Goal: Task Accomplishment & Management: Manage account settings

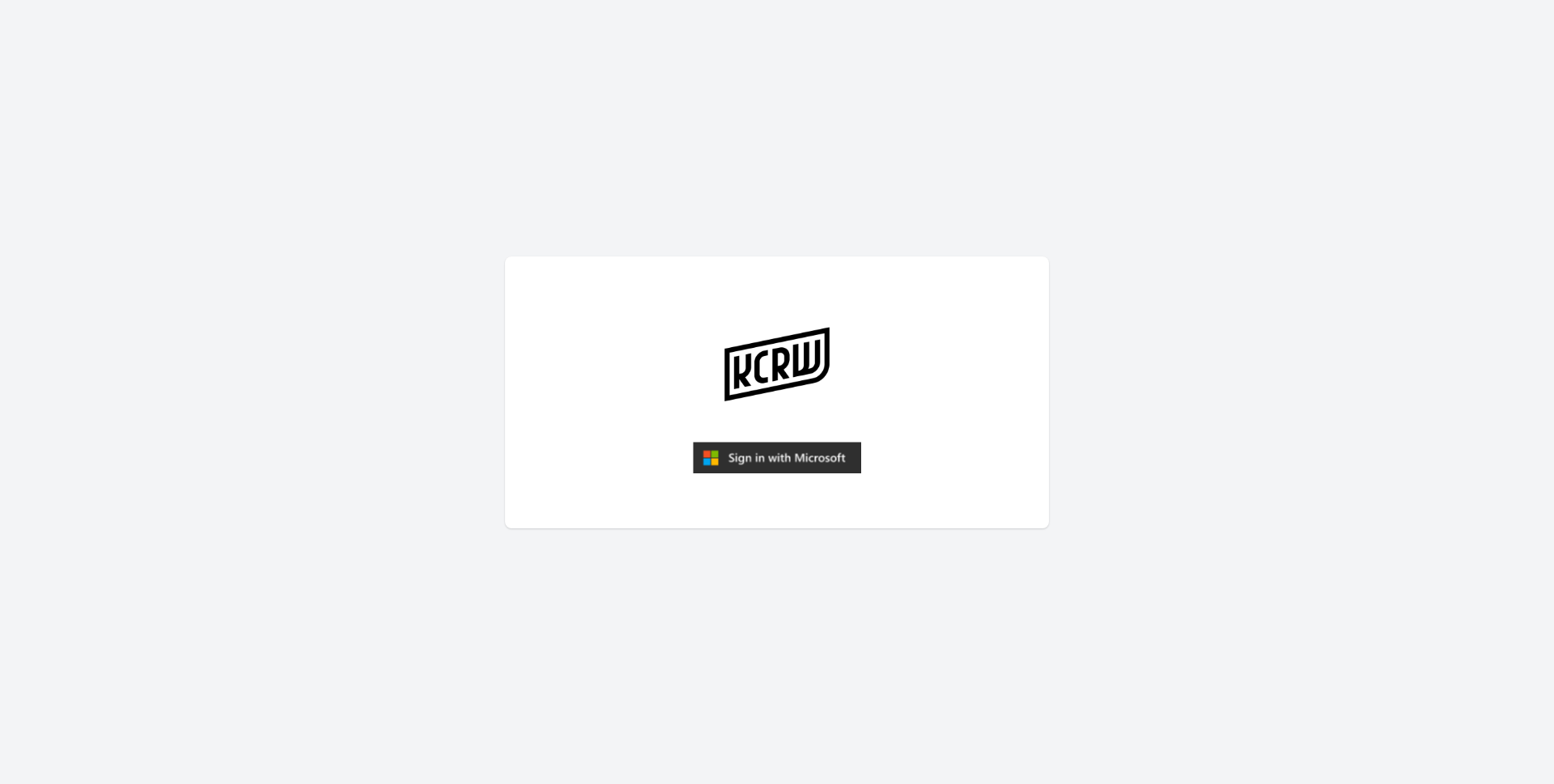
click at [812, 452] on img "submit" at bounding box center [777, 458] width 169 height 32
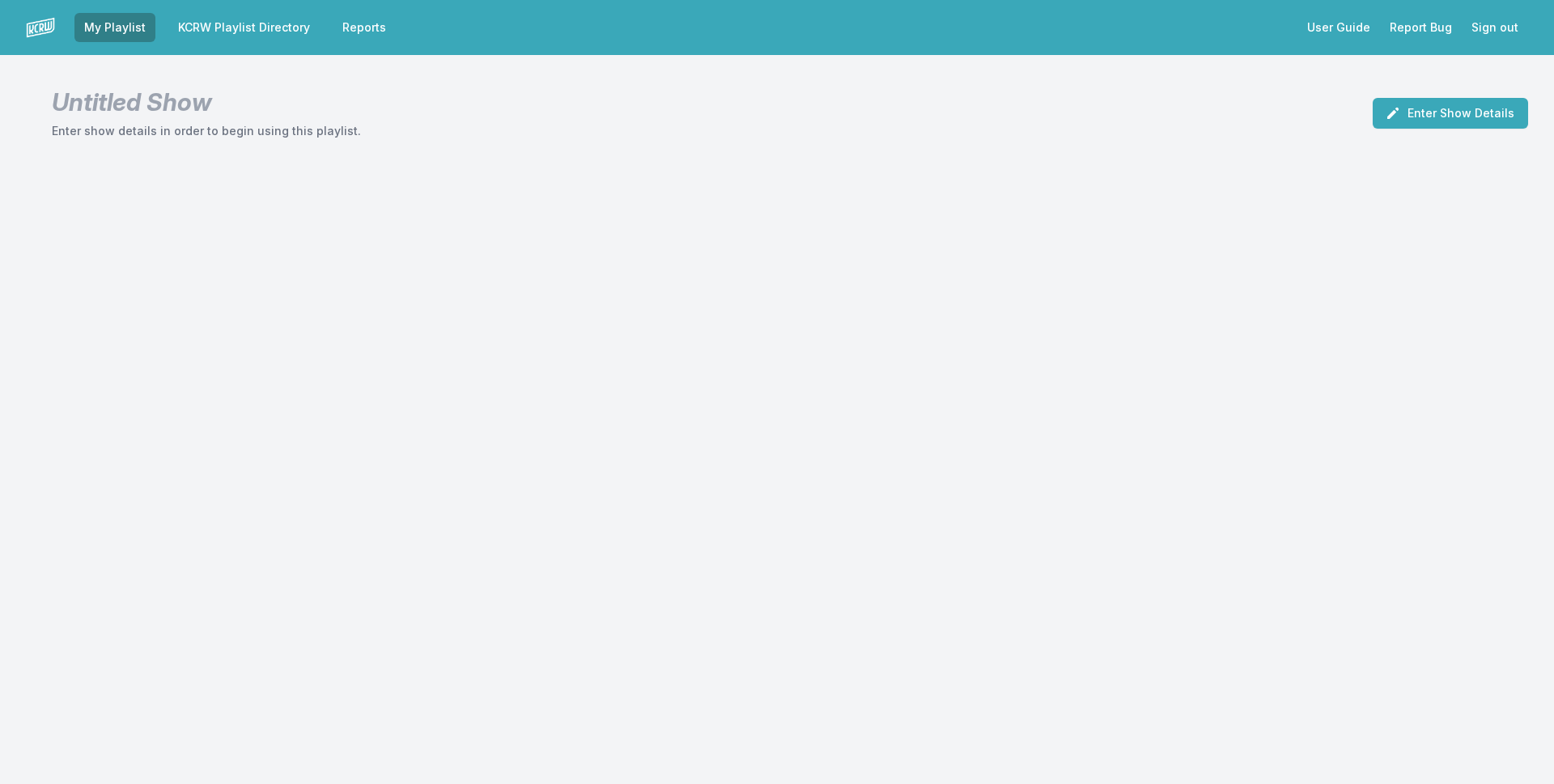
click at [242, 26] on link "KCRW Playlist Directory" at bounding box center [244, 27] width 151 height 29
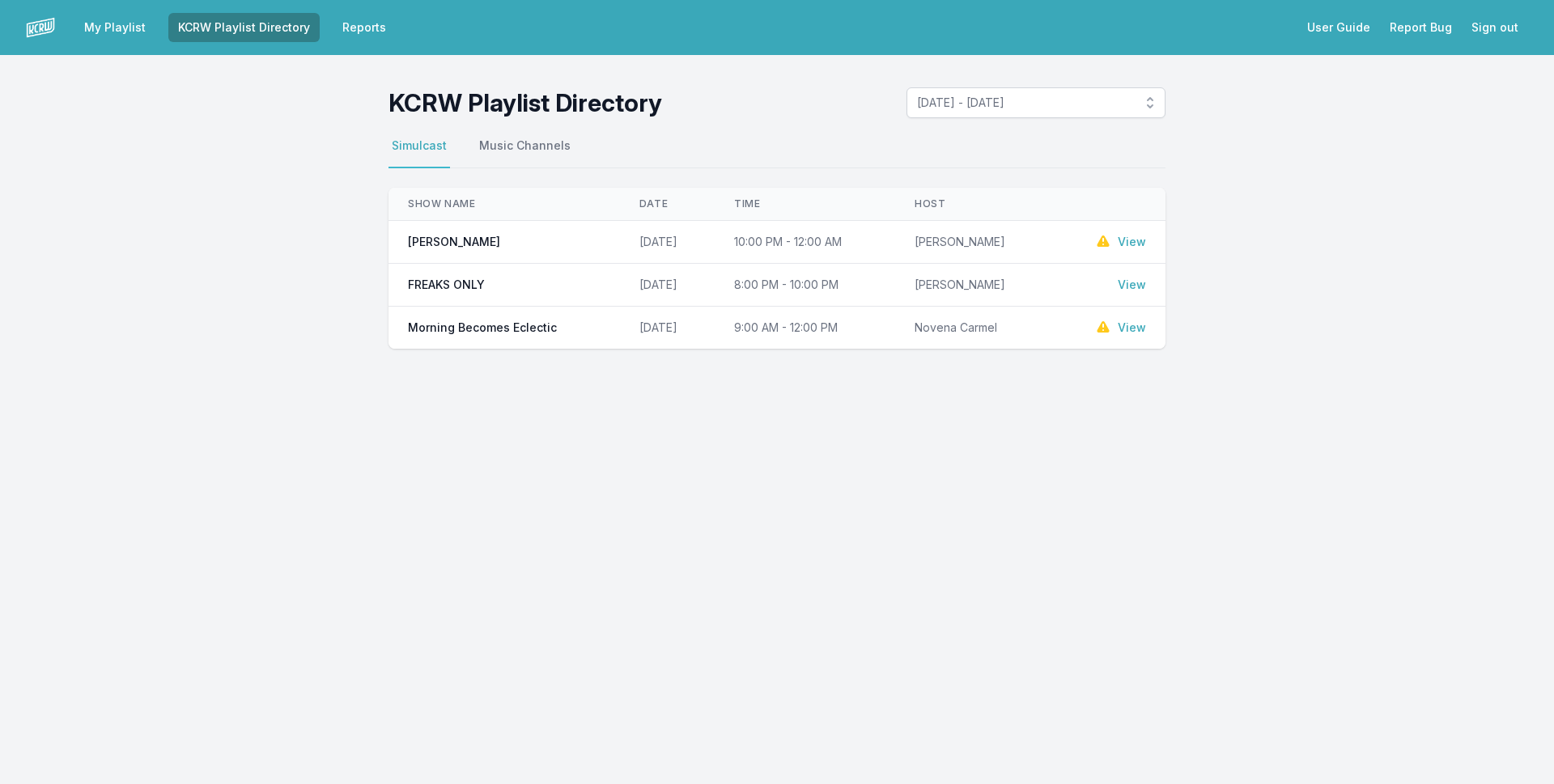
click at [1129, 329] on link "View" at bounding box center [1131, 328] width 28 height 16
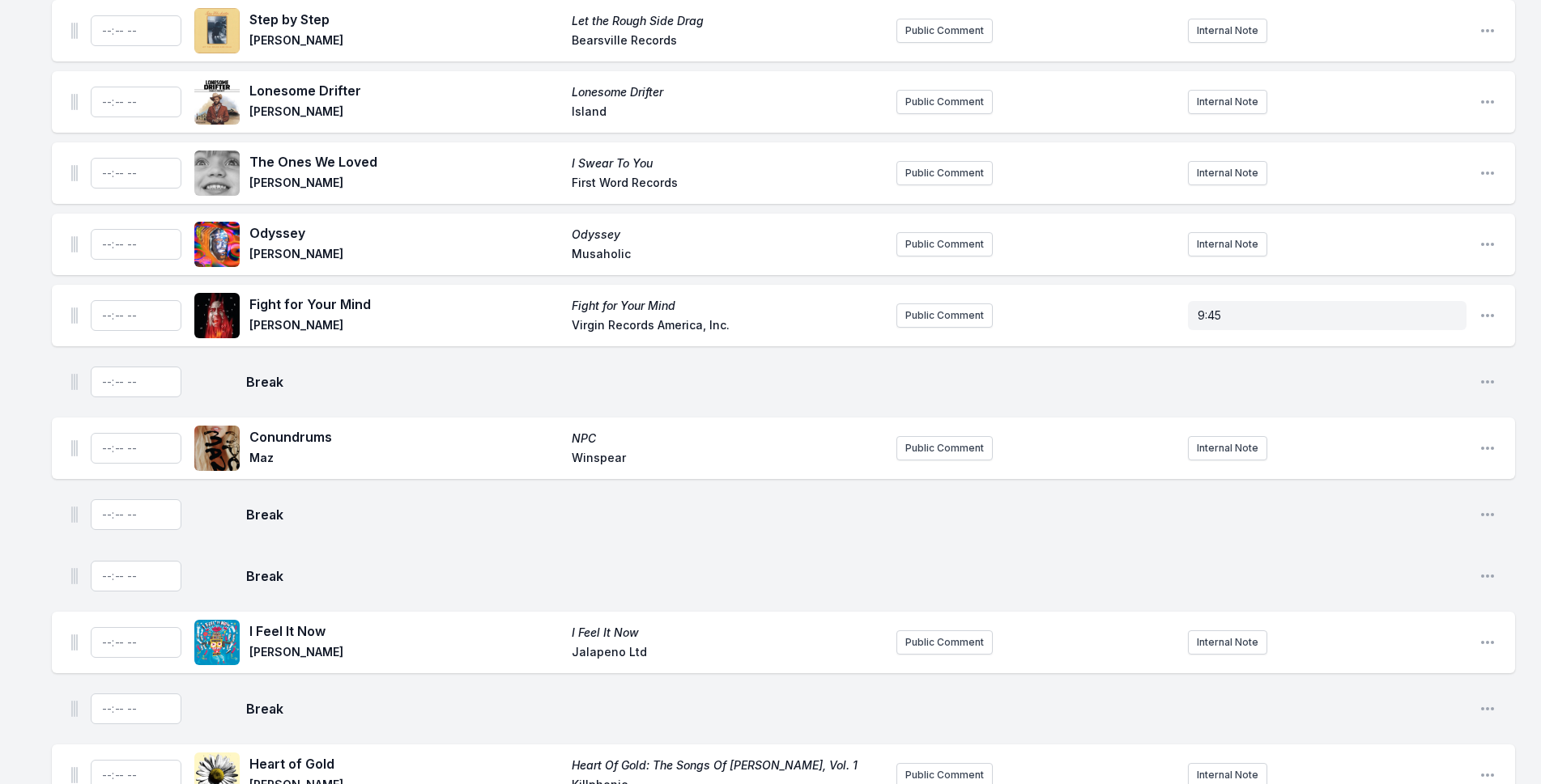
scroll to position [3237, 0]
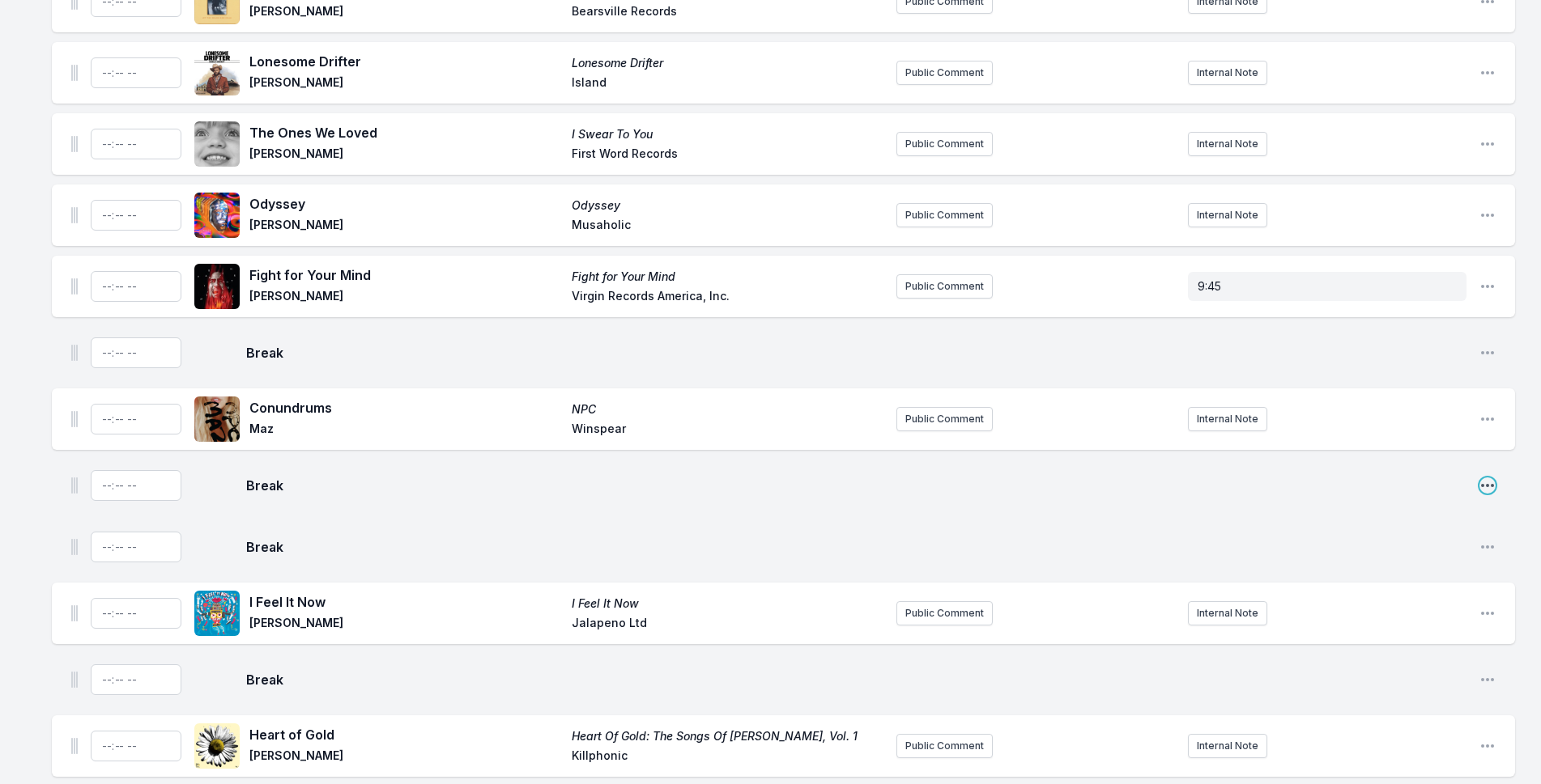
click at [1491, 484] on icon "Open playlist item options" at bounding box center [1487, 486] width 13 height 4
click at [1433, 533] on button "Delete Entry" at bounding box center [1404, 547] width 181 height 29
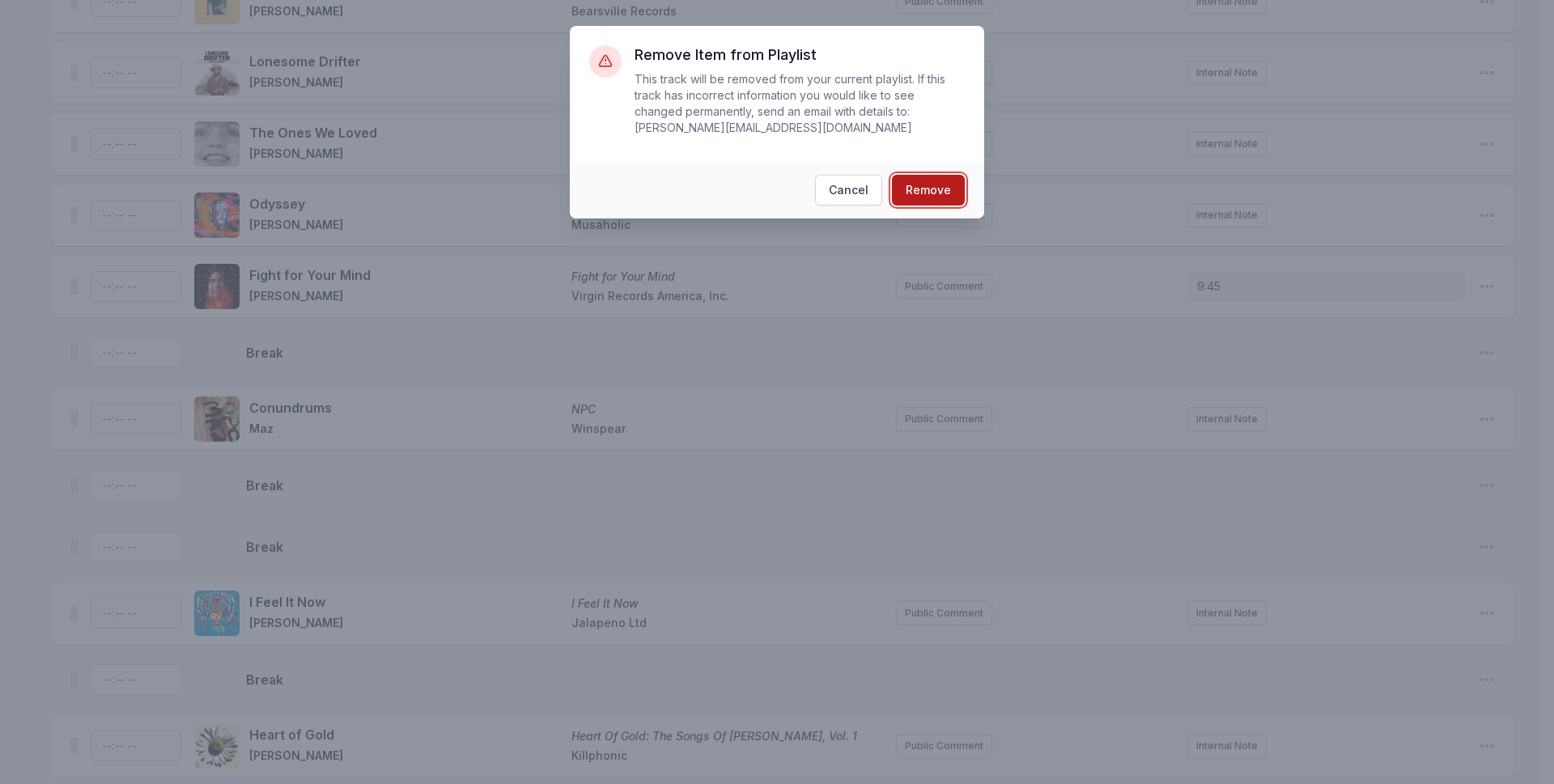
click at [941, 175] on button "Remove" at bounding box center [928, 190] width 73 height 31
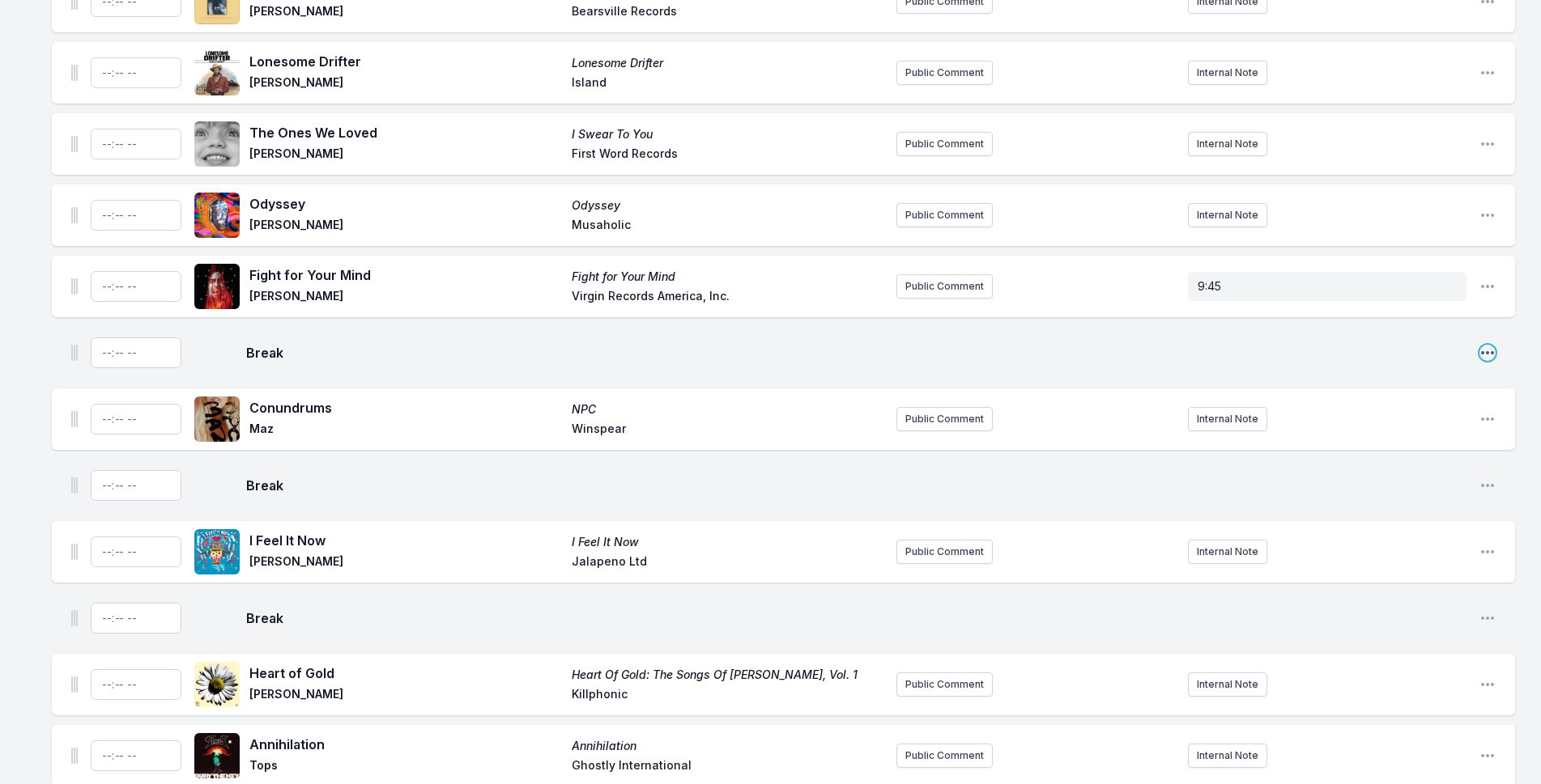
click at [1484, 345] on icon "Open playlist item options" at bounding box center [1488, 353] width 16 height 16
click at [1360, 400] on button "Delete Entry" at bounding box center [1404, 415] width 181 height 29
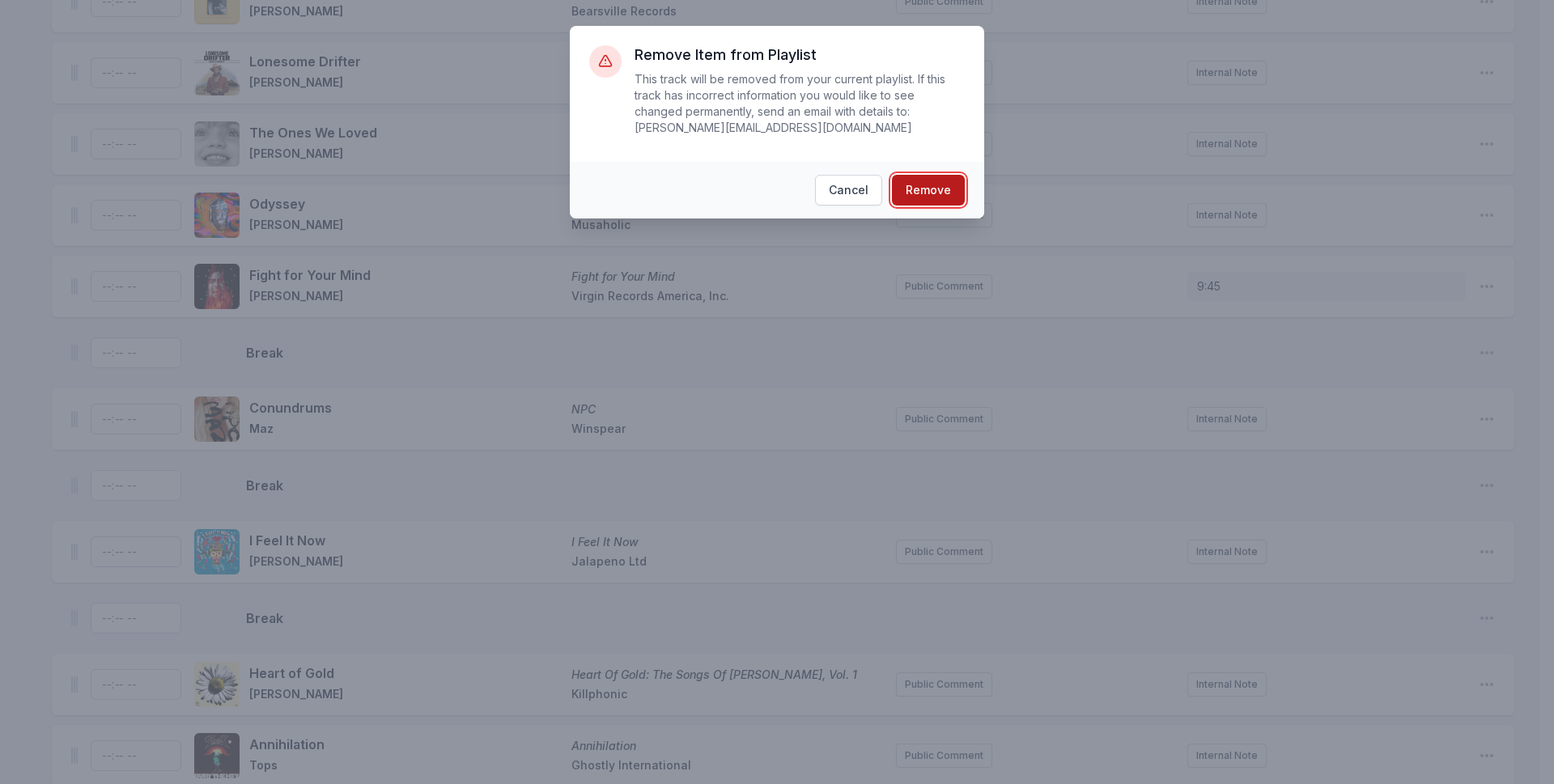
click at [932, 175] on button "Remove" at bounding box center [928, 190] width 73 height 31
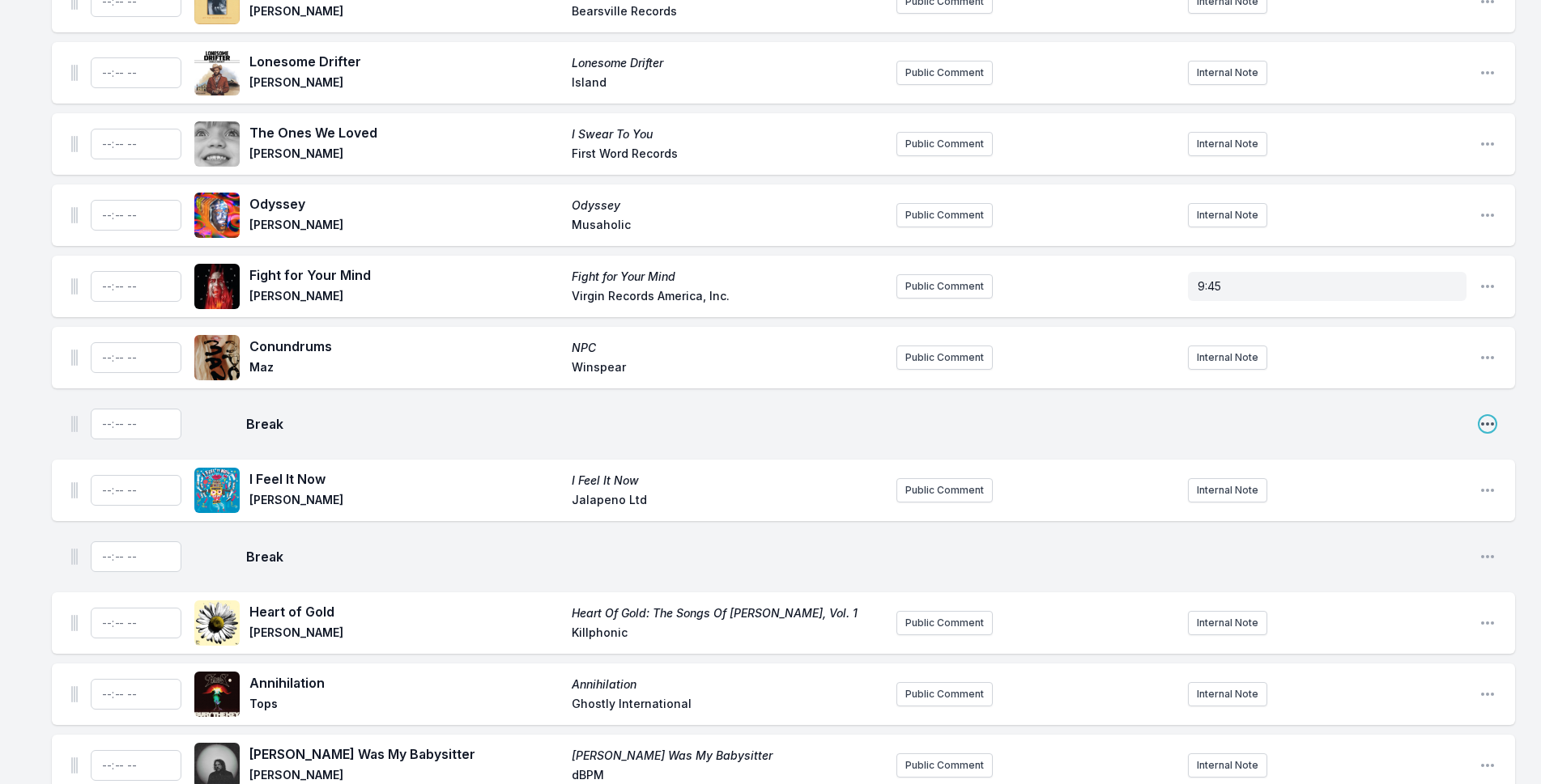
click at [1488, 416] on icon "Open playlist item options" at bounding box center [1488, 424] width 16 height 16
click at [1409, 471] on button "Delete Entry" at bounding box center [1404, 486] width 181 height 29
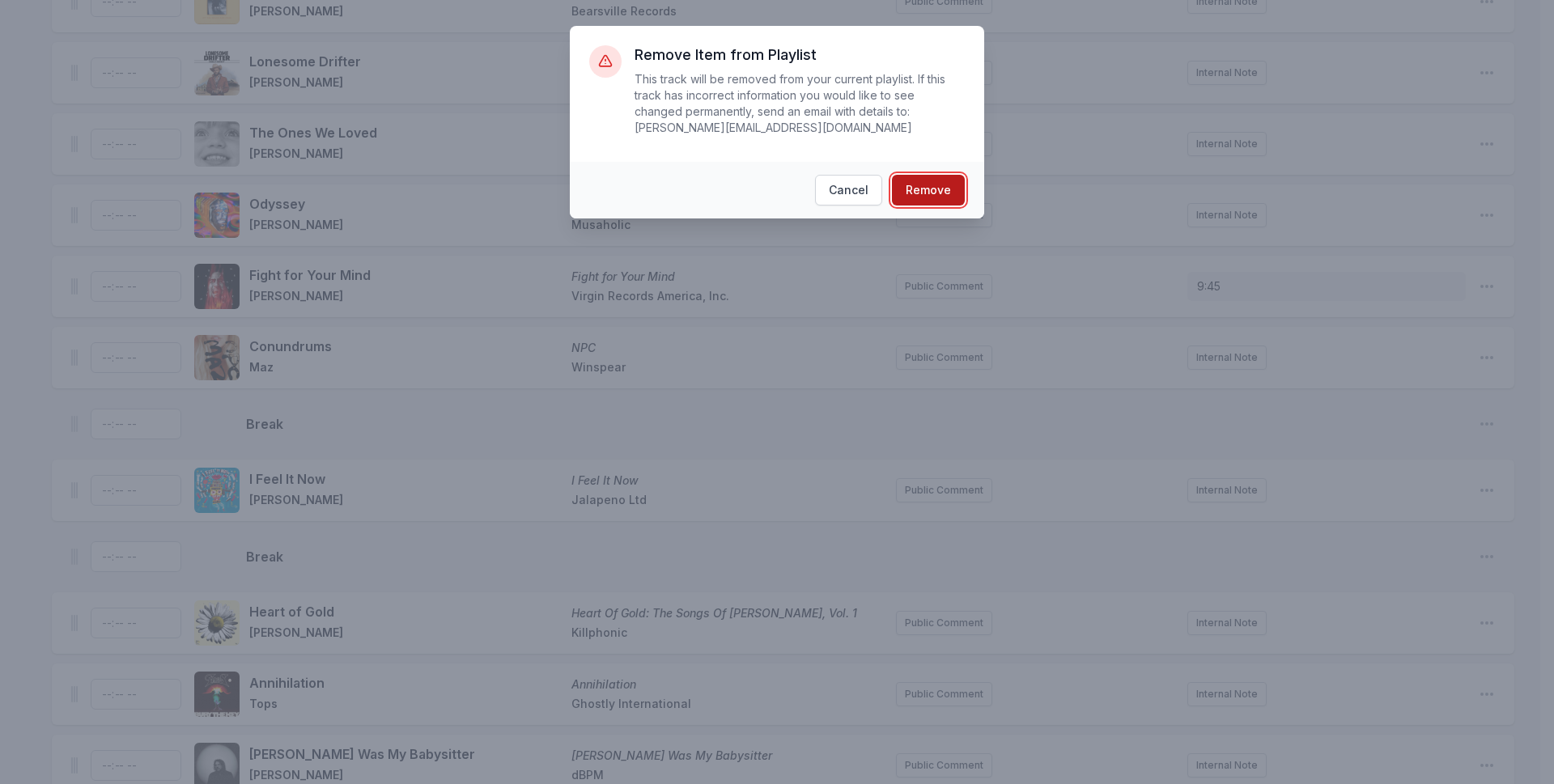
click at [930, 175] on button "Remove" at bounding box center [928, 190] width 73 height 31
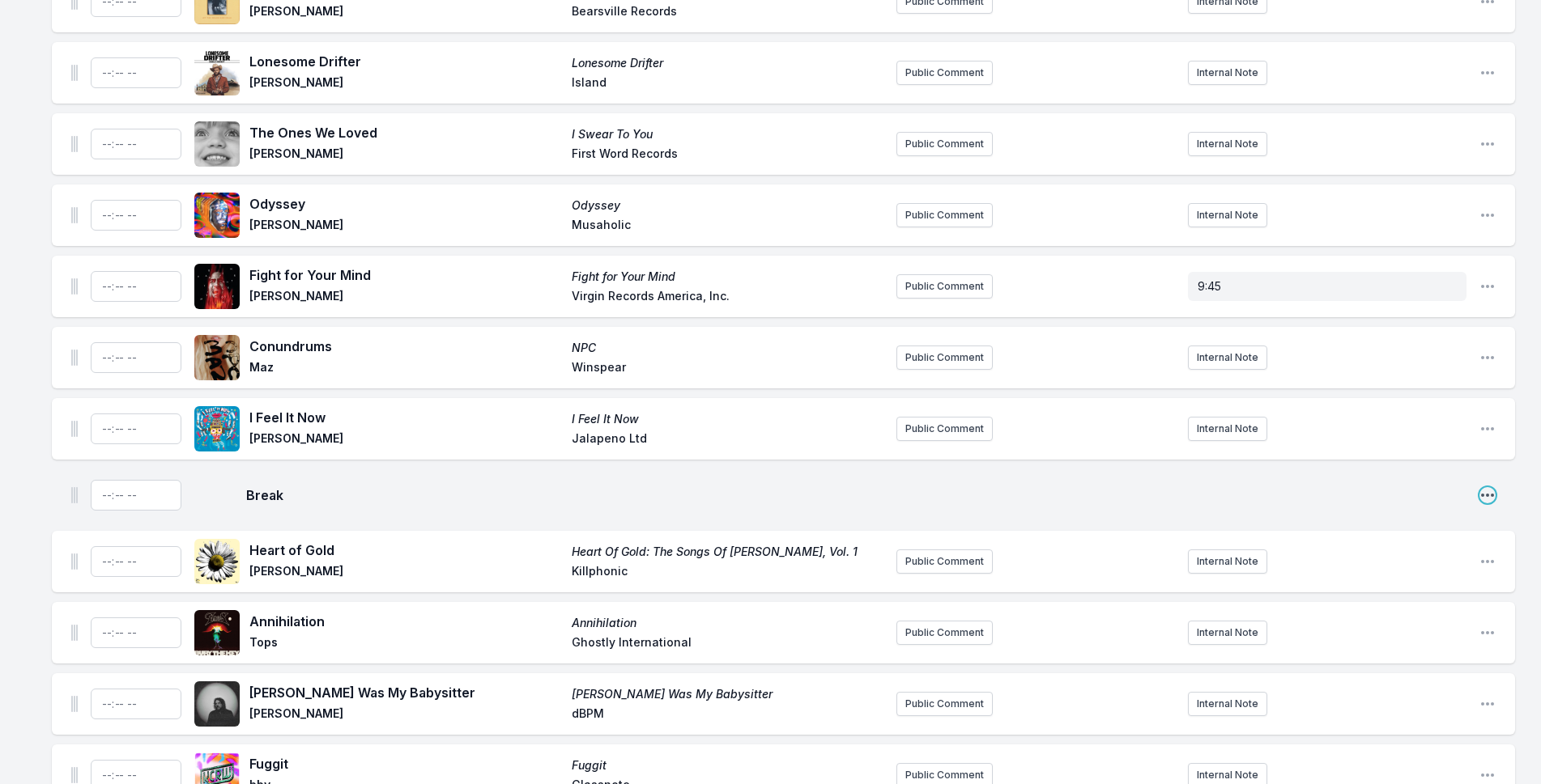
click at [1486, 488] on icon "Open playlist item options" at bounding box center [1488, 496] width 16 height 16
click at [1419, 543] on button "Delete Entry" at bounding box center [1404, 557] width 181 height 29
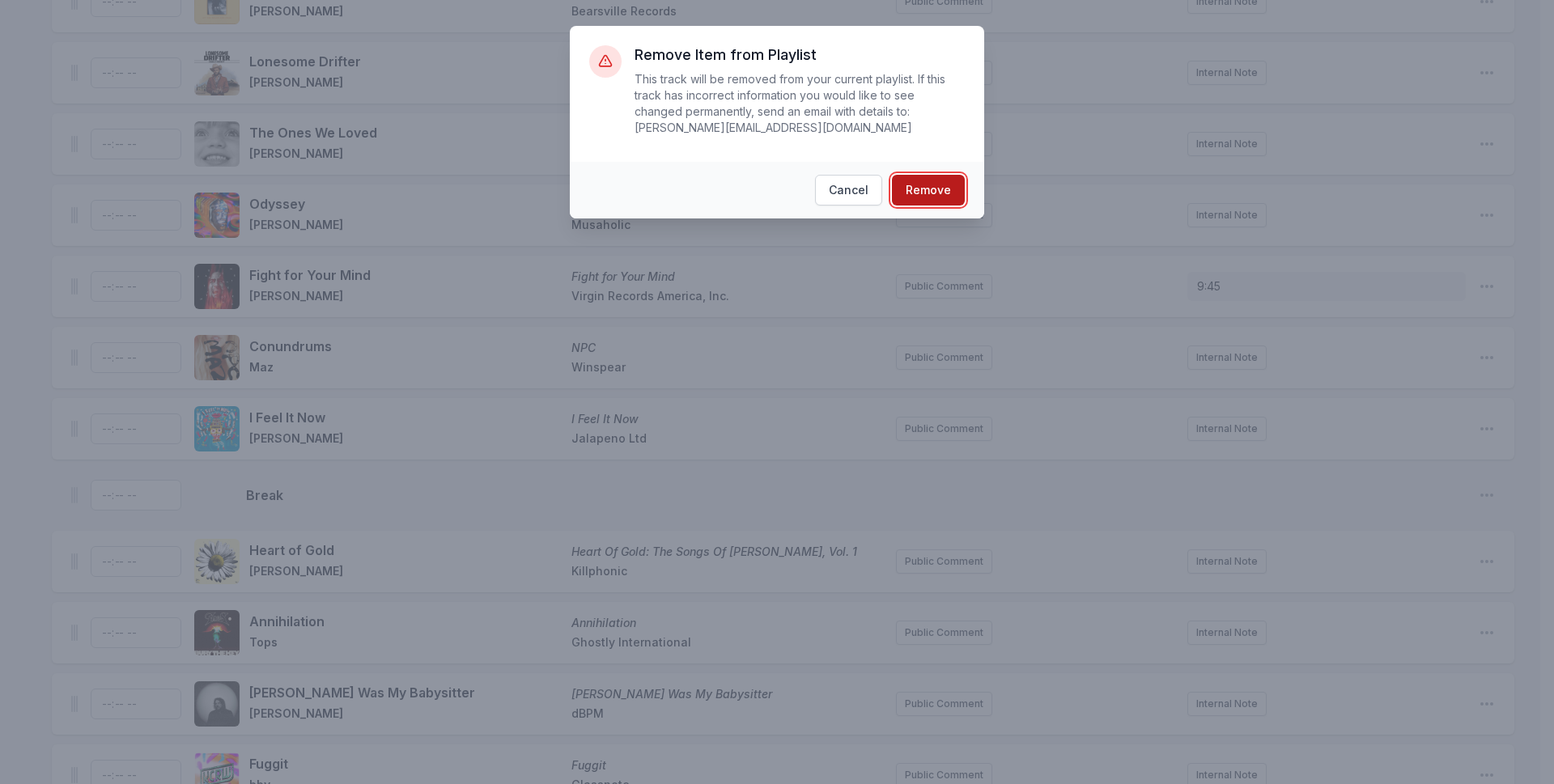
click at [943, 175] on button "Remove" at bounding box center [928, 190] width 73 height 31
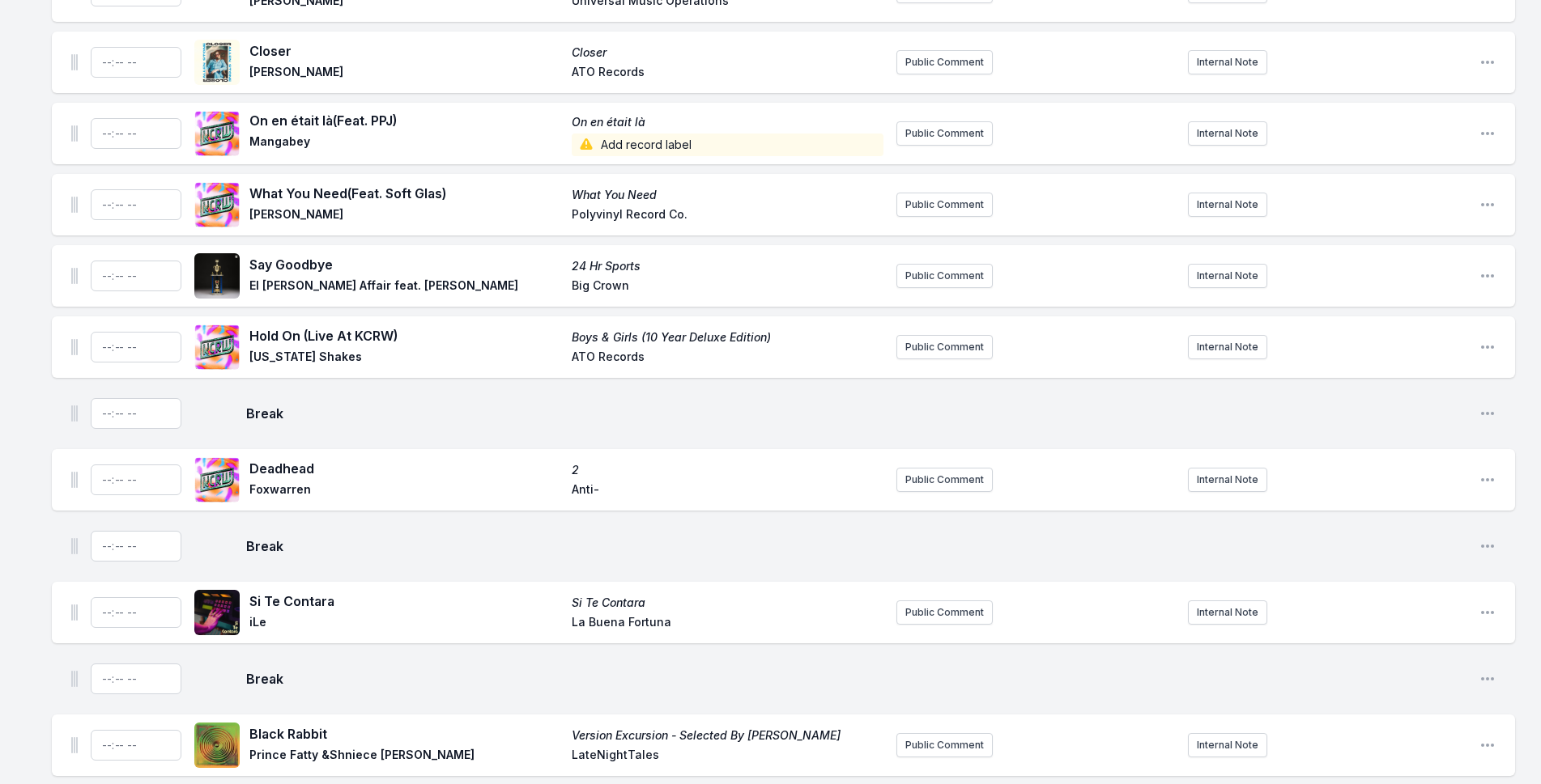
scroll to position [5341, 0]
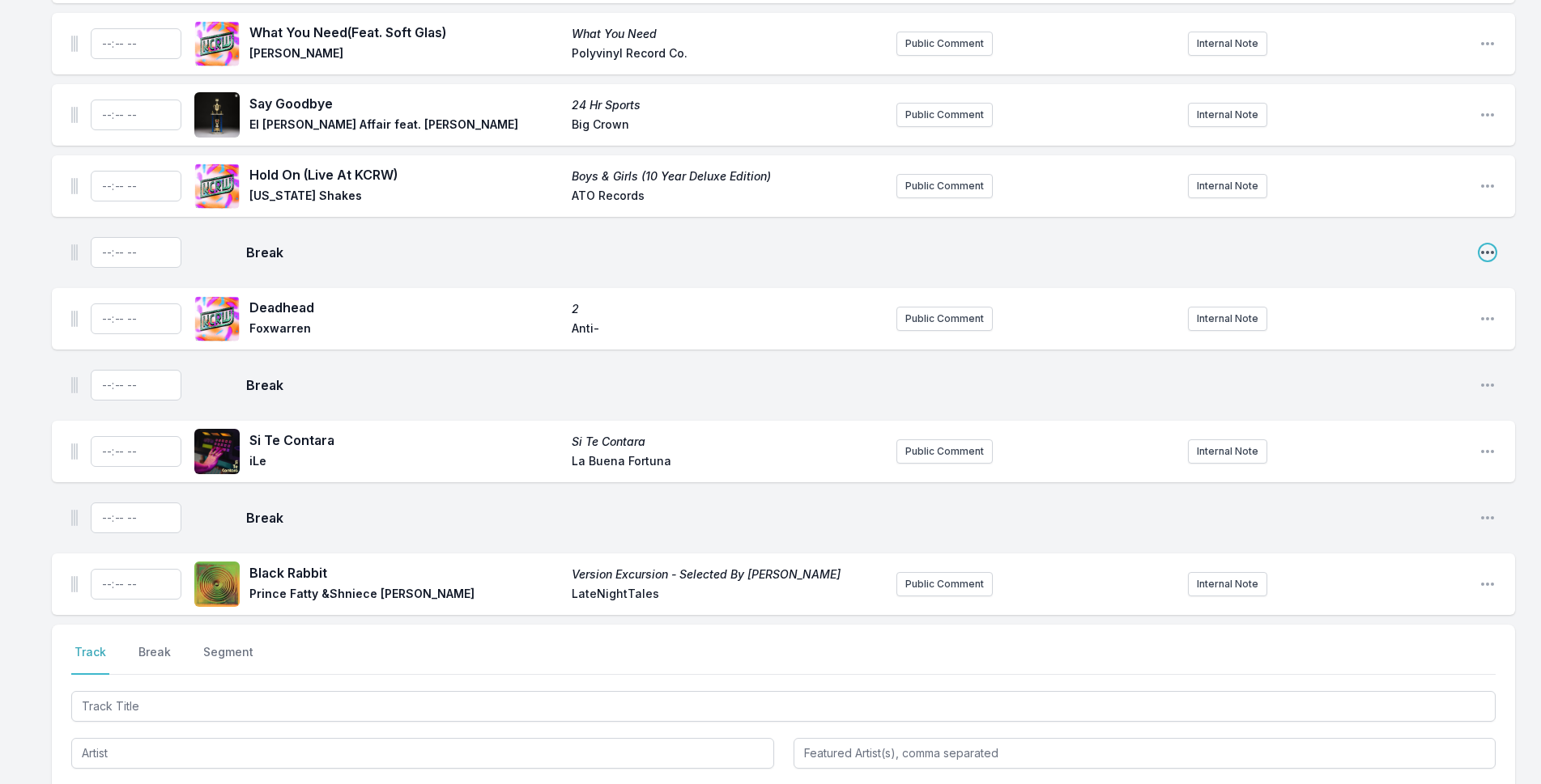
click at [1483, 244] on icon "Open playlist item options" at bounding box center [1488, 252] width 16 height 16
click at [1454, 299] on button "Delete Entry" at bounding box center [1404, 314] width 181 height 29
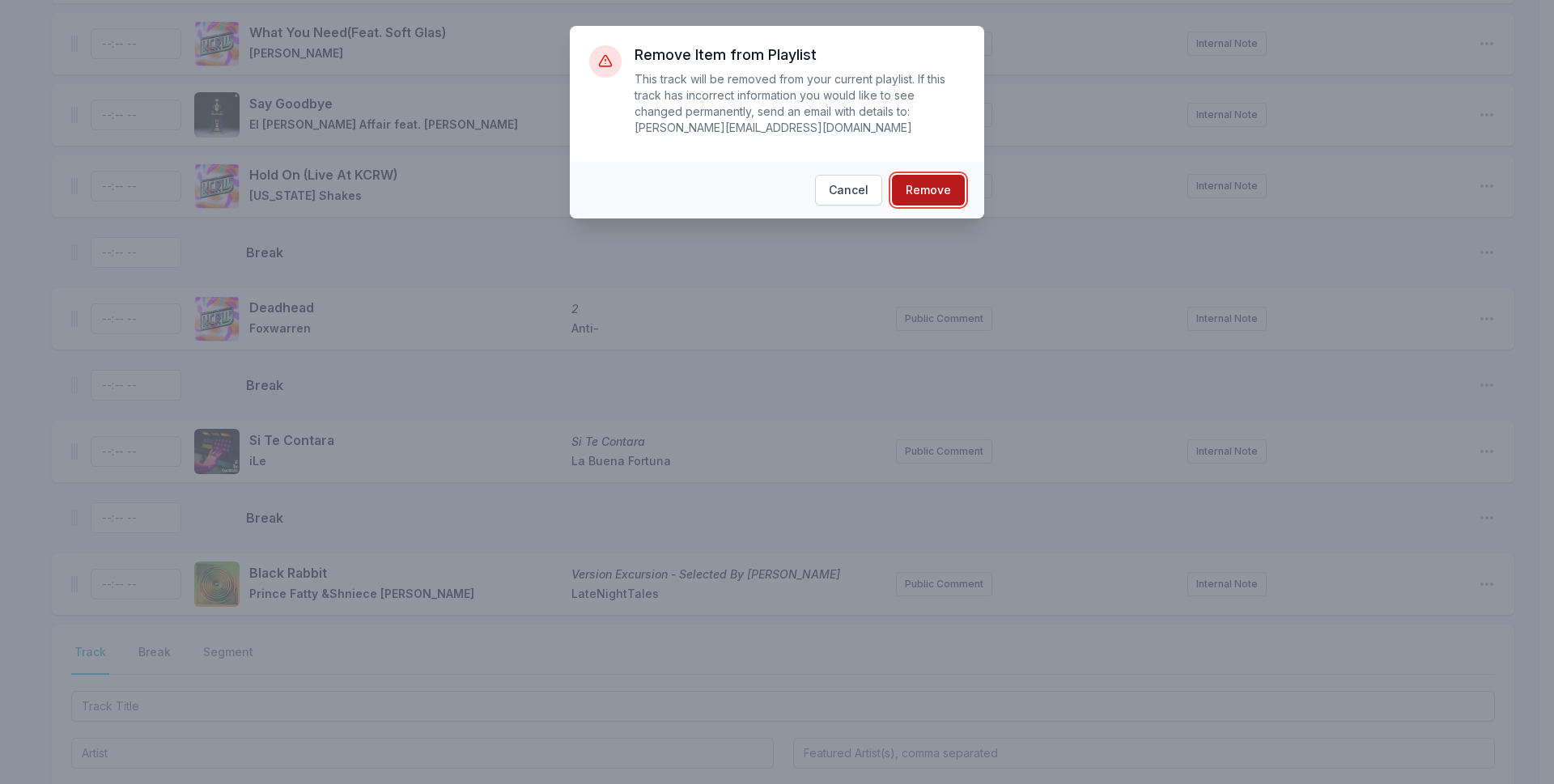
click at [918, 179] on button "Remove" at bounding box center [928, 190] width 73 height 31
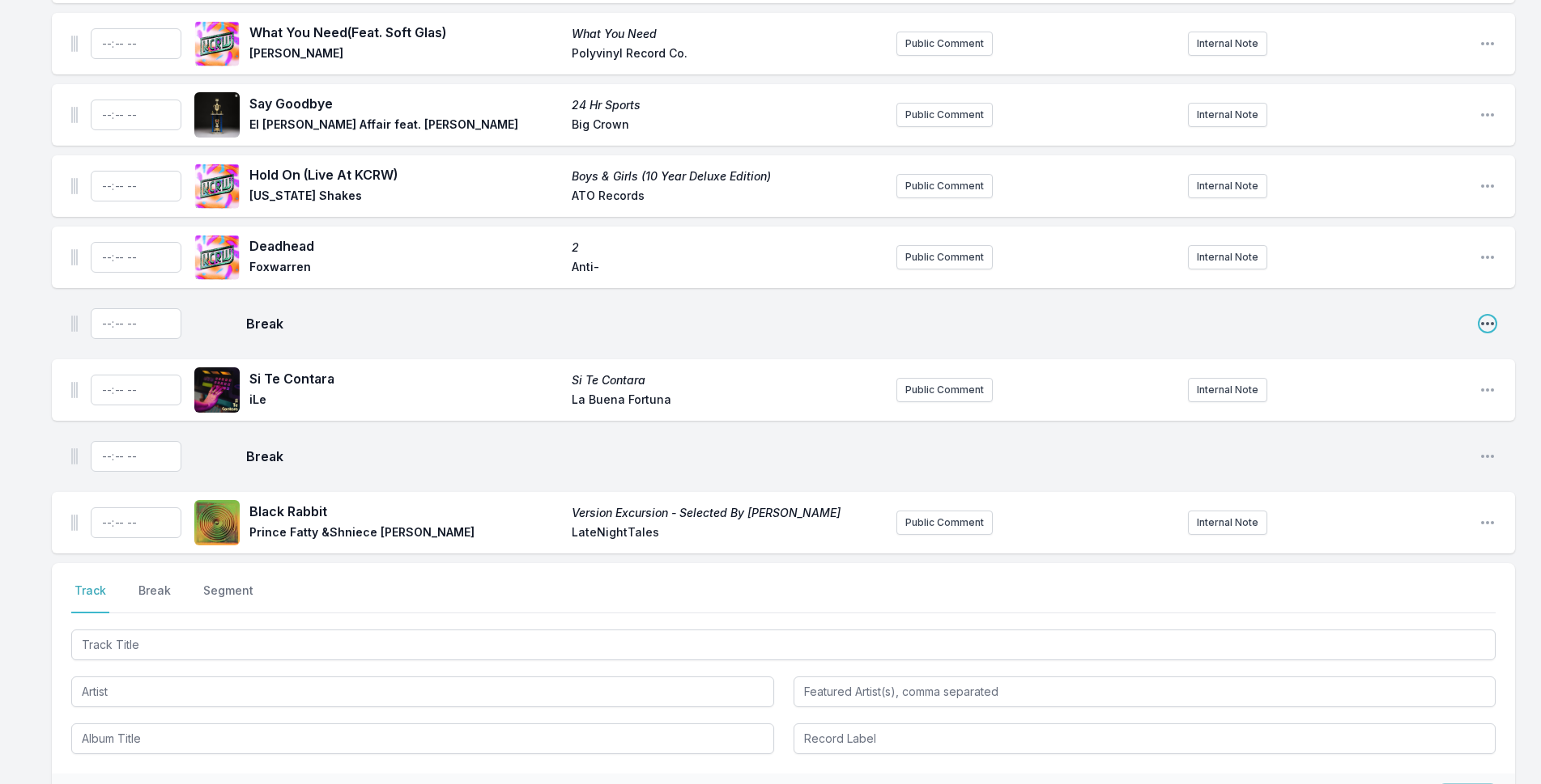
click at [1487, 322] on icon "Open playlist item options" at bounding box center [1487, 324] width 13 height 4
click at [1424, 370] on button "Delete Entry" at bounding box center [1404, 385] width 181 height 29
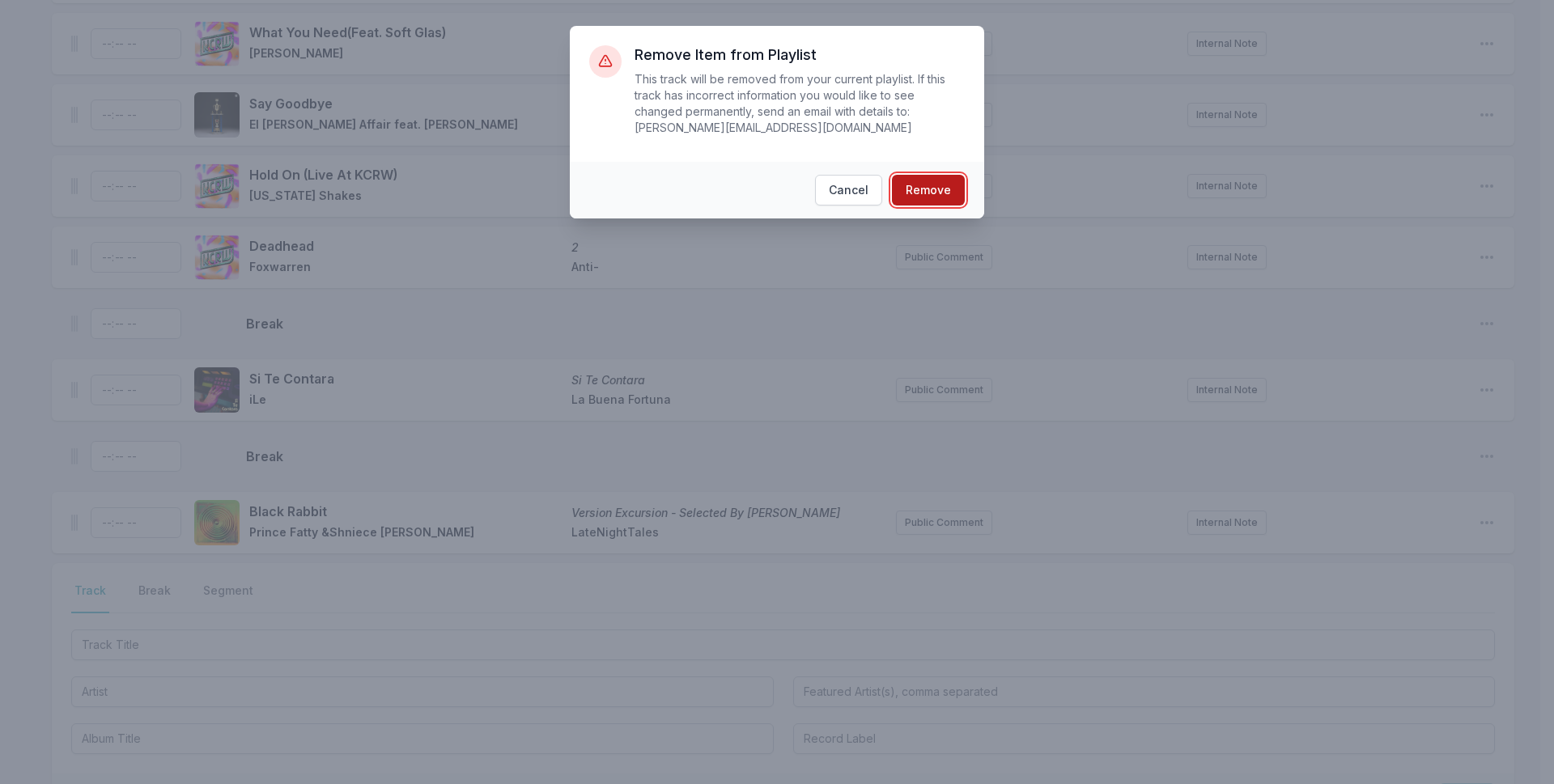
click at [939, 175] on button "Remove" at bounding box center [928, 190] width 73 height 31
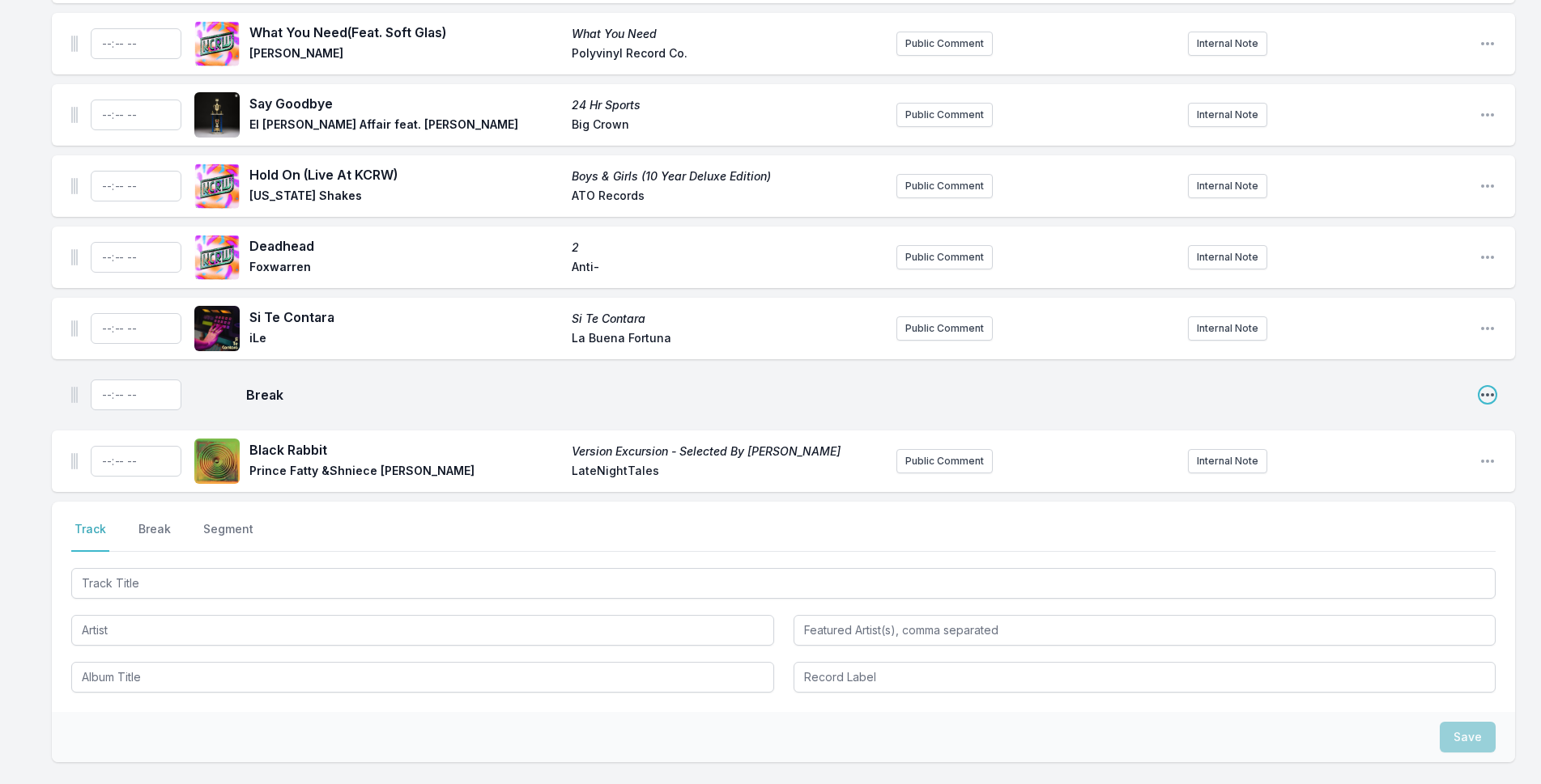
click at [1488, 387] on icon "Open playlist item options" at bounding box center [1488, 395] width 16 height 16
click at [1443, 442] on button "Delete Entry" at bounding box center [1404, 456] width 181 height 29
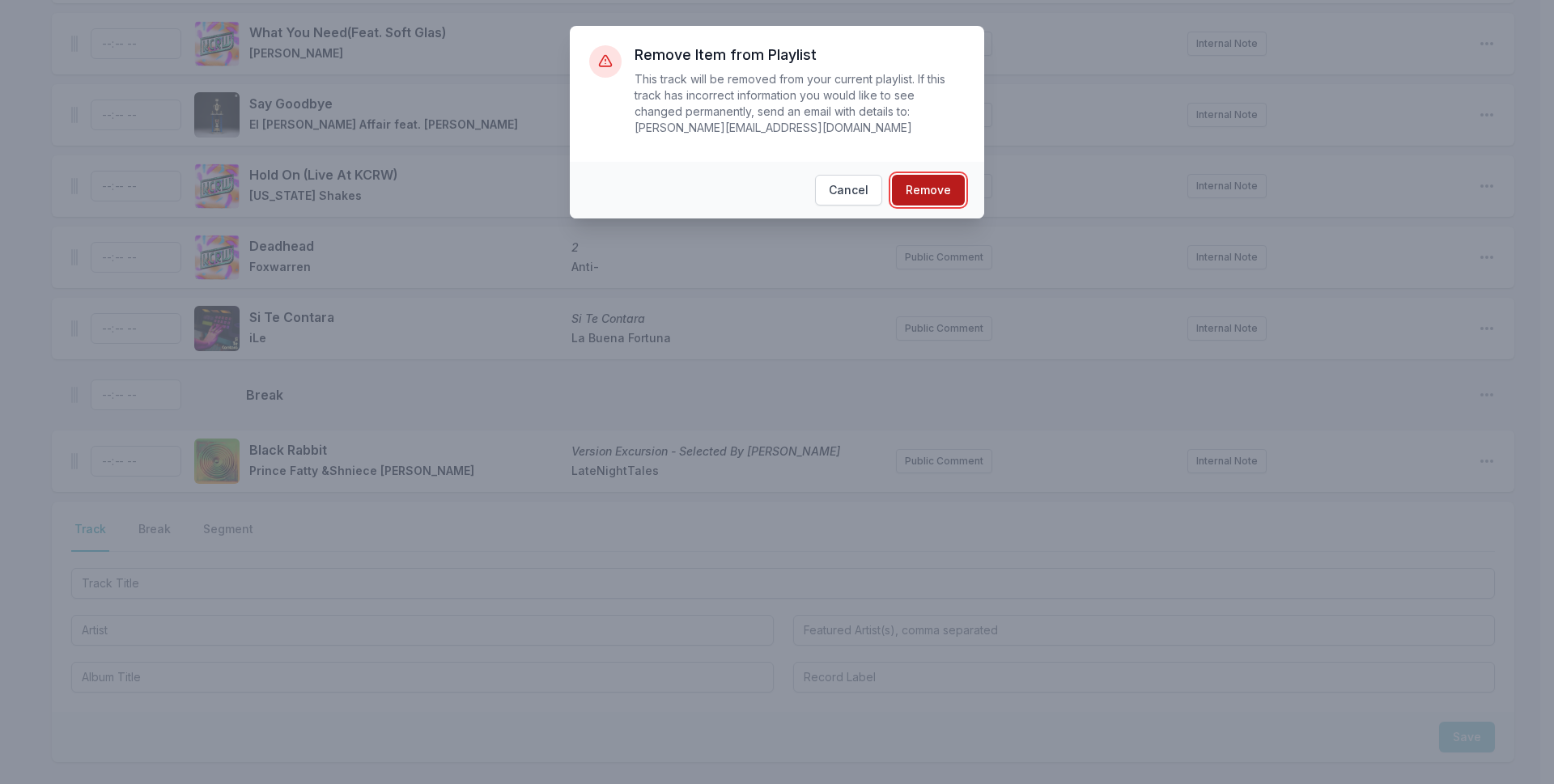
click at [958, 182] on button "Remove" at bounding box center [928, 190] width 73 height 31
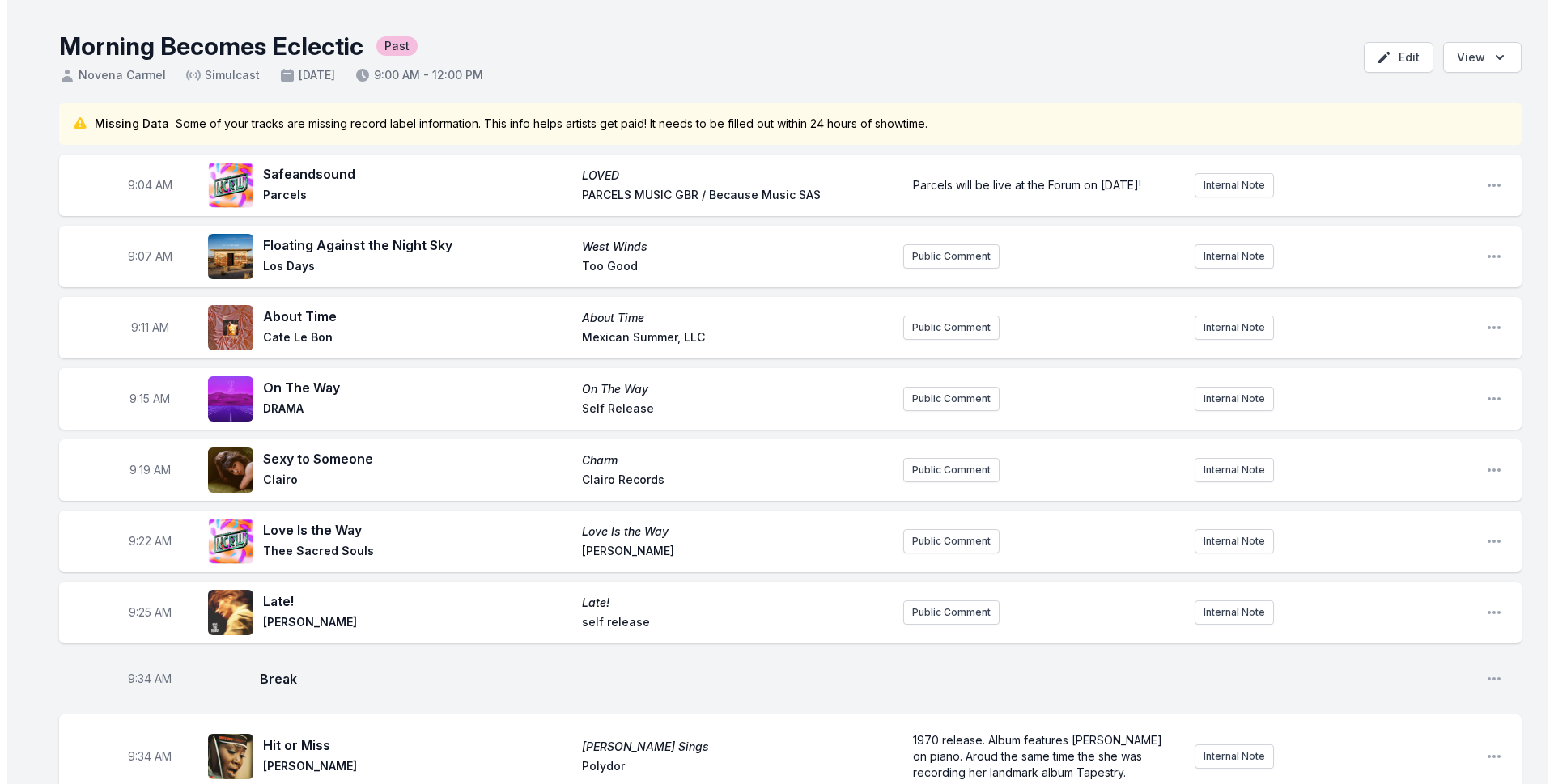
scroll to position [0, 0]
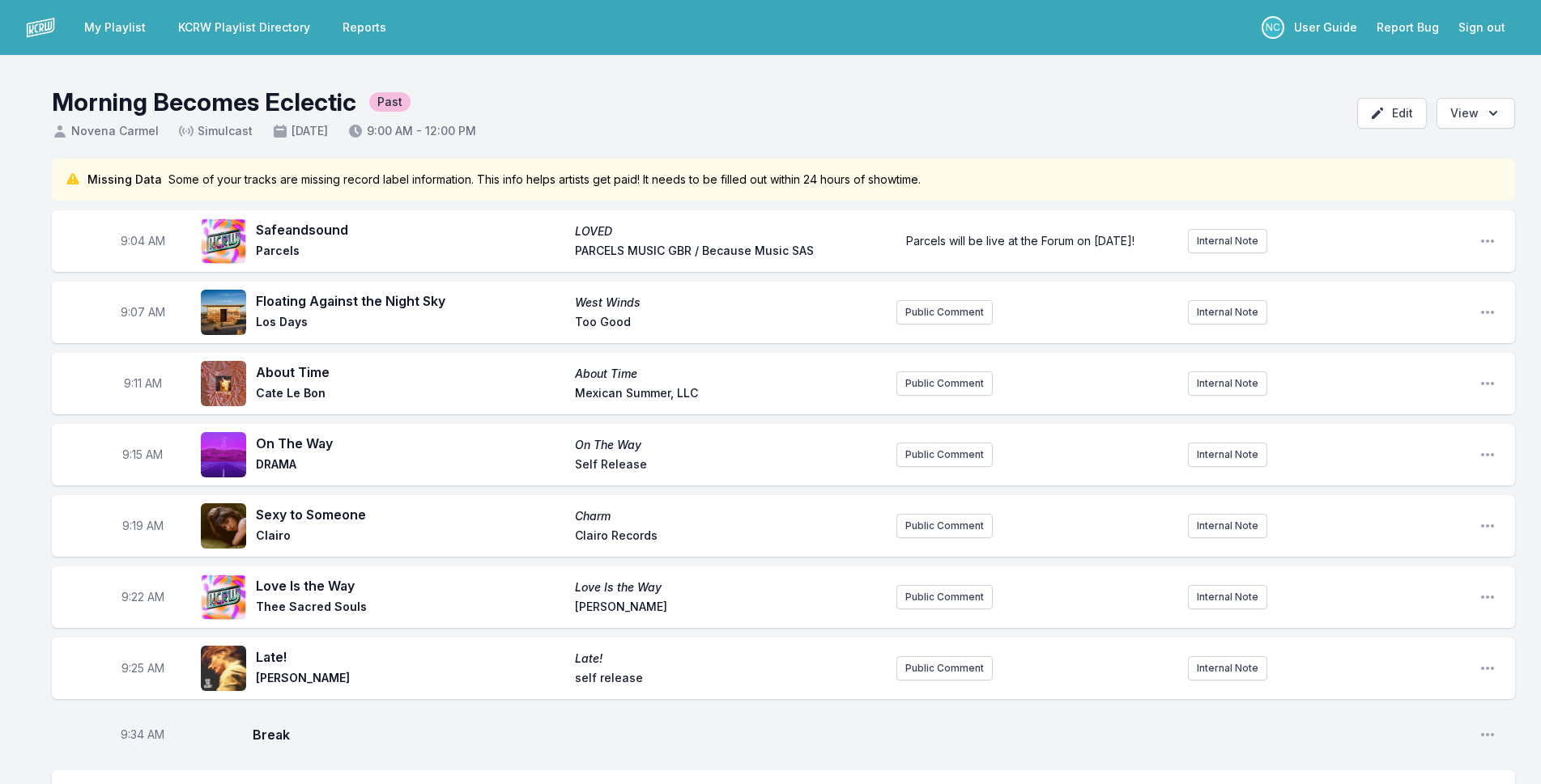
click at [105, 30] on link "My Playlist" at bounding box center [115, 27] width 81 height 29
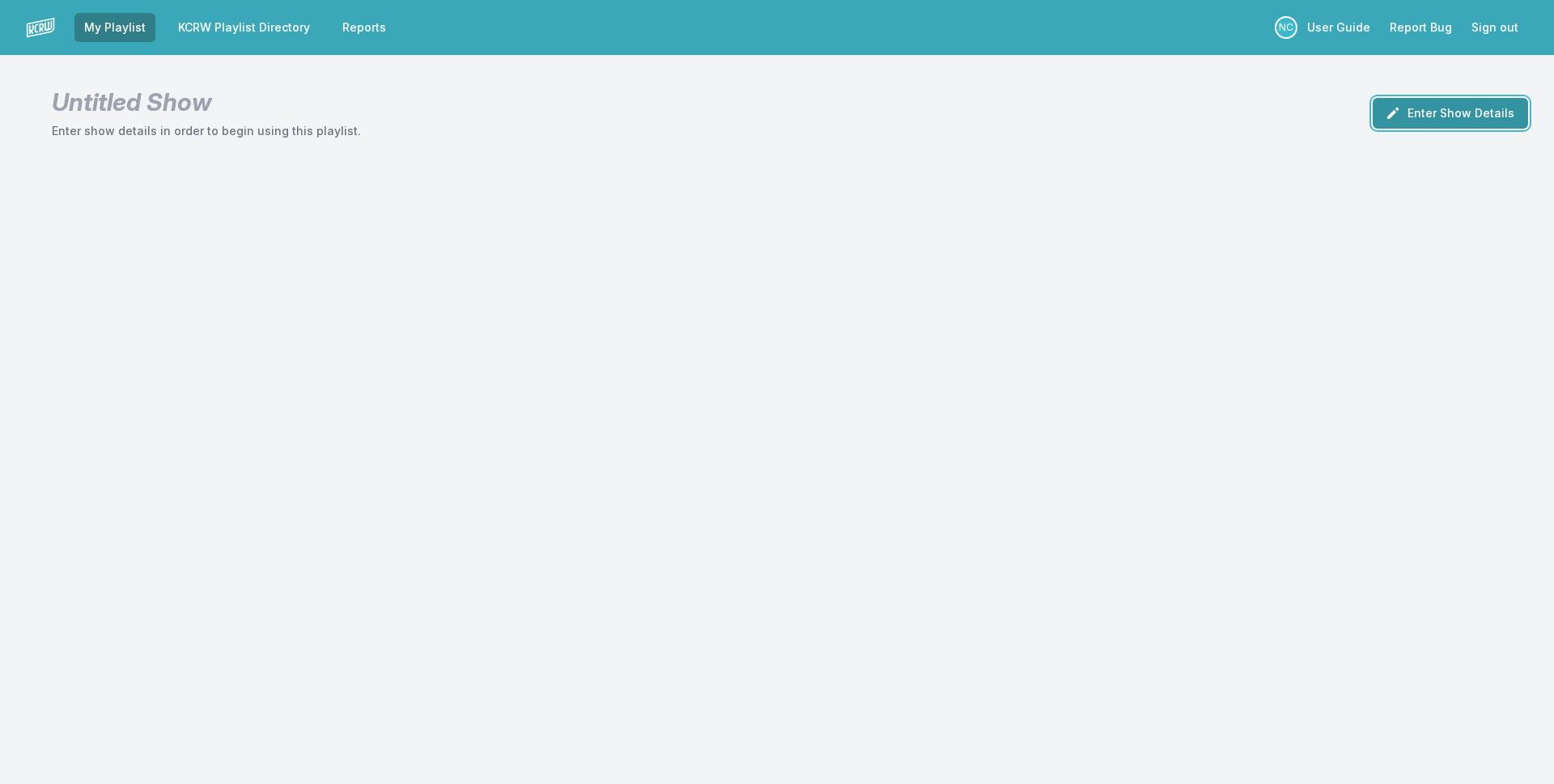
click at [1484, 123] on button "Enter Show Details" at bounding box center [1450, 114] width 155 height 31
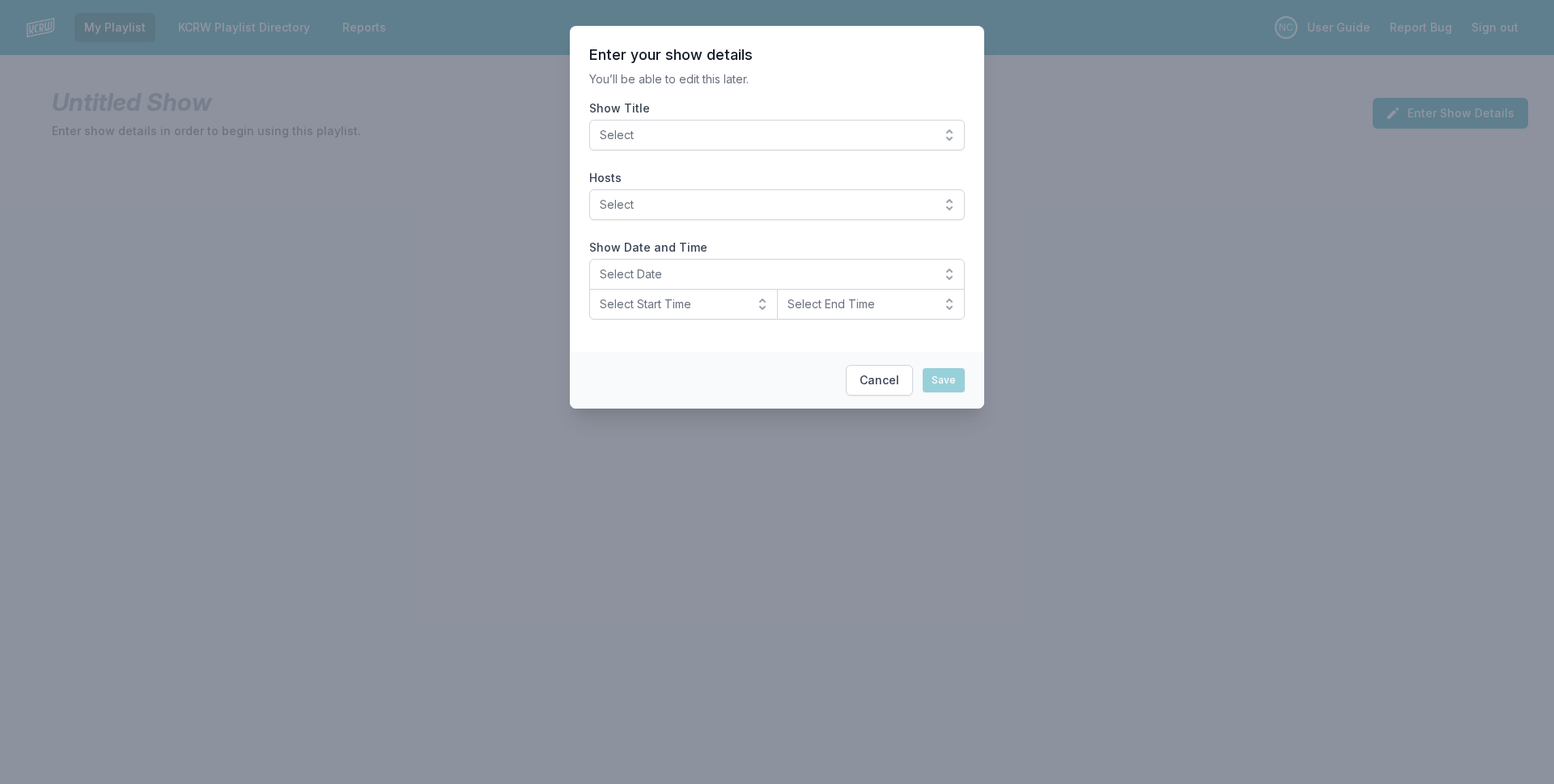
click at [850, 145] on button "Select" at bounding box center [777, 135] width 376 height 31
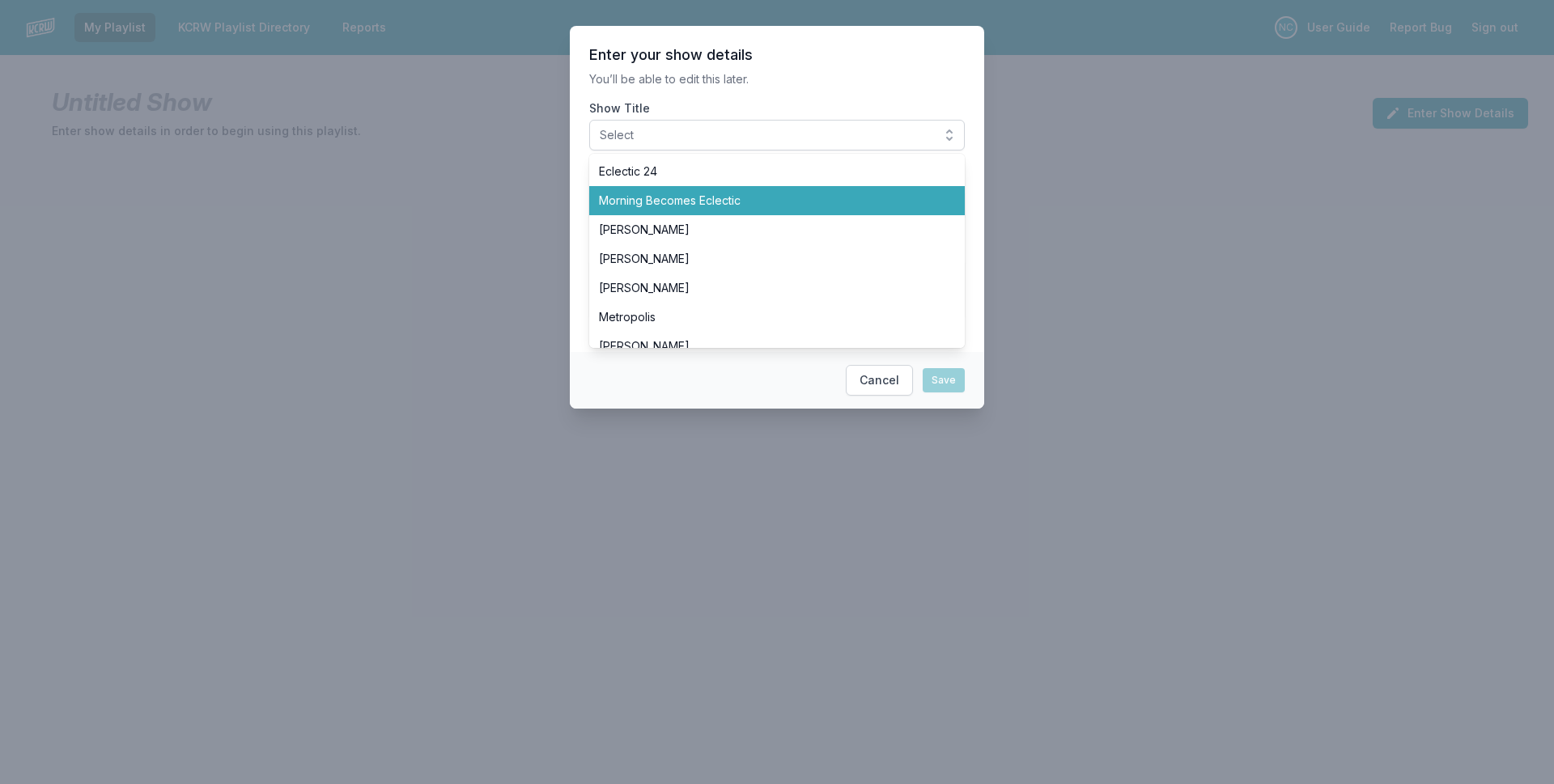
click at [827, 193] on span "Morning Becomes Eclectic" at bounding box center [767, 201] width 337 height 16
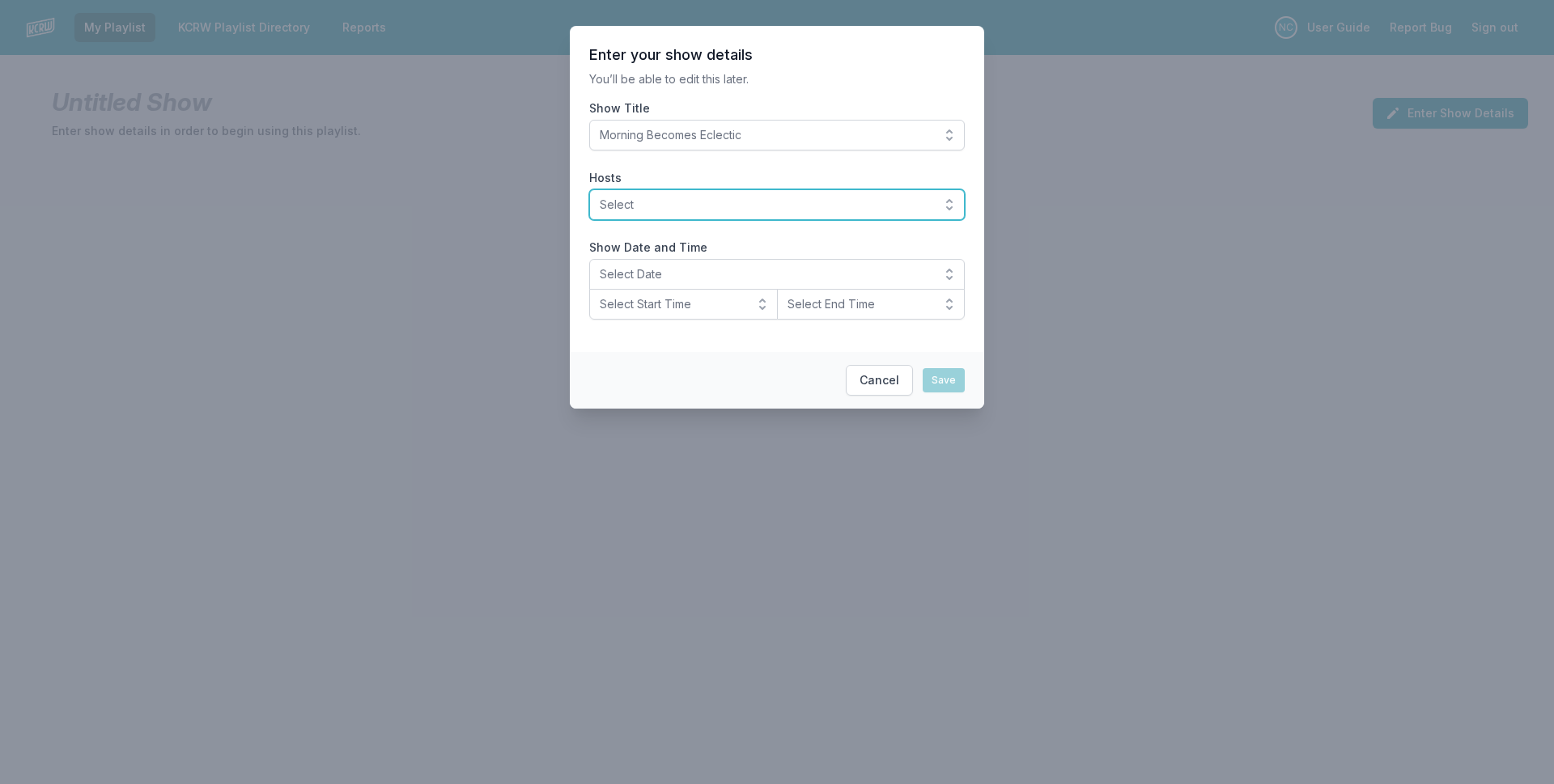
click at [692, 204] on span "Select" at bounding box center [765, 205] width 332 height 16
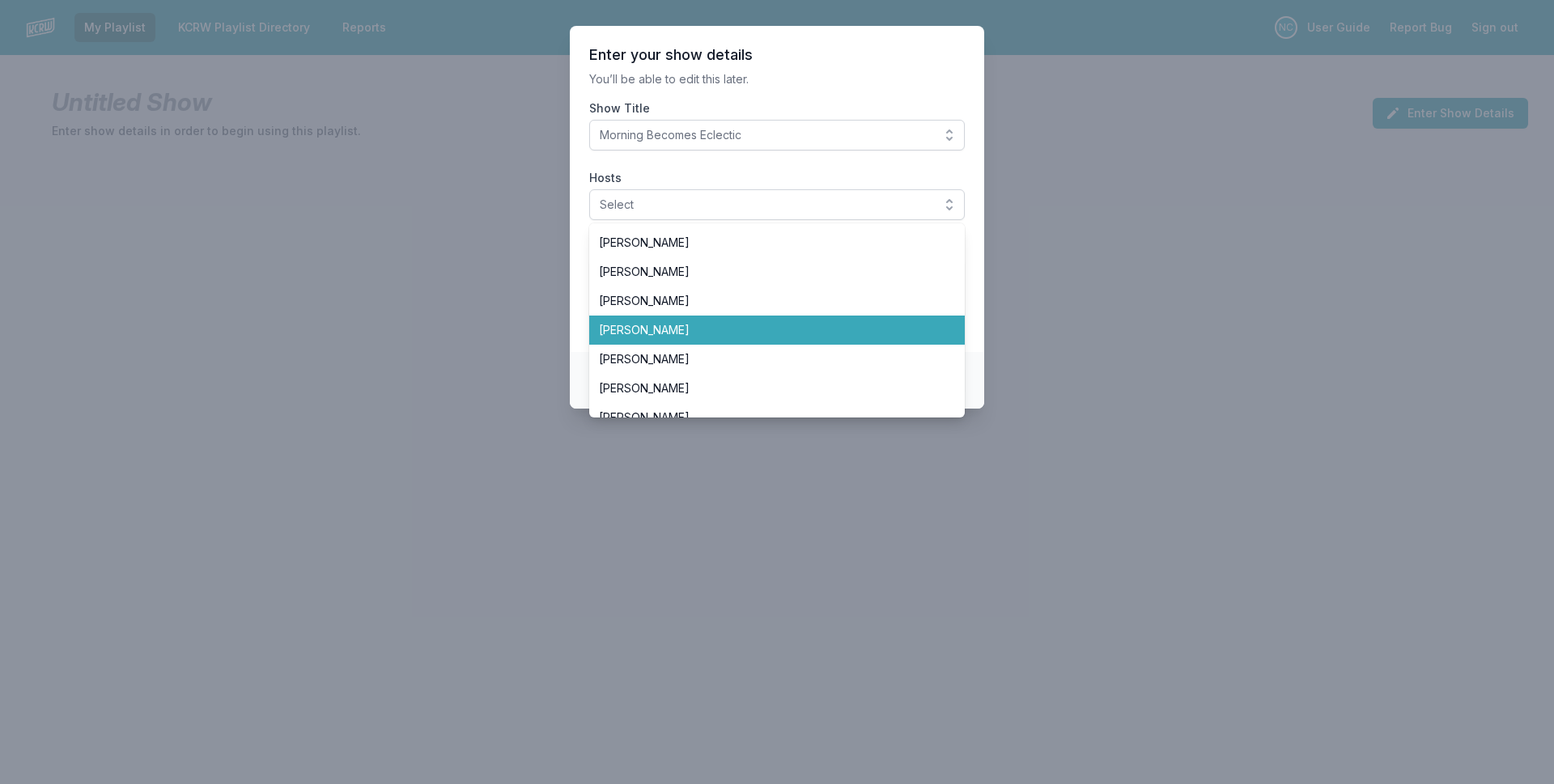
scroll to position [242, 0]
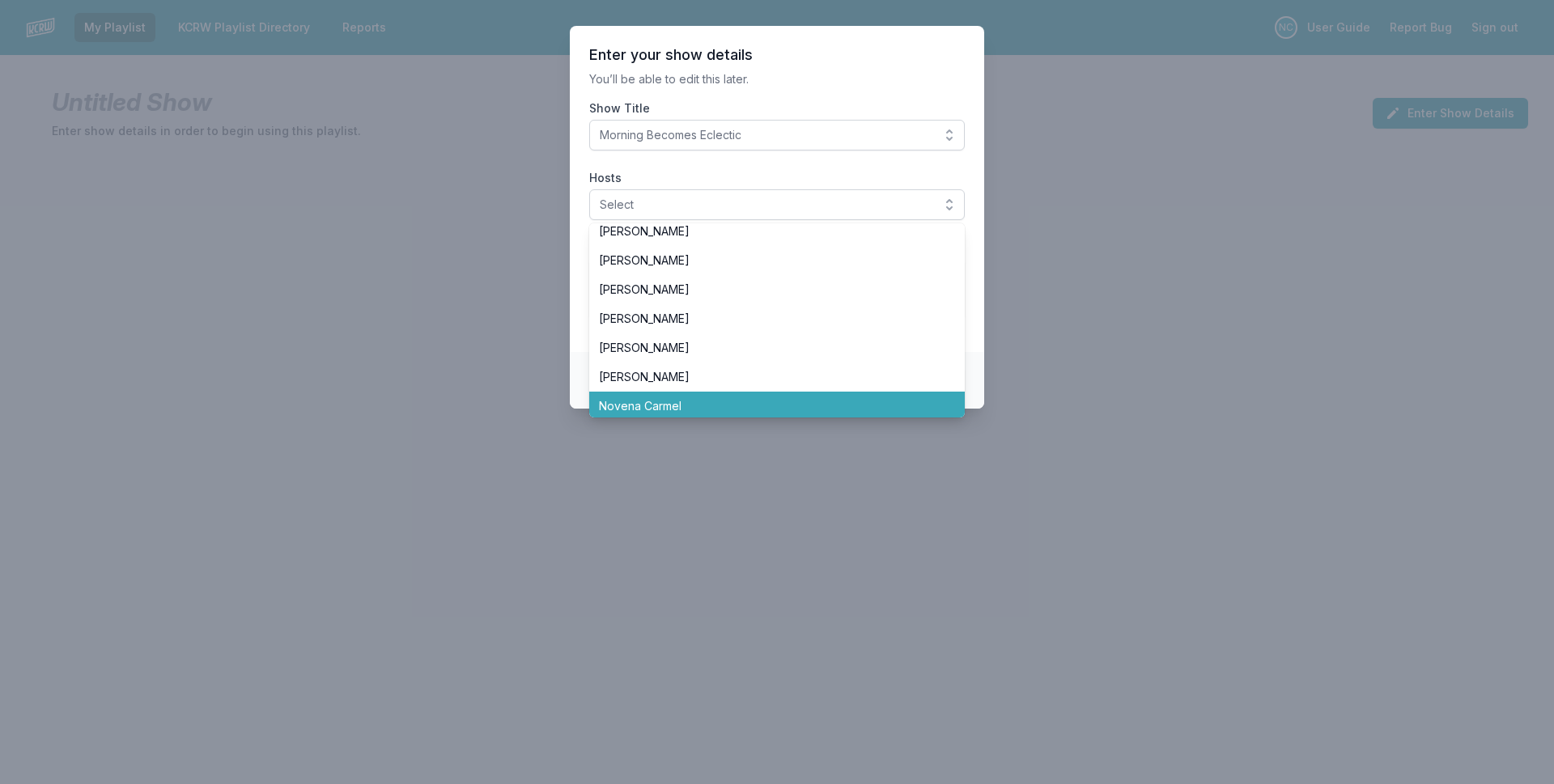
click at [657, 397] on li "Novena Carmel" at bounding box center [777, 406] width 376 height 29
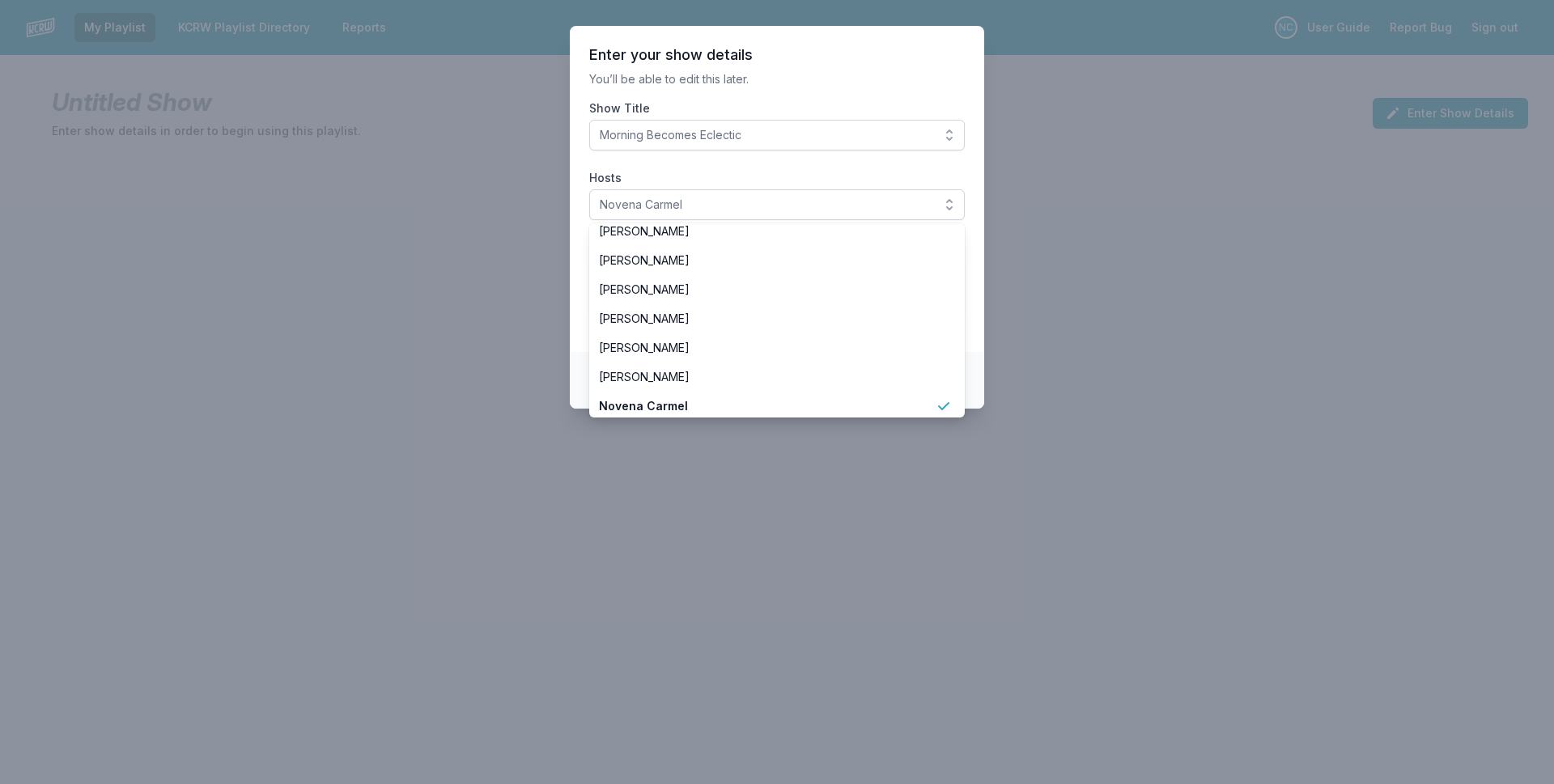
click at [771, 177] on label "Hosts" at bounding box center [777, 178] width 376 height 16
click at [771, 189] on button "Novena Carmel" at bounding box center [777, 205] width 376 height 31
click at [769, 170] on label "Hosts" at bounding box center [777, 178] width 376 height 16
click at [769, 189] on button "Novena Carmel" at bounding box center [777, 205] width 376 height 31
click at [790, 78] on p "You’ll be able to edit this later." at bounding box center [777, 79] width 376 height 16
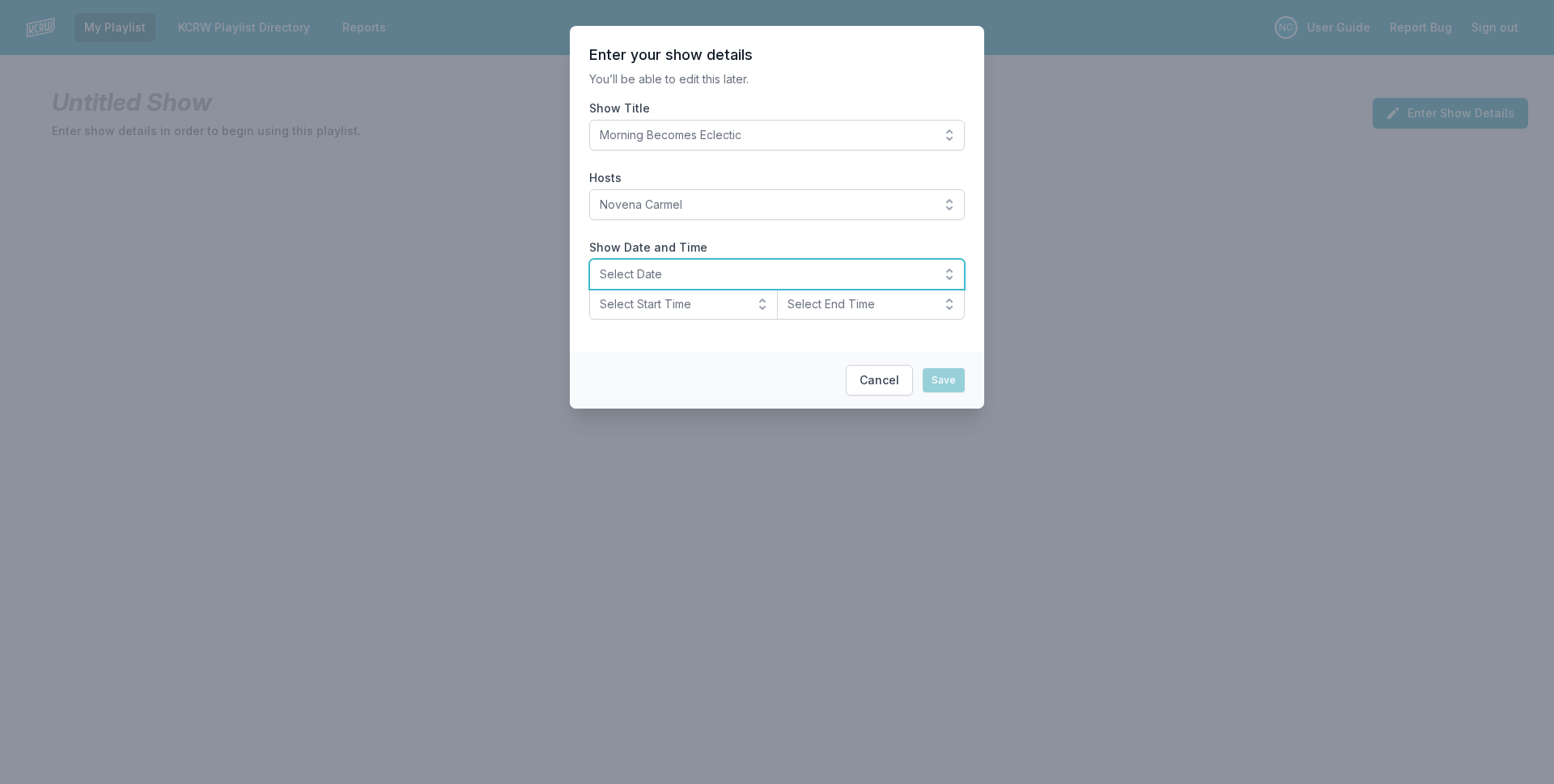
click at [683, 271] on span "Select Date" at bounding box center [765, 274] width 332 height 16
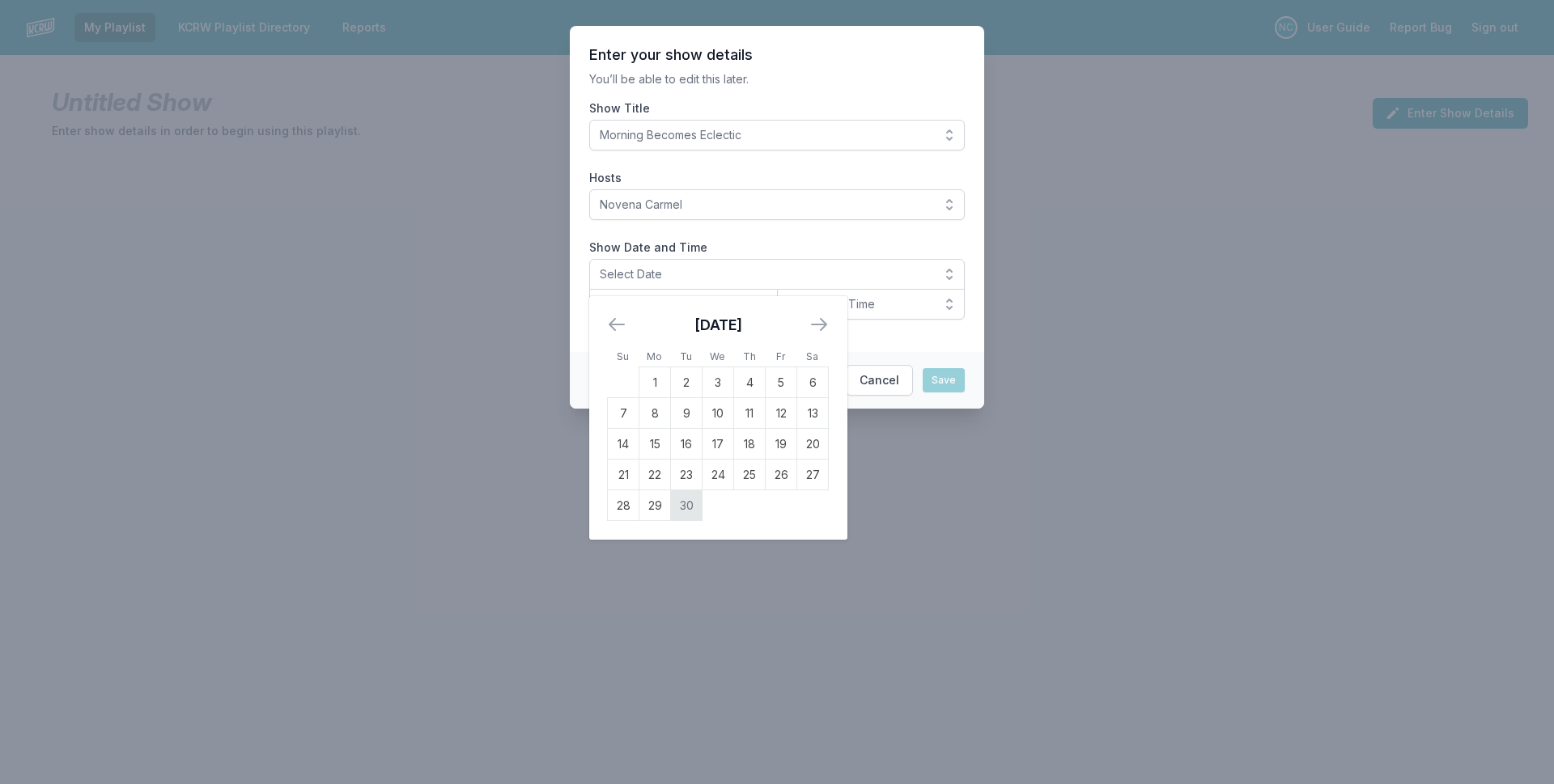
click at [686, 498] on td "30" at bounding box center [686, 506] width 32 height 31
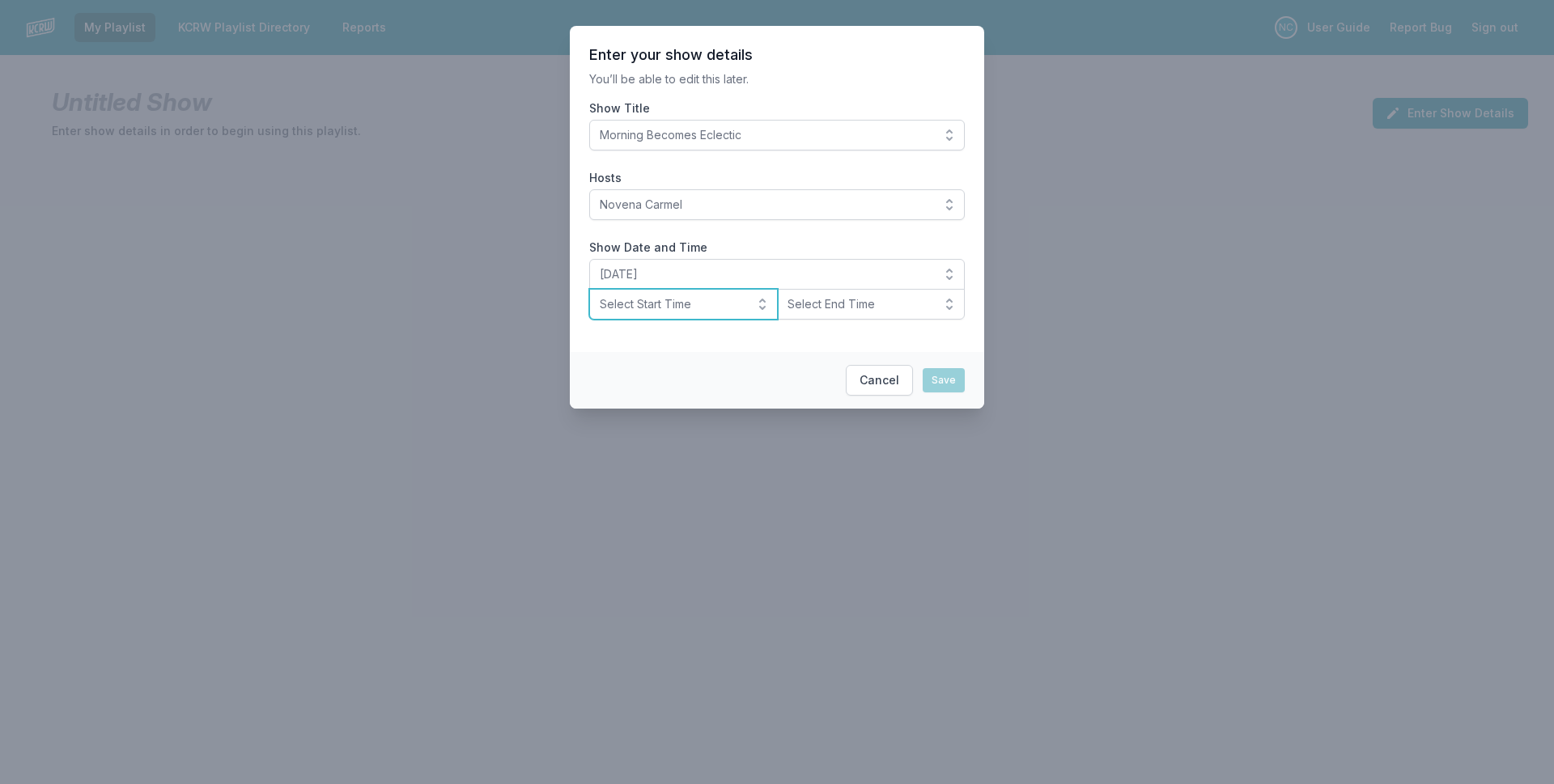
click at [748, 304] on button "Select Start Time" at bounding box center [683, 305] width 188 height 31
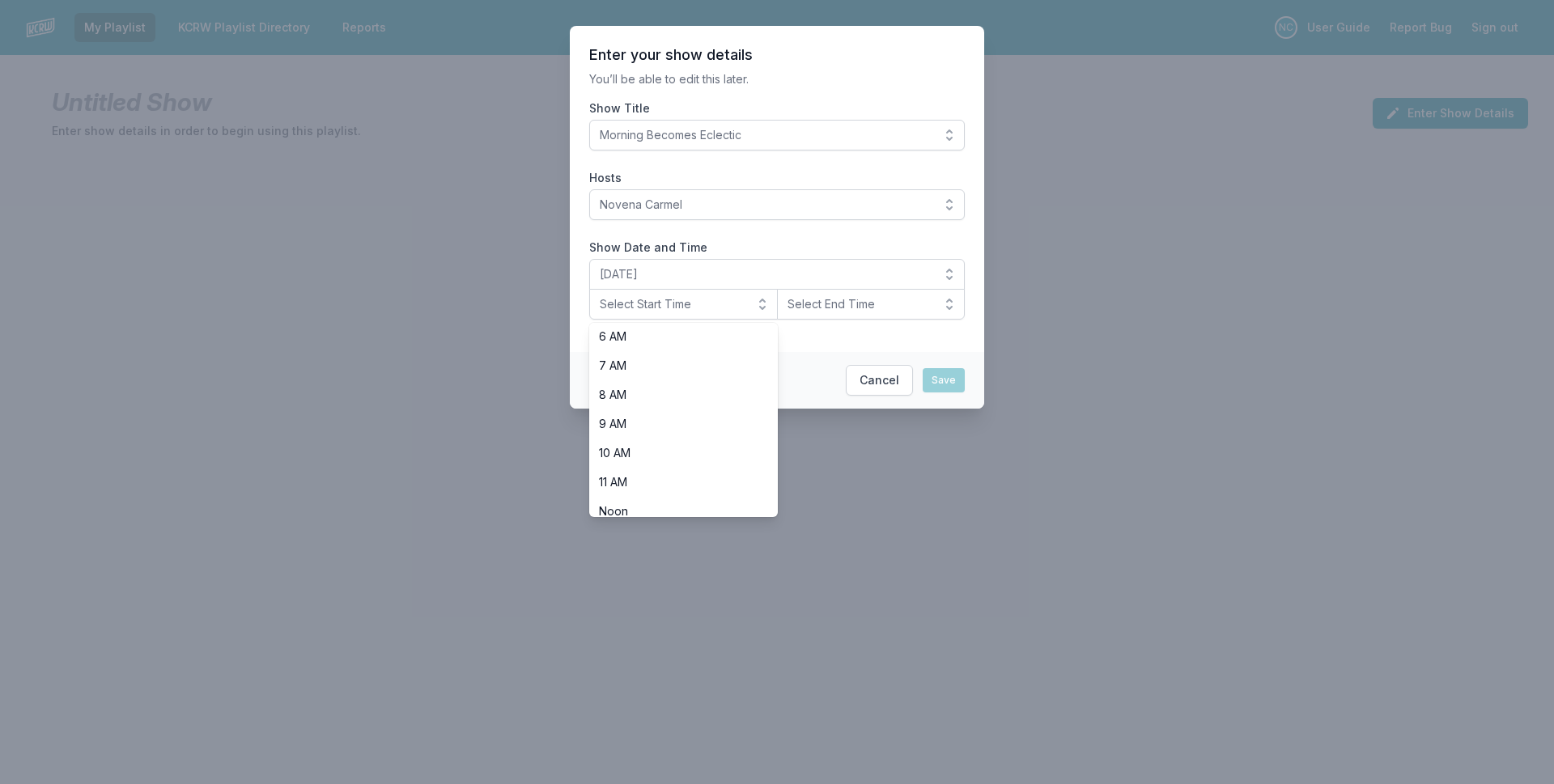
scroll to position [187, 0]
click at [661, 424] on li "9 AM" at bounding box center [683, 415] width 188 height 29
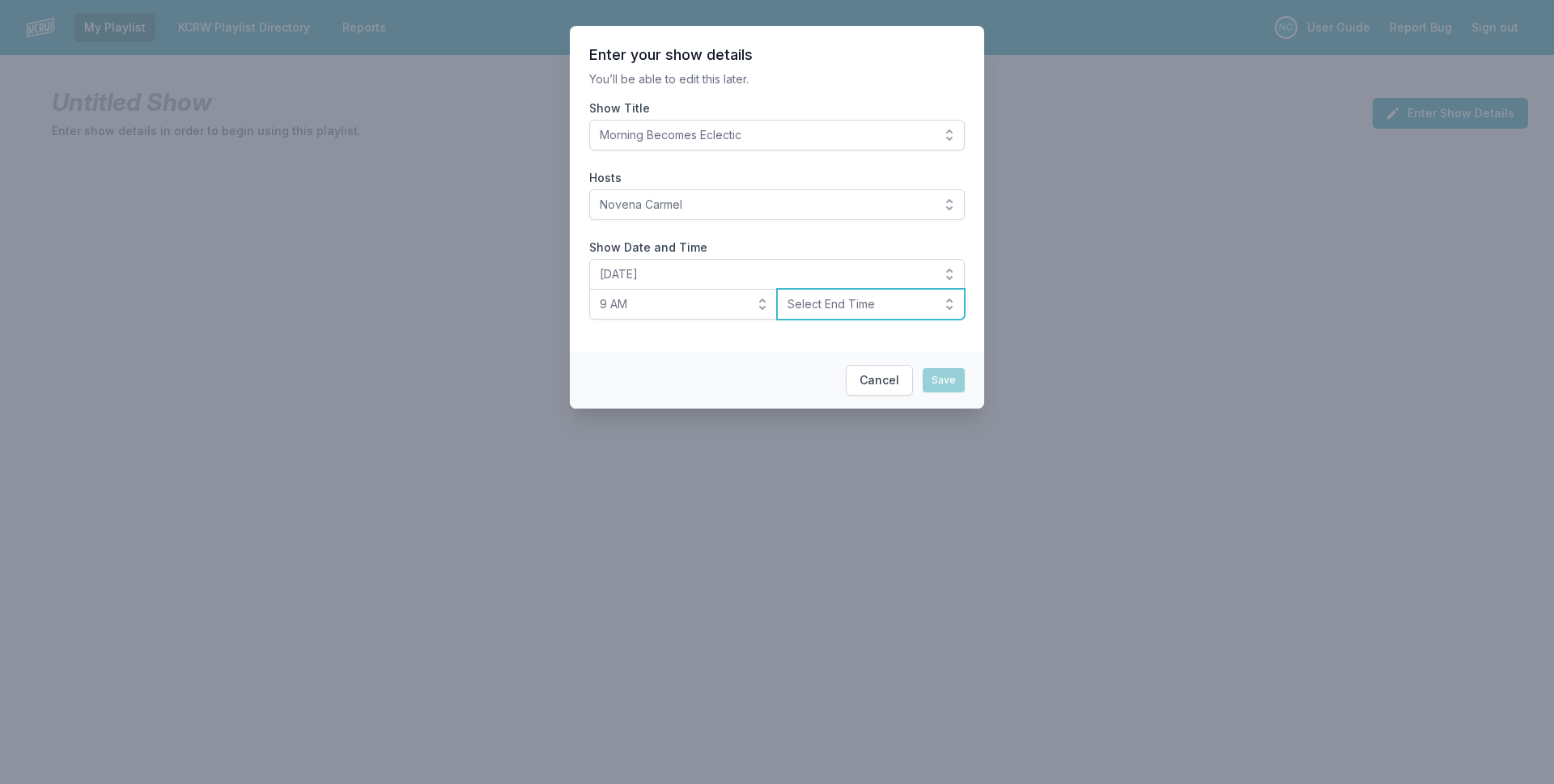
click at [822, 303] on span "Select End Time" at bounding box center [860, 305] width 145 height 16
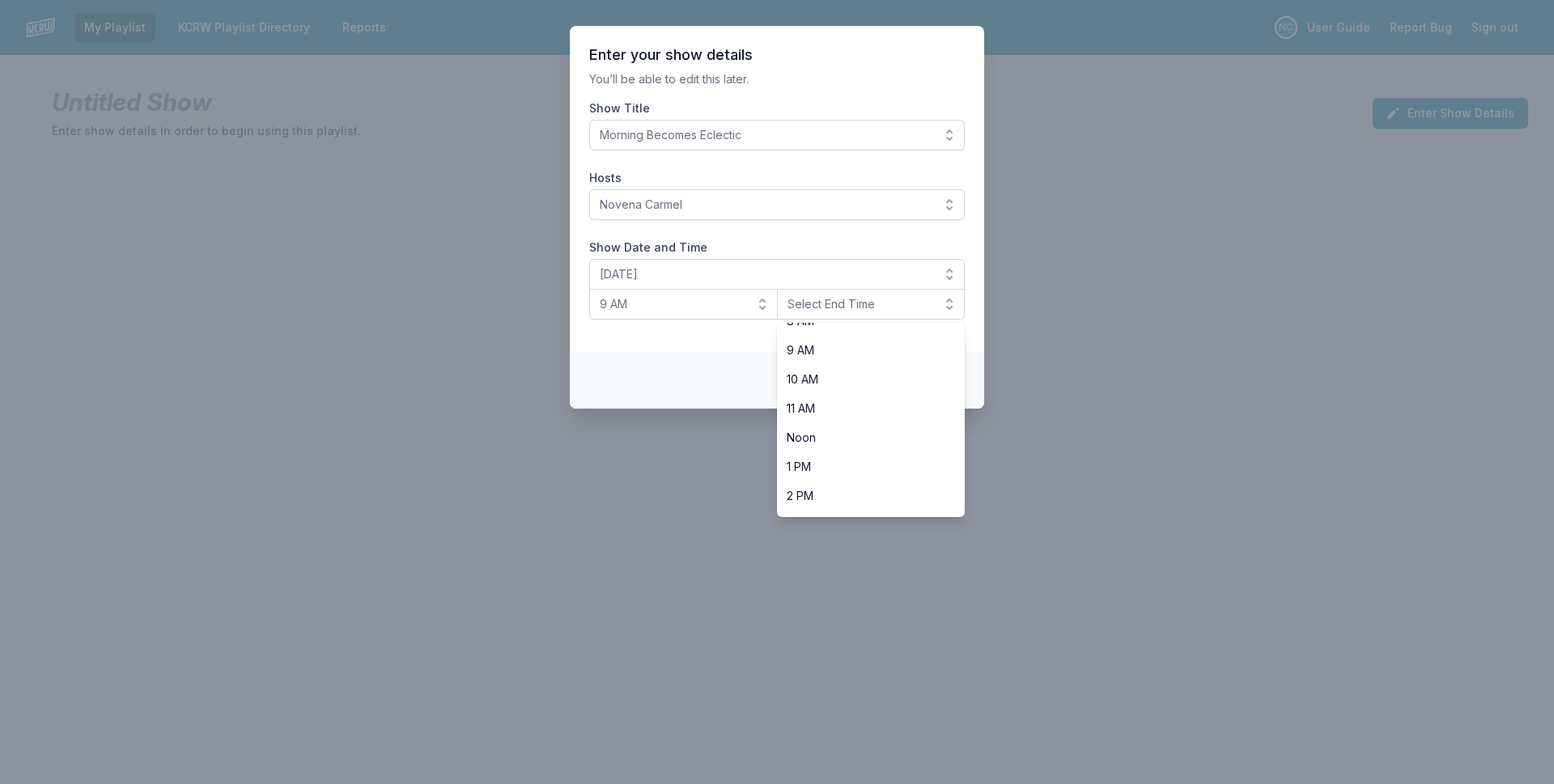
scroll to position [324, 0]
click at [836, 367] on span "Noon" at bounding box center [862, 367] width 150 height 16
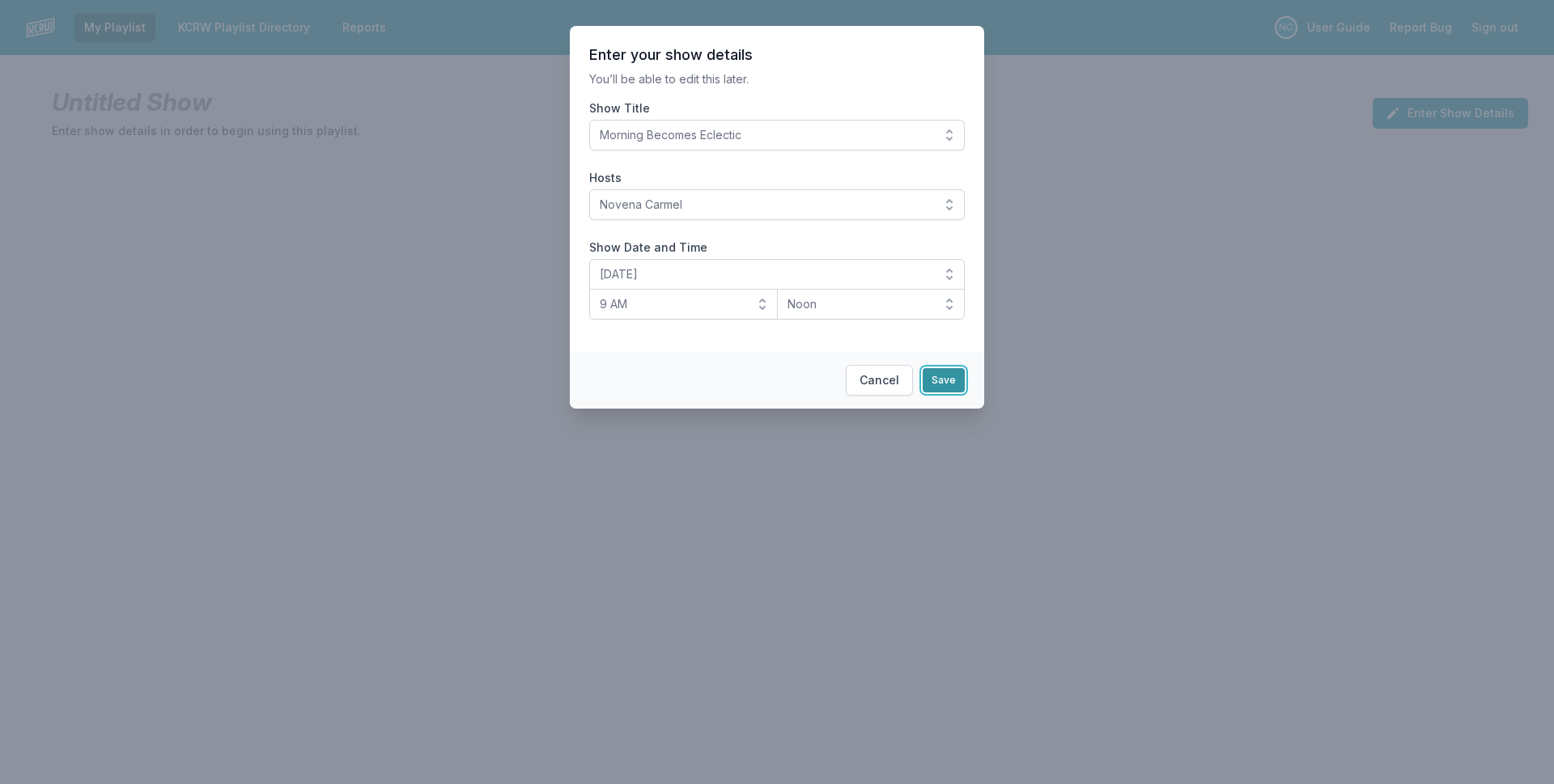
click at [942, 377] on button "Save" at bounding box center [944, 380] width 42 height 24
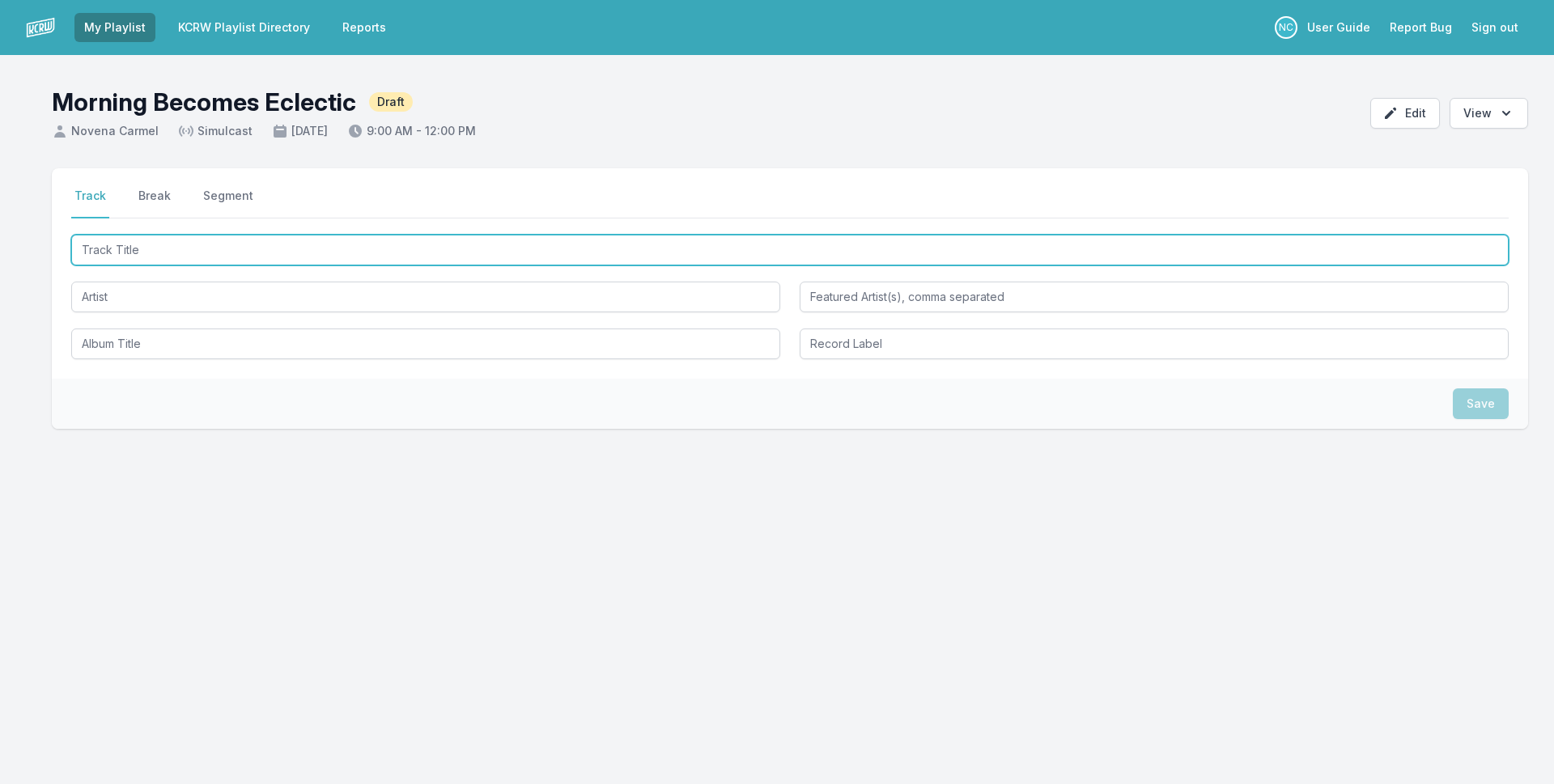
click at [366, 251] on input "Track Title" at bounding box center [790, 250] width 1438 height 31
type input "My Conversation"
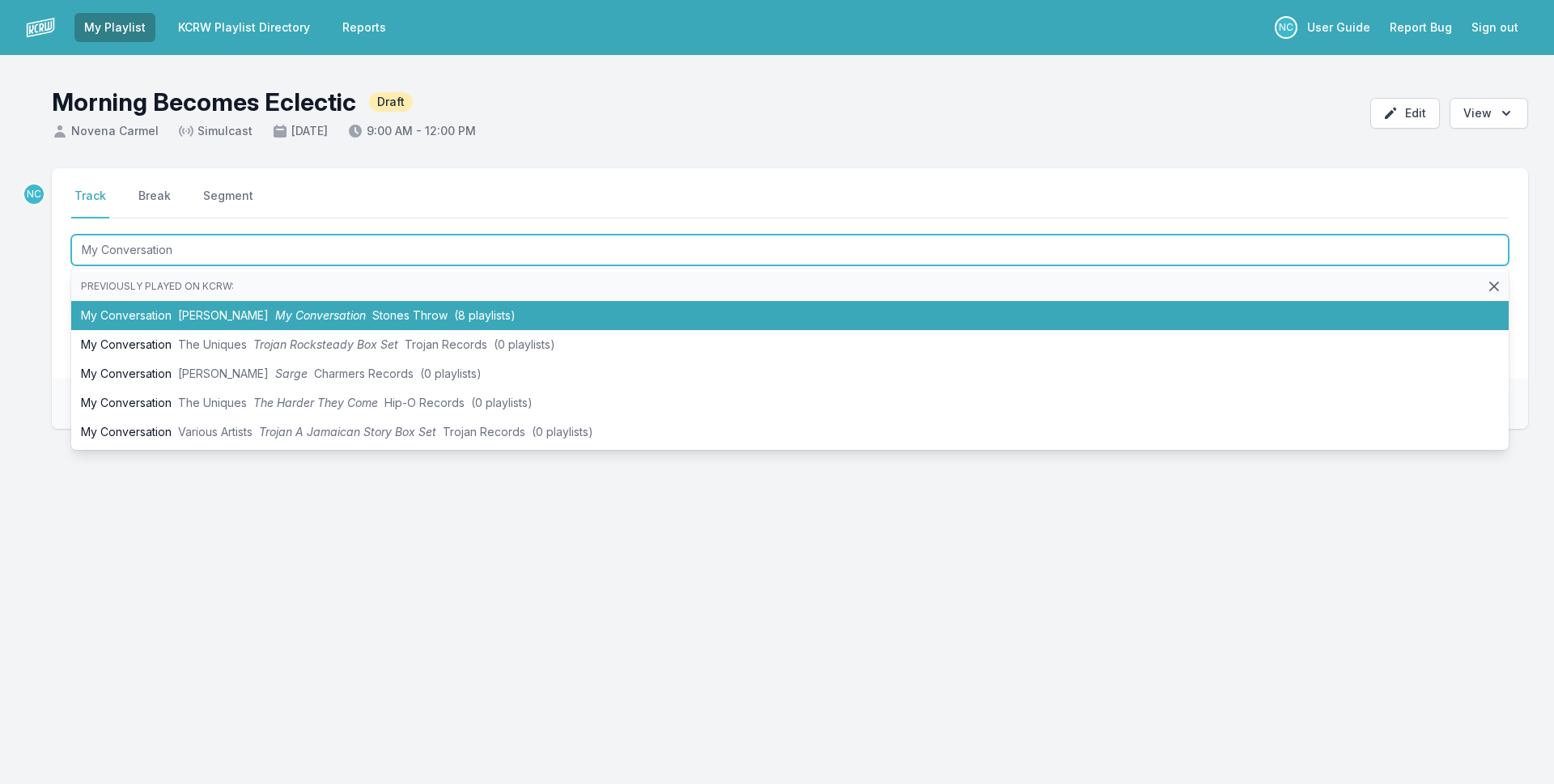
click at [276, 316] on span "My Conversation" at bounding box center [320, 315] width 91 height 14
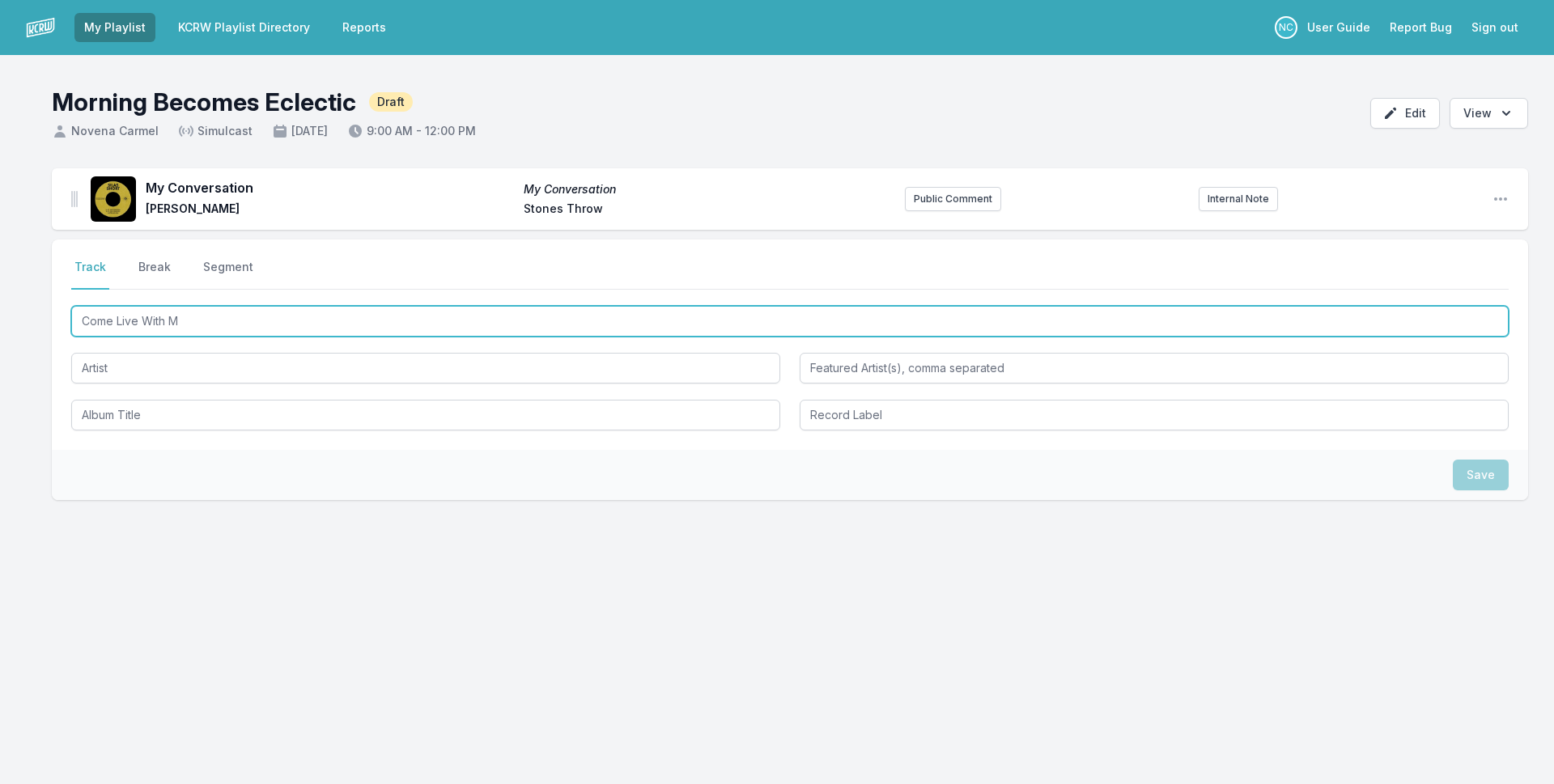
type input "Come Live With Me"
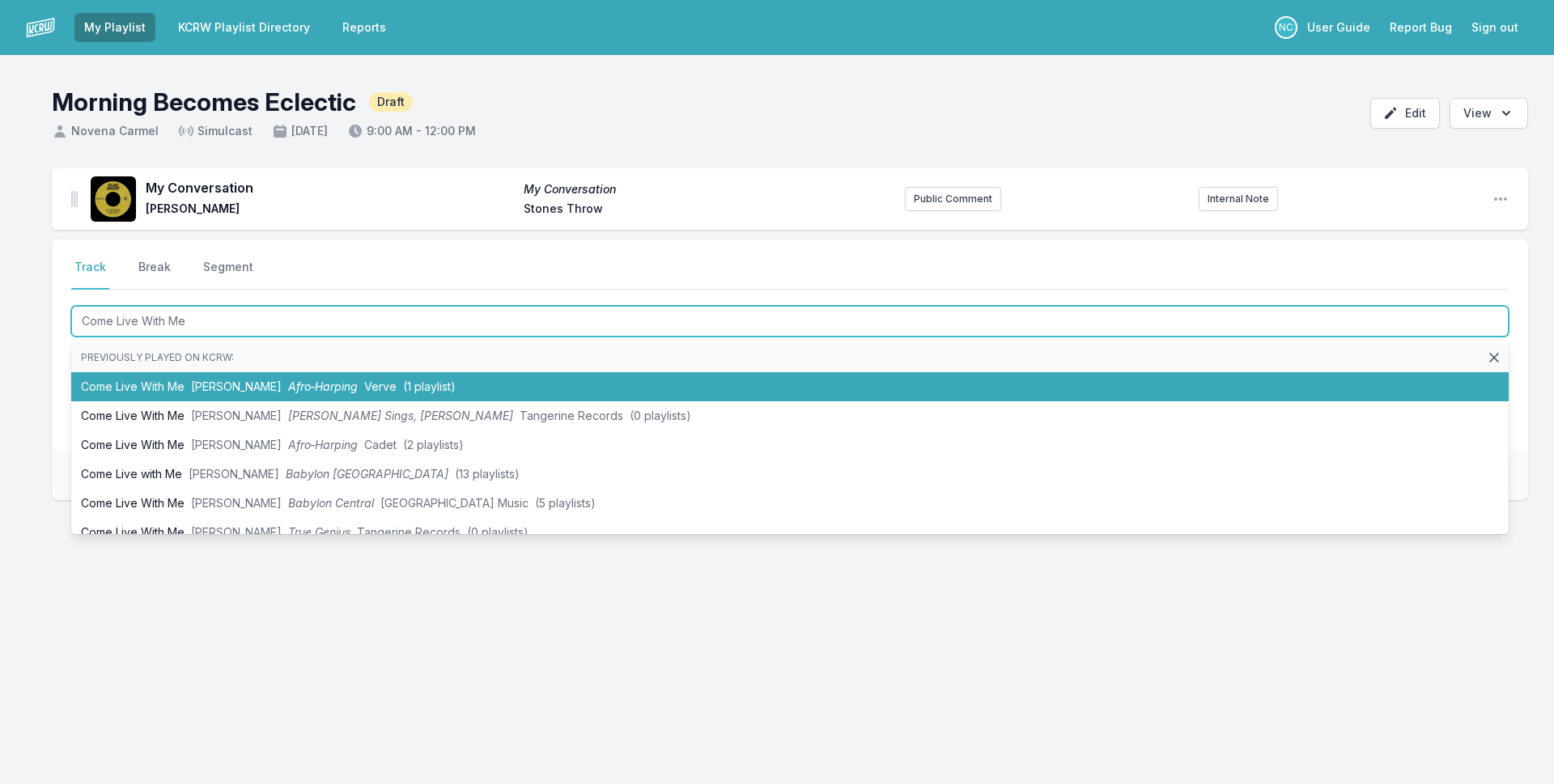
click at [223, 389] on span "[PERSON_NAME]" at bounding box center [236, 386] width 91 height 14
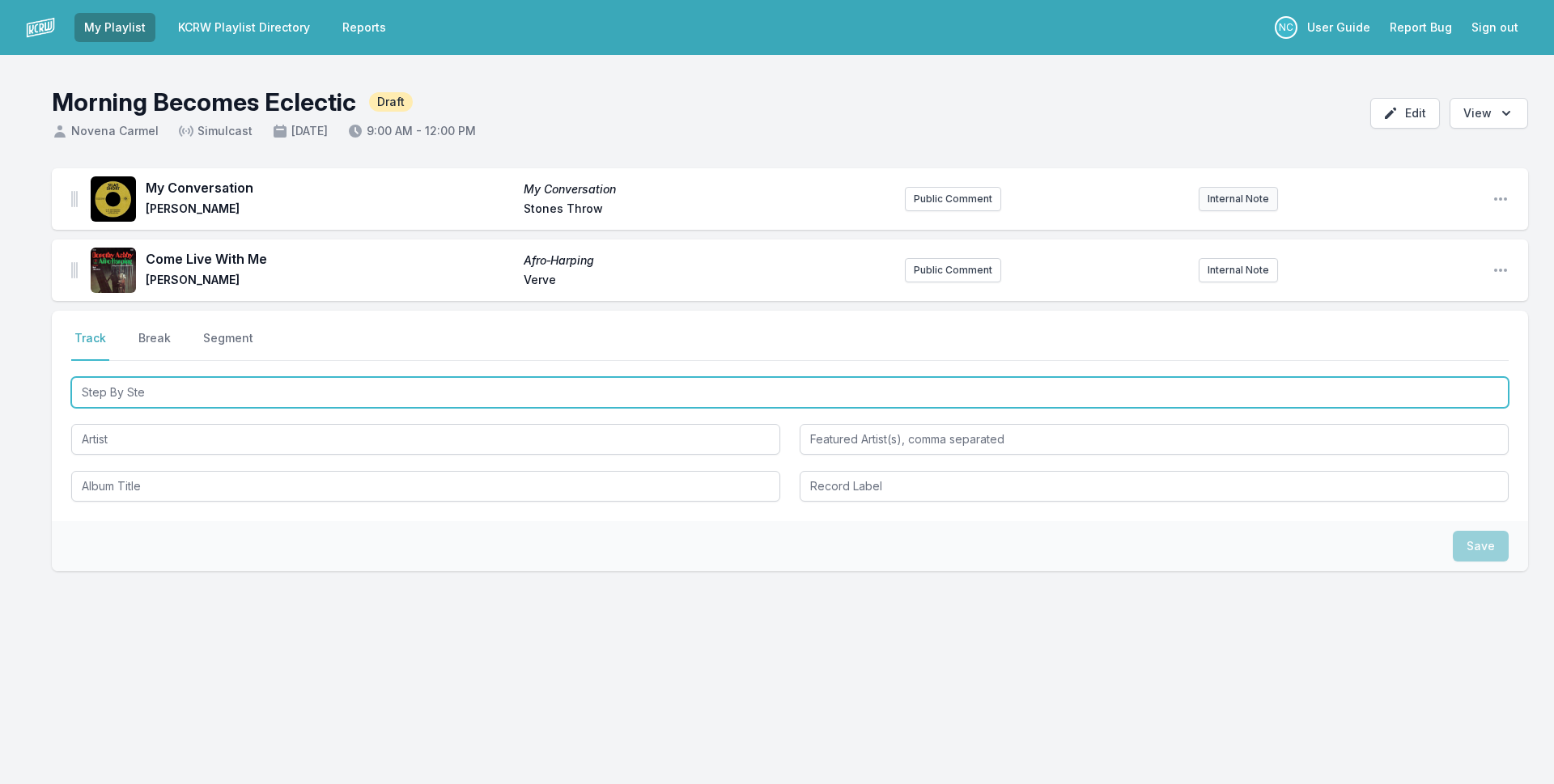
type input "Step By Step"
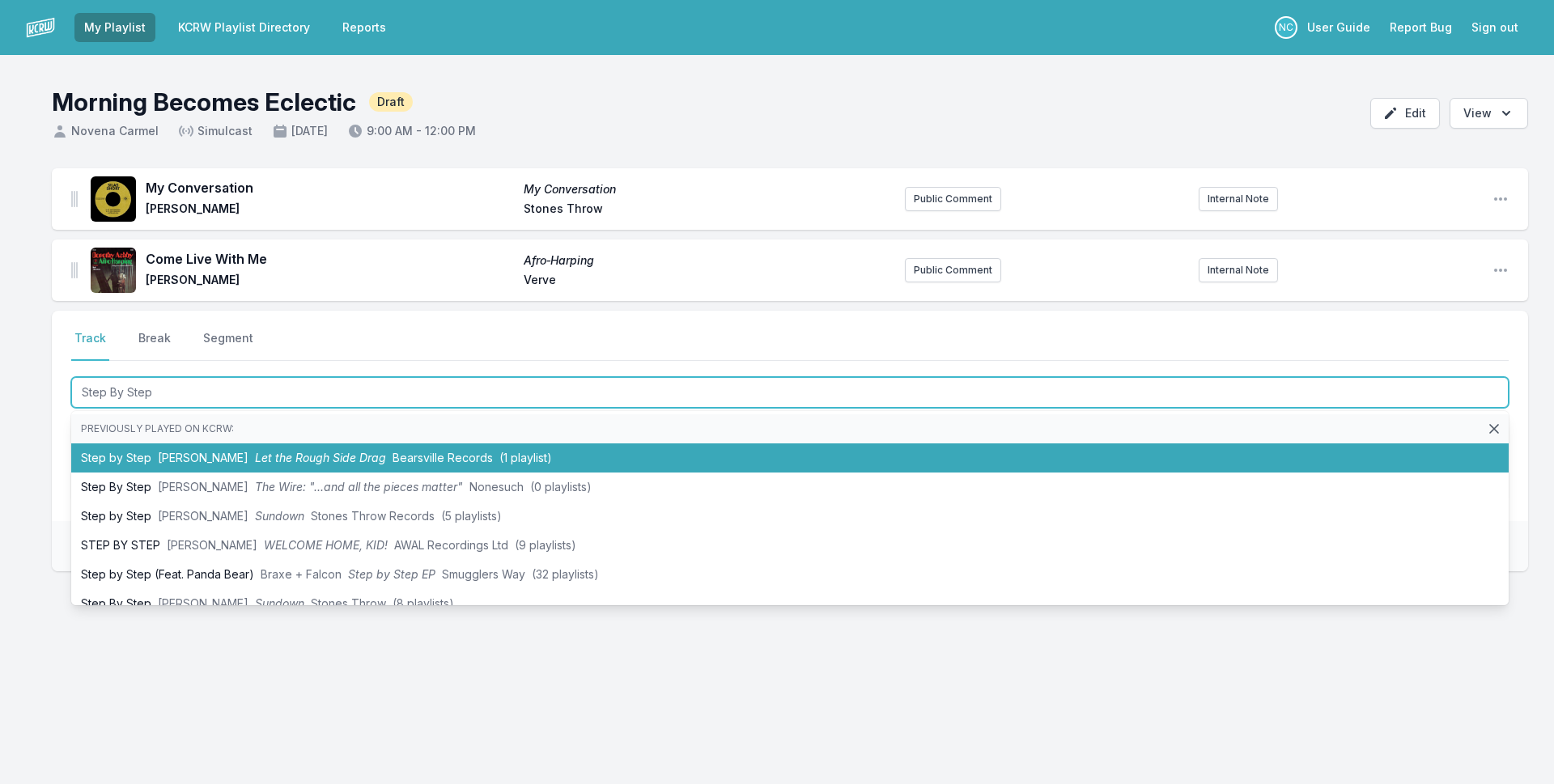
click at [455, 448] on li "Step by Step [PERSON_NAME] Let the Rough Side Drag Bearsville Records (1 playli…" at bounding box center [790, 458] width 1438 height 29
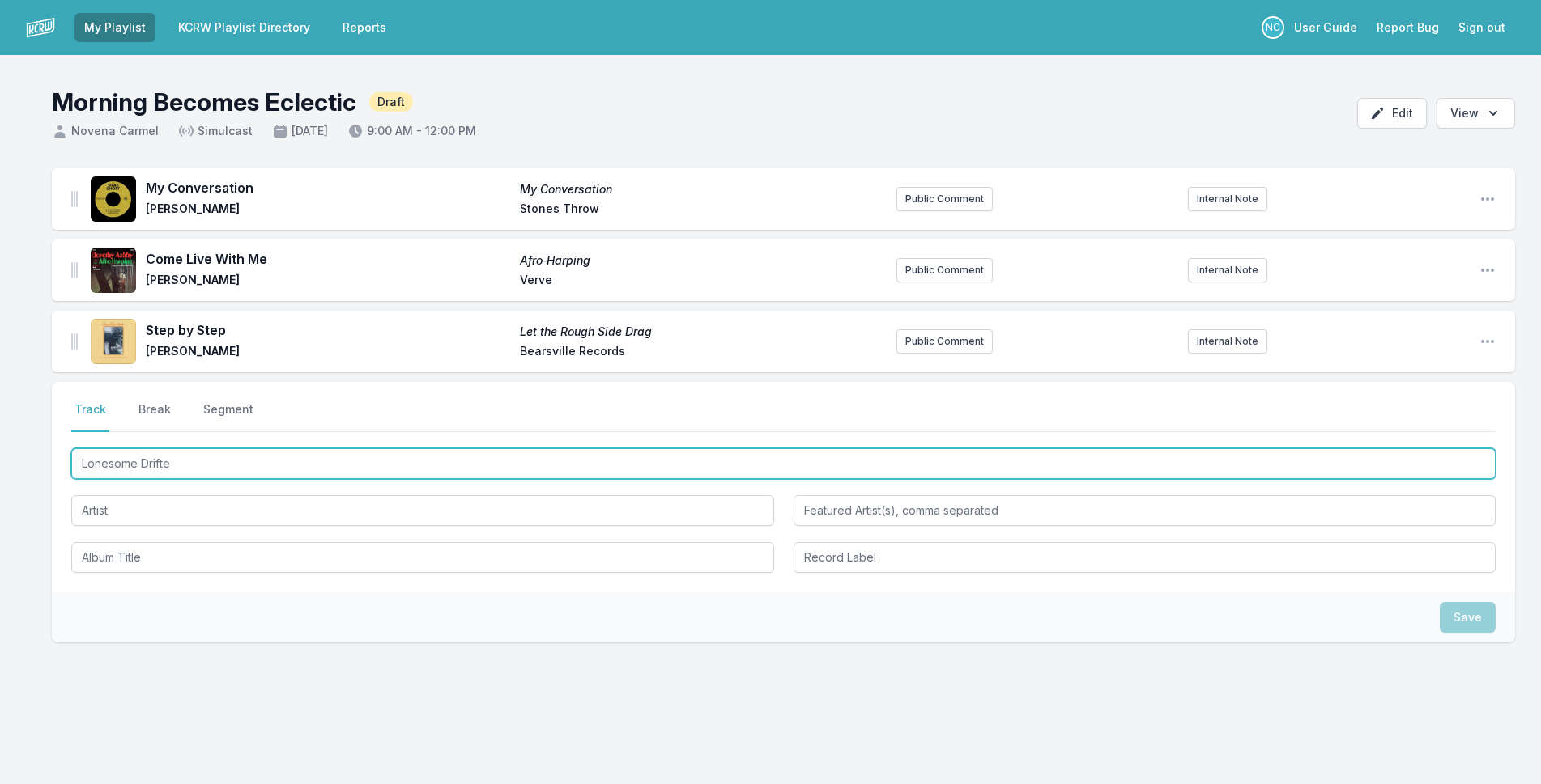
type input "Lonesome Drifter"
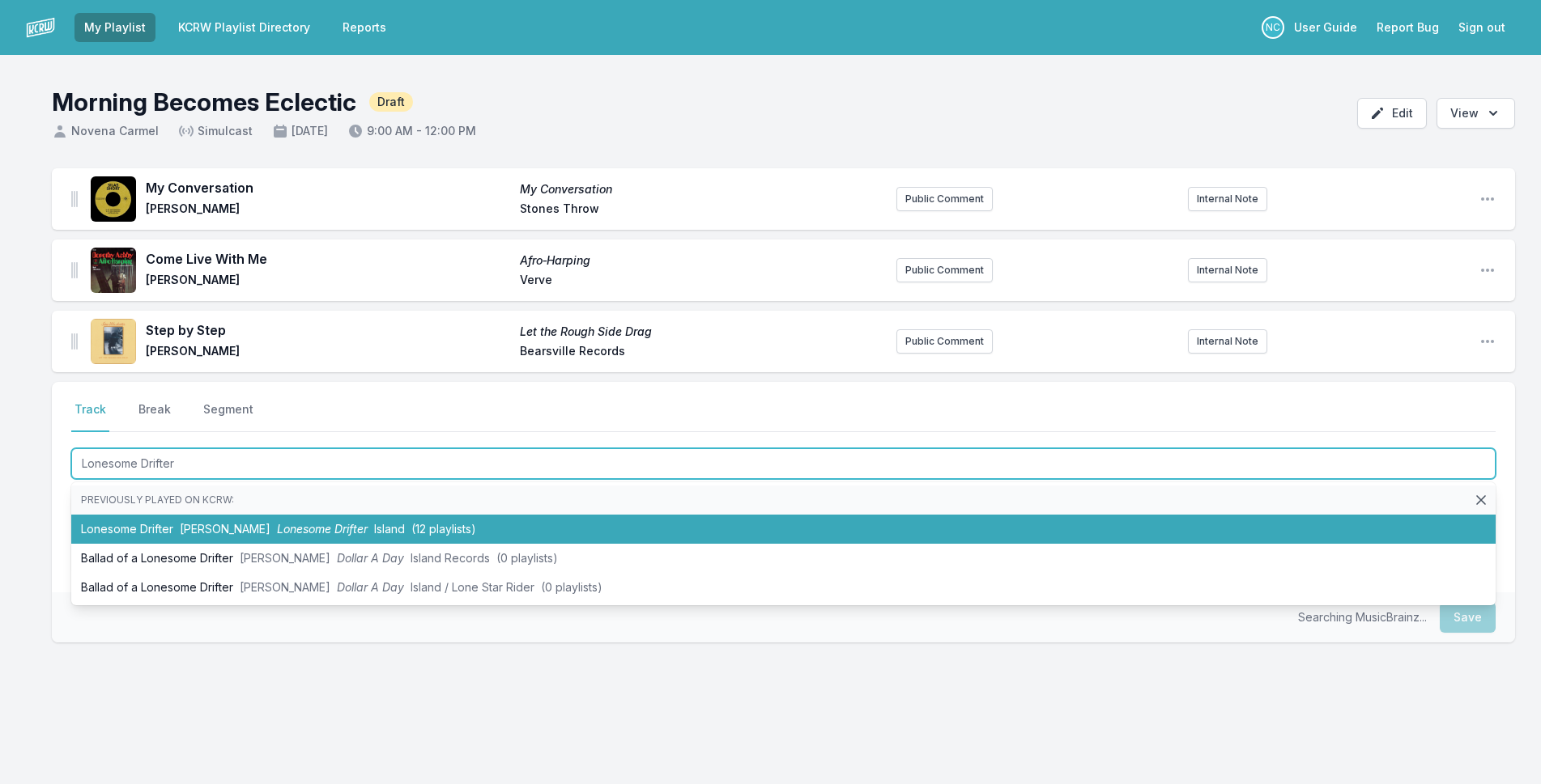
click at [406, 525] on li "Lonesome Drifter [PERSON_NAME] Lonesome Drifter Island (12 playlists)" at bounding box center [784, 529] width 1425 height 29
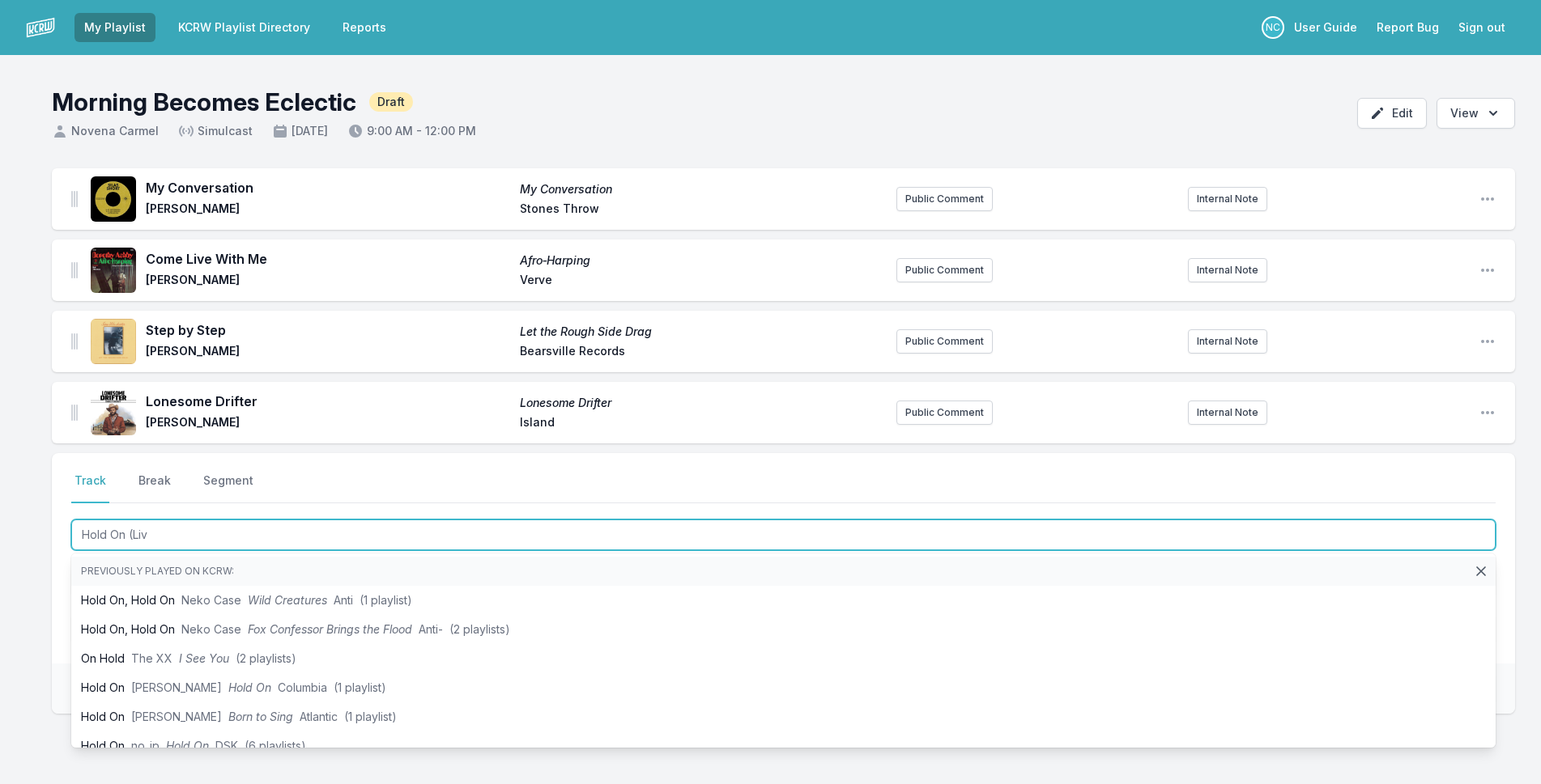
type input "Hold On (Live"
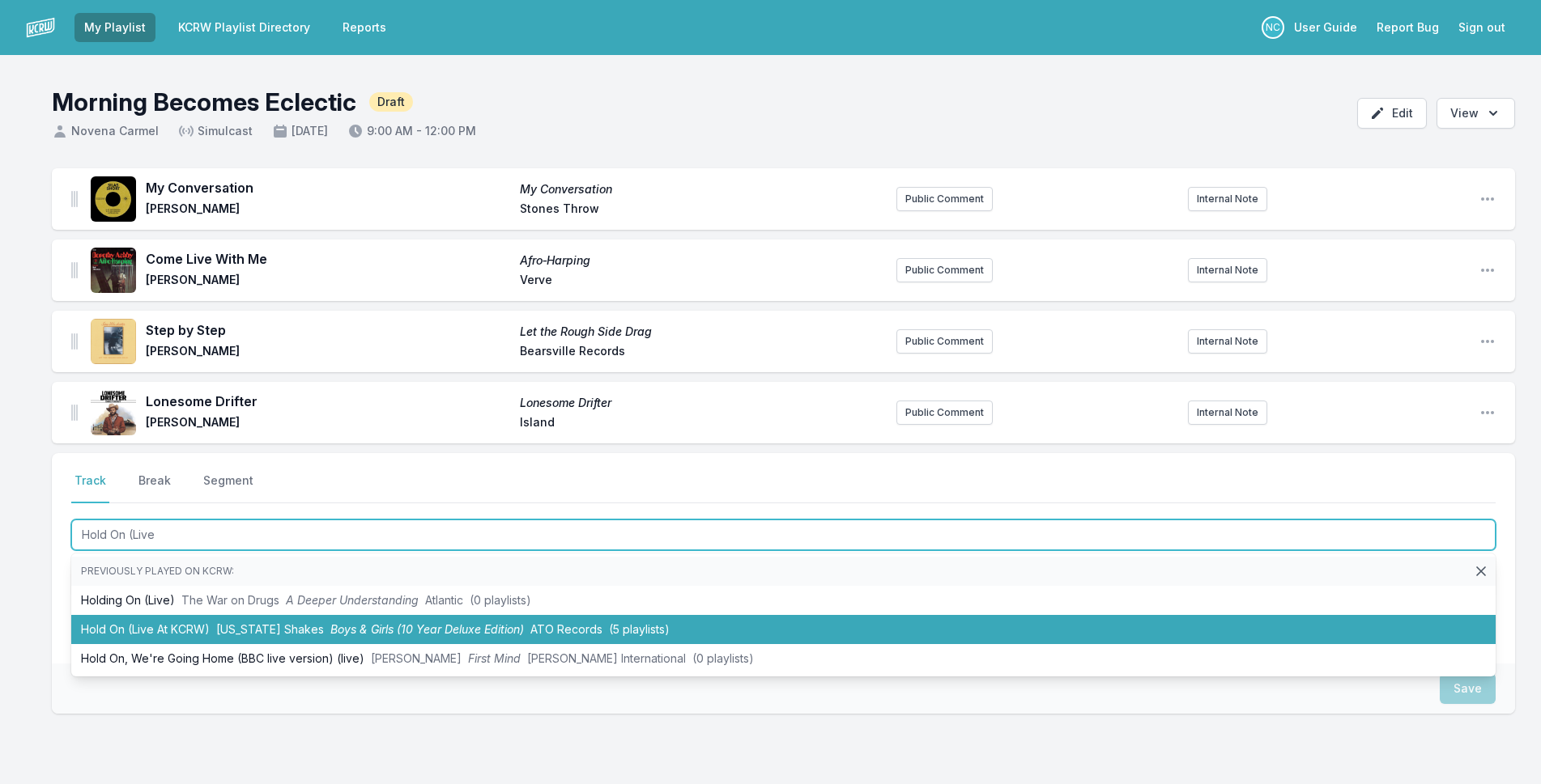
click at [197, 625] on li "Hold On (Live At KCRW) [US_STATE] Shakes Boys & Girls (10 Year Deluxe Edition) …" at bounding box center [784, 629] width 1425 height 29
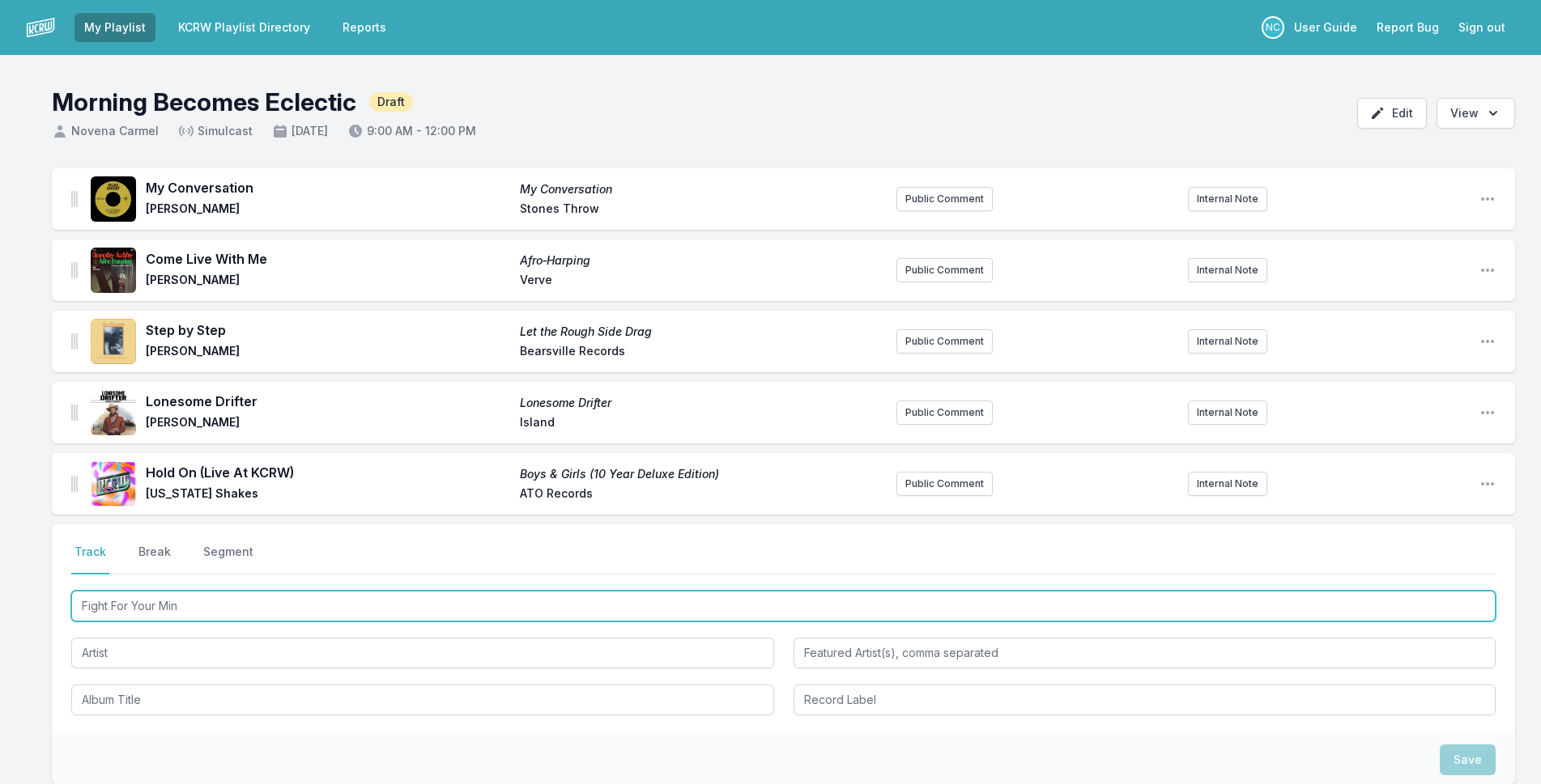
type input "Fight For Your Mind"
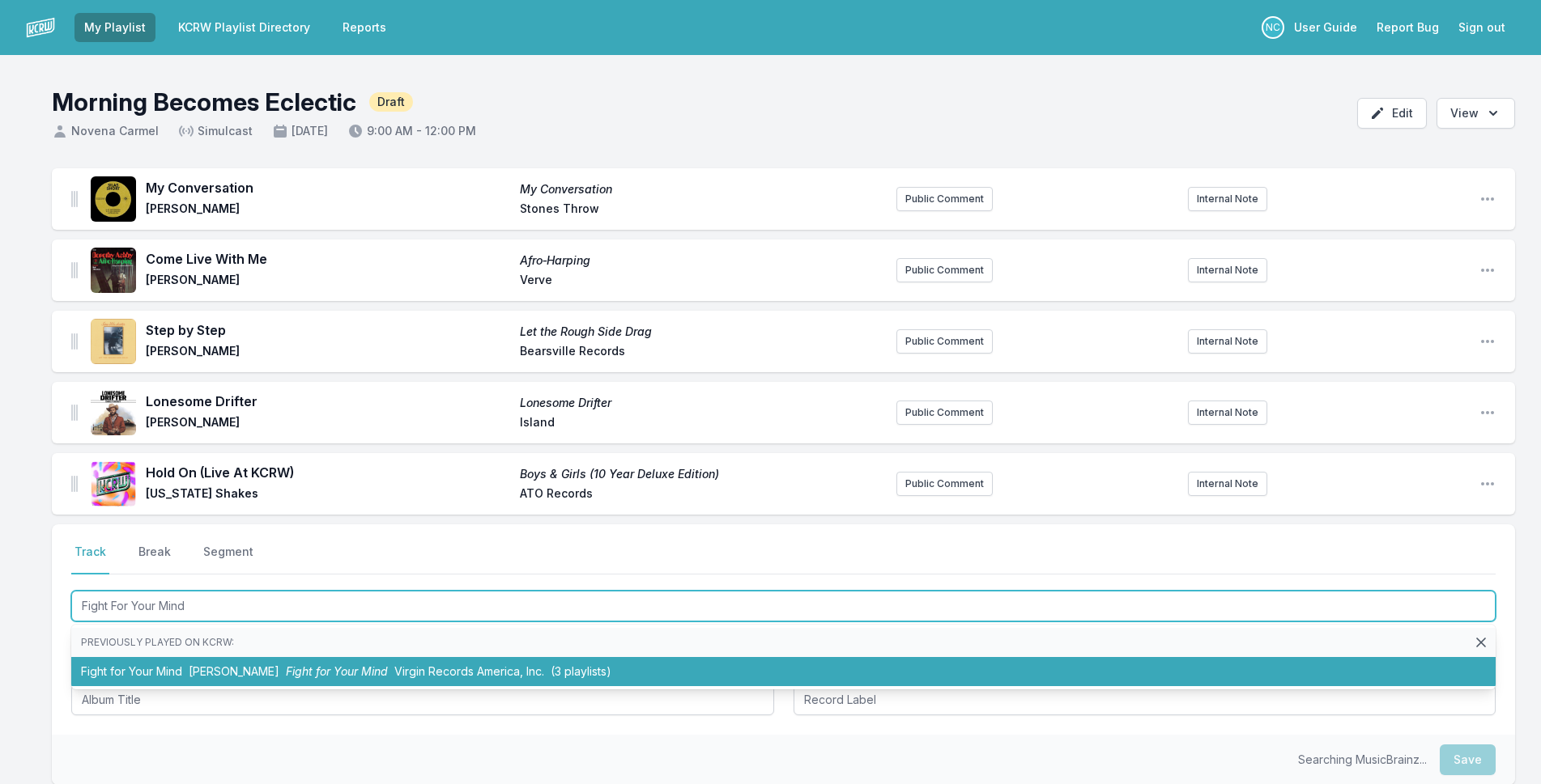
click at [297, 677] on span "Fight for Your Mind" at bounding box center [336, 670] width 102 height 14
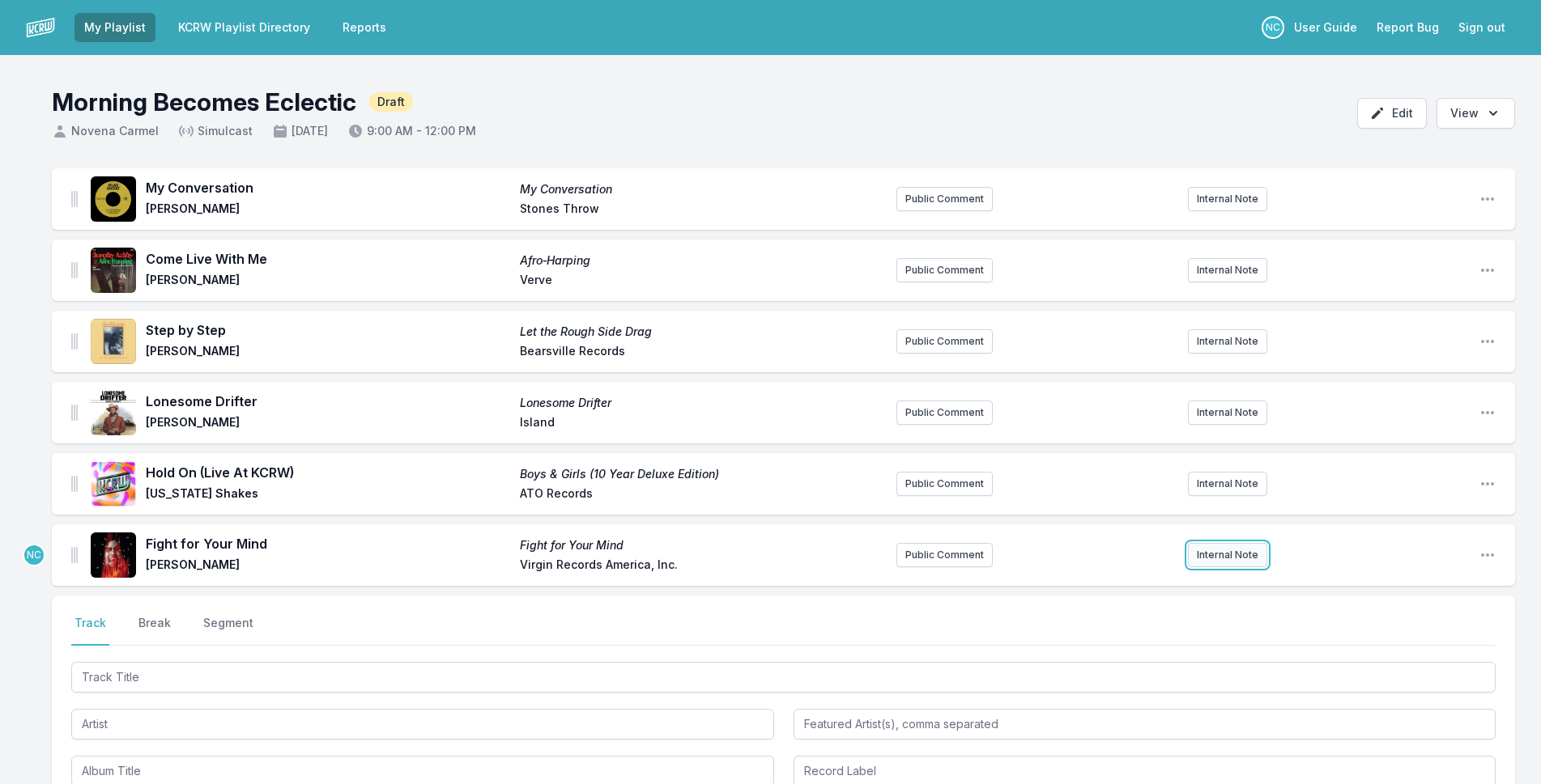
click at [1201, 551] on button "Internal Note" at bounding box center [1227, 555] width 79 height 24
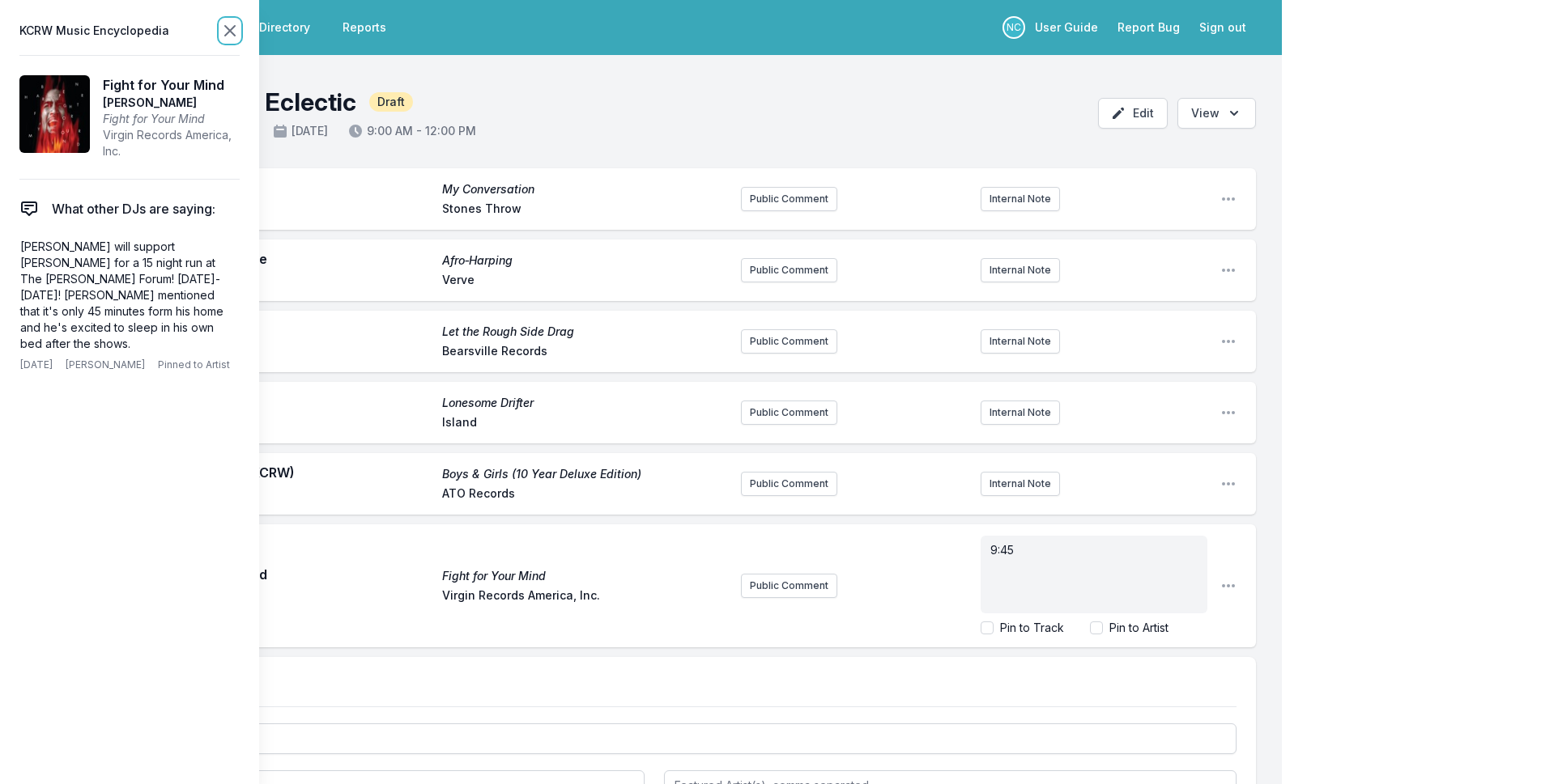
click at [229, 26] on icon at bounding box center [230, 31] width 20 height 20
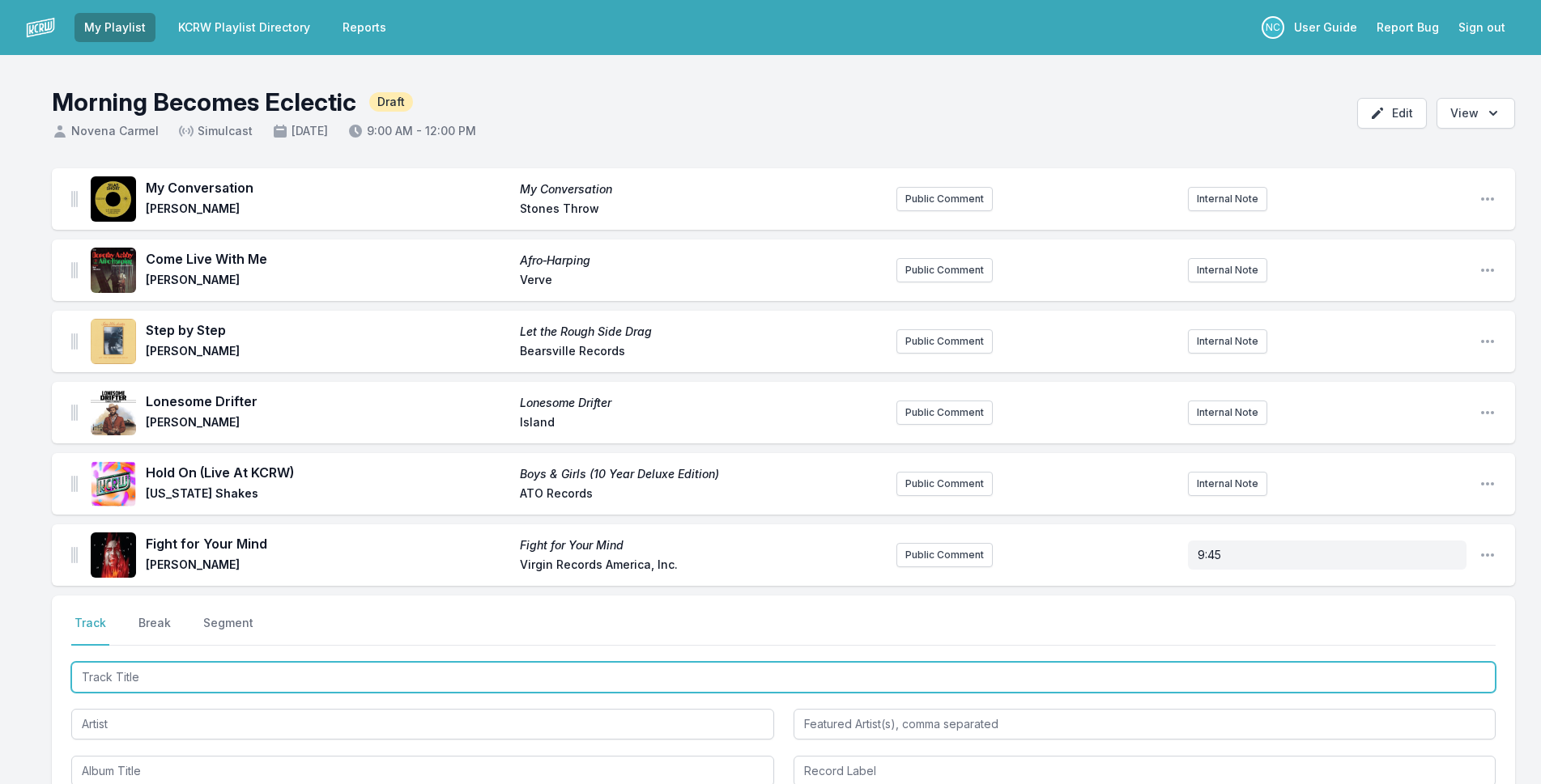
click at [131, 680] on input "Track Title" at bounding box center [784, 678] width 1425 height 31
type input "The Ones We Loved"
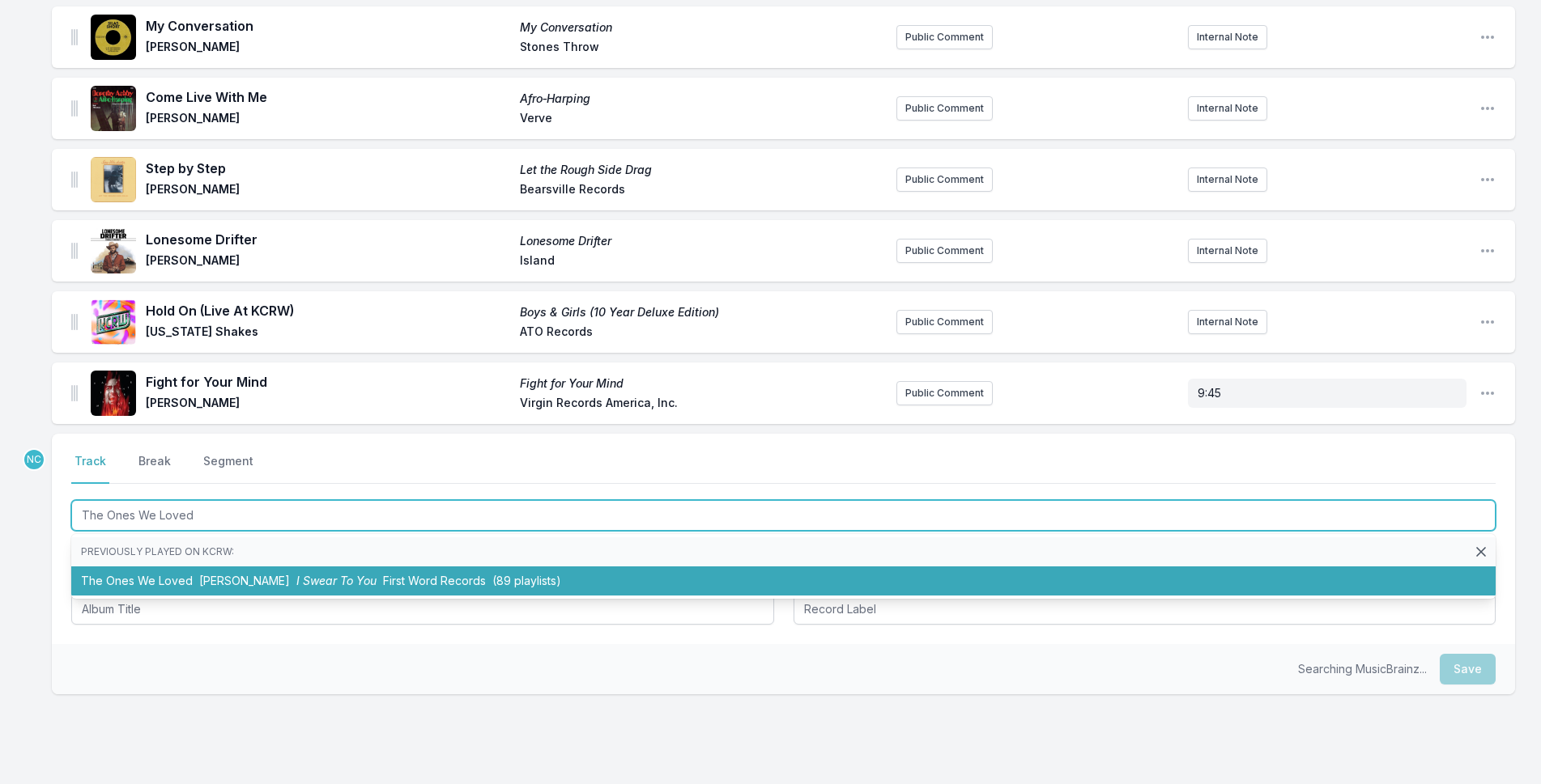
click at [350, 591] on li "The Ones We Loved [PERSON_NAME] I Swear To You First Word Records (89 playlists)" at bounding box center [784, 581] width 1425 height 29
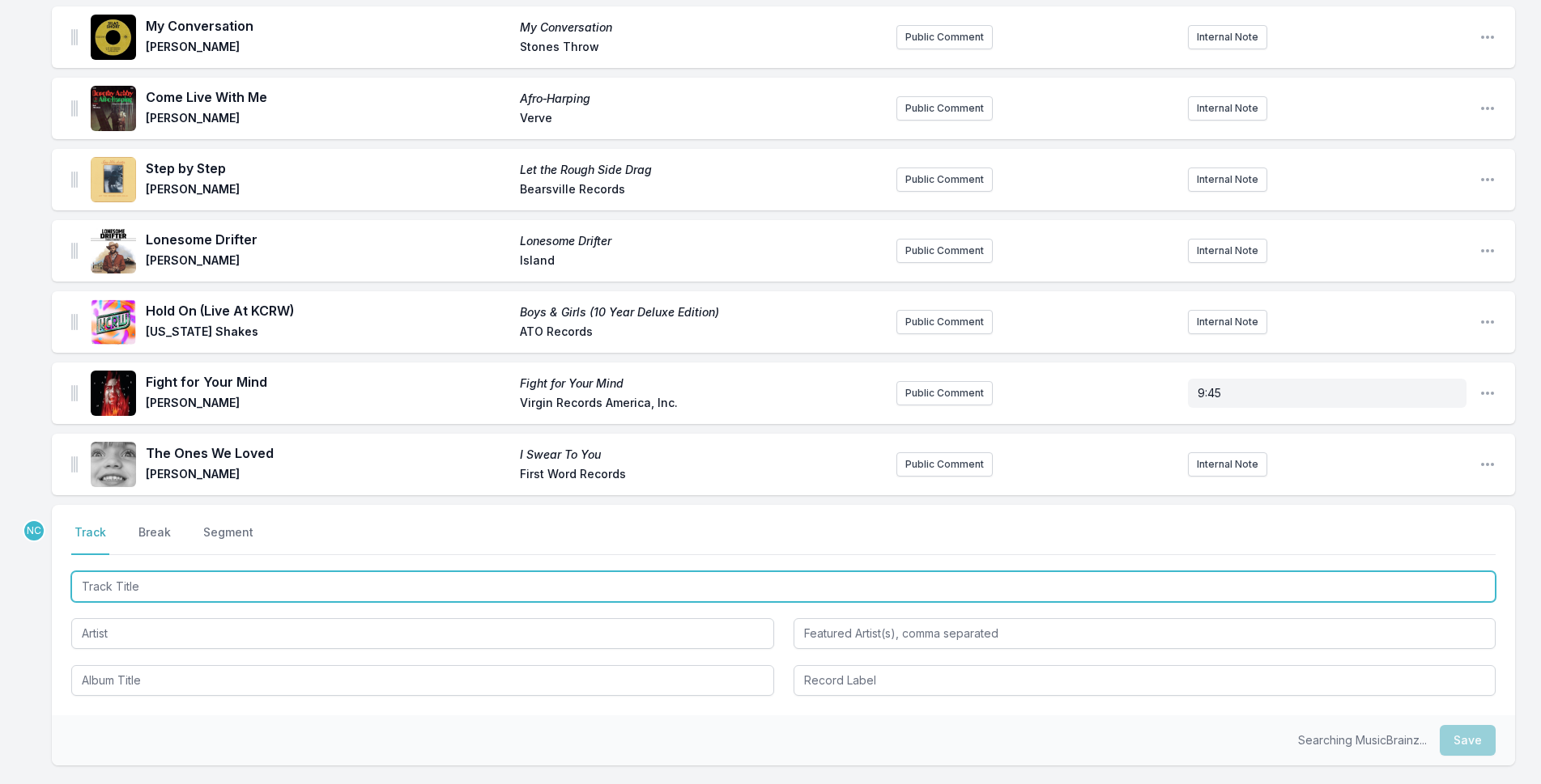
scroll to position [233, 0]
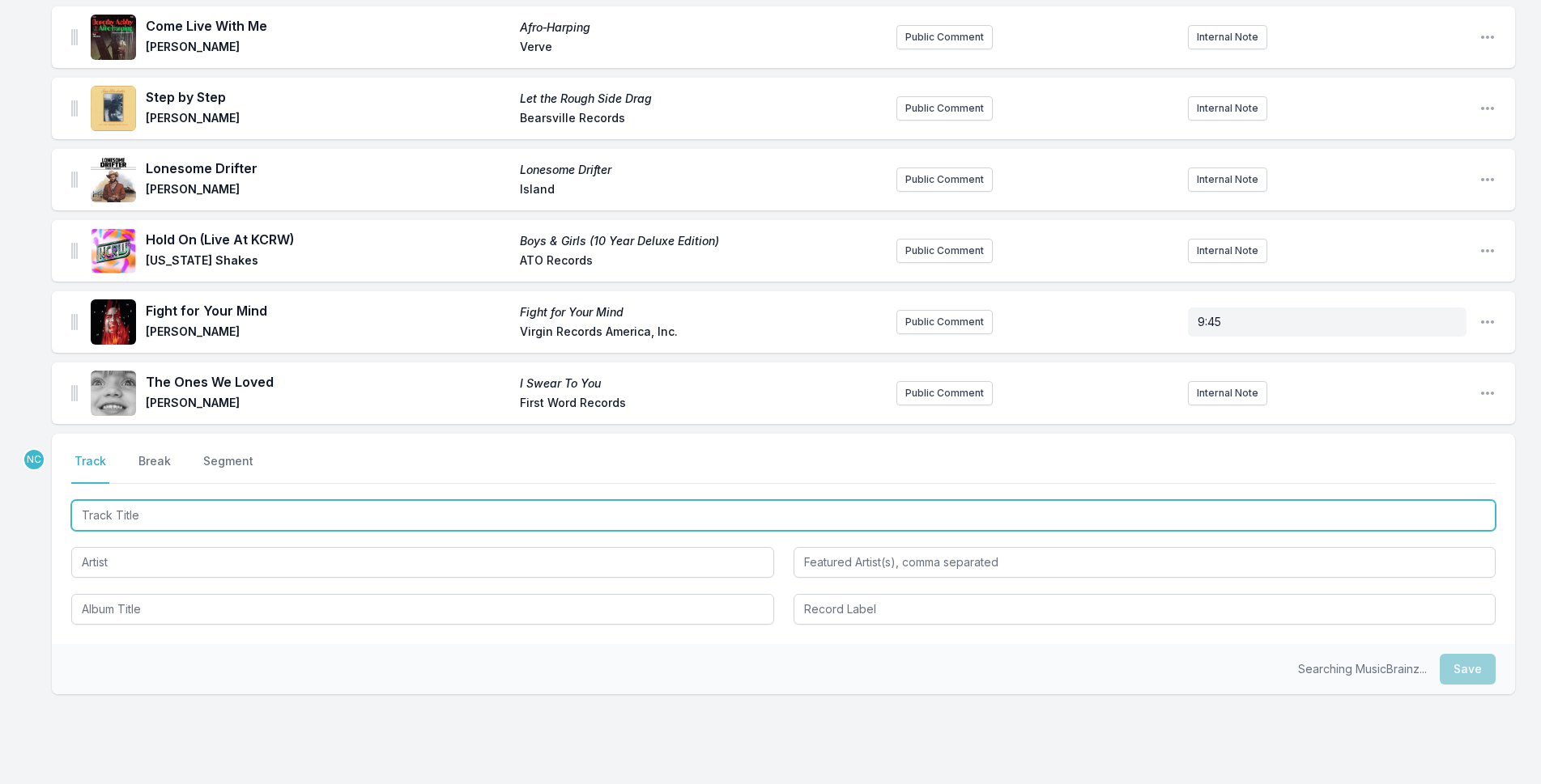
drag, startPoint x: 282, startPoint y: 505, endPoint x: 375, endPoint y: 490, distance: 94.2
click at [283, 504] on input "Track Title" at bounding box center [784, 515] width 1425 height 31
type input "Odyssey"
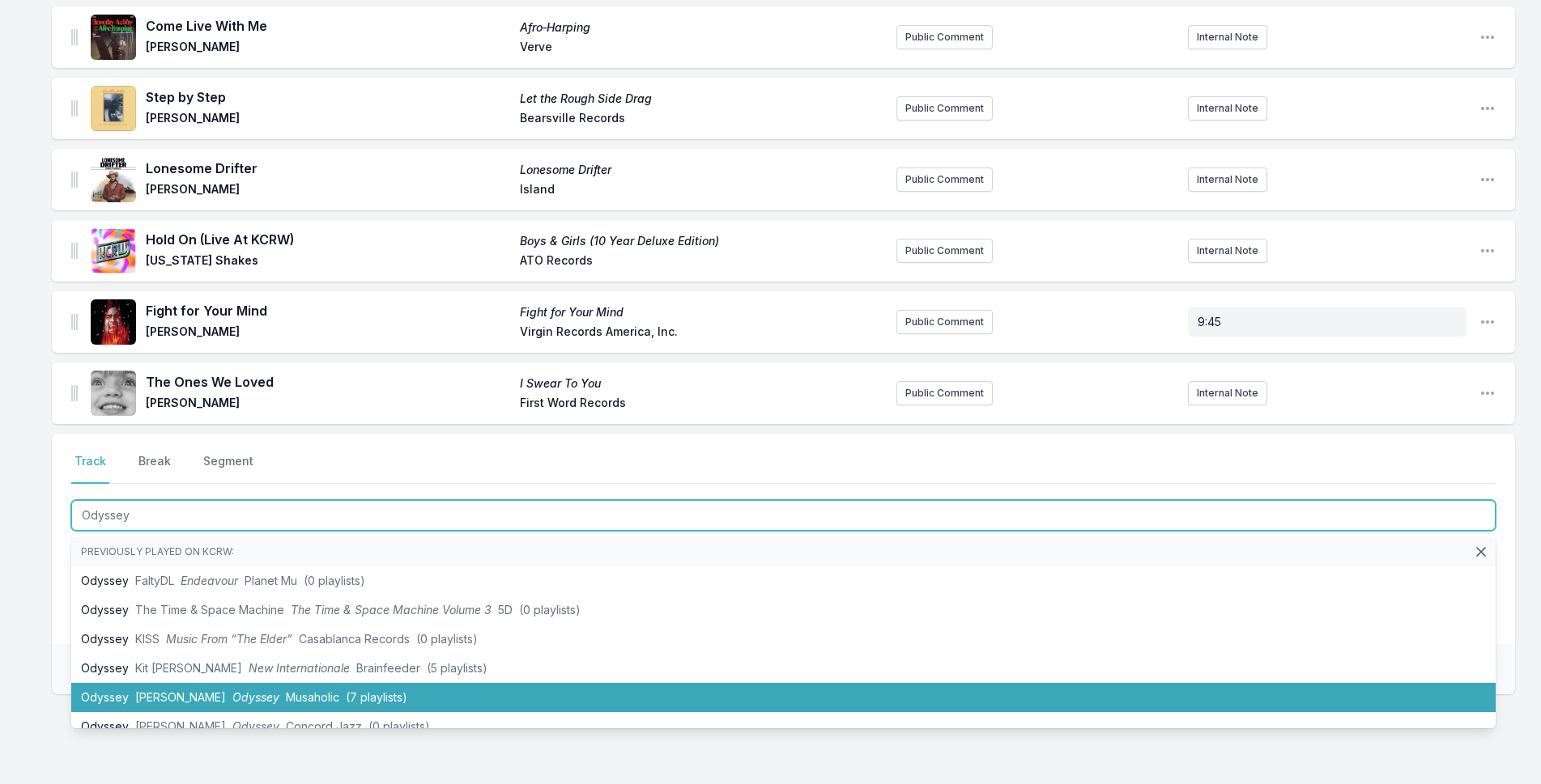
click at [296, 697] on span "Musaholic" at bounding box center [312, 697] width 53 height 14
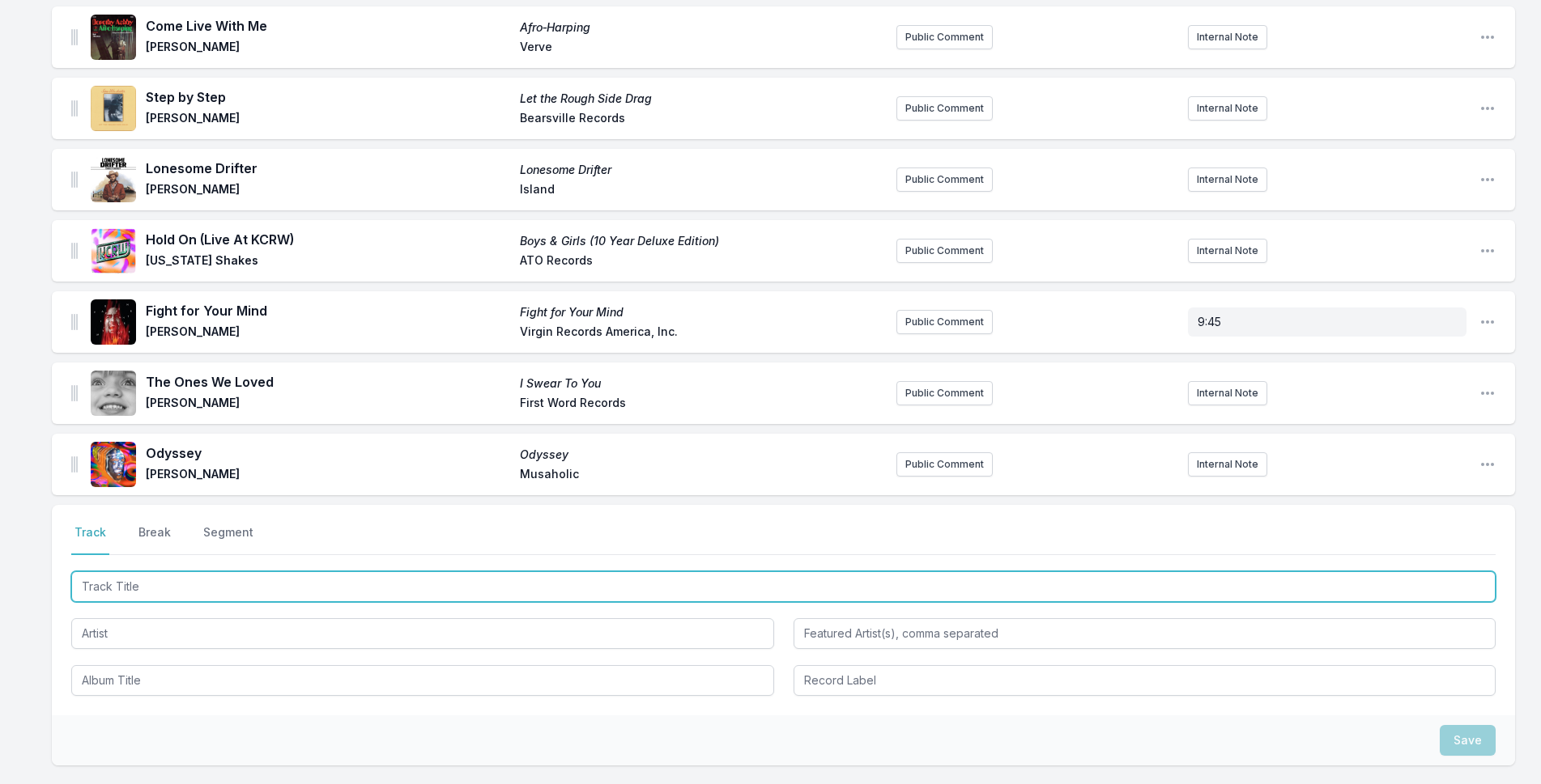
scroll to position [305, 0]
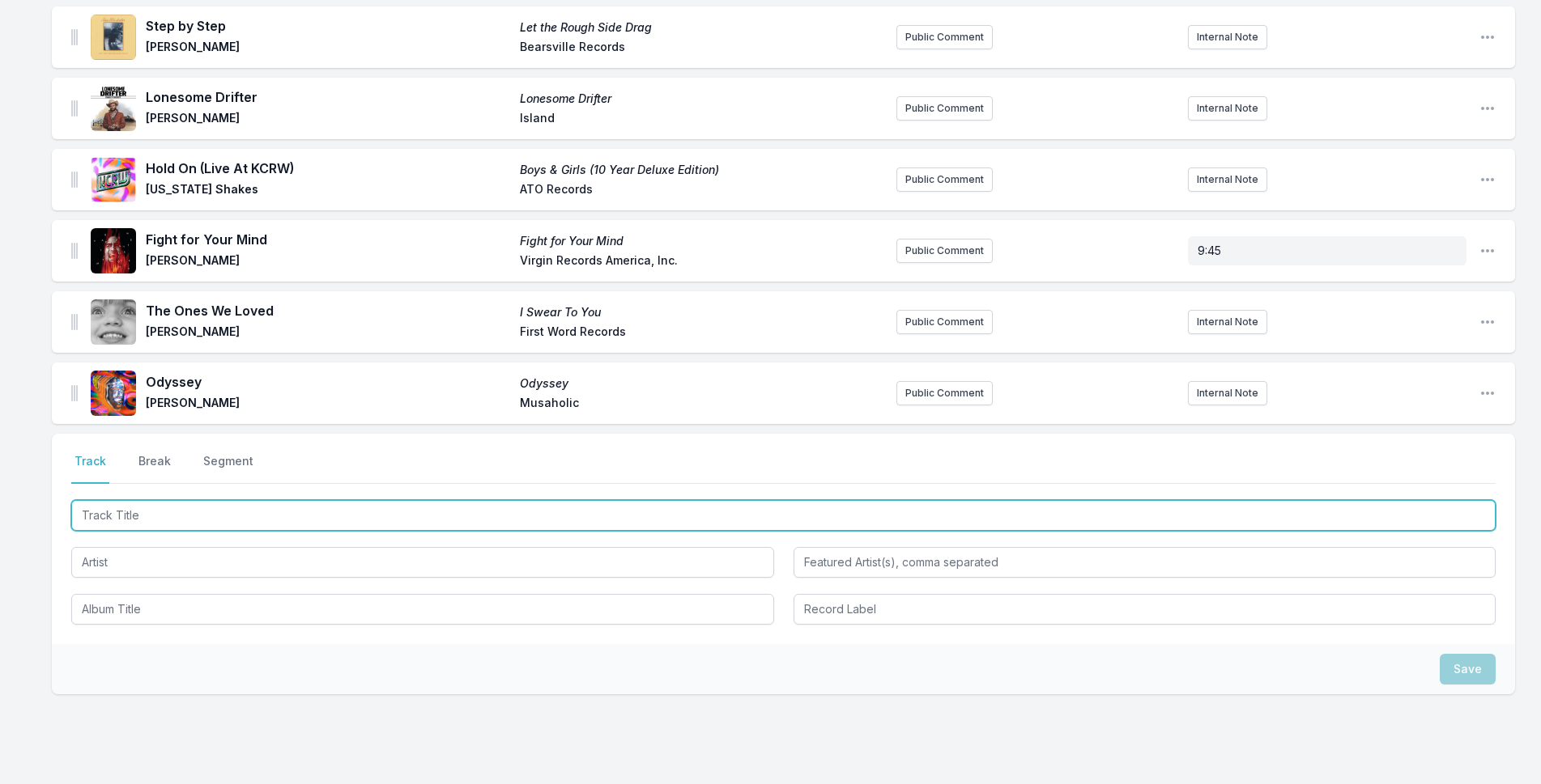
click at [210, 515] on input "Track Title" at bounding box center [784, 515] width 1425 height 31
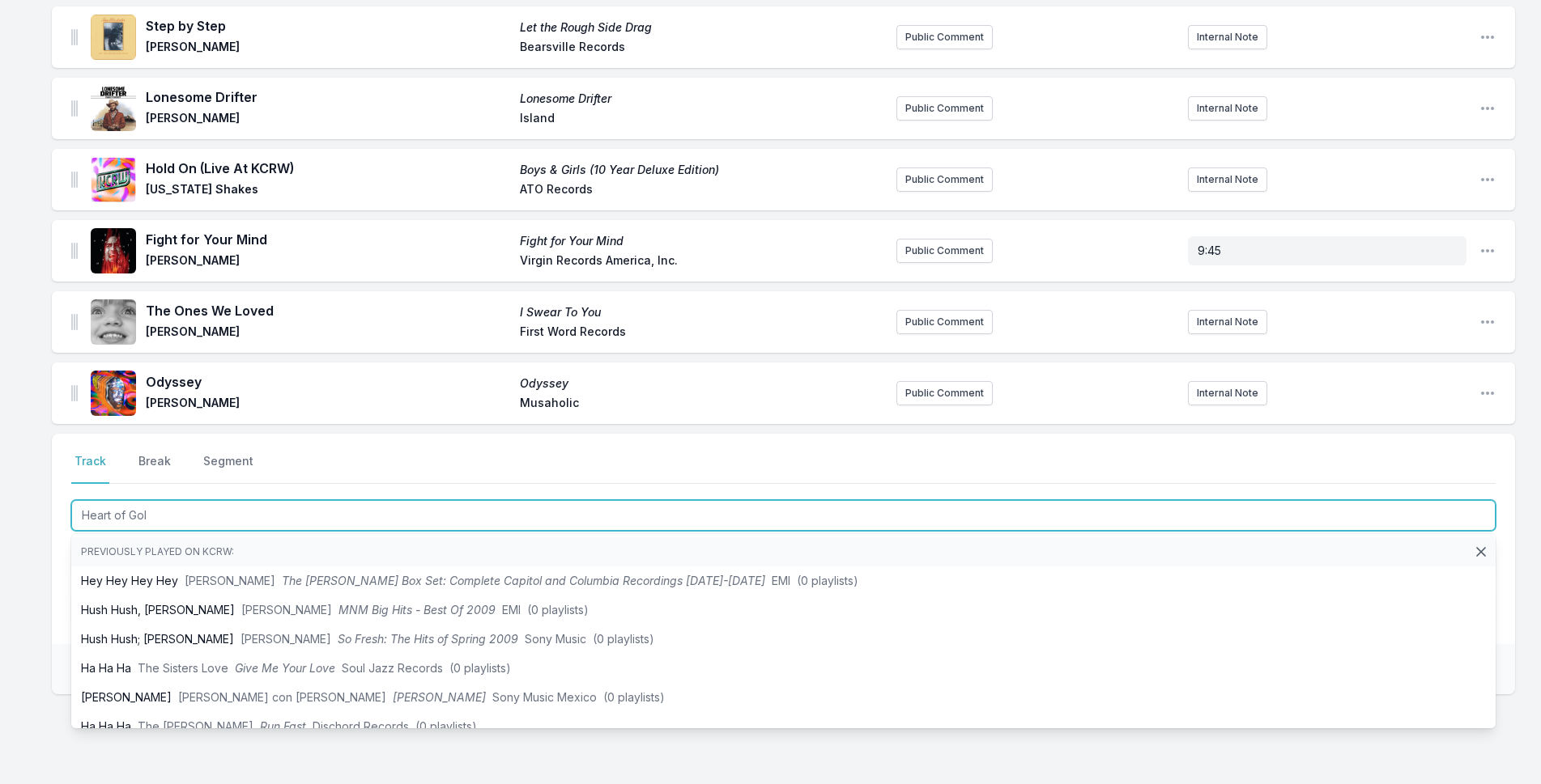
type input "Heart of Gold"
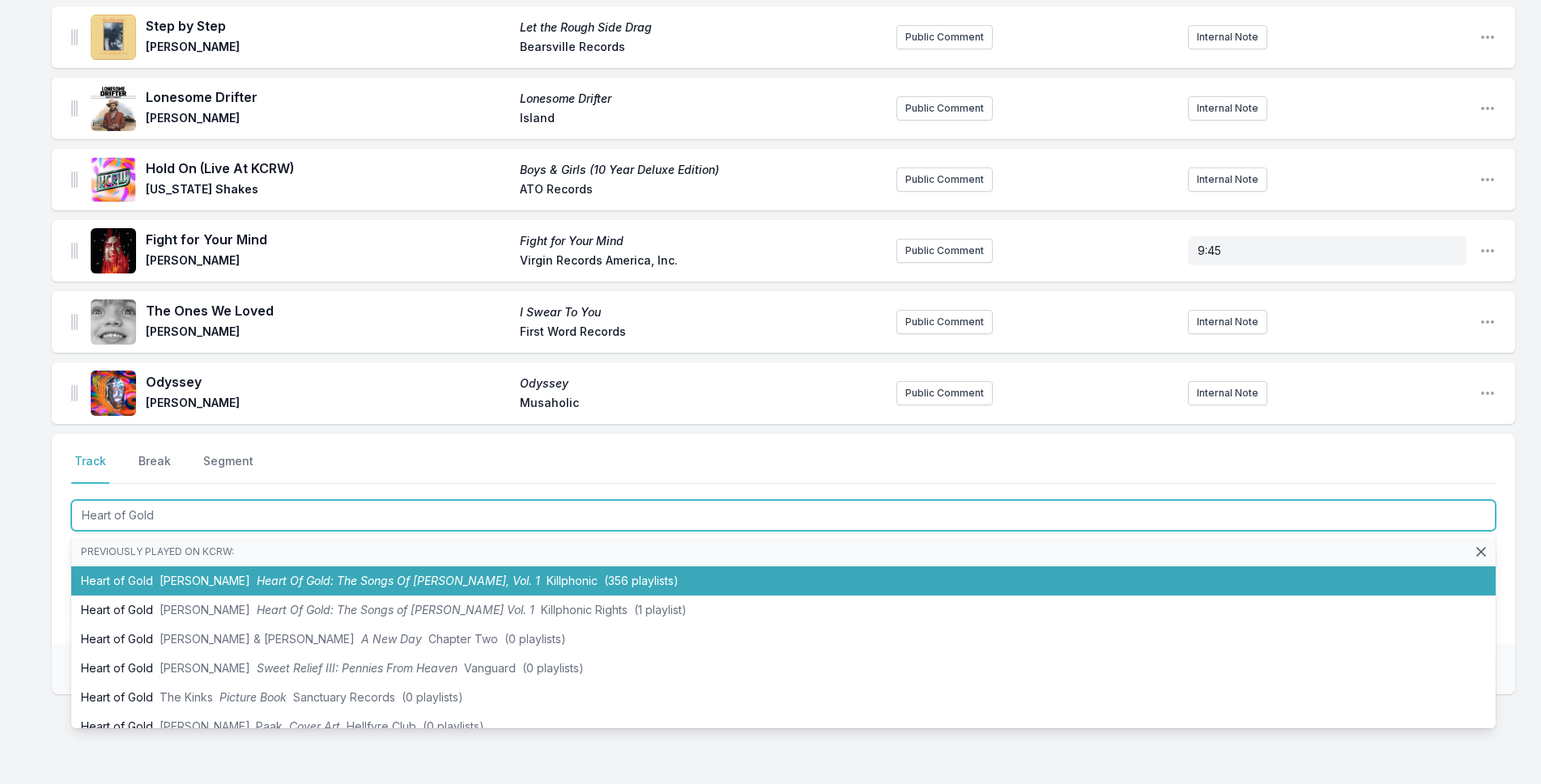
click at [375, 572] on li "Heart of Gold [PERSON_NAME] Heart Of Gold: The Songs Of [PERSON_NAME], Vol. 1 K…" at bounding box center [784, 581] width 1425 height 29
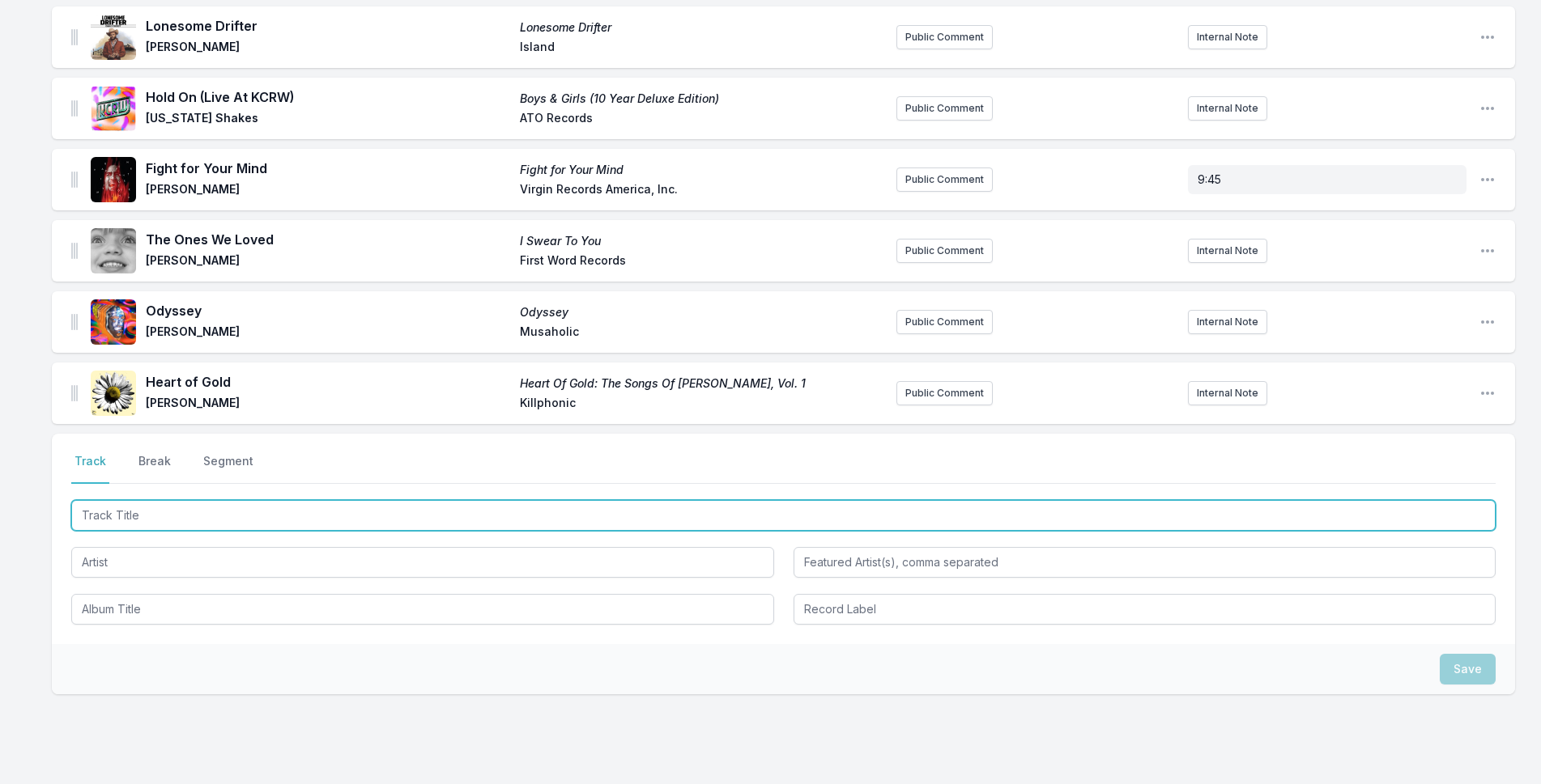
click at [361, 519] on input "Track Title" at bounding box center [784, 515] width 1425 height 31
type input "Annihilation"
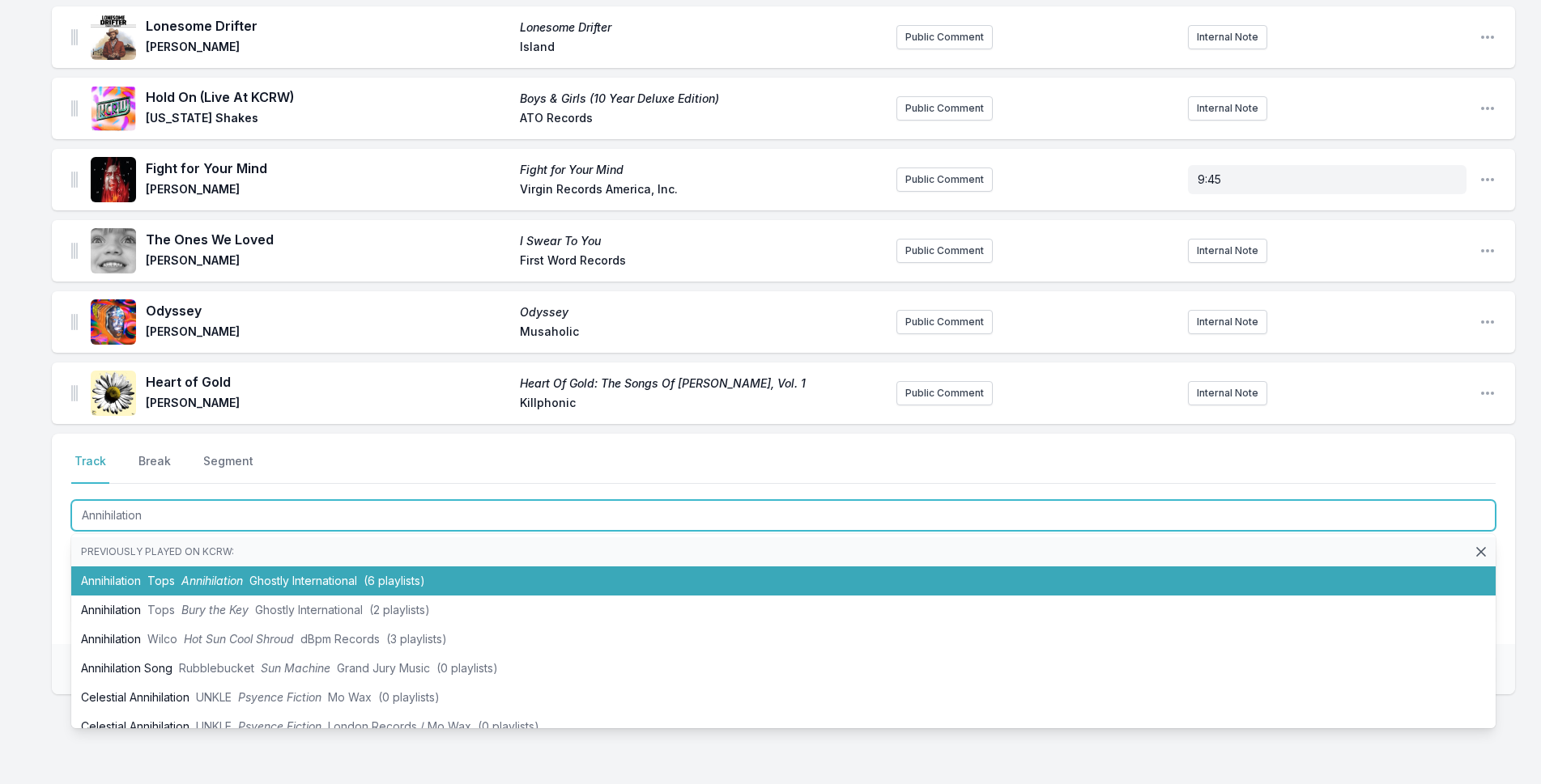
click at [552, 579] on li "Annihilation Tops Annihilation Ghostly International (6 playlists)" at bounding box center [784, 581] width 1425 height 29
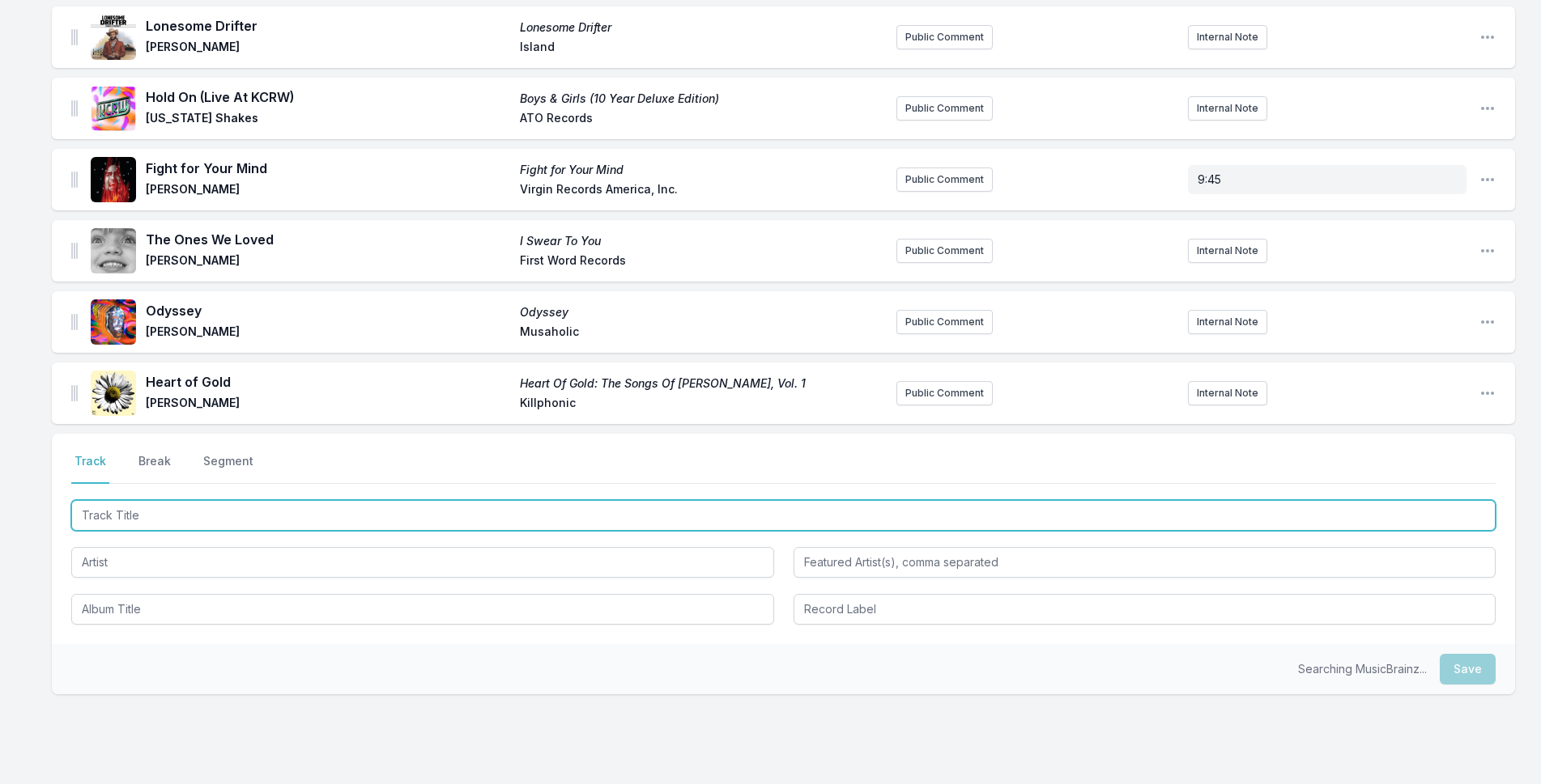
scroll to position [447, 0]
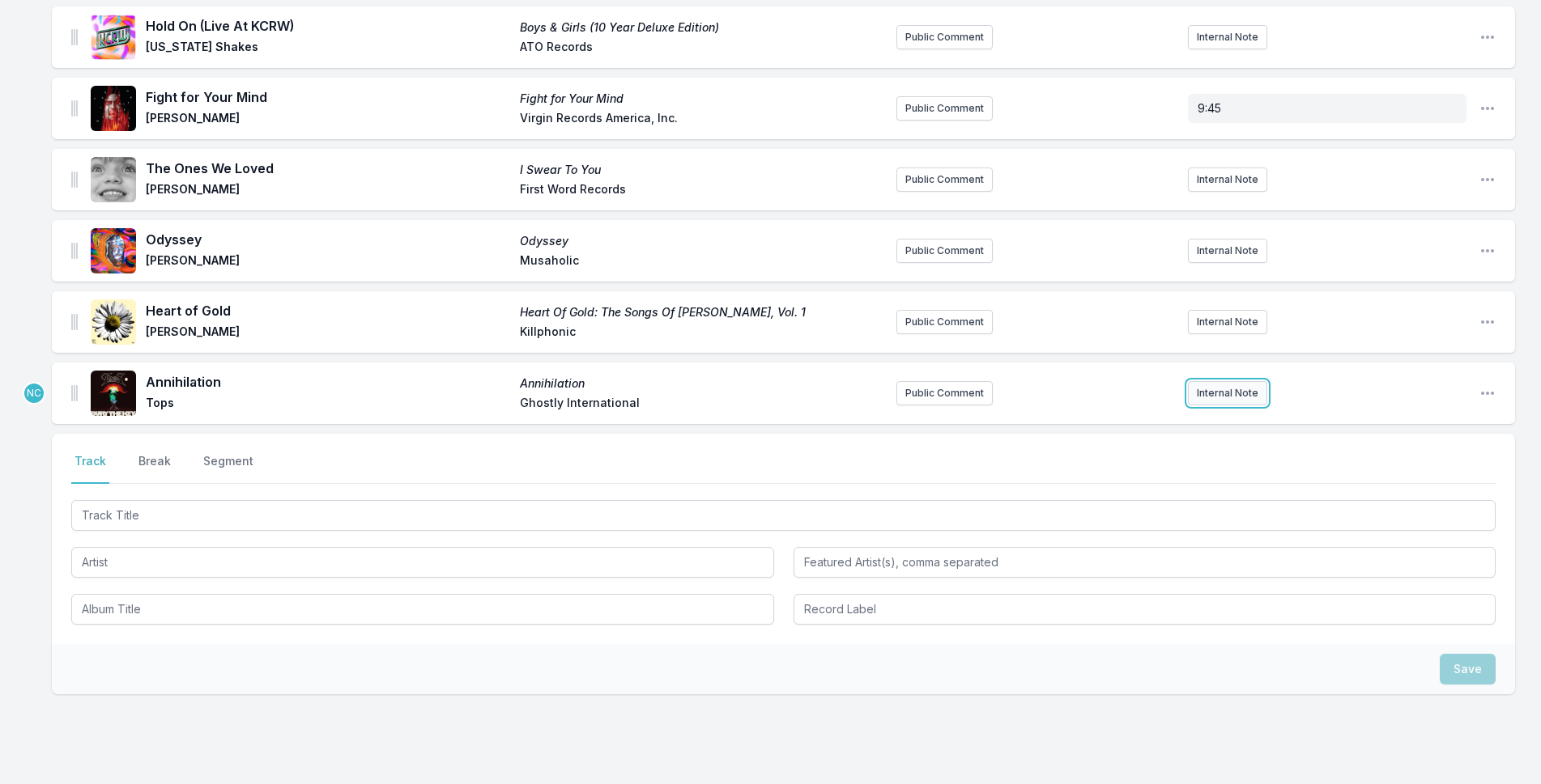
click at [1229, 400] on button "Internal Note" at bounding box center [1227, 393] width 79 height 24
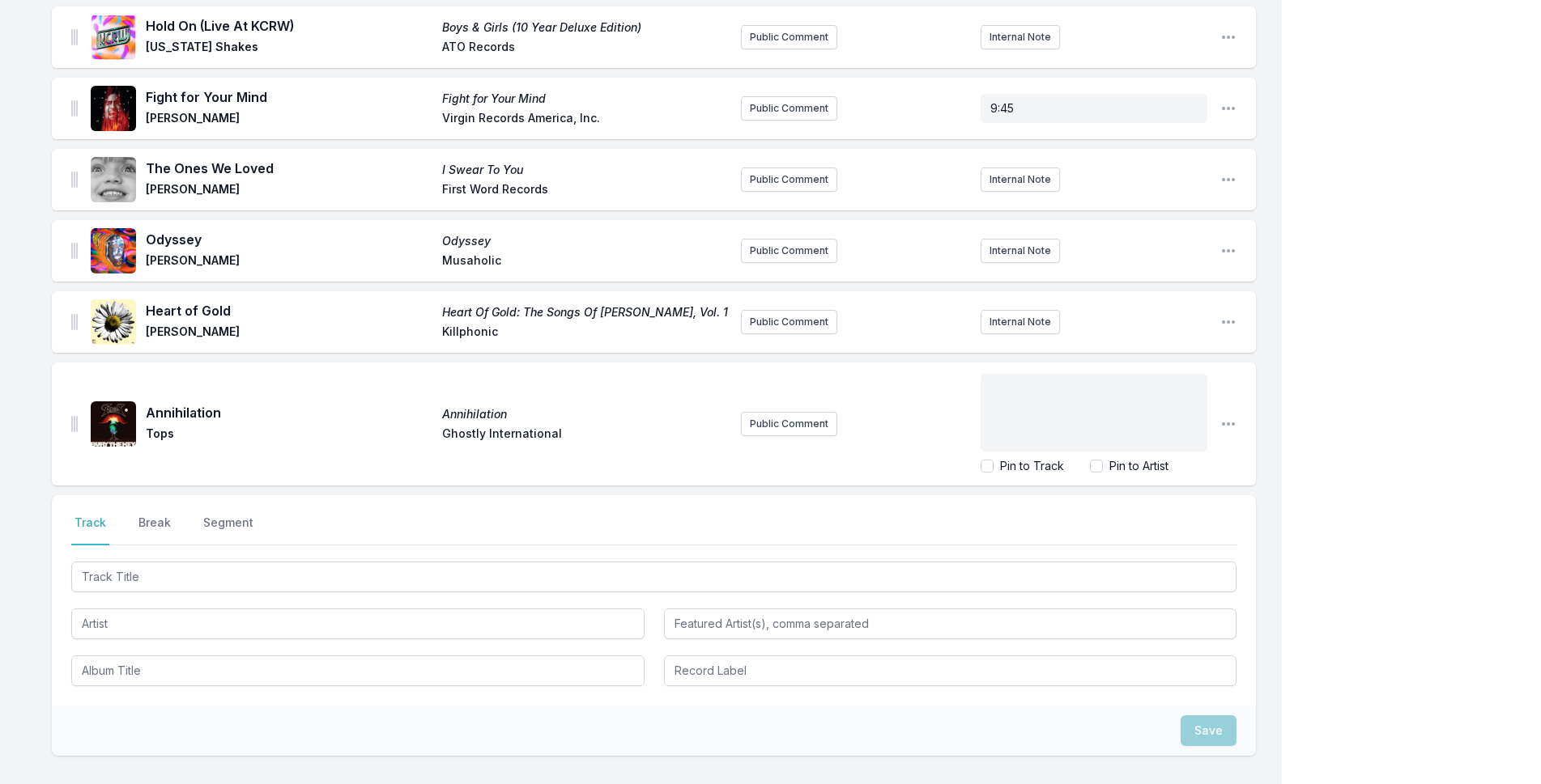
scroll to position [508, 0]
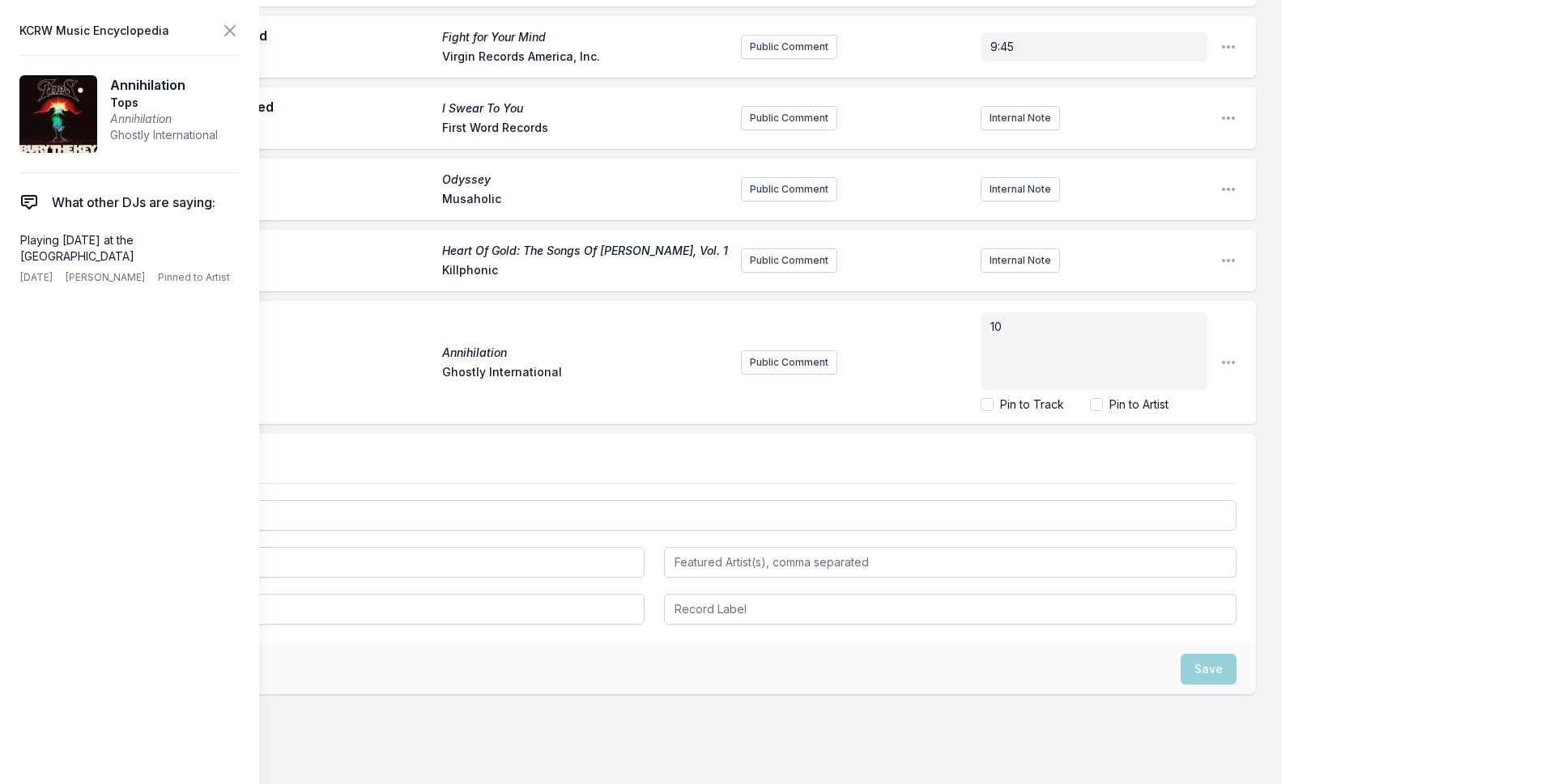
click at [1325, 305] on div "My Playlist KCRW Playlist Directory Reports NC User Guide Report Bug Sign out M…" at bounding box center [770, 170] width 1541 height 1358
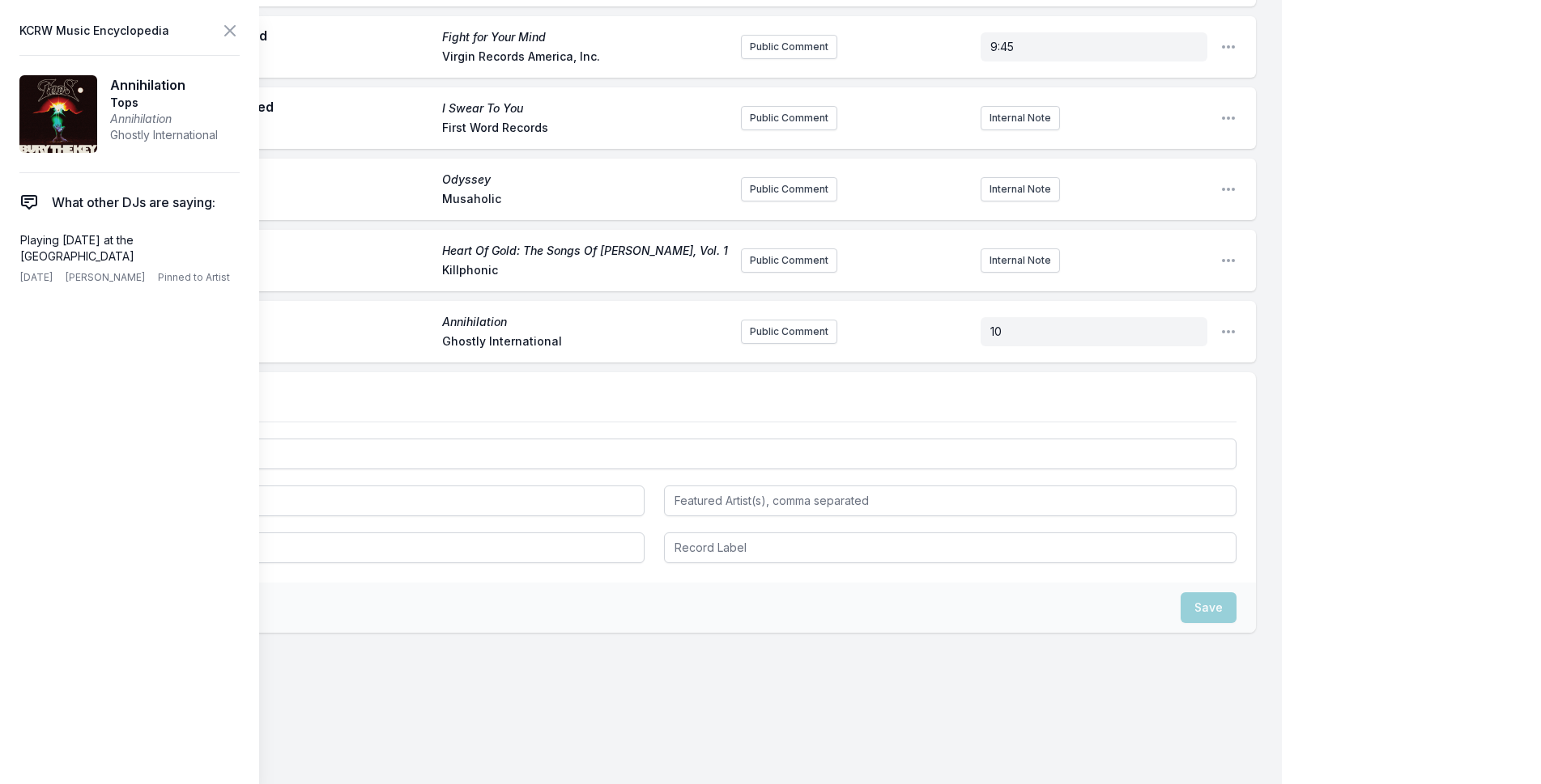
scroll to position [447, 0]
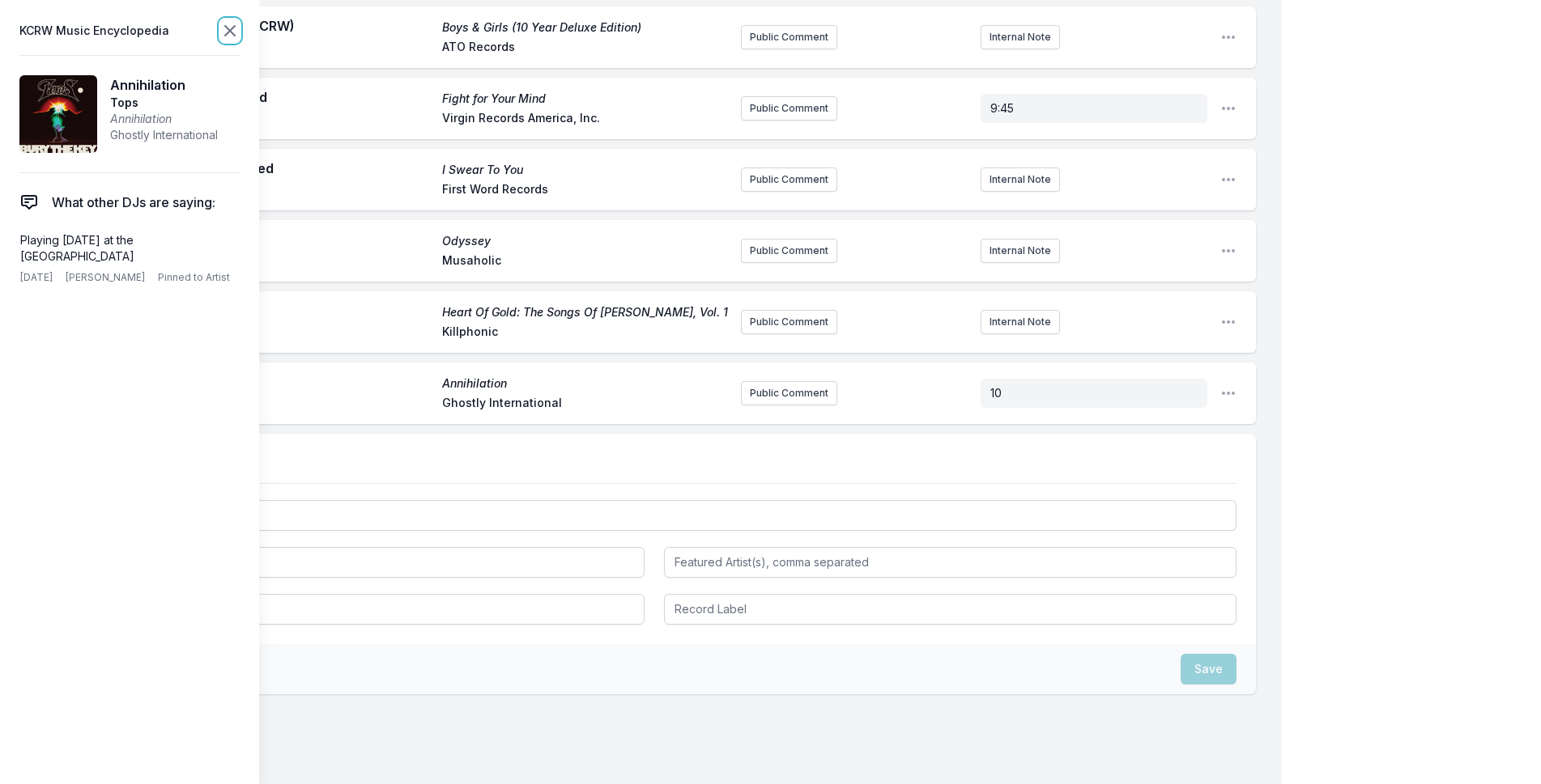
click at [225, 31] on icon at bounding box center [230, 31] width 20 height 20
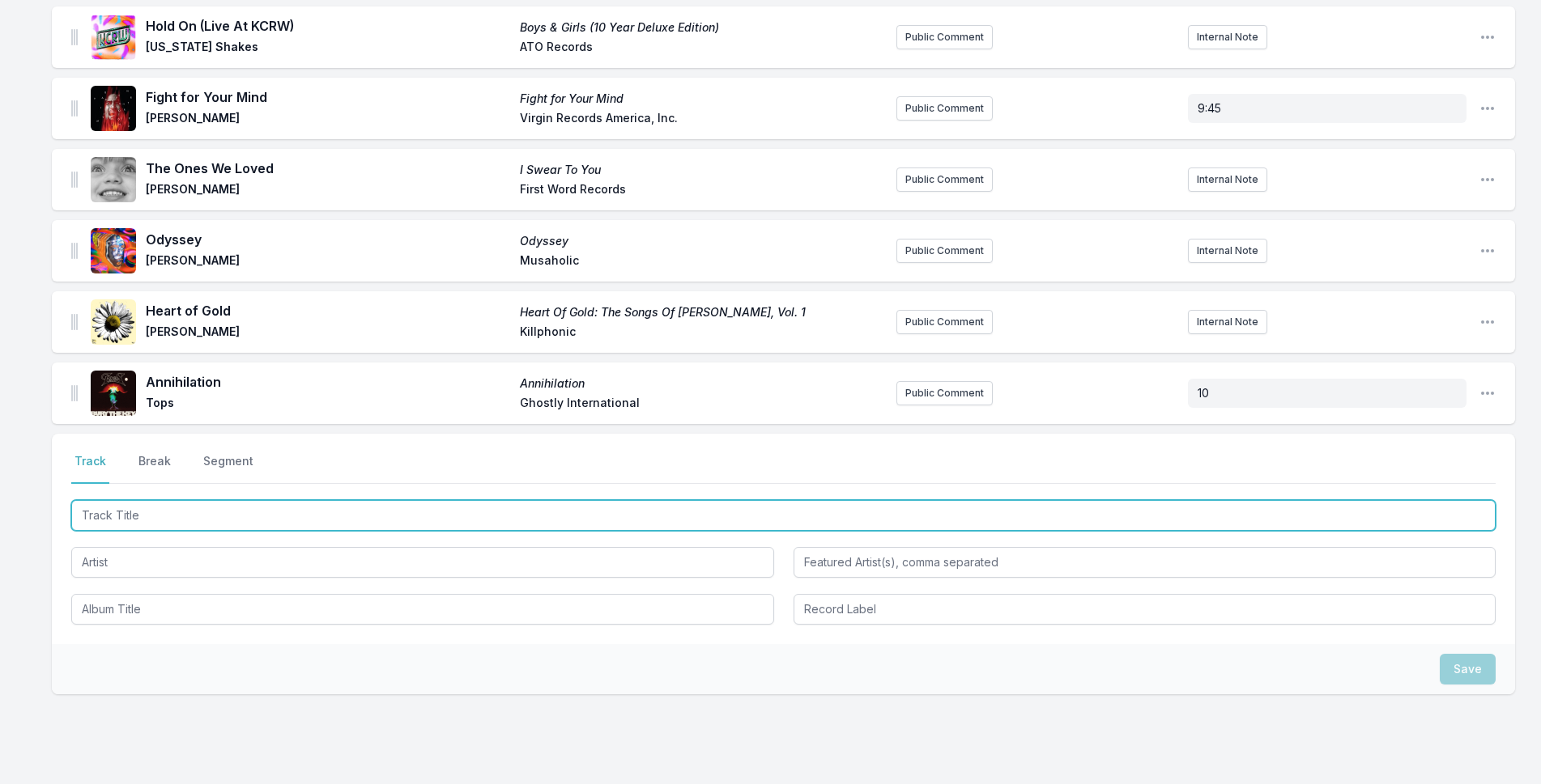
click at [172, 519] on input "Track Title" at bounding box center [784, 515] width 1425 height 31
type input "o"
type input "[PERSON_NAME] Was My Babysitter"
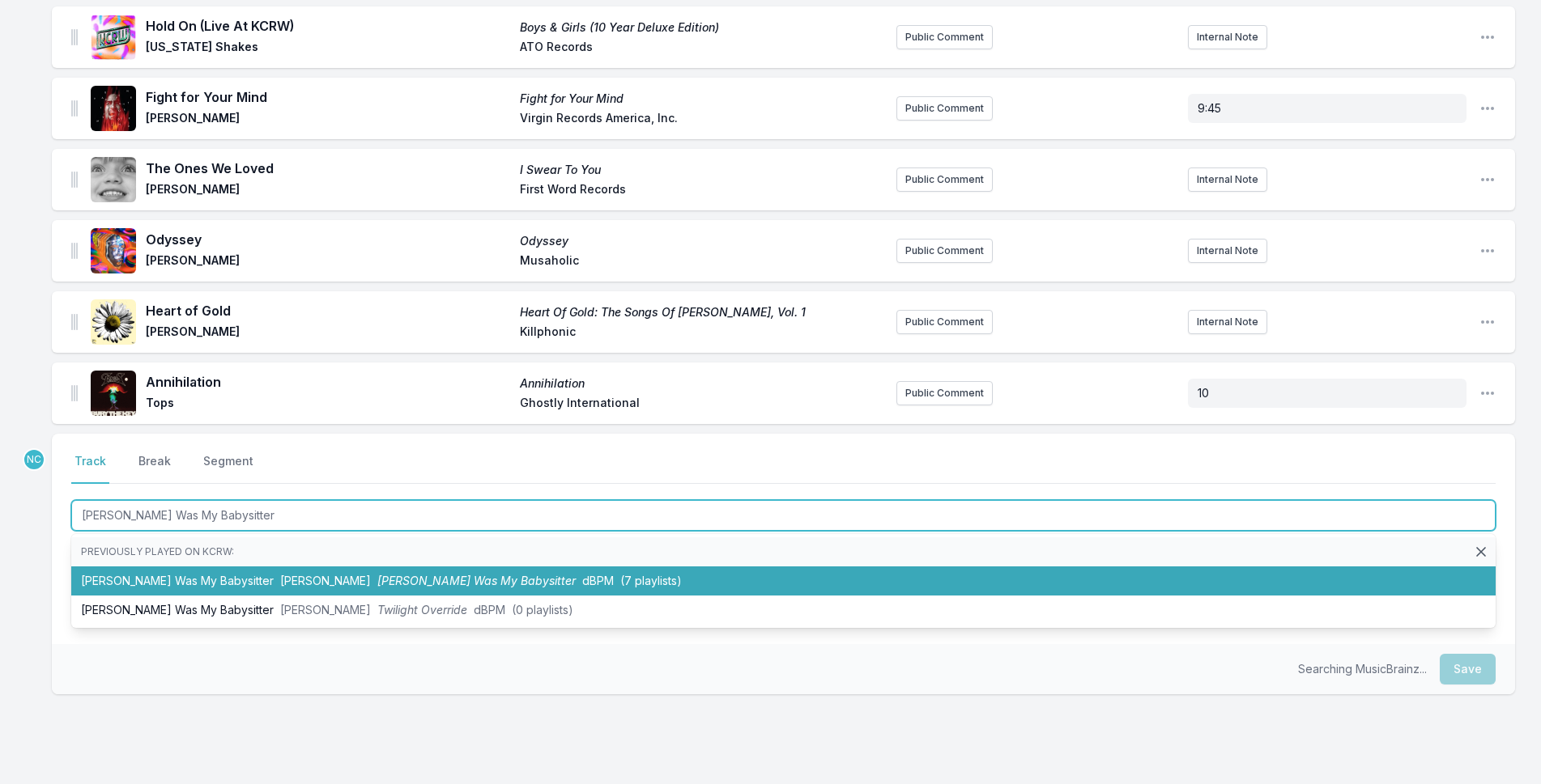
click at [418, 582] on span "[PERSON_NAME] Was My Babysitter" at bounding box center [476, 580] width 198 height 14
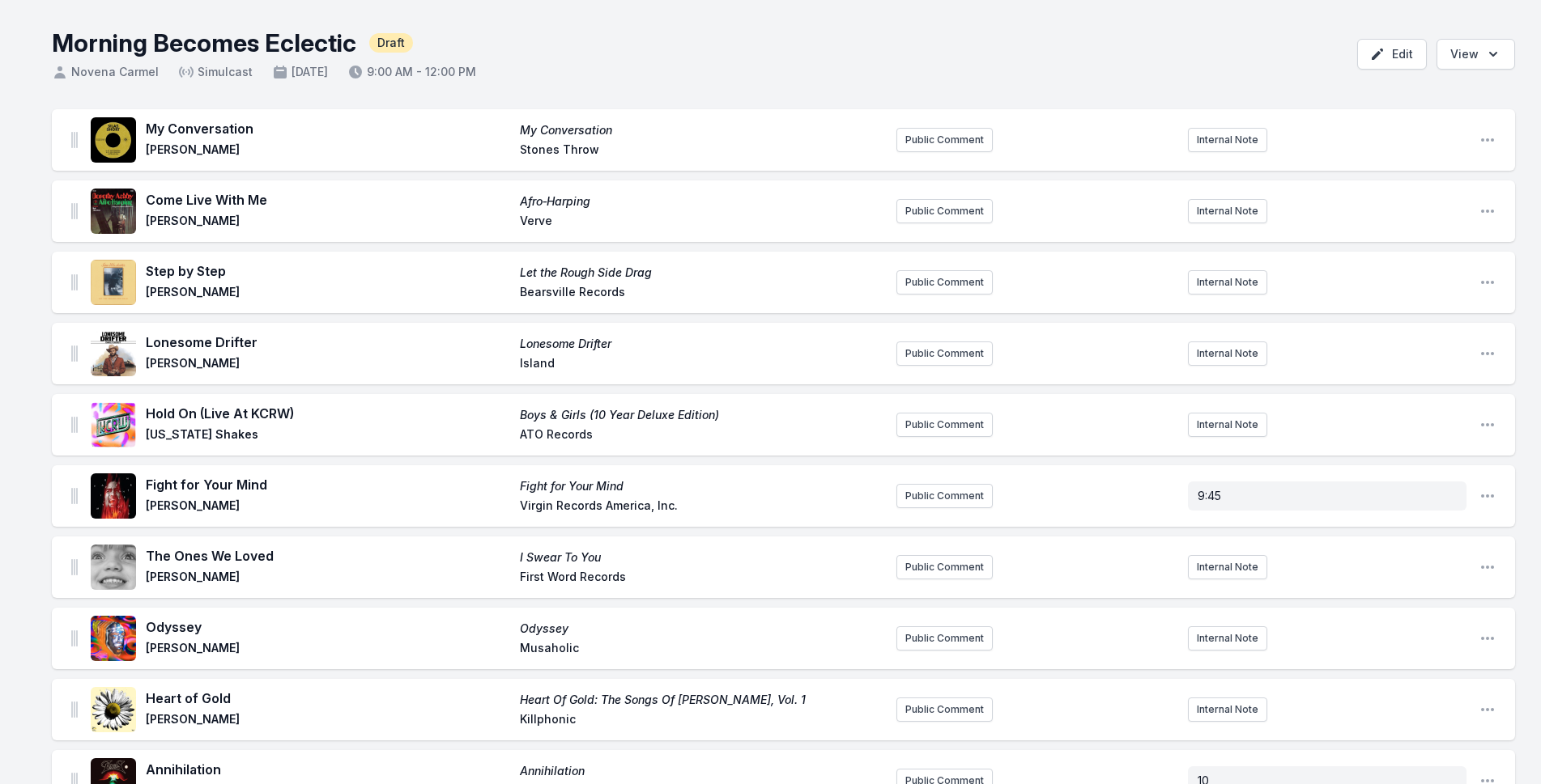
scroll to position [0, 0]
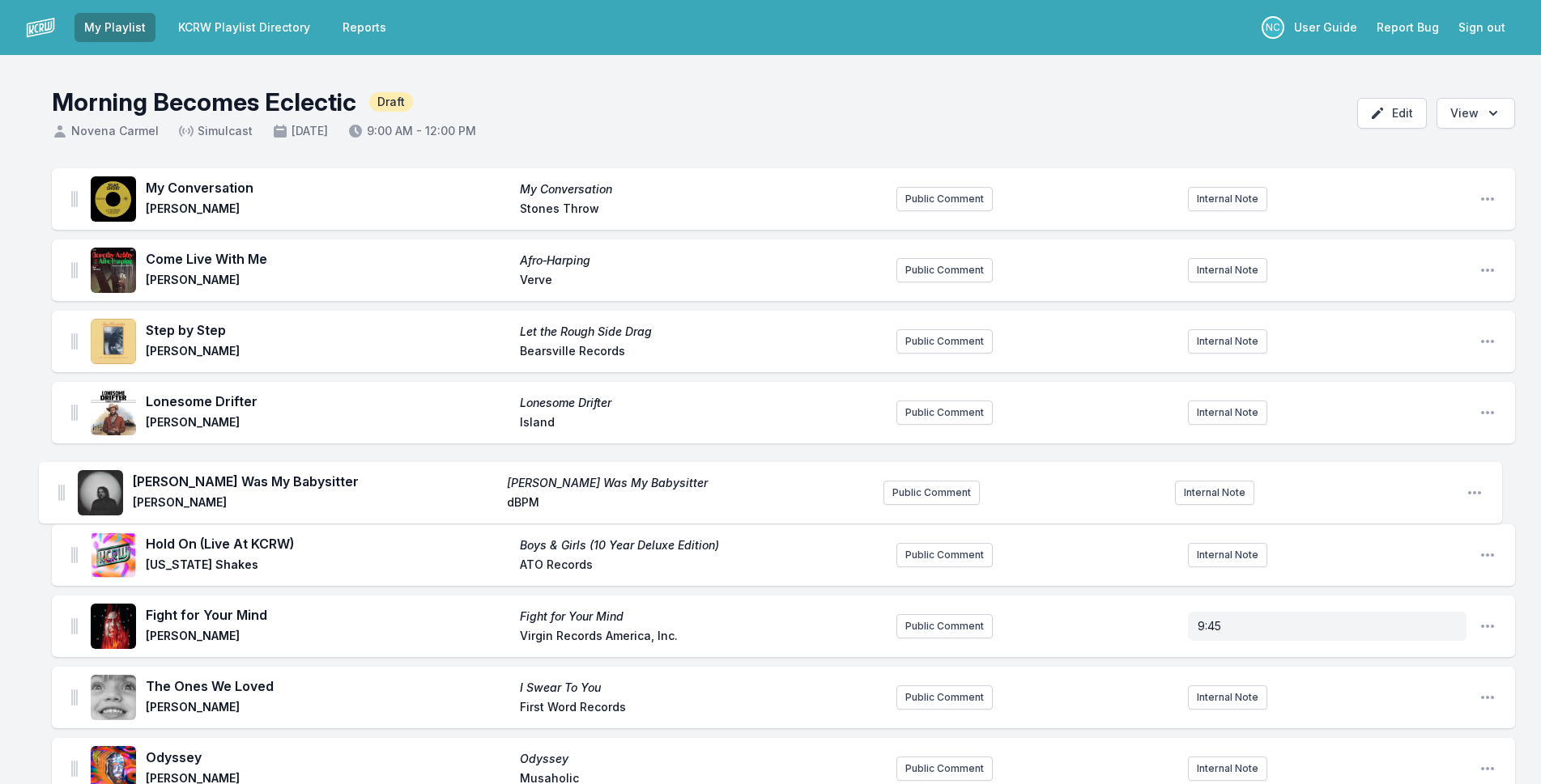
drag, startPoint x: 73, startPoint y: 391, endPoint x: 60, endPoint y: 486, distance: 95.9
click at [60, 486] on ul "My Conversation My Conversation [PERSON_NAME] Stones Throw Public Comment Inter…" at bounding box center [783, 555] width 1463 height 773
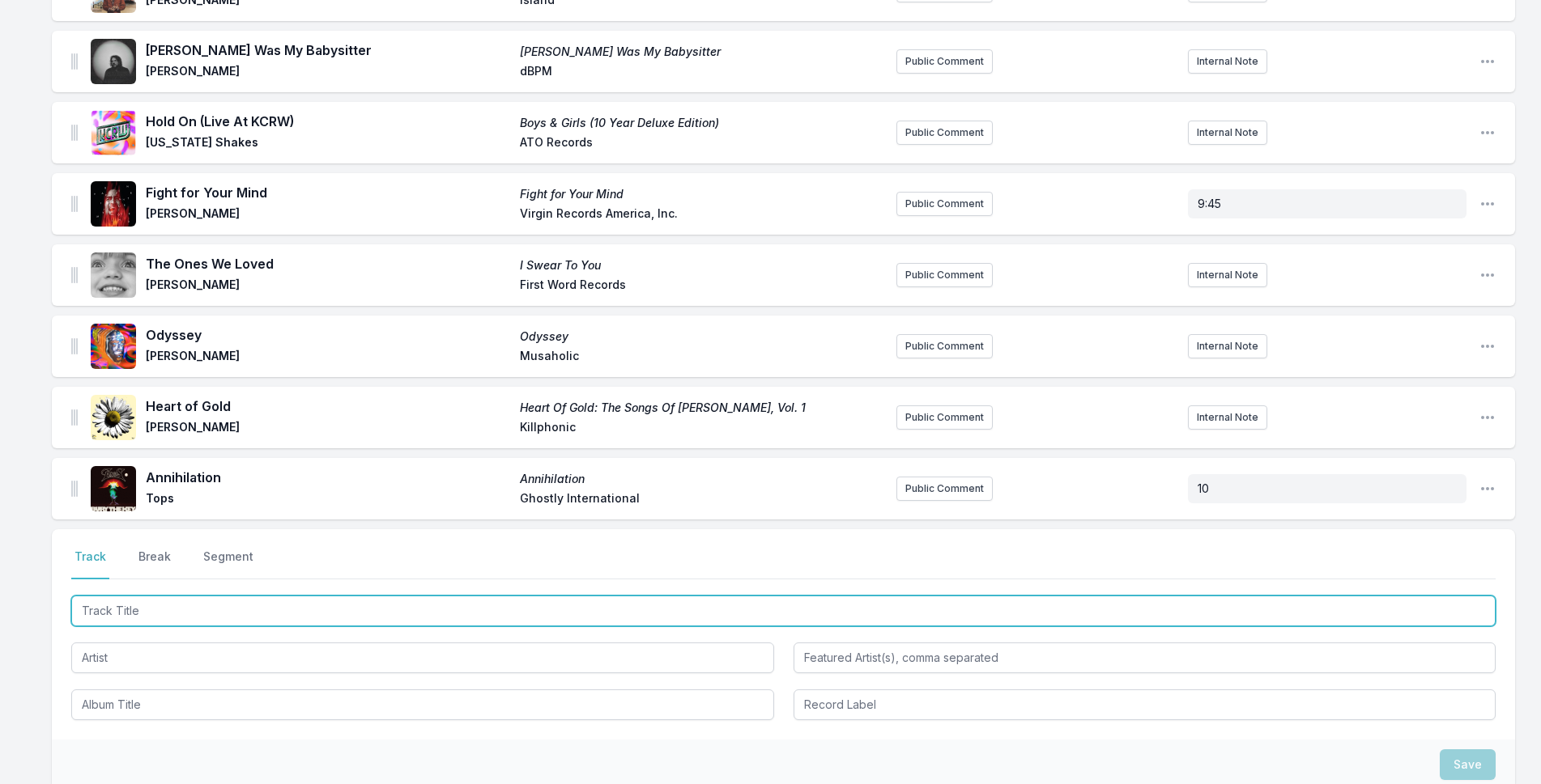
scroll to position [583, 0]
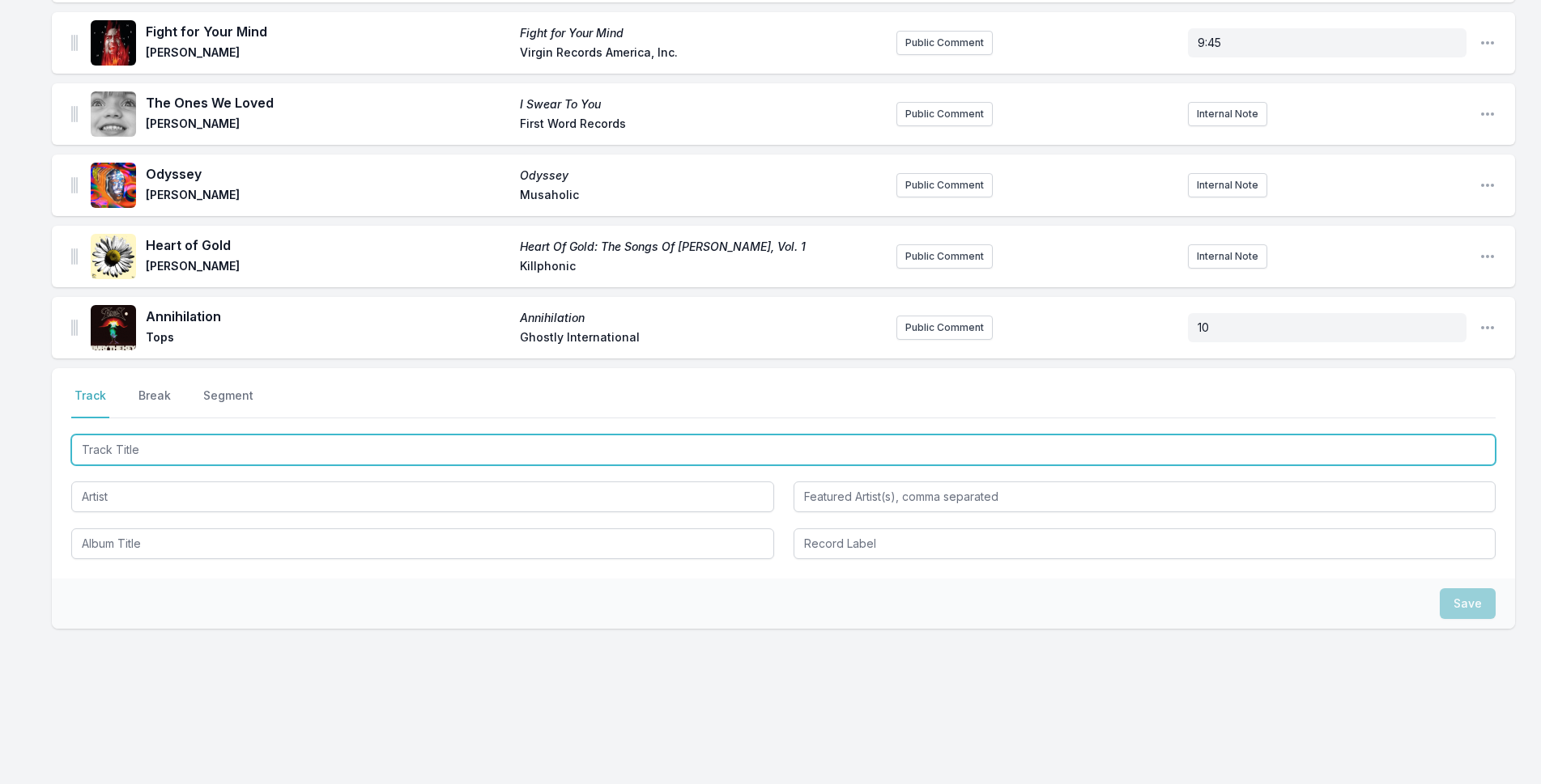
click at [257, 453] on input "Track Title" at bounding box center [784, 450] width 1425 height 31
type input "I Feel It Now"
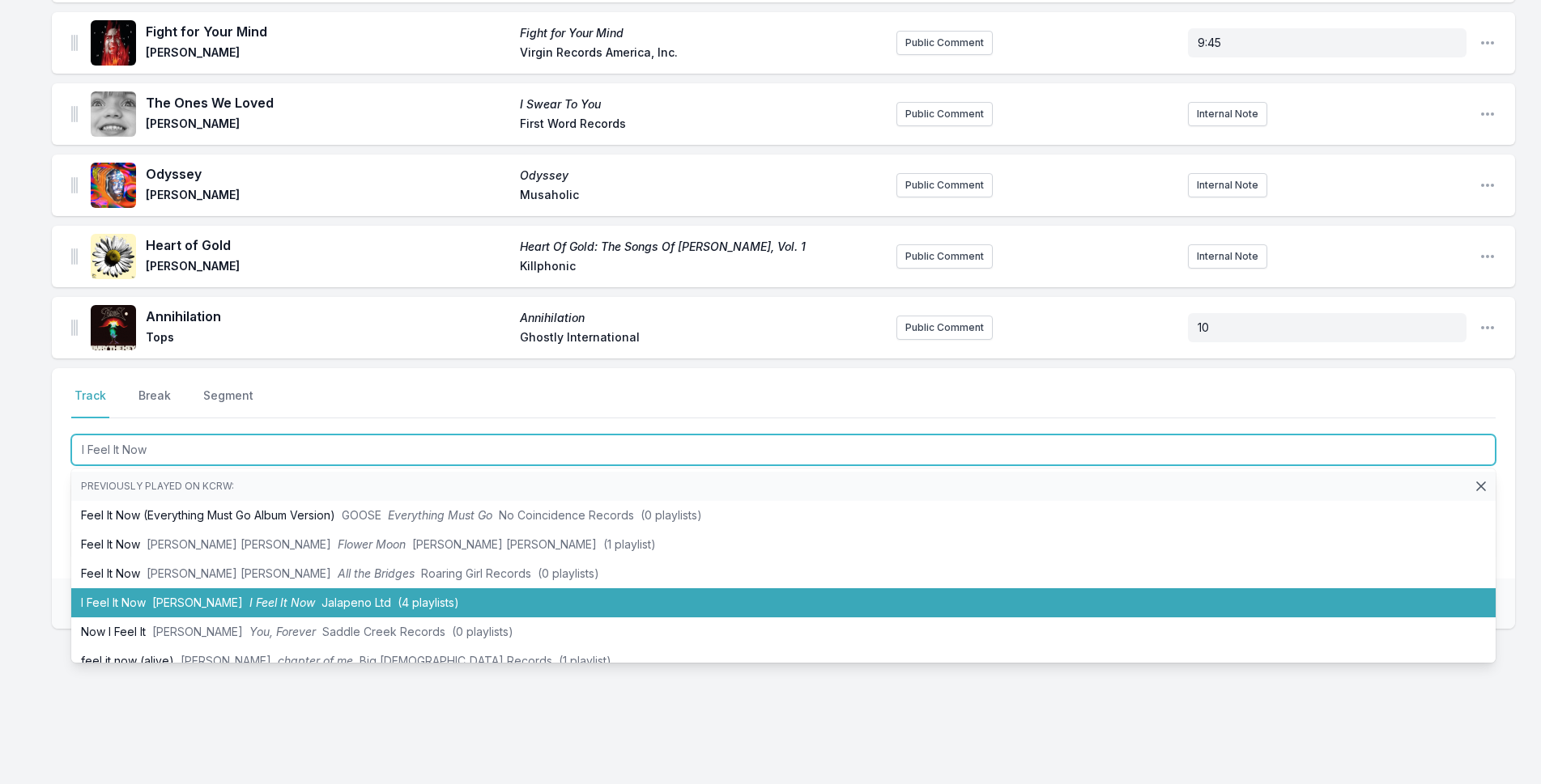
click at [237, 591] on li "I Feel It Now [PERSON_NAME] I Feel It Now Jalapeno Ltd (4 playlists)" at bounding box center [784, 603] width 1425 height 29
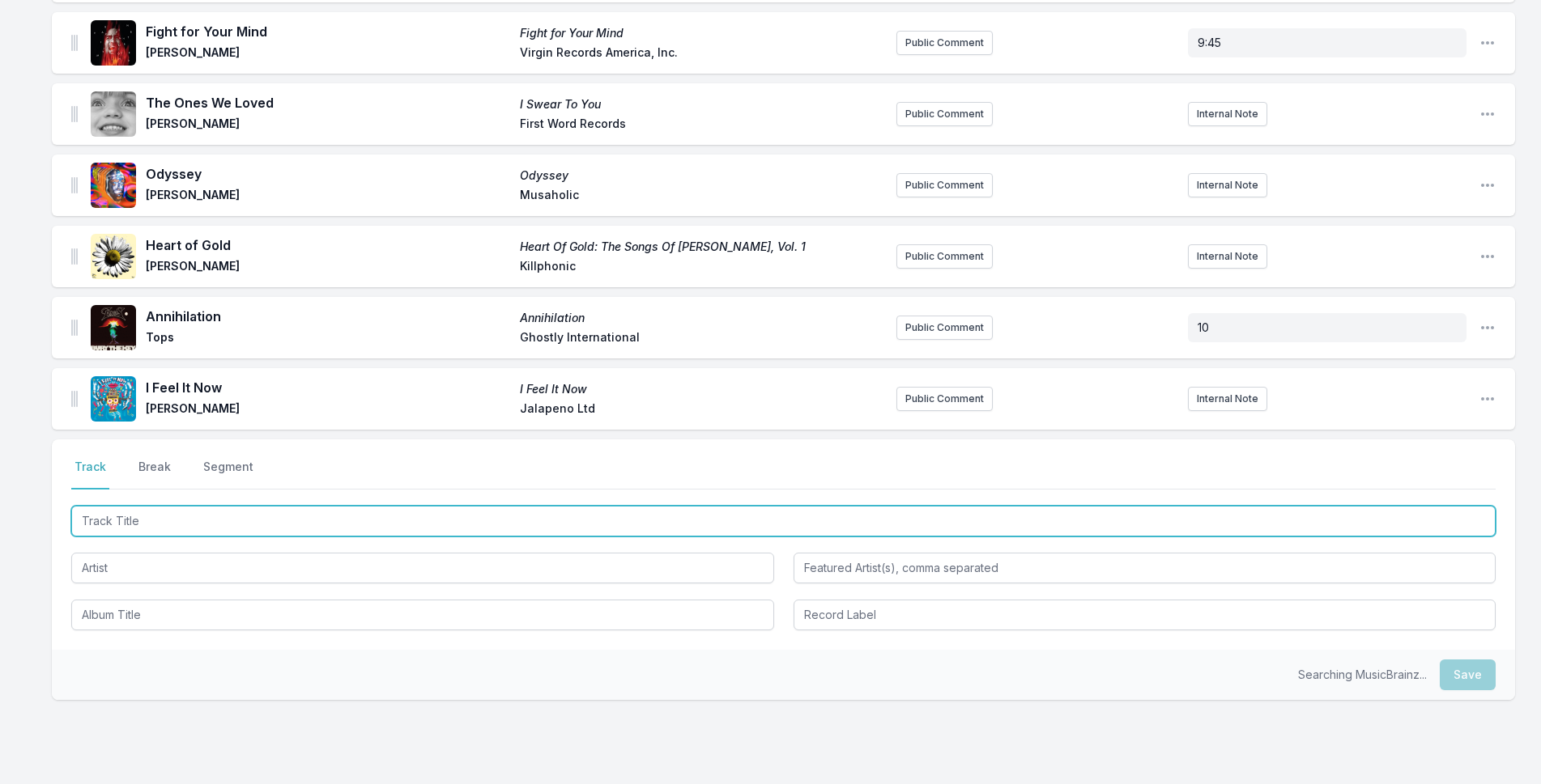
scroll to position [654, 0]
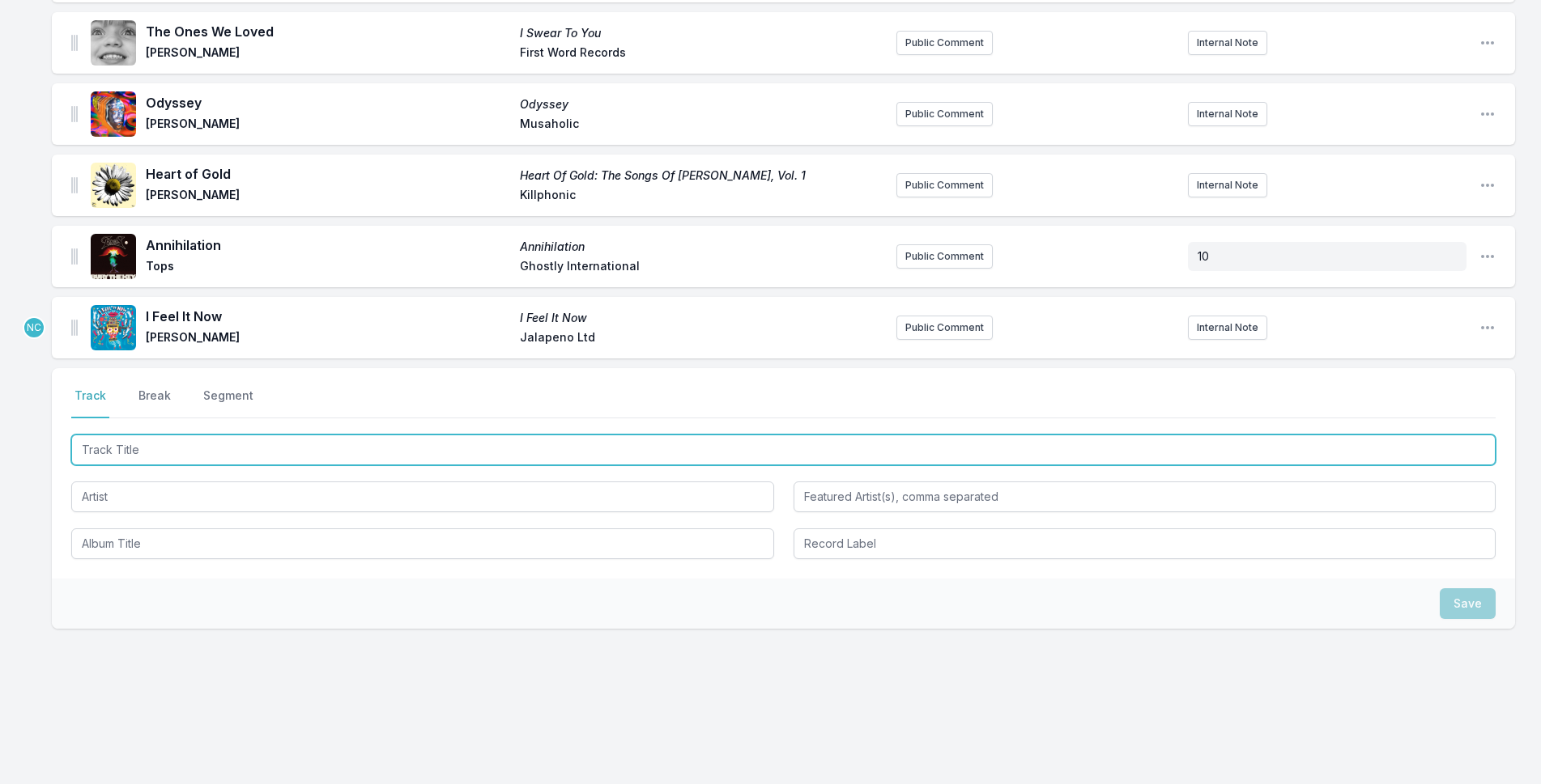
click at [217, 455] on input "Track Title" at bounding box center [784, 450] width 1425 height 31
type input "Fuggit"
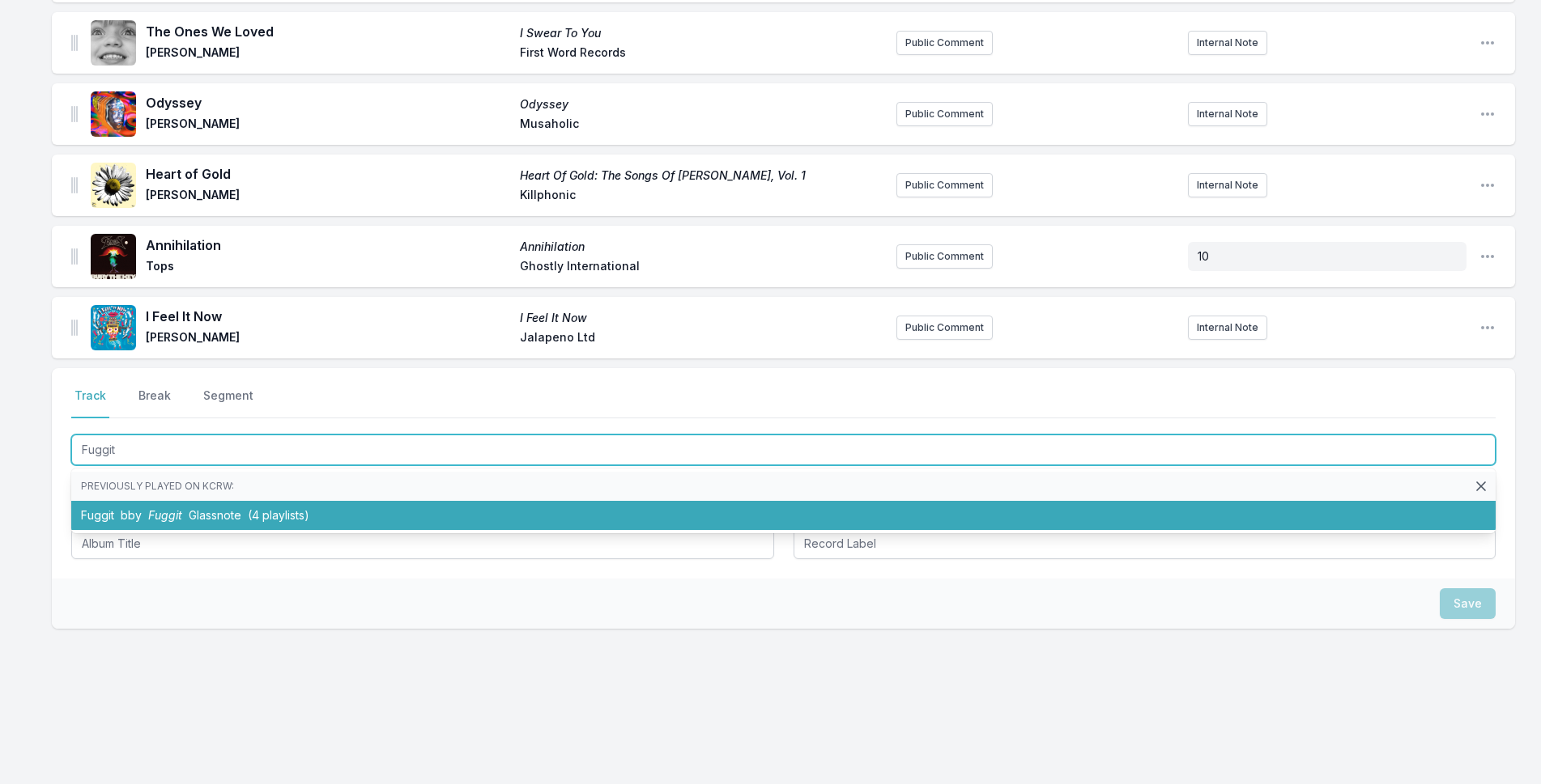
click at [212, 512] on span "Glassnote" at bounding box center [215, 515] width 52 height 14
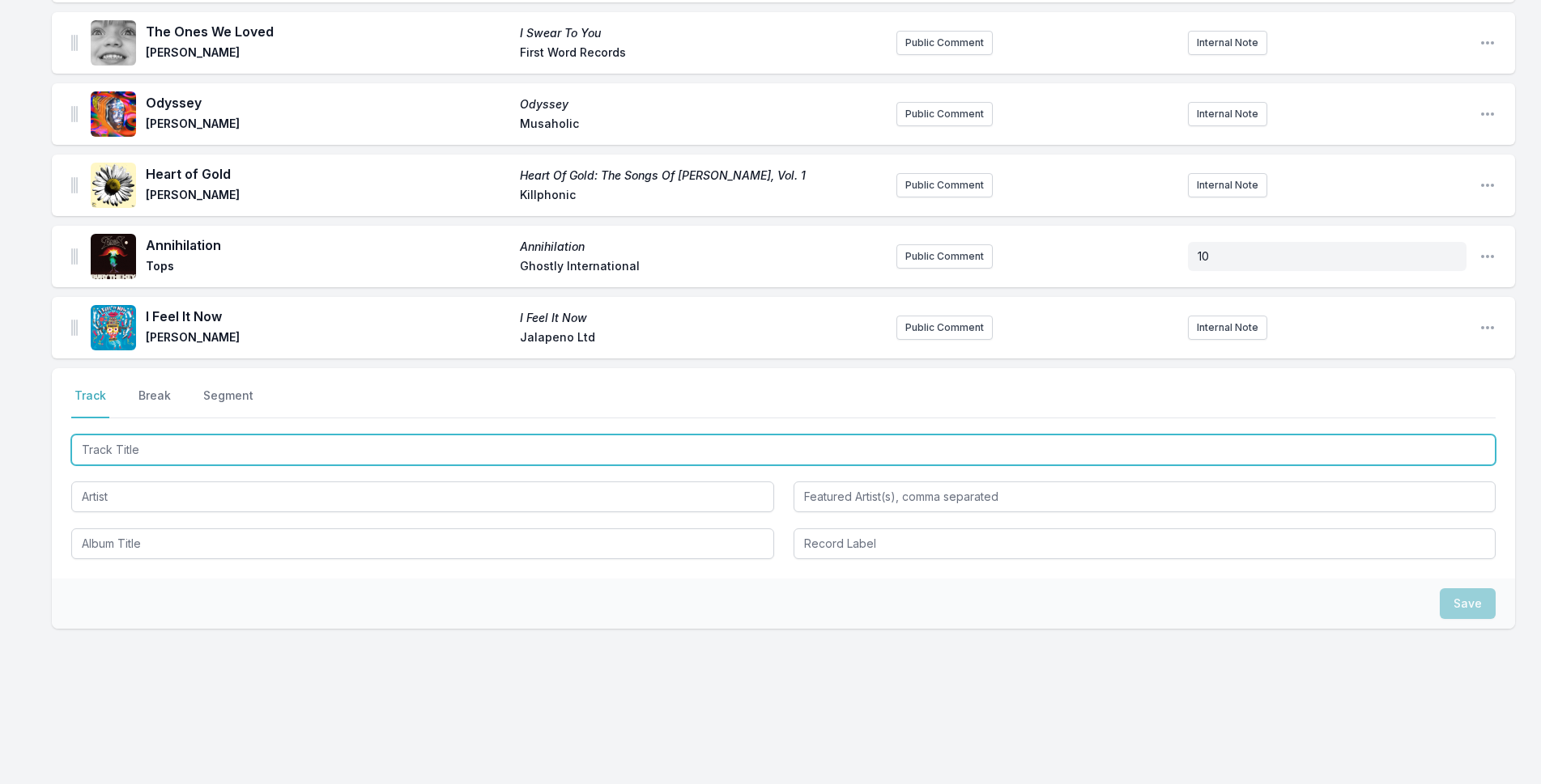
scroll to position [725, 0]
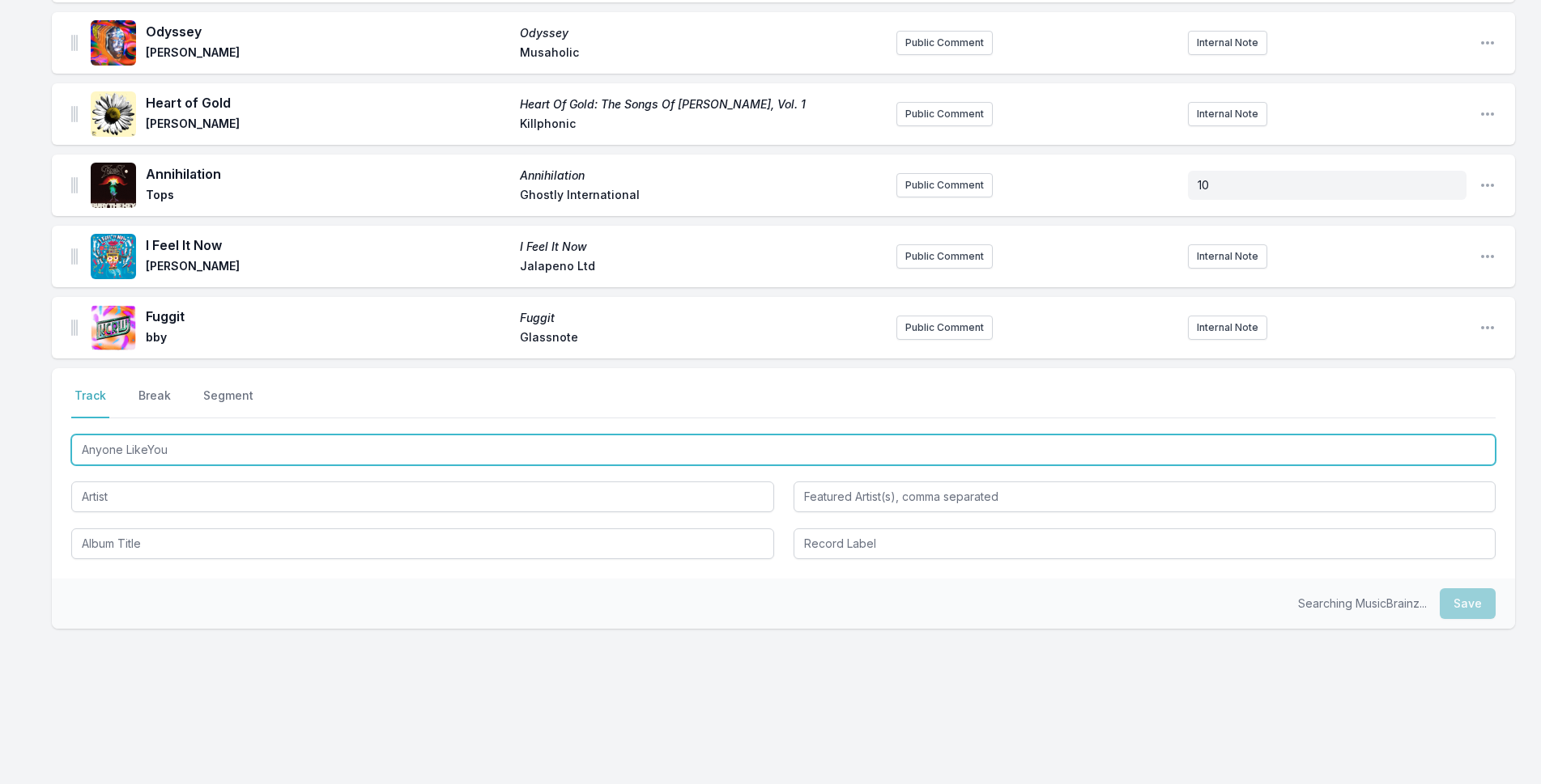
click at [147, 456] on input "Anyone LikeYou" at bounding box center [784, 450] width 1425 height 31
type input "Anyone Like You"
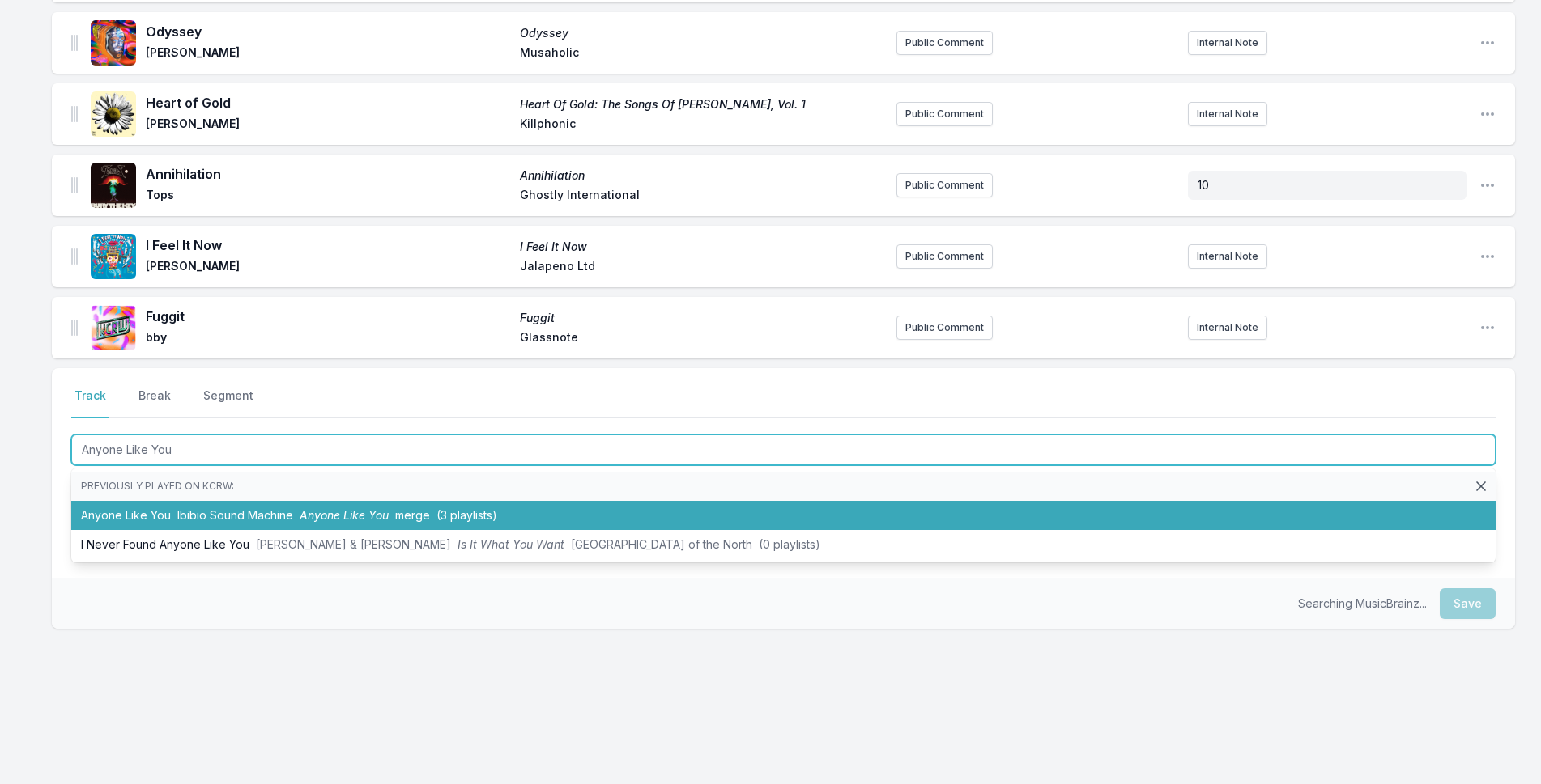
click at [195, 508] on li "Anyone Like You Ibibio Sound Machine Anyone Like You merge (3 playlists)" at bounding box center [784, 515] width 1425 height 29
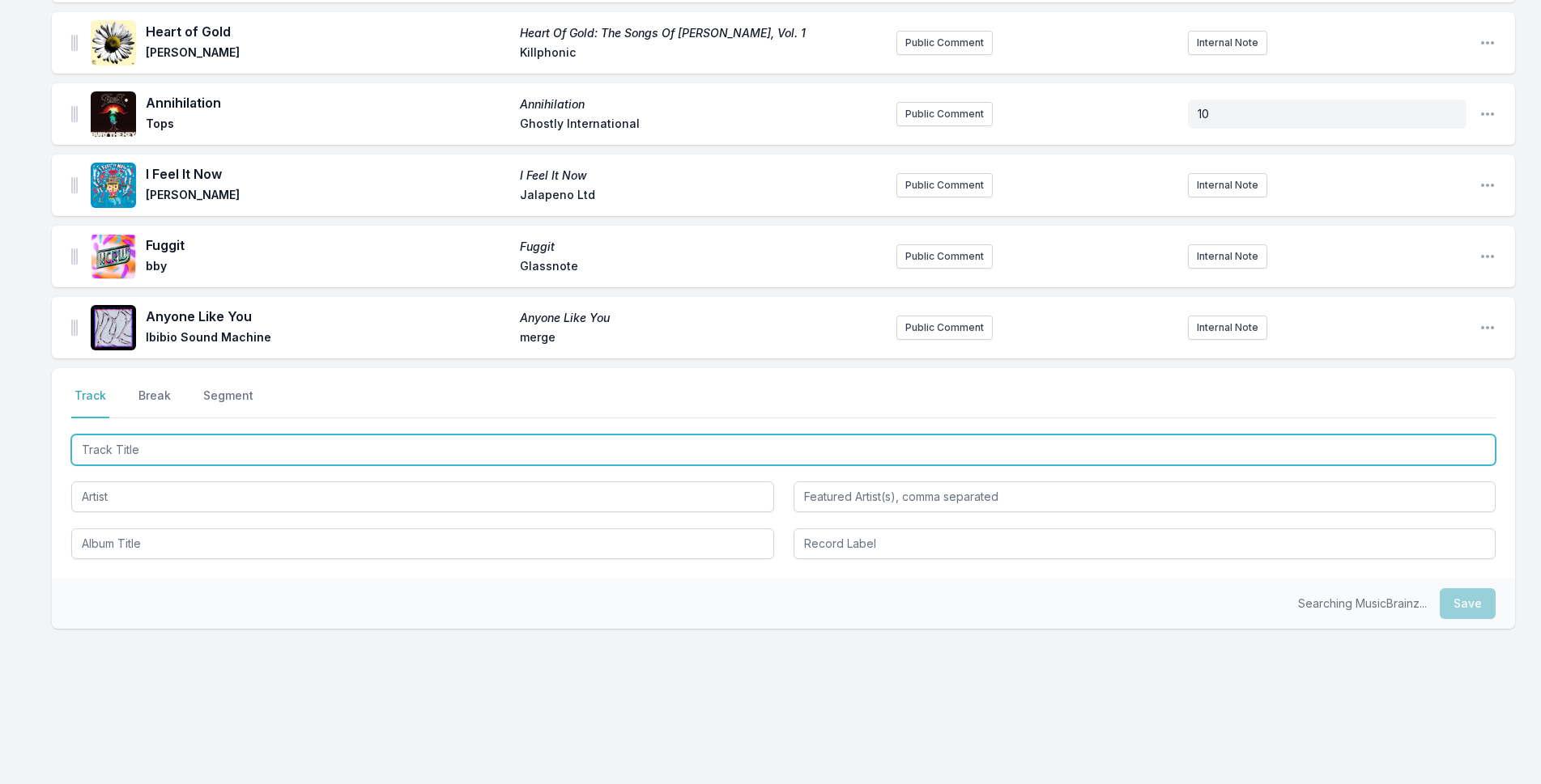
click at [166, 453] on input "Track Title" at bounding box center [784, 450] width 1425 height 31
type input "Sweetie"
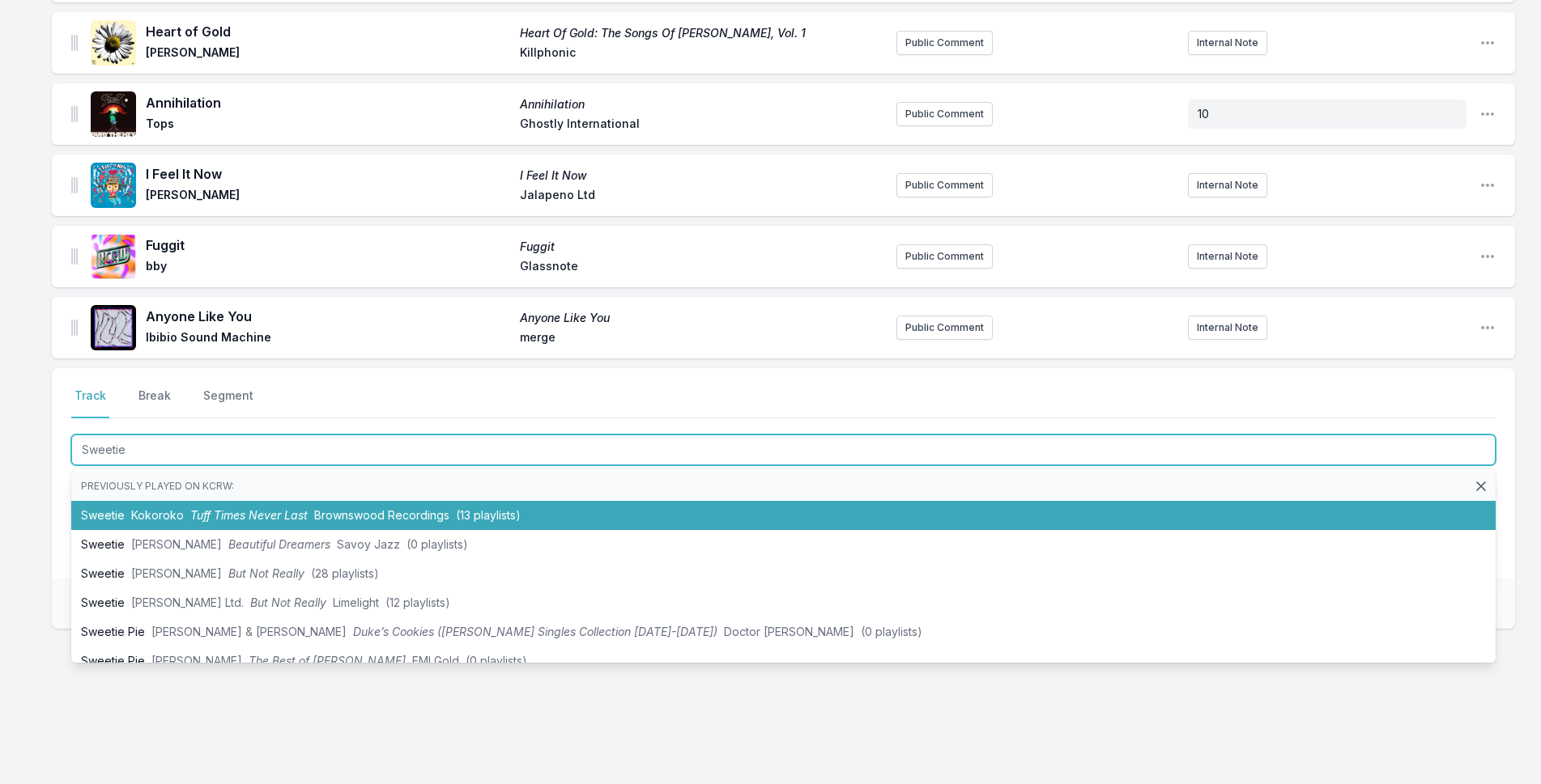
click at [190, 519] on span "Tuff Times Never Last" at bounding box center [249, 515] width 117 height 14
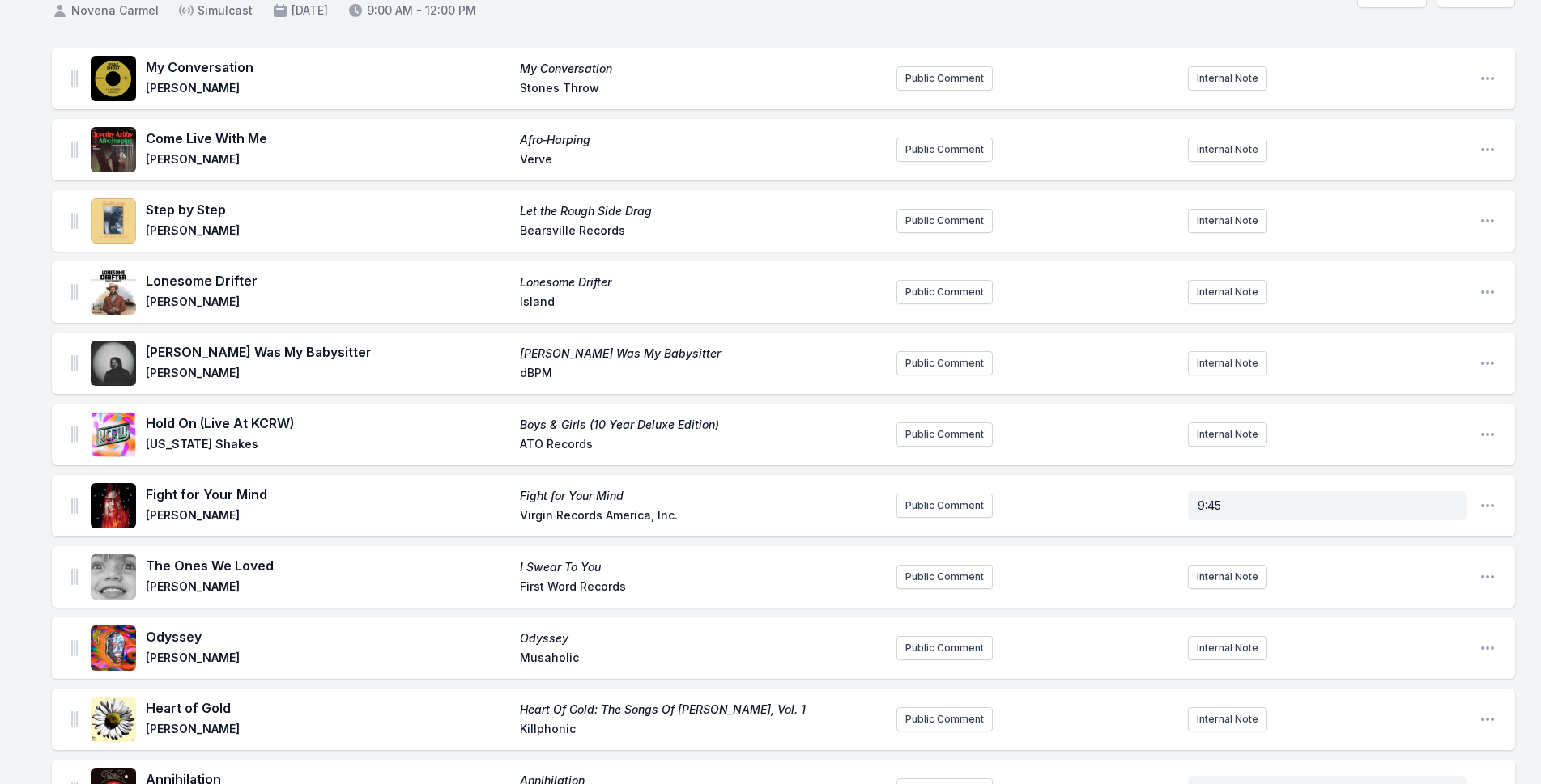
scroll to position [0, 0]
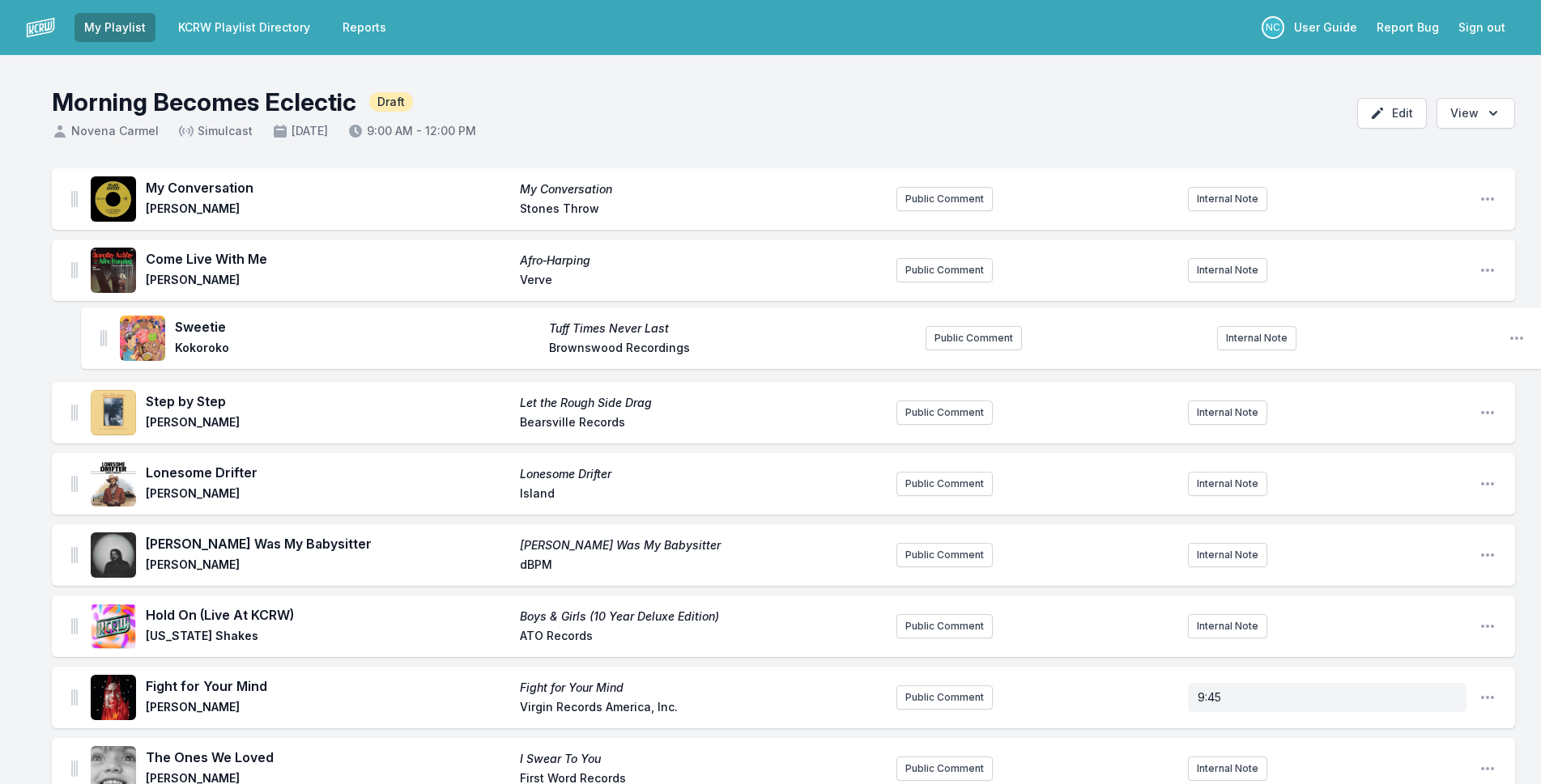
drag, startPoint x: 76, startPoint y: 321, endPoint x: 104, endPoint y: 327, distance: 28.6
click at [104, 327] on ul "My Conversation My Conversation [PERSON_NAME] Stones Throw Public Comment Inter…" at bounding box center [783, 697] width 1463 height 1059
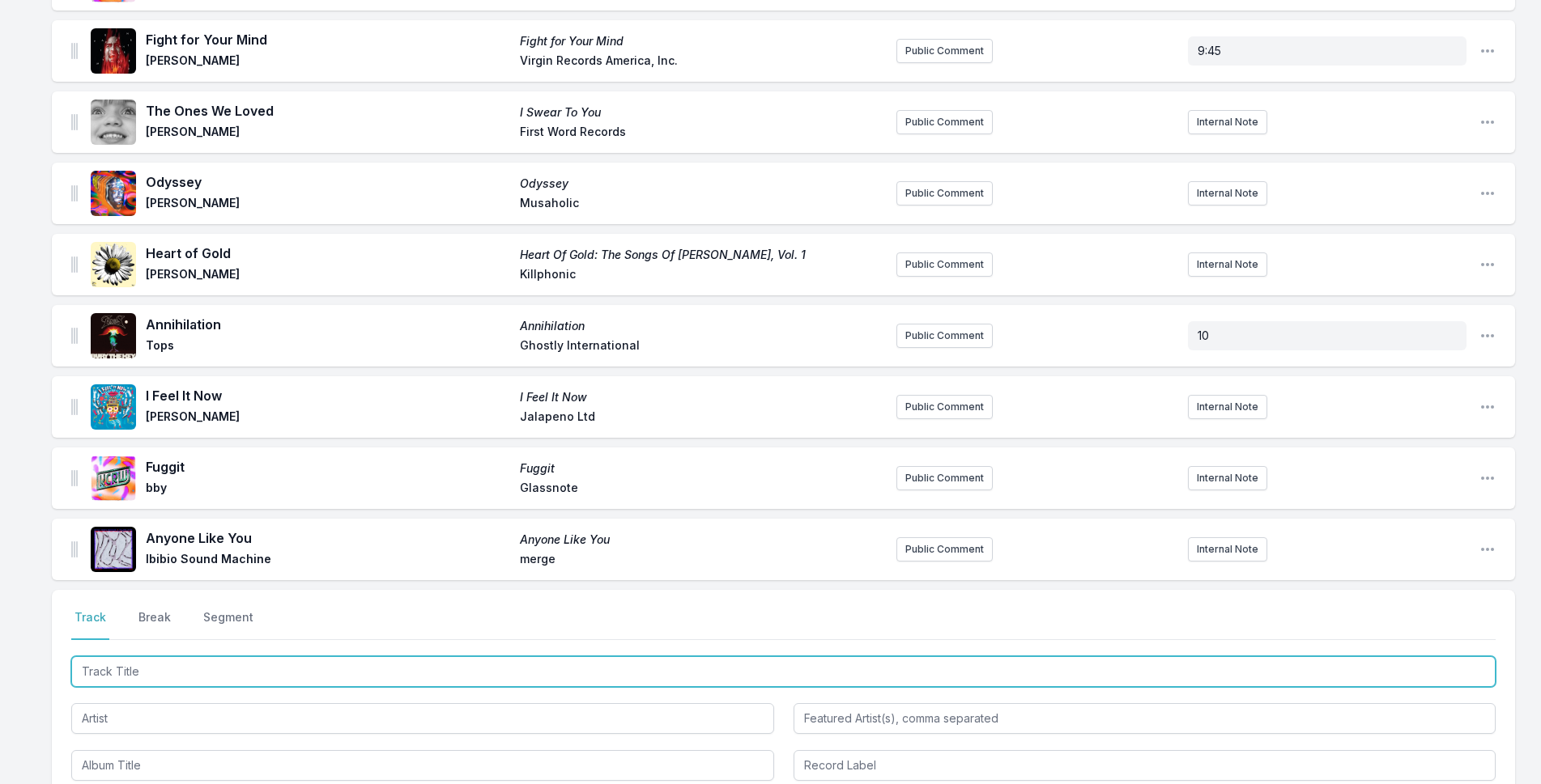
scroll to position [647, 0]
type input "Freaks"
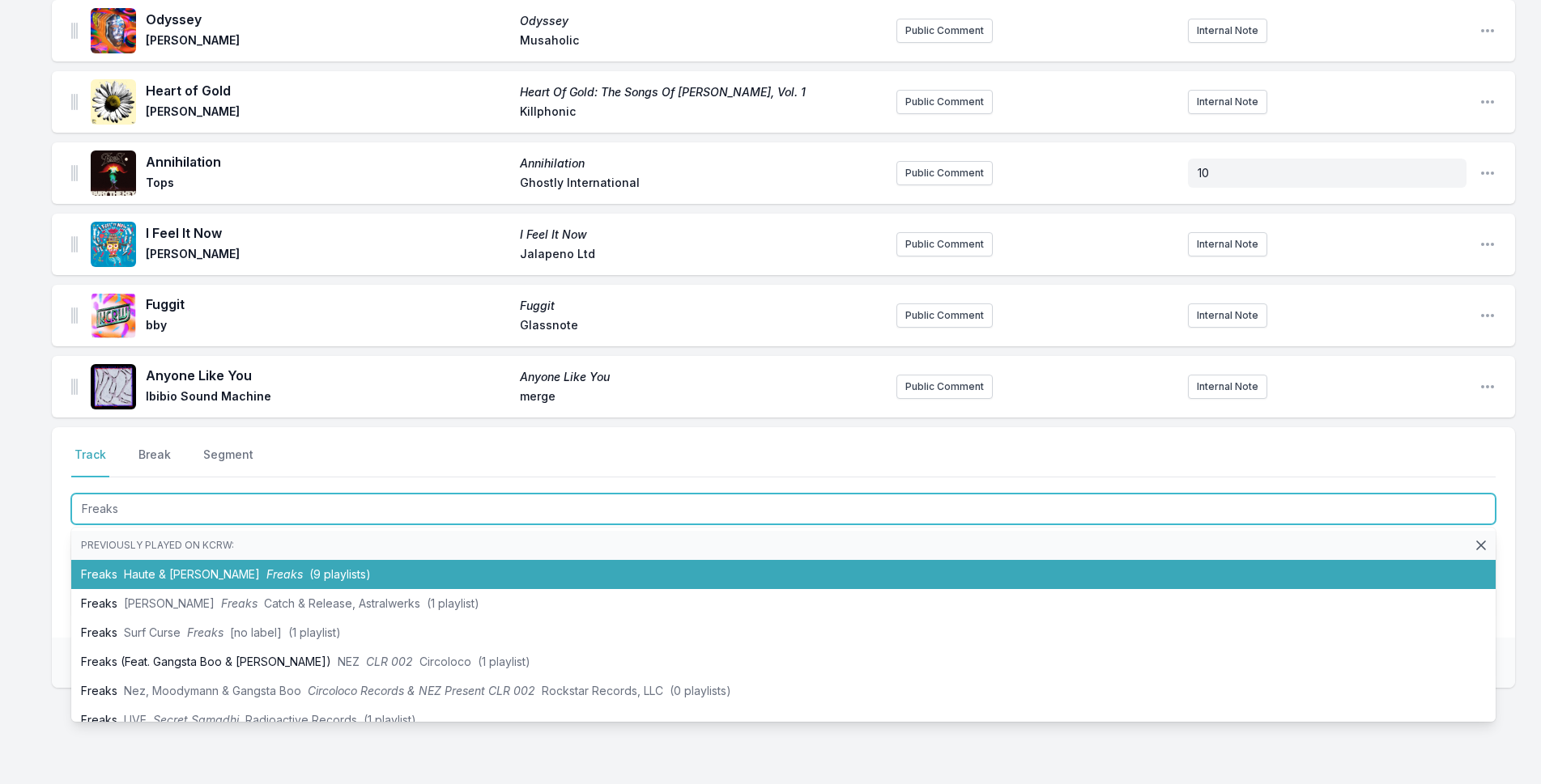
click at [289, 582] on li "Freaks Haute & [PERSON_NAME] Freaks (9 playlists)" at bounding box center [784, 574] width 1425 height 29
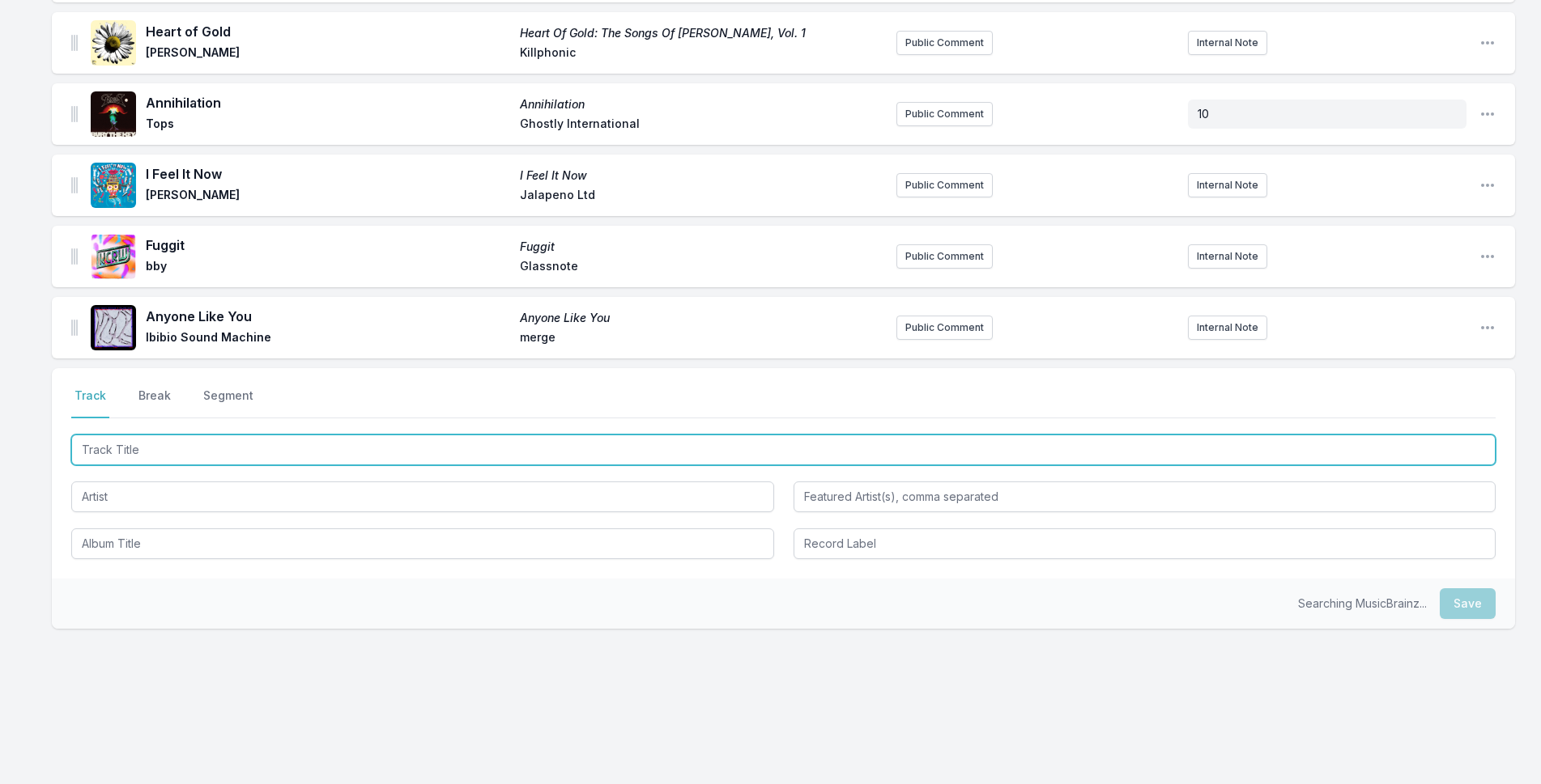
scroll to position [923, 0]
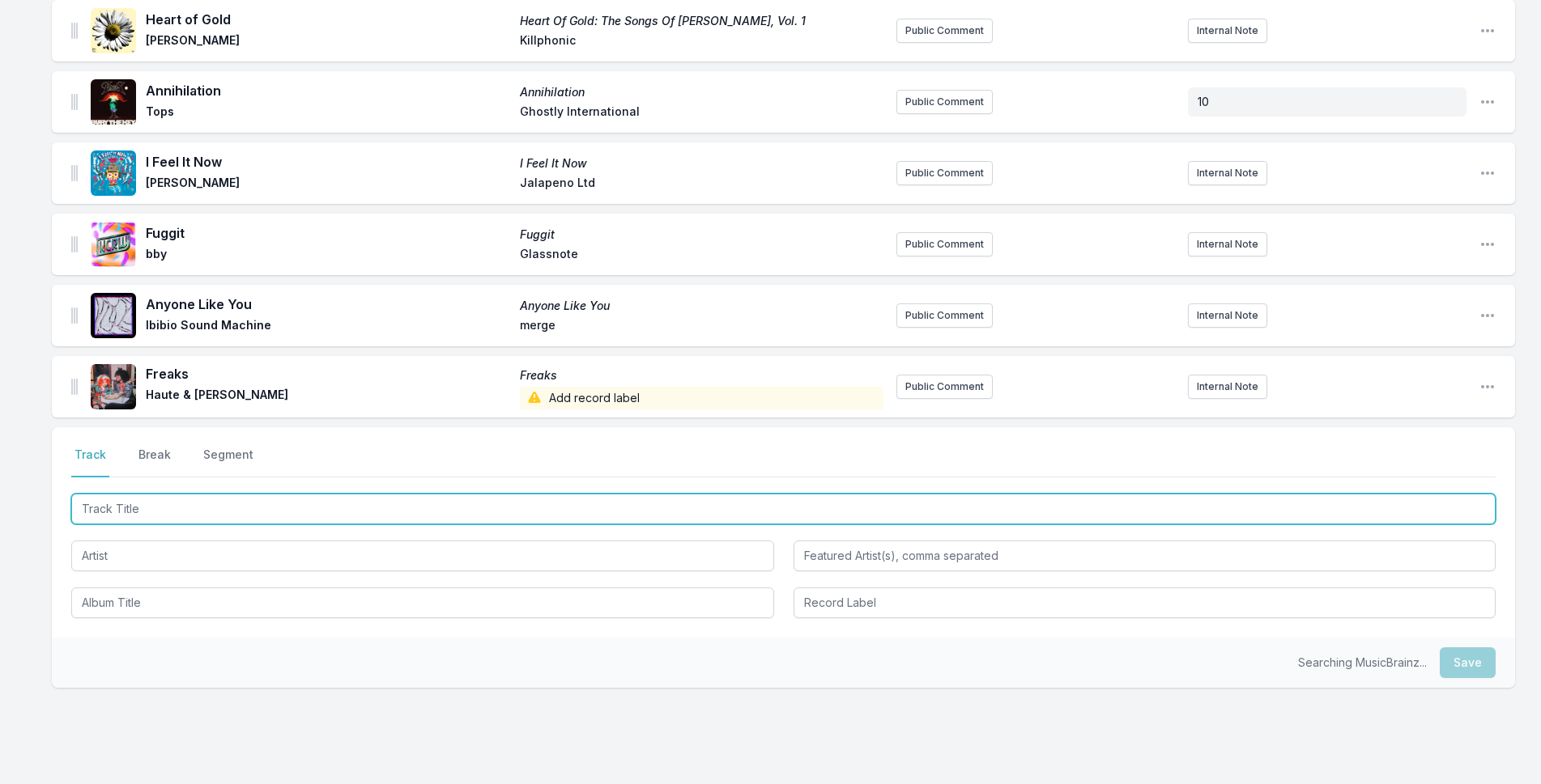
click at [221, 519] on input "Track Title" at bounding box center [784, 509] width 1425 height 31
type input "Lullaby"
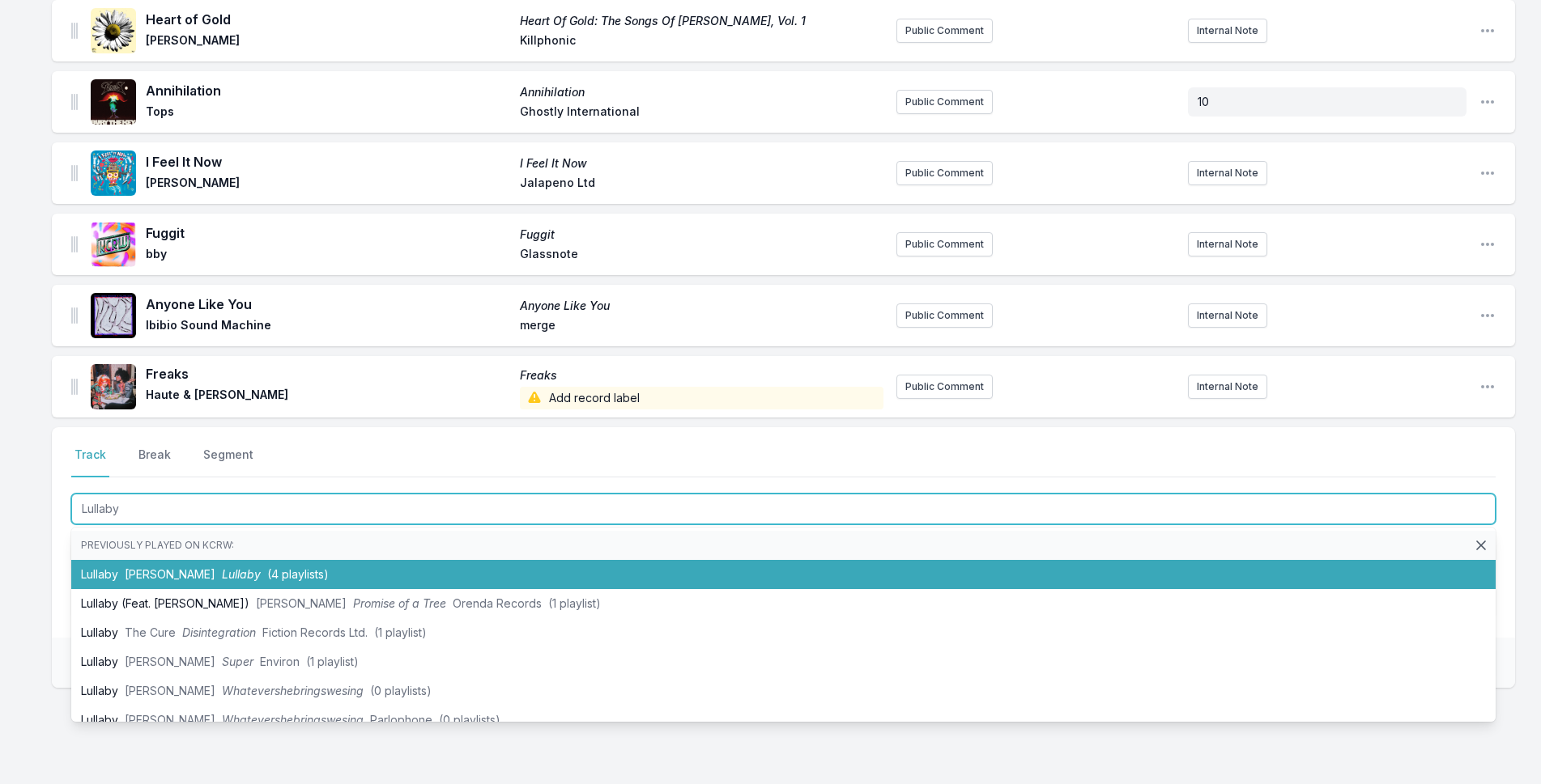
click at [310, 567] on li "Lullaby [PERSON_NAME] Lullaby (4 playlists)" at bounding box center [784, 574] width 1425 height 29
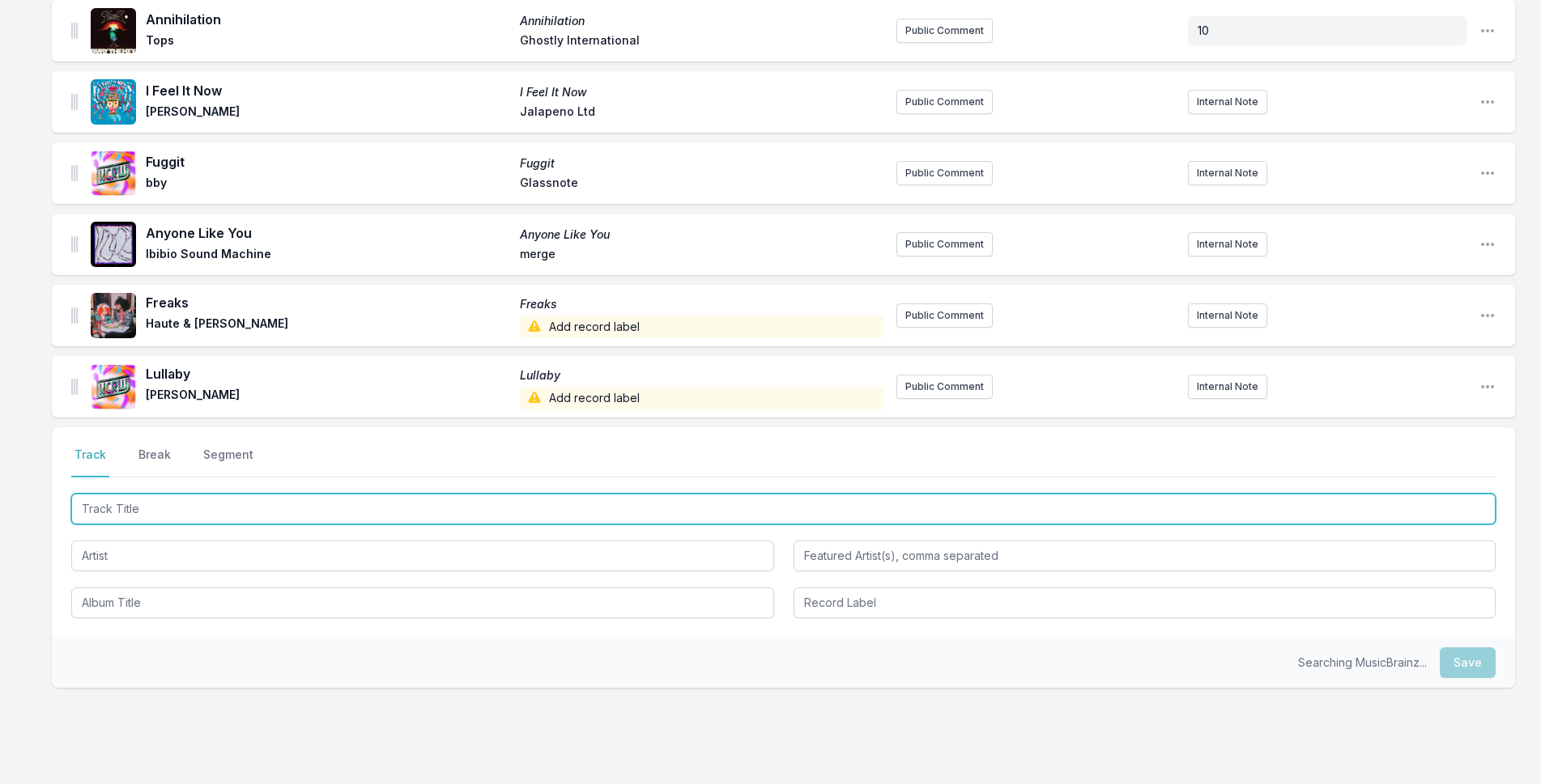
click at [260, 511] on input "Track Title" at bounding box center [784, 509] width 1425 height 31
type input "The [PERSON_NAME]"
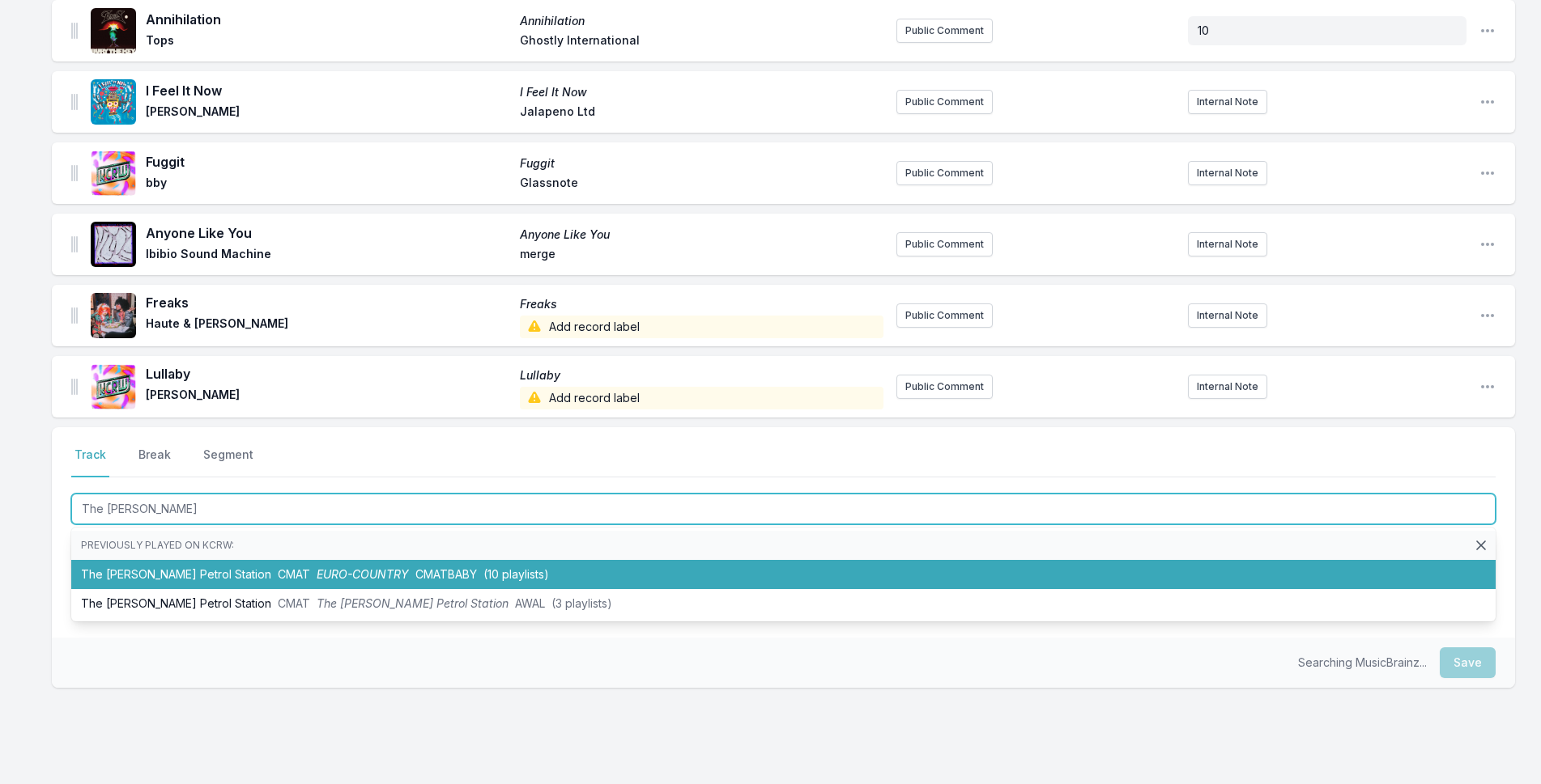
click at [491, 576] on span "(10 playlists)" at bounding box center [516, 573] width 66 height 14
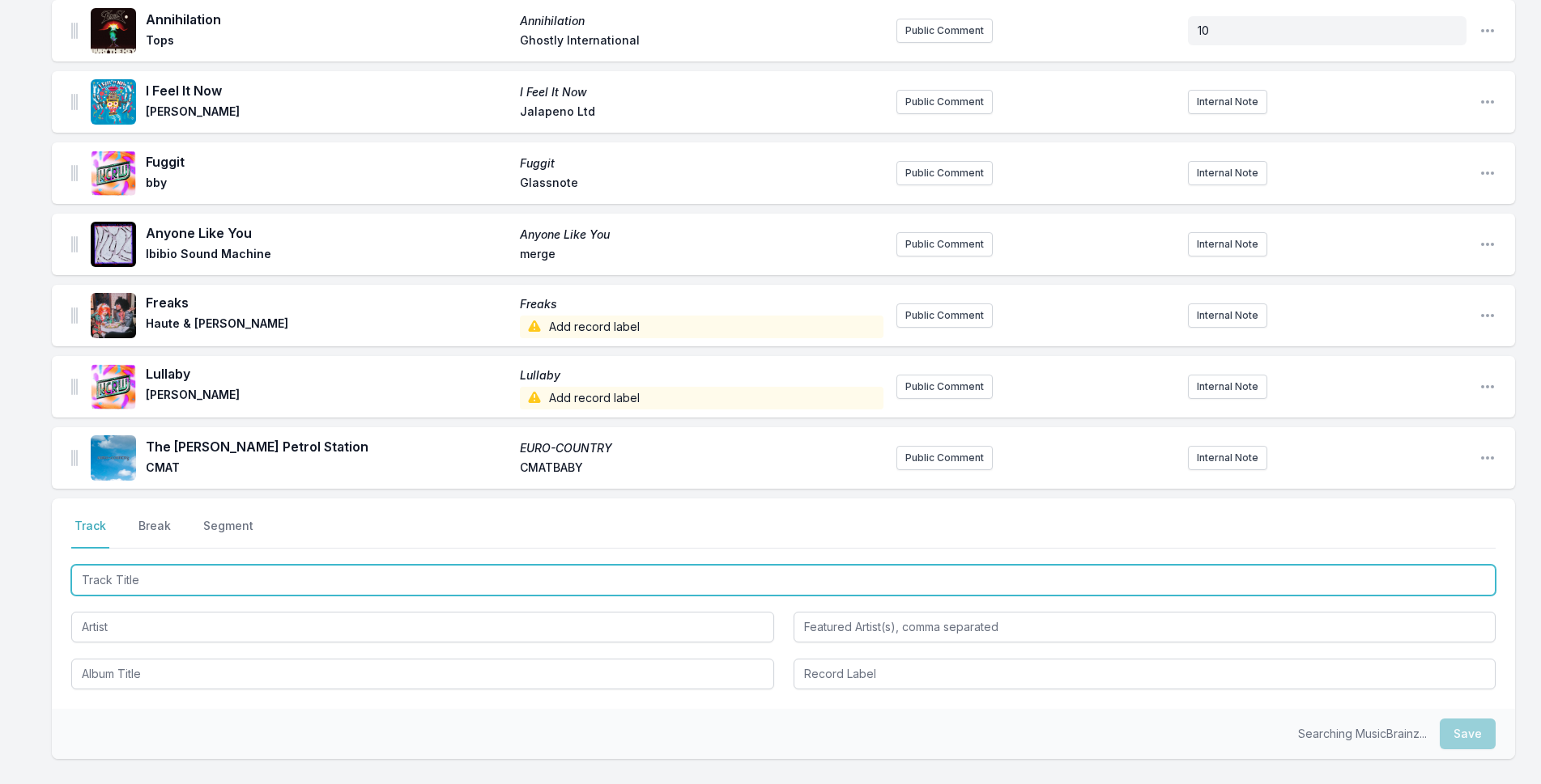
scroll to position [1065, 0]
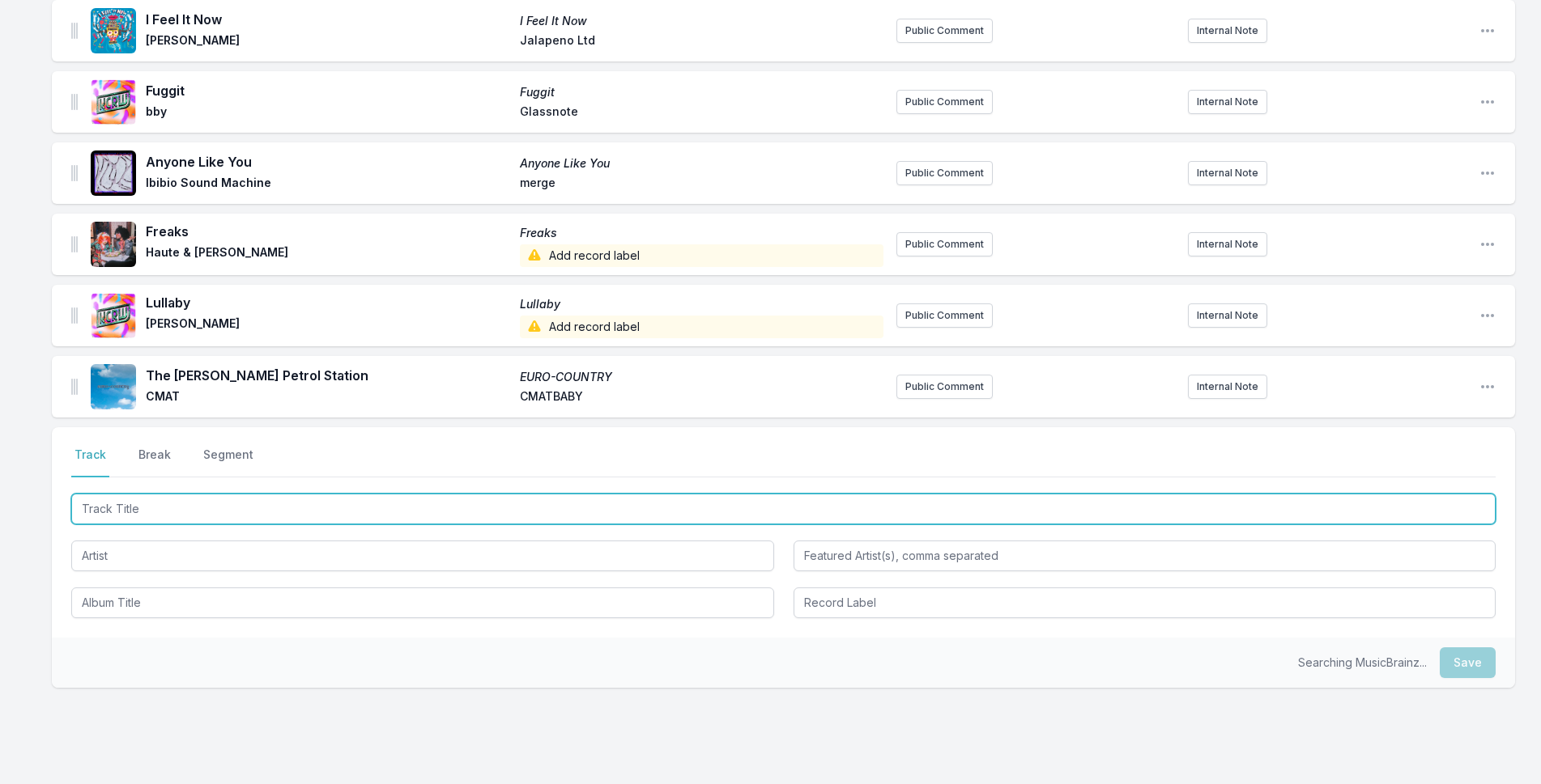
click at [374, 508] on input "Track Title" at bounding box center [784, 509] width 1425 height 31
type input "Silhouette"
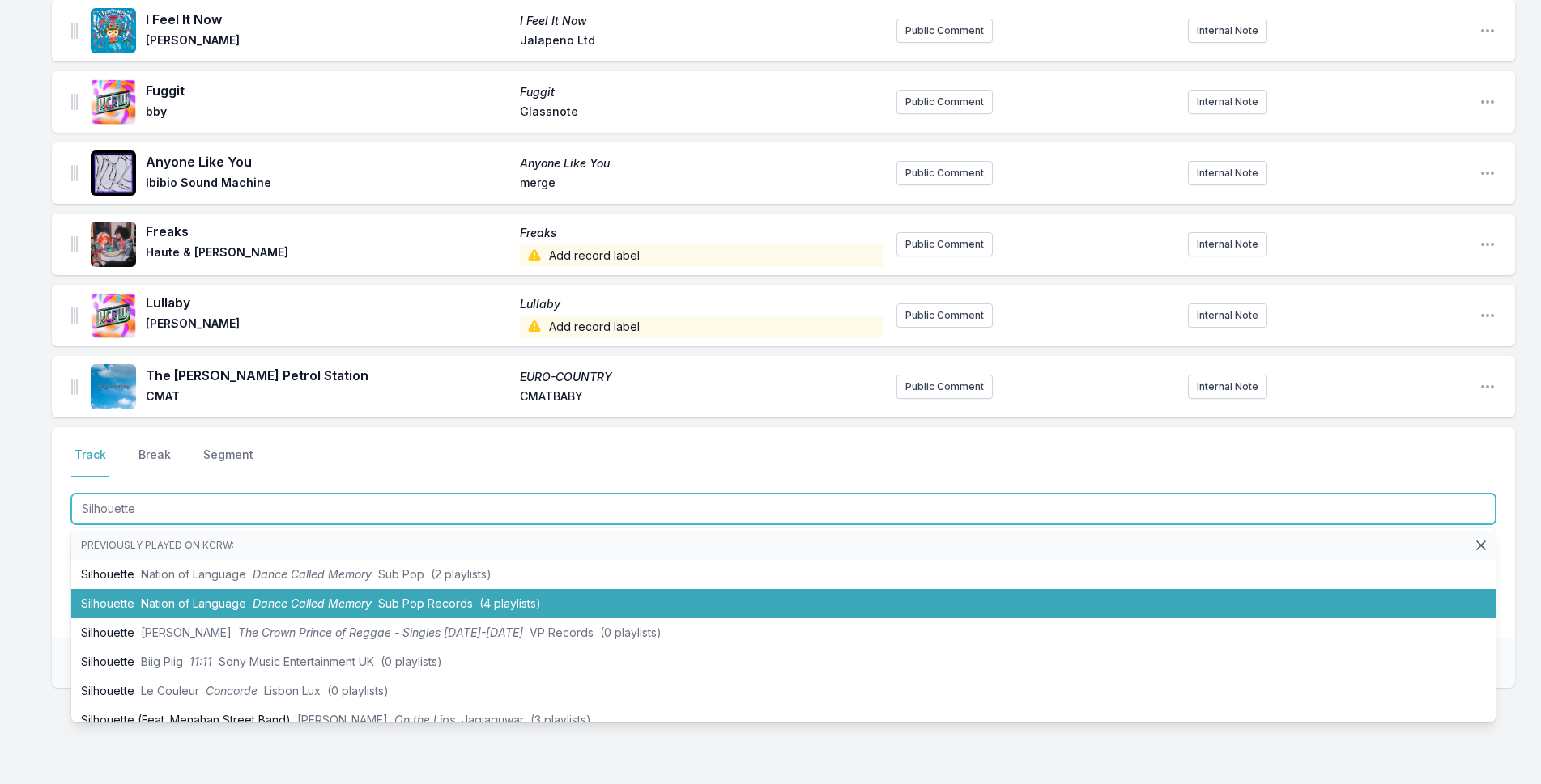
click at [400, 595] on li "Silhouette Nation of Language Dance Called Memory Sub Pop Records (4 playlists)" at bounding box center [784, 604] width 1425 height 29
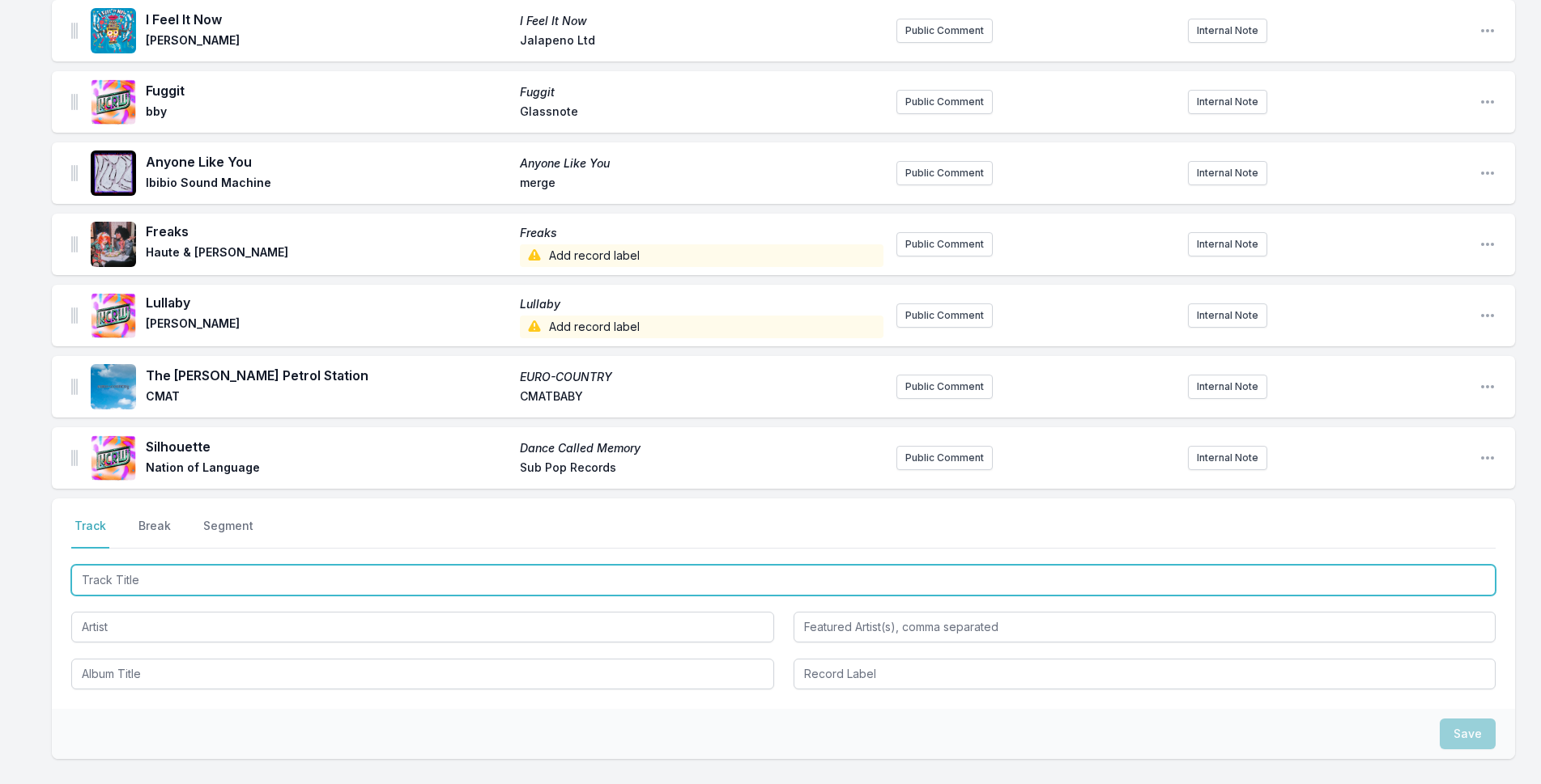
scroll to position [1136, 0]
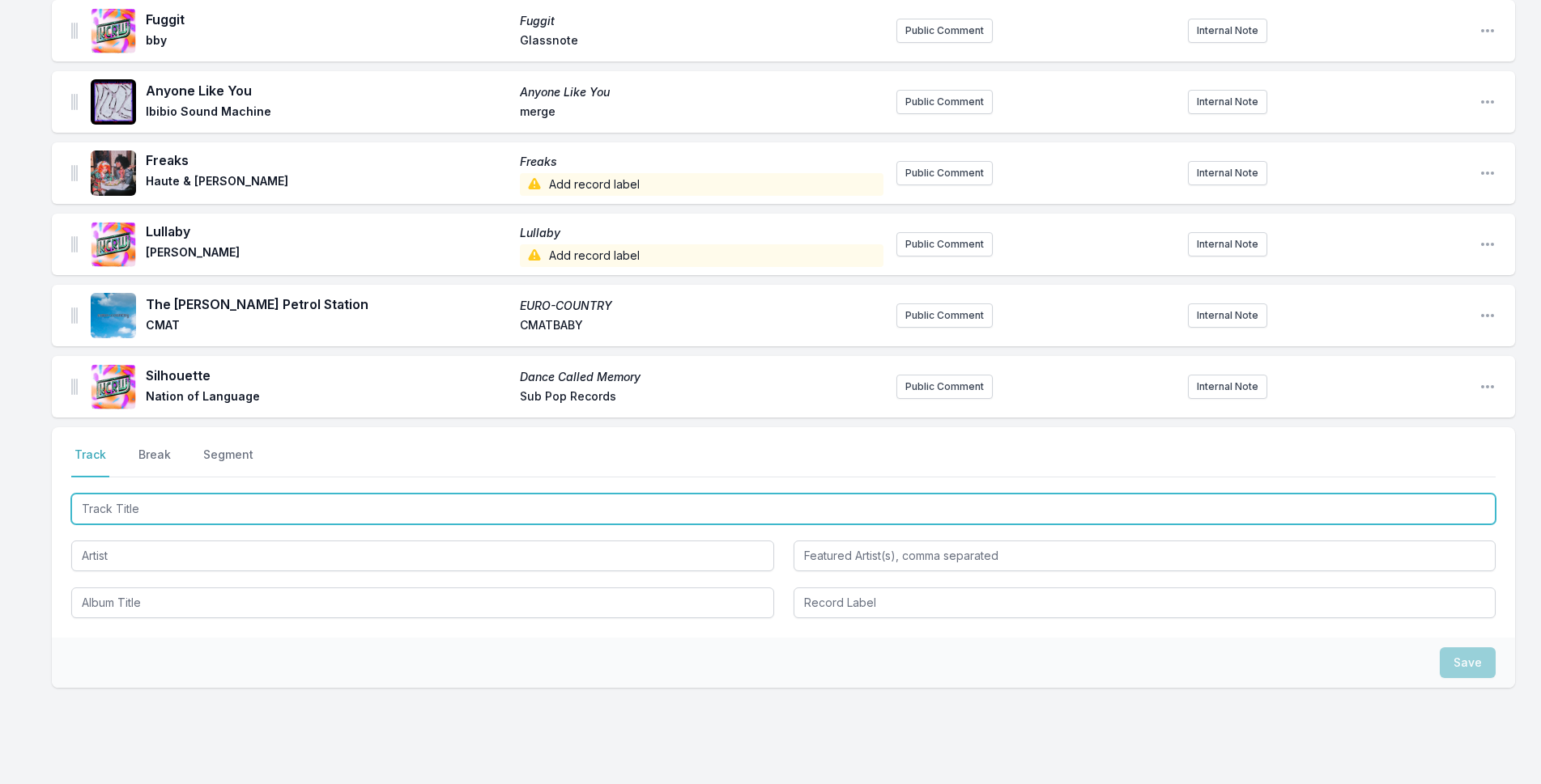
click at [340, 505] on input "Track Title" at bounding box center [784, 509] width 1425 height 31
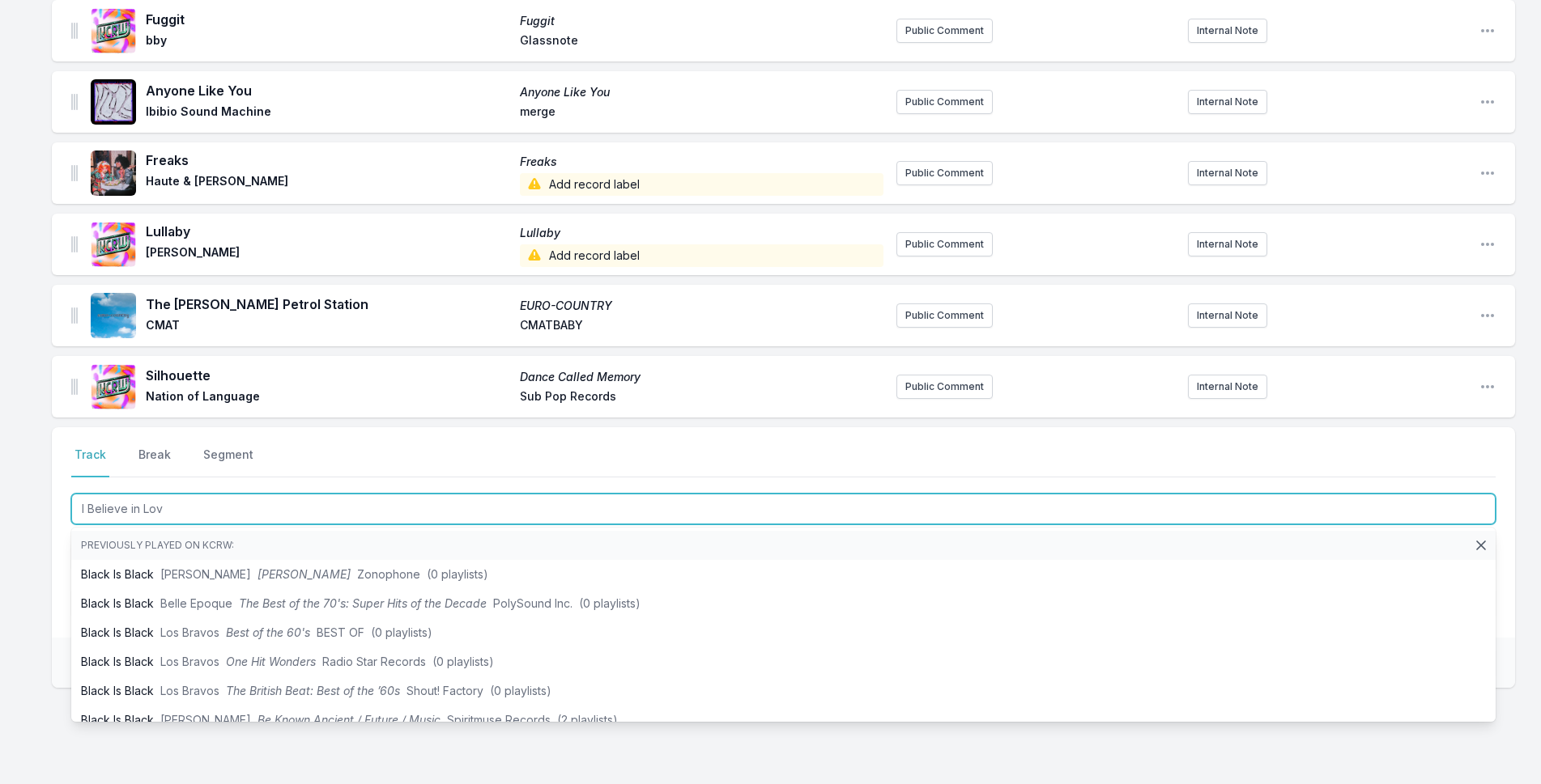
type input "I Believe in Love"
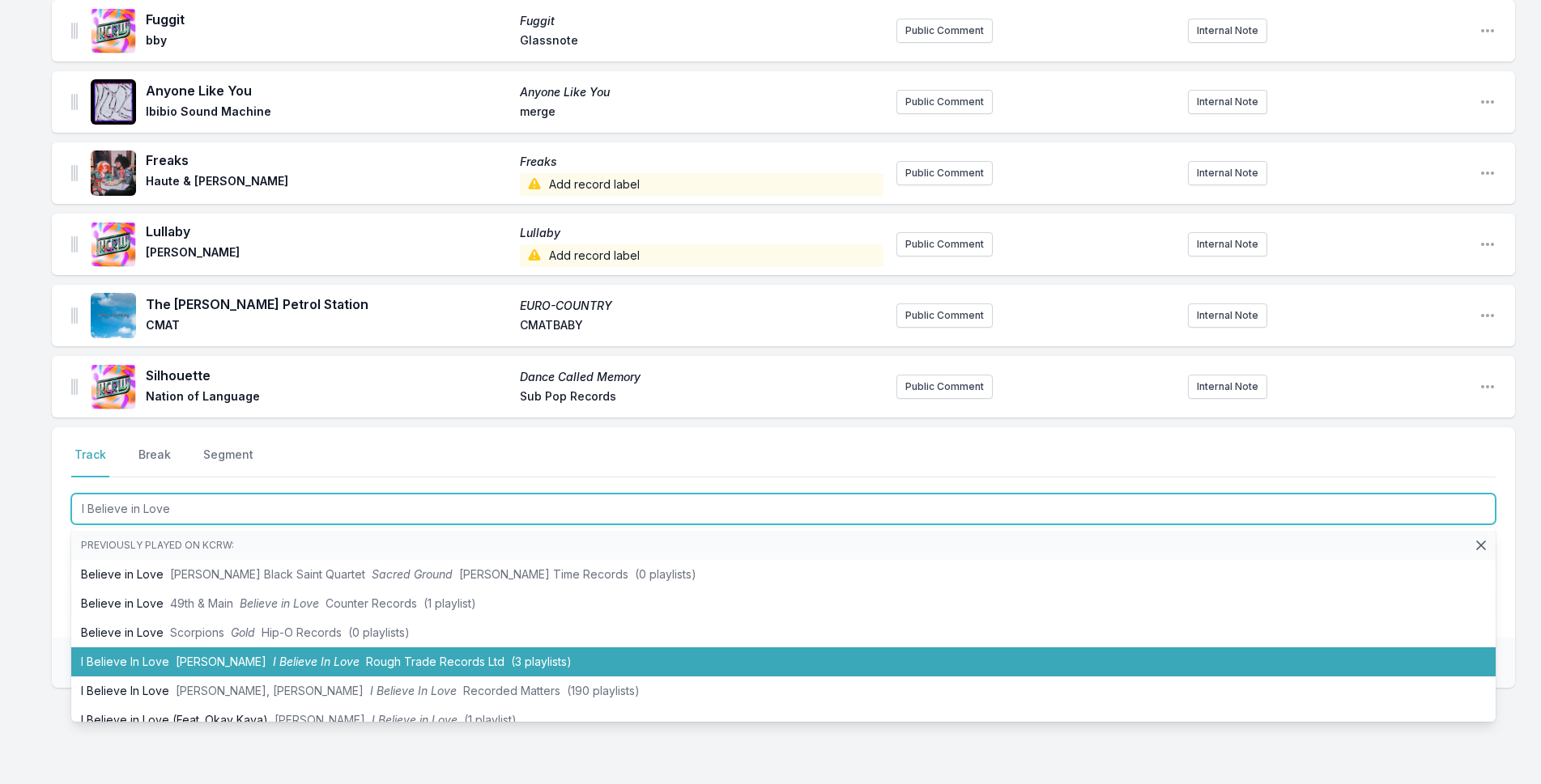
click at [290, 662] on span "I Believe In Love" at bounding box center [316, 661] width 87 height 14
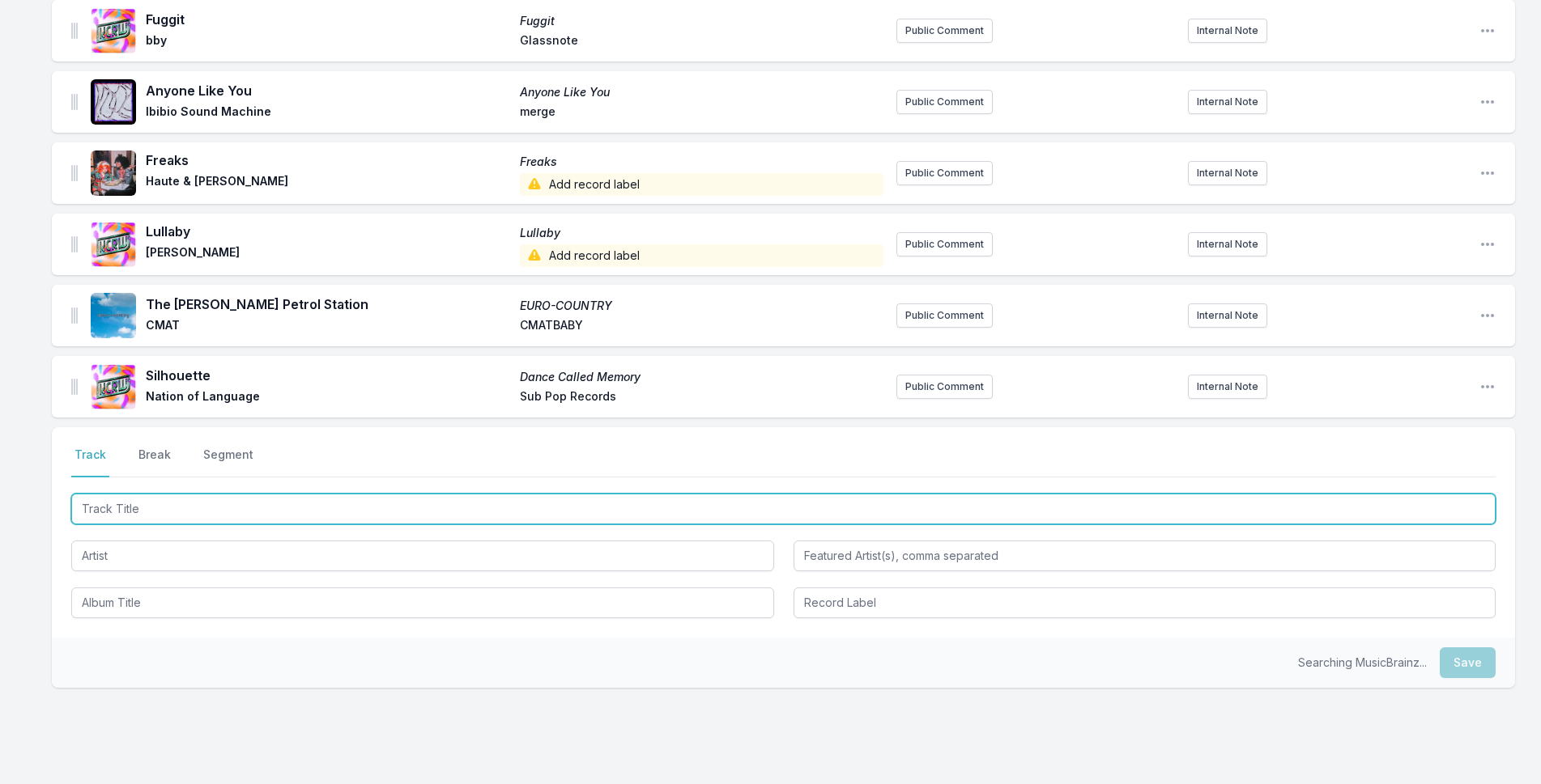
scroll to position [1208, 0]
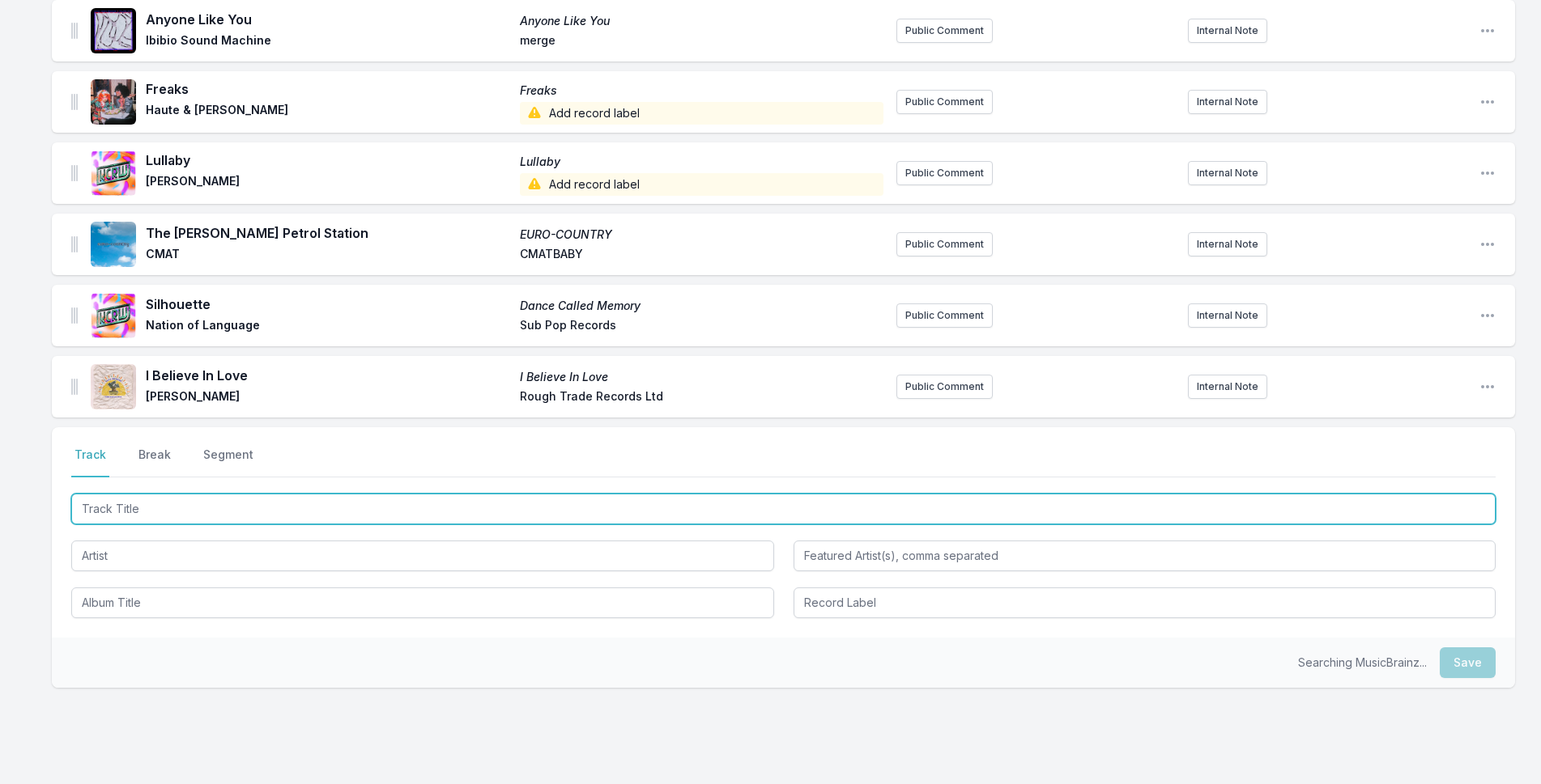
click at [233, 504] on input "Track Title" at bounding box center [784, 509] width 1425 height 31
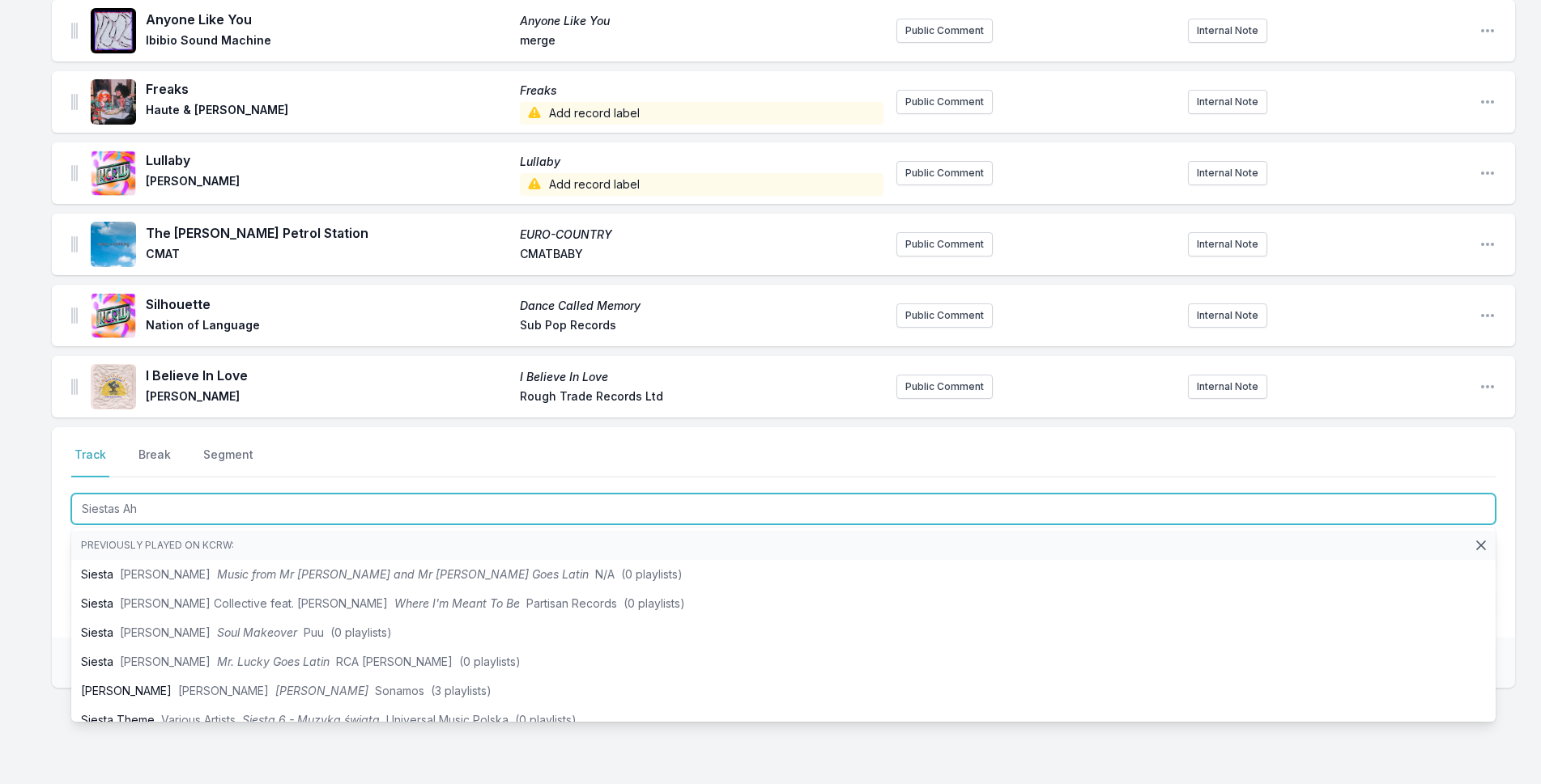
type input "[PERSON_NAME]"
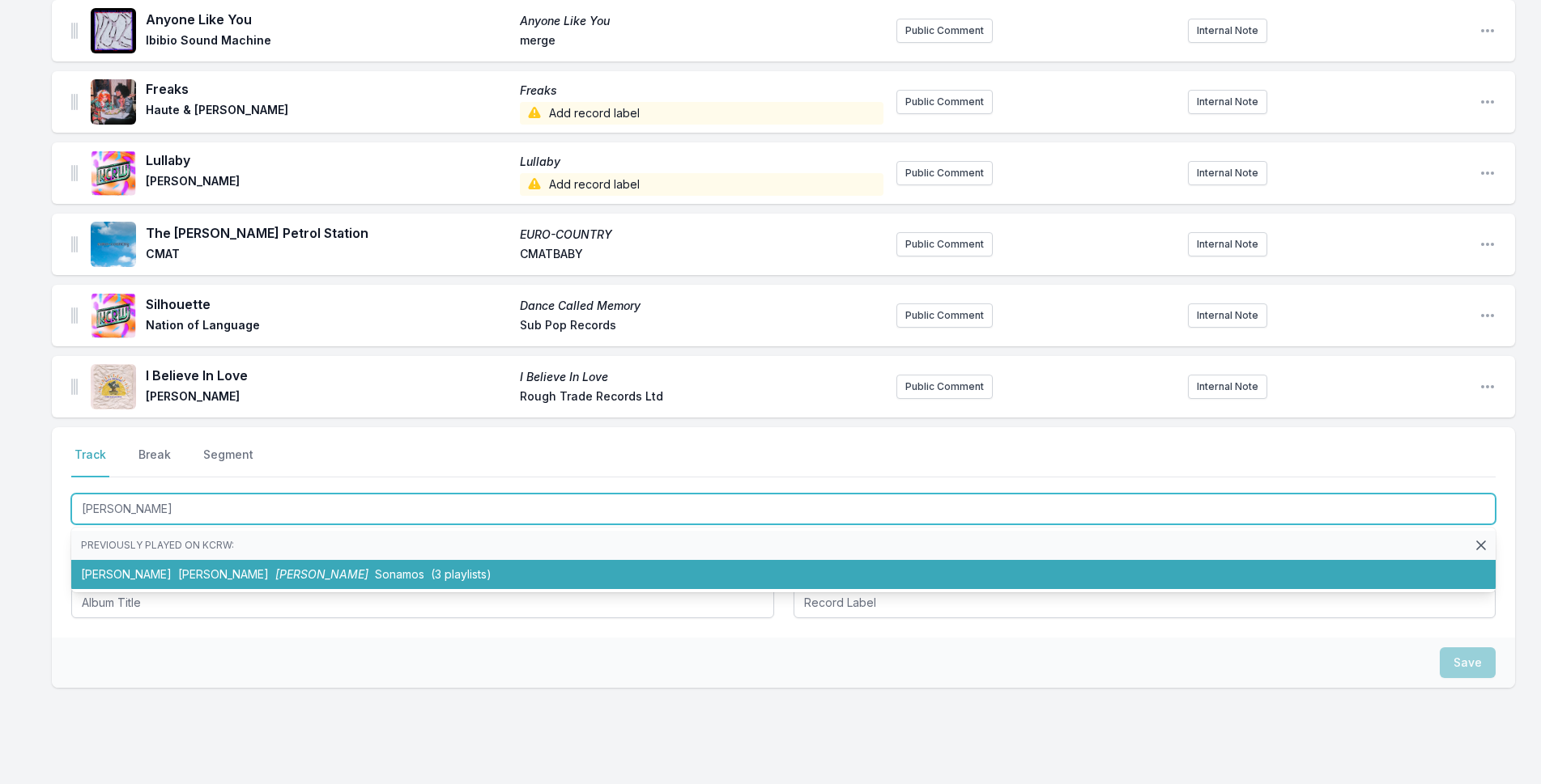
click at [508, 573] on li "Siestas [PERSON_NAME] (3 playlists)" at bounding box center [784, 574] width 1425 height 29
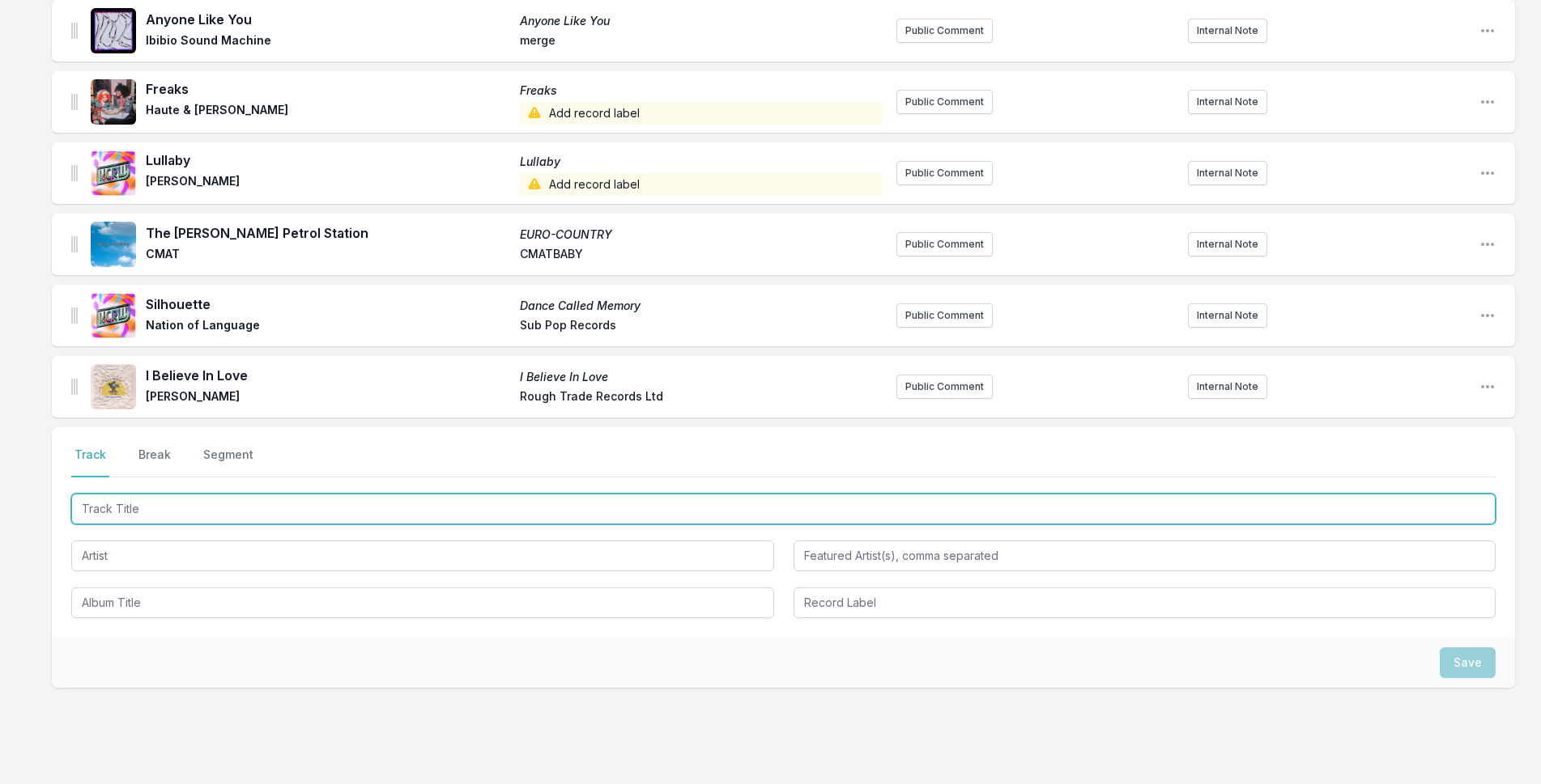
scroll to position [1279, 0]
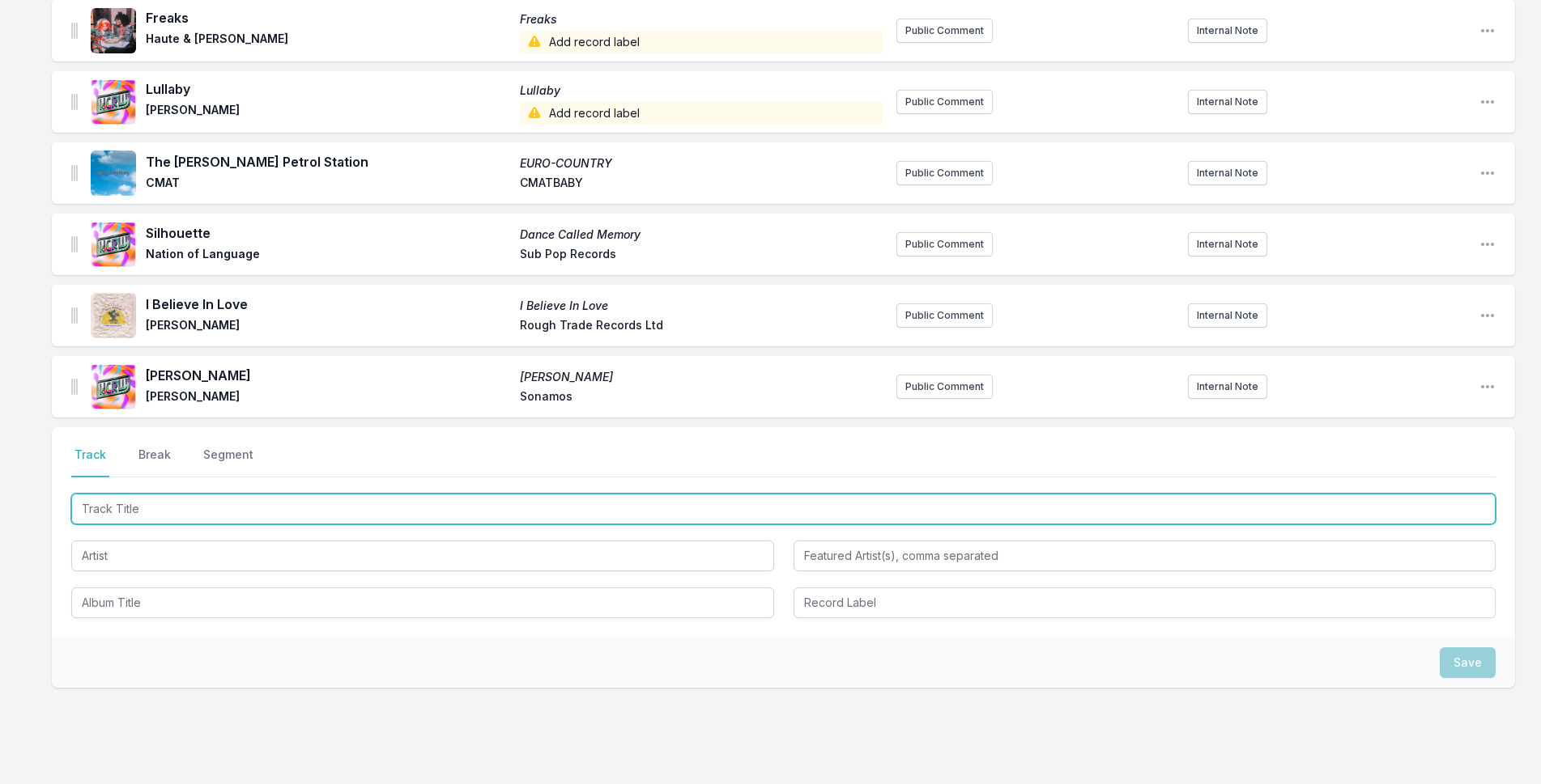
click at [329, 496] on input "Track Title" at bounding box center [784, 509] width 1425 height 31
type input "Certain Things"
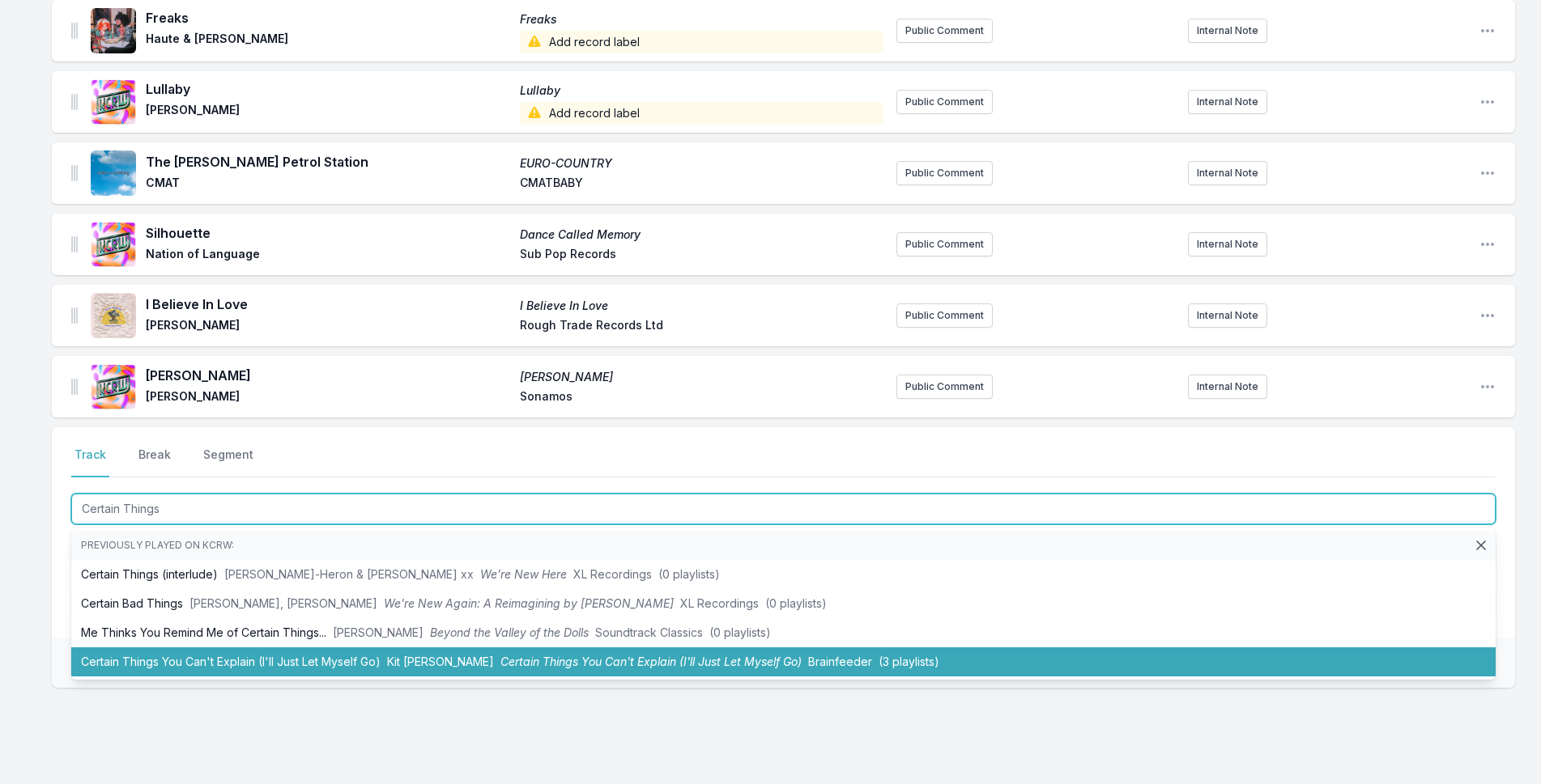
click at [518, 654] on li "Certain Things You Can't Explain (I'll Just Let Myself Go) Kit [PERSON_NAME] Ce…" at bounding box center [784, 661] width 1425 height 29
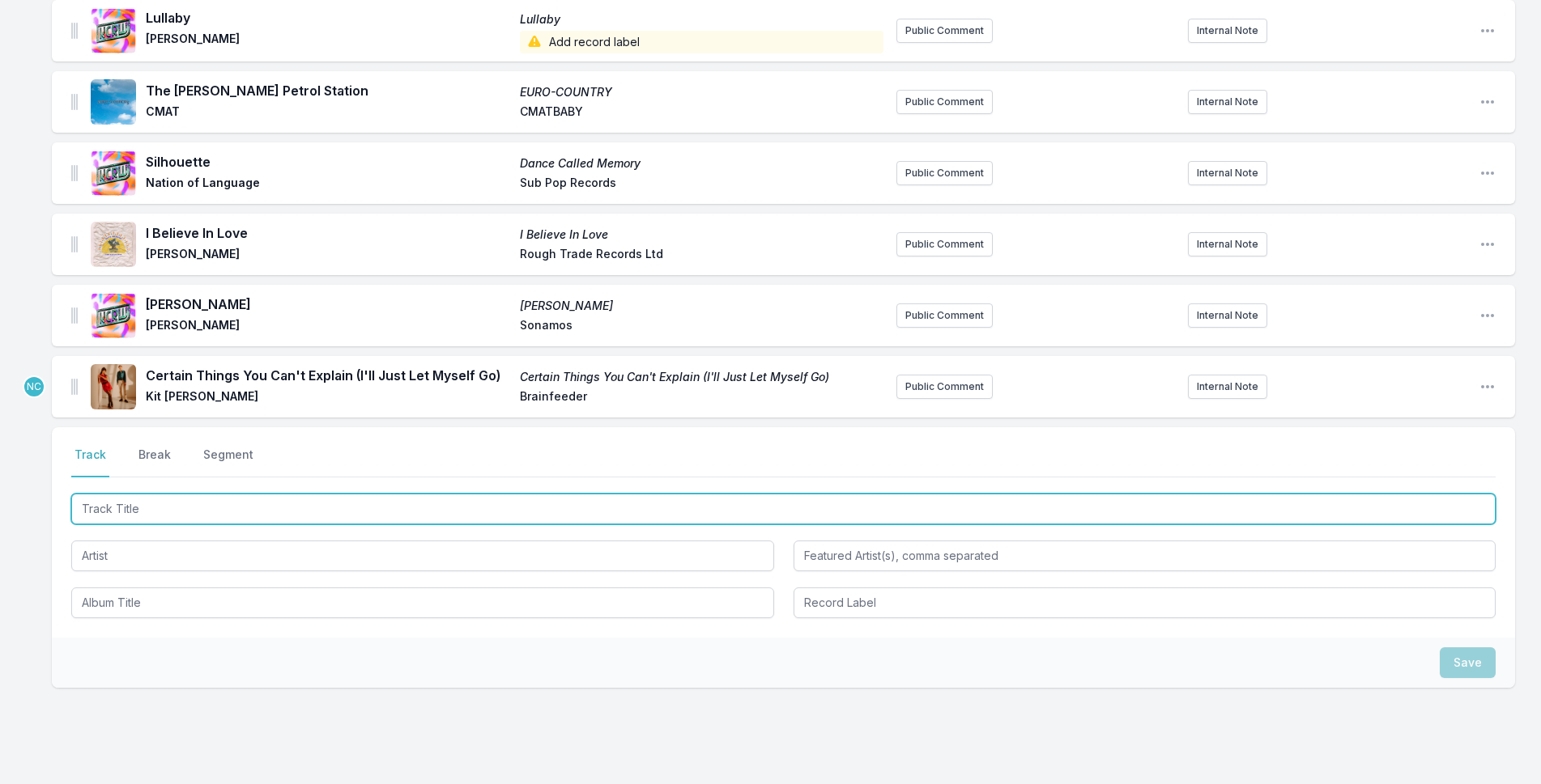
click at [409, 514] on input "Track Title" at bounding box center [784, 509] width 1425 height 31
type input "What If"
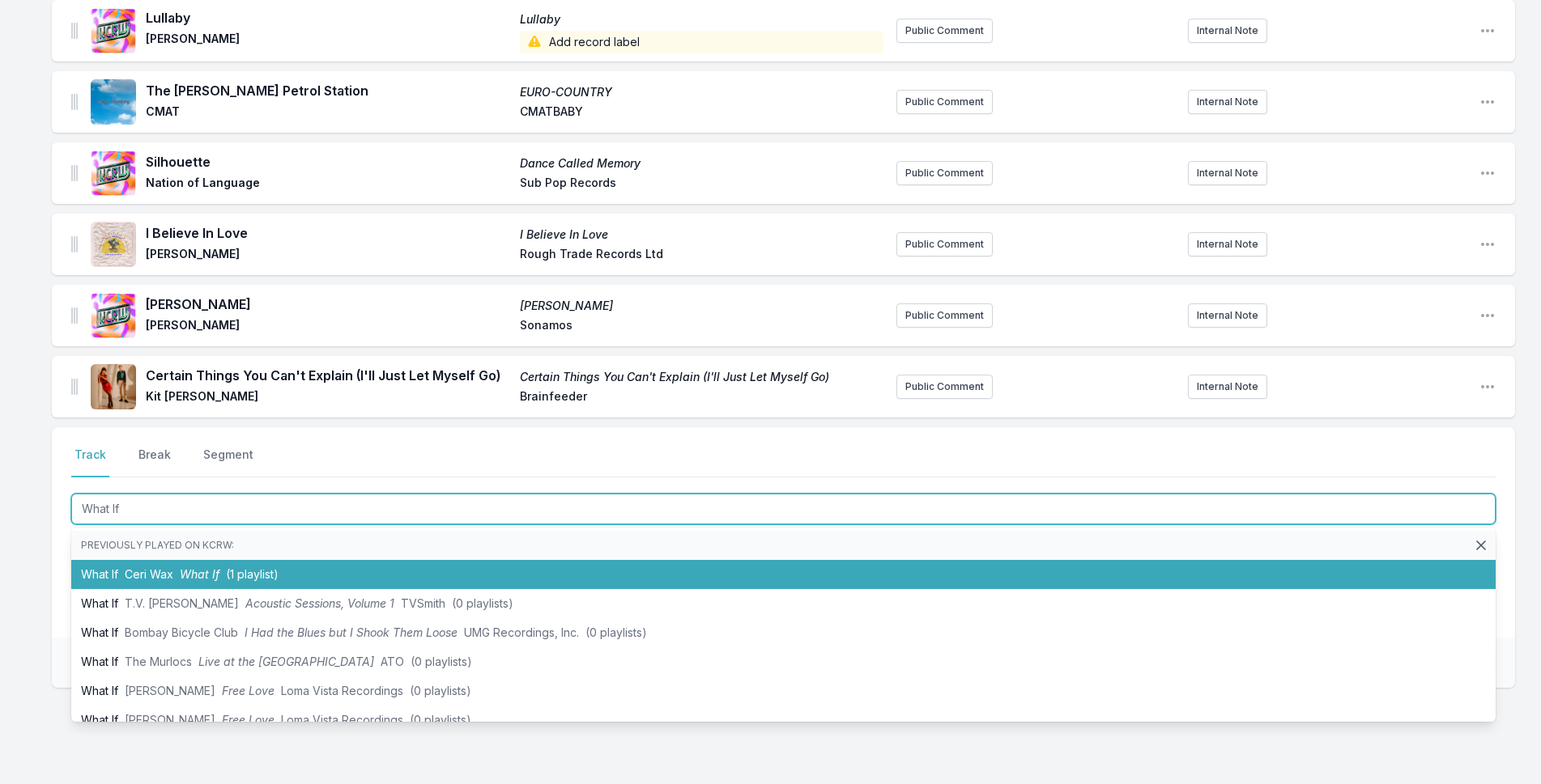
click at [220, 567] on li "What If Ceri Wax What If (1 playlist)" at bounding box center [784, 574] width 1425 height 29
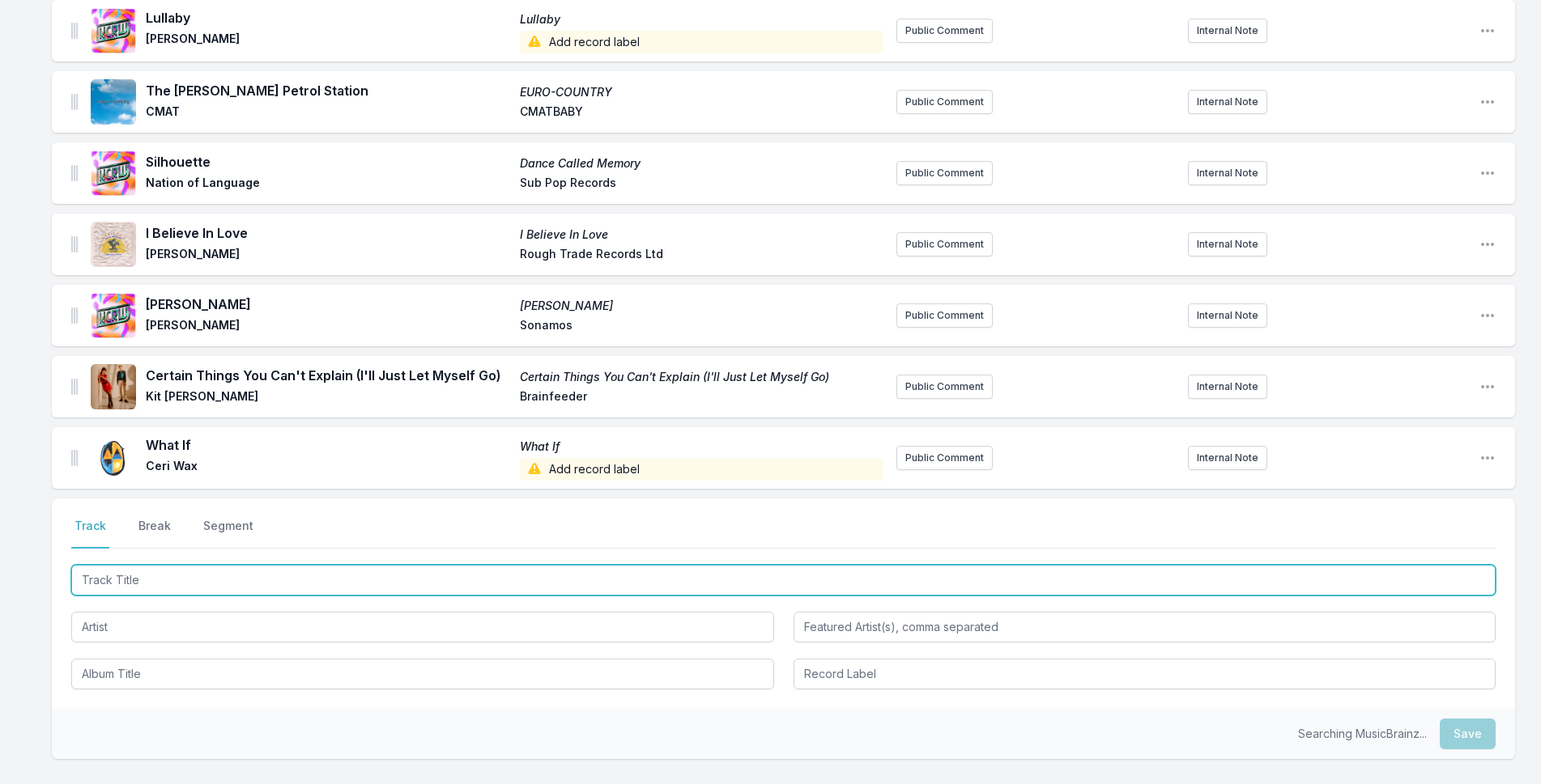
scroll to position [1421, 0]
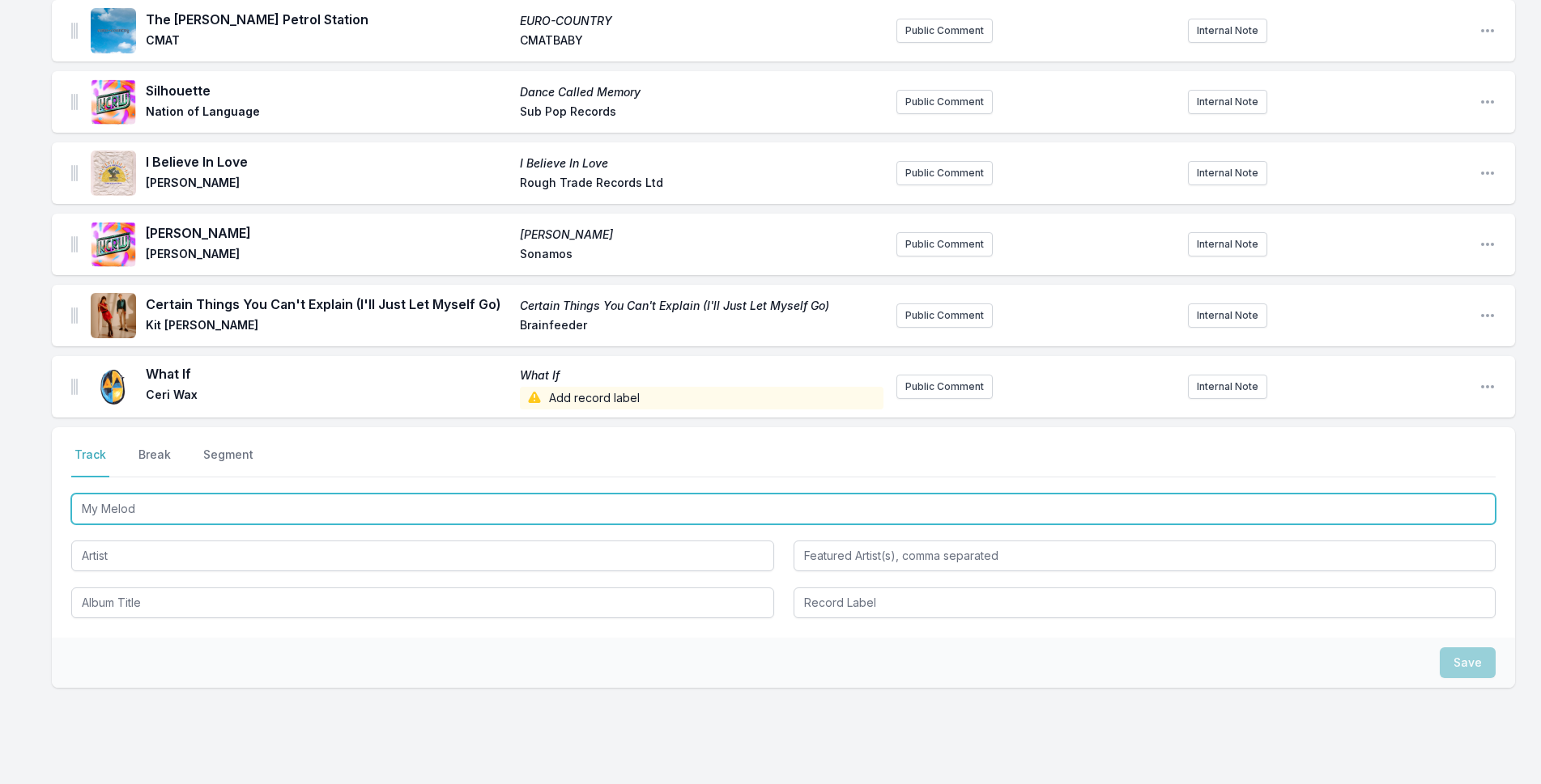
type input "My Melody"
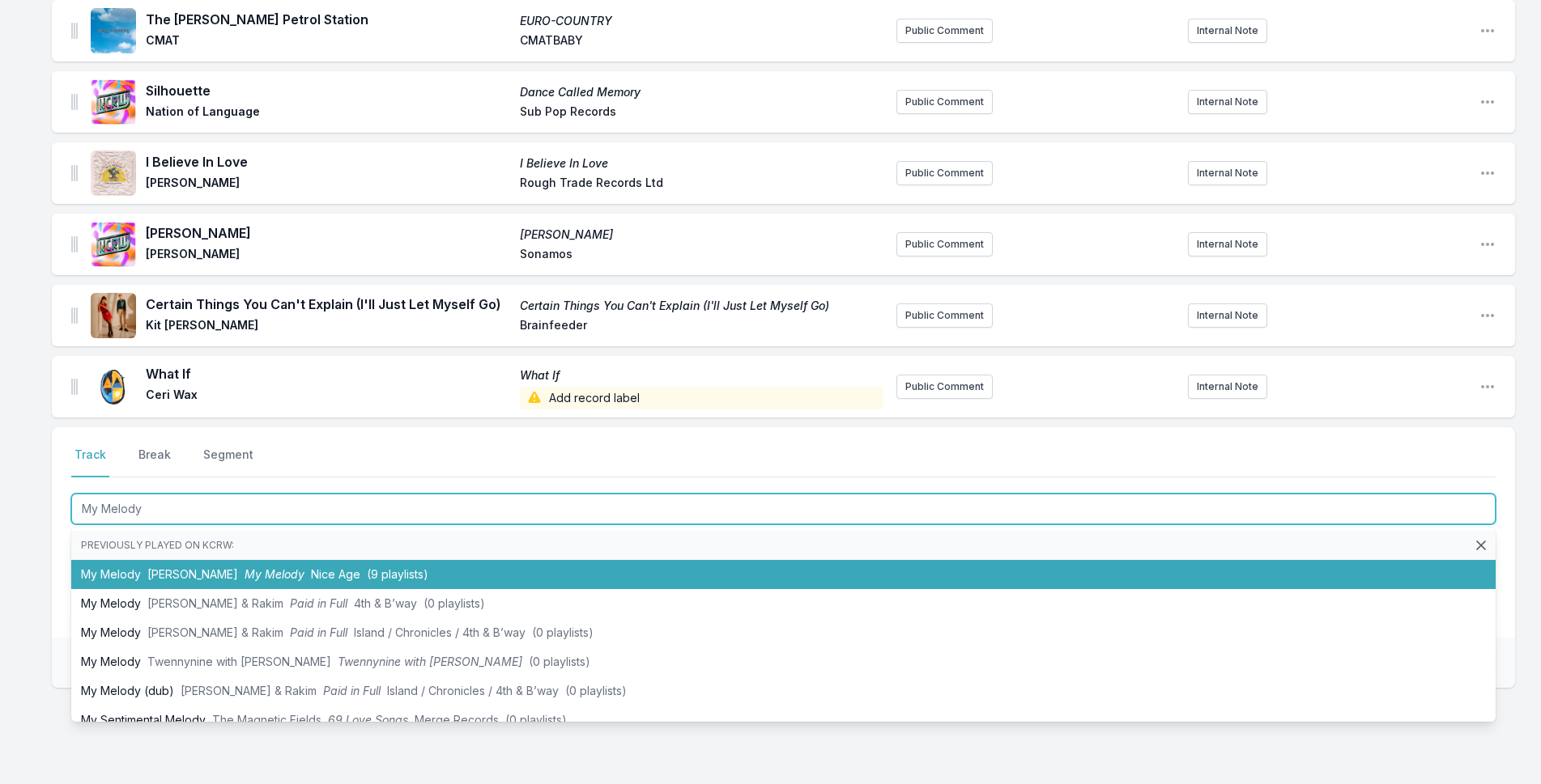
click at [378, 577] on li "My [PERSON_NAME] My [PERSON_NAME] Nice Age ([DEMOGRAPHIC_DATA] playlists)" at bounding box center [784, 574] width 1425 height 29
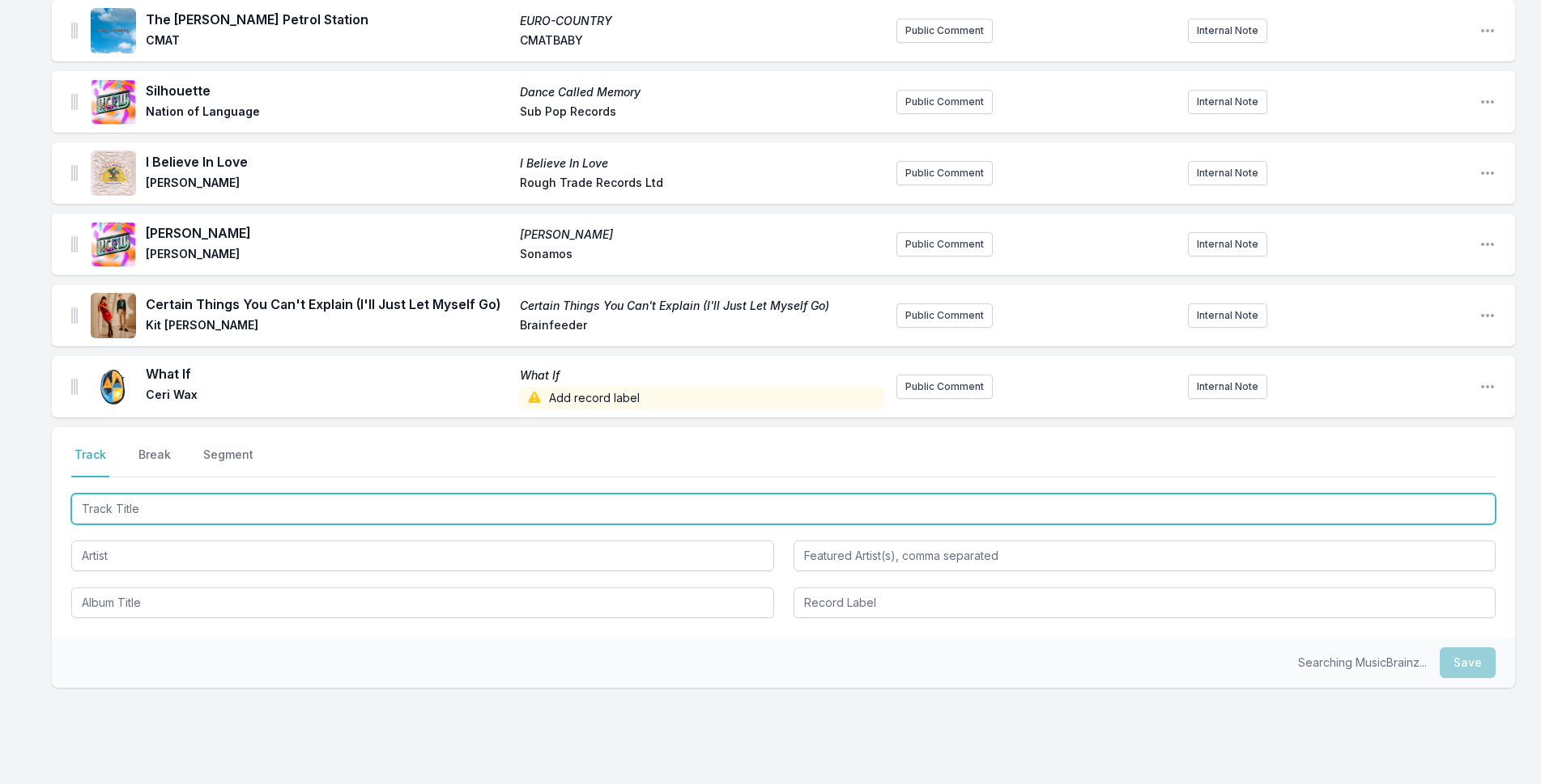
scroll to position [1492, 0]
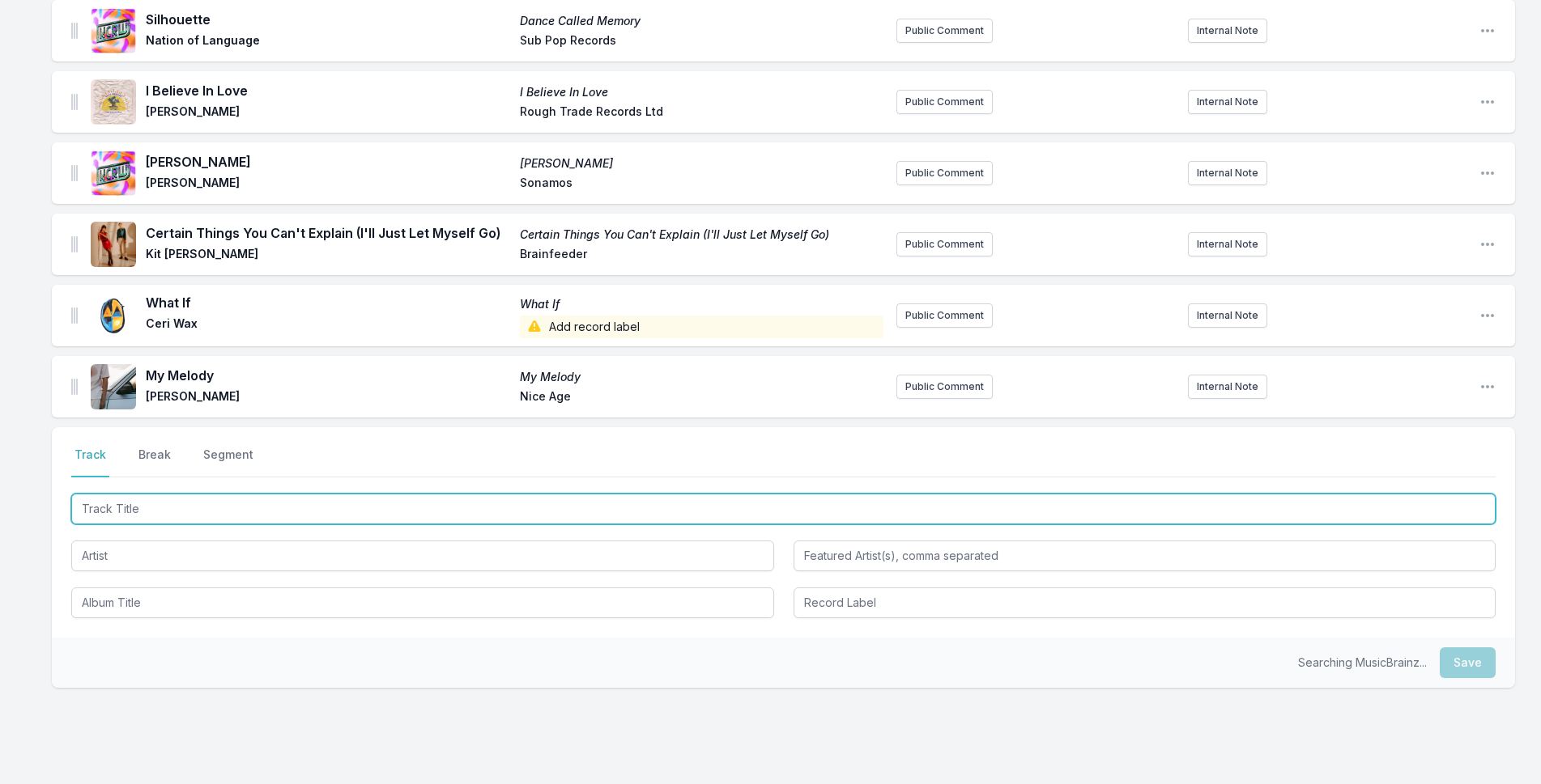
click at [325, 506] on input "Track Title" at bounding box center [784, 509] width 1425 height 31
type input "Taxes"
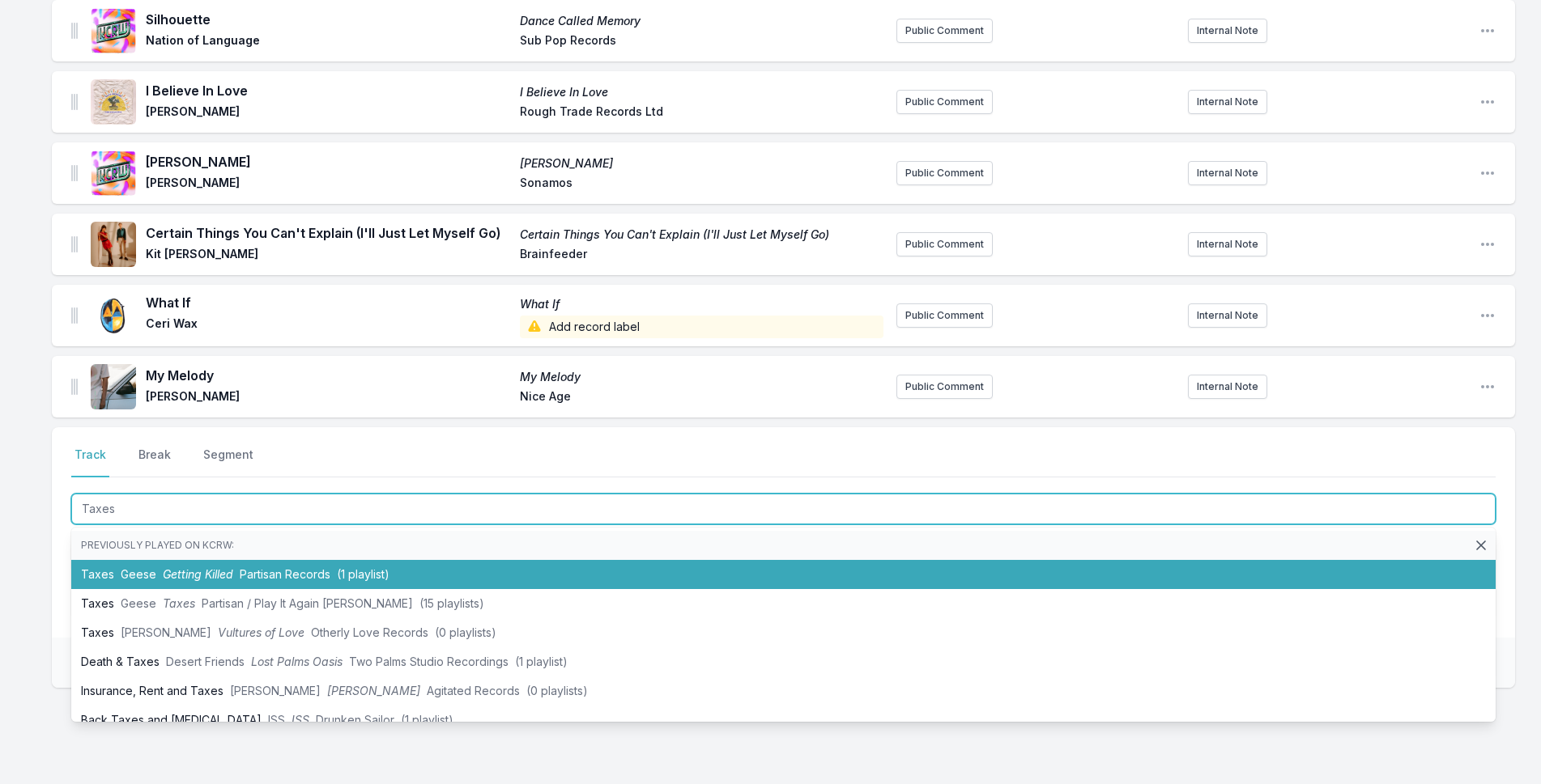
click at [405, 560] on li "Taxes Geese Getting Killed Partisan Records (1 playlist)" at bounding box center [784, 574] width 1425 height 29
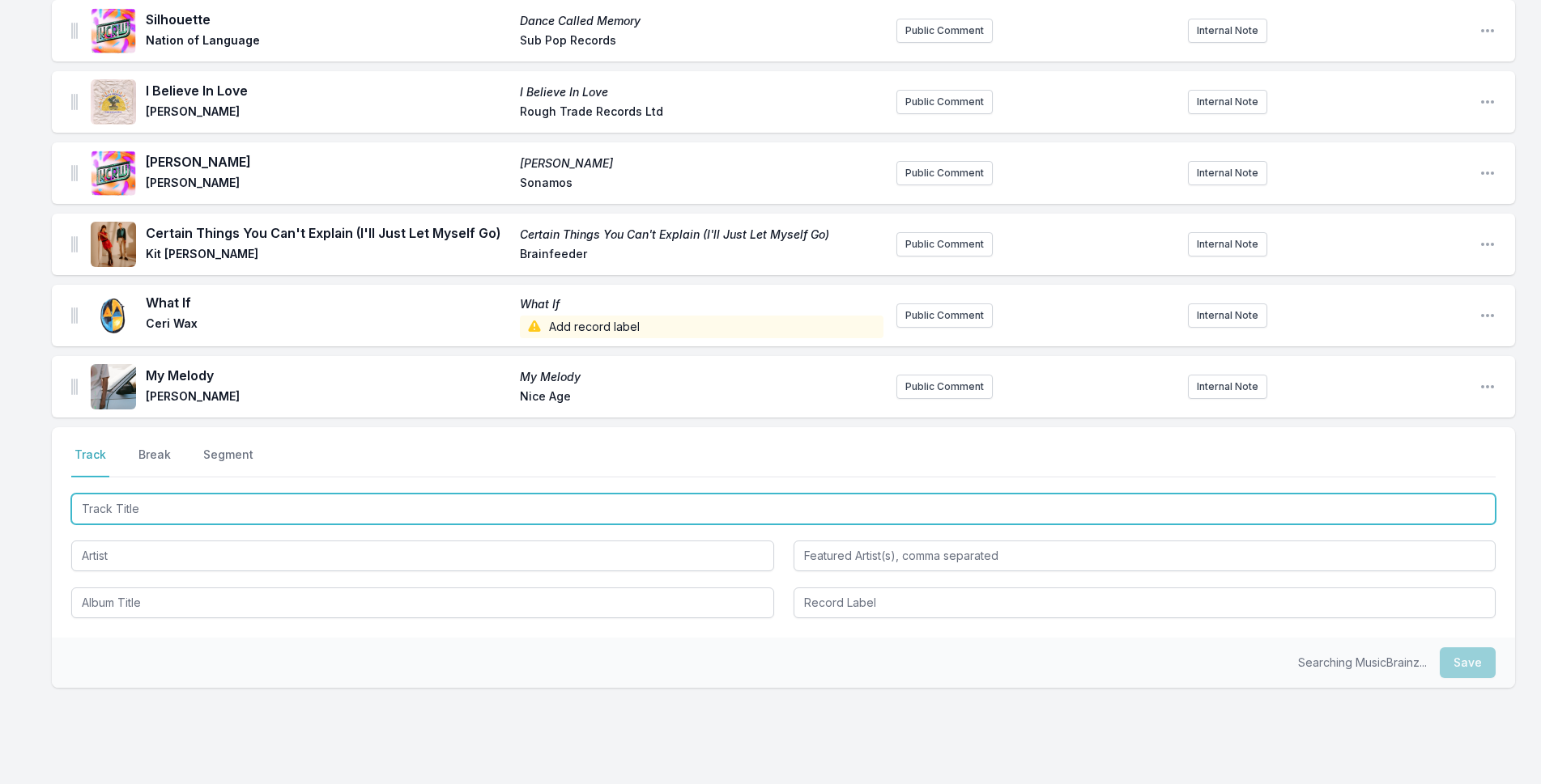
scroll to position [1563, 0]
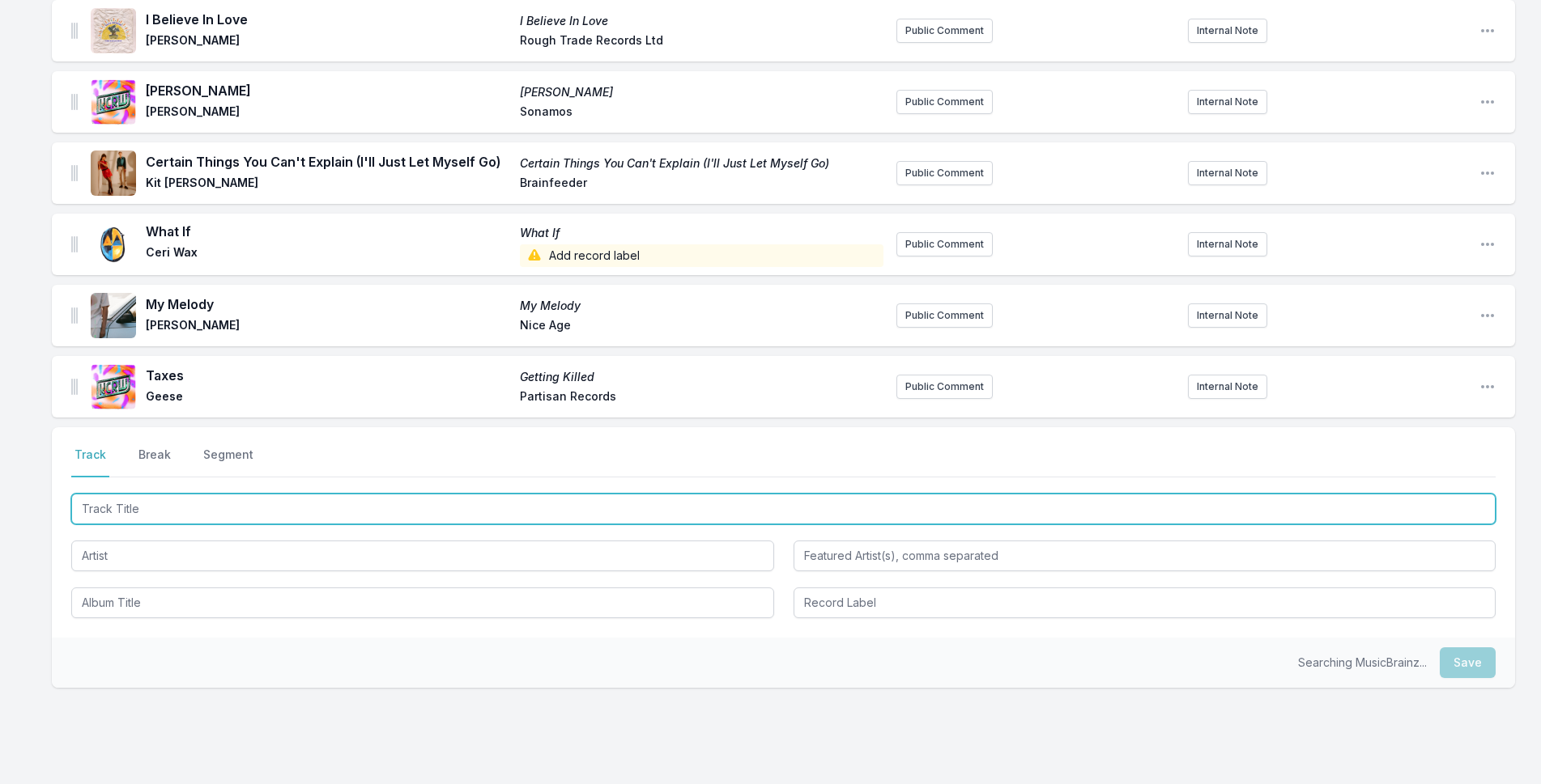
click at [367, 508] on input "Track Title" at bounding box center [784, 509] width 1425 height 31
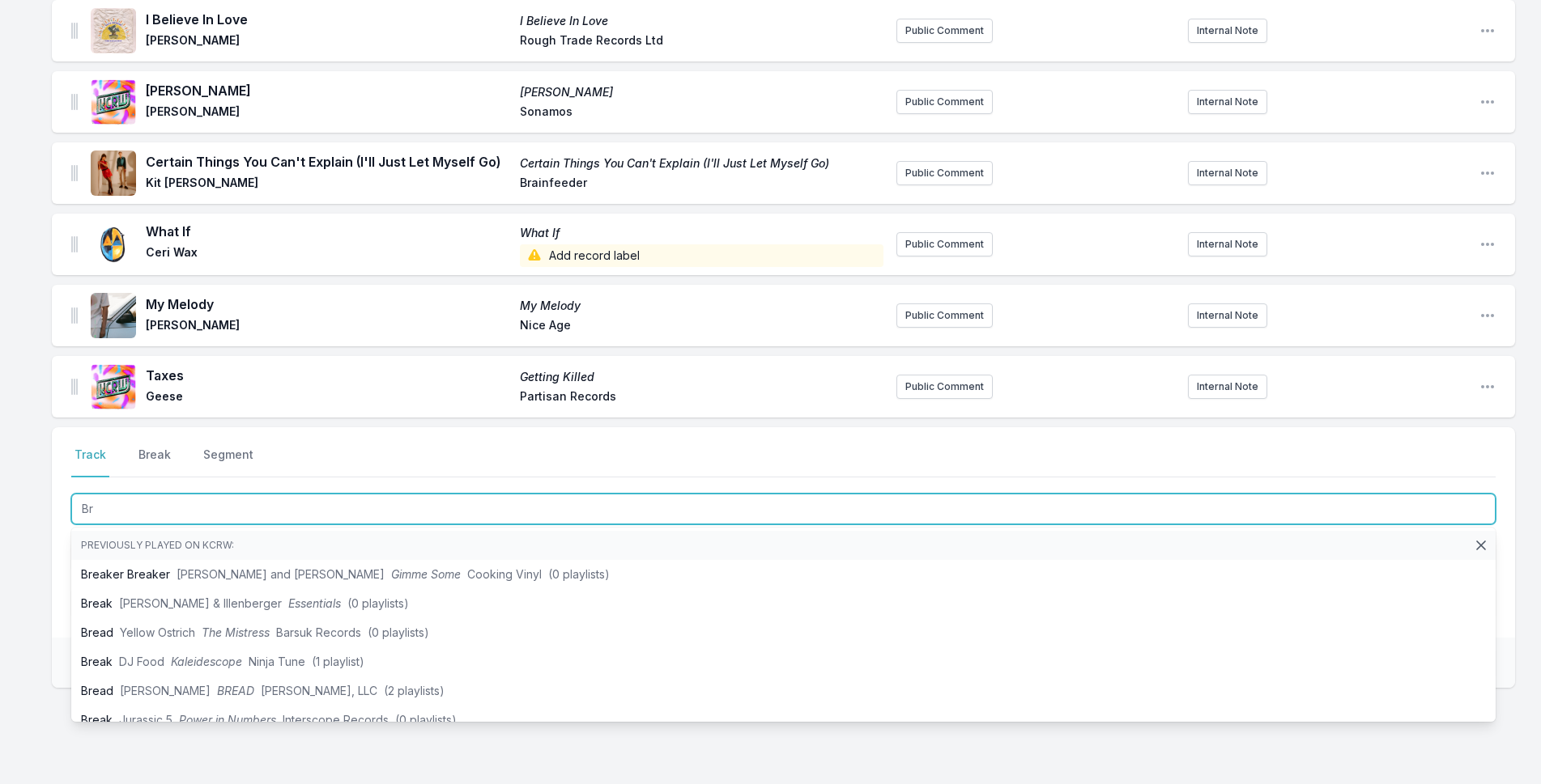
type input "B"
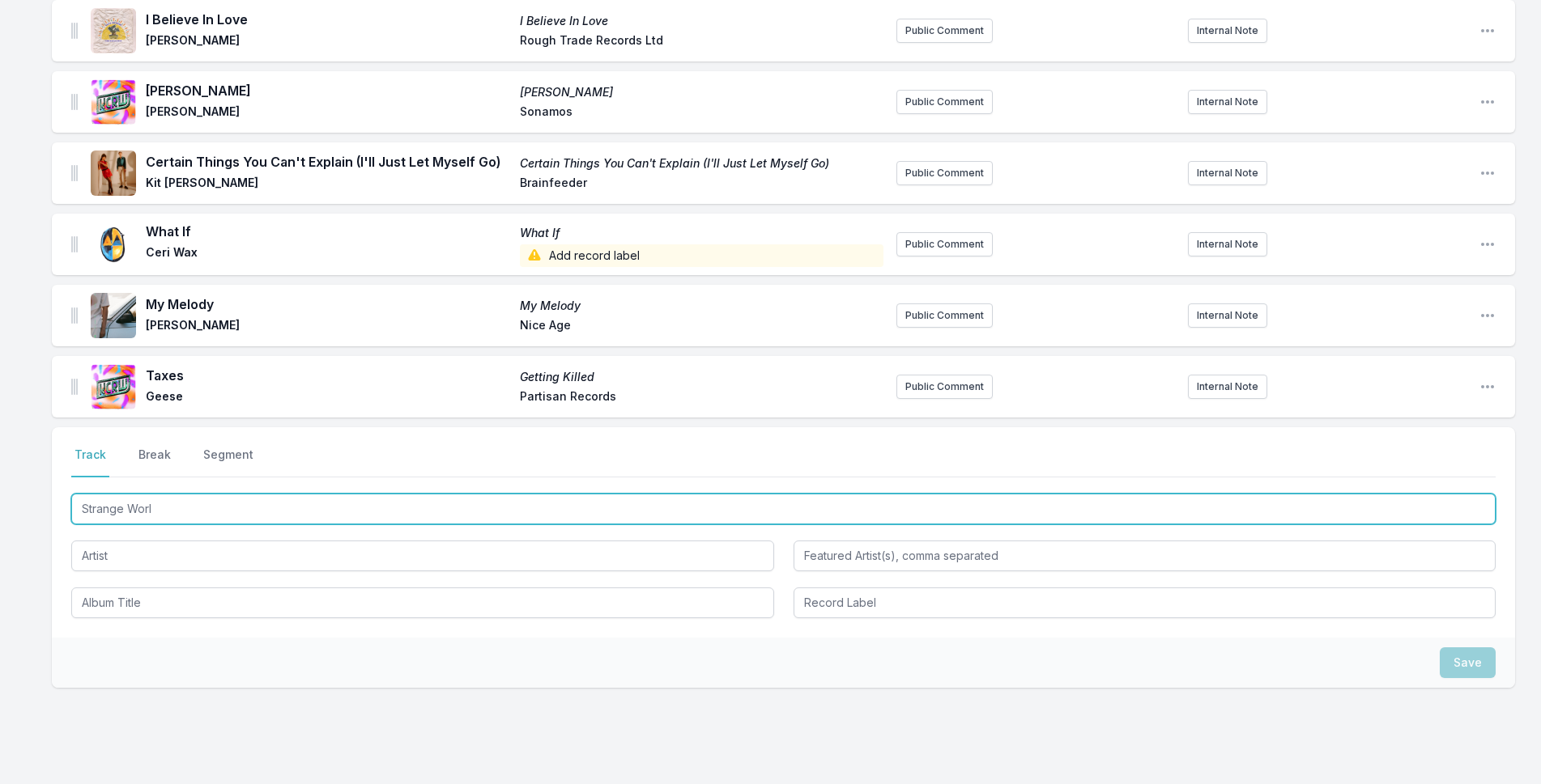
type input "Strange World"
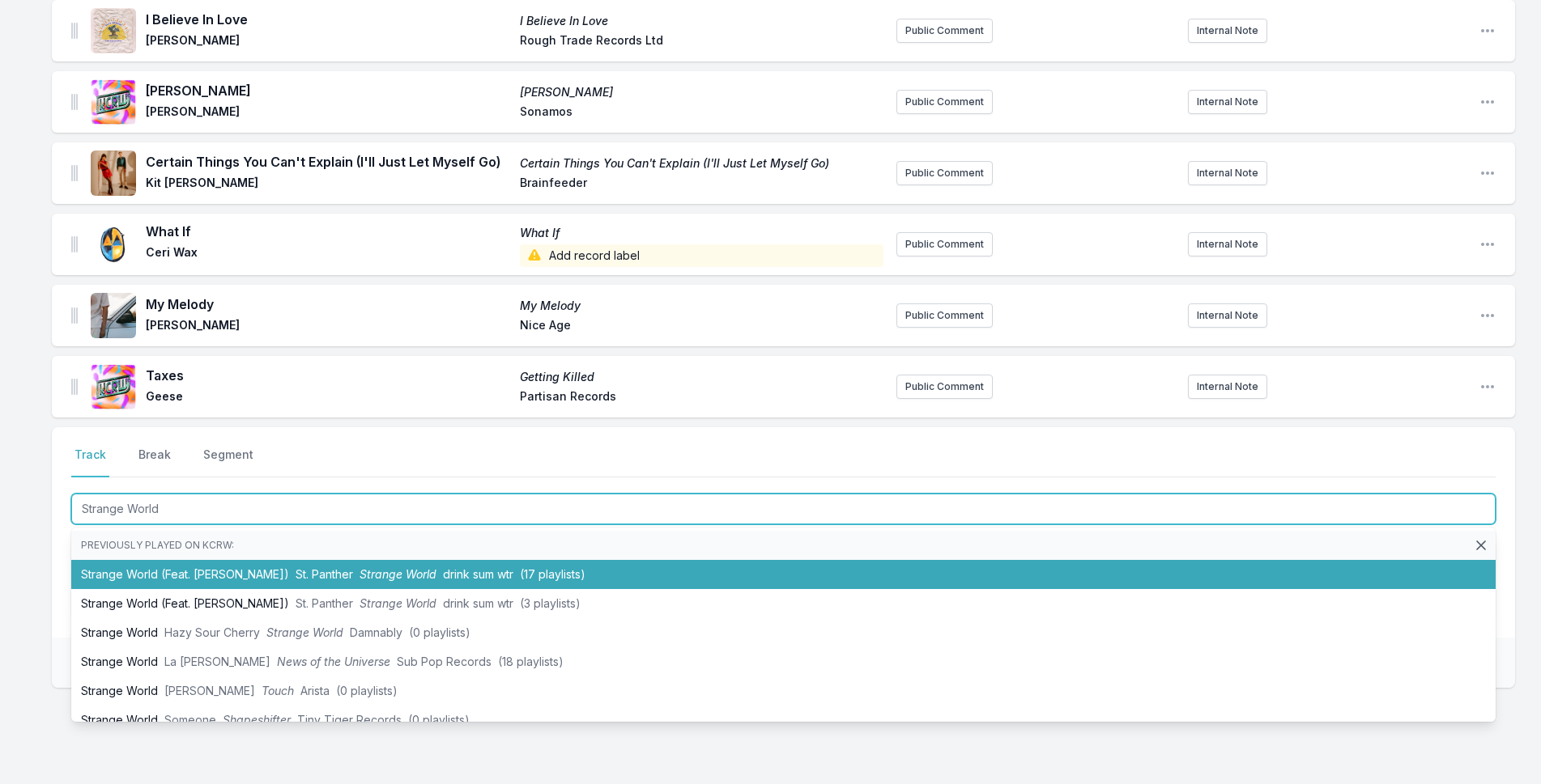
click at [454, 570] on span "drink sum wtr" at bounding box center [478, 573] width 70 height 14
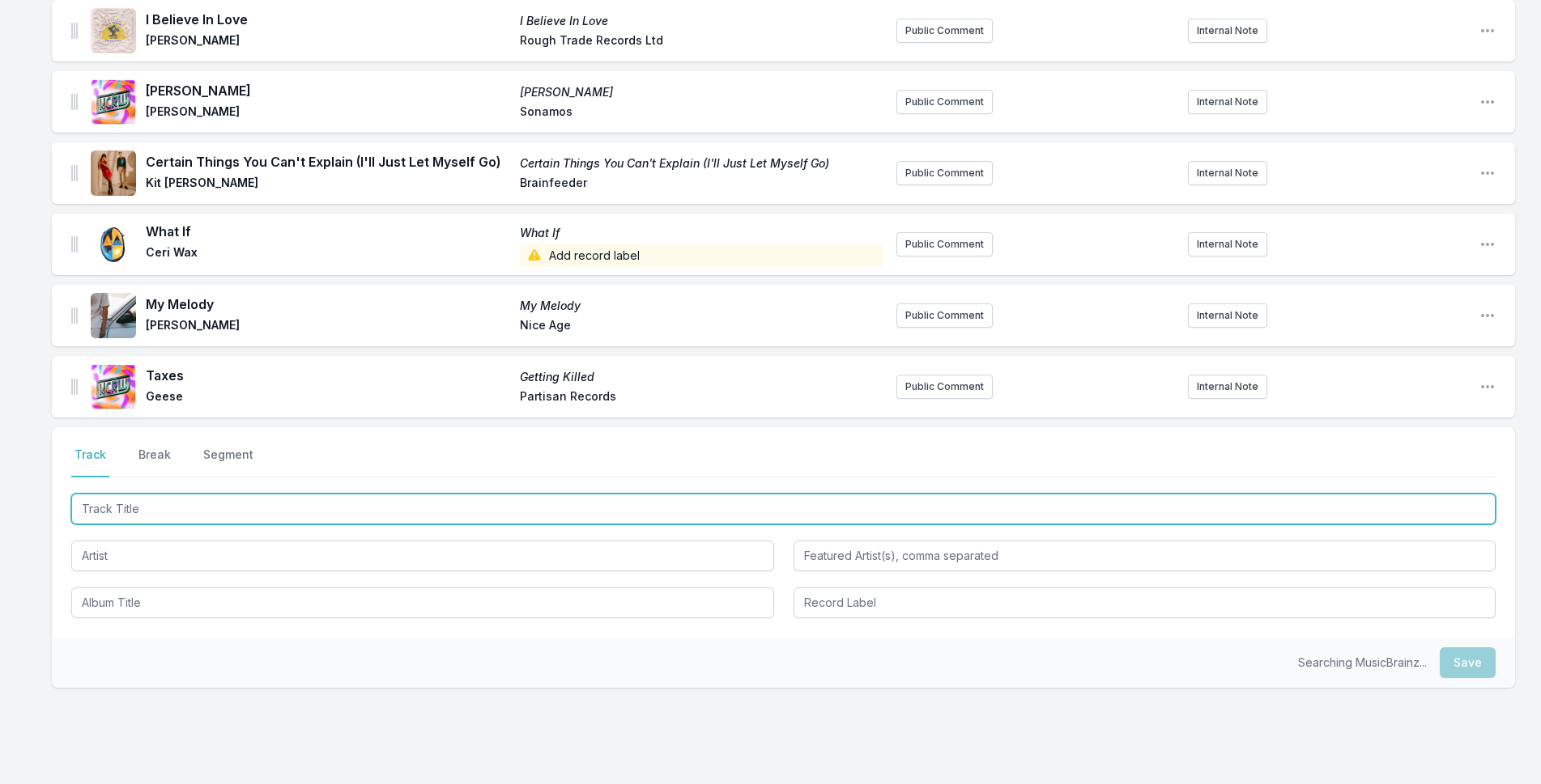
scroll to position [1635, 0]
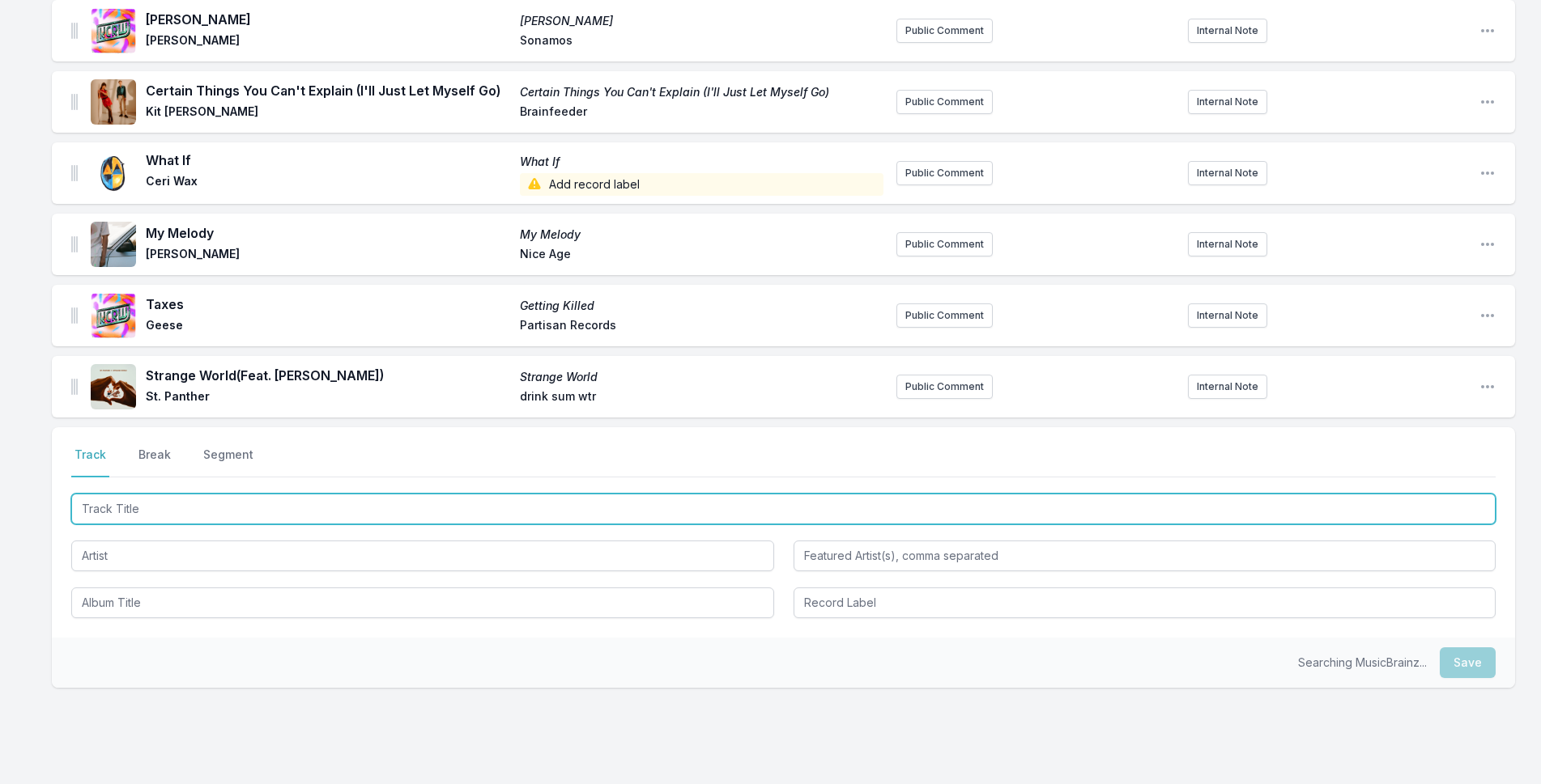
click at [398, 503] on input "Track Title" at bounding box center [784, 509] width 1425 height 31
type input "Renacer"
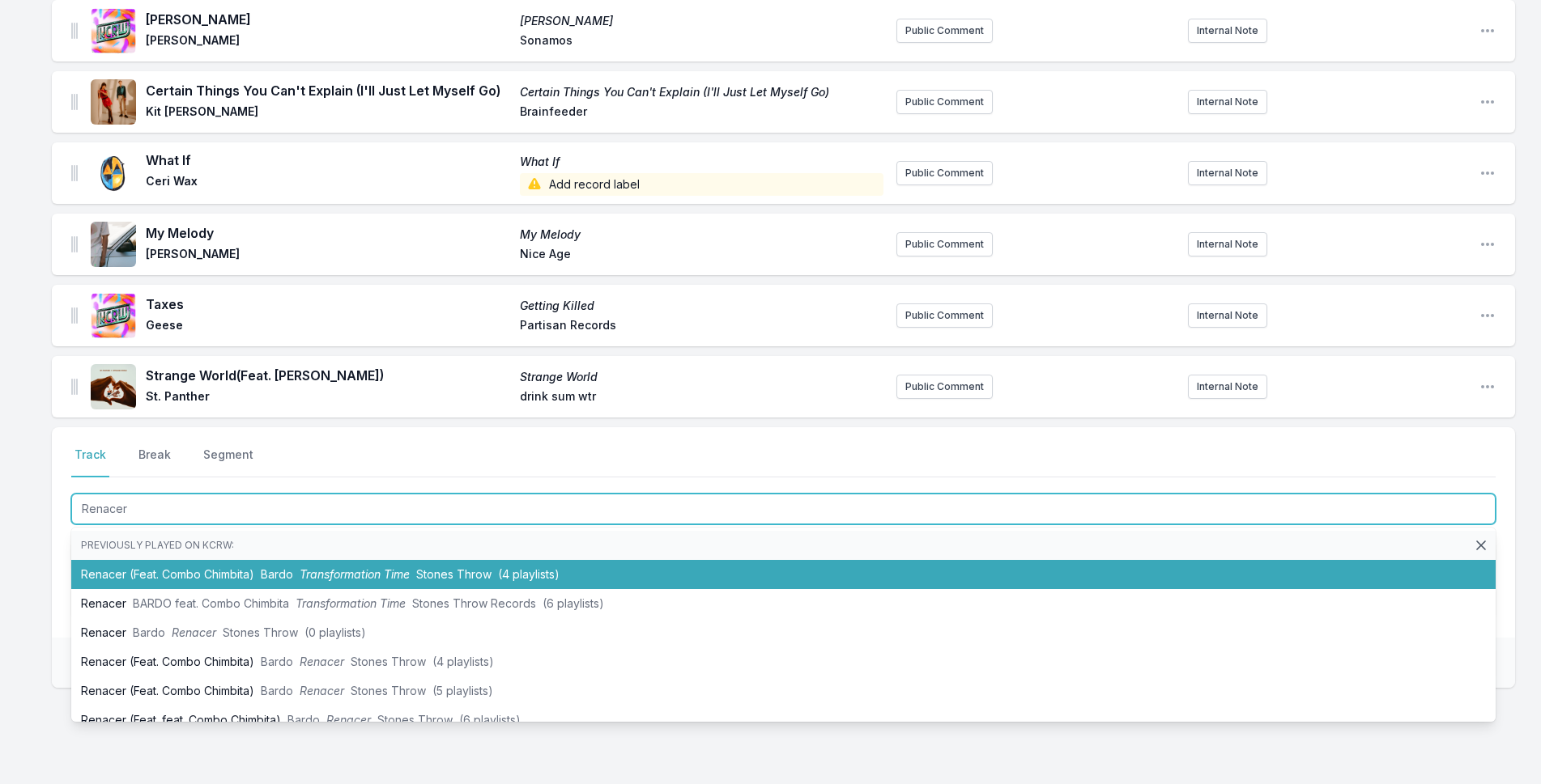
click at [342, 579] on span "Transformation Time" at bounding box center [354, 573] width 110 height 14
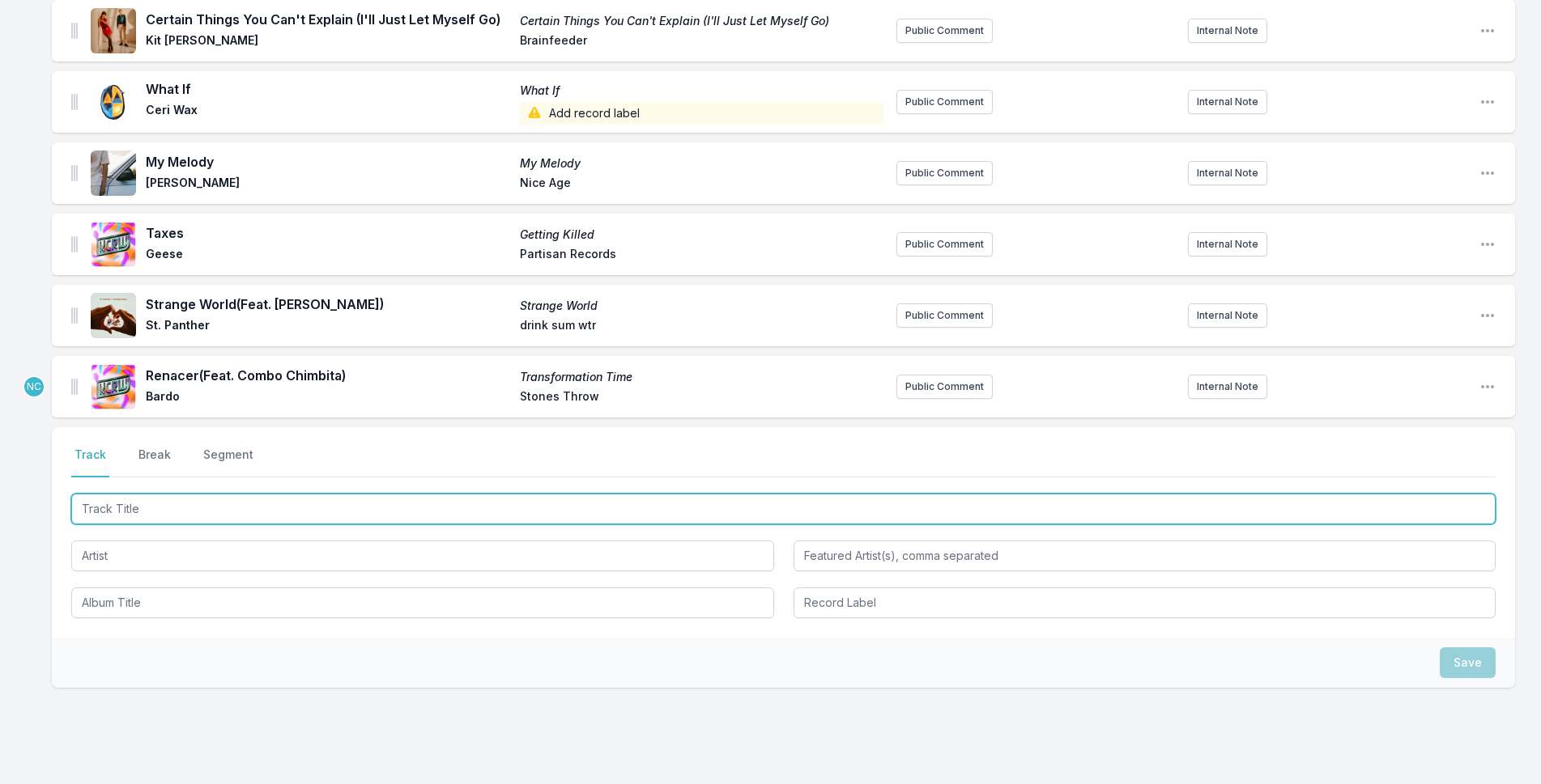
click at [233, 506] on input "Track Title" at bounding box center [784, 509] width 1425 height 31
type input "Renace"
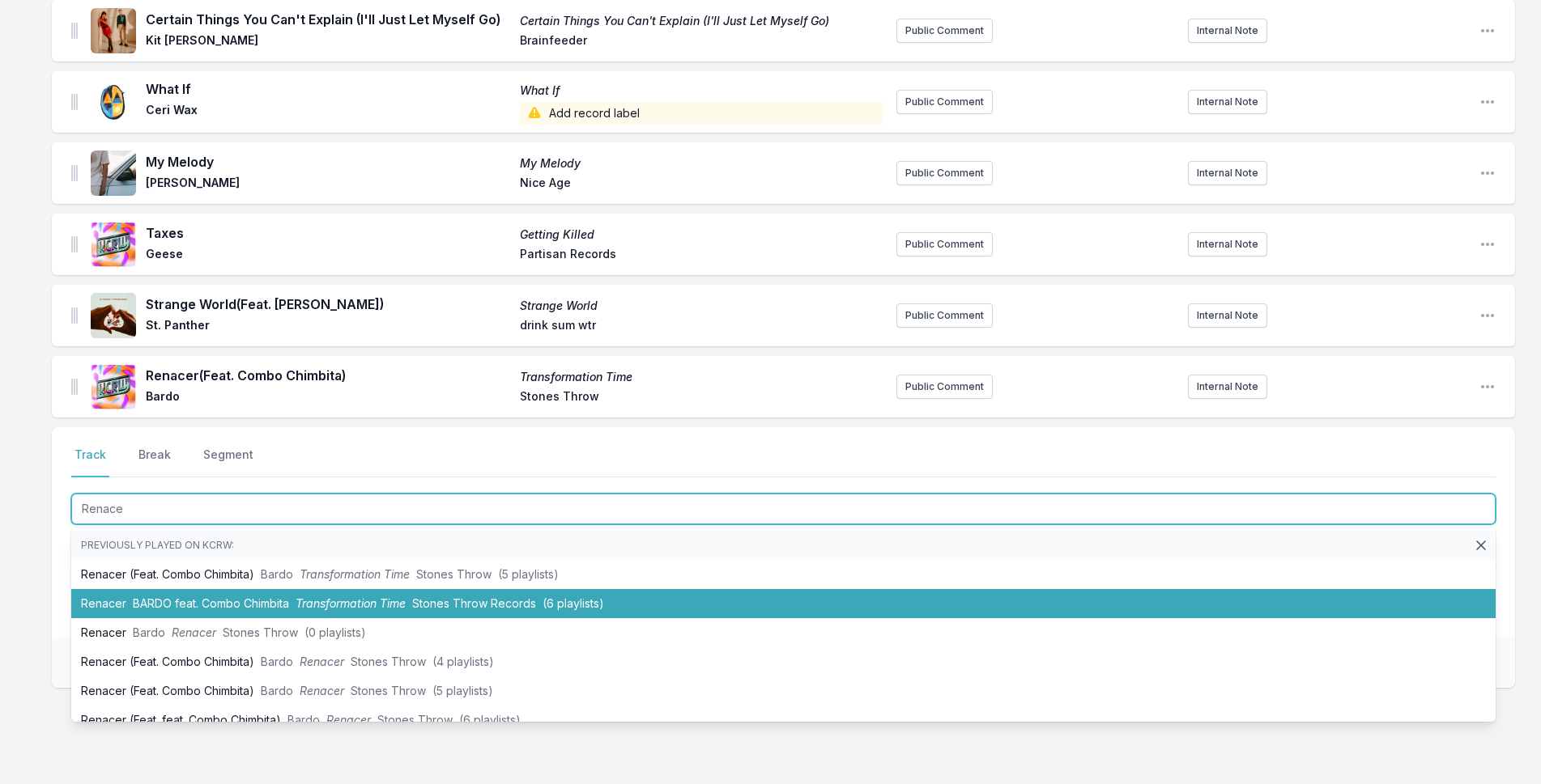
click at [390, 594] on li "[PERSON_NAME] feat. Combo Chimbita Transformation Time Stones Throw Records (6 …" at bounding box center [784, 604] width 1425 height 29
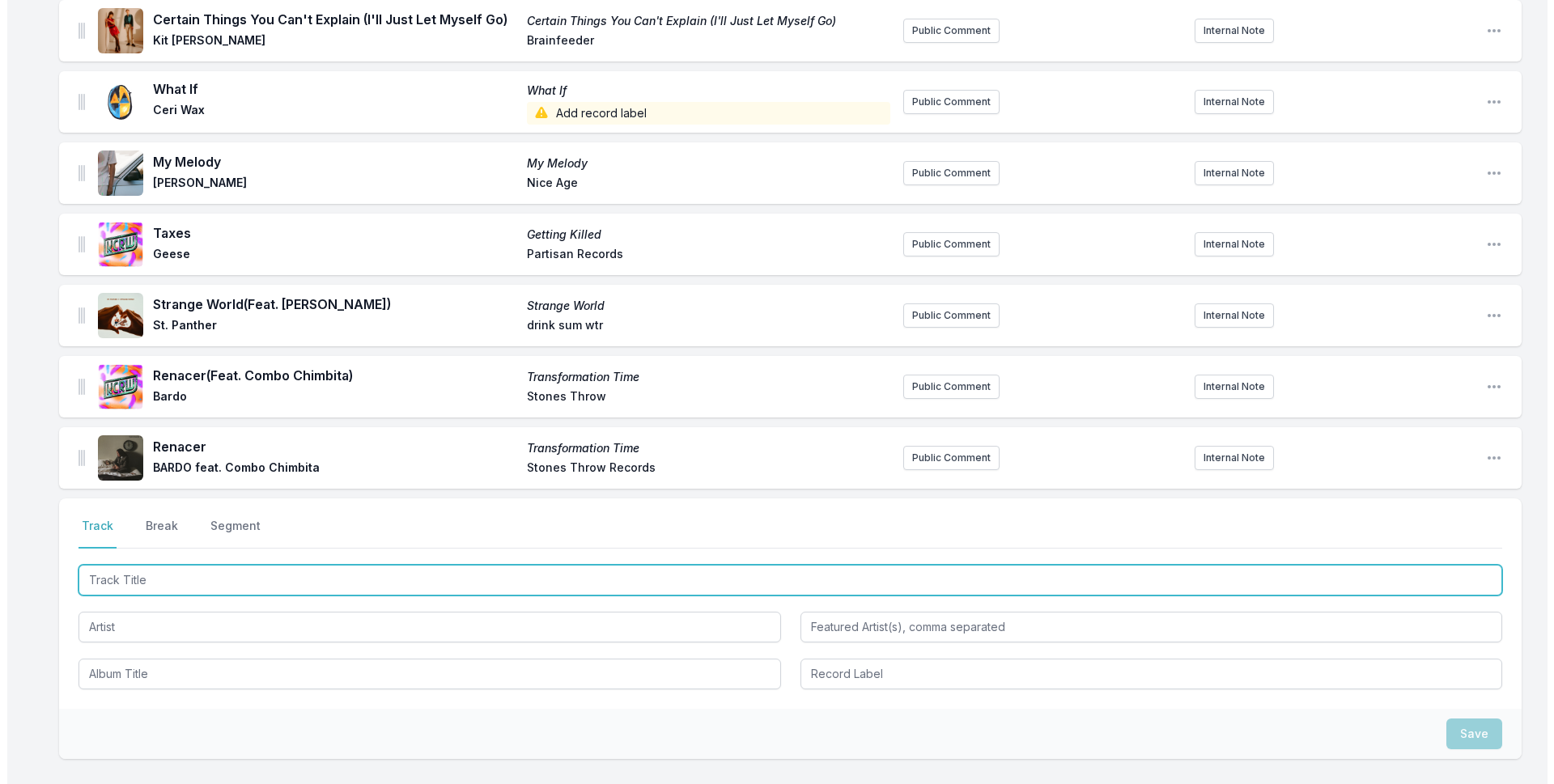
scroll to position [1777, 0]
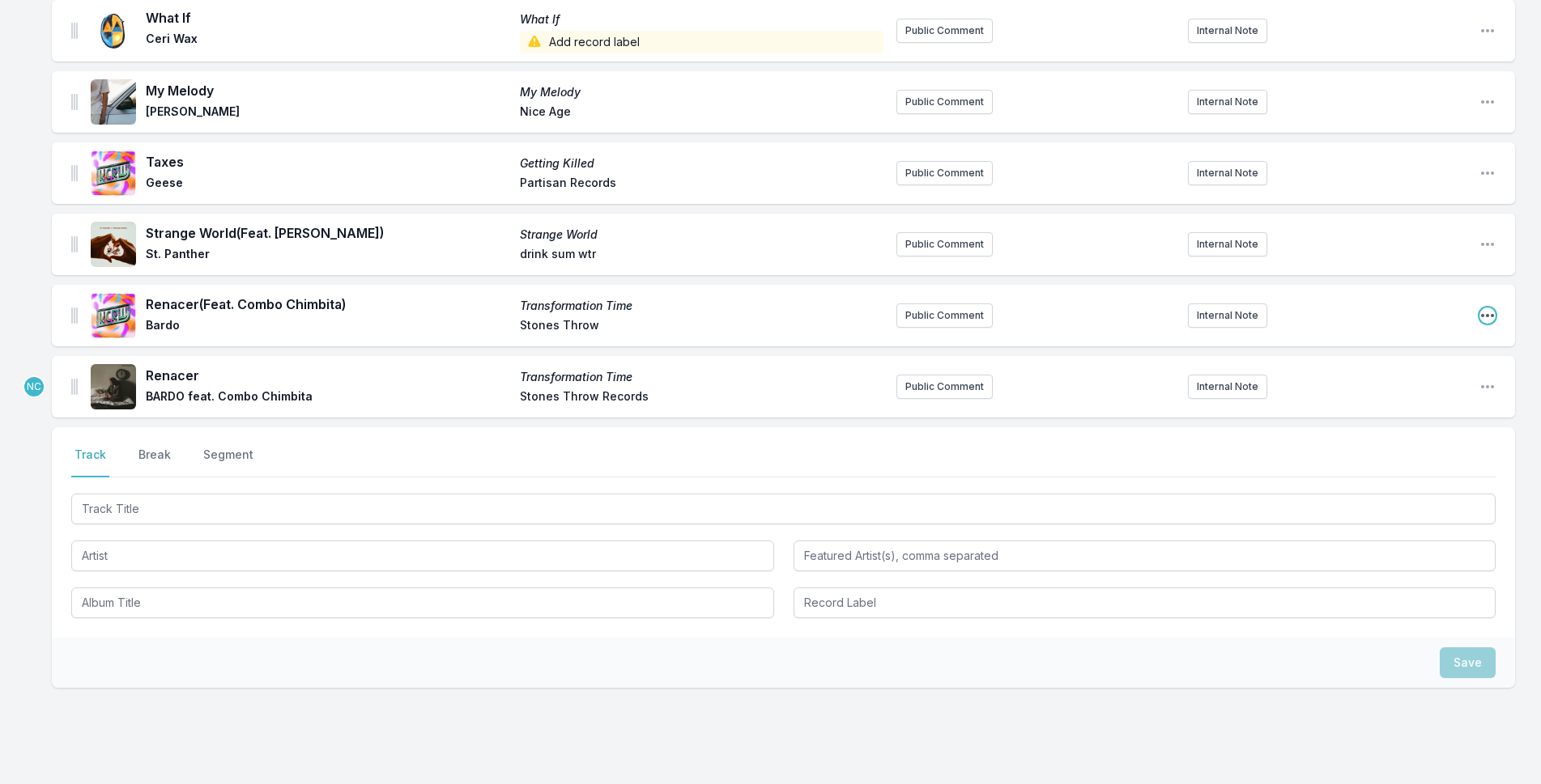
click at [1488, 312] on icon "Open playlist item options" at bounding box center [1488, 315] width 16 height 16
click at [1361, 380] on button "Delete Entry" at bounding box center [1404, 377] width 181 height 29
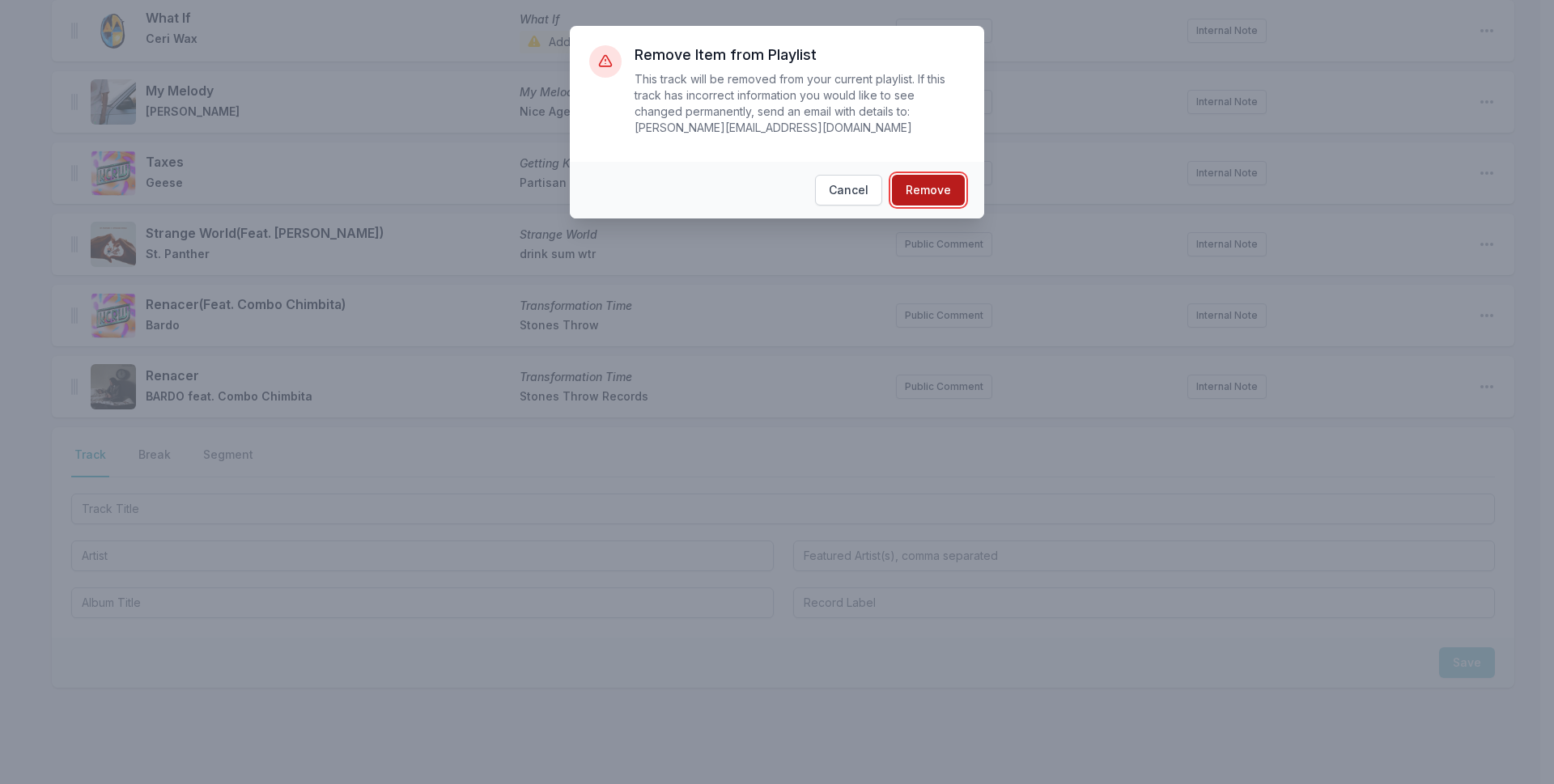
click at [953, 176] on button "Remove" at bounding box center [928, 190] width 73 height 31
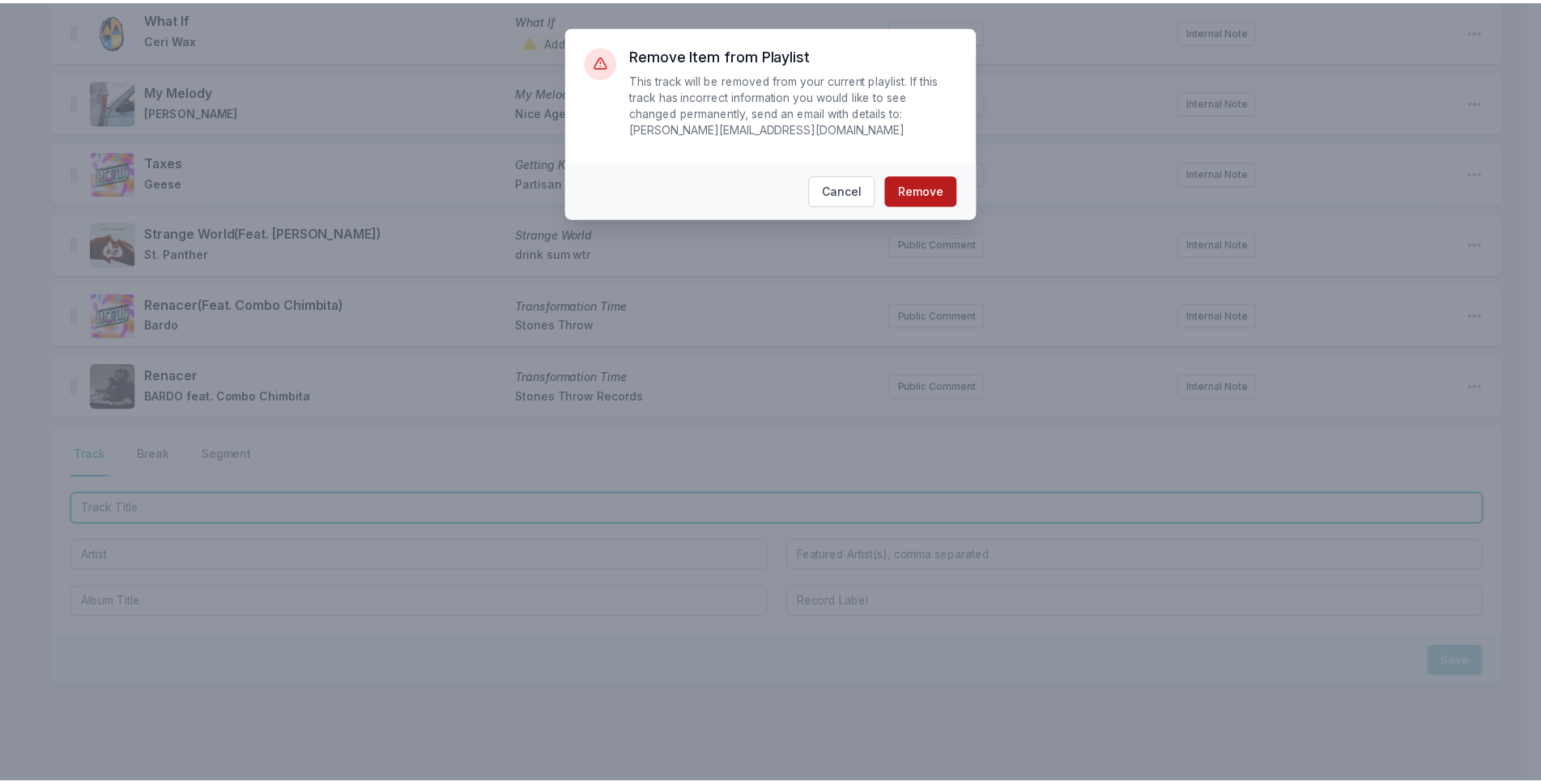
scroll to position [1764, 0]
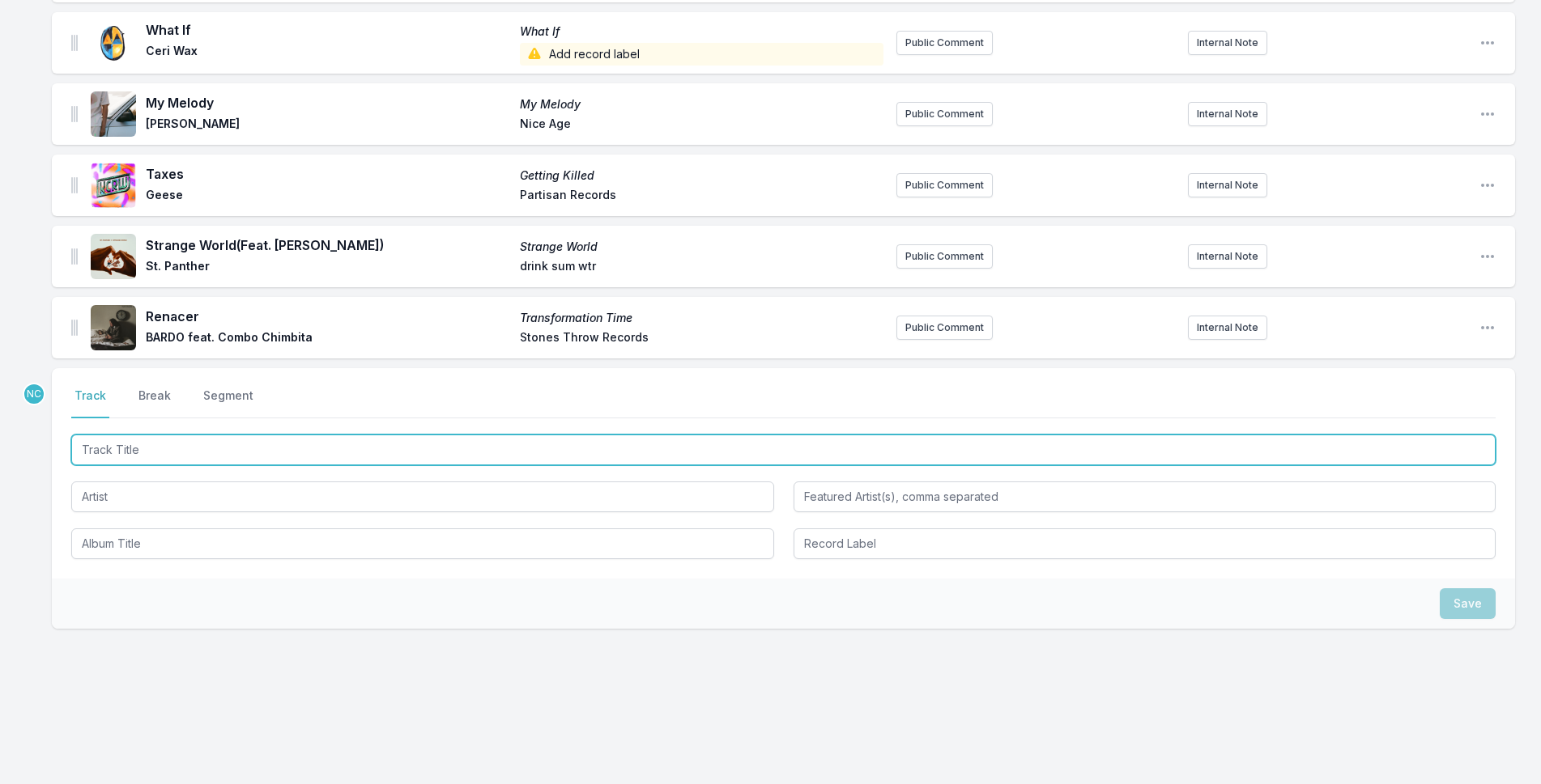
click at [195, 454] on input "Track Title" at bounding box center [784, 450] width 1425 height 31
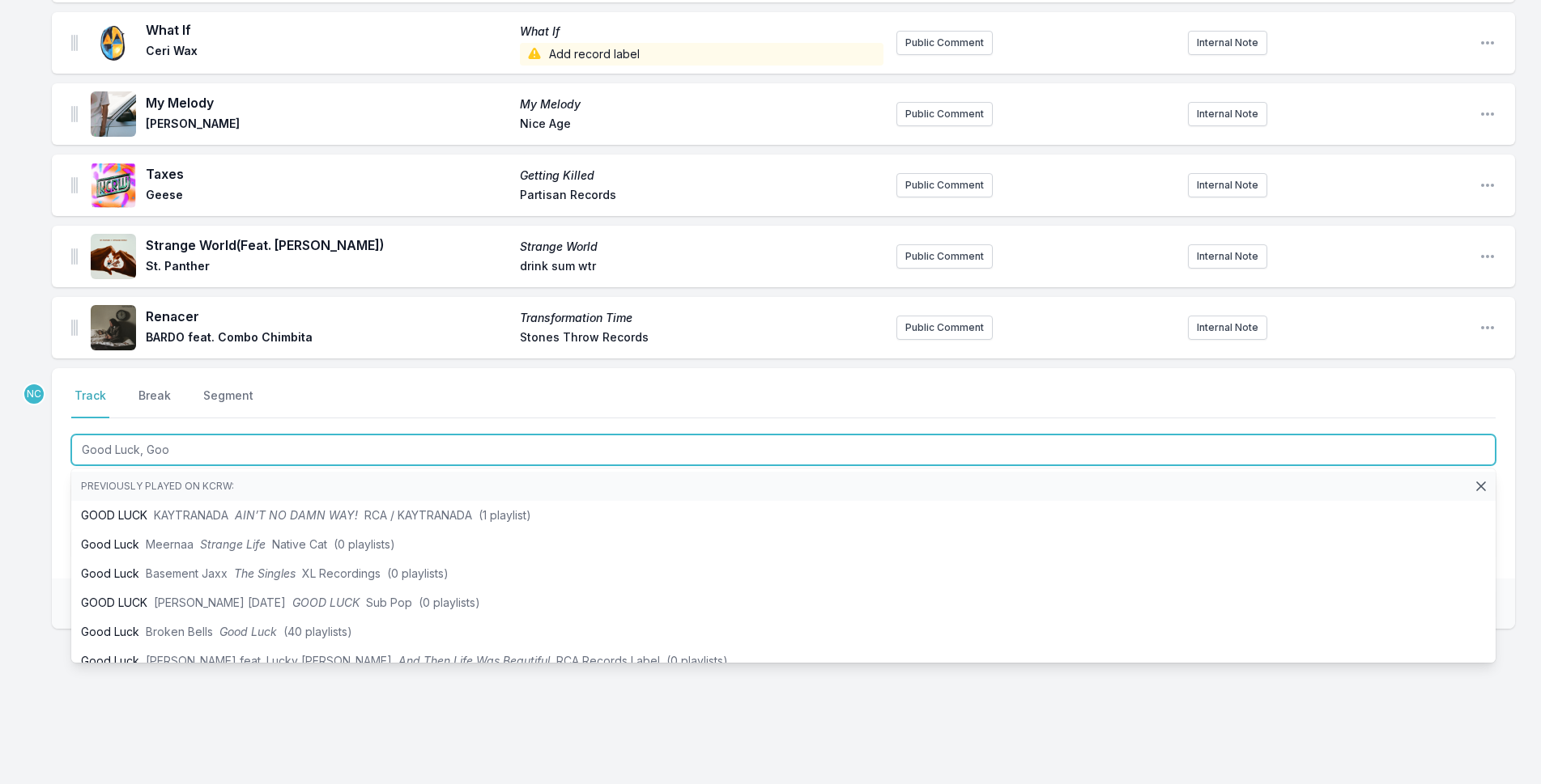
type input "Good Luck, Good"
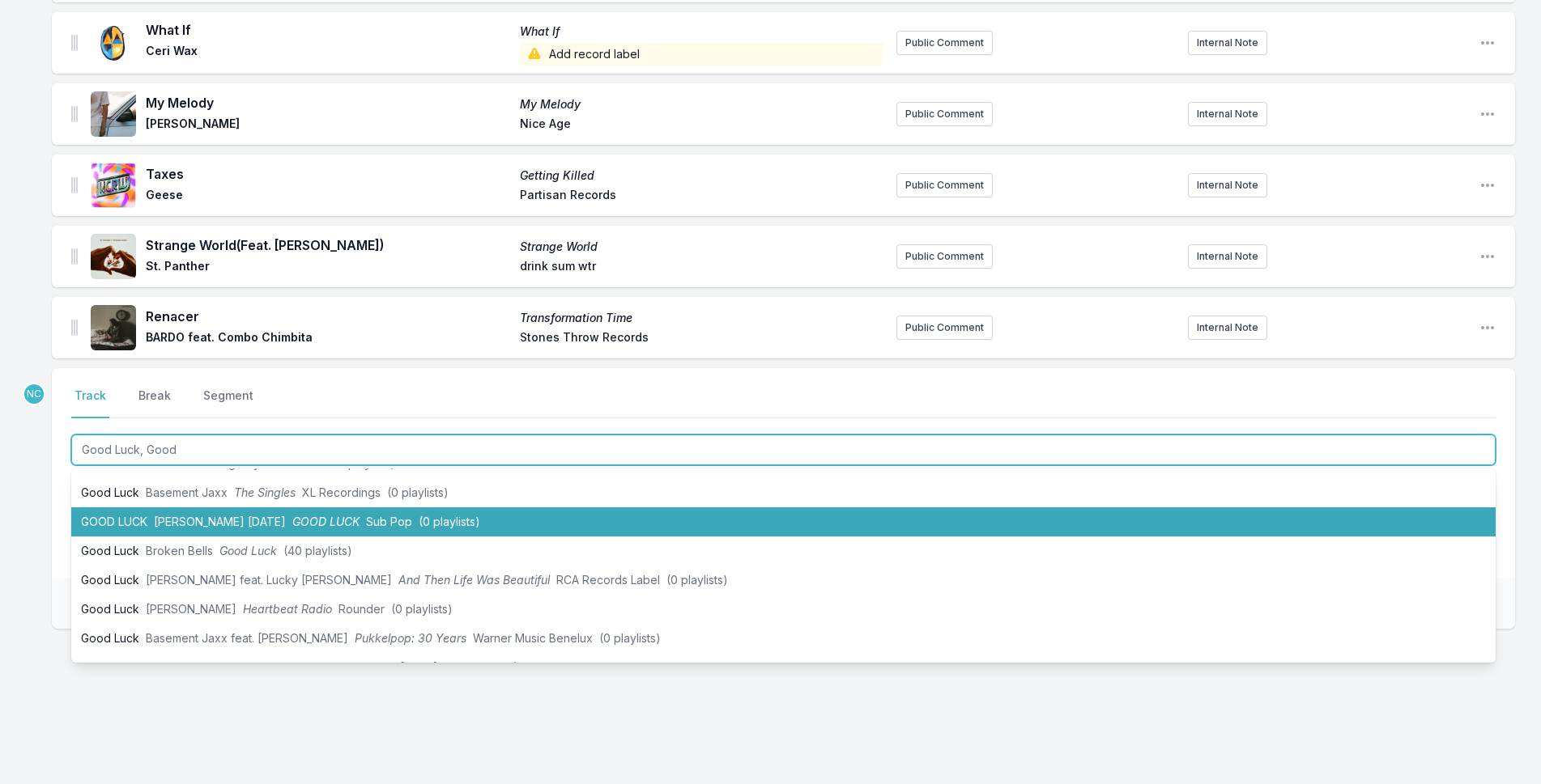
scroll to position [162, 0]
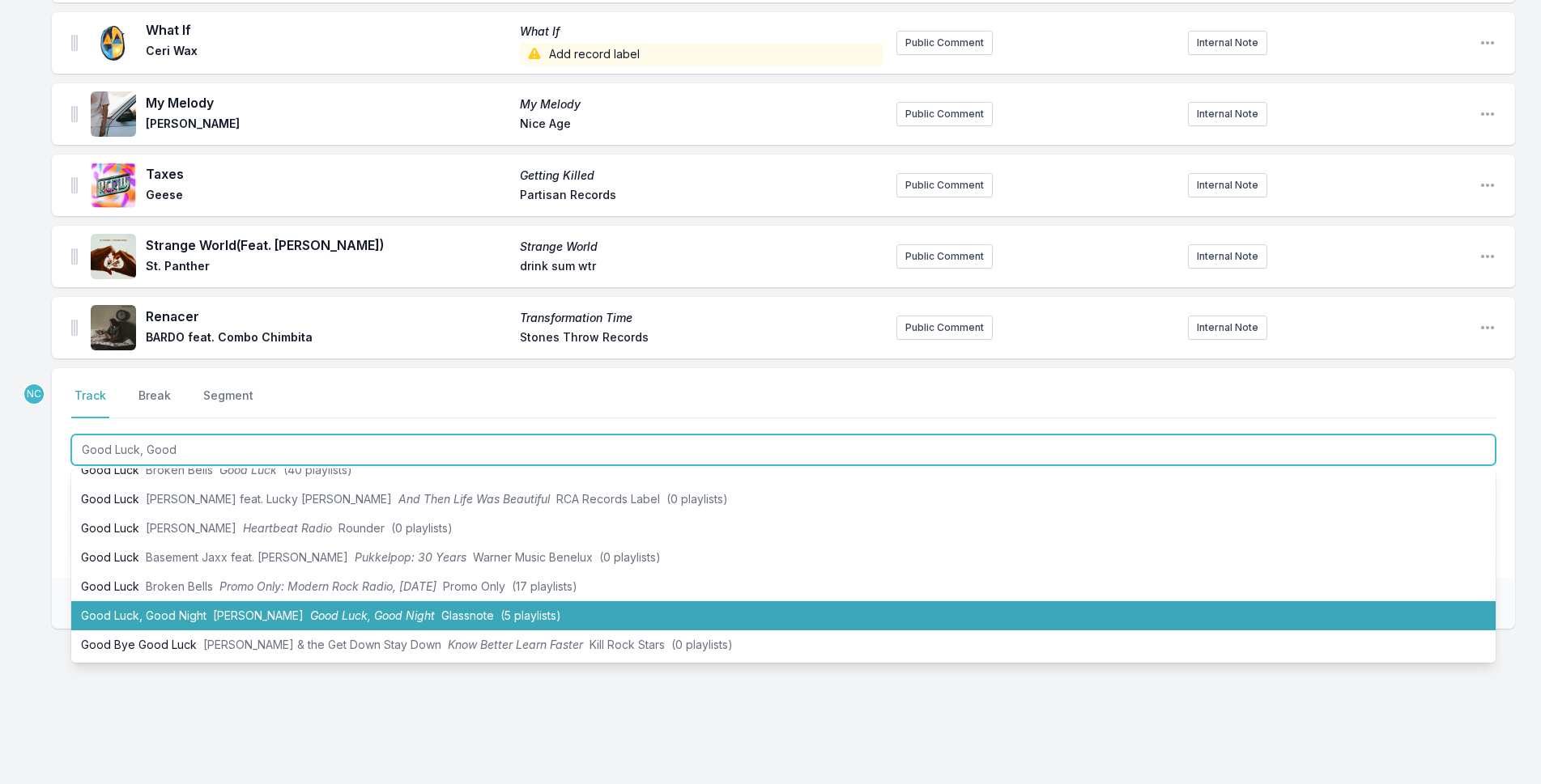
click at [277, 604] on li "Good Luck, Good Night [PERSON_NAME] Good Luck, Good Night Glassnote (5 playlist…" at bounding box center [784, 615] width 1425 height 29
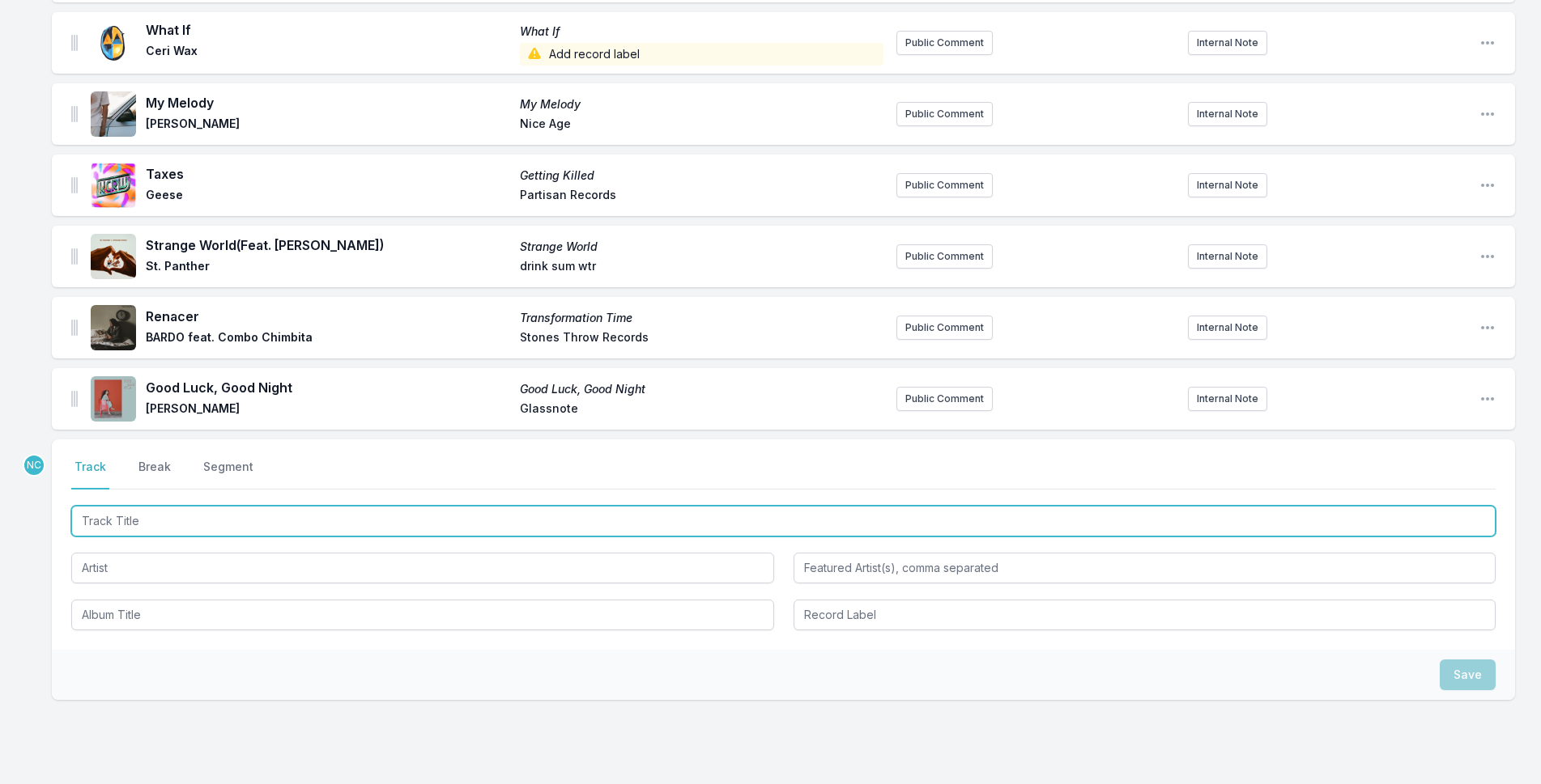
scroll to position [1836, 0]
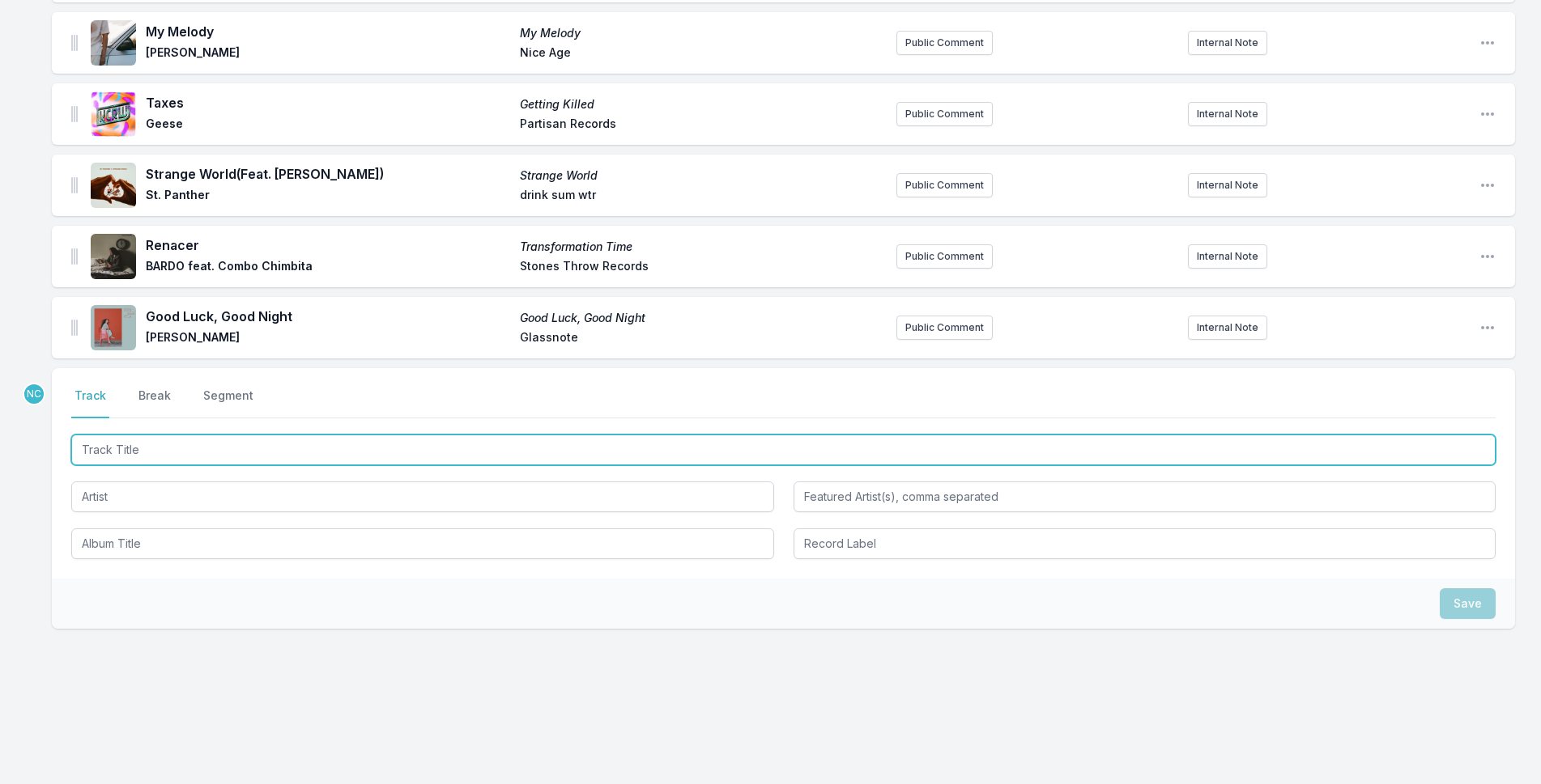
click at [217, 435] on input "Track Title" at bounding box center [784, 450] width 1425 height 31
type input "I Feel Bad For You, [PERSON_NAME]"
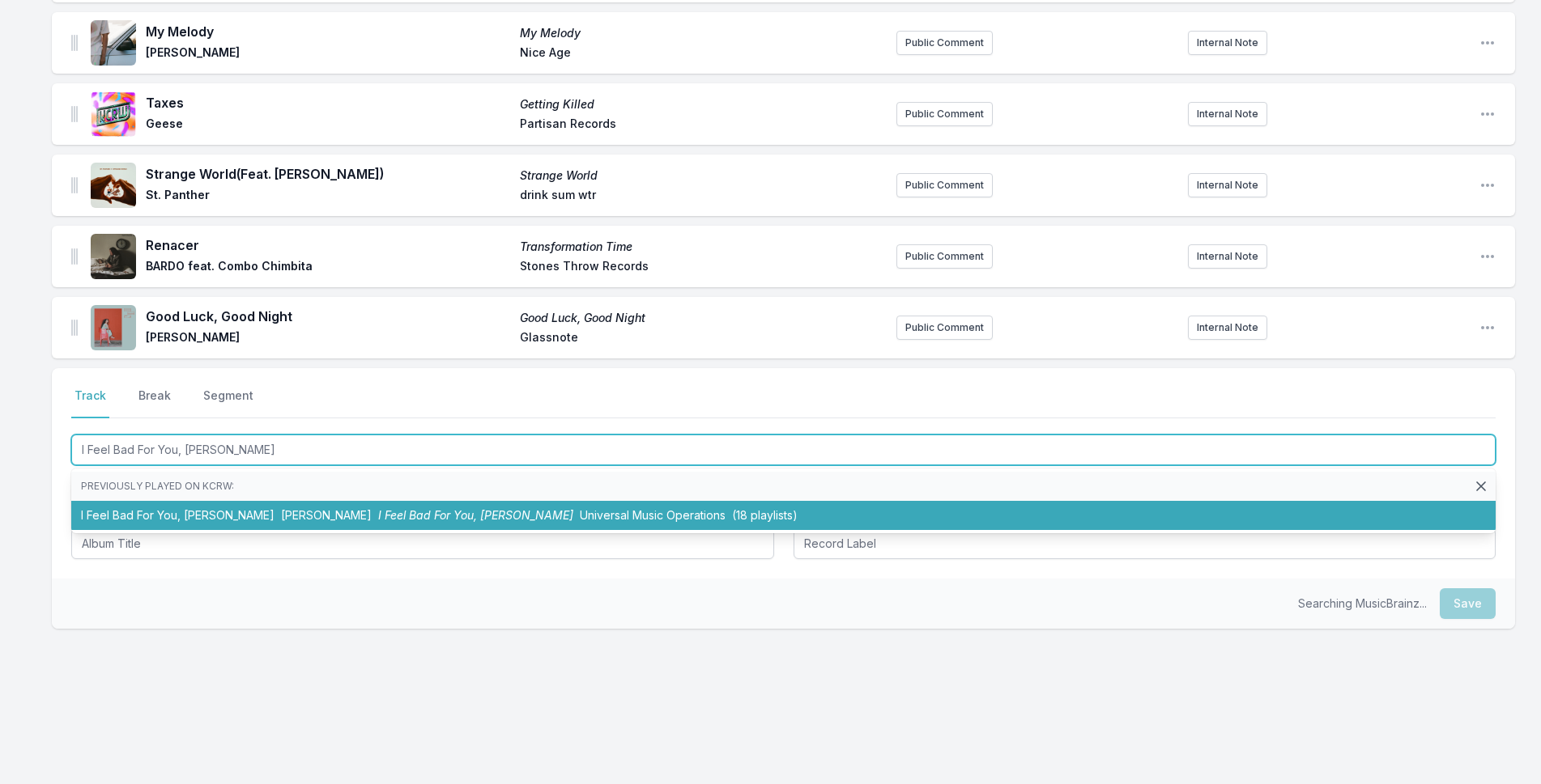
click at [580, 520] on span "Universal Music Operations" at bounding box center [653, 515] width 146 height 14
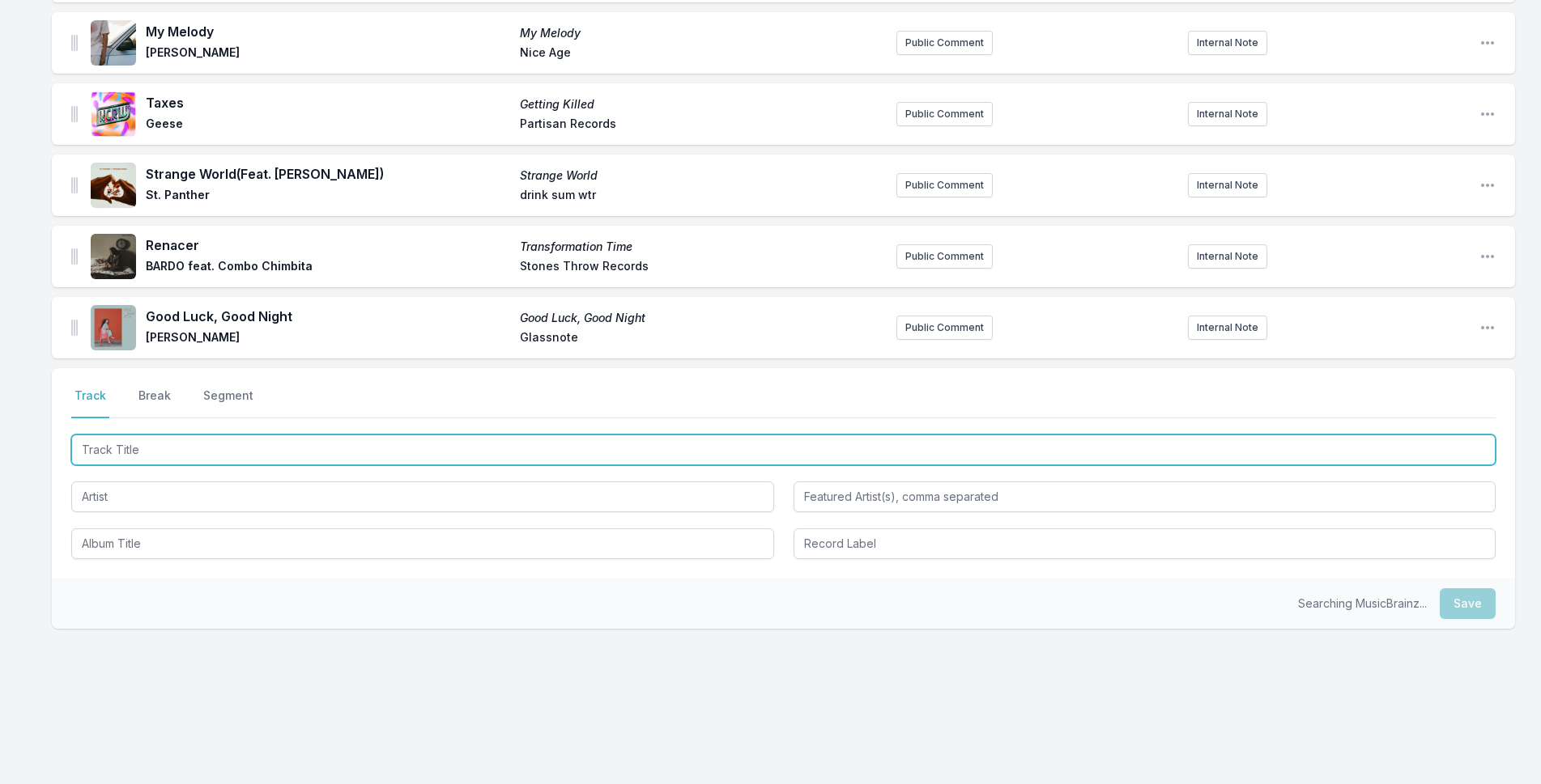
scroll to position [1907, 0]
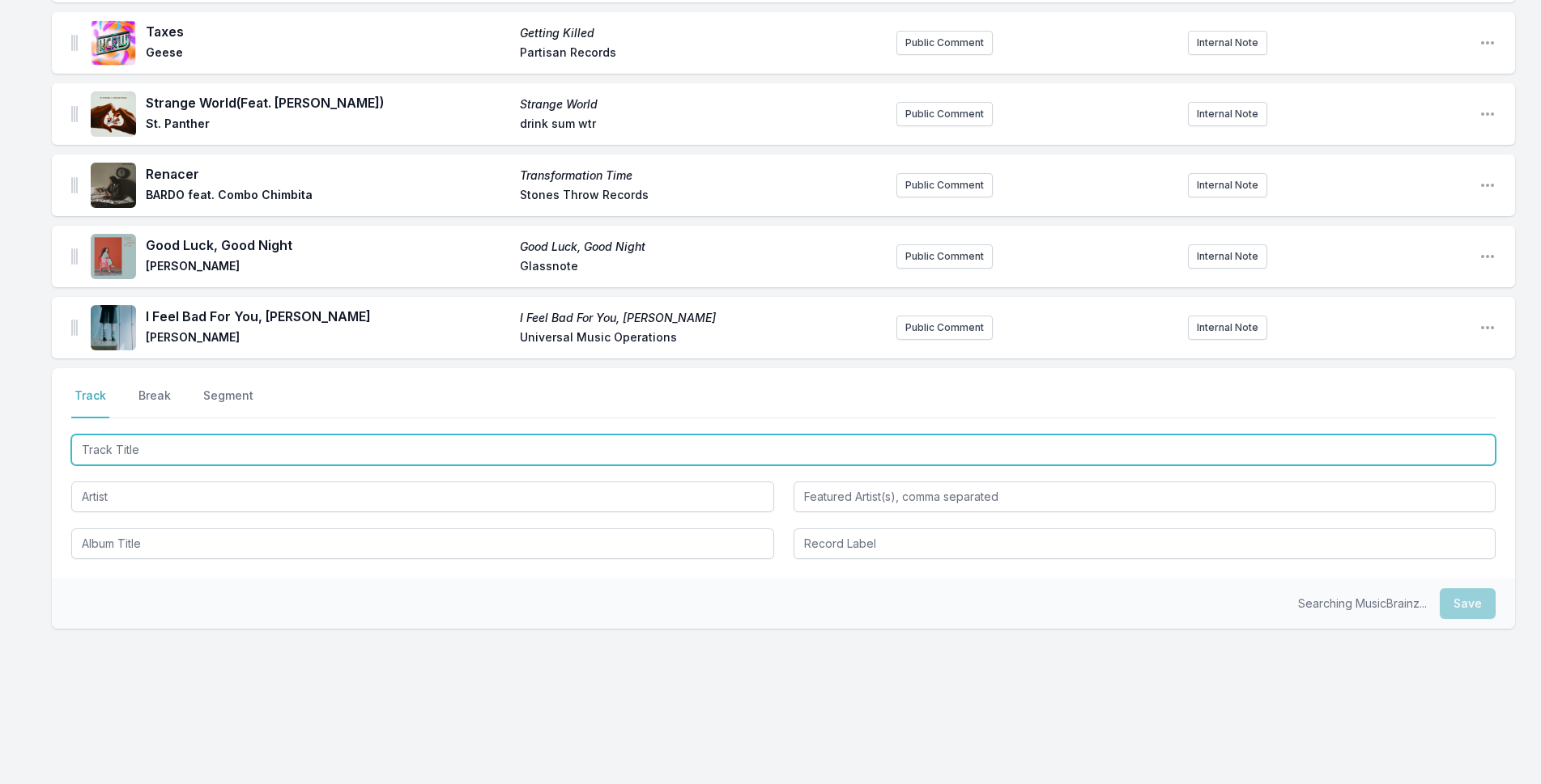
click at [459, 454] on input "Track Title" at bounding box center [784, 450] width 1425 height 31
type input "On en etait la"
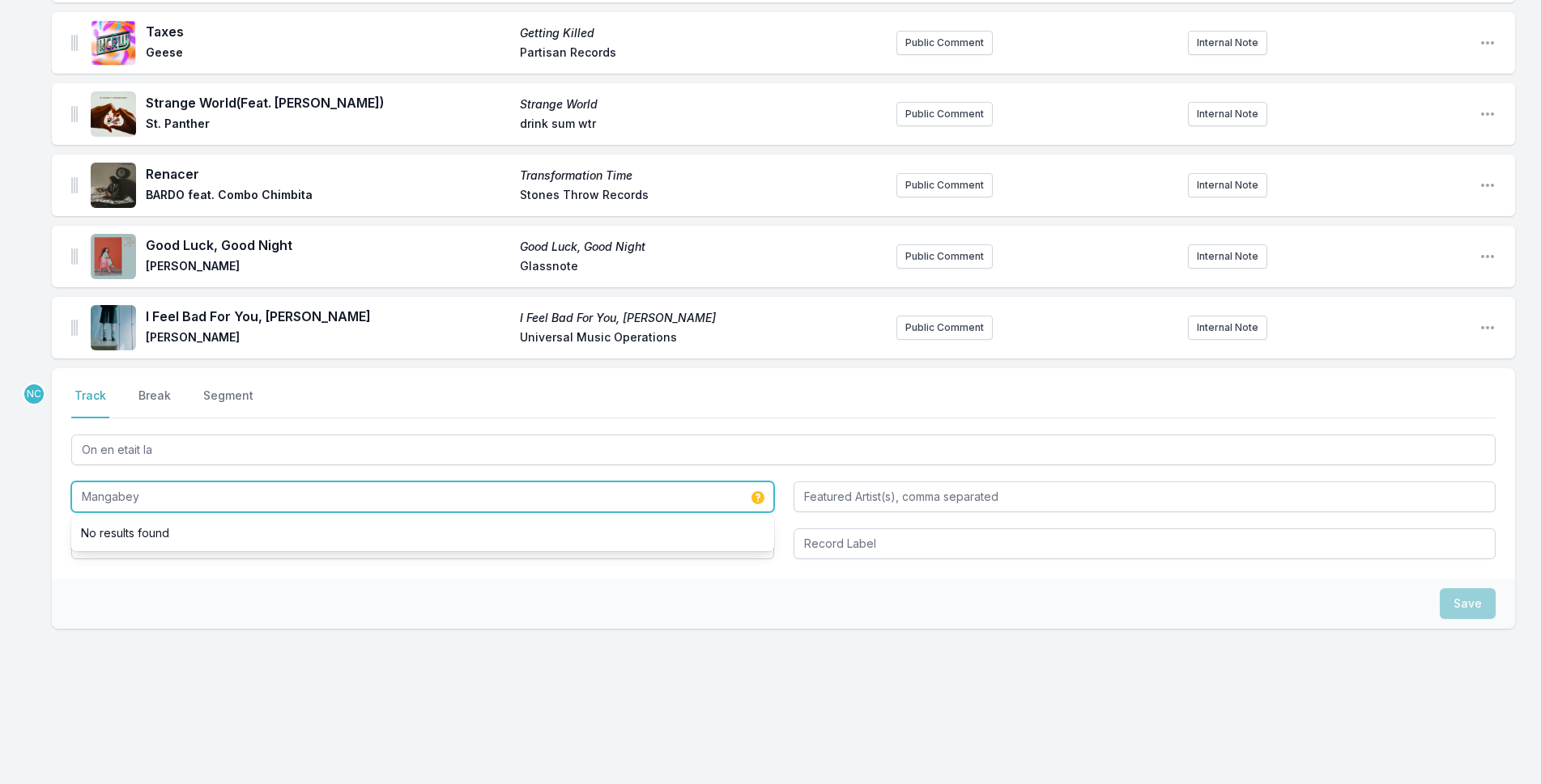
type input "Mangabey"
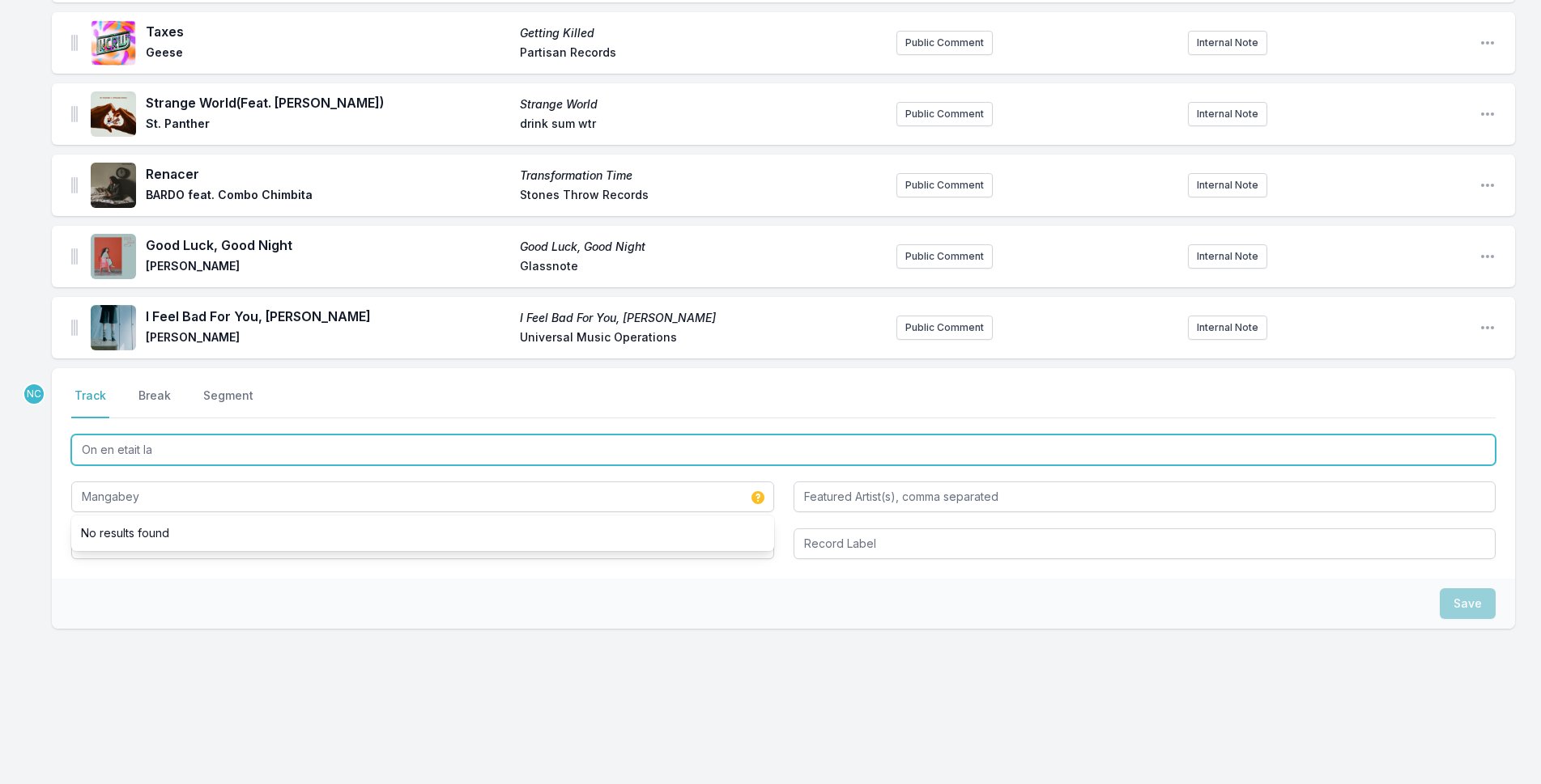
click at [298, 440] on input "On en etait la" at bounding box center [784, 450] width 1425 height 31
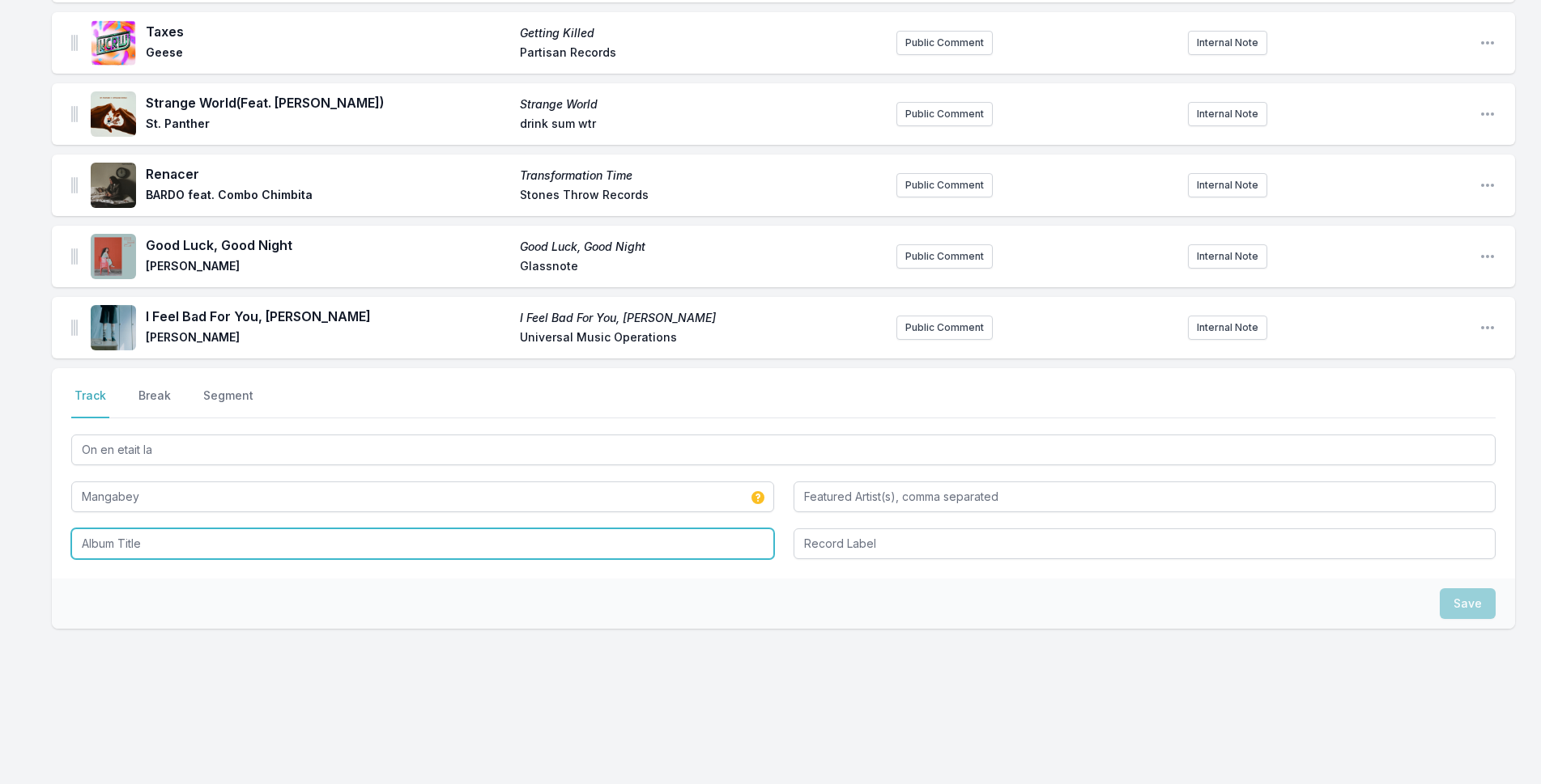
click at [208, 543] on input "Album Title" at bounding box center [422, 543] width 702 height 31
paste input "On en etait la"
type input "On en etait la"
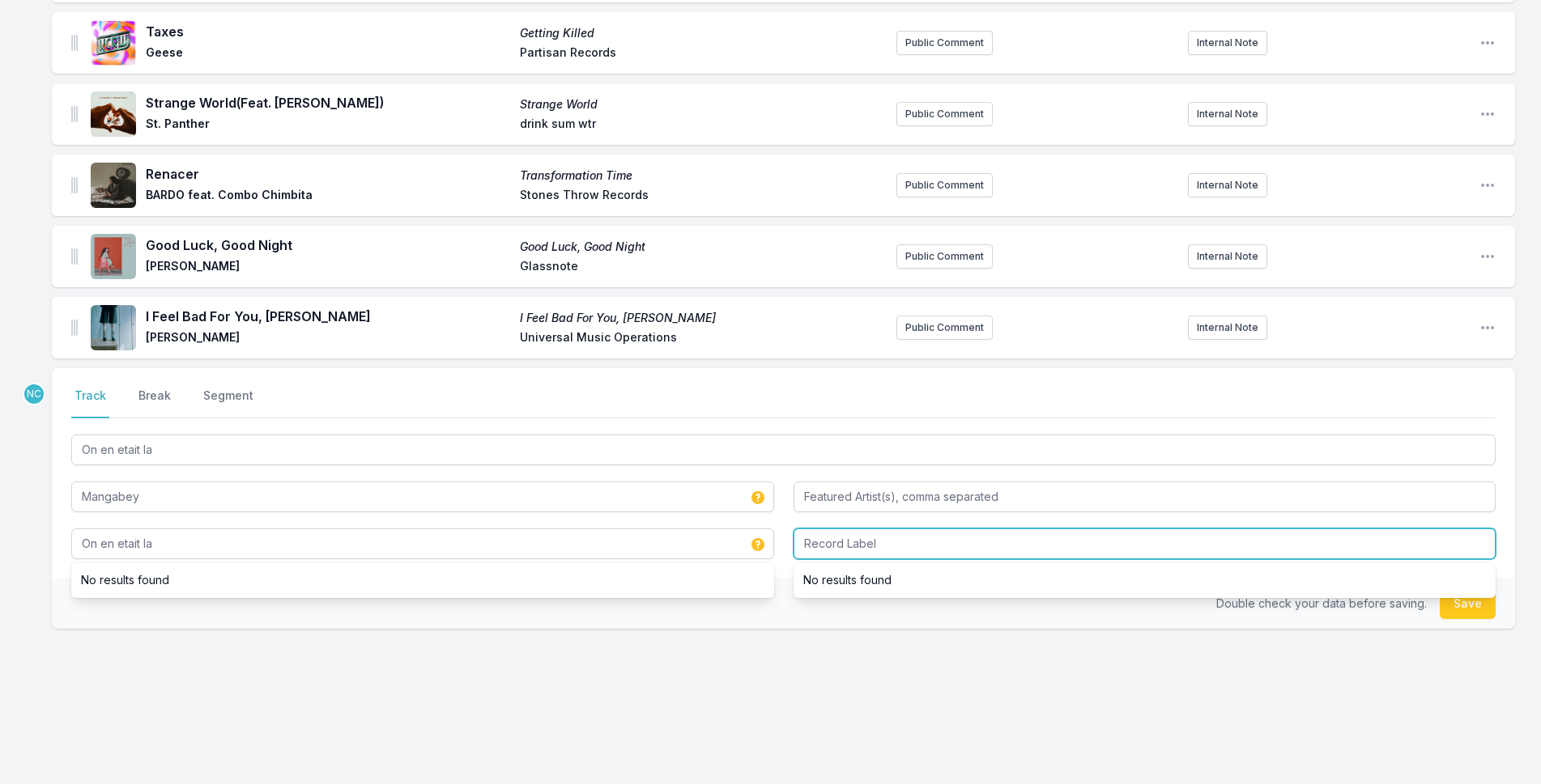
click at [843, 543] on input "Record Label" at bounding box center [1144, 543] width 702 height 31
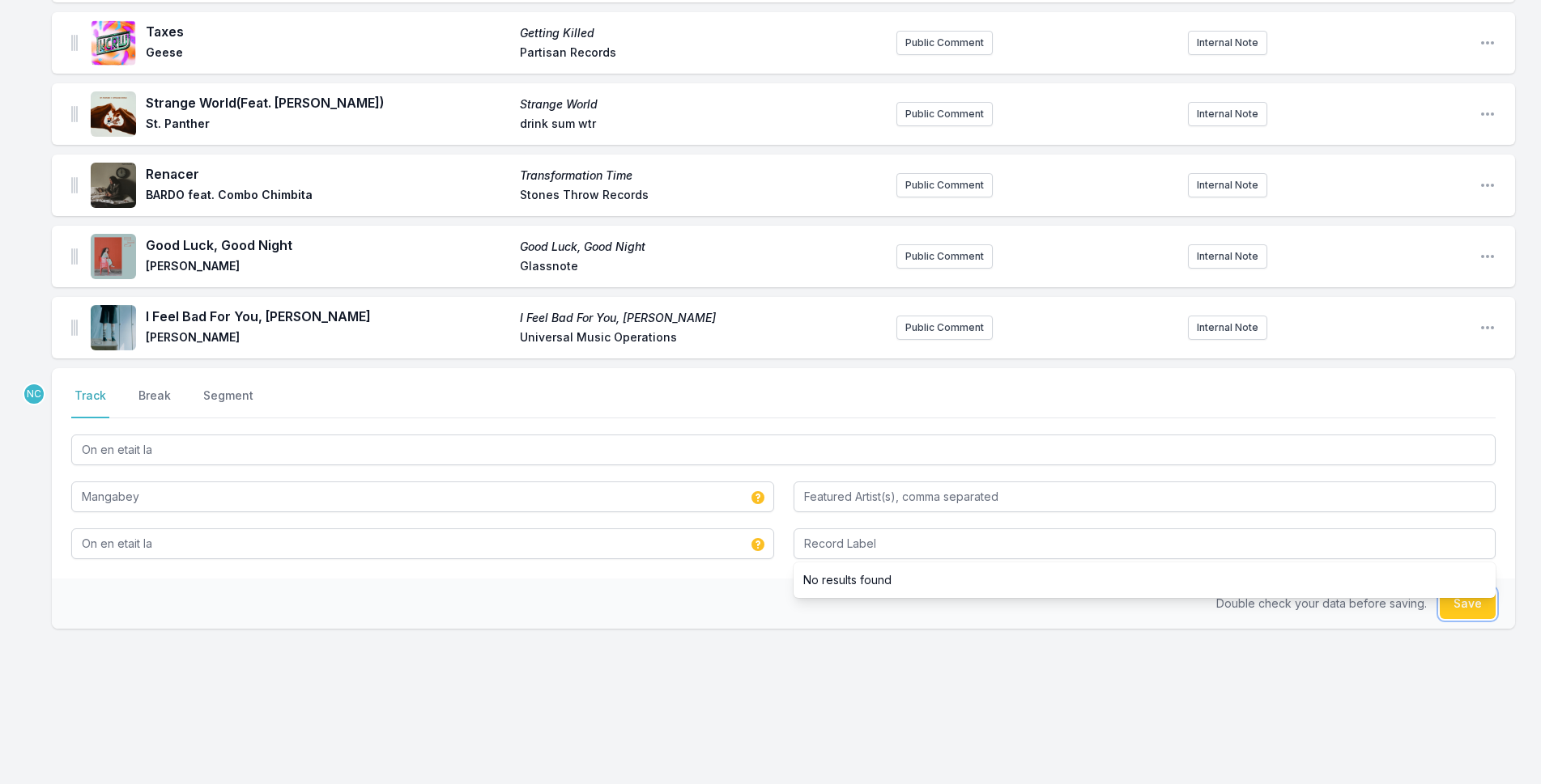
click at [1461, 600] on button "Save" at bounding box center [1468, 604] width 56 height 31
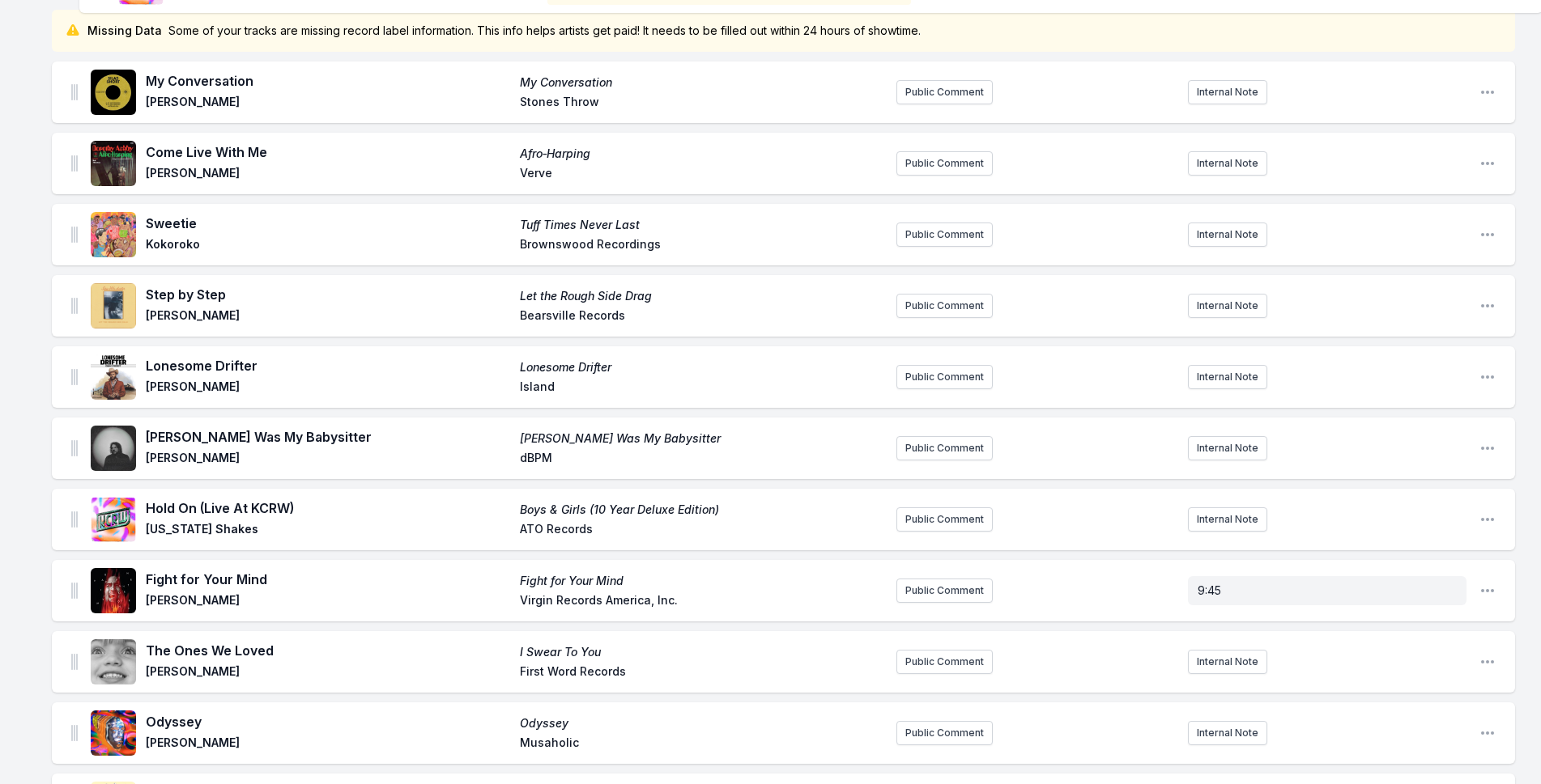
scroll to position [0, 0]
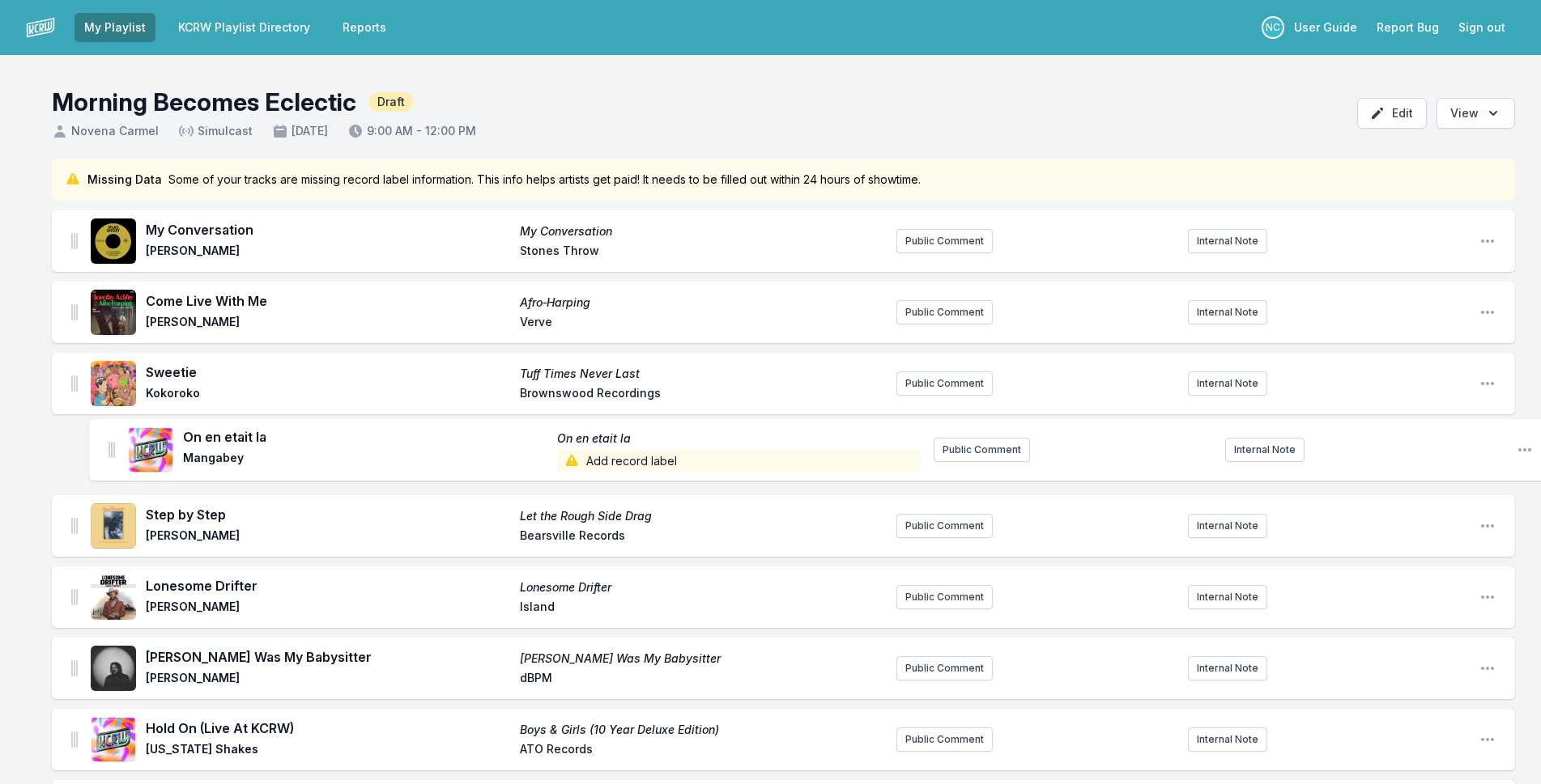
drag, startPoint x: 72, startPoint y: 324, endPoint x: 109, endPoint y: 413, distance: 96.4
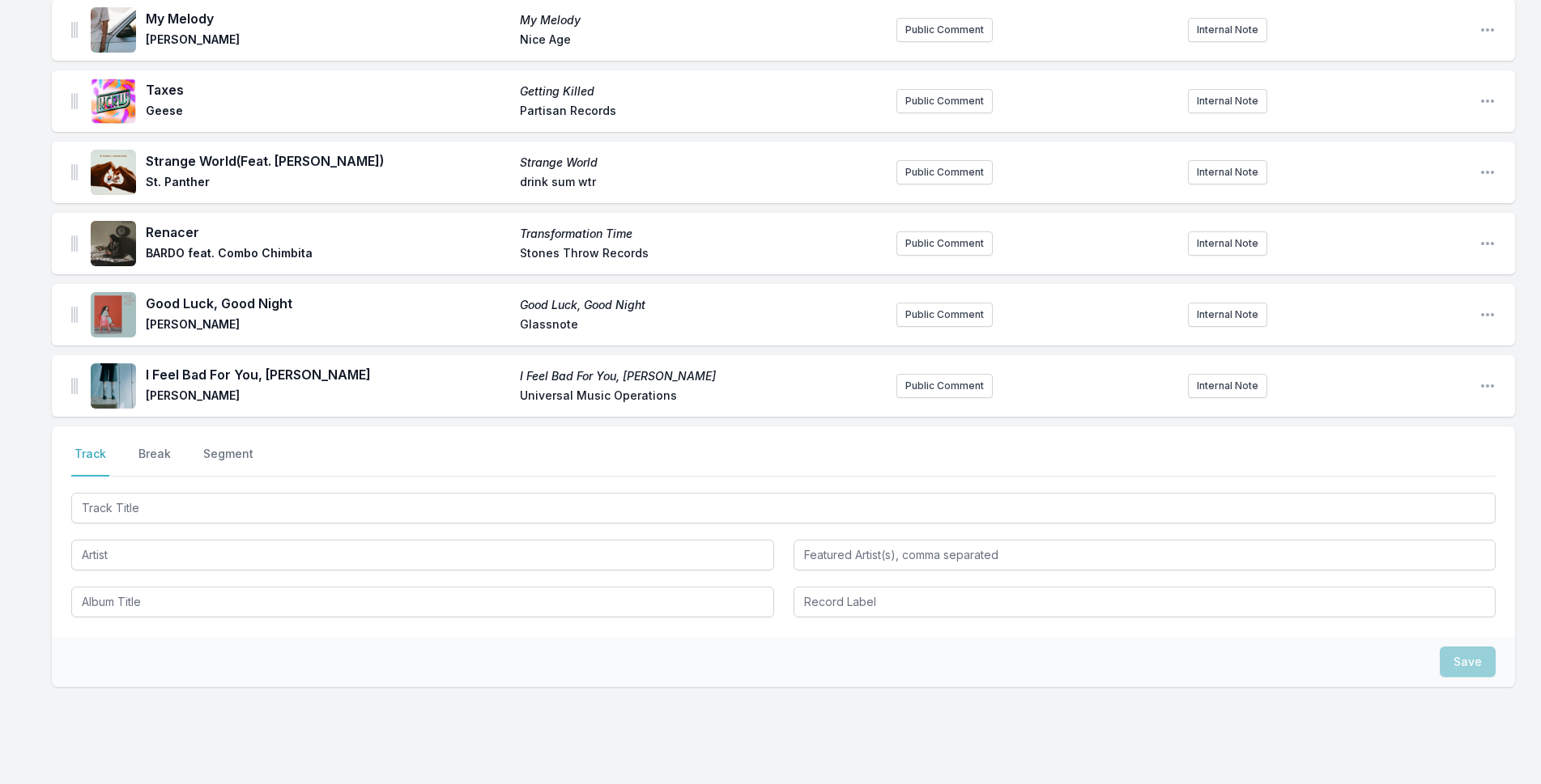
scroll to position [1979, 0]
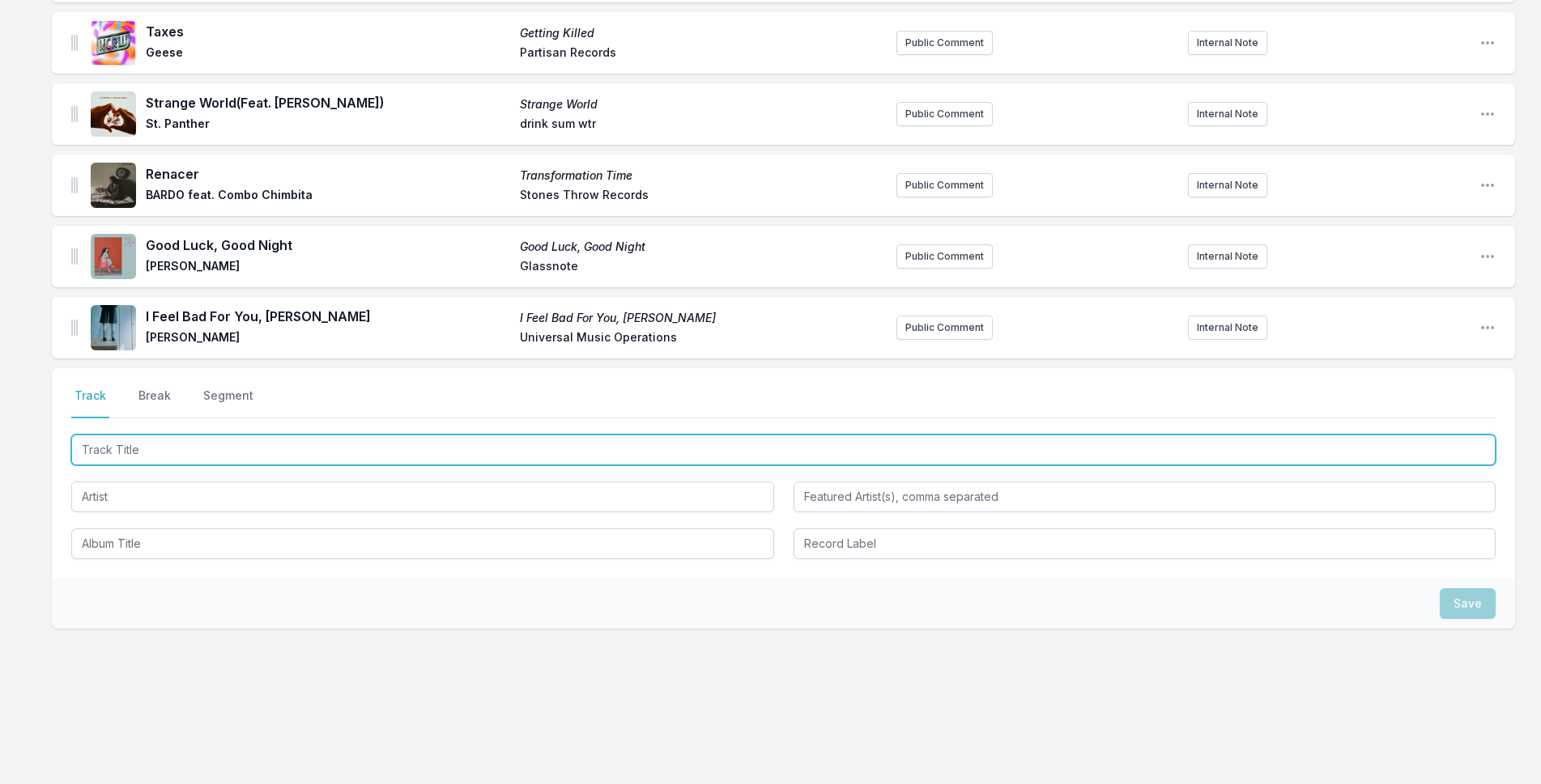
click at [329, 451] on input "Track Title" at bounding box center [784, 450] width 1425 height 31
type input "What You Need"
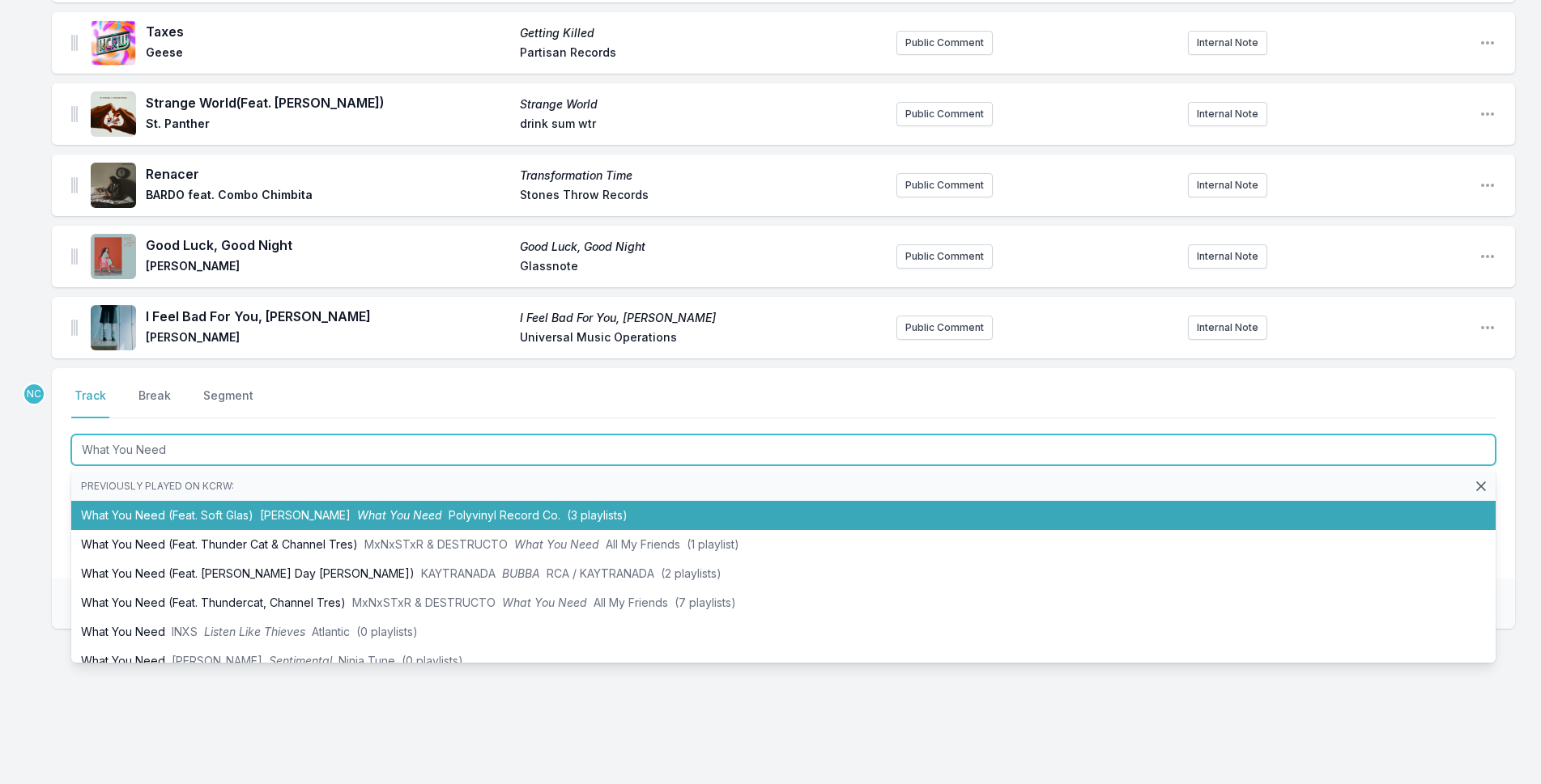
click at [124, 516] on li "What You Need (Feat. Soft Glas) [PERSON_NAME] What You Need Polyvinyl Record Co…" at bounding box center [784, 515] width 1425 height 29
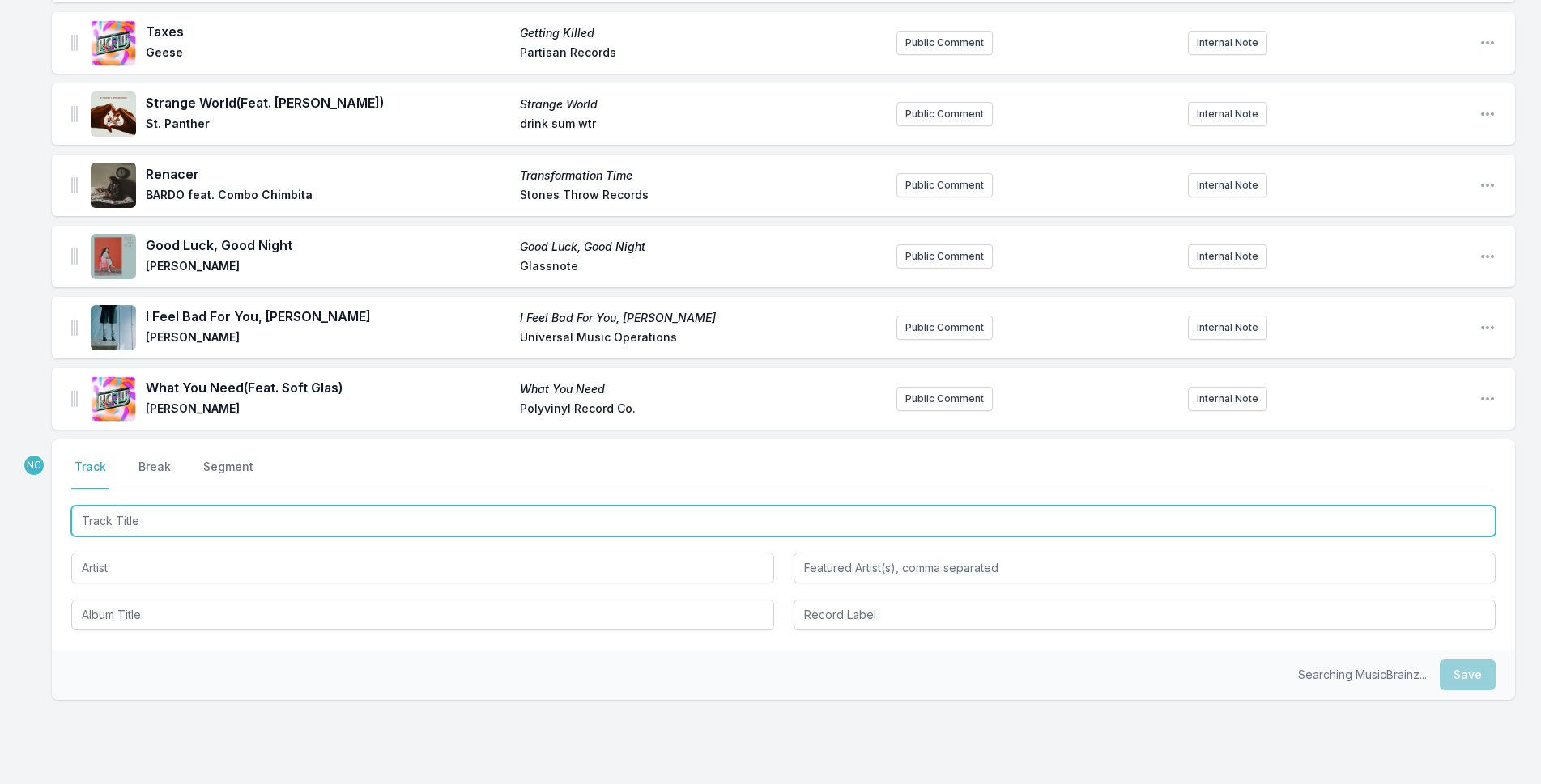
scroll to position [2050, 0]
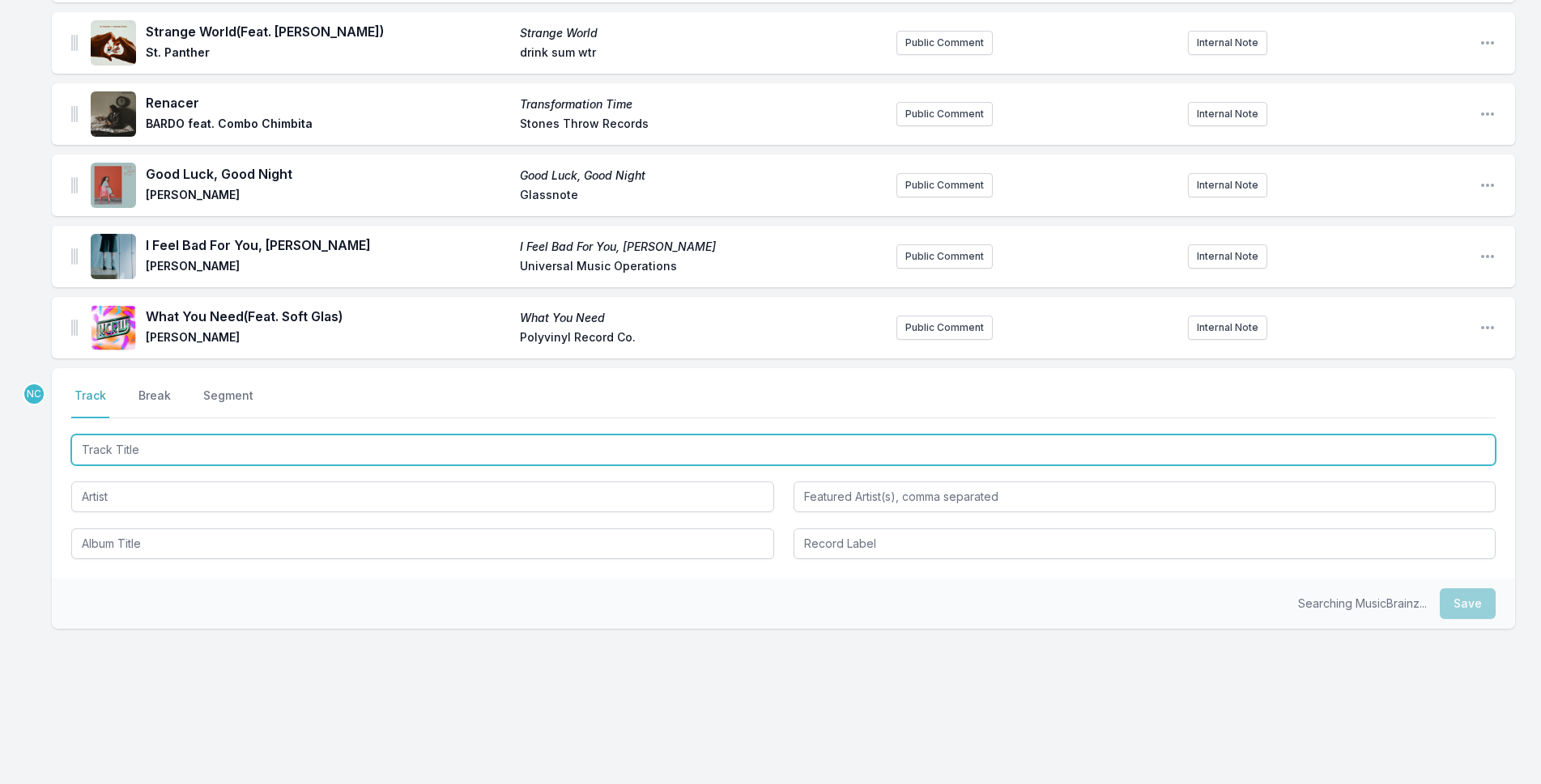
click at [206, 456] on input "Track Title" at bounding box center [784, 450] width 1425 height 31
type input "Say Goodbye"
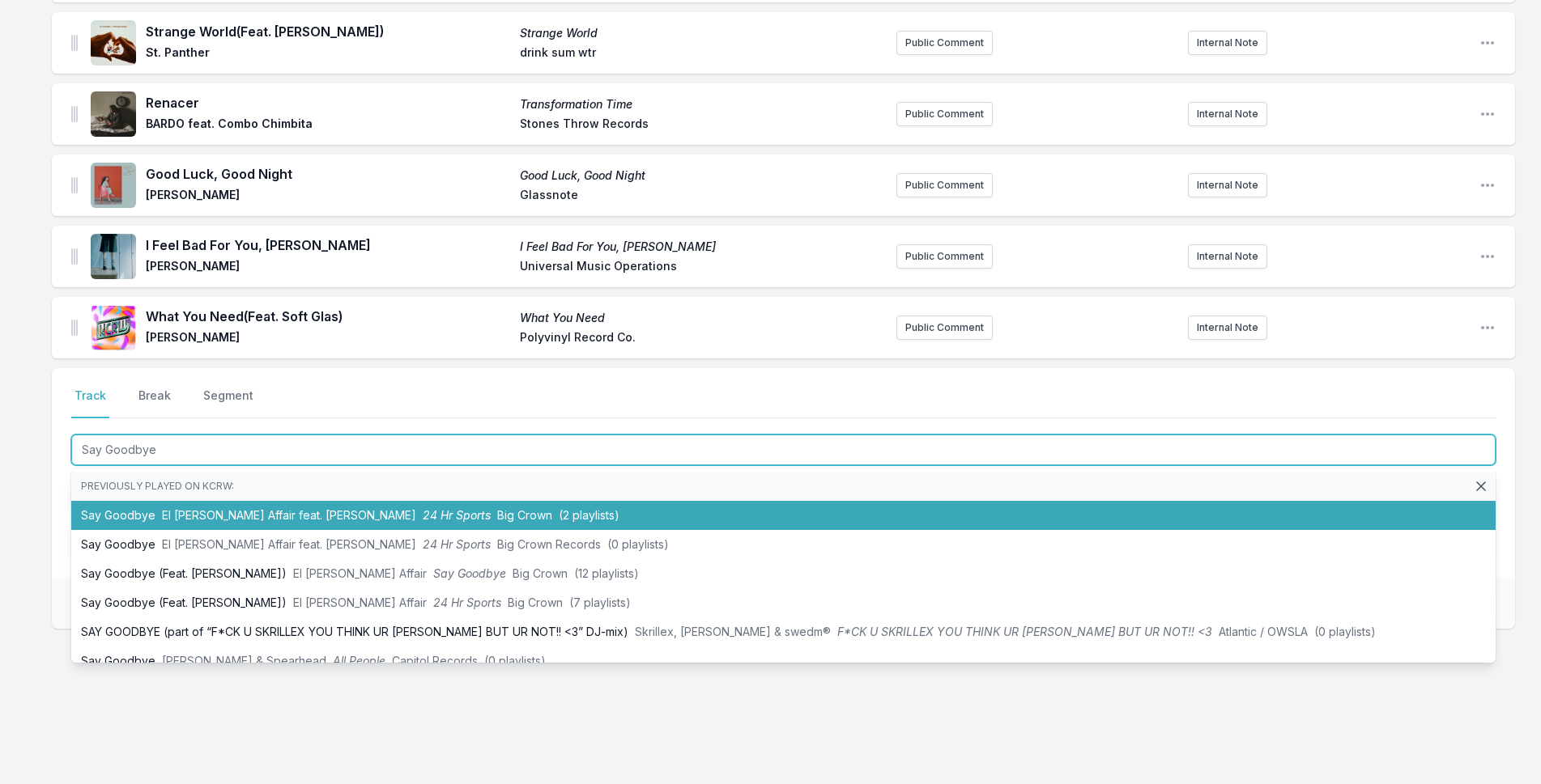
click at [283, 509] on span "El [PERSON_NAME] Affair feat. [PERSON_NAME]" at bounding box center [289, 515] width 254 height 14
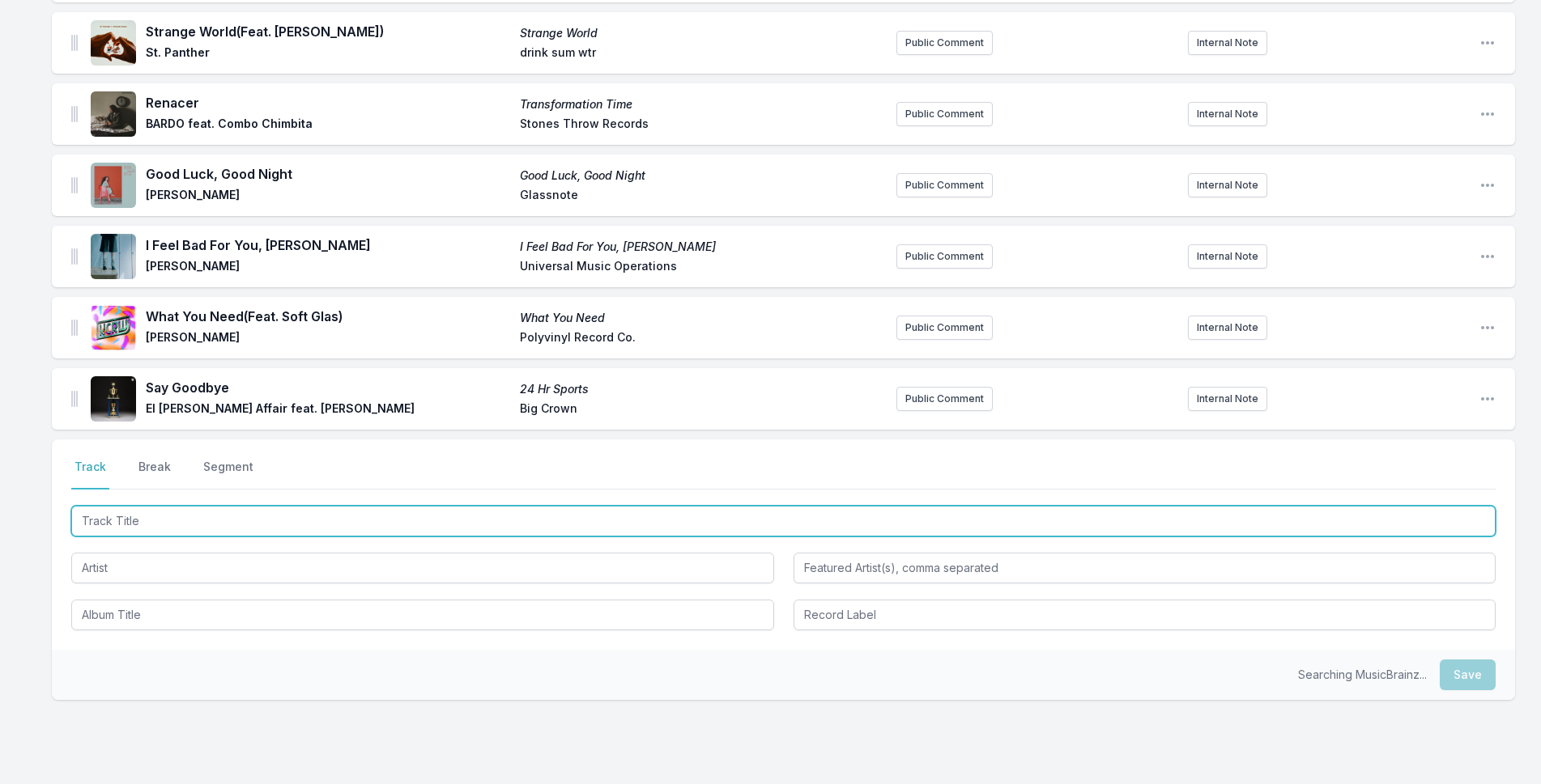
scroll to position [2121, 0]
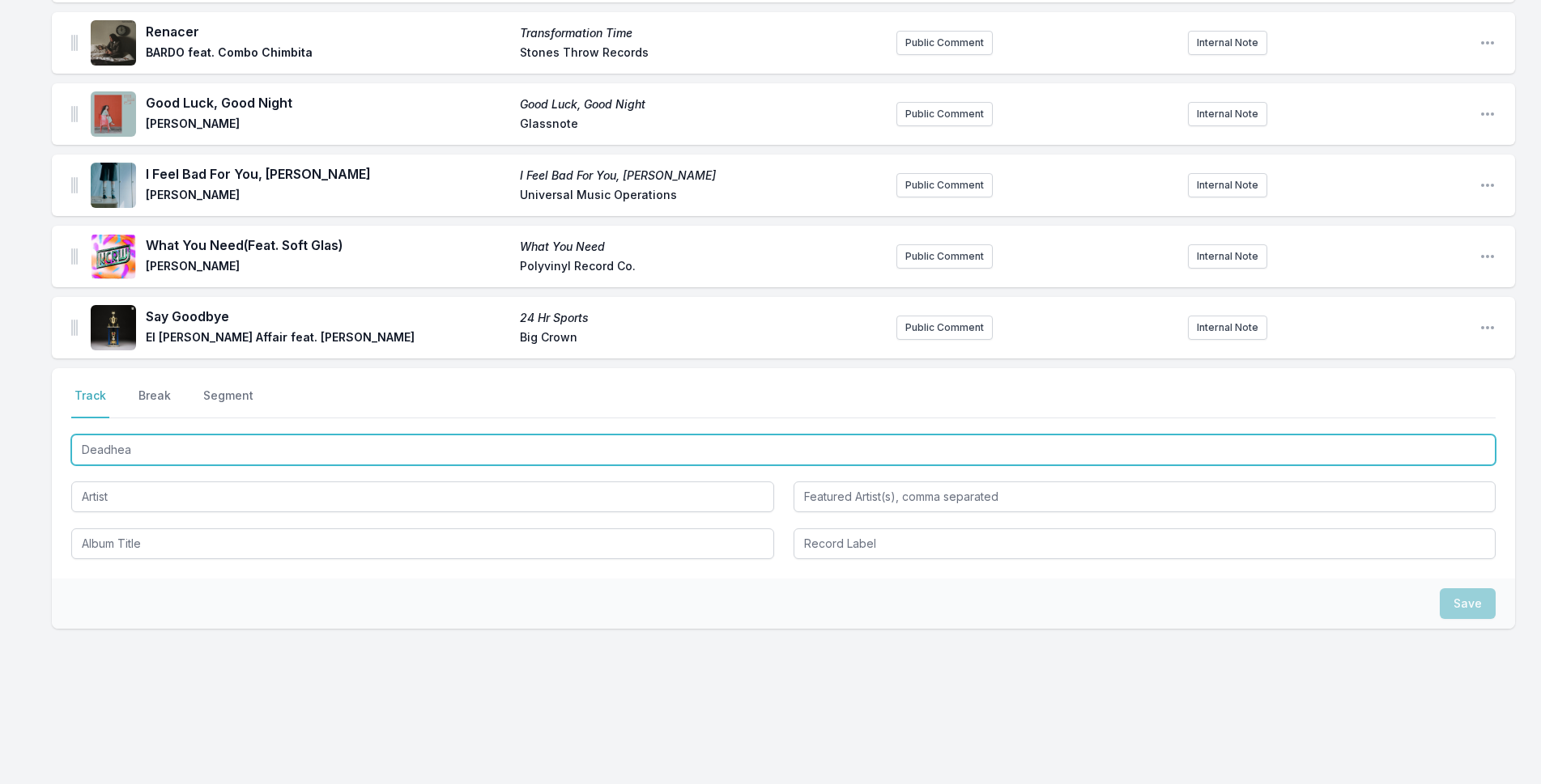
type input "Deadhead"
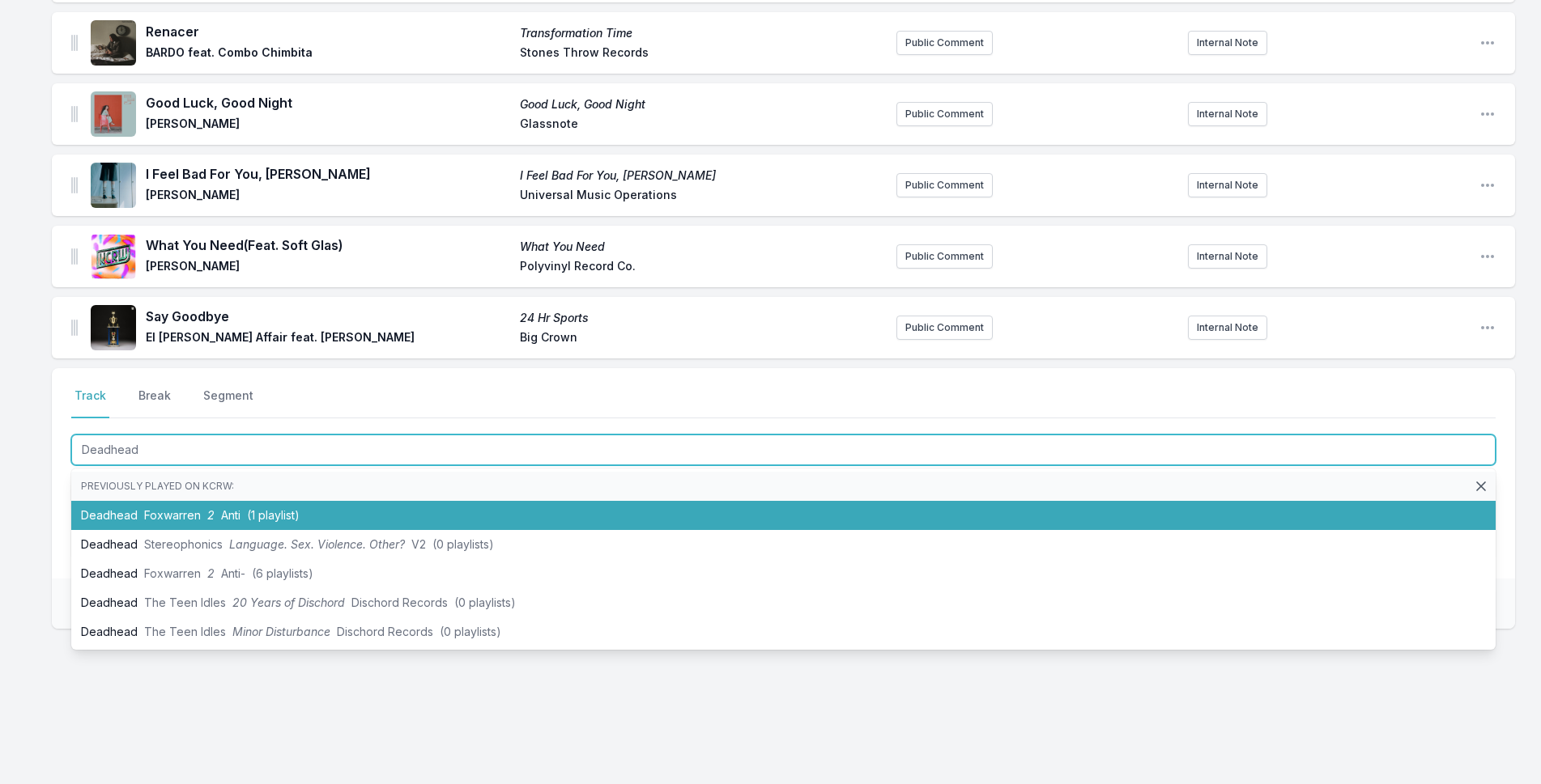
click at [281, 508] on span "(1 playlist)" at bounding box center [273, 515] width 52 height 14
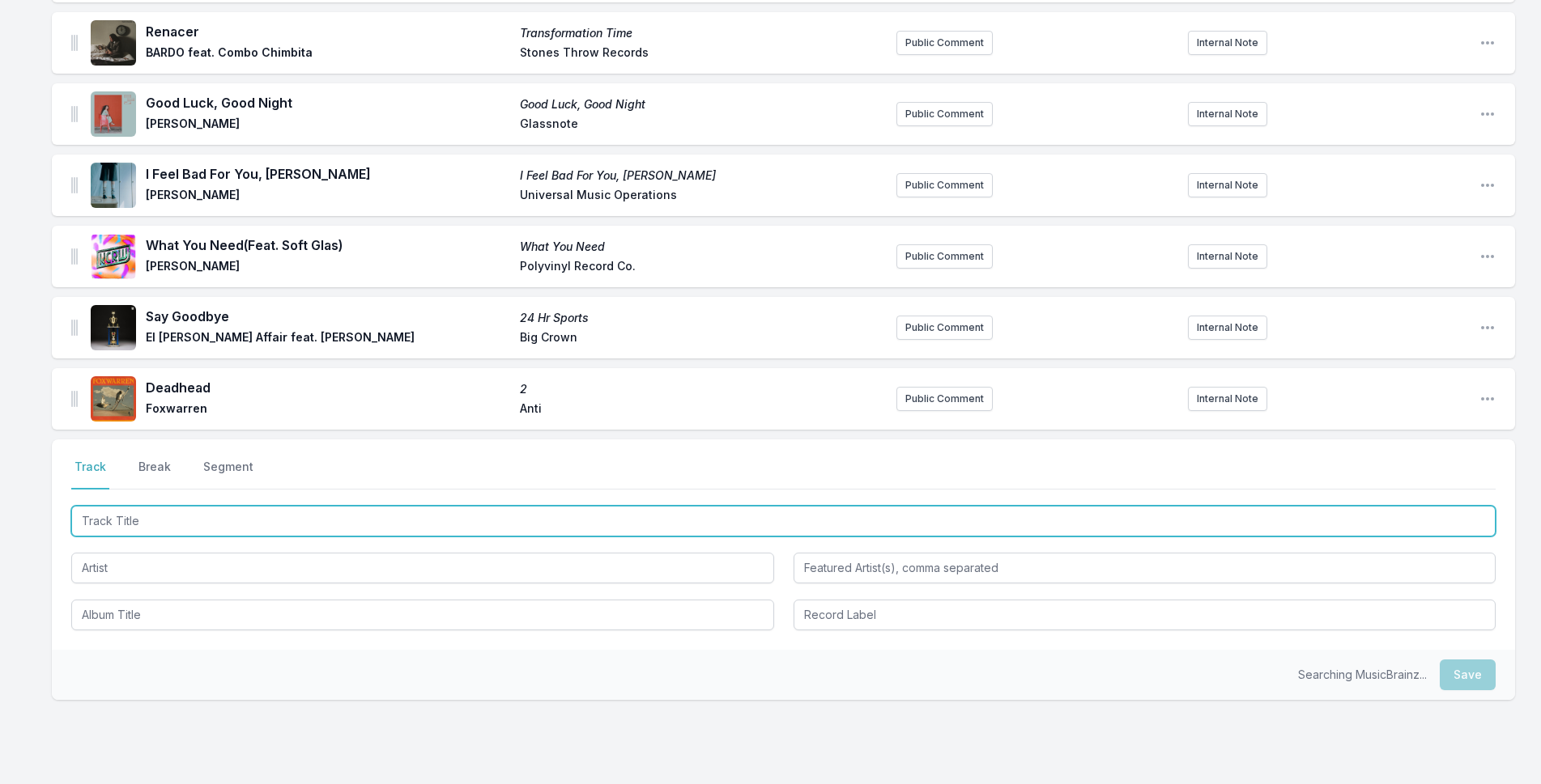
scroll to position [2192, 0]
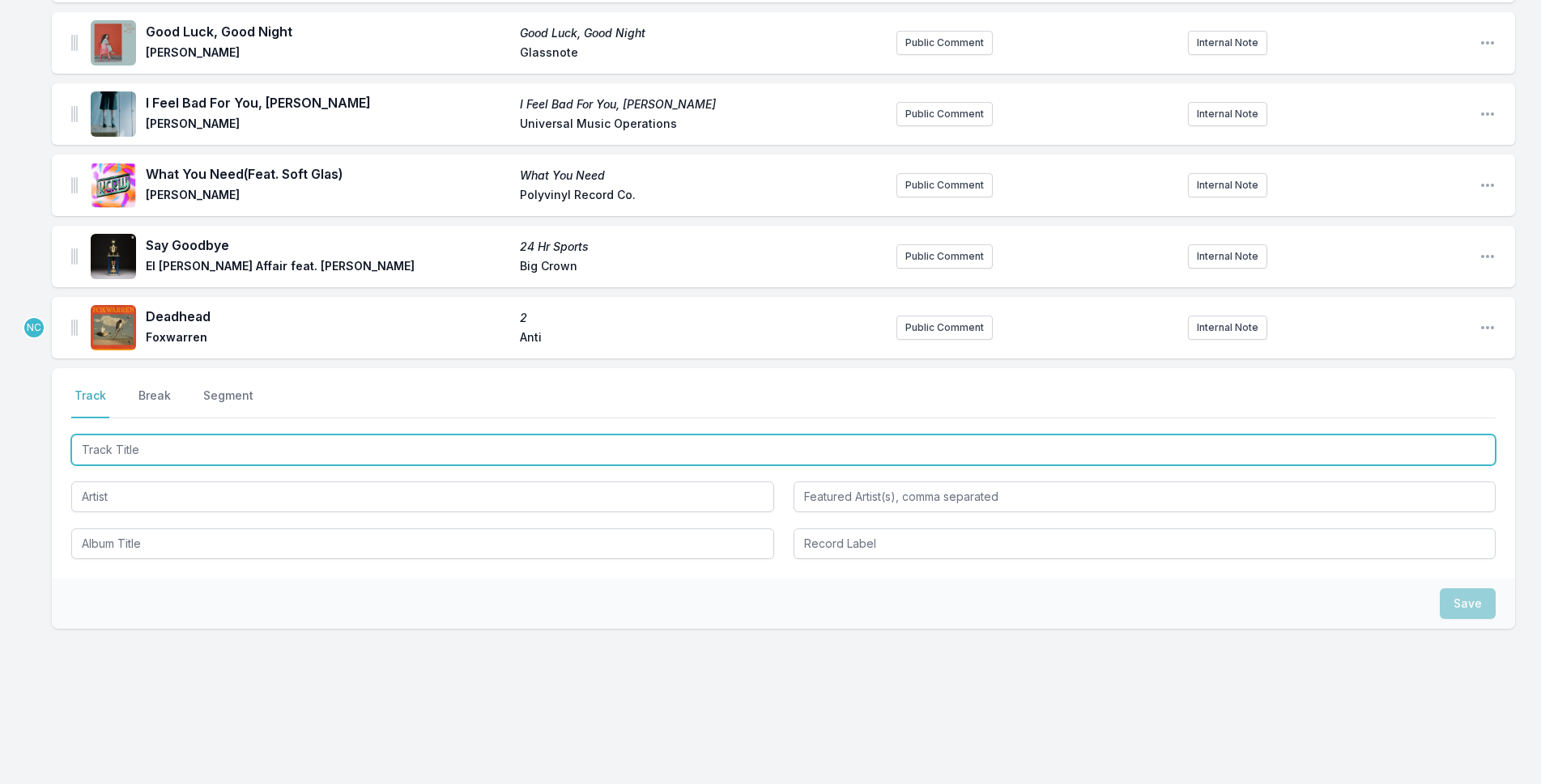
click at [142, 460] on input "Track Title" at bounding box center [784, 450] width 1425 height 31
type input "Si Te Cont"
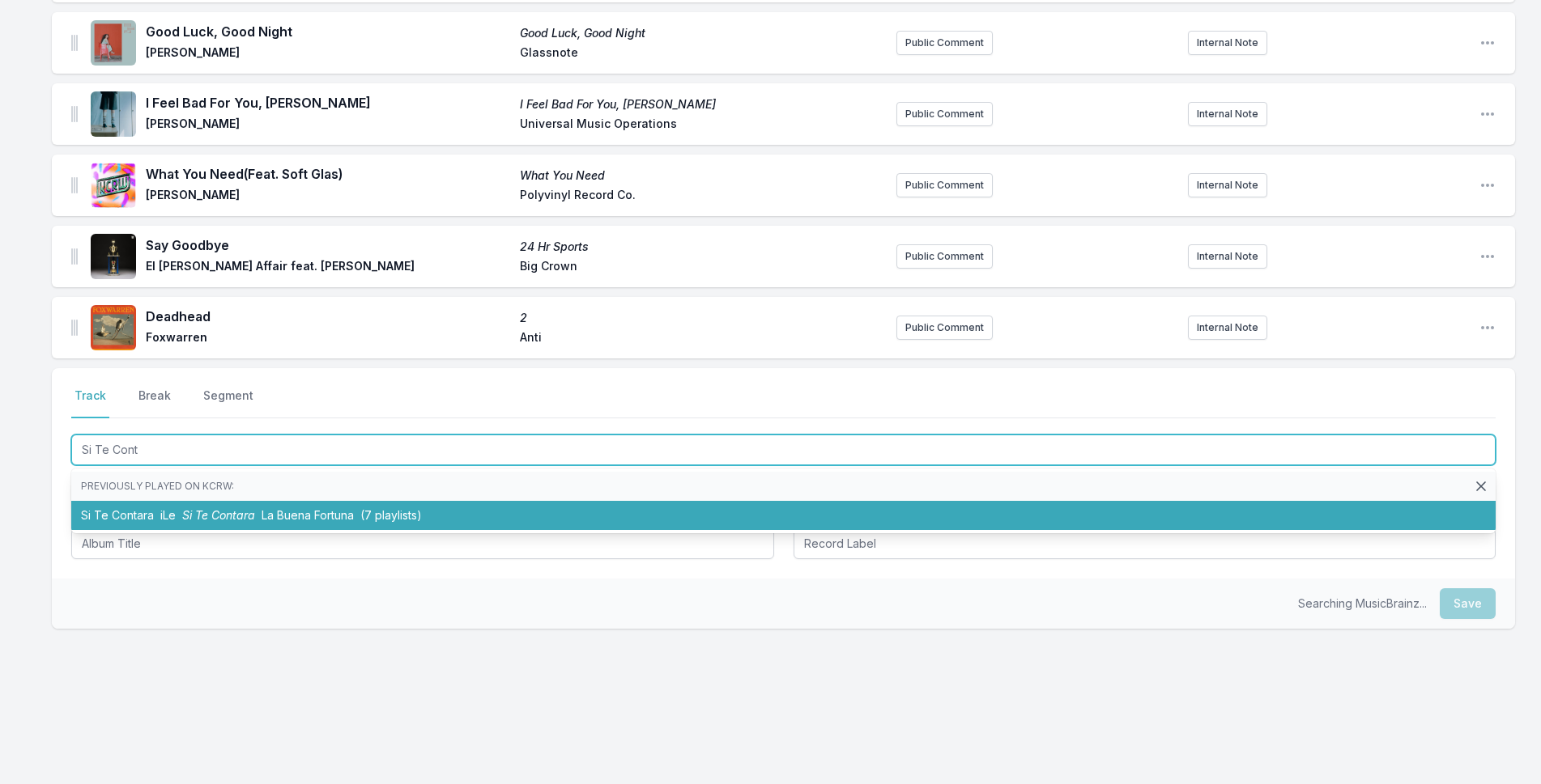
click at [99, 506] on li "Si Te Contara iLe Si Te Contara La Buena Fortuna (7 playlists)" at bounding box center [784, 515] width 1425 height 29
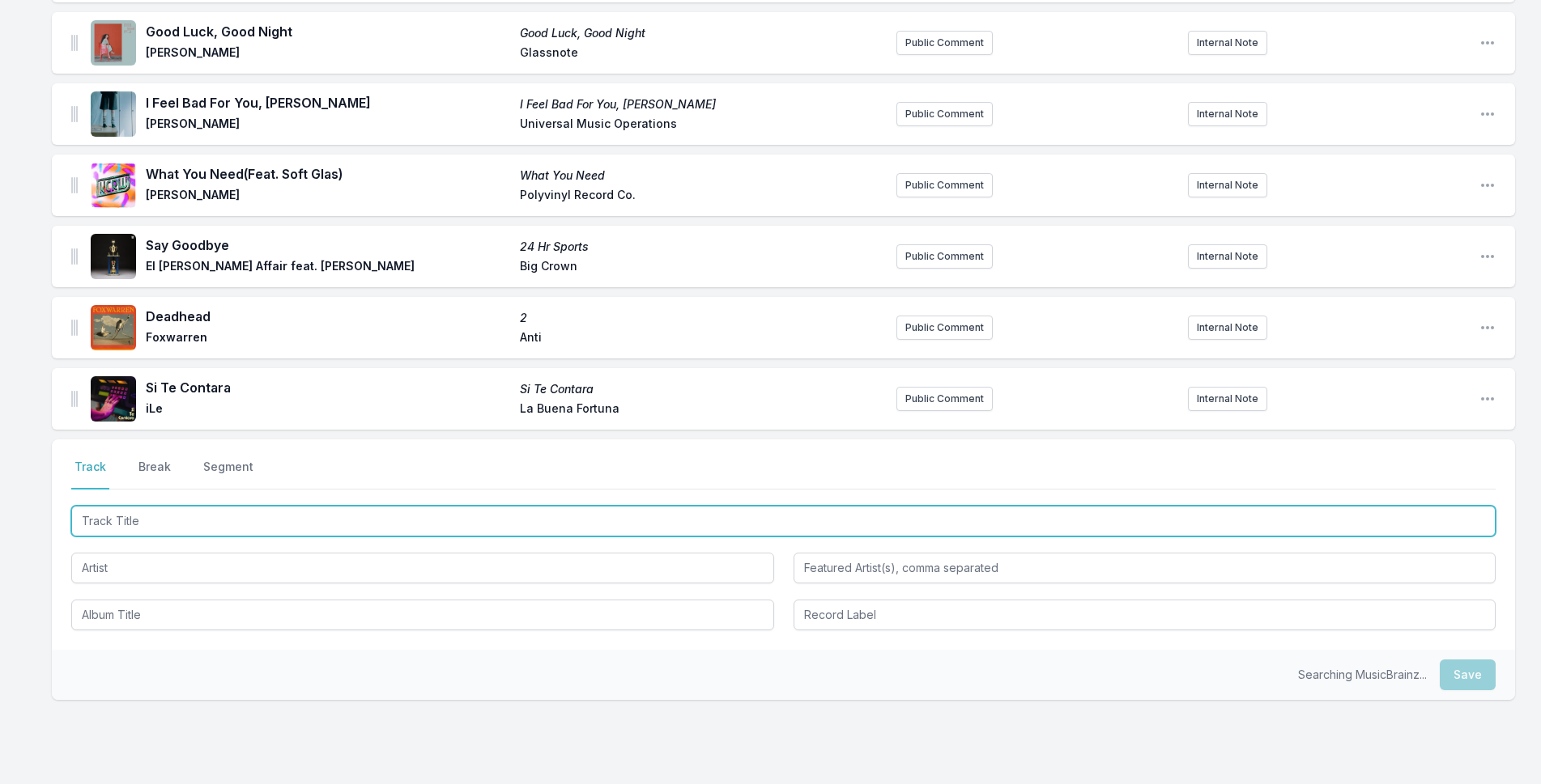
scroll to position [2264, 0]
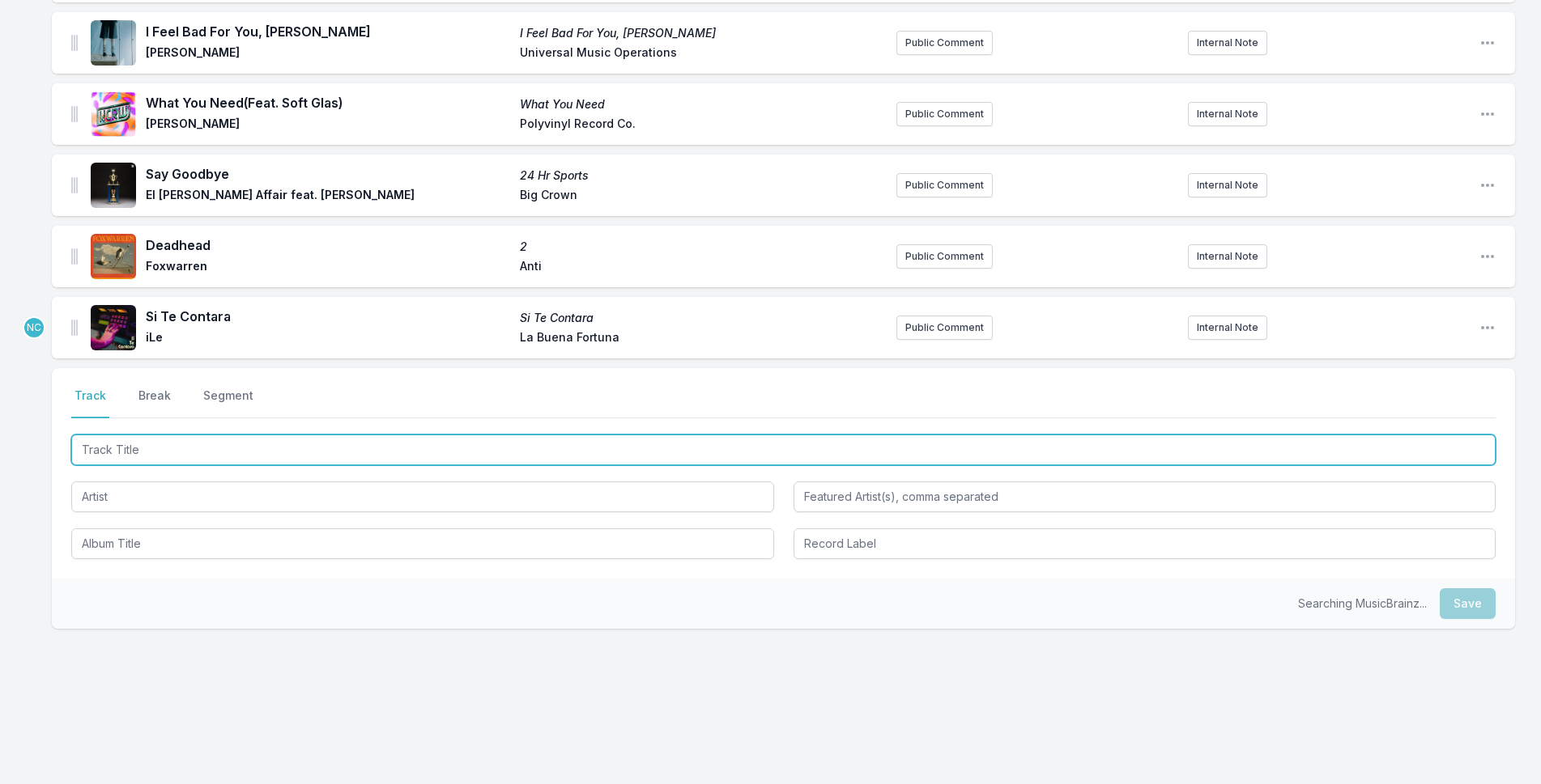
click at [179, 449] on input "Track Title" at bounding box center [784, 450] width 1425 height 31
type input "Black Rabbit"
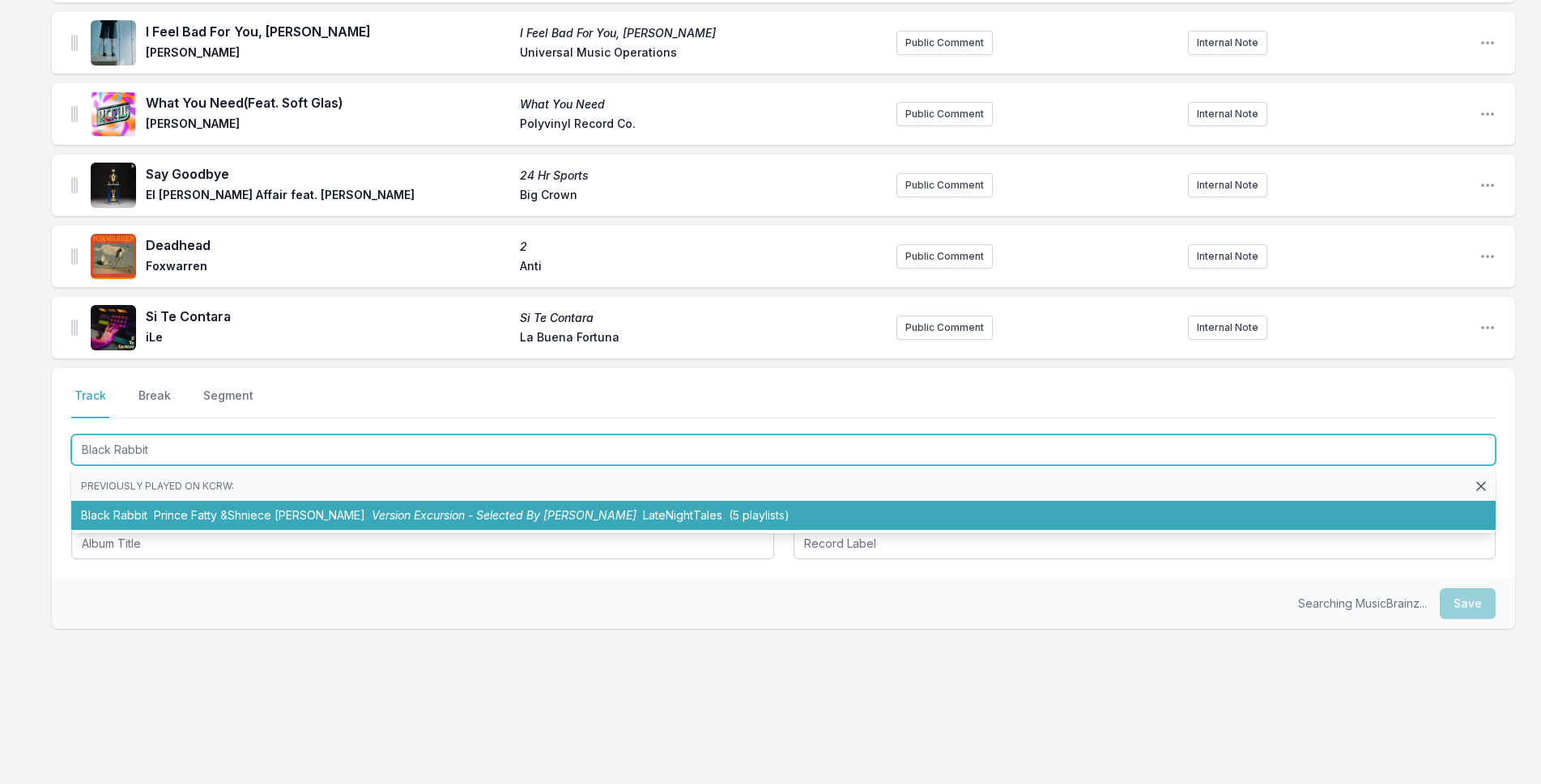
click at [213, 510] on span "Prince Fatty &Shniece [PERSON_NAME]" at bounding box center [260, 515] width 211 height 14
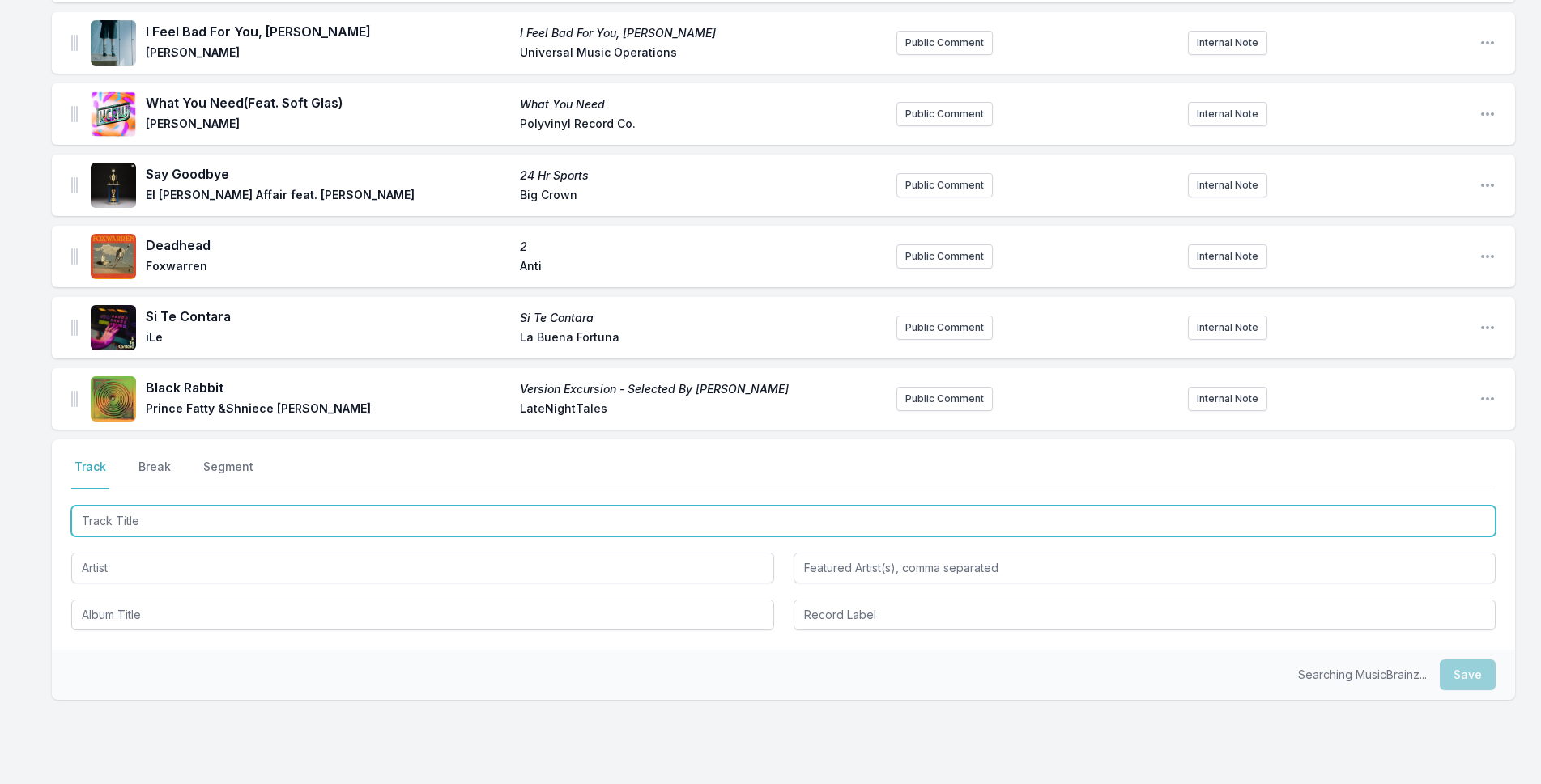
scroll to position [2335, 0]
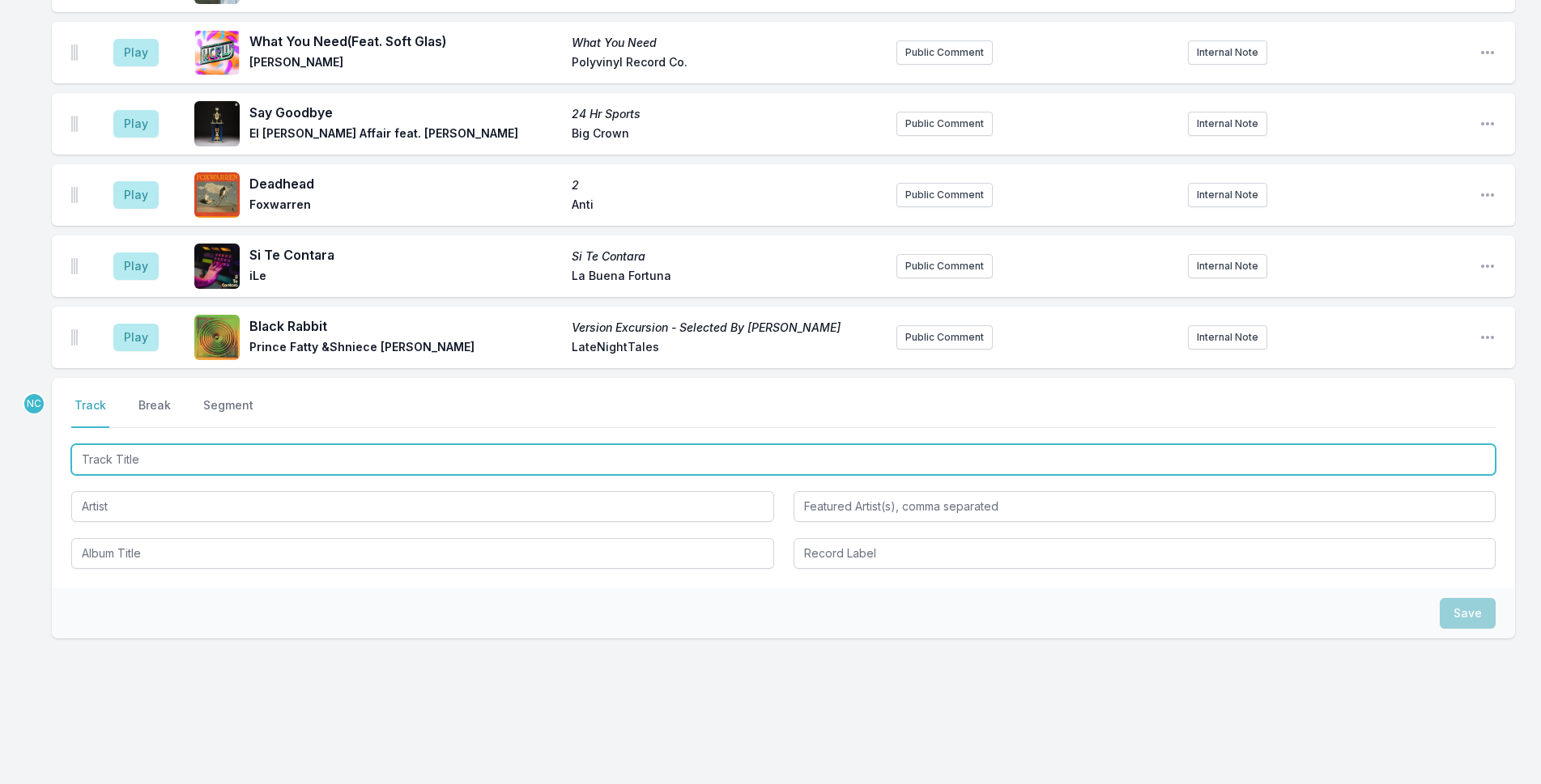
click at [336, 460] on input "Track Title" at bounding box center [784, 460] width 1425 height 31
type input "I CARE"
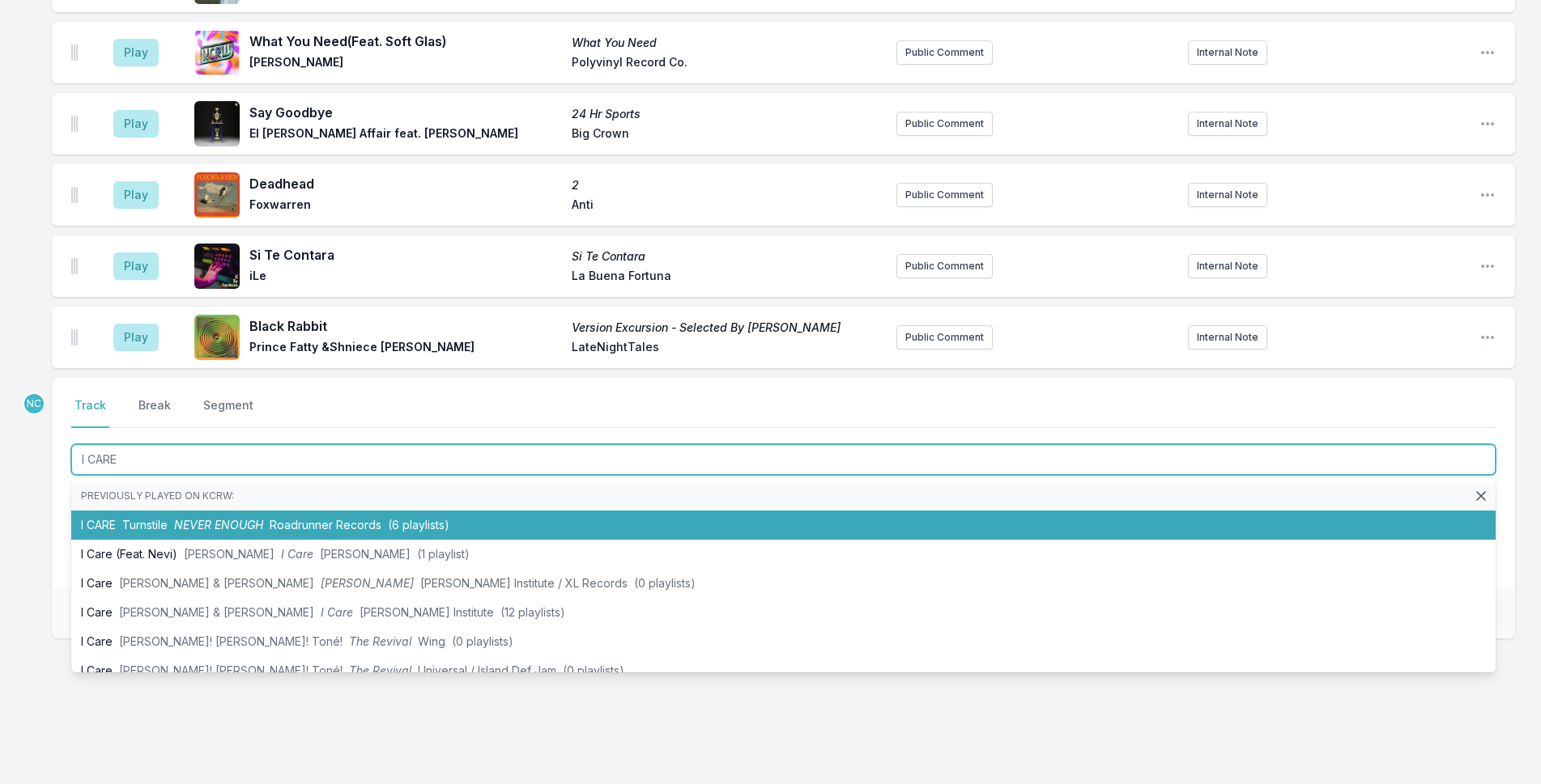
click at [242, 527] on span "NEVER ENOUGH" at bounding box center [218, 524] width 89 height 14
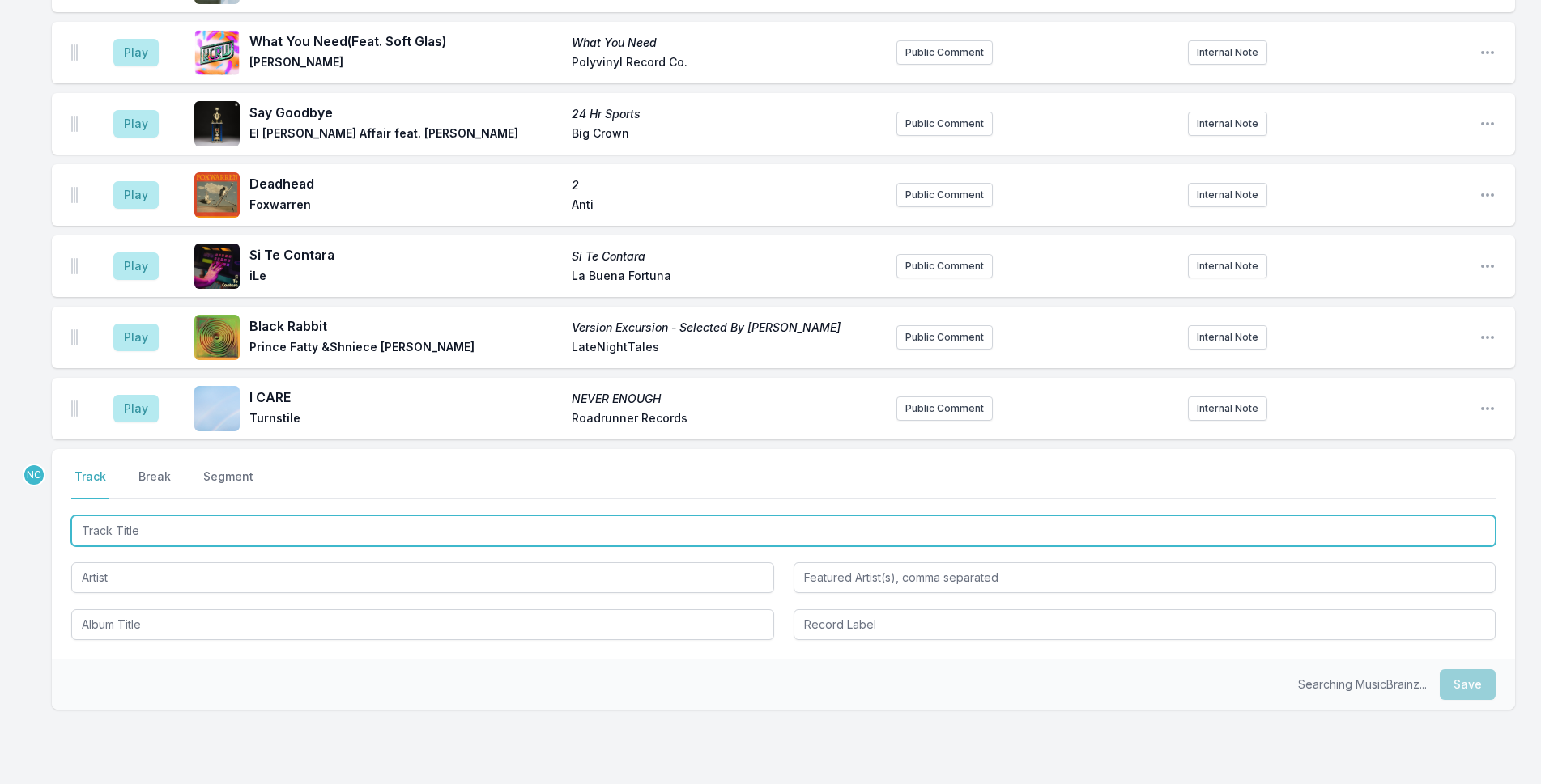
scroll to position [2406, 0]
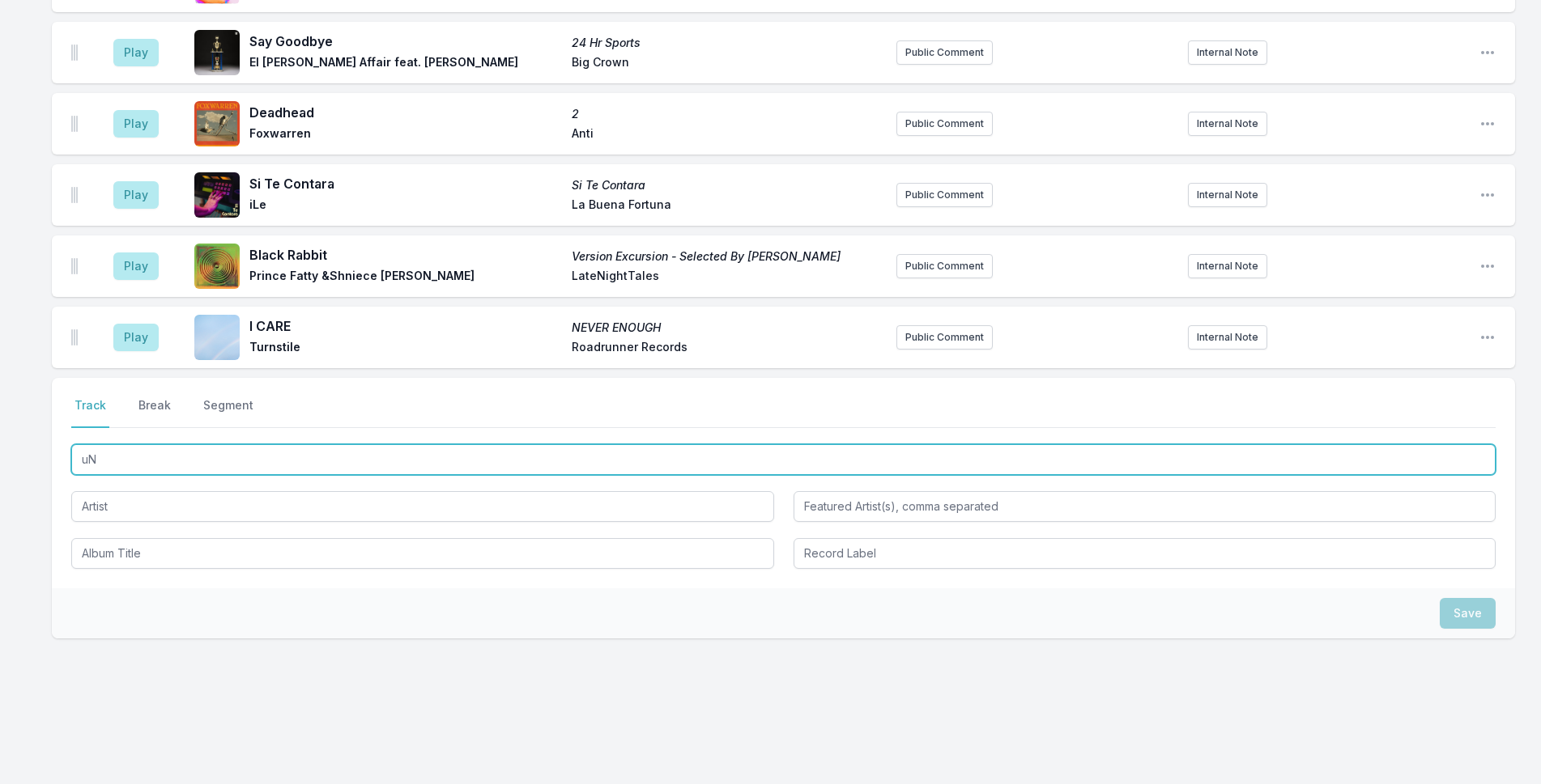
type input "u"
type input "Under the Sun"
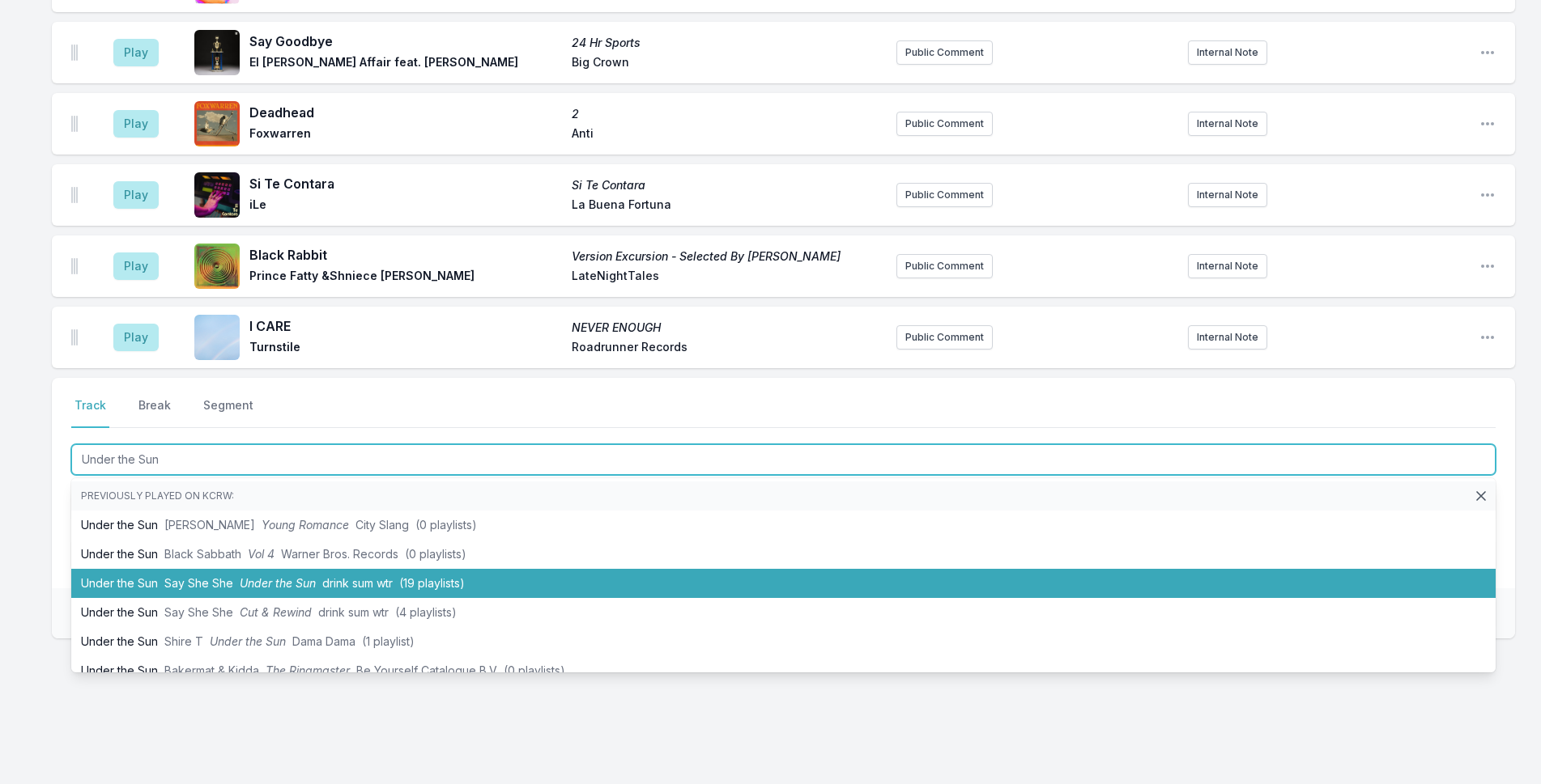
click at [187, 590] on li "Under the Sun Say She She Under the Sun drink sum wtr (19 playlists)" at bounding box center [784, 583] width 1425 height 29
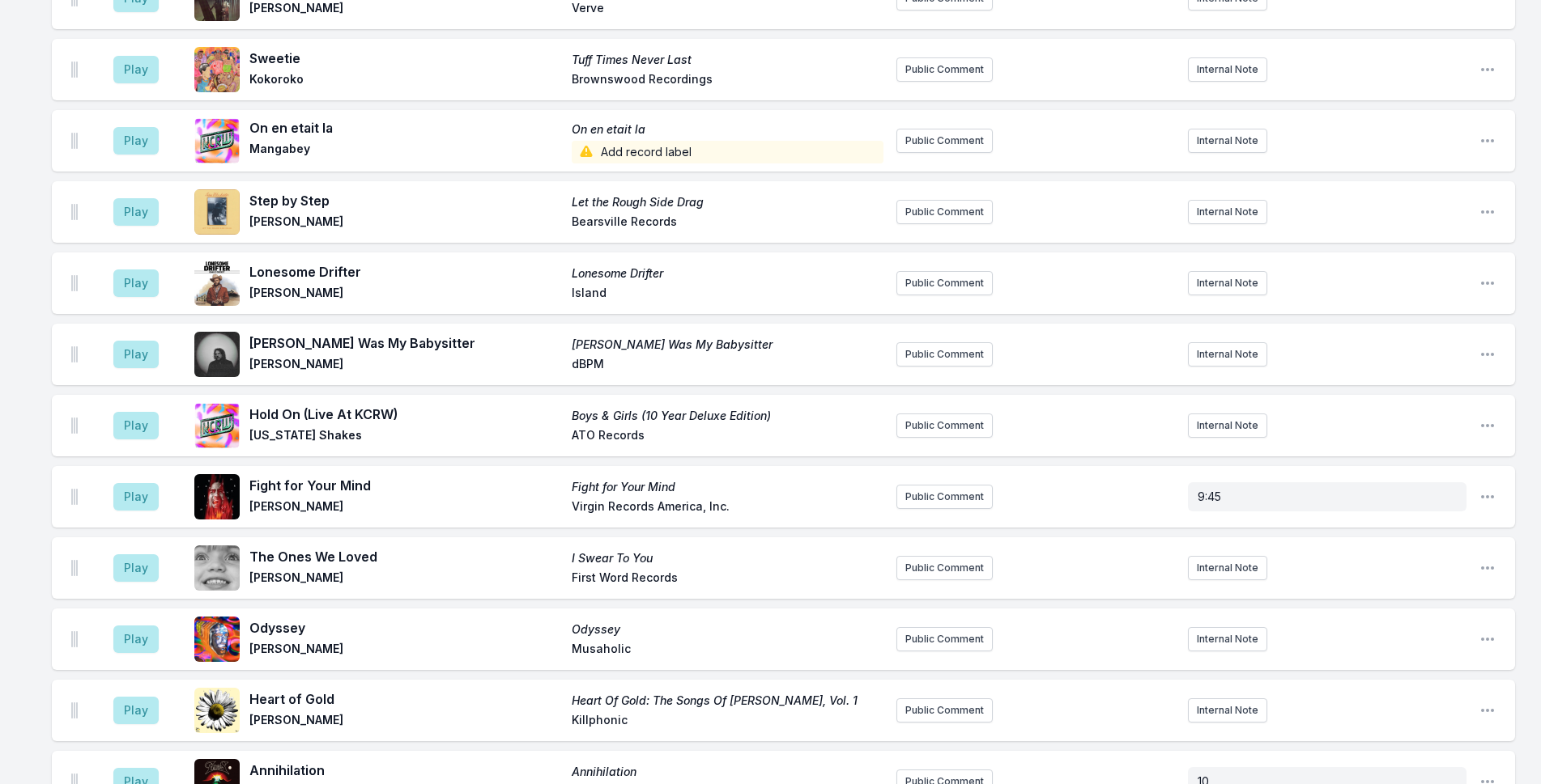
scroll to position [0, 0]
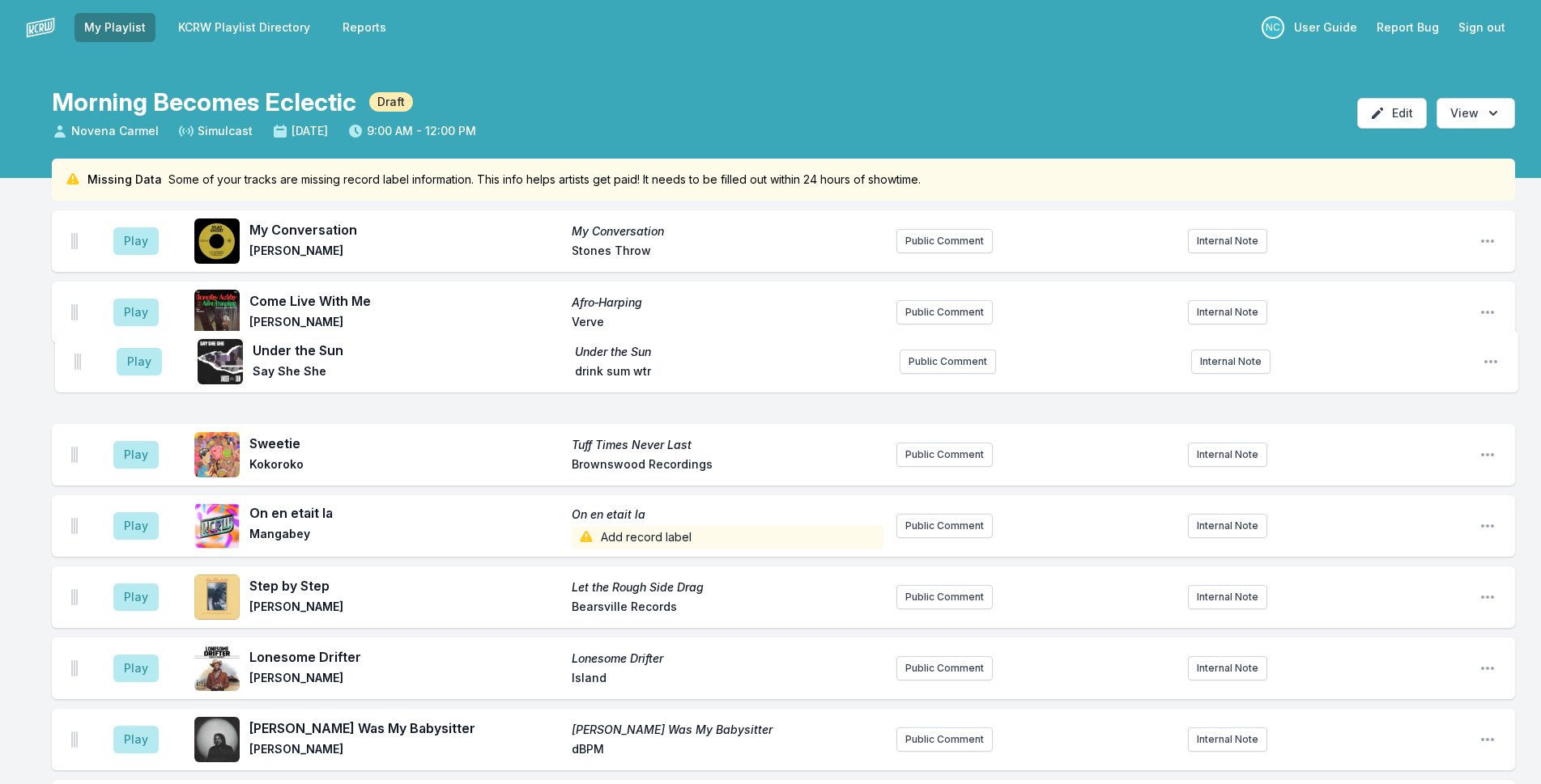
drag, startPoint x: 74, startPoint y: 339, endPoint x: 77, endPoint y: 360, distance: 21.2
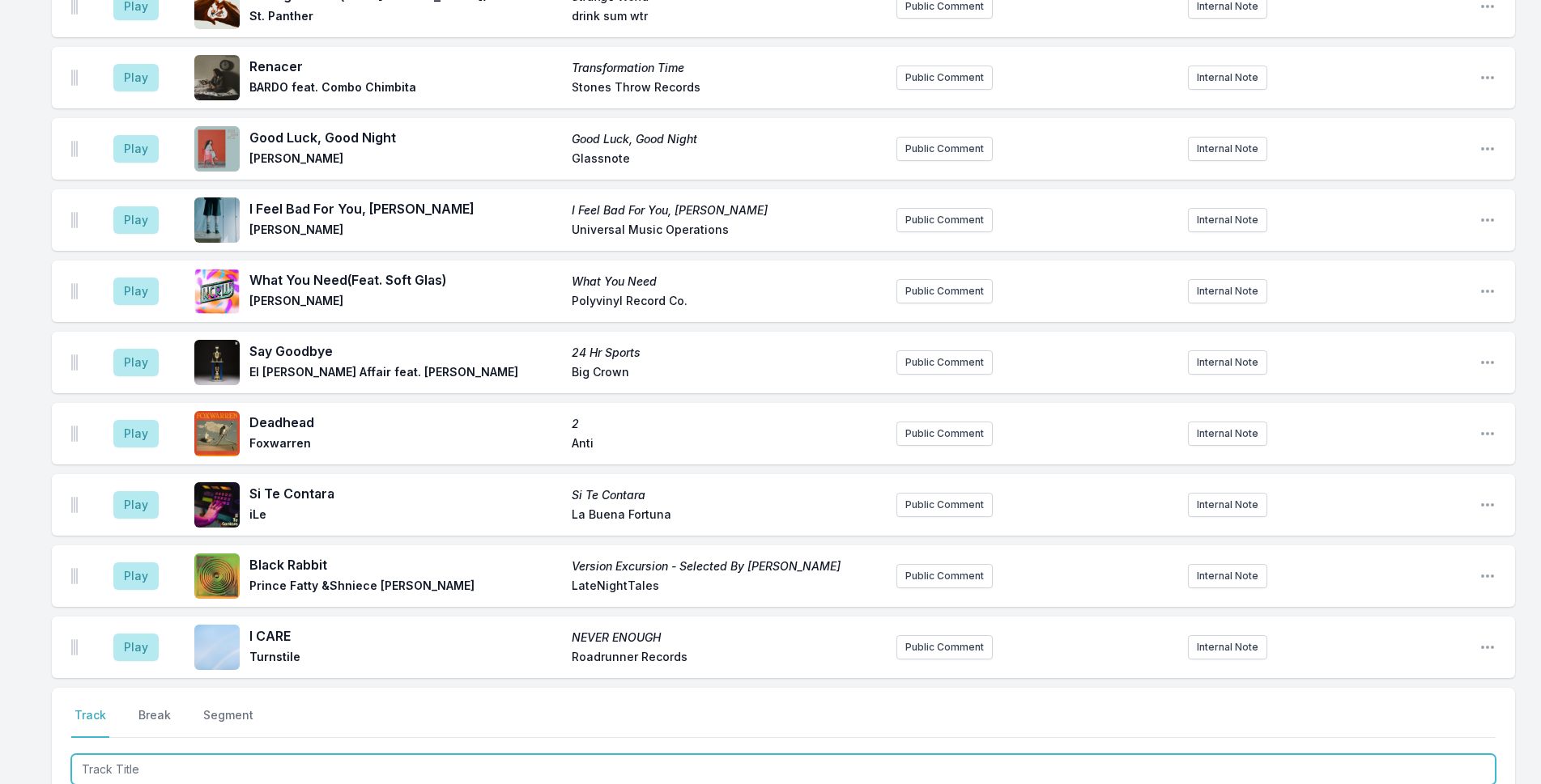
scroll to position [2486, 0]
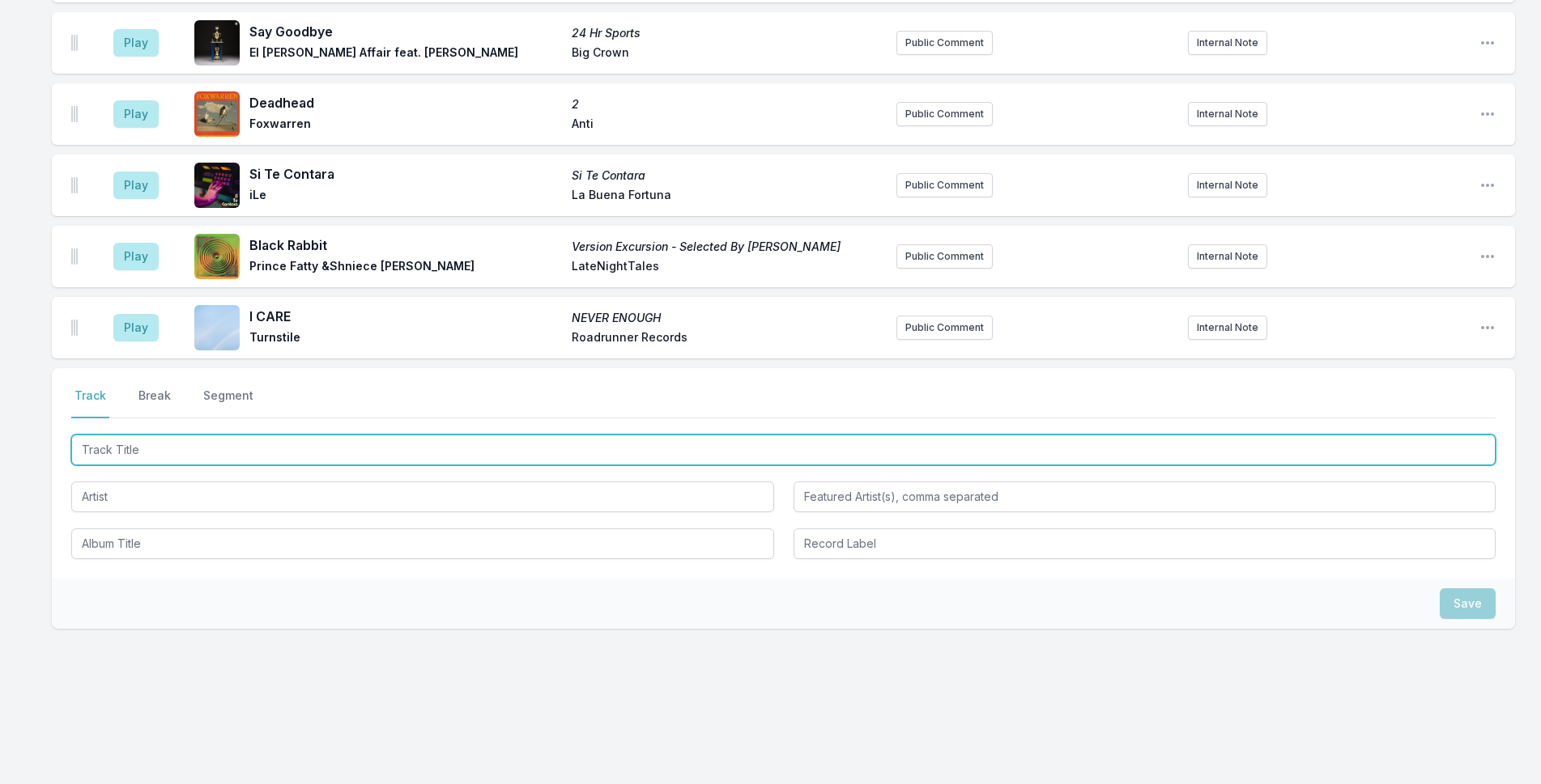
click at [465, 448] on input "Track Title" at bounding box center [784, 450] width 1425 height 31
type input "In Need of You"
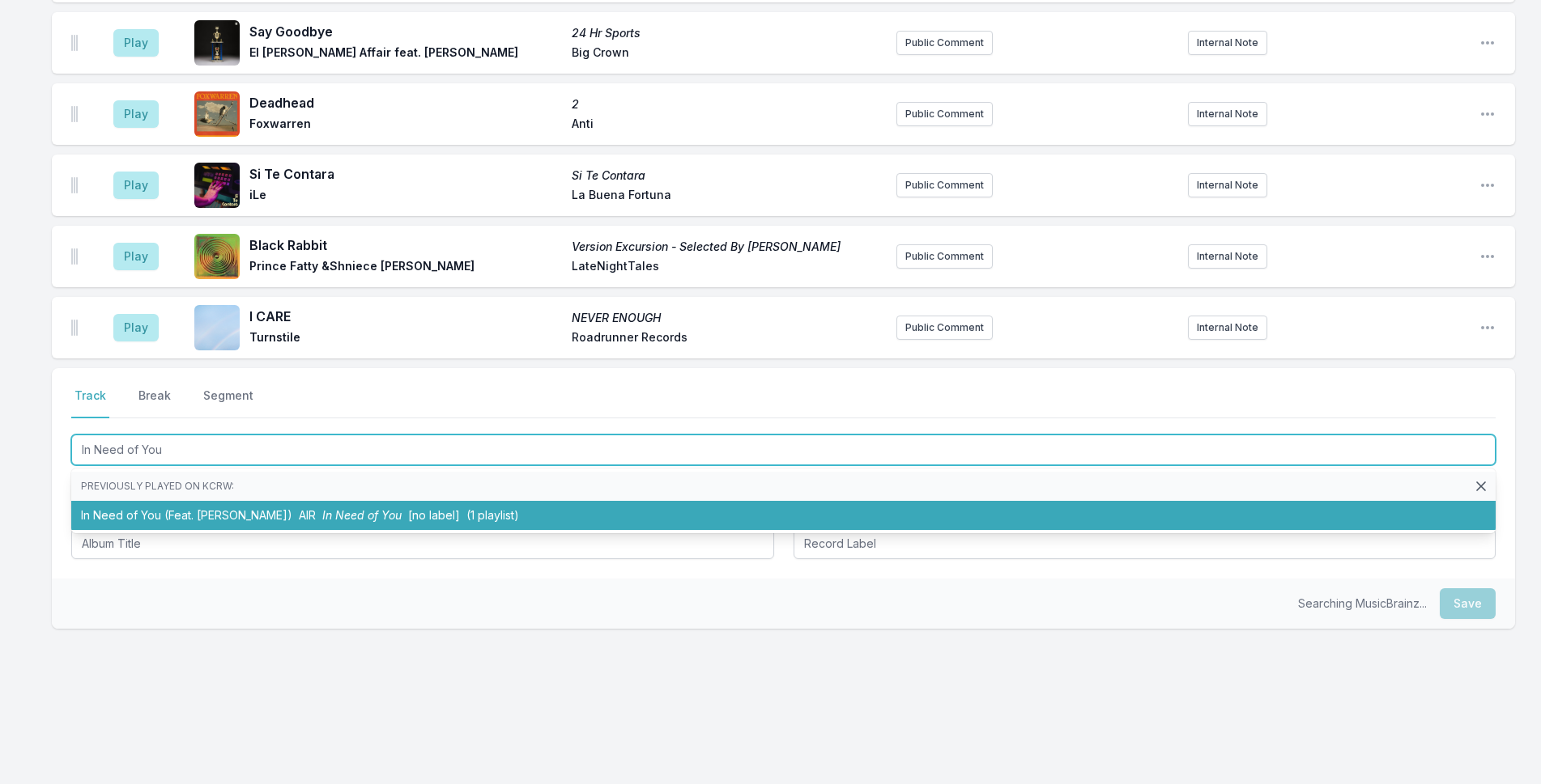
click at [276, 508] on li "In Need of You (Feat. [PERSON_NAME]) AIR In Need of You [no label] (1 playlist)" at bounding box center [784, 515] width 1425 height 29
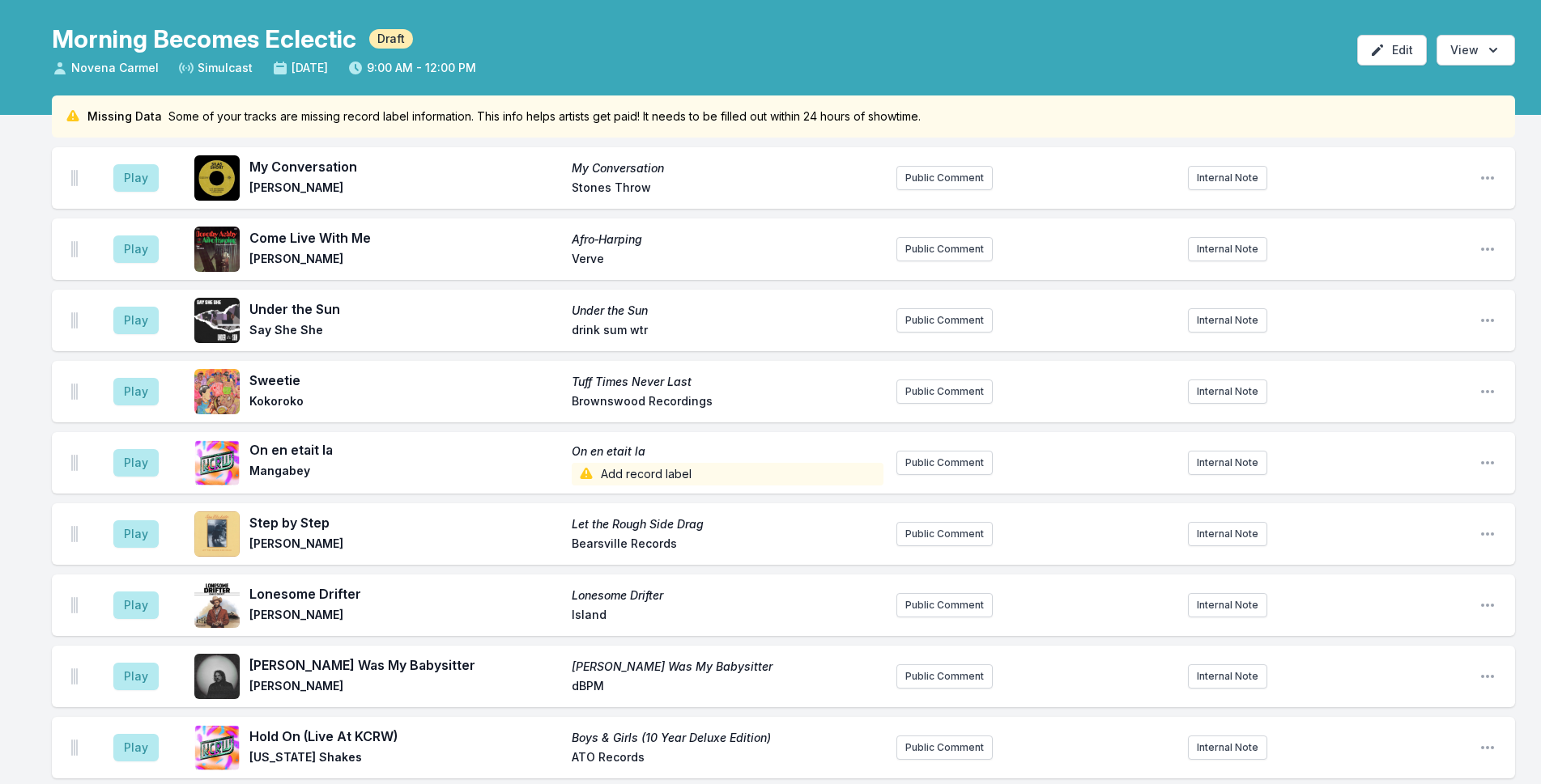
scroll to position [0, 0]
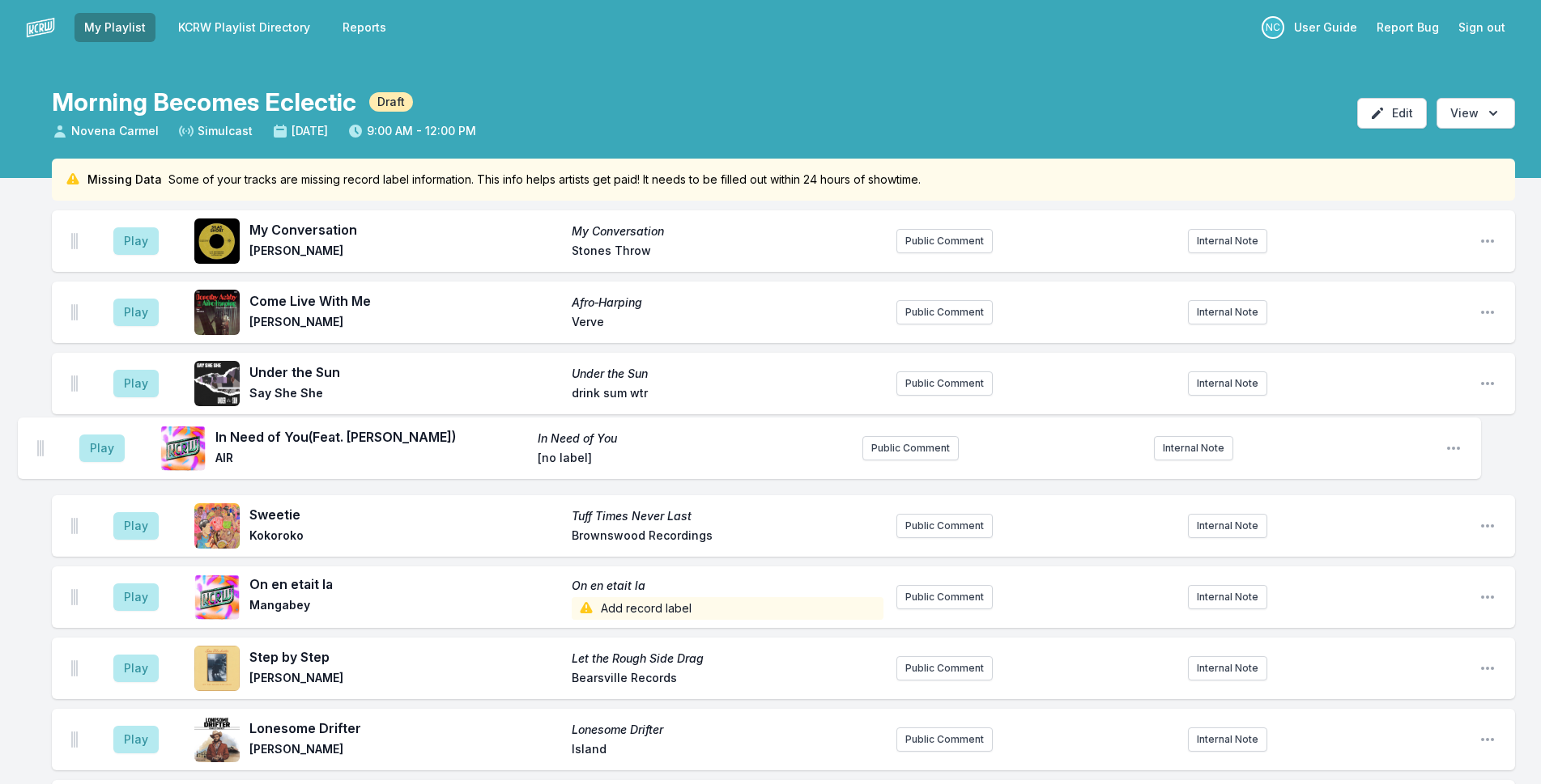
drag, startPoint x: 74, startPoint y: 324, endPoint x: 40, endPoint y: 431, distance: 112.3
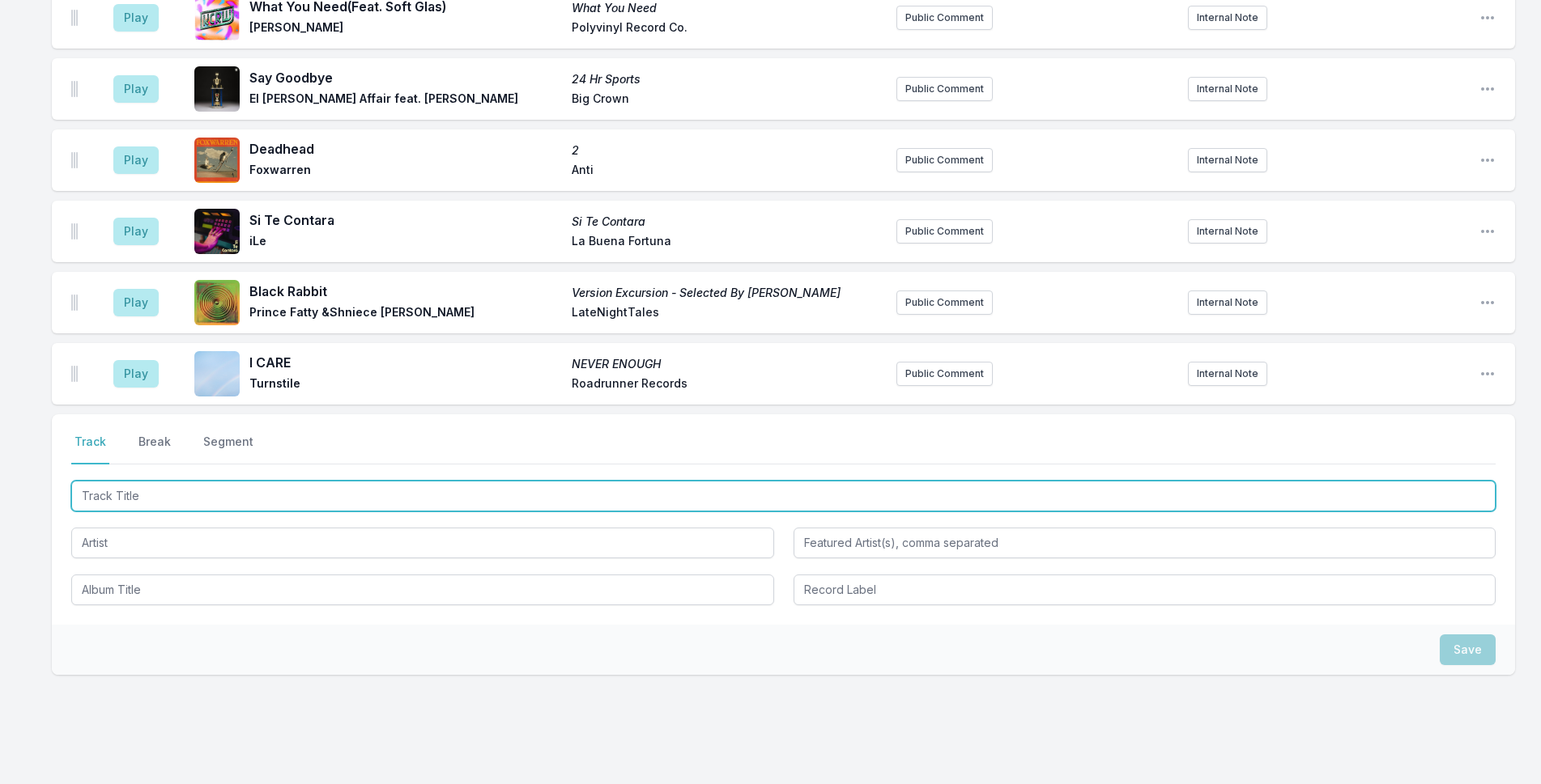
scroll to position [2557, 0]
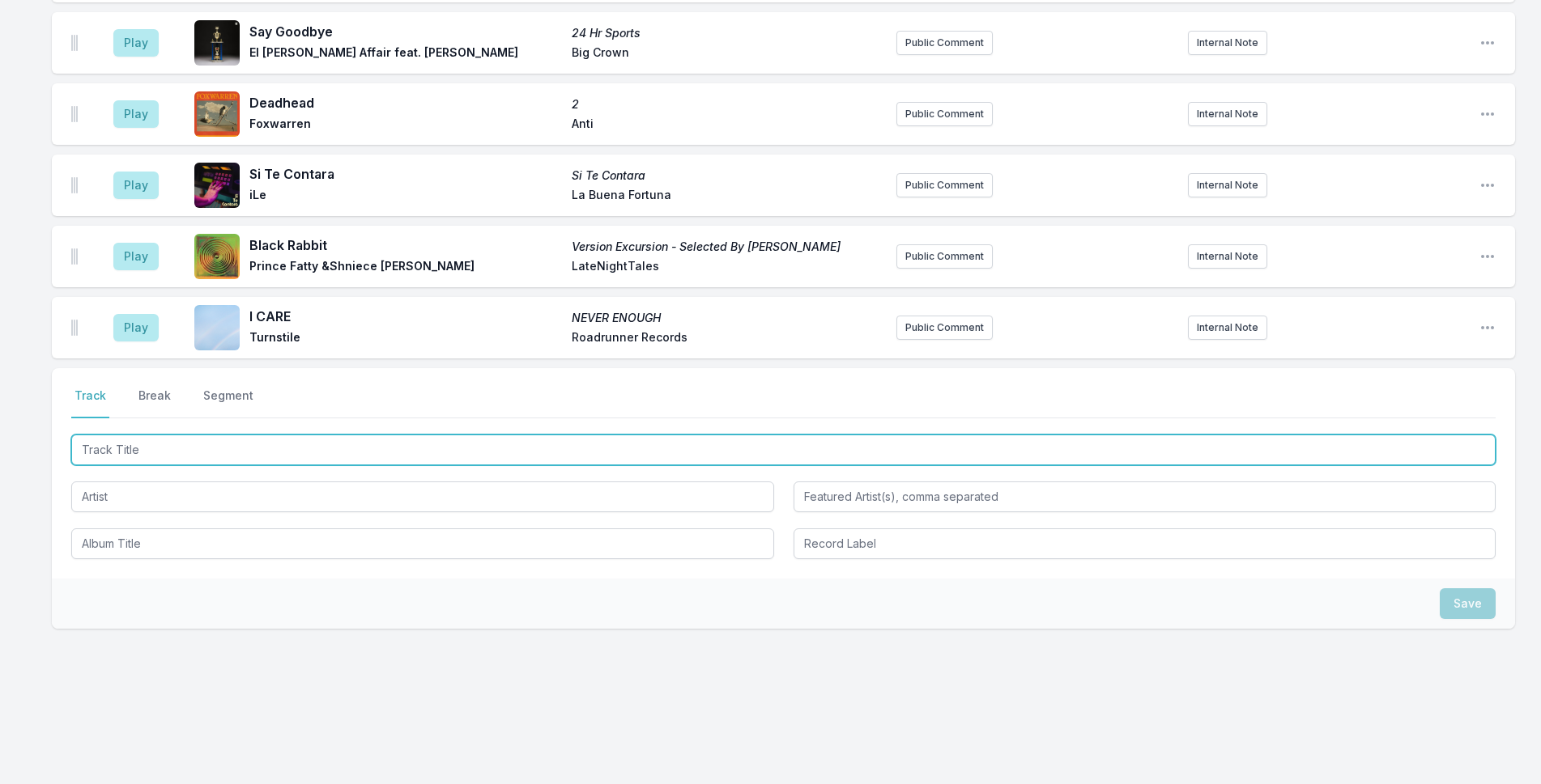
click at [381, 451] on input "Track Title" at bounding box center [784, 450] width 1425 height 31
type input "If Not For Love"
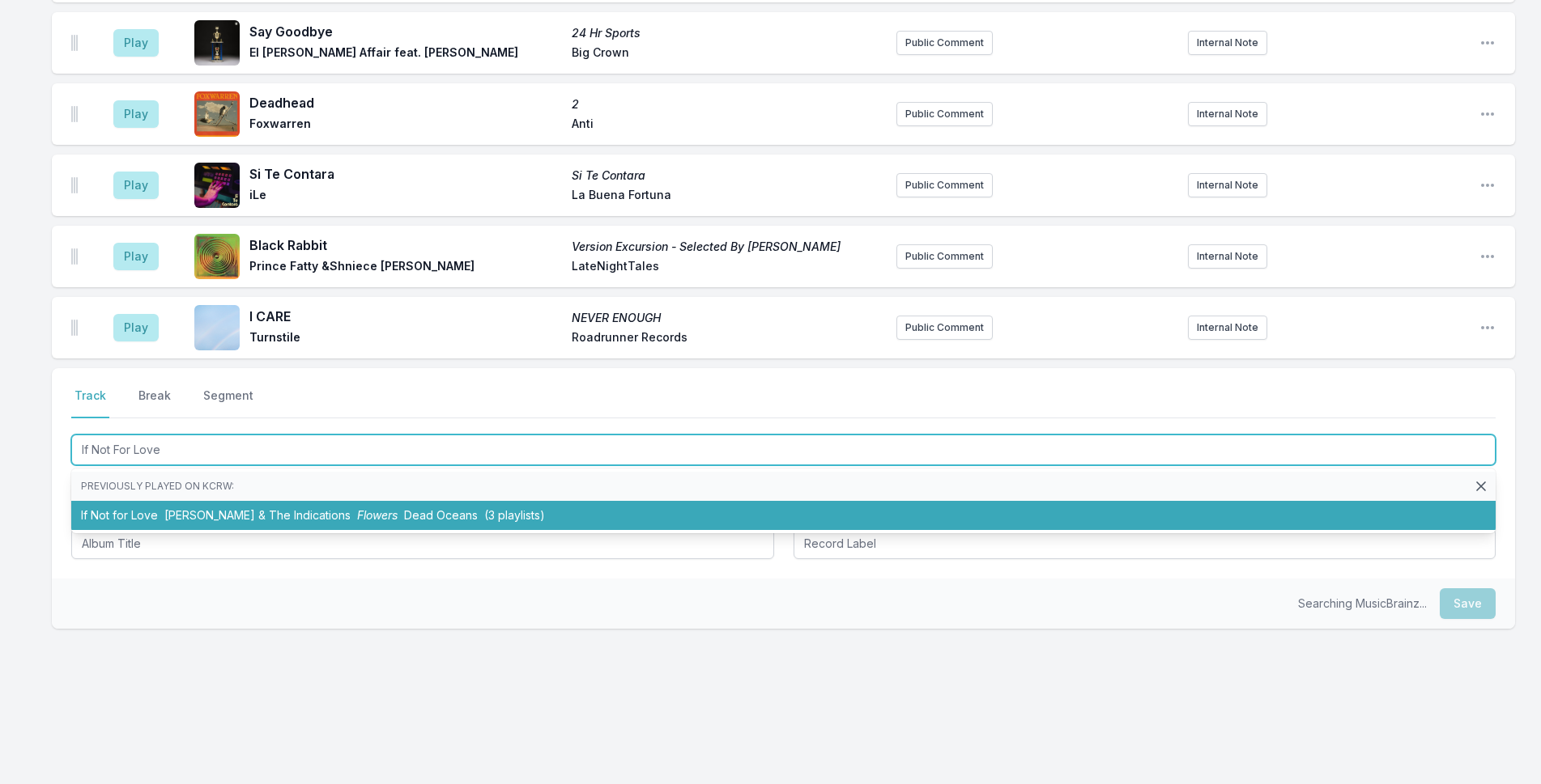
click at [370, 506] on li "If Not for Love [PERSON_NAME] & The Indications Flowers Dead Oceans (3 playlist…" at bounding box center [784, 515] width 1425 height 29
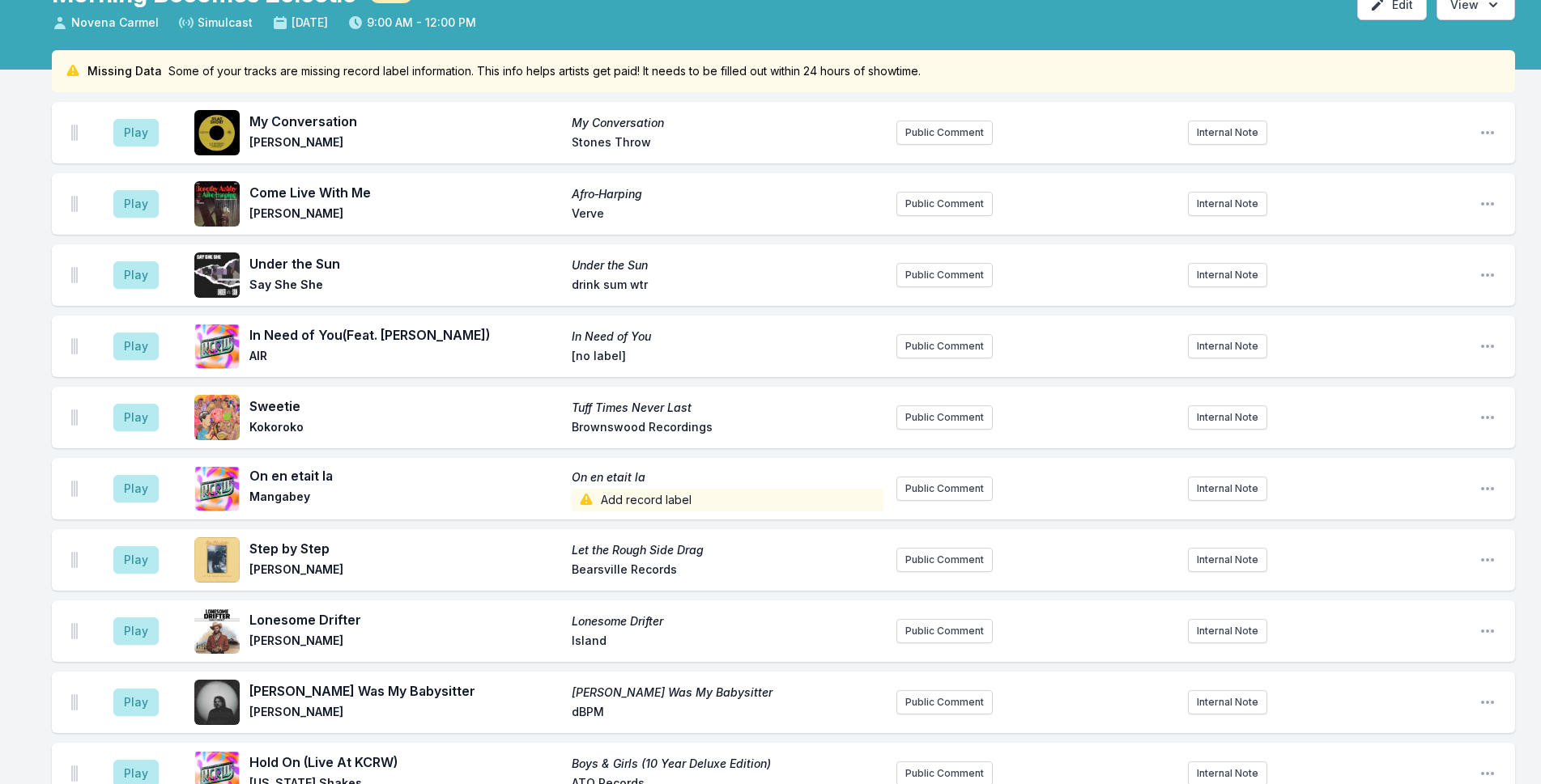
scroll to position [0, 0]
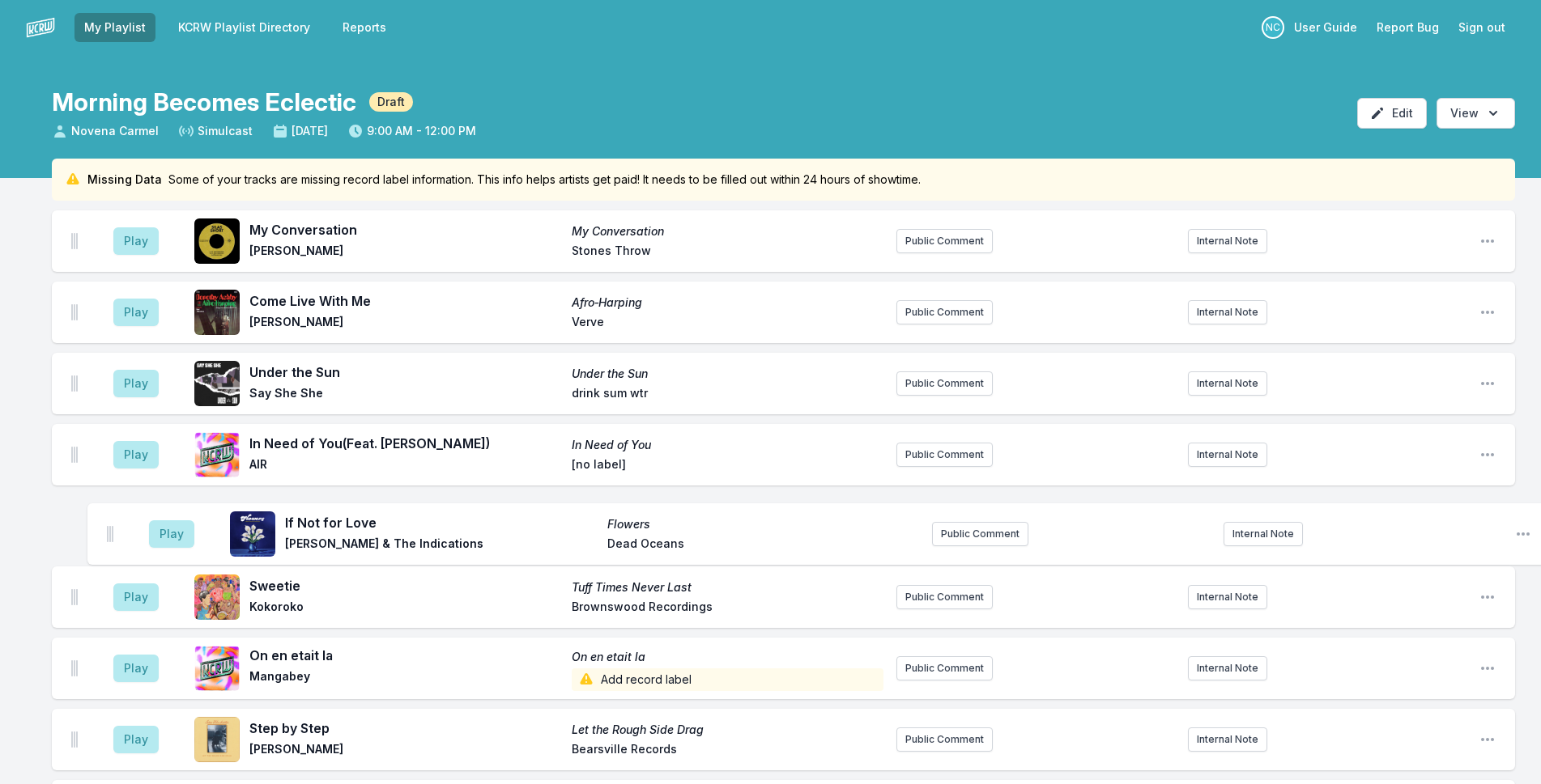
drag, startPoint x: 76, startPoint y: 325, endPoint x: 111, endPoint y: 524, distance: 202.1
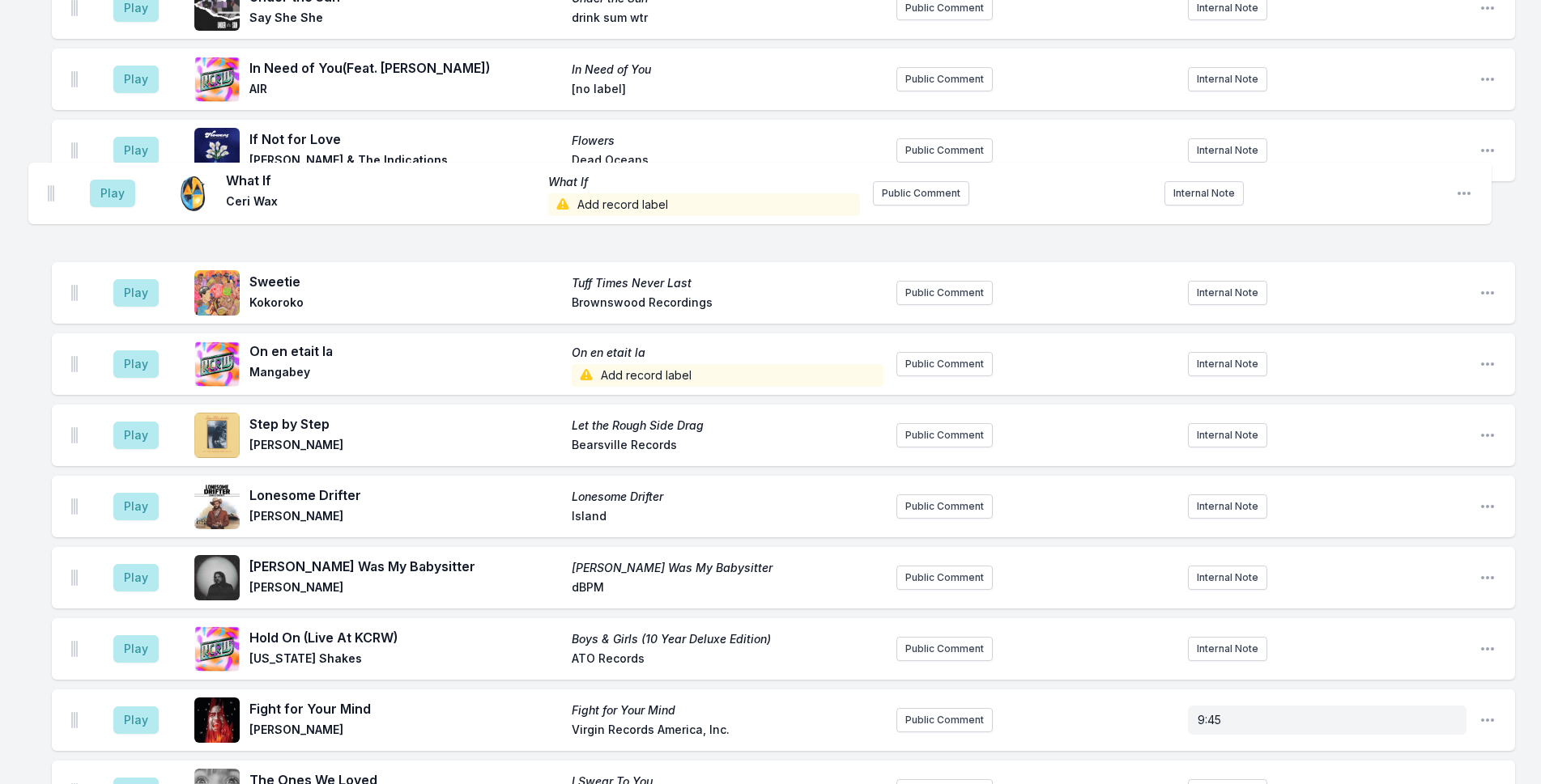
scroll to position [370, 0]
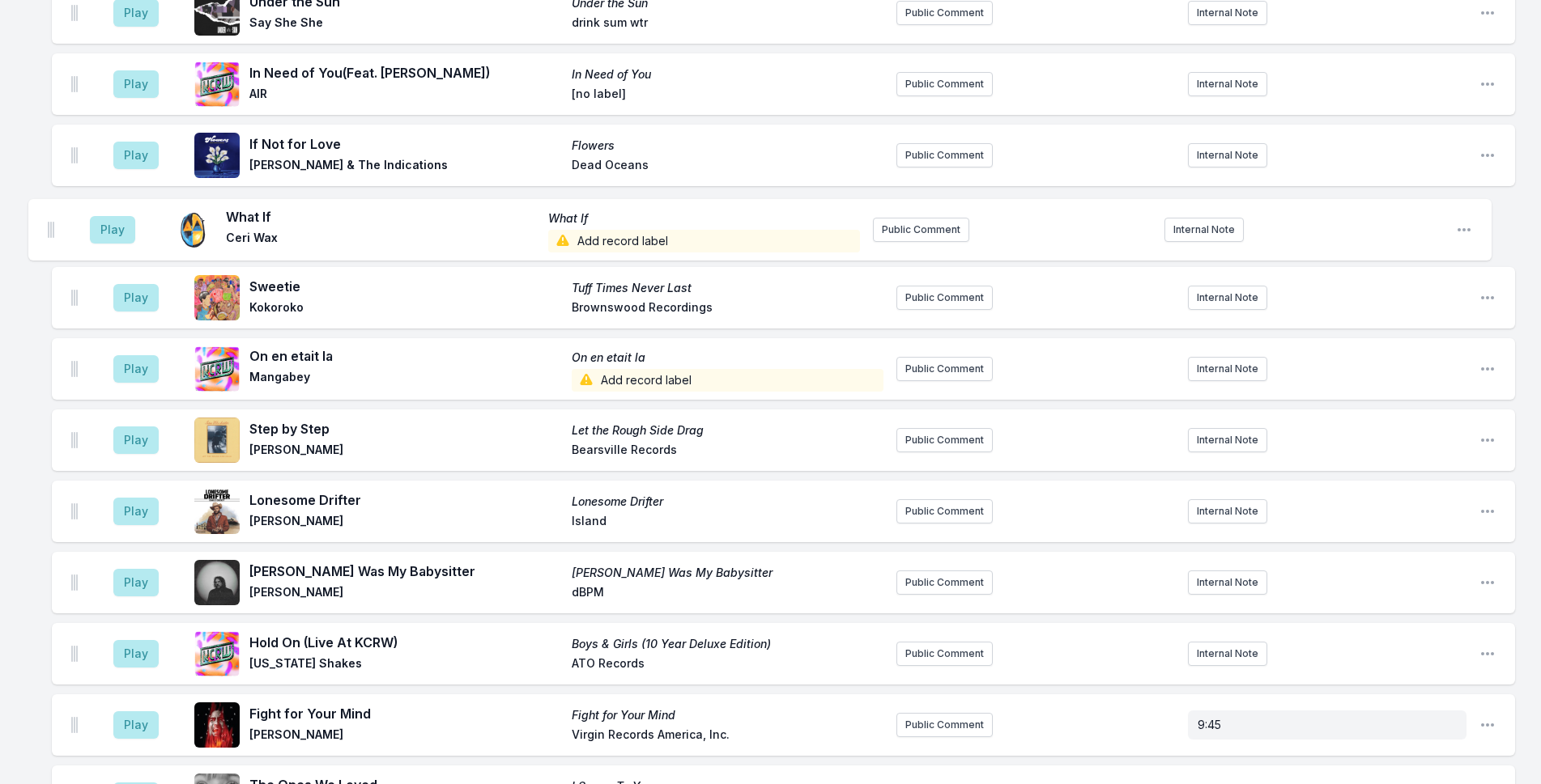
drag, startPoint x: 73, startPoint y: 483, endPoint x: 50, endPoint y: 219, distance: 265.0
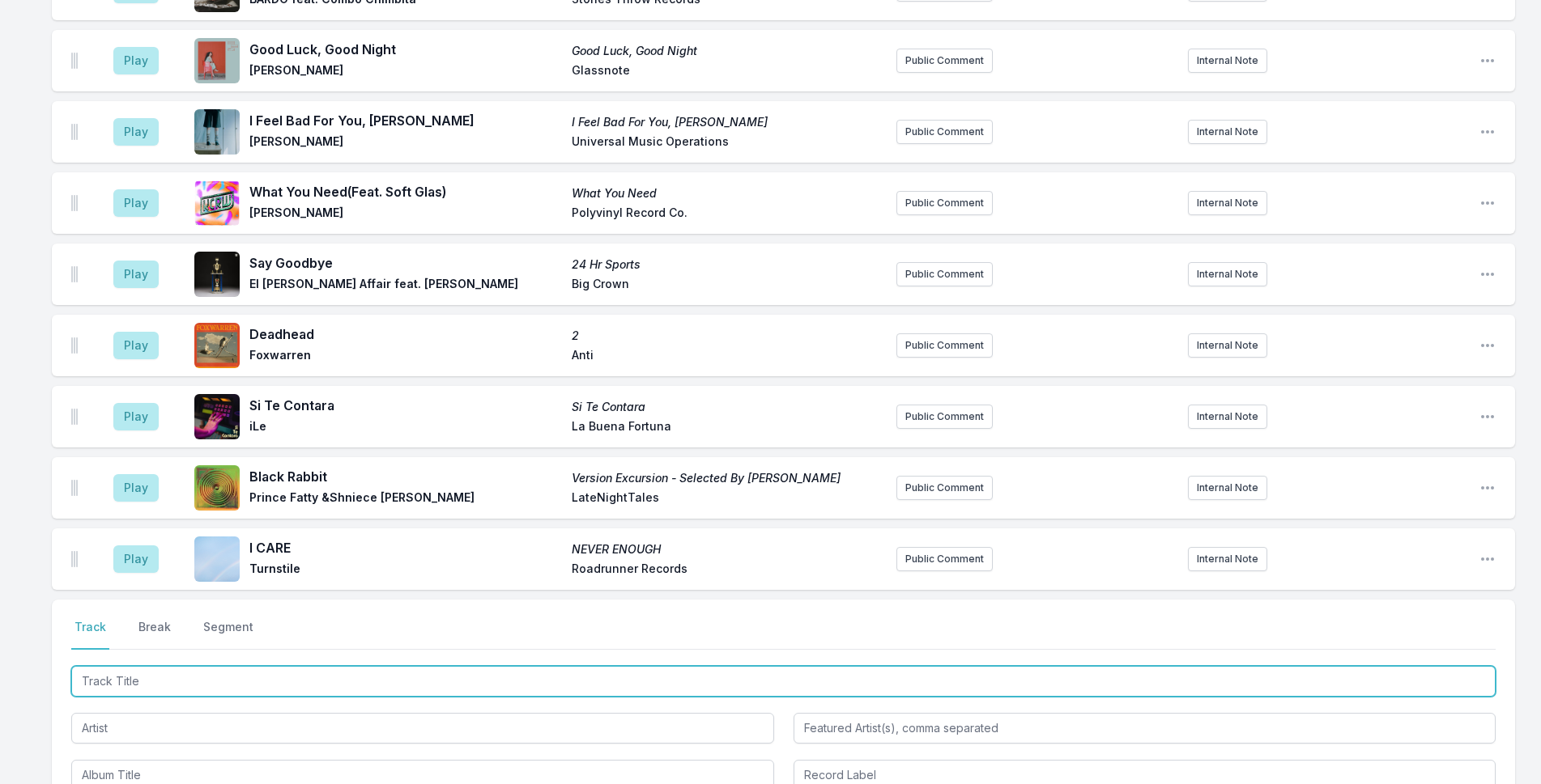
scroll to position [2629, 0]
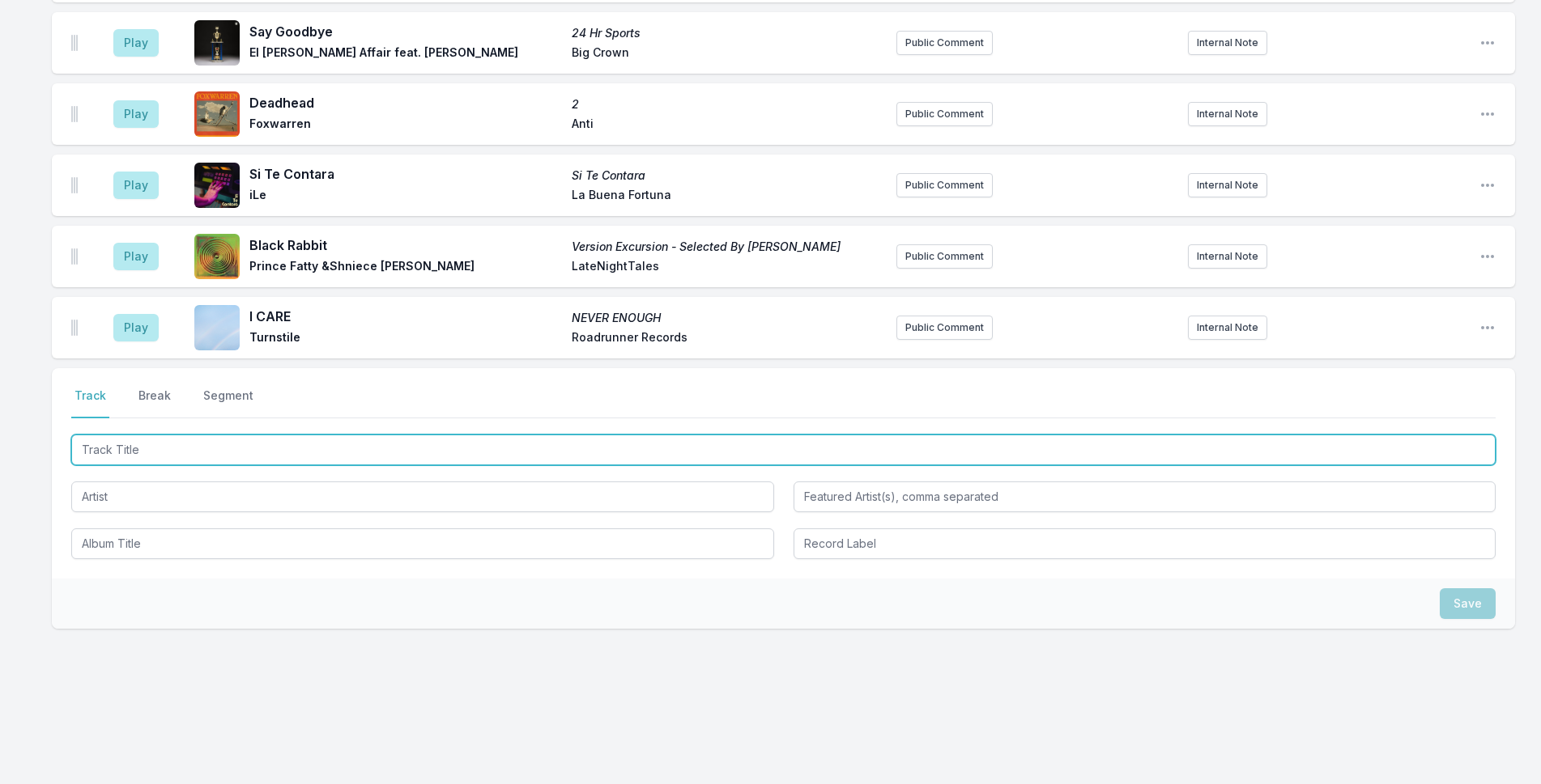
click at [316, 457] on input "Track Title" at bounding box center [784, 450] width 1425 height 31
type input "A Decade Long S"
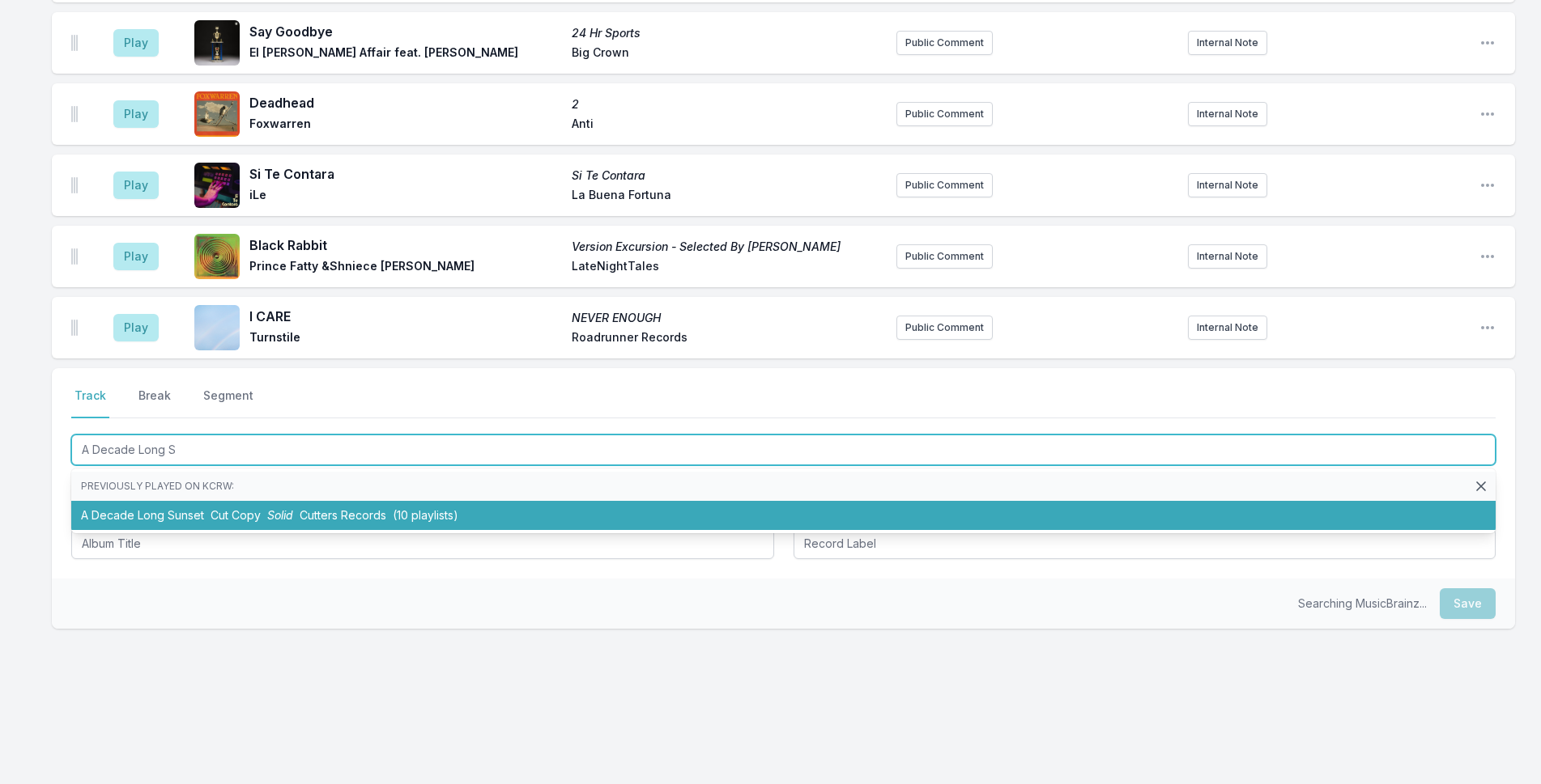
click at [324, 514] on span "Cutters Records" at bounding box center [343, 515] width 87 height 14
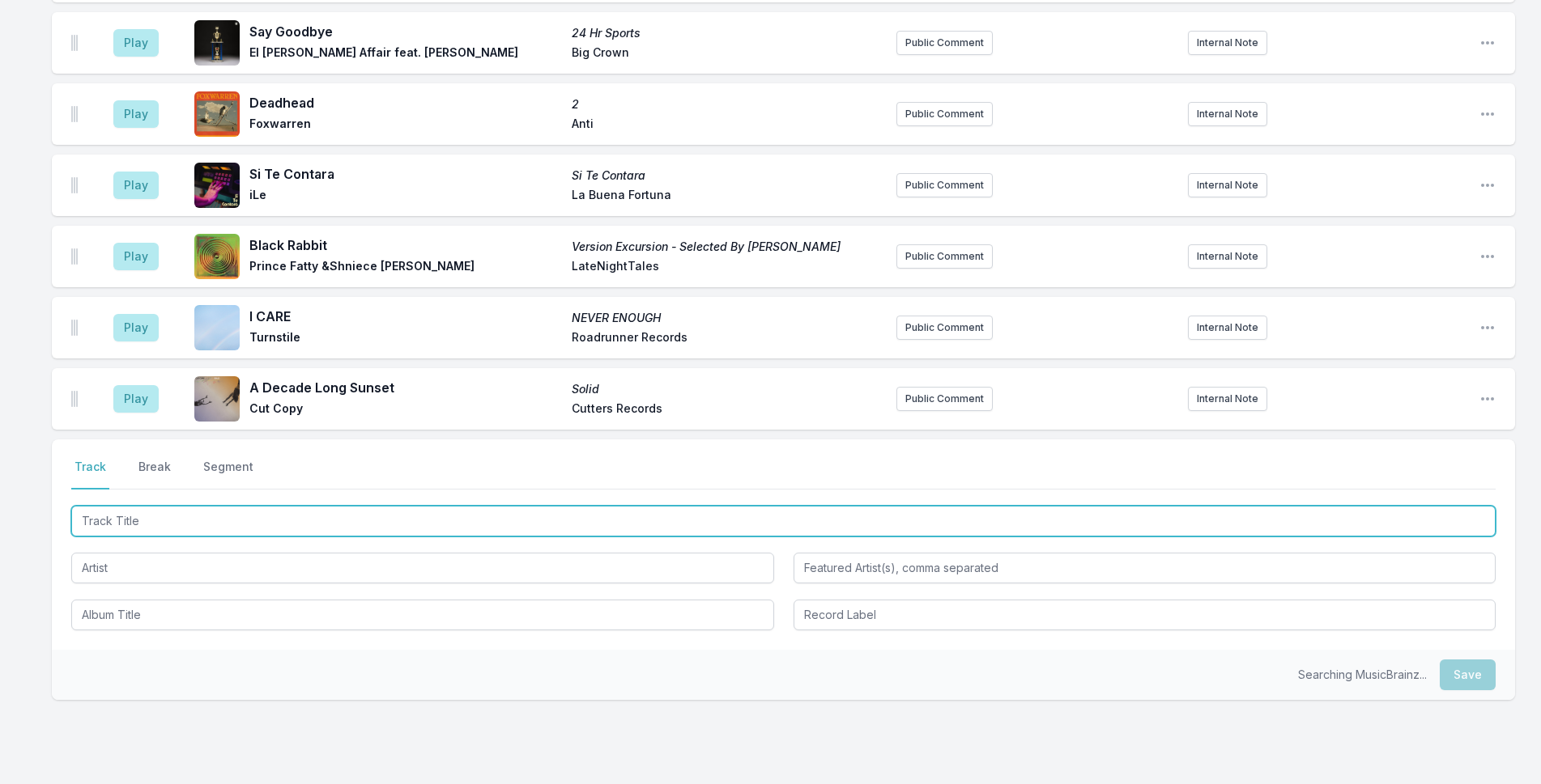
scroll to position [2700, 0]
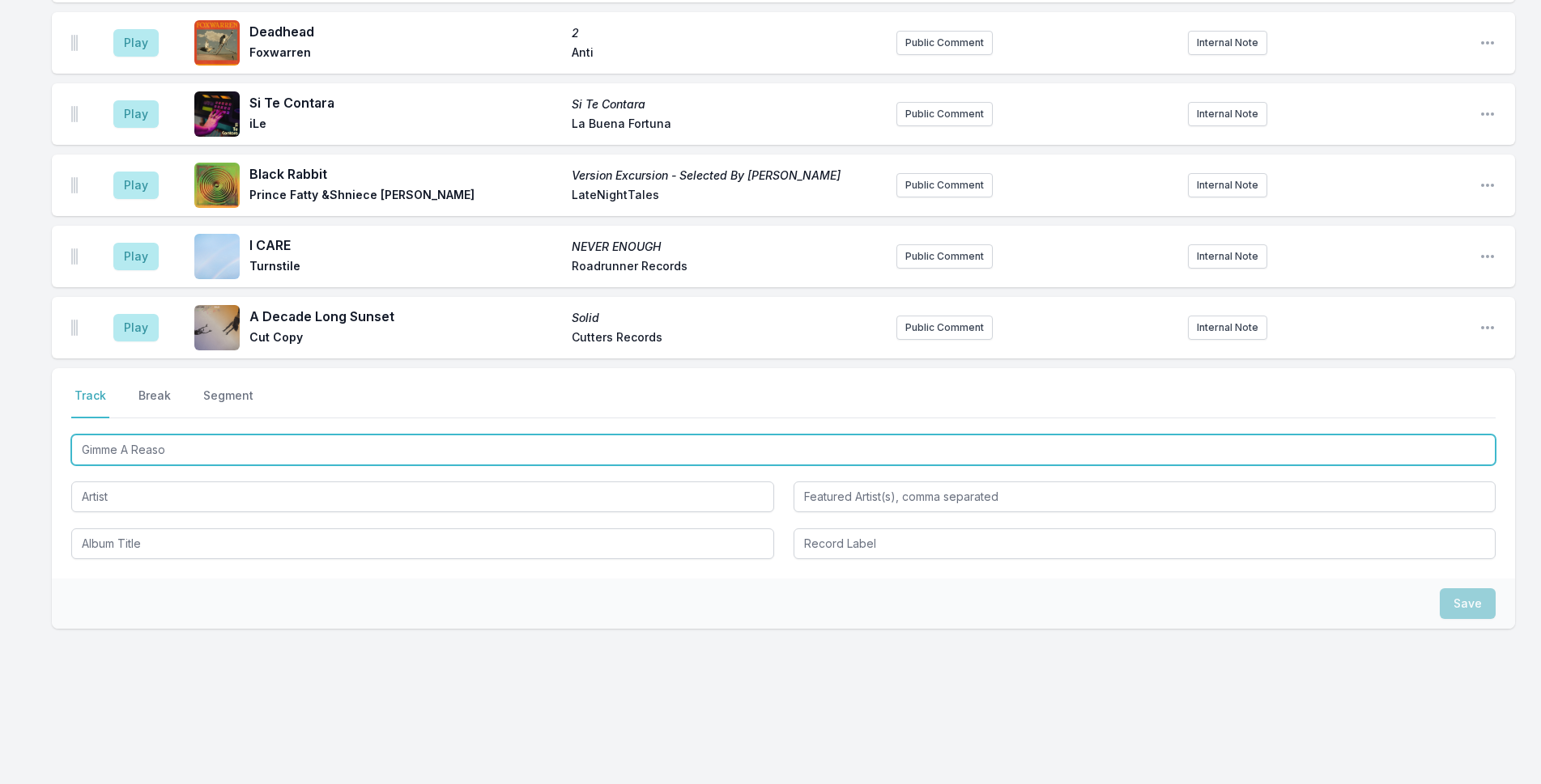
type input "Gimme A Reason"
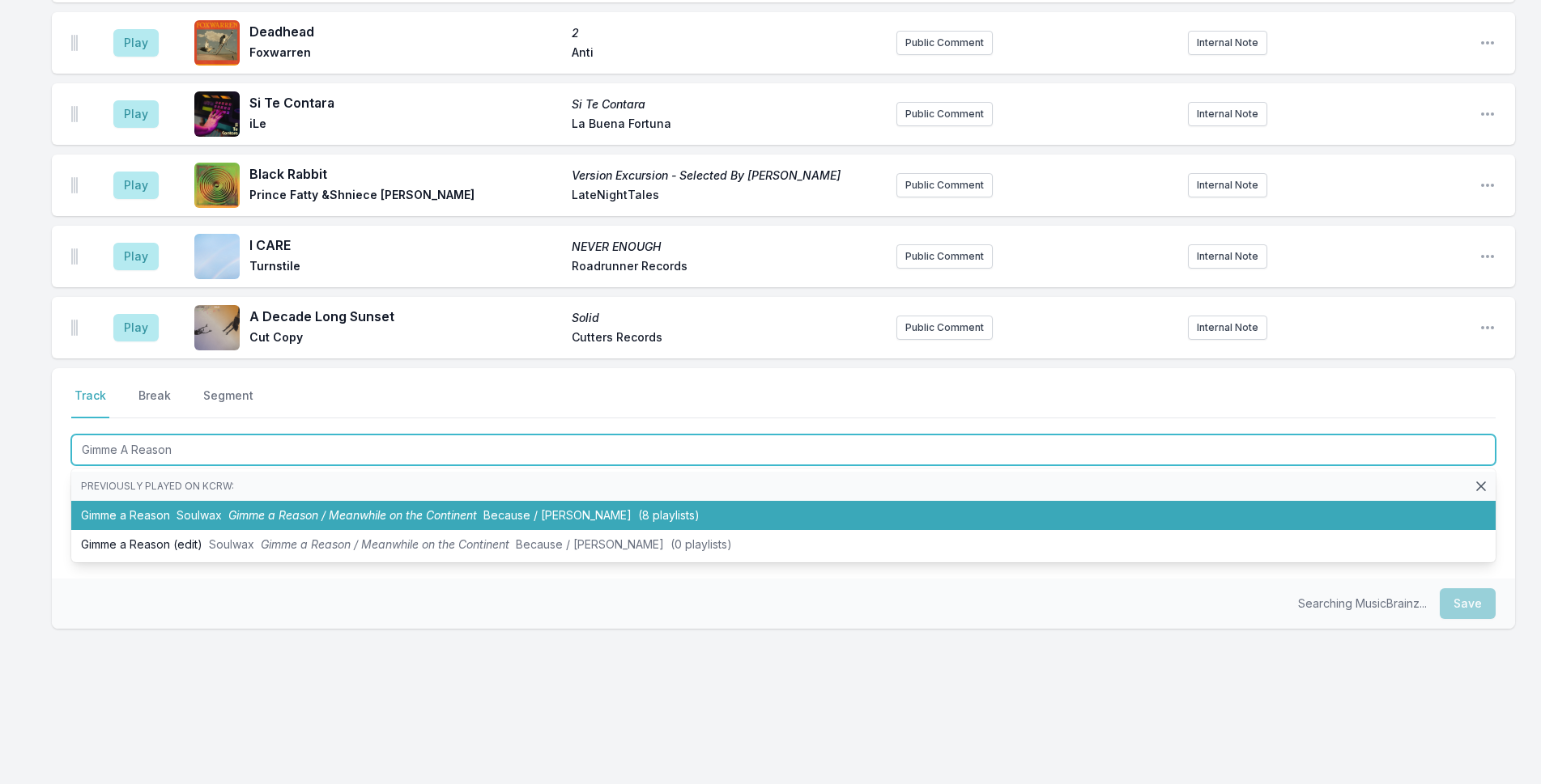
click at [408, 522] on li "Gimme a Reason Soulwax Gimme a Reason / Meanwhile on the Continent Because / De…" at bounding box center [784, 515] width 1425 height 29
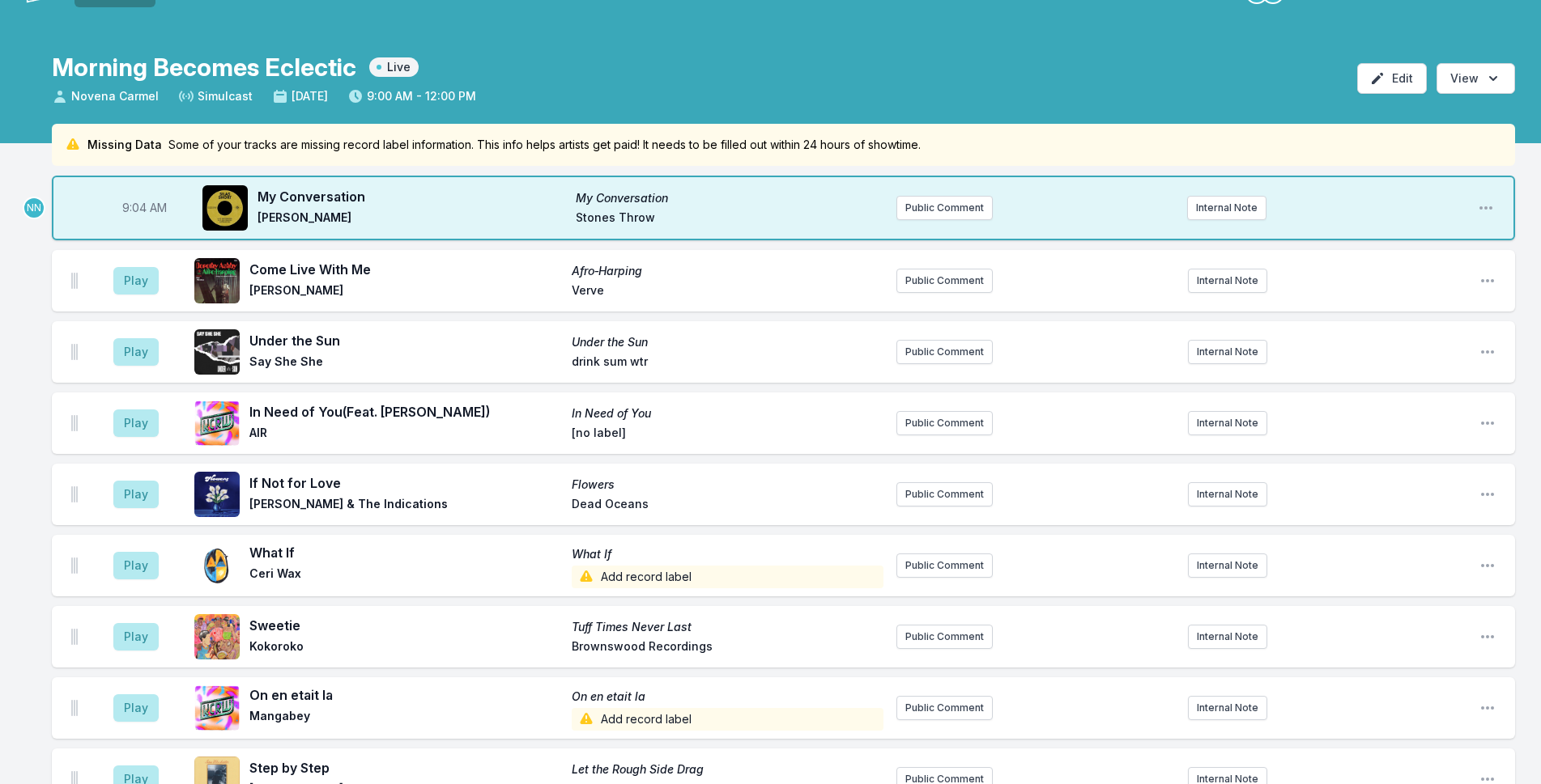
scroll to position [0, 0]
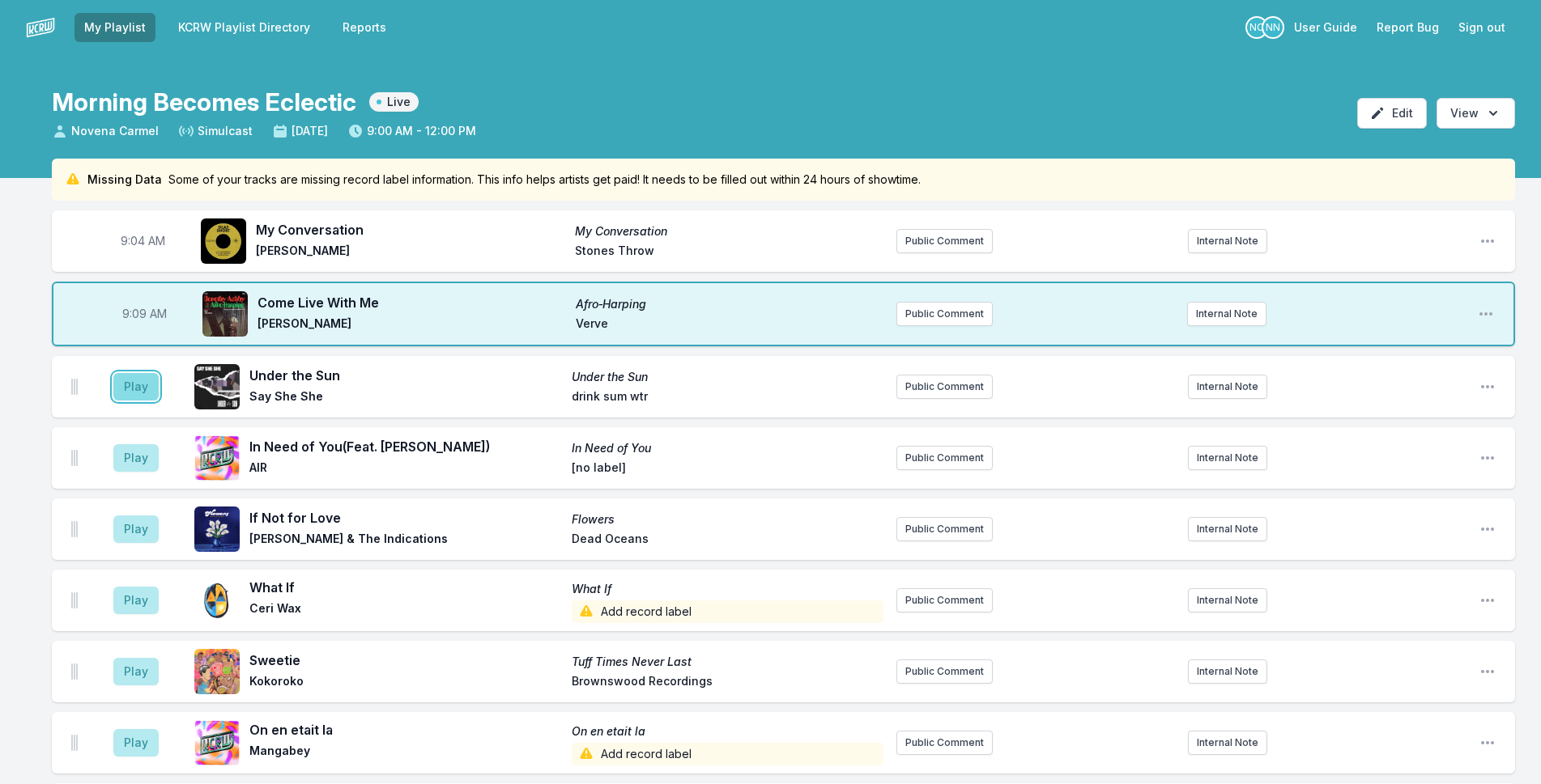
click at [131, 393] on button "Play" at bounding box center [136, 387] width 45 height 28
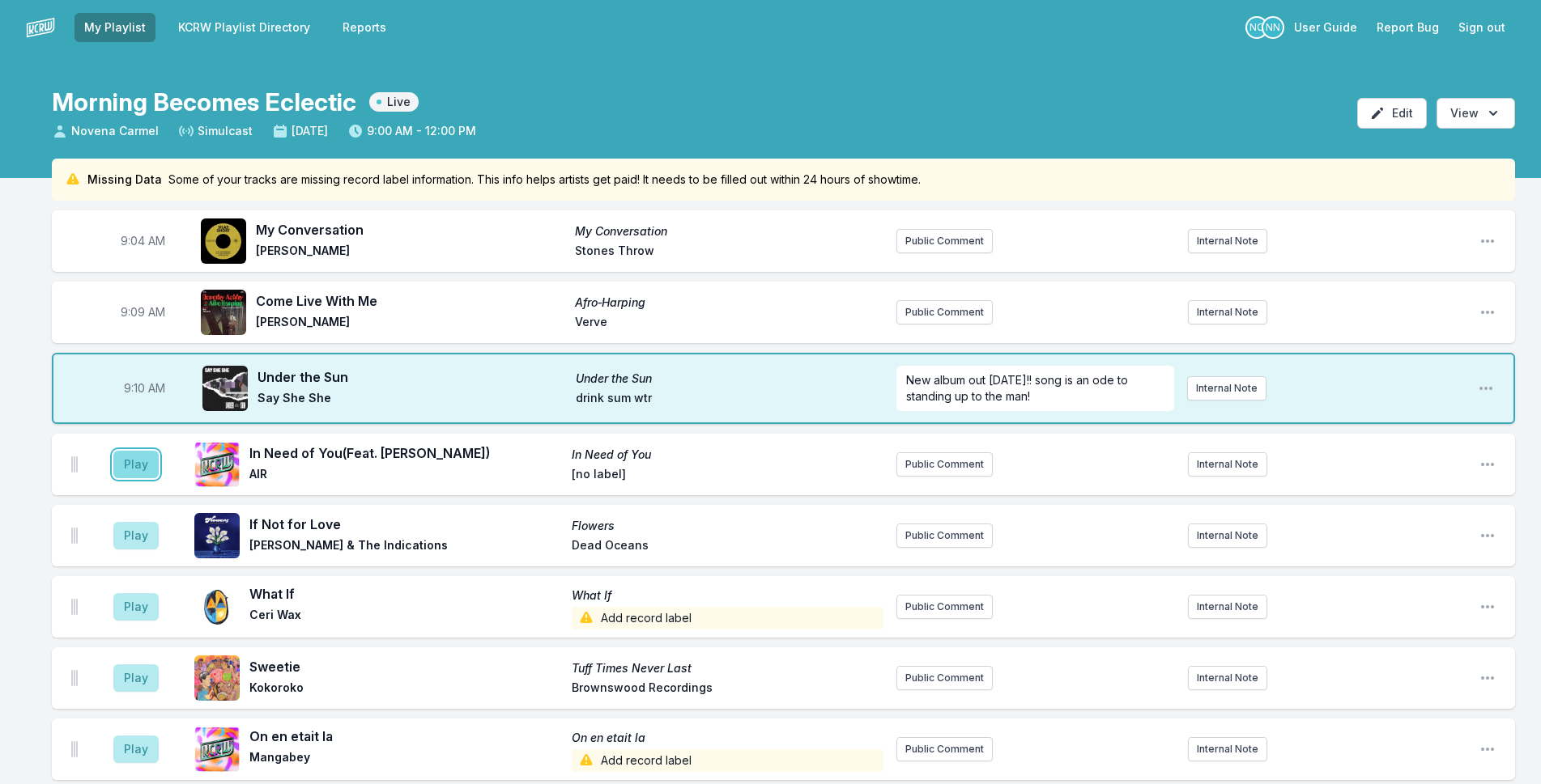
click at [133, 461] on button "Play" at bounding box center [136, 464] width 45 height 28
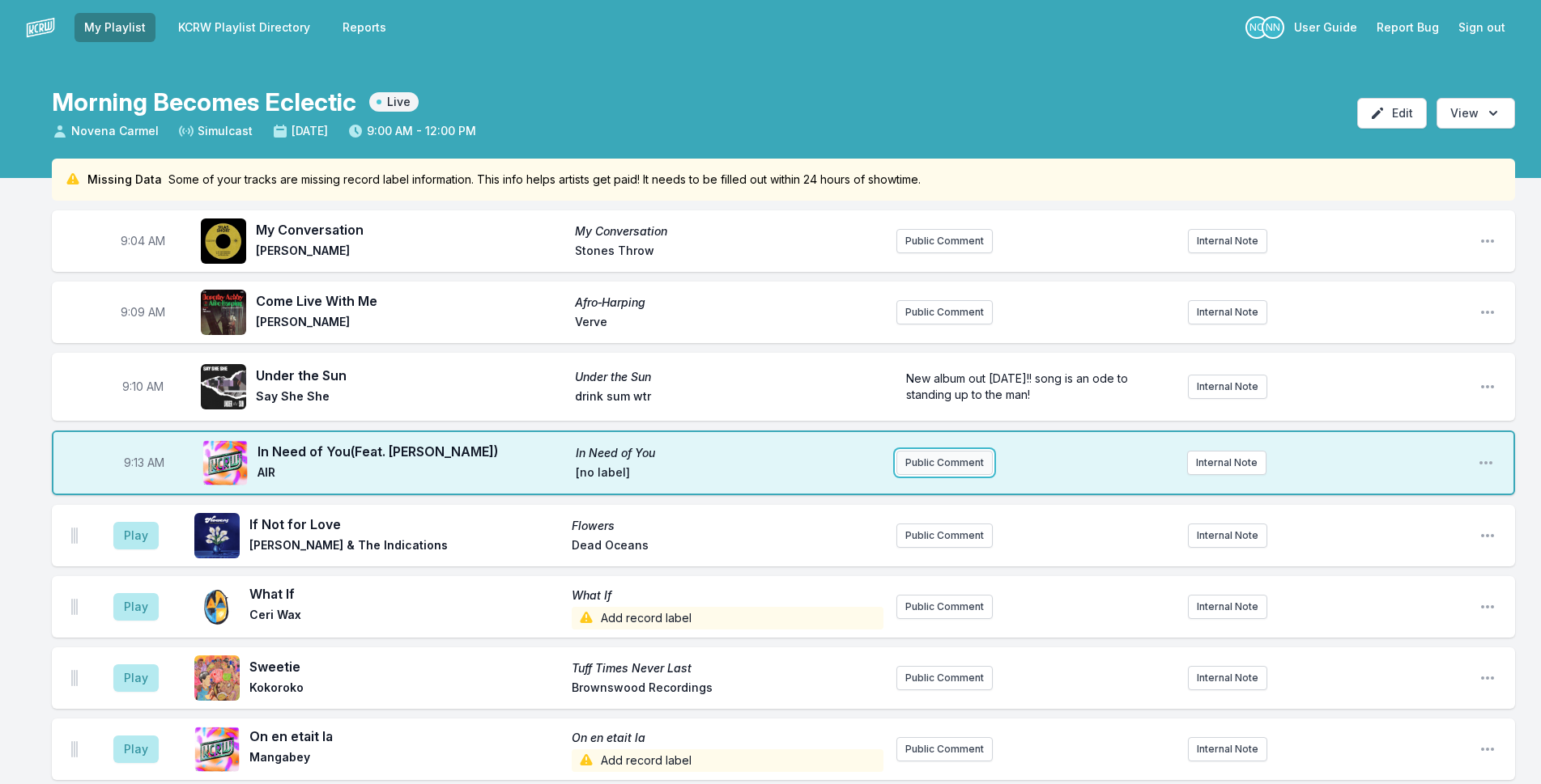
click at [955, 469] on button "Public Comment" at bounding box center [944, 462] width 96 height 24
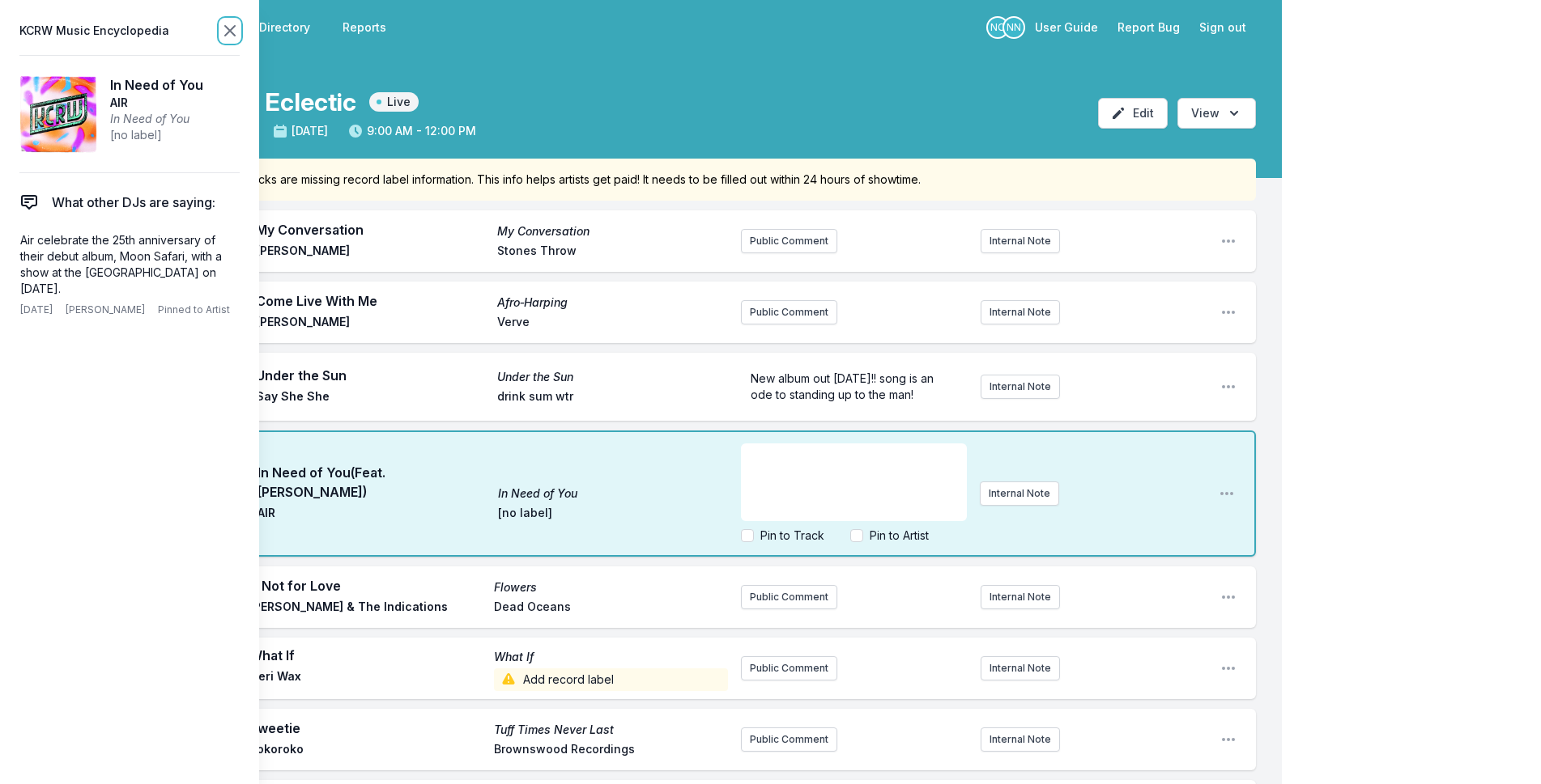
click at [225, 29] on icon at bounding box center [230, 31] width 20 height 20
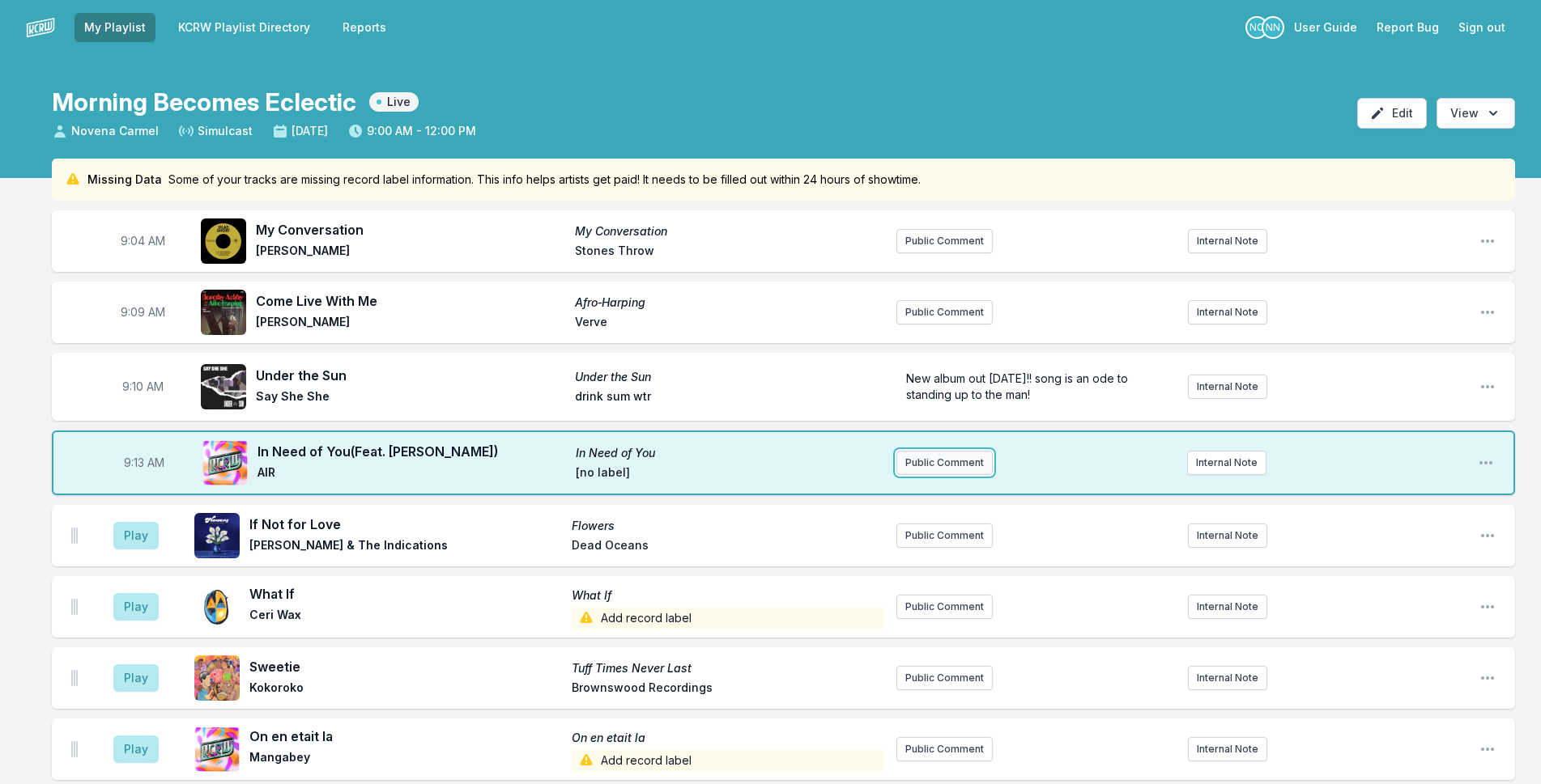
click at [940, 463] on button "Public Comment" at bounding box center [944, 462] width 96 height 24
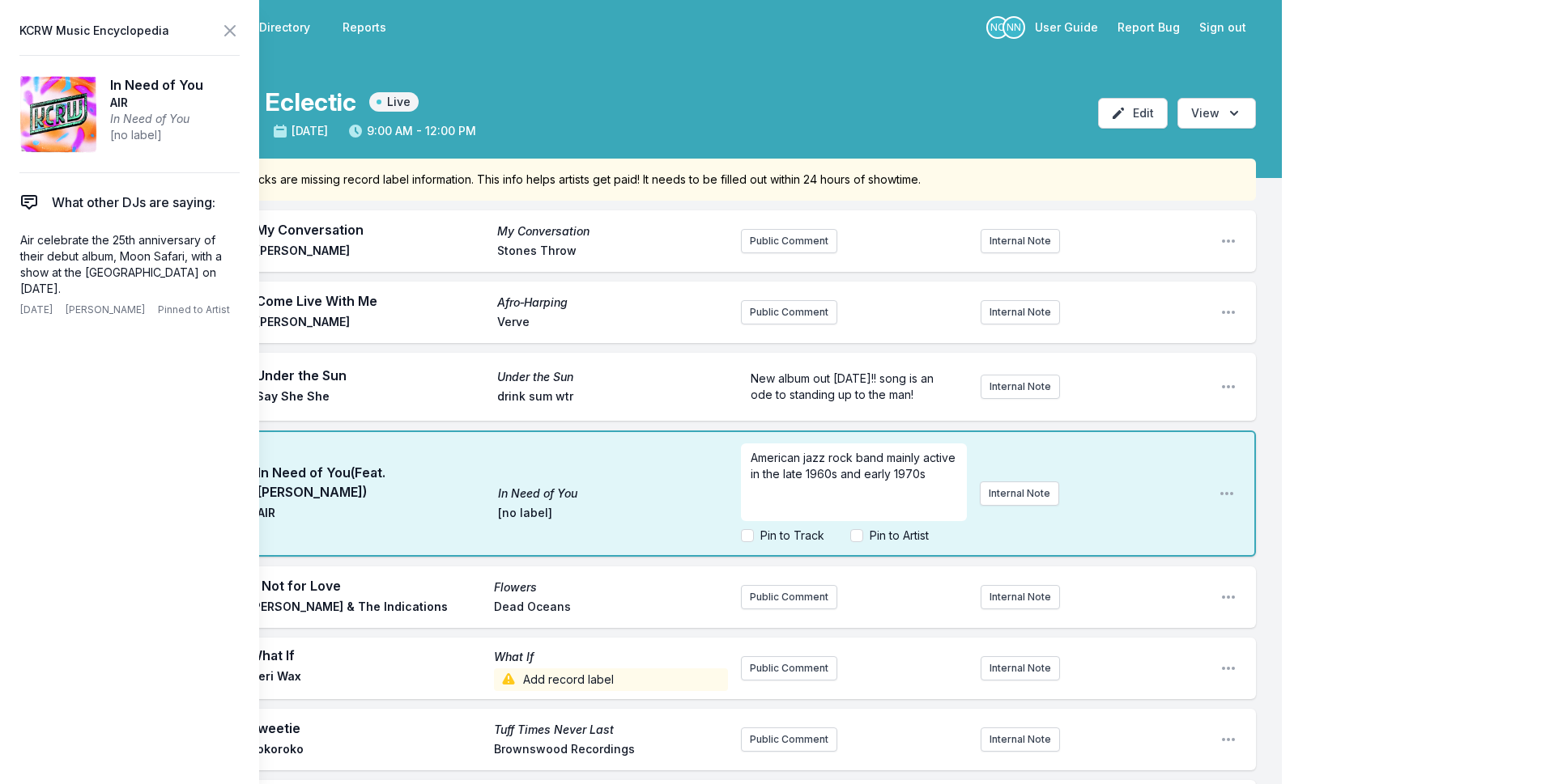
click at [841, 464] on p "American jazz rock band mainly active in the late 1960s and early 1970s" at bounding box center [853, 466] width 206 height 32
click at [811, 540] on label "Pin to Track" at bounding box center [792, 535] width 64 height 16
click at [754, 540] on input "Pin to Track" at bounding box center [748, 535] width 13 height 13
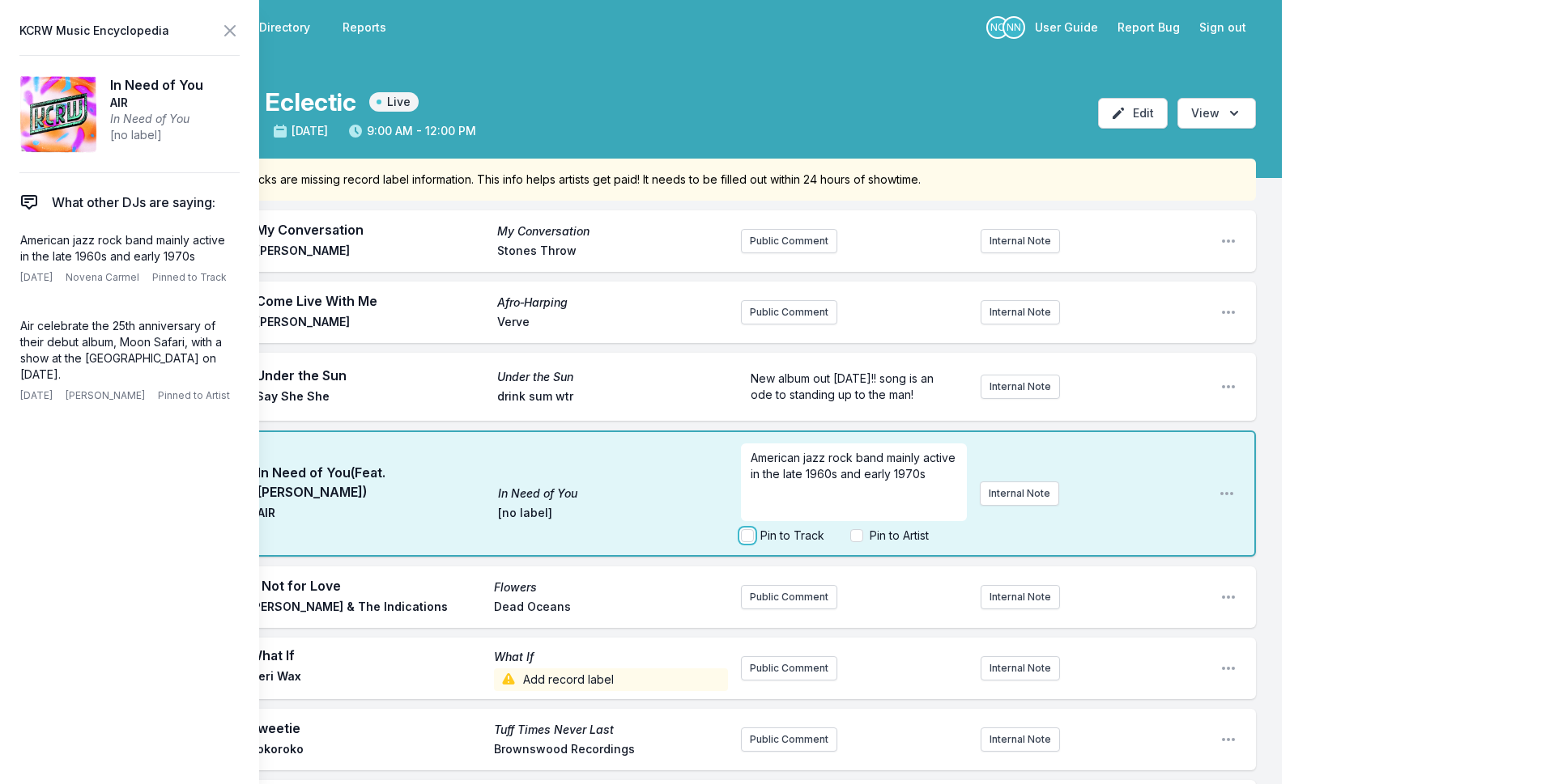
checkbox input "true"
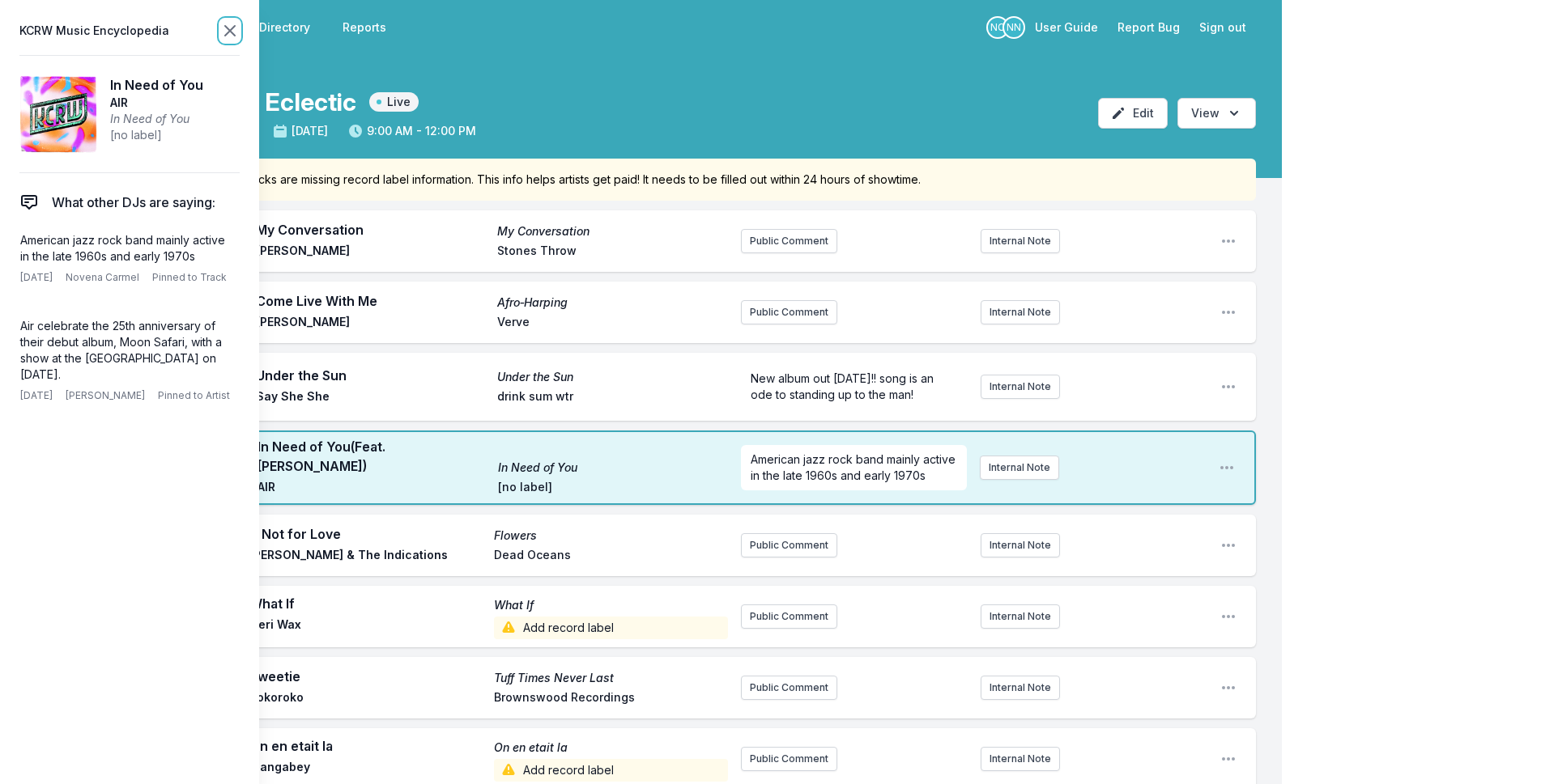
click at [231, 25] on icon at bounding box center [230, 31] width 20 height 20
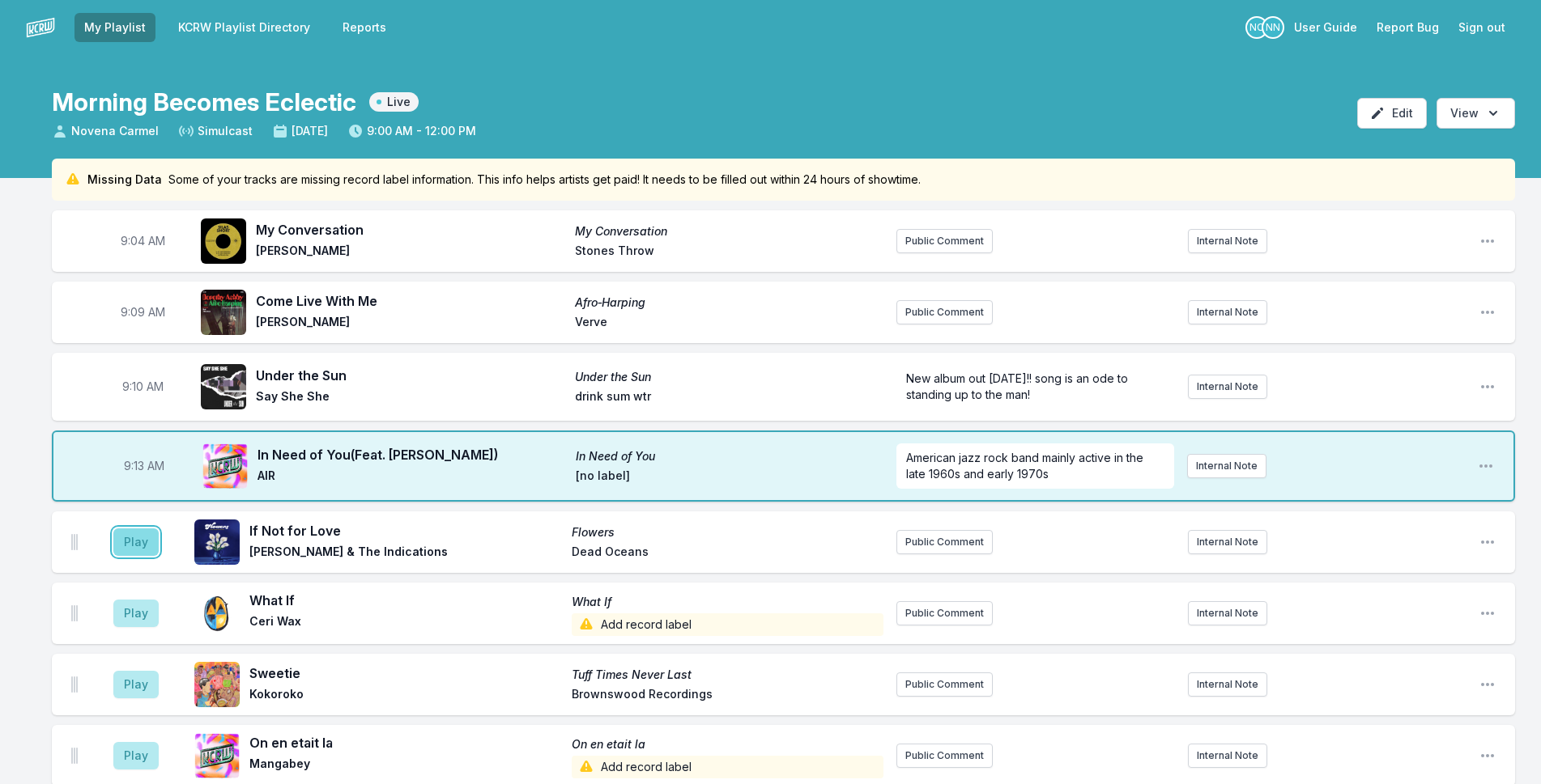
click at [125, 547] on button "Play" at bounding box center [136, 542] width 45 height 28
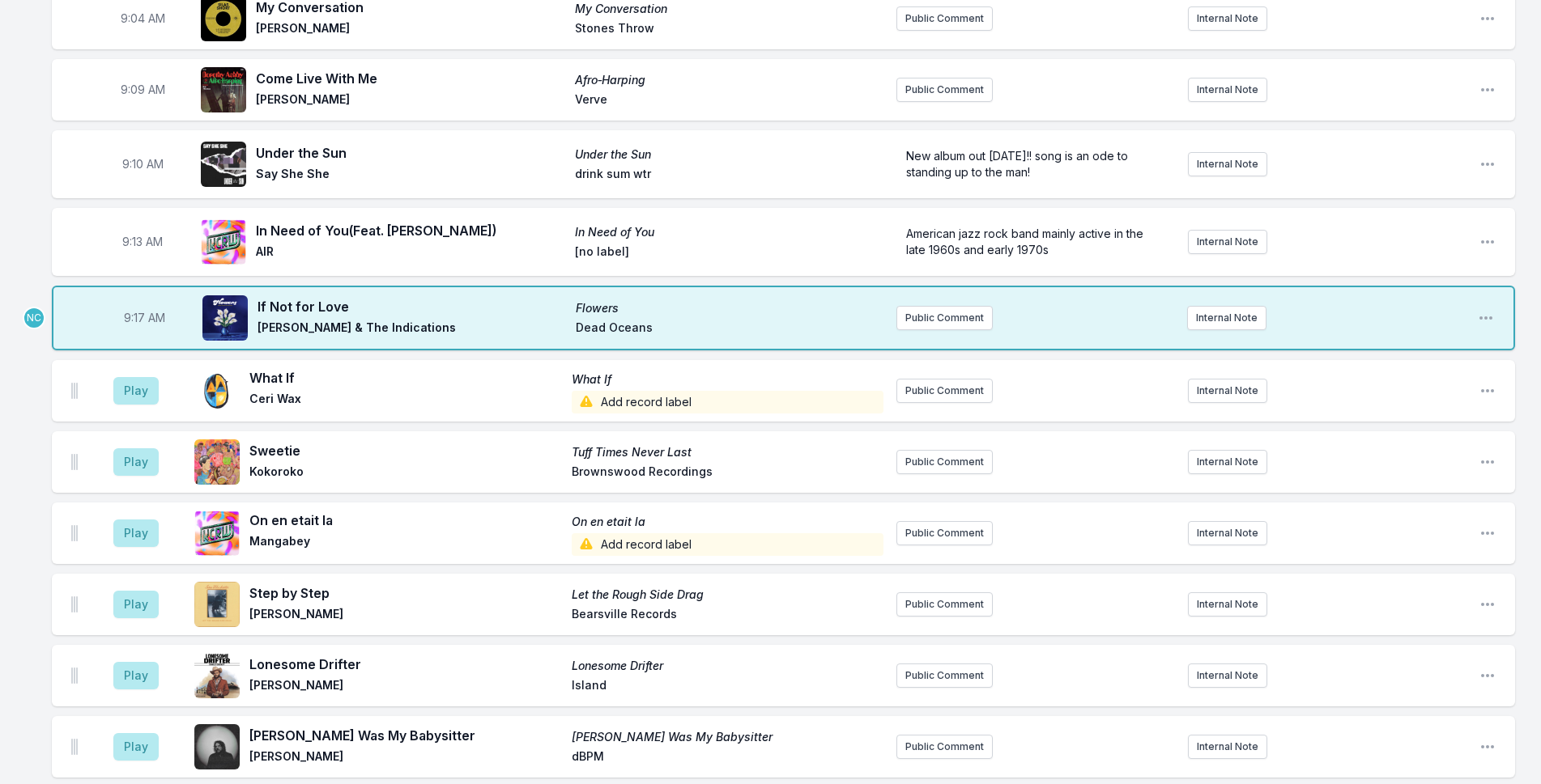
scroll to position [242, 0]
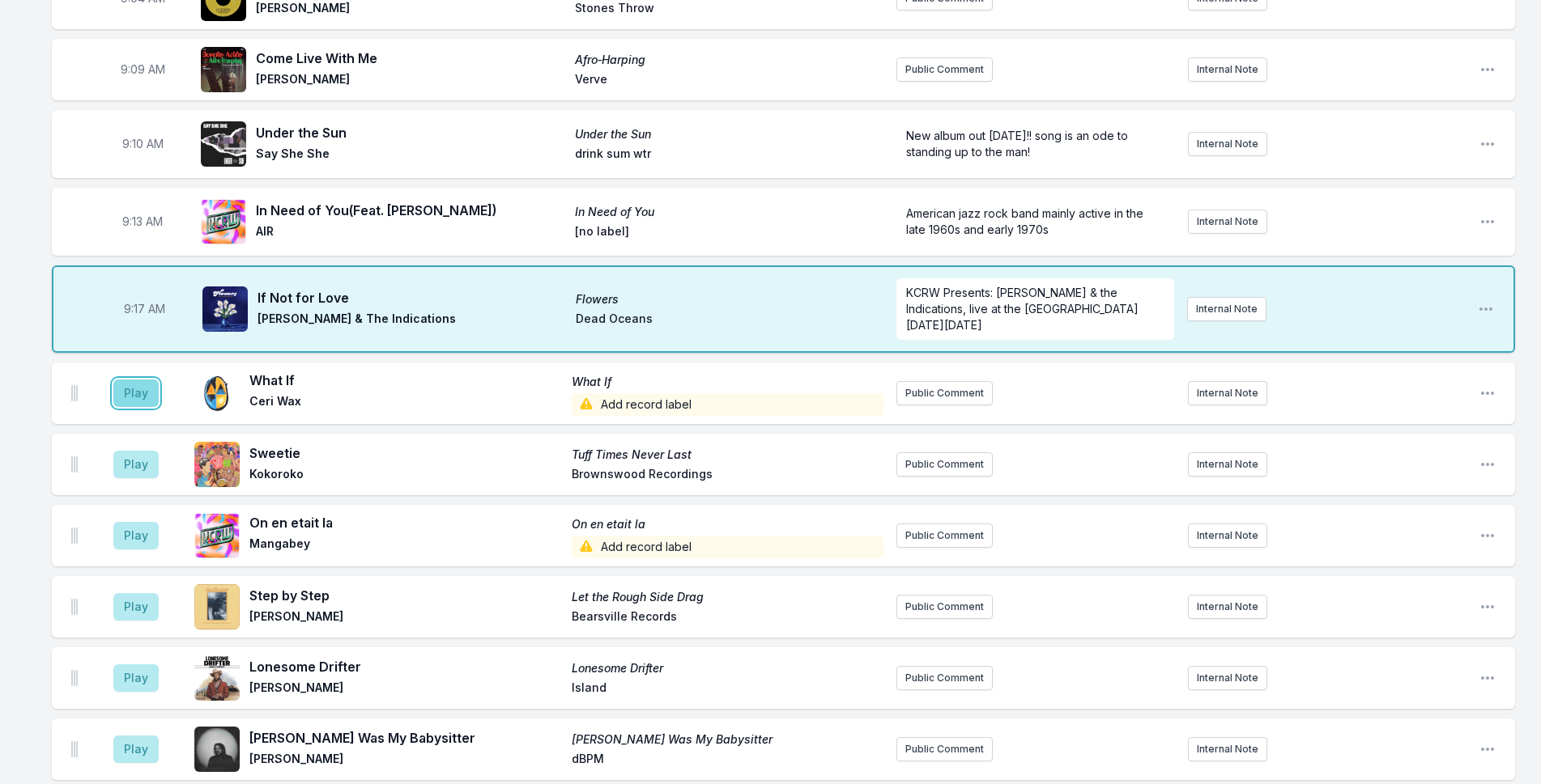
click at [139, 397] on button "Play" at bounding box center [136, 393] width 45 height 28
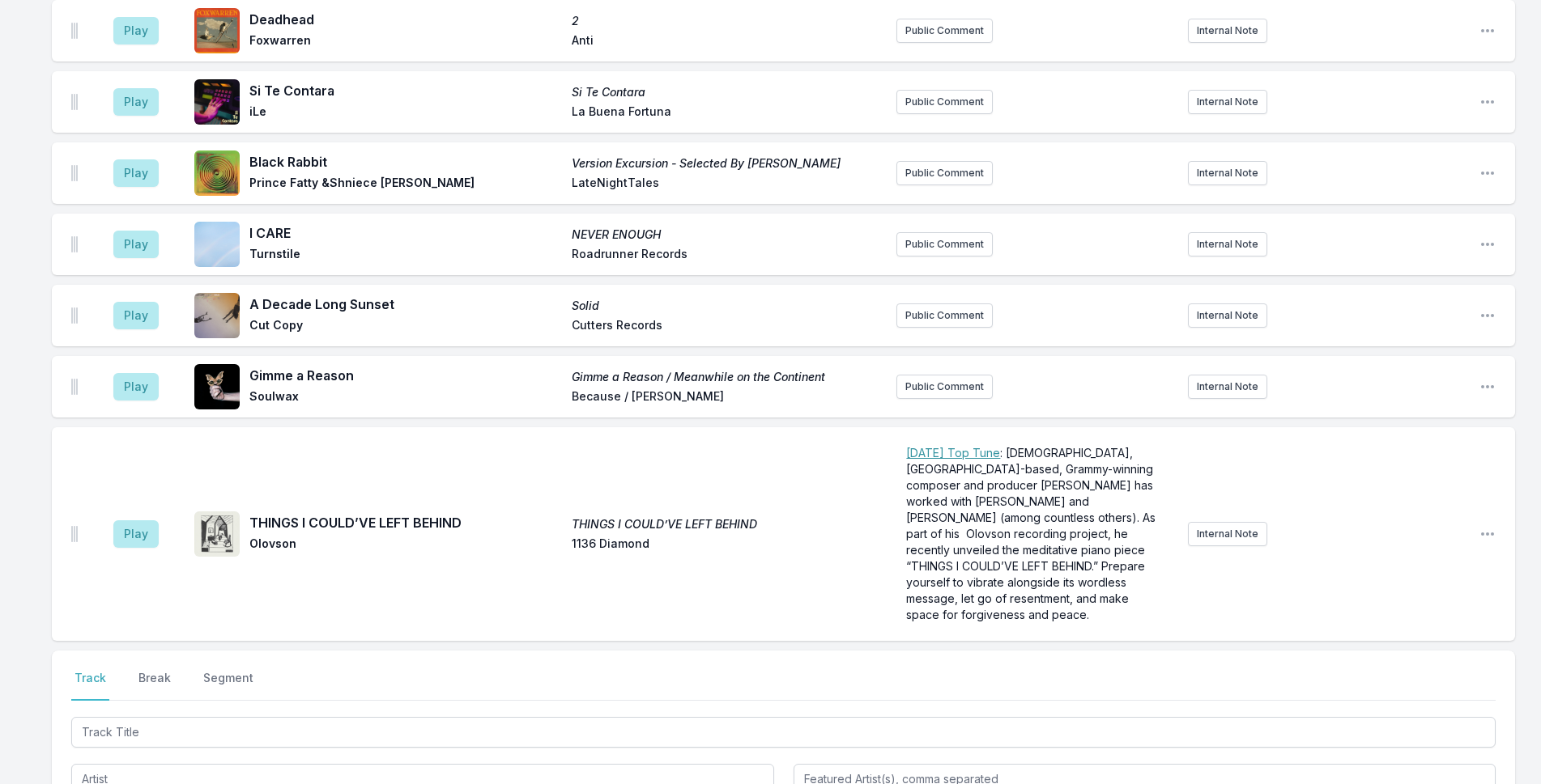
scroll to position [3017, 0]
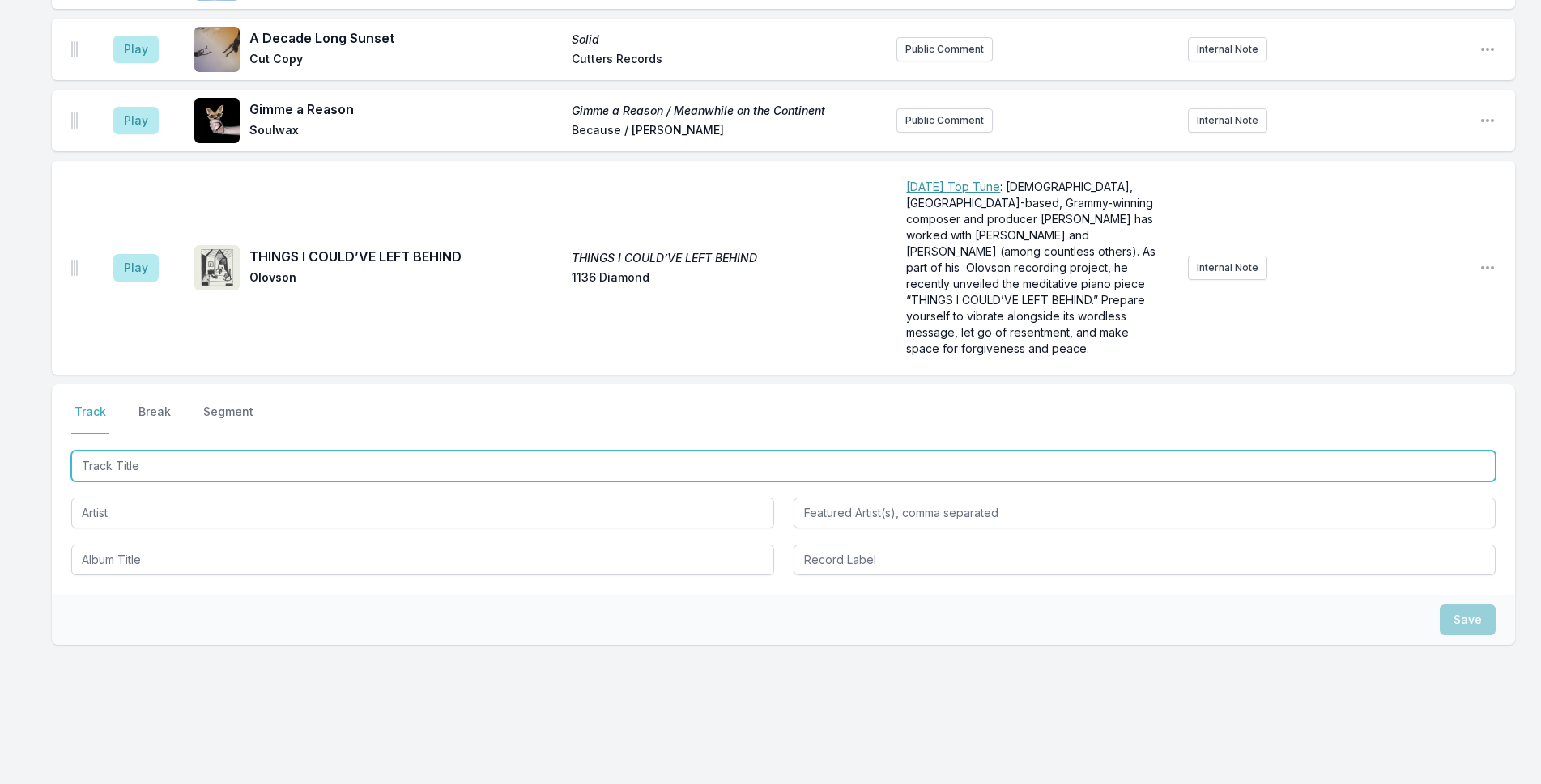
click at [351, 451] on input "Track Title" at bounding box center [784, 466] width 1425 height 31
type input "Otherside"
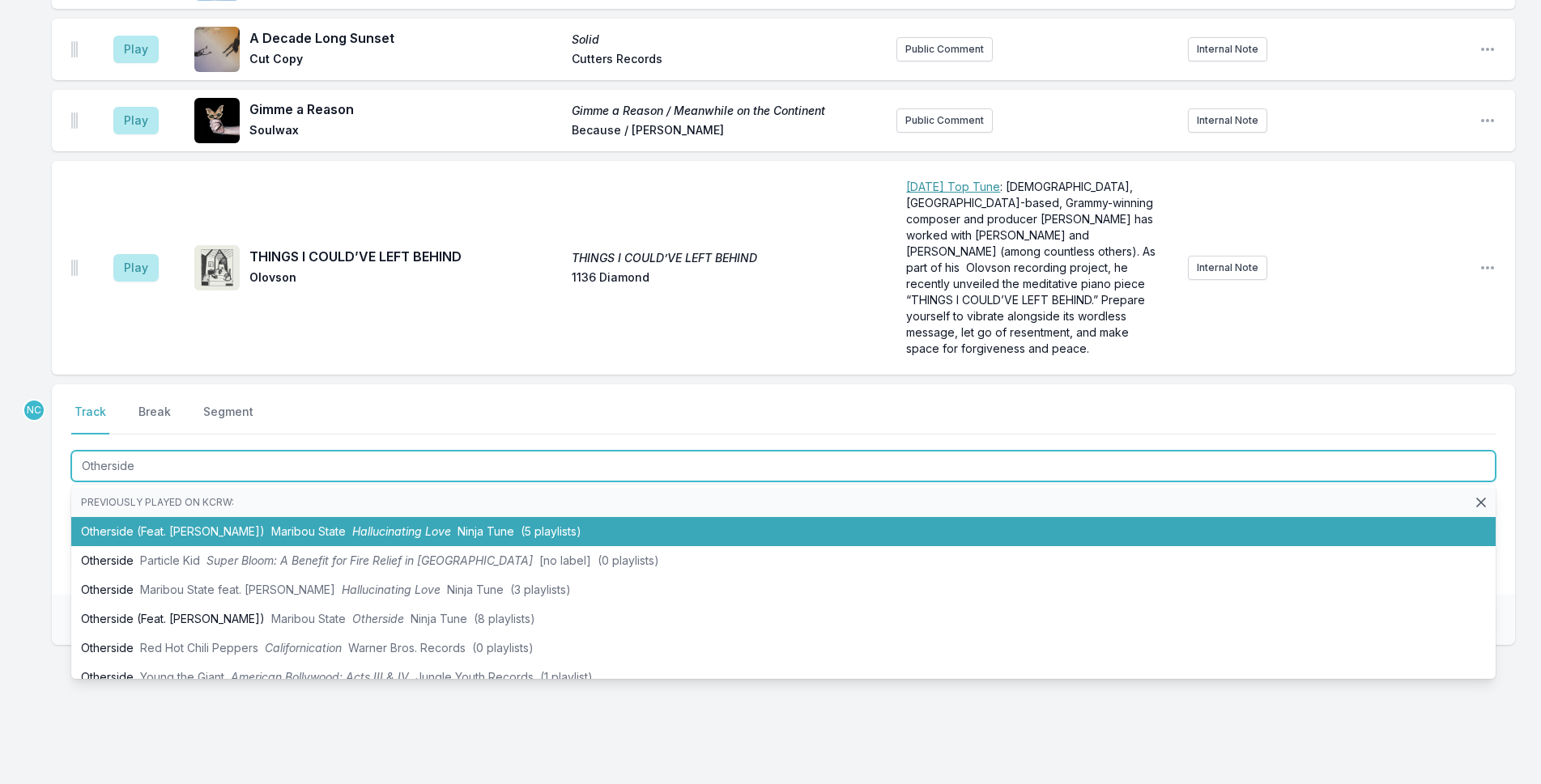
click at [402, 524] on span "Hallucinating Love" at bounding box center [402, 531] width 99 height 14
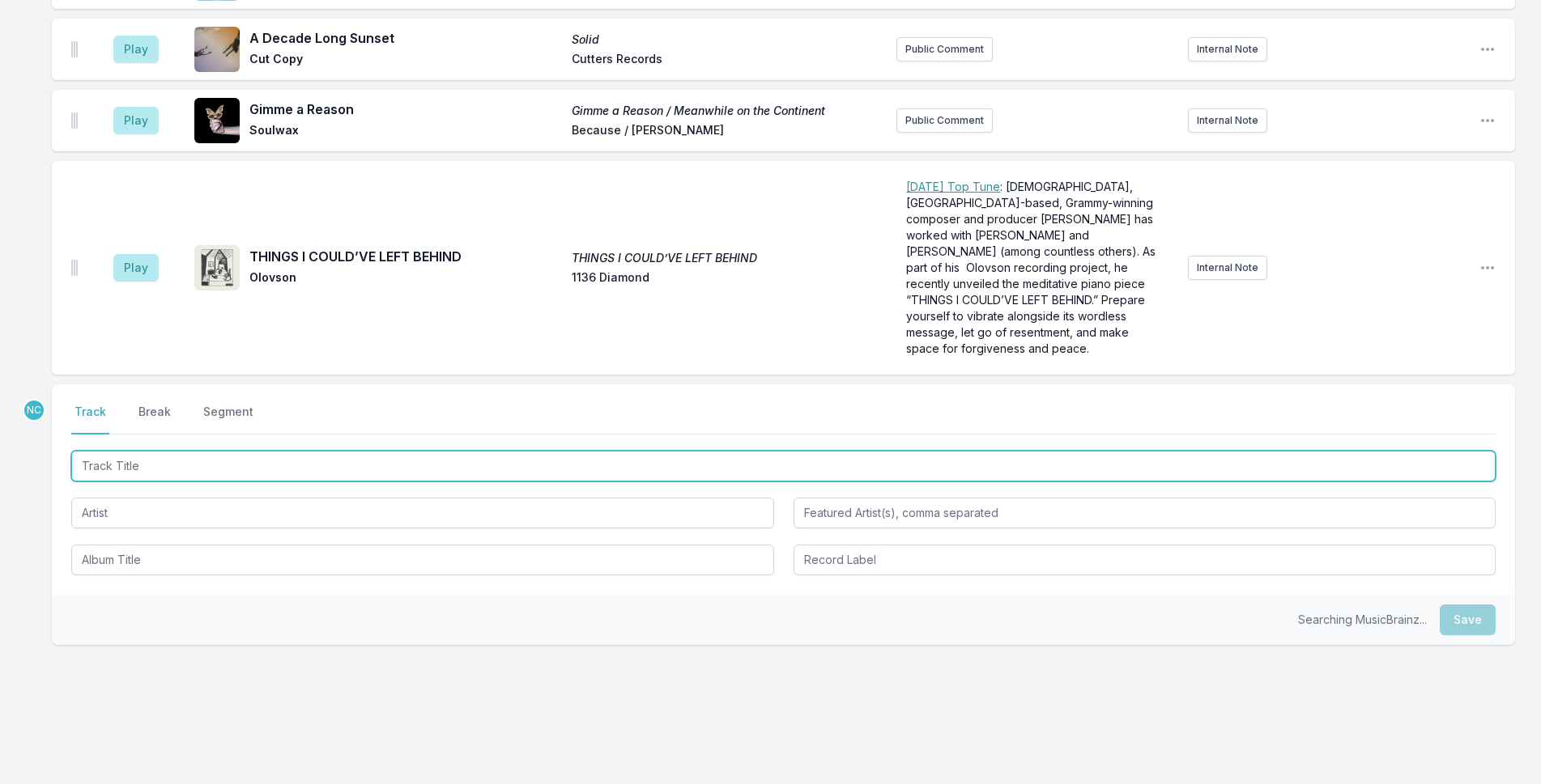
scroll to position [3088, 0]
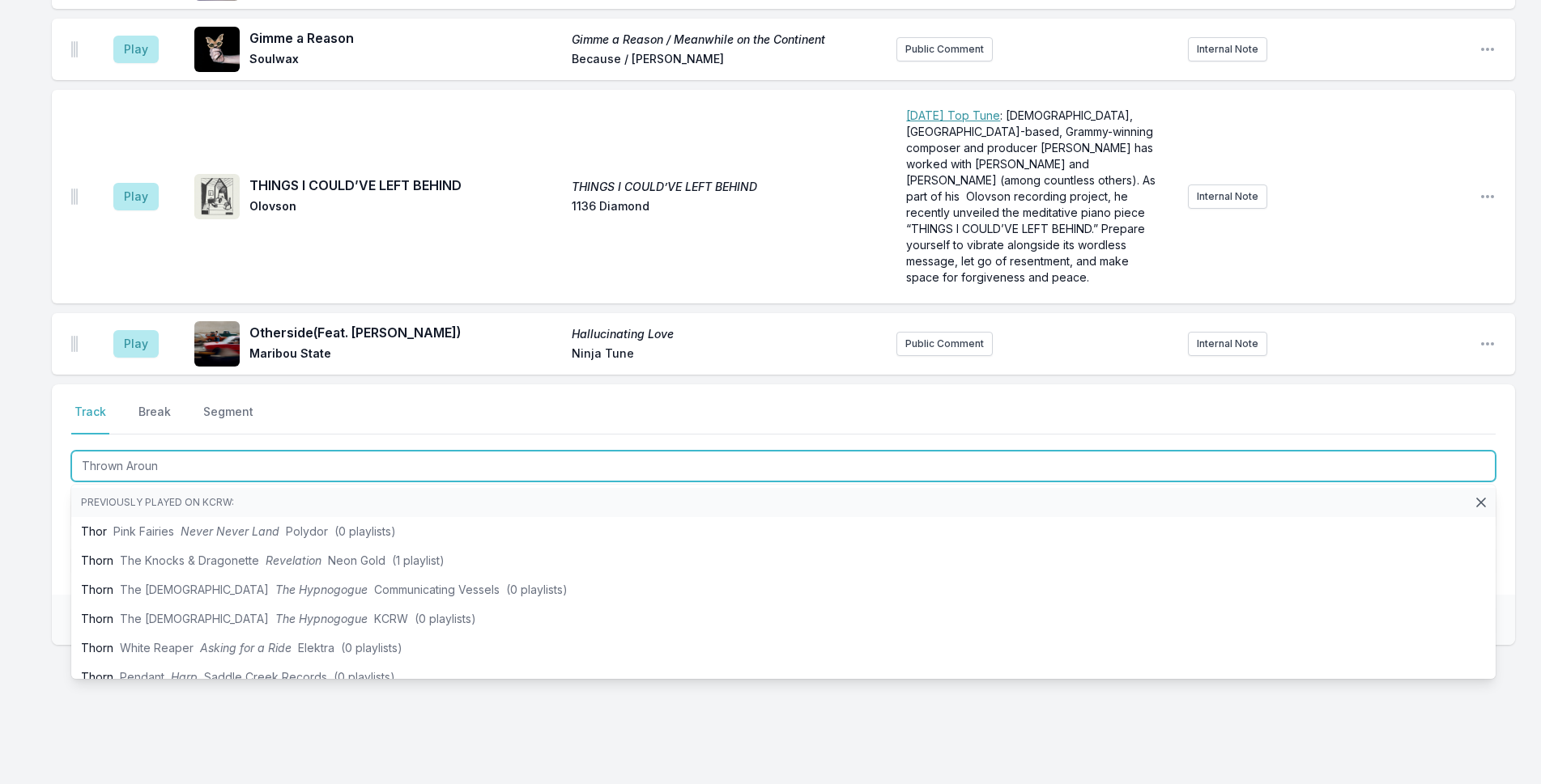
type input "Thrown Around"
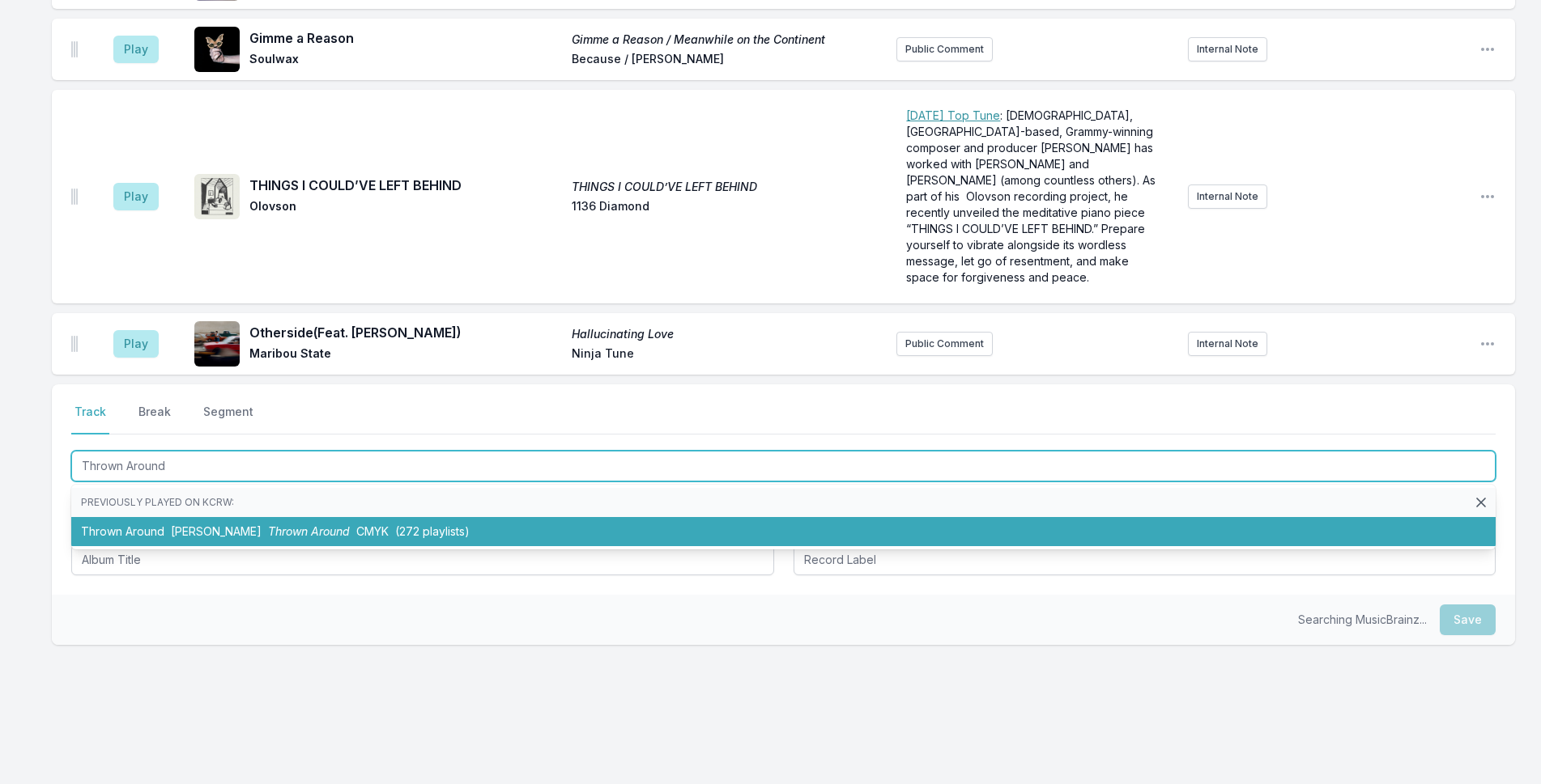
click at [278, 517] on li "Thrown Around [PERSON_NAME] Thrown Around CMYK (272 playlists)" at bounding box center [784, 532] width 1425 height 29
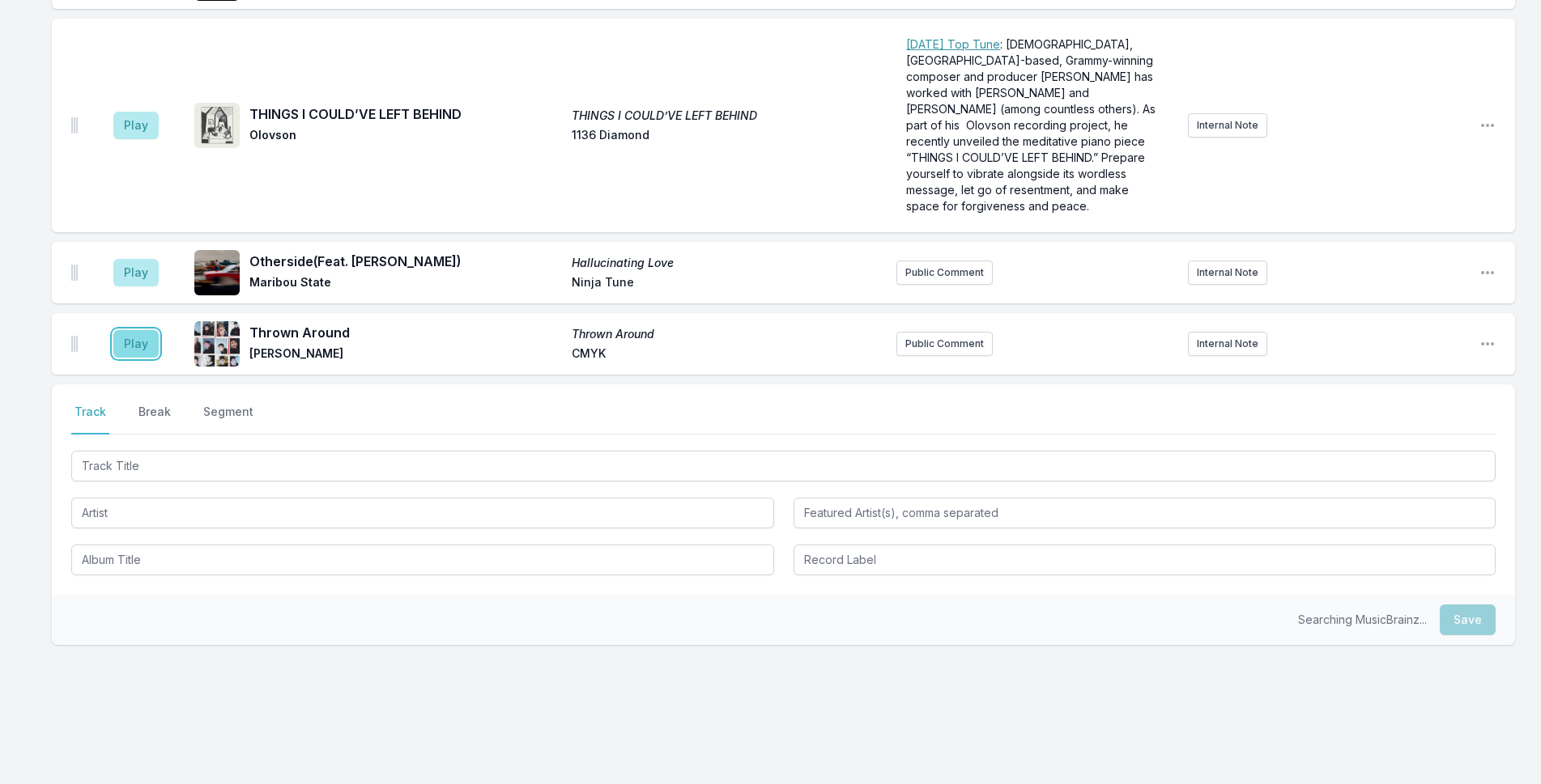
click at [139, 330] on button "Play" at bounding box center [136, 343] width 45 height 28
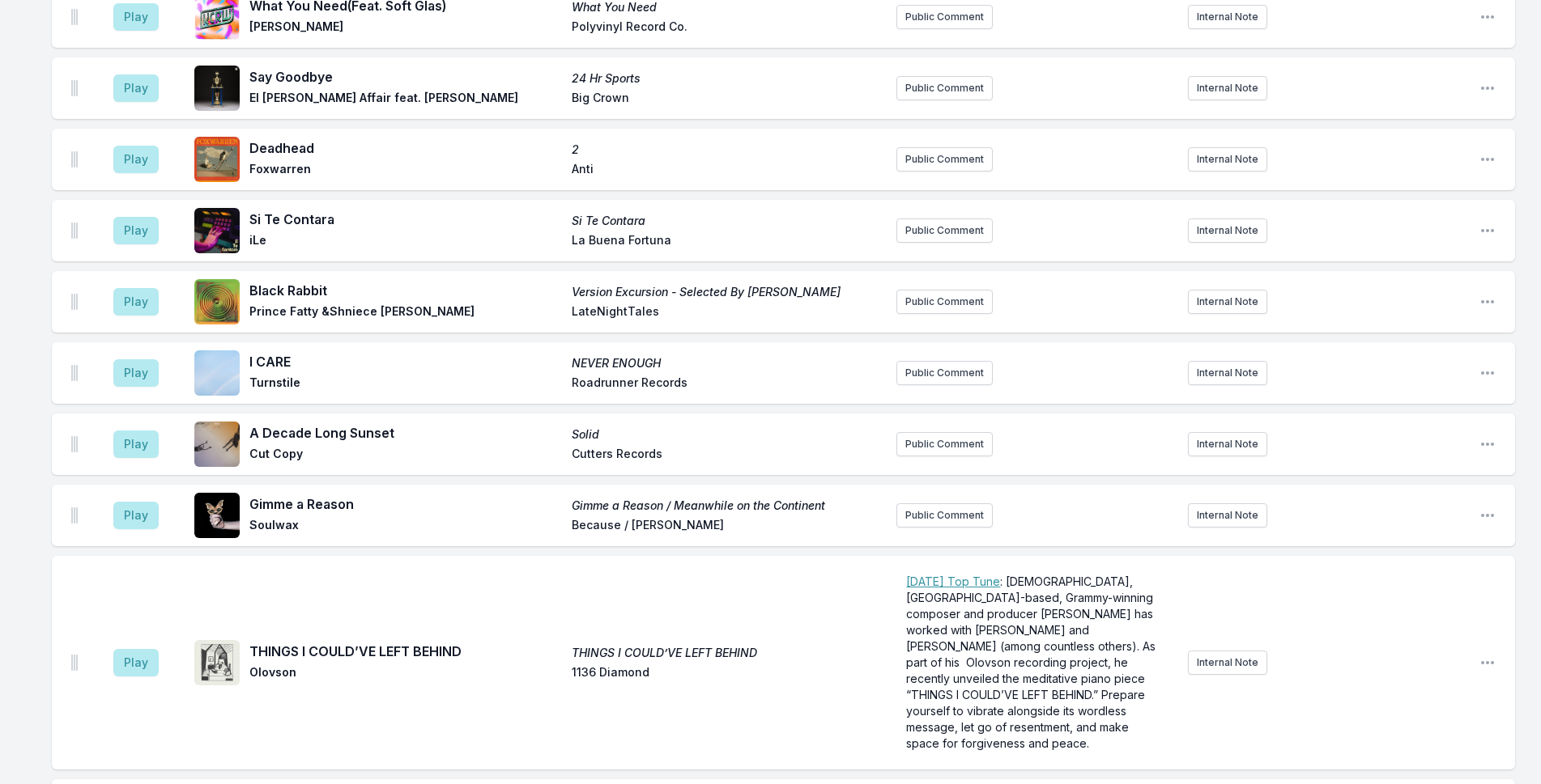
scroll to position [3222, 0]
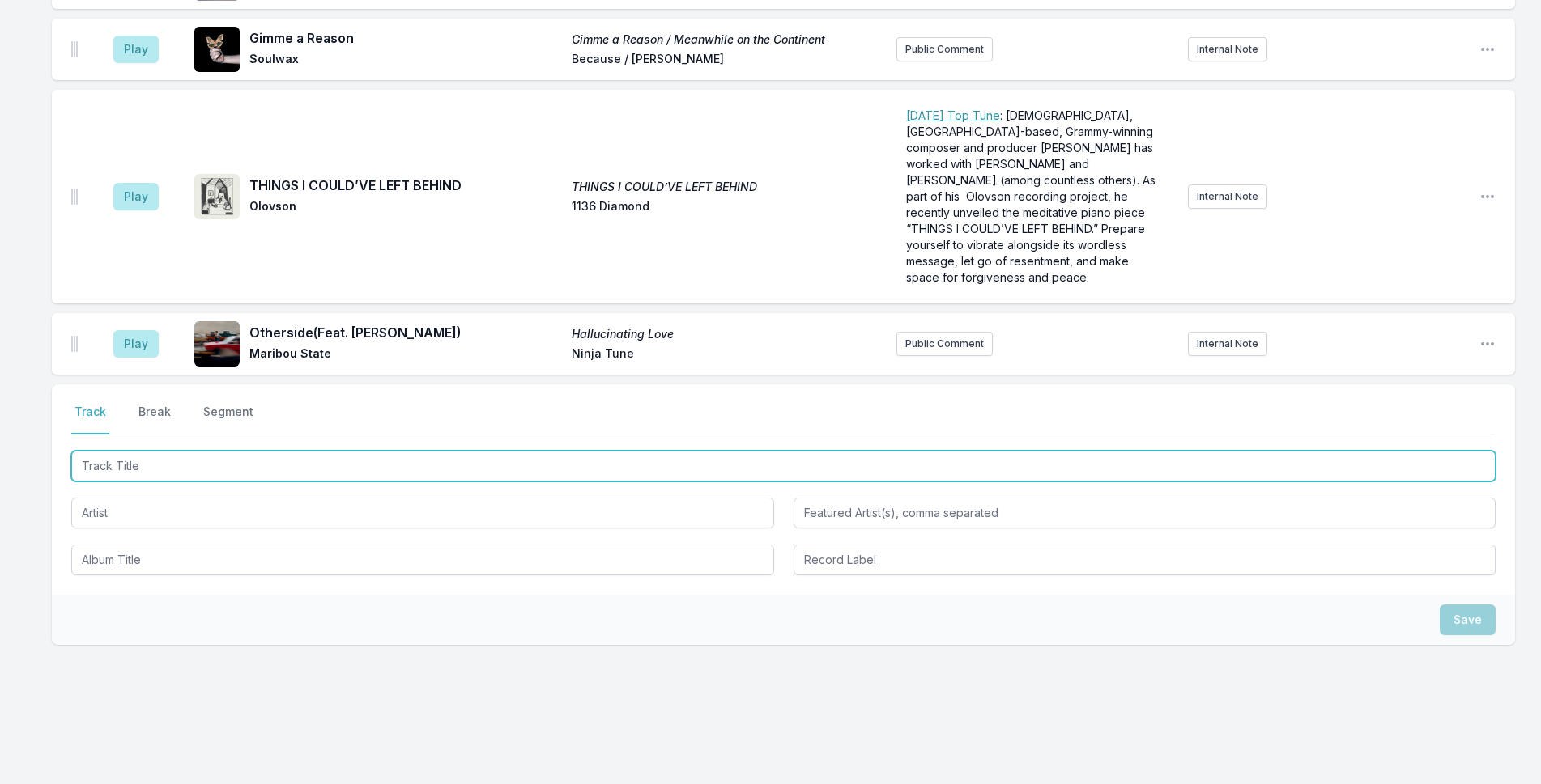
drag, startPoint x: 353, startPoint y: 442, endPoint x: 1554, endPoint y: 217, distance: 1221.9
click at [354, 451] on input "Track Title" at bounding box center [784, 466] width 1425 height 31
type input "g"
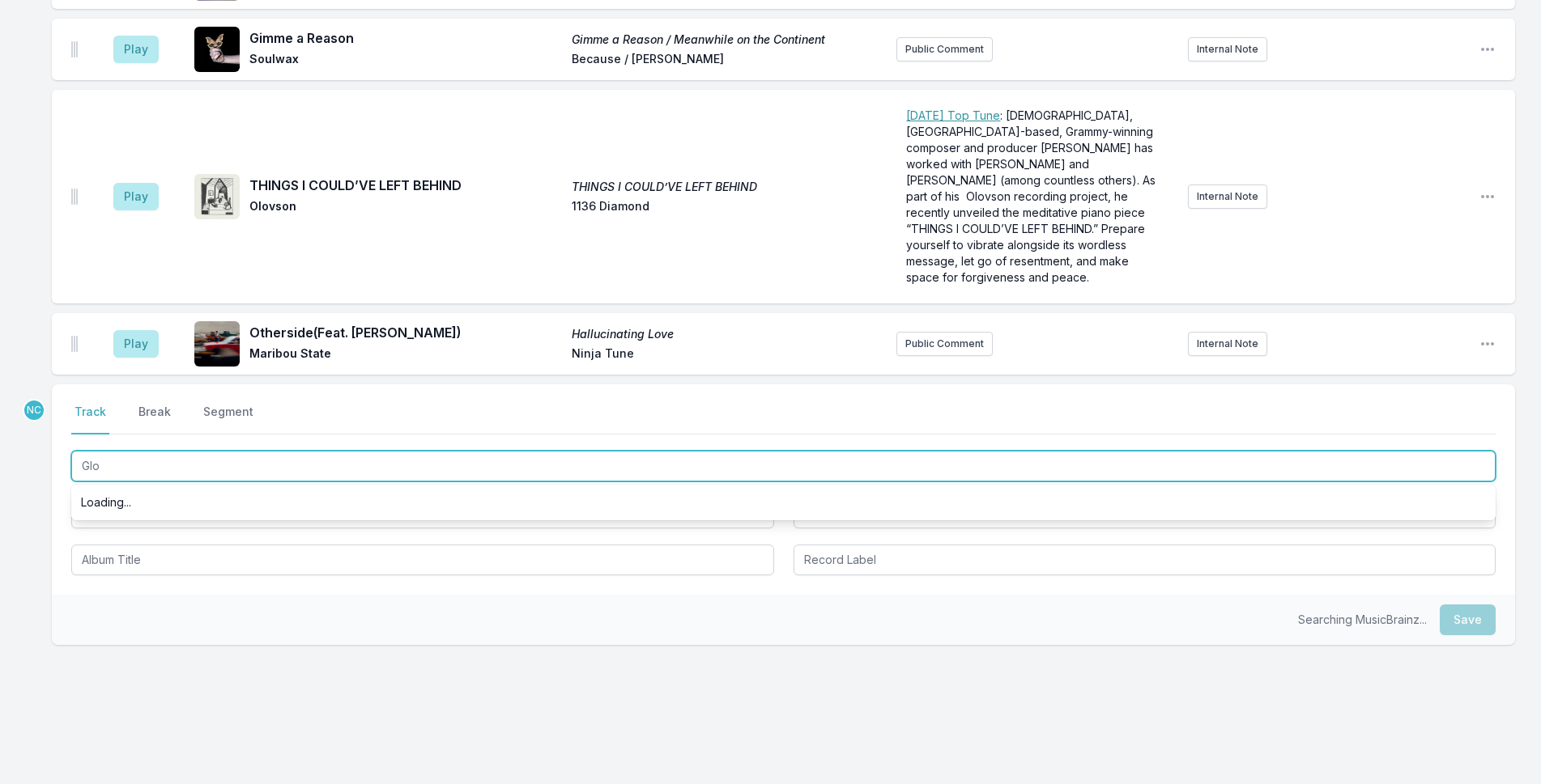
type input "Glow"
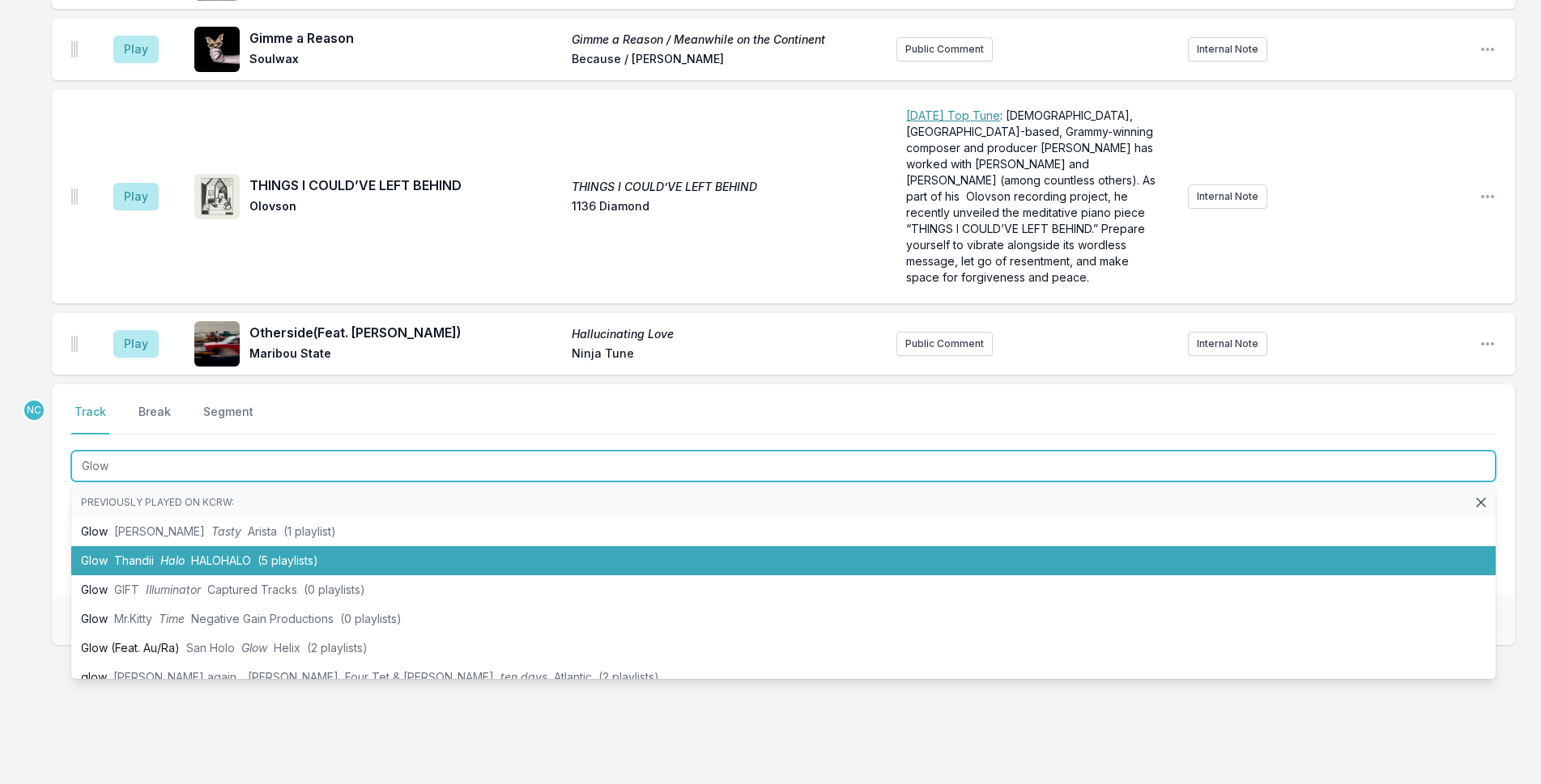
click at [221, 553] on span "HALOHALO" at bounding box center [221, 560] width 60 height 14
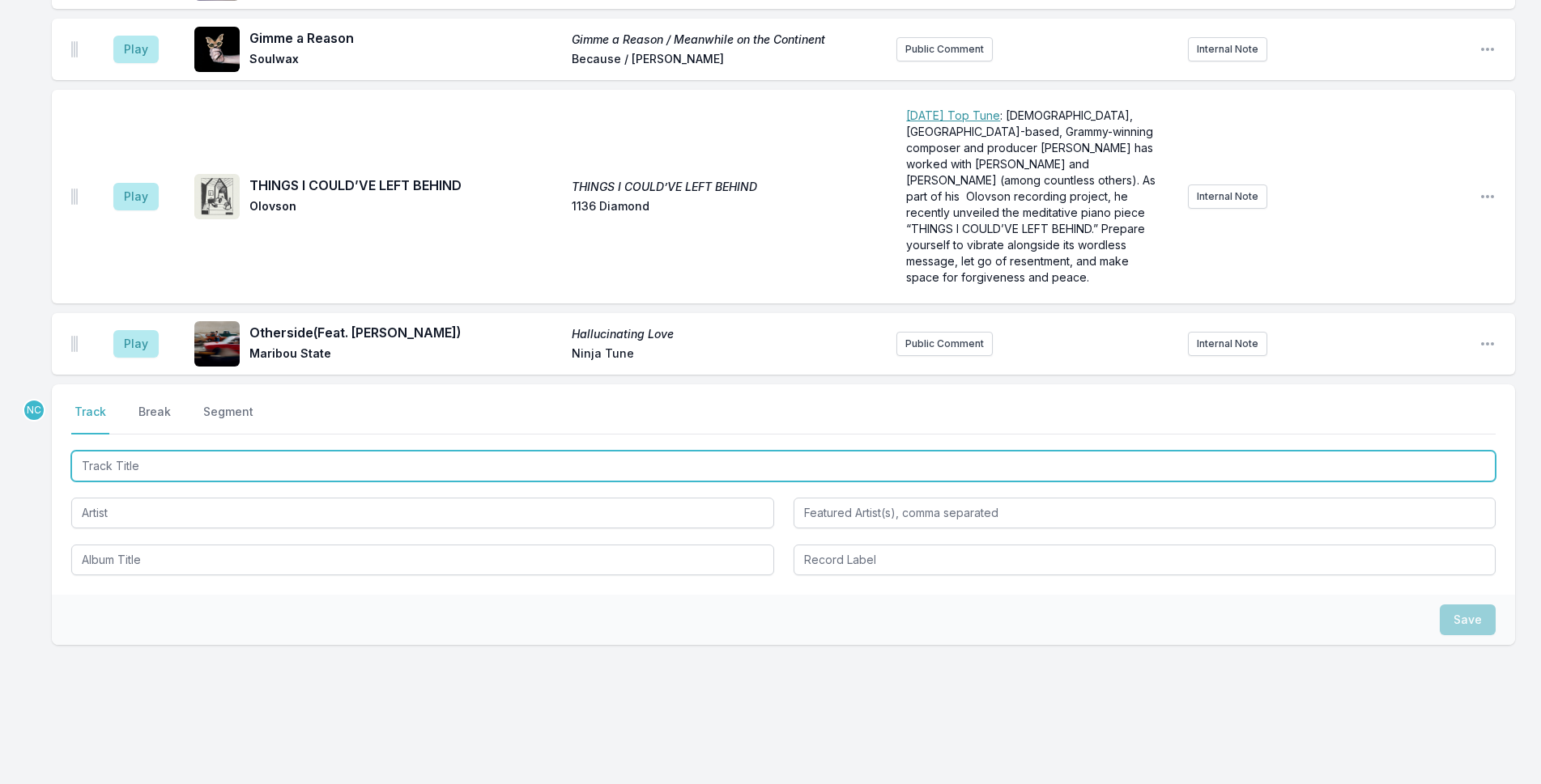
scroll to position [3293, 0]
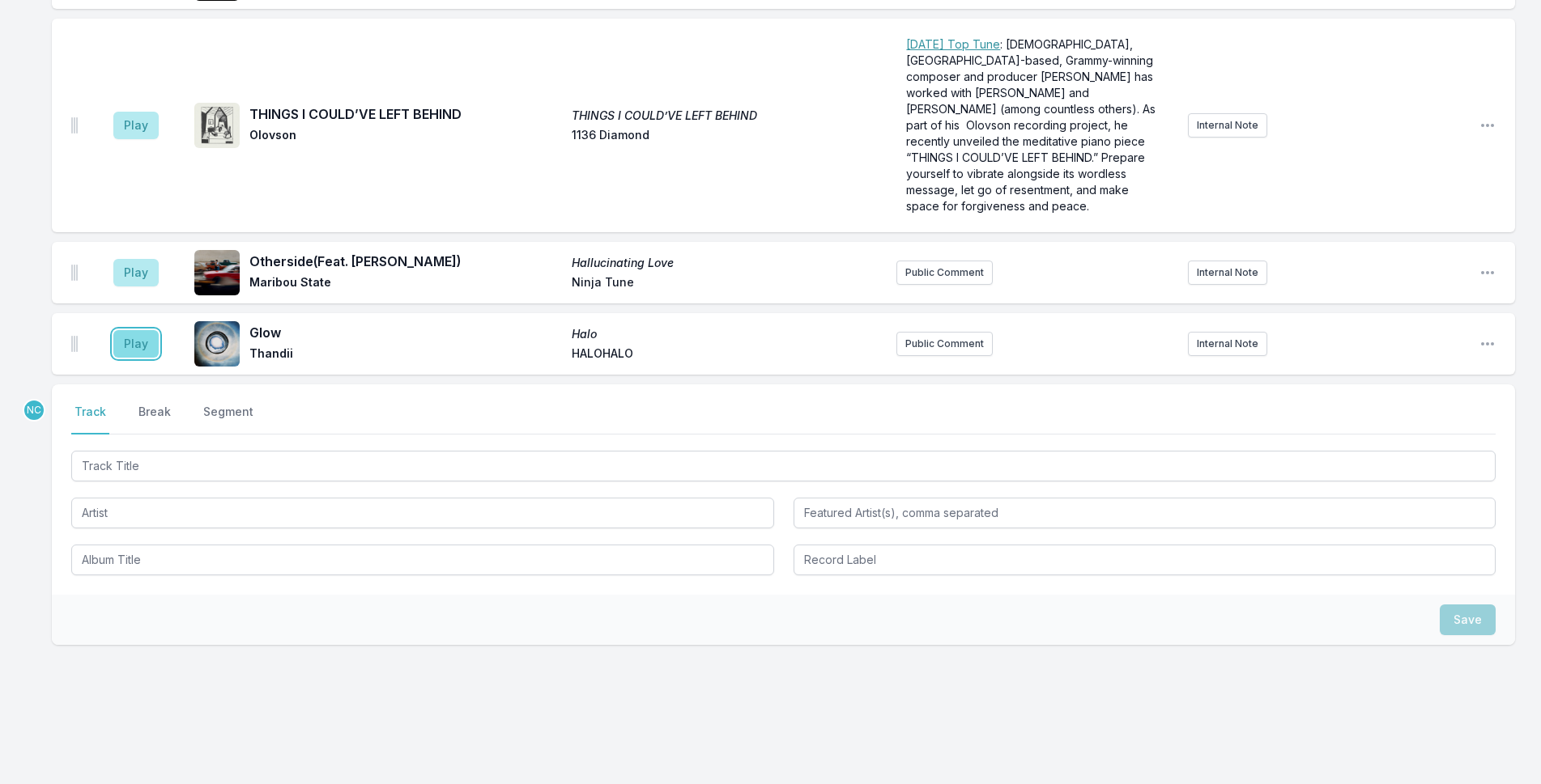
click at [146, 330] on button "Play" at bounding box center [136, 343] width 45 height 28
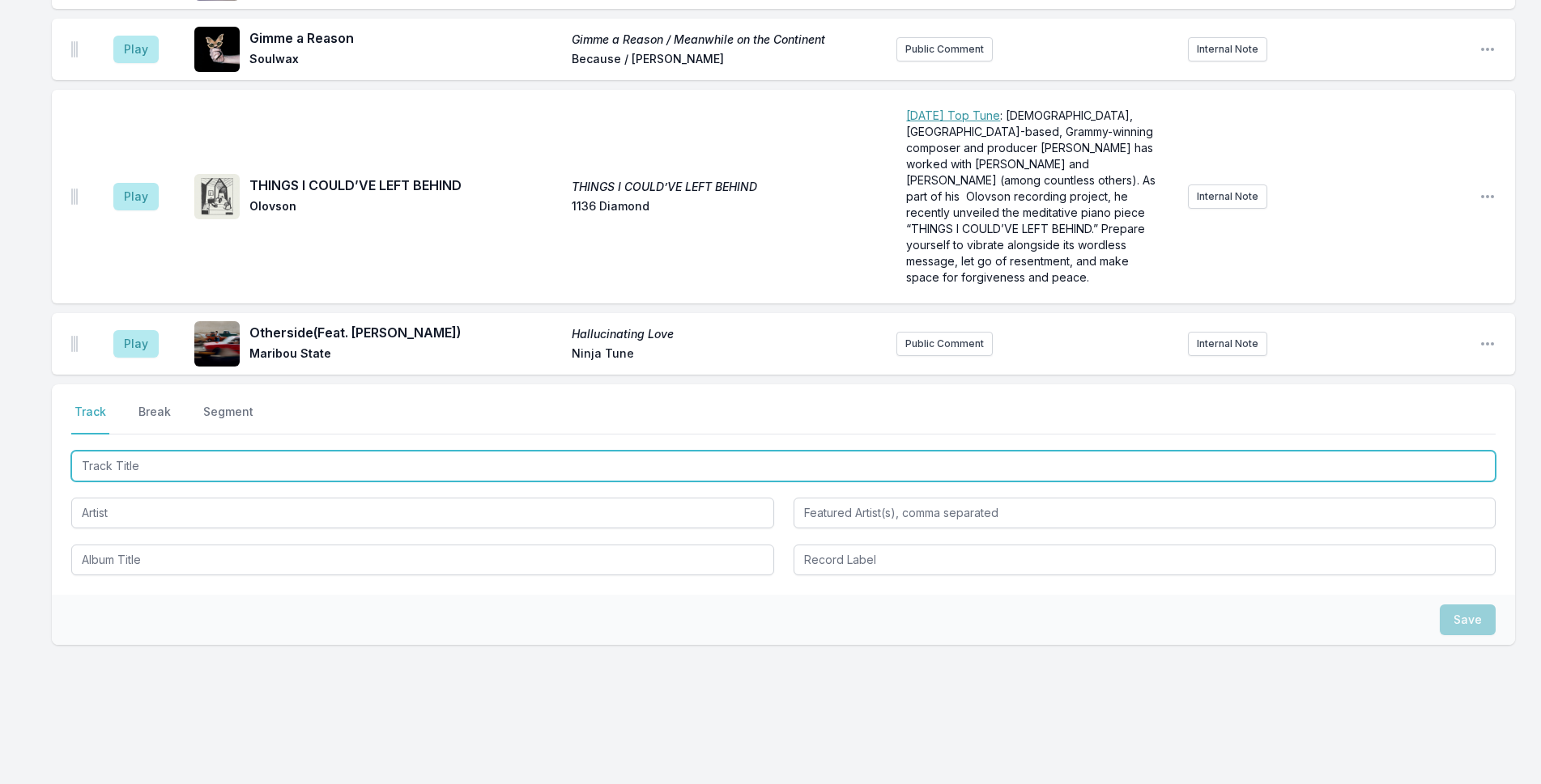
click at [618, 451] on input "Track Title" at bounding box center [784, 466] width 1425 height 31
type input "Vows"
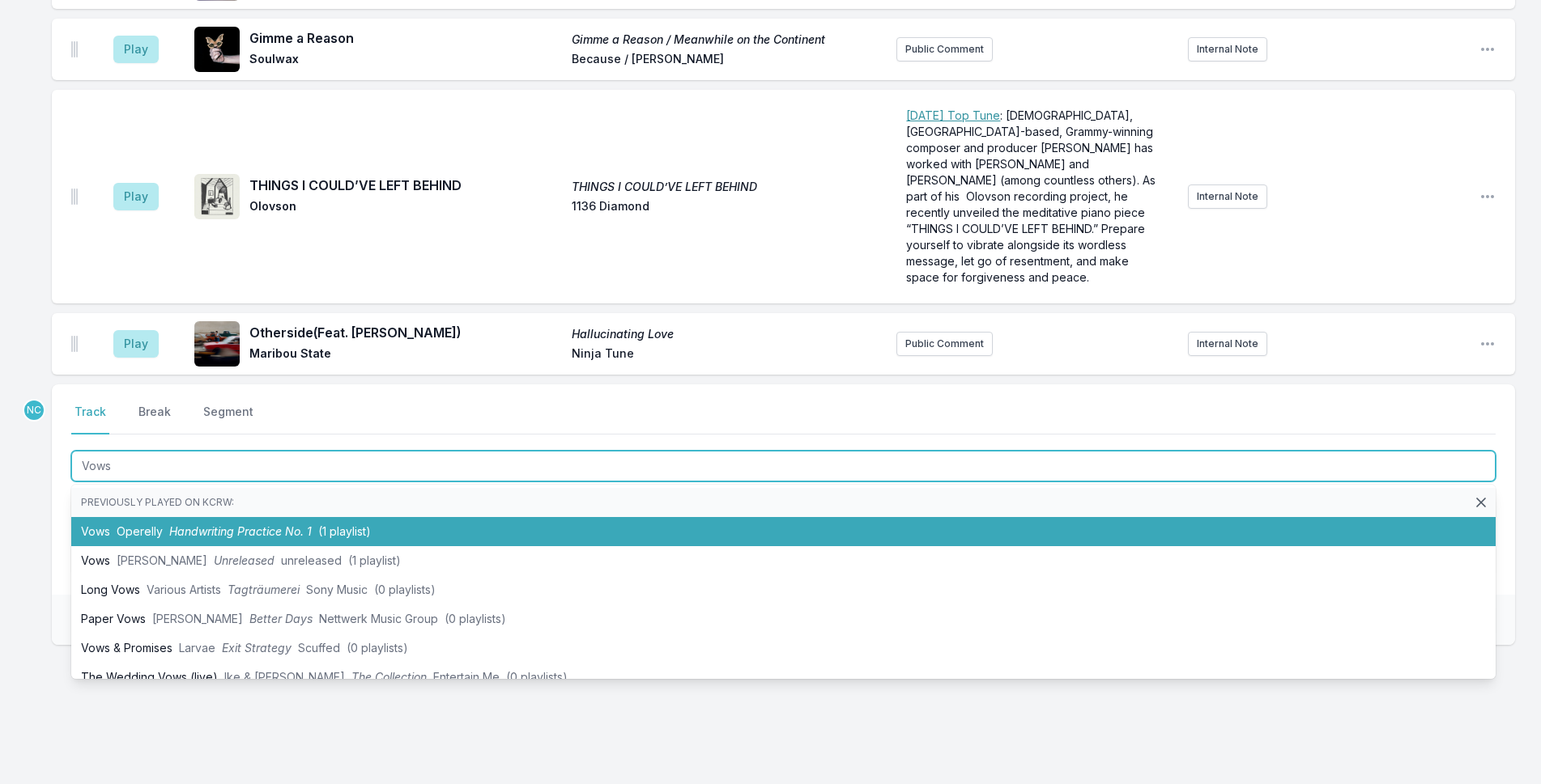
click at [512, 517] on li "Vows Operelly Handwriting Practice No. 1 (1 playlist)" at bounding box center [784, 532] width 1425 height 29
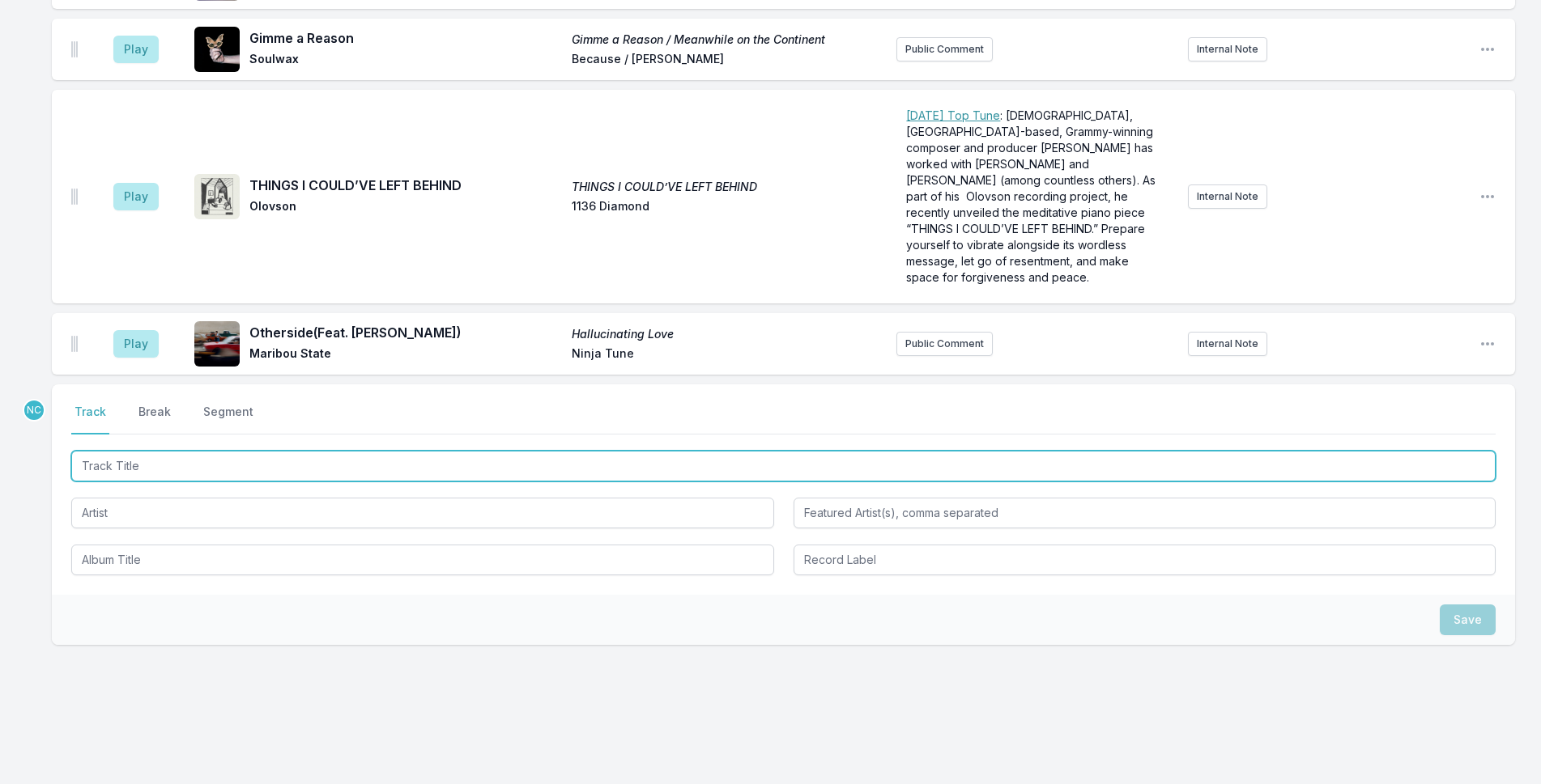
scroll to position [3364, 0]
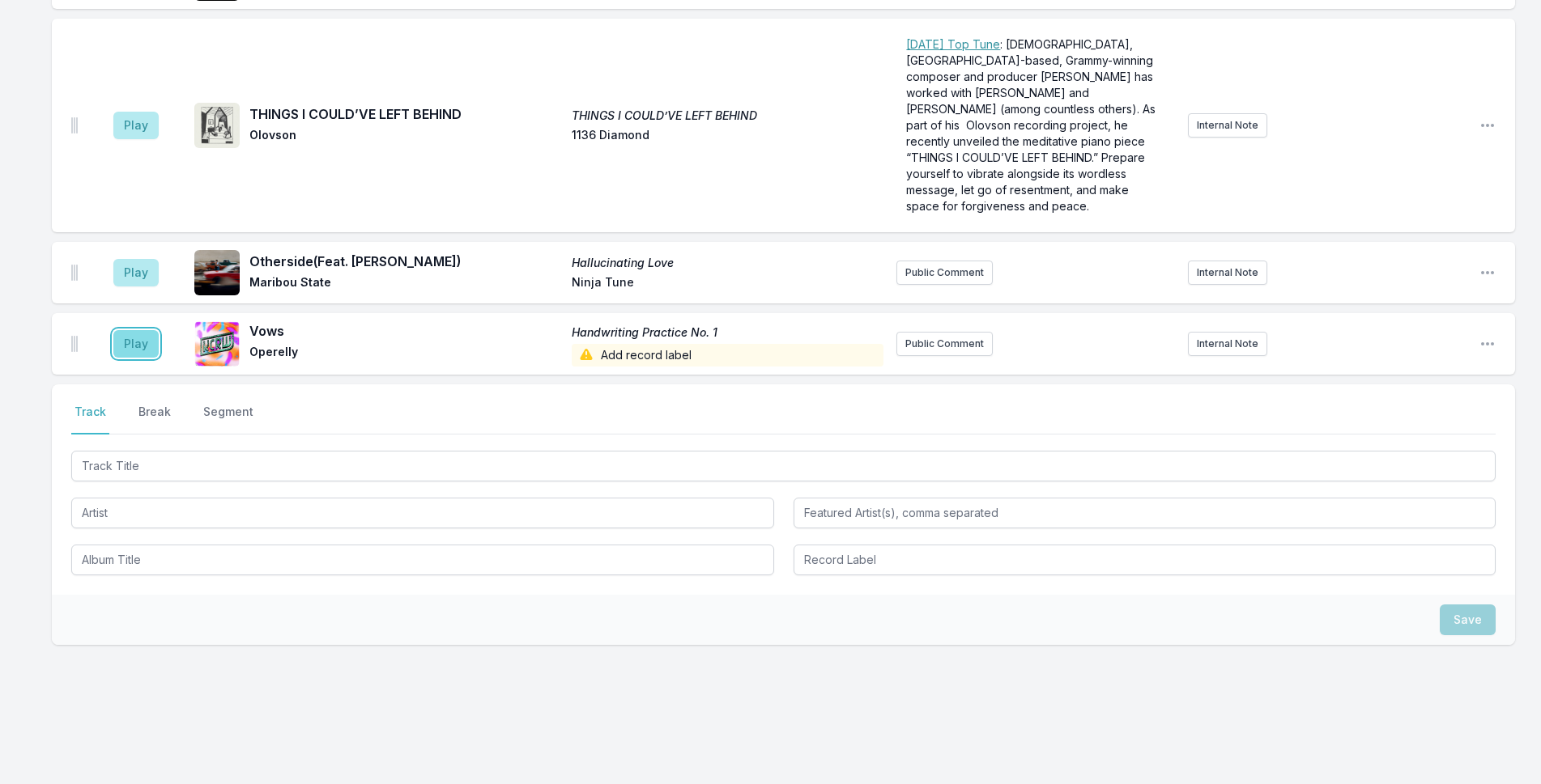
click at [128, 331] on button "Play" at bounding box center [136, 343] width 45 height 28
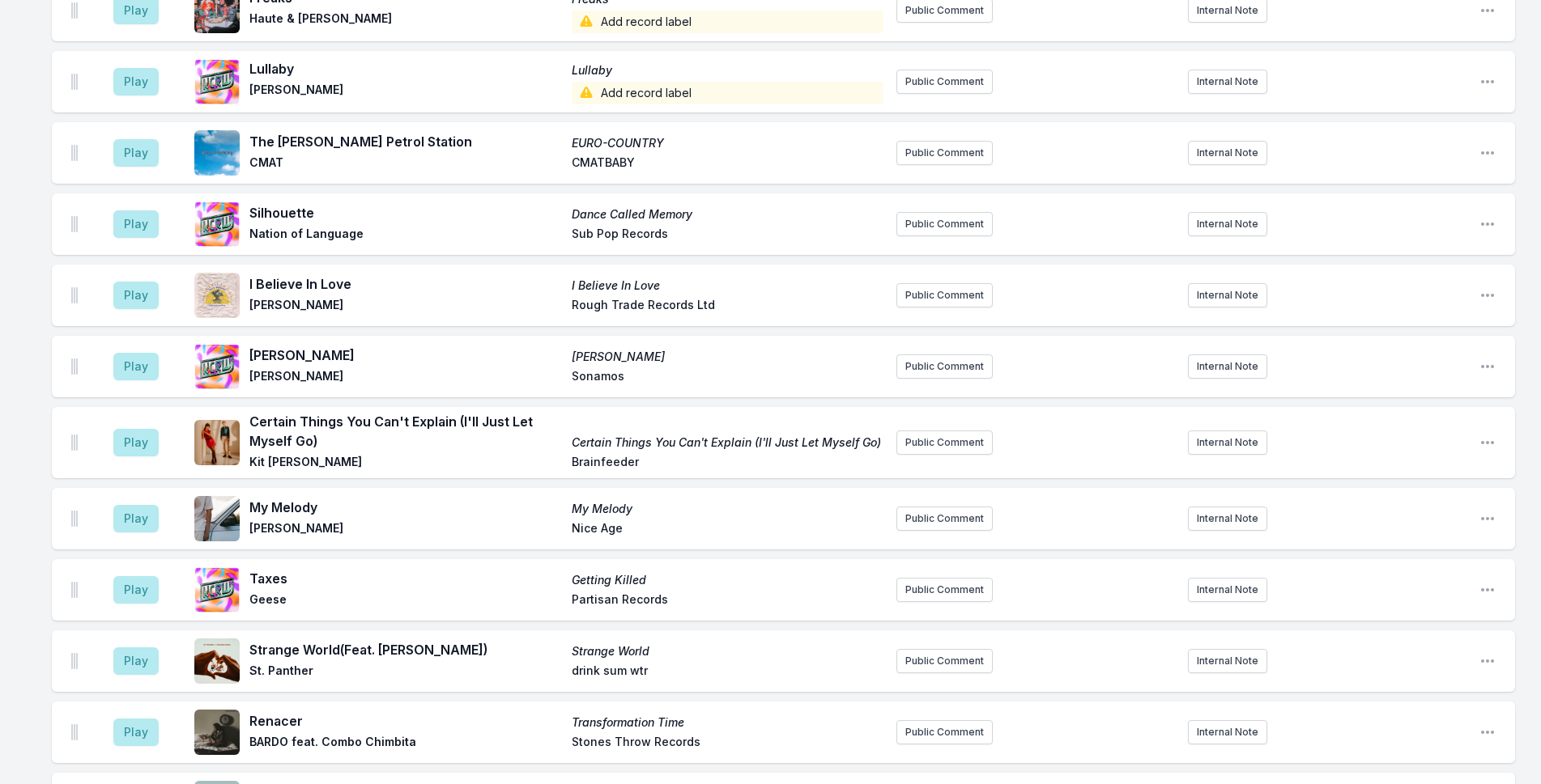
scroll to position [2393, 0]
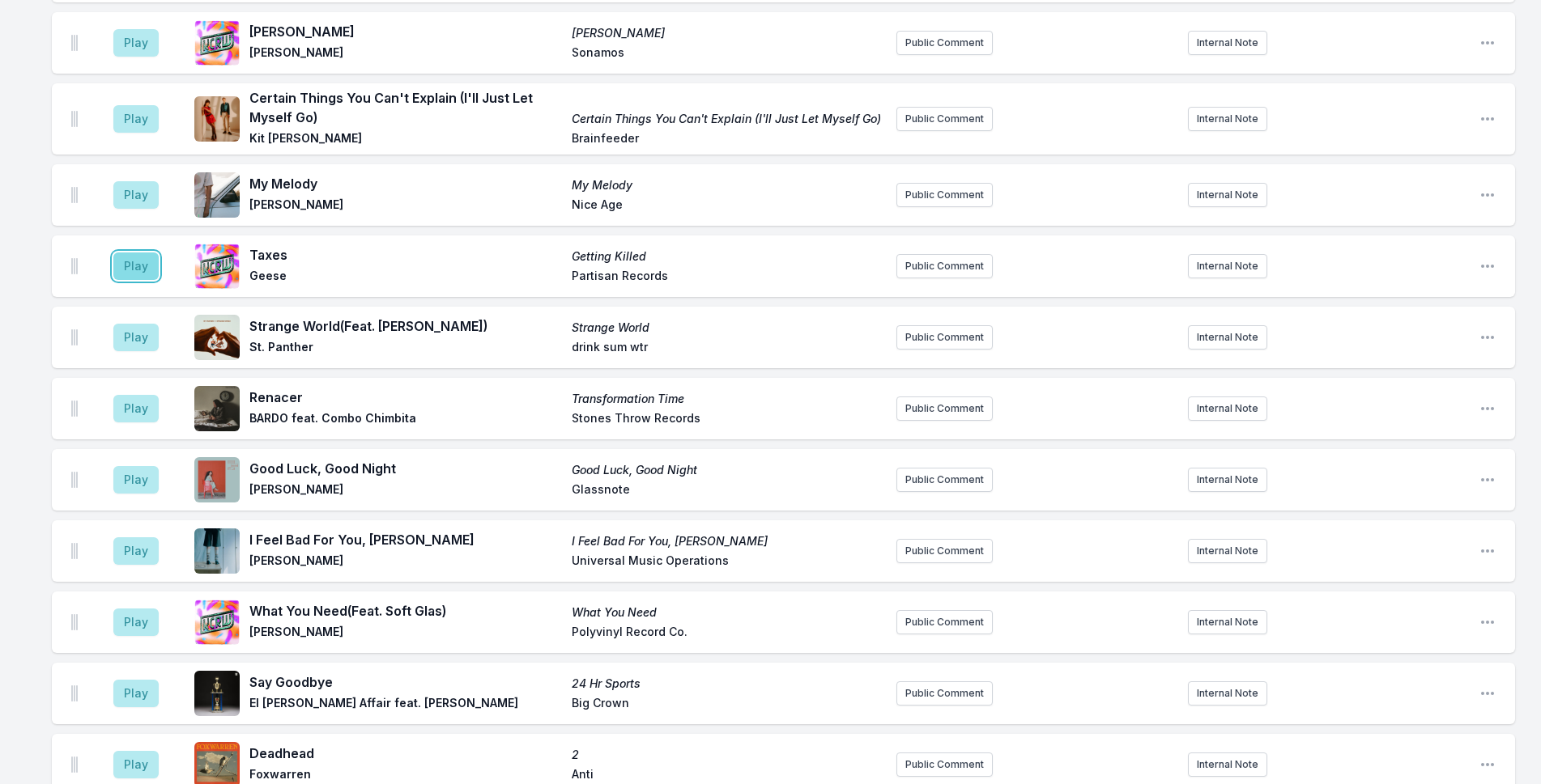
click at [134, 258] on button "Play" at bounding box center [136, 266] width 45 height 28
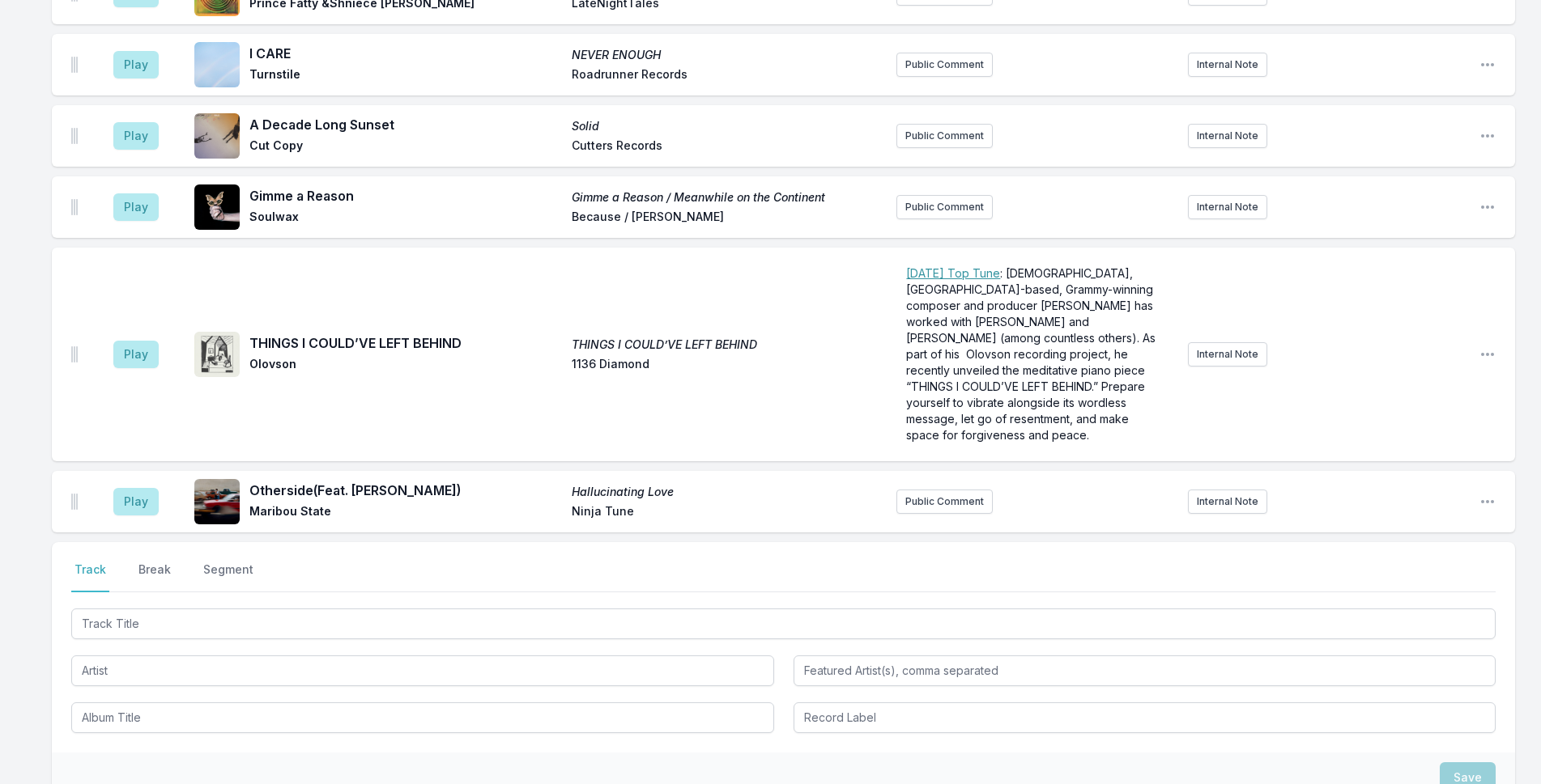
scroll to position [3445, 0]
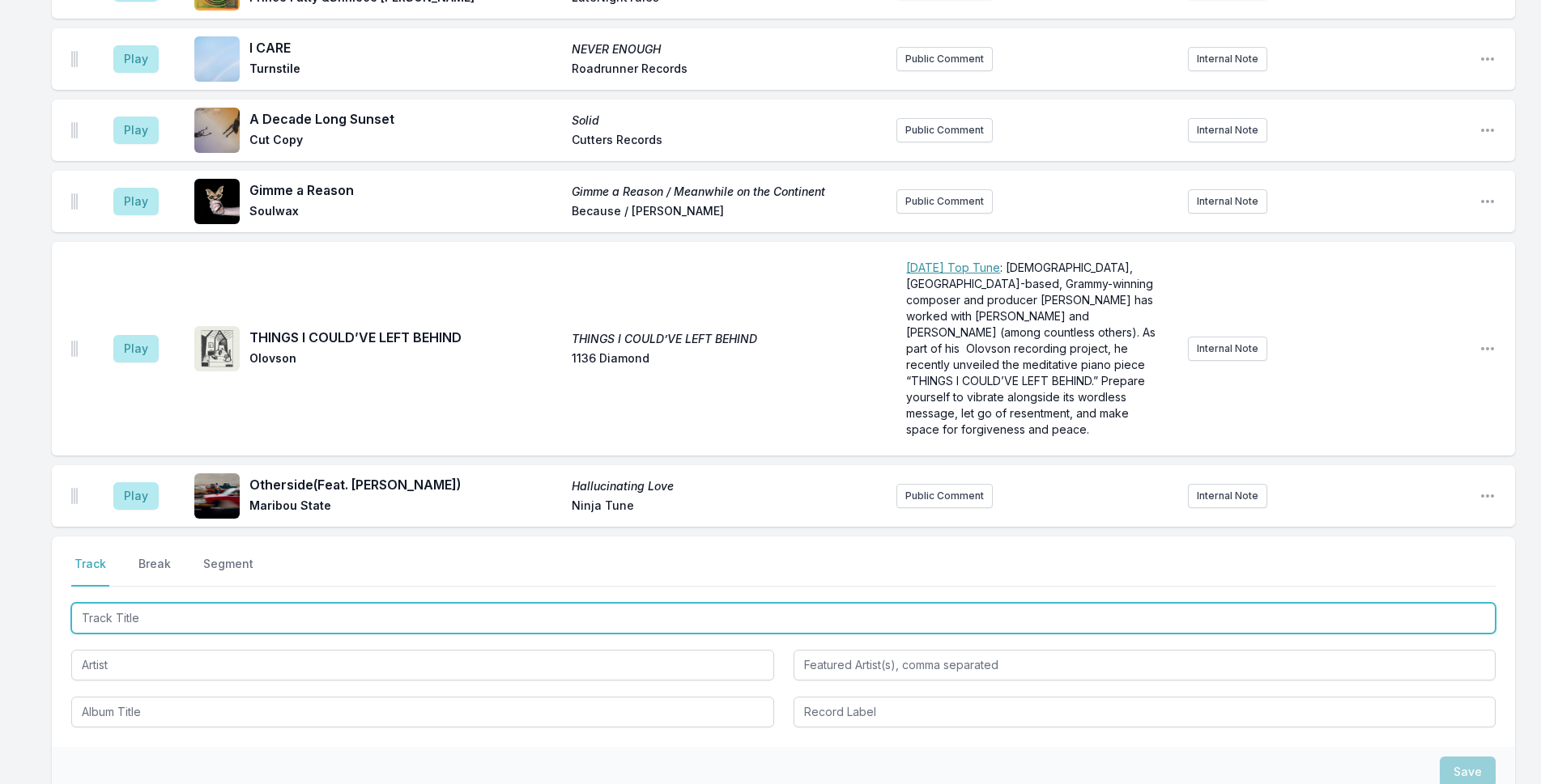
drag, startPoint x: 498, startPoint y: 603, endPoint x: 853, endPoint y: 527, distance: 363.0
click at [504, 603] on input "Track Title" at bounding box center [784, 618] width 1425 height 31
type input "Lovesong"
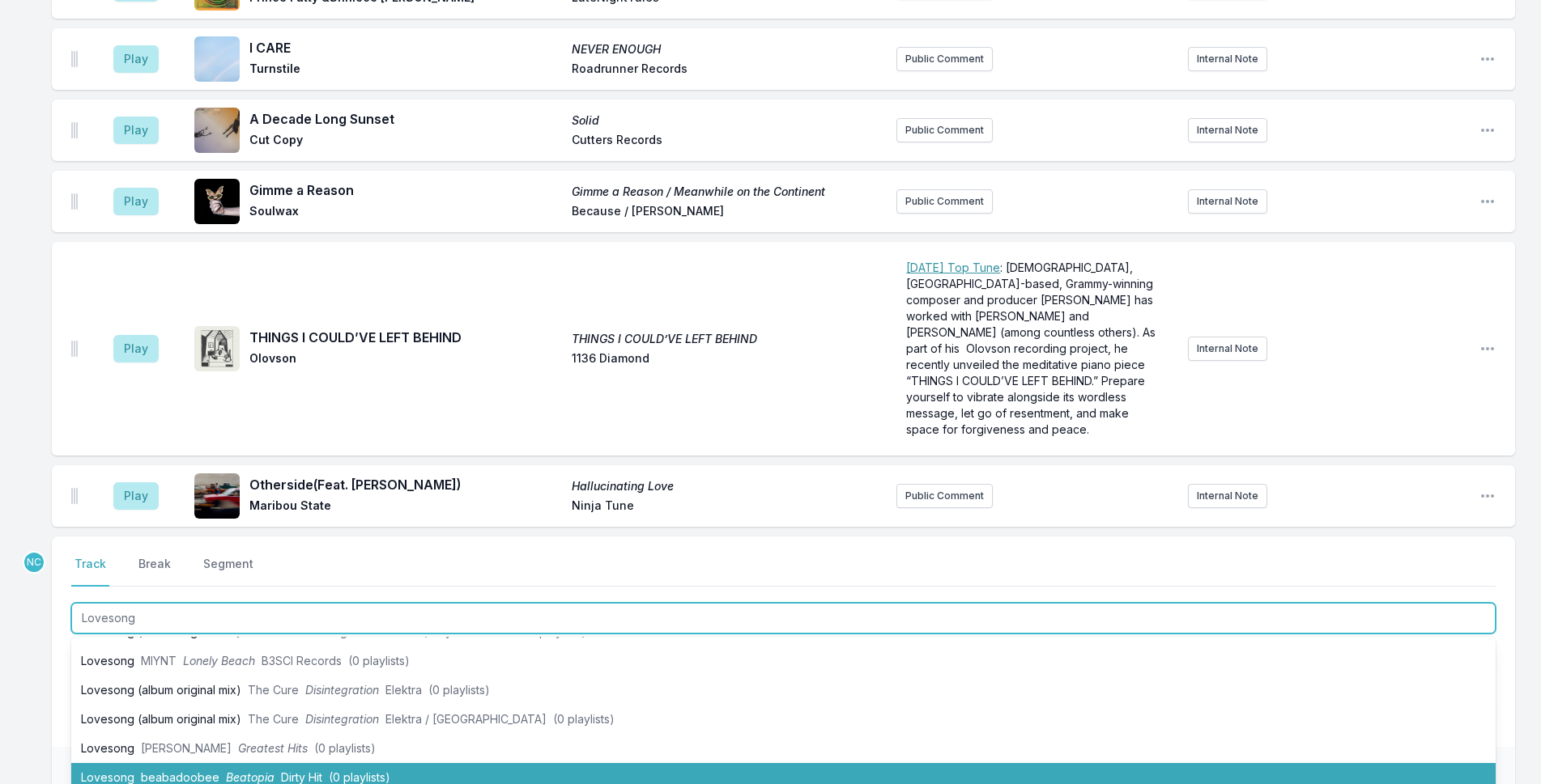
scroll to position [81, 0]
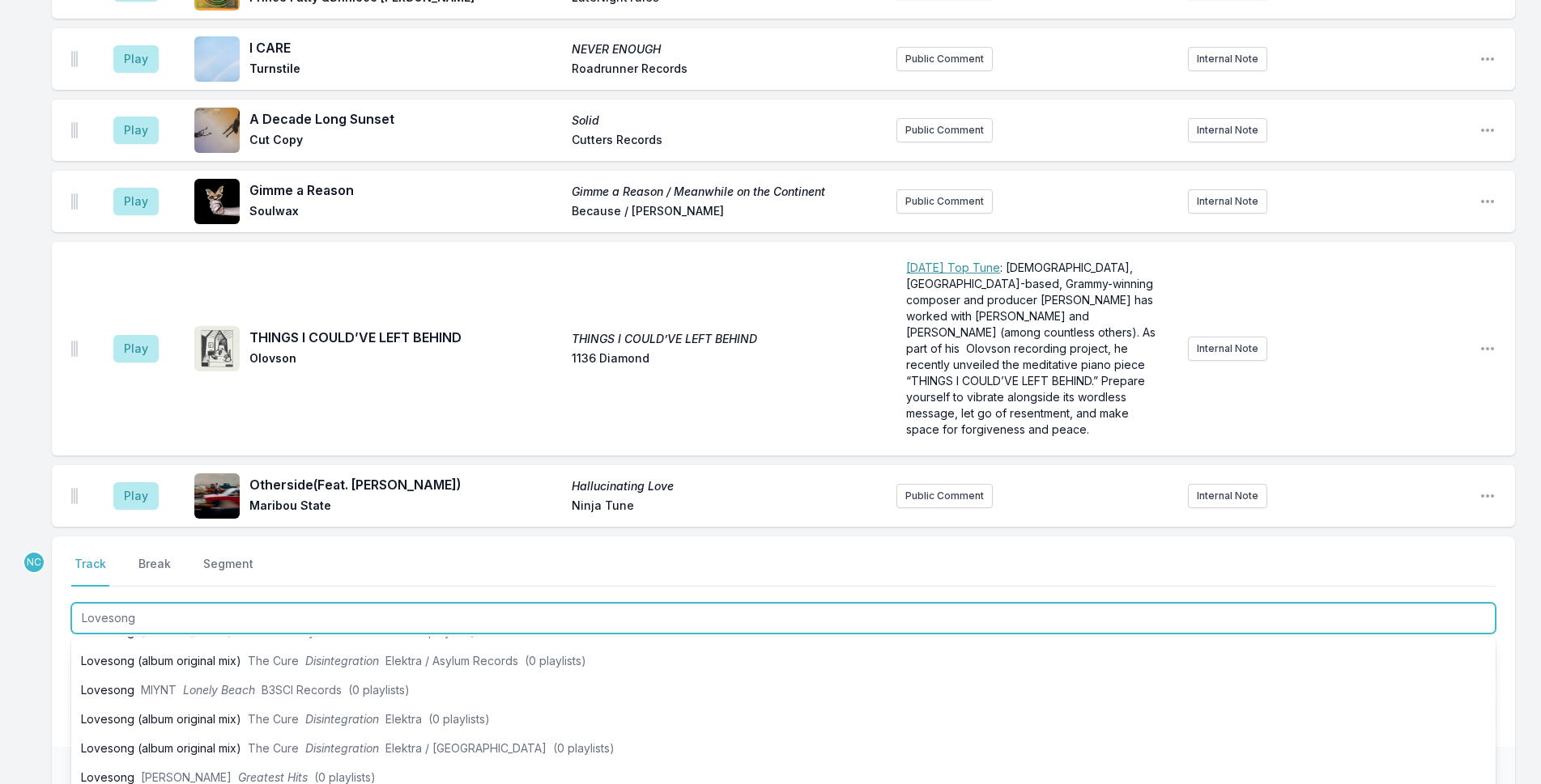
click at [371, 712] on span "Disintegration" at bounding box center [343, 718] width 74 height 14
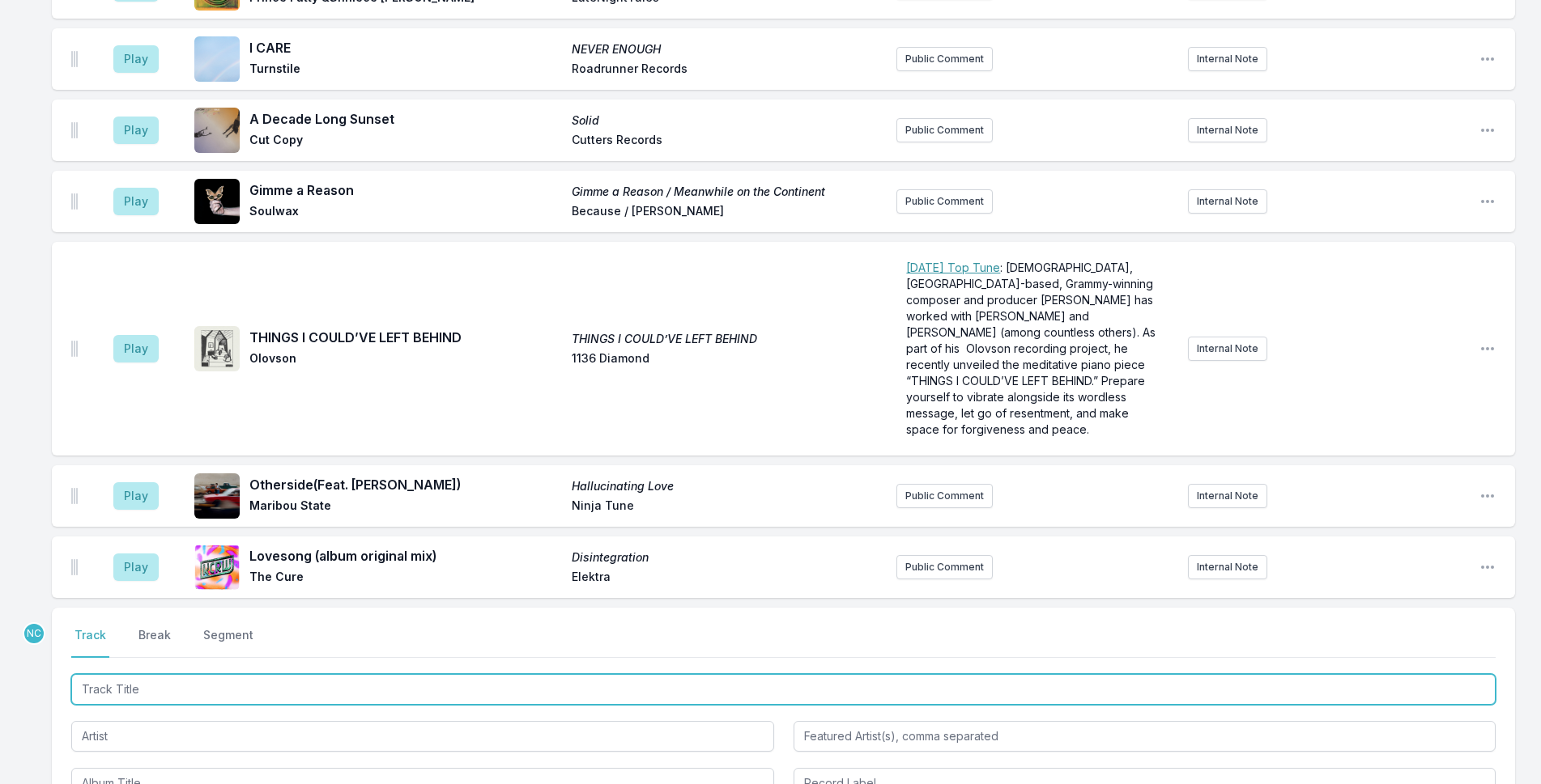
scroll to position [3516, 0]
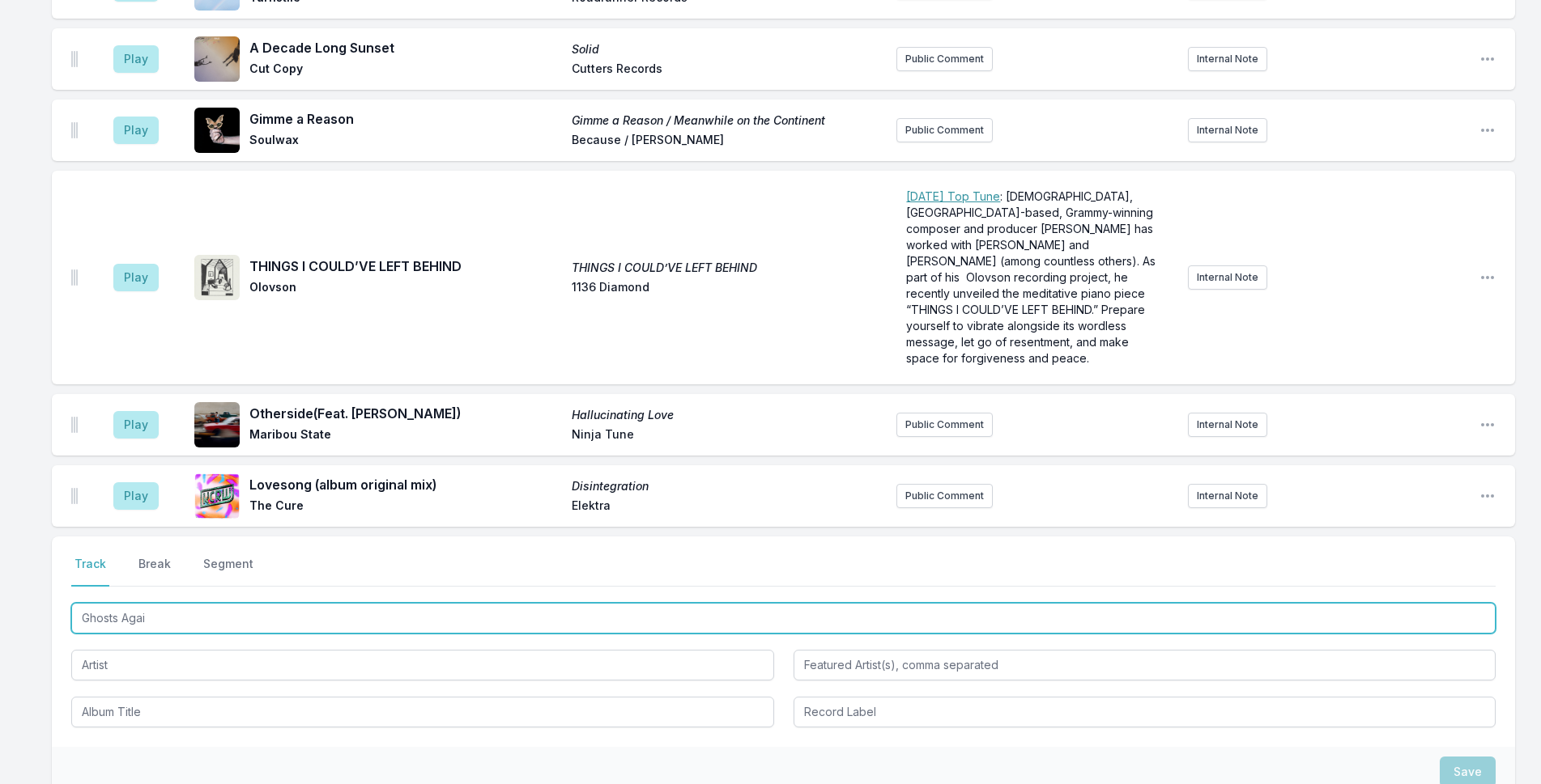
type input "Ghosts Again"
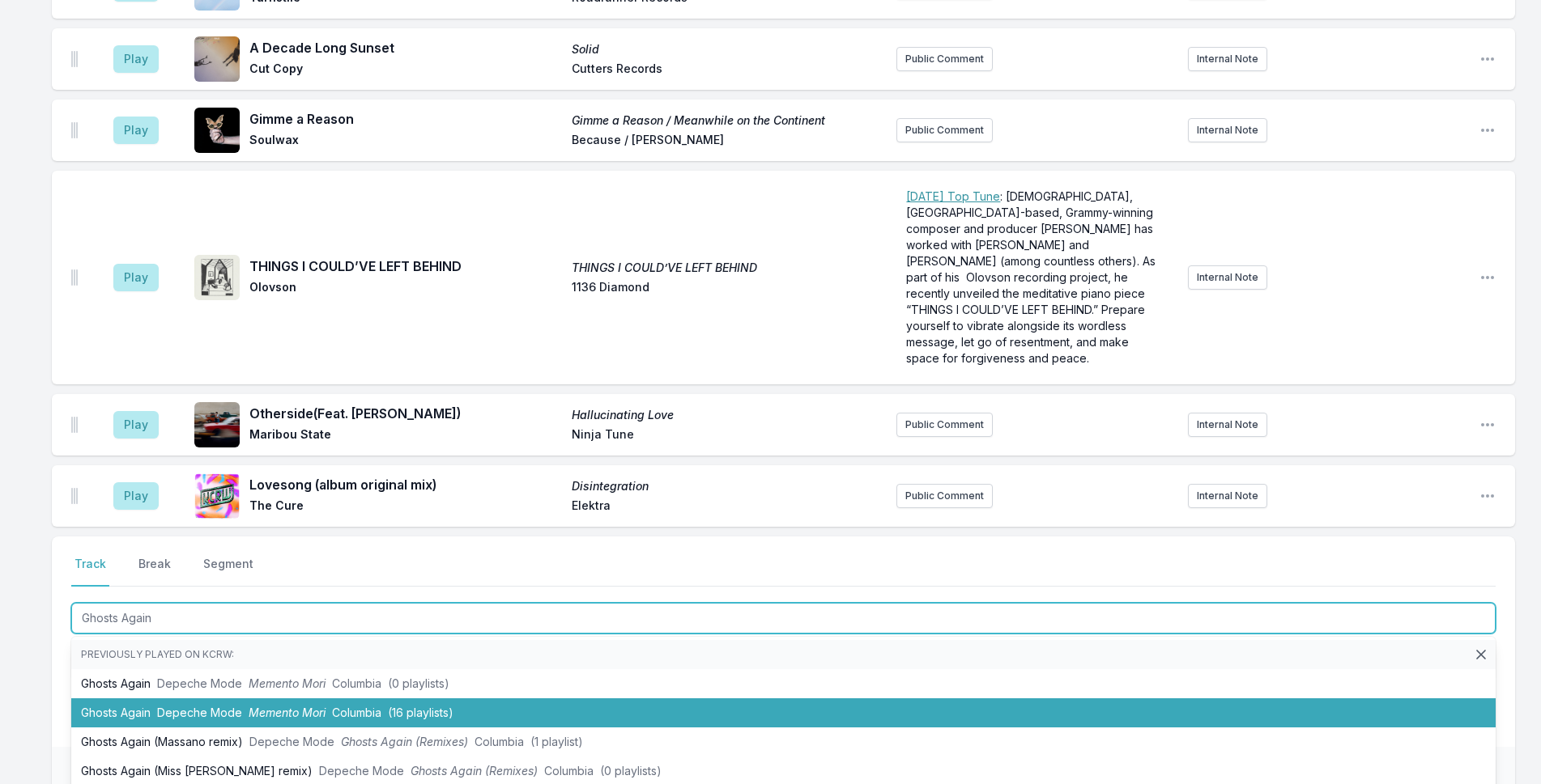
click at [247, 698] on li "Ghosts Again Depeche Mode Memento Mori Columbia (16 playlists)" at bounding box center [784, 713] width 1425 height 29
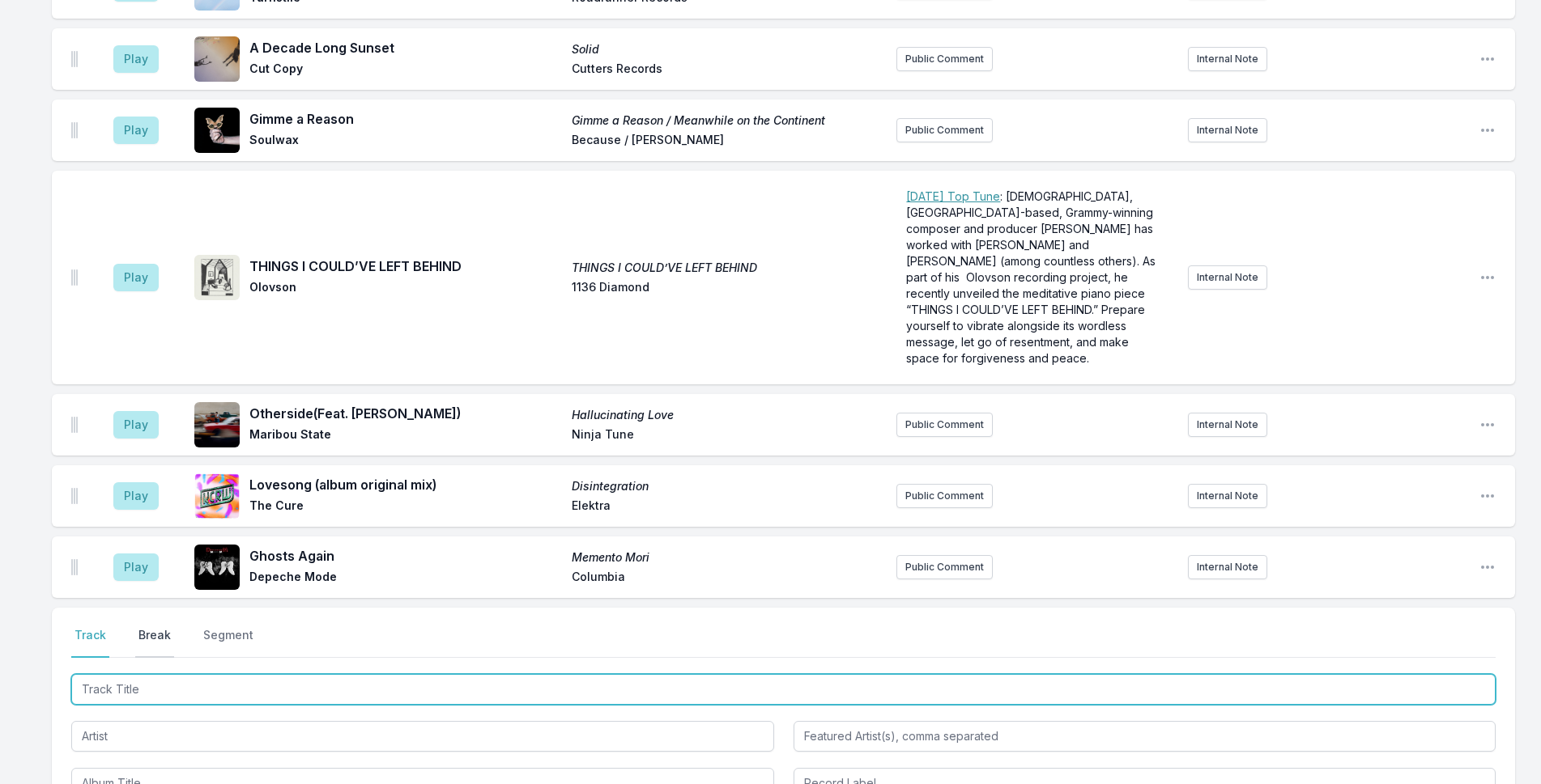
scroll to position [3587, 0]
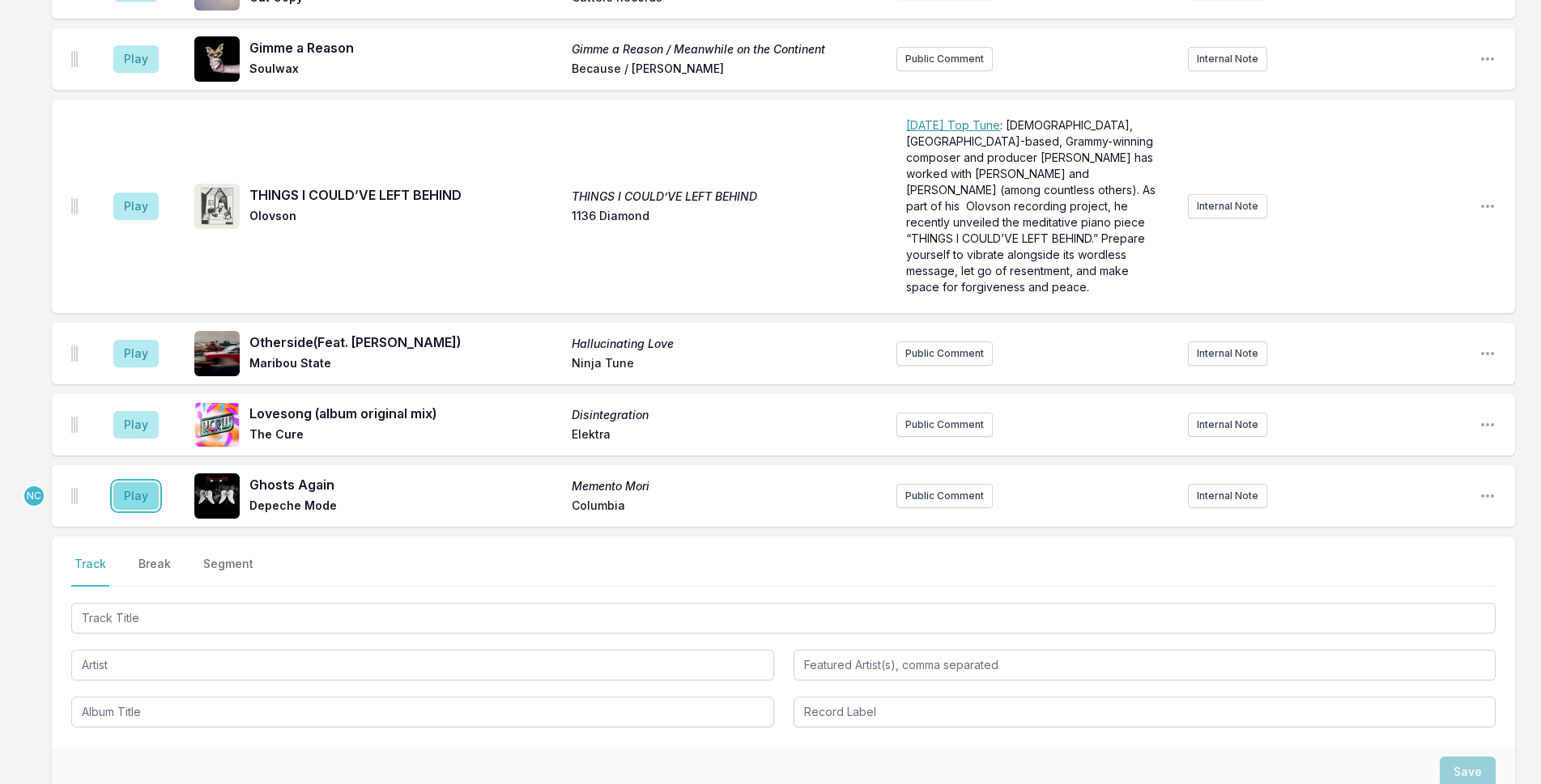
click at [142, 485] on button "Play" at bounding box center [136, 496] width 45 height 28
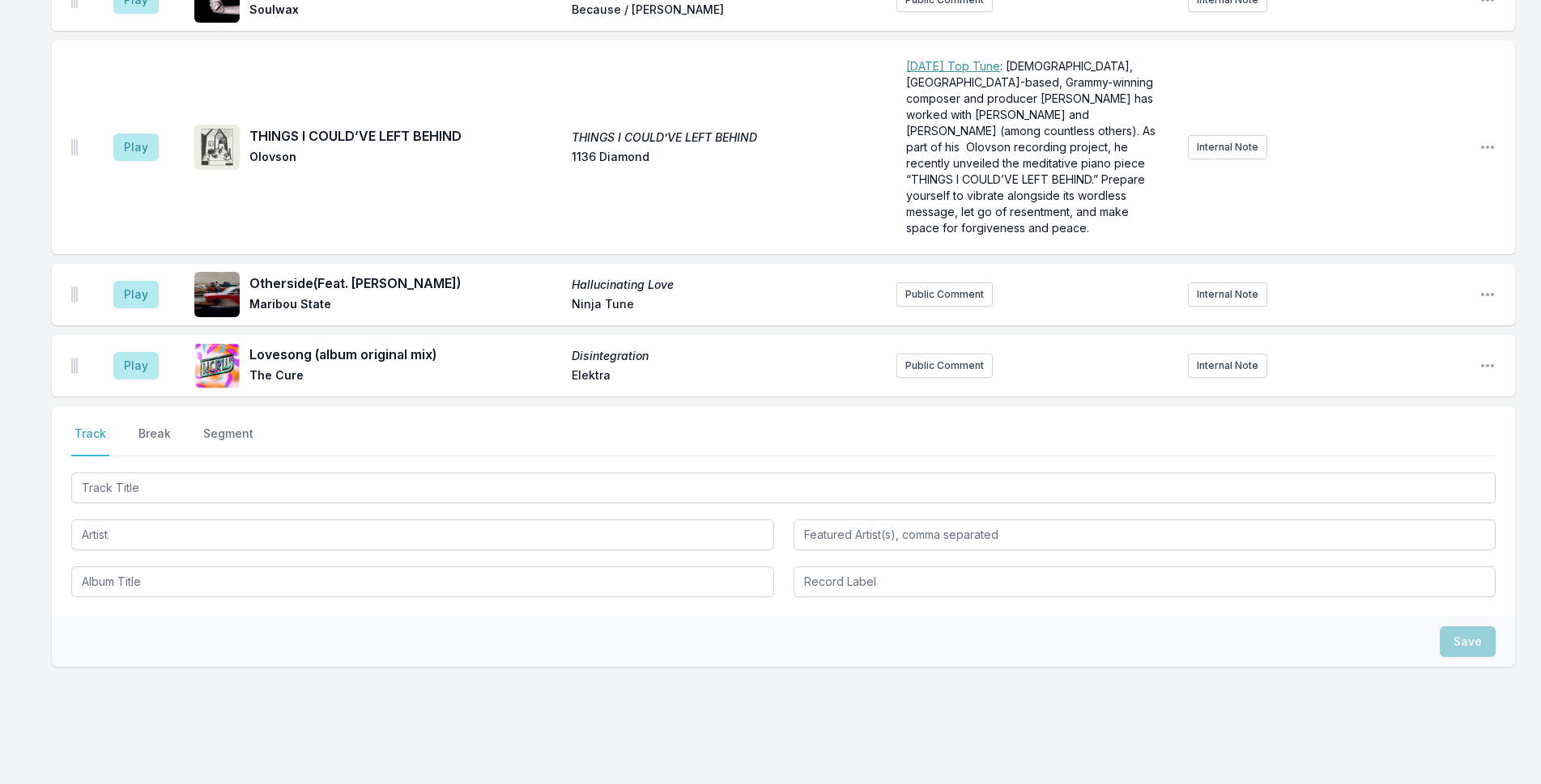
scroll to position [3739, 0]
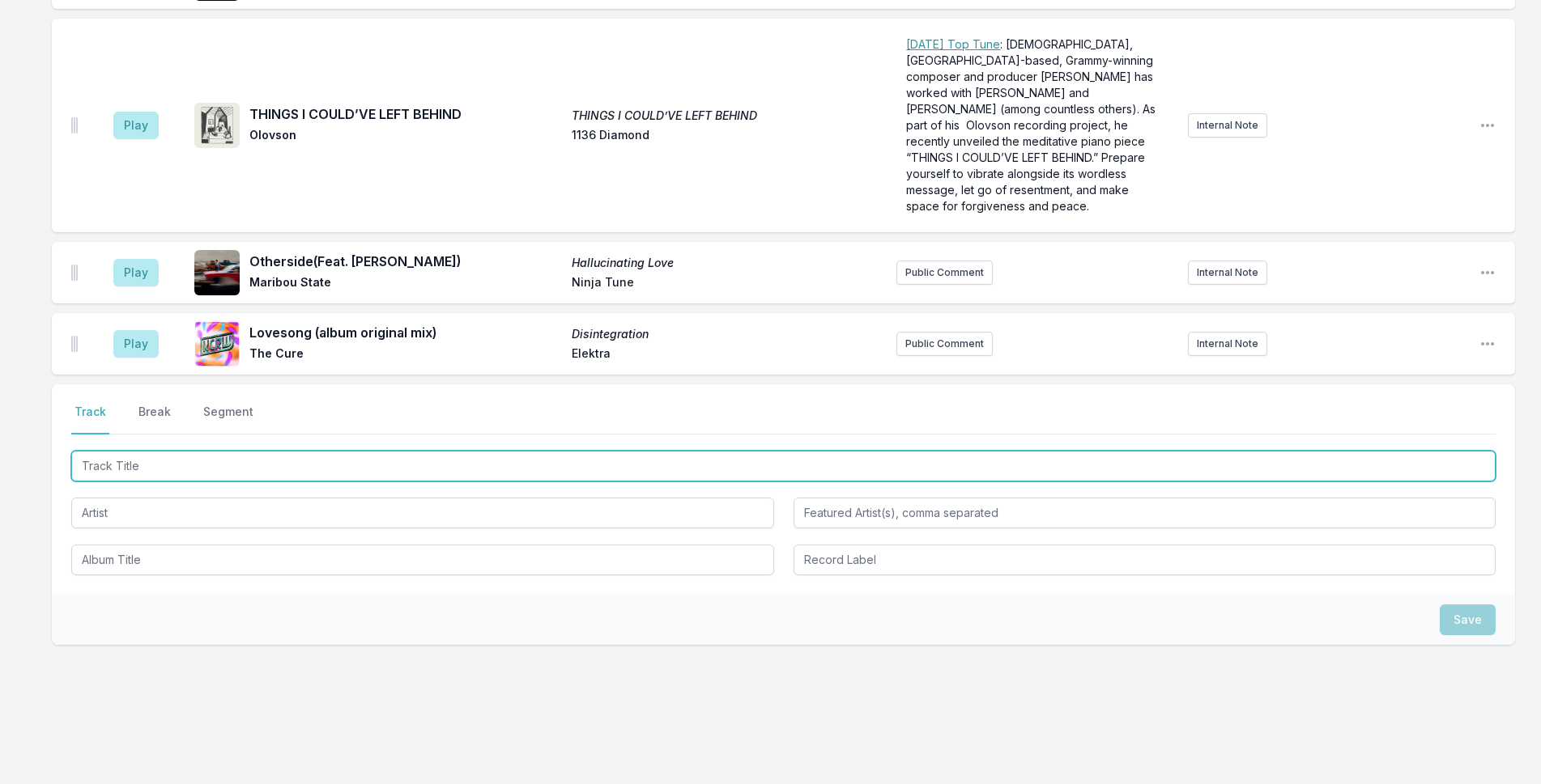
drag, startPoint x: 373, startPoint y: 456, endPoint x: 434, endPoint y: 454, distance: 61.0
click at [377, 458] on input "Track Title" at bounding box center [784, 466] width 1425 height 31
type input "Dracula"
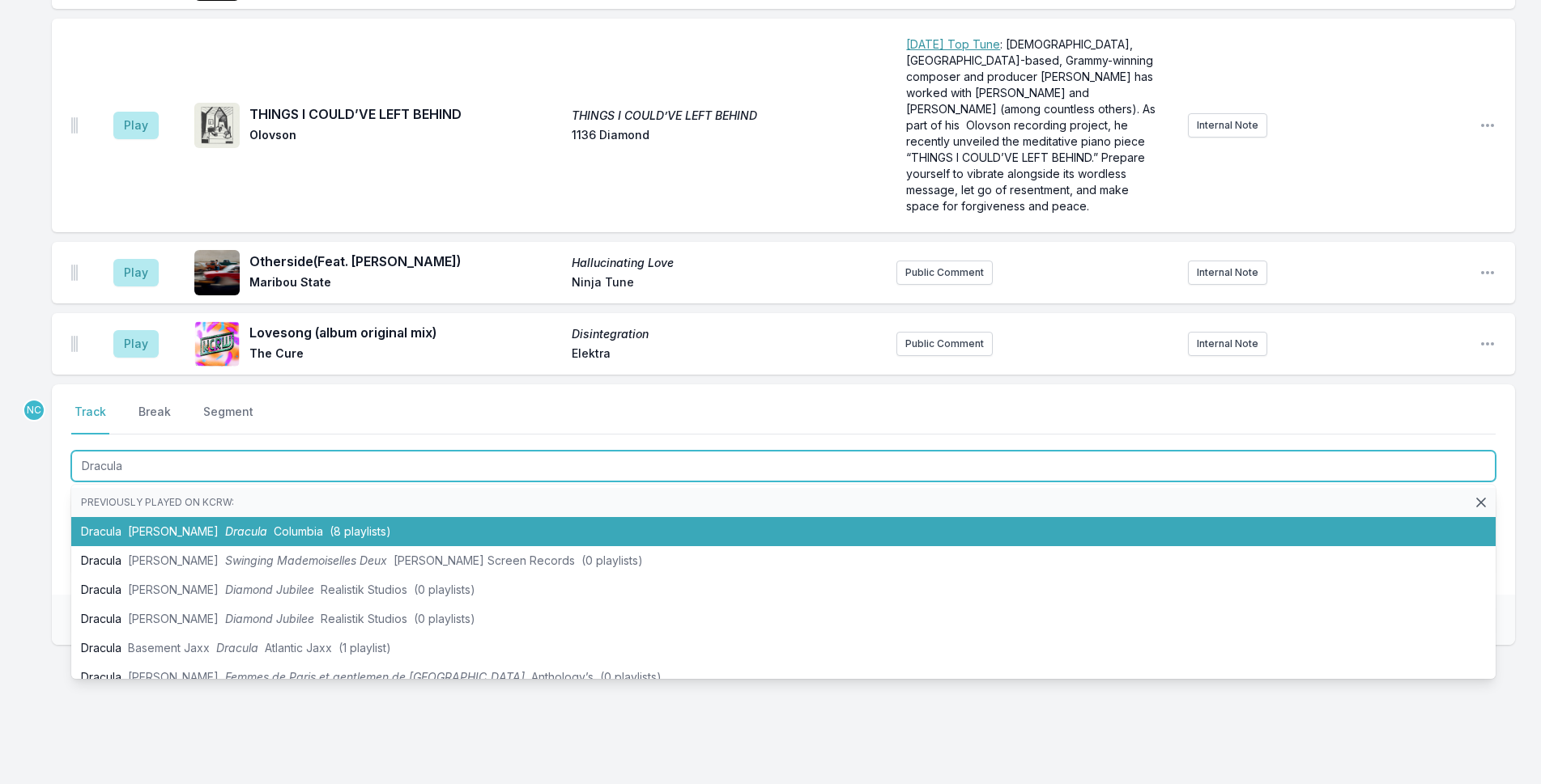
click at [163, 524] on li "Dracula [PERSON_NAME] Dracula Columbia (8 playlists)" at bounding box center [784, 532] width 1425 height 29
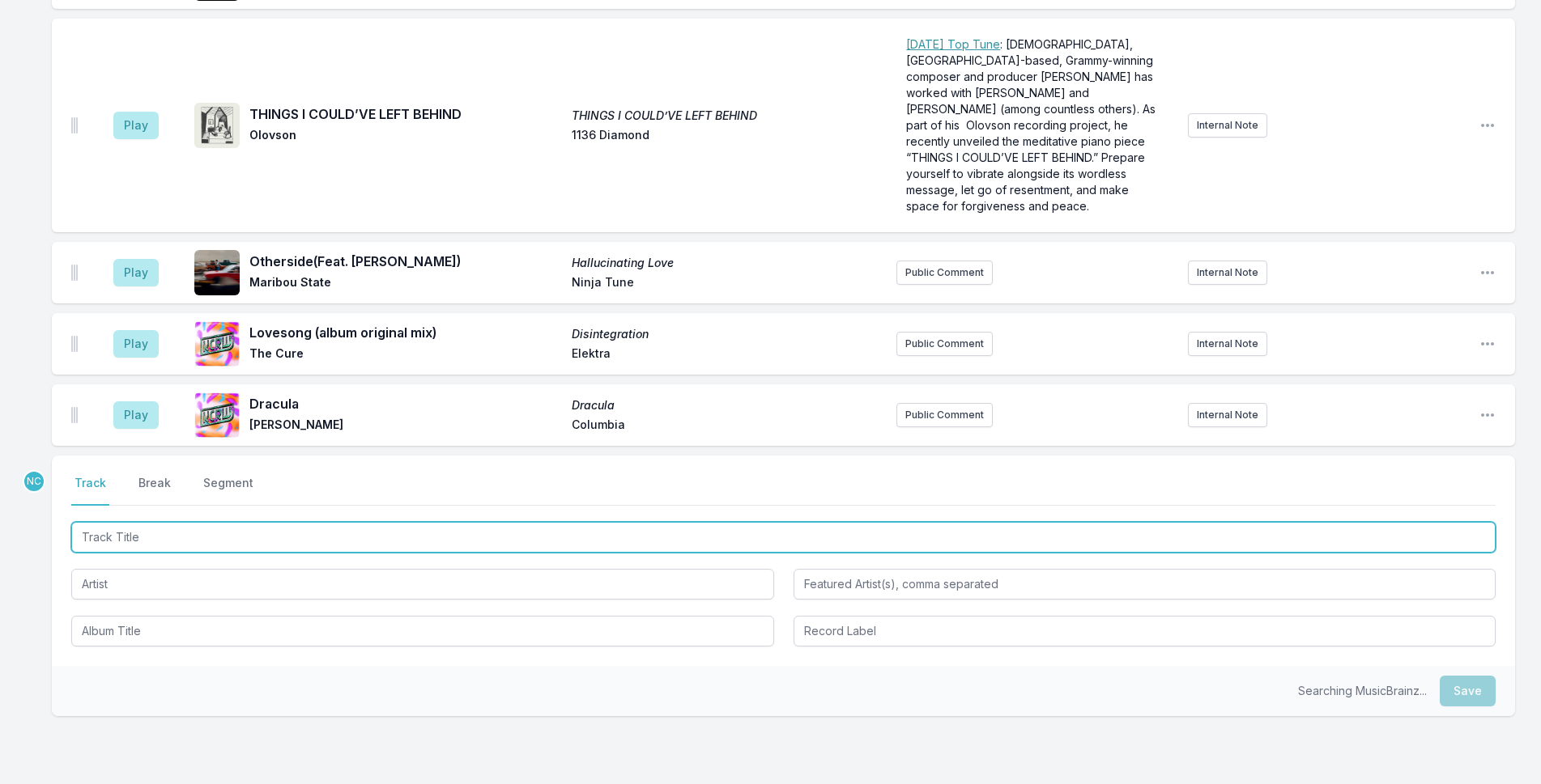
scroll to position [3810, 0]
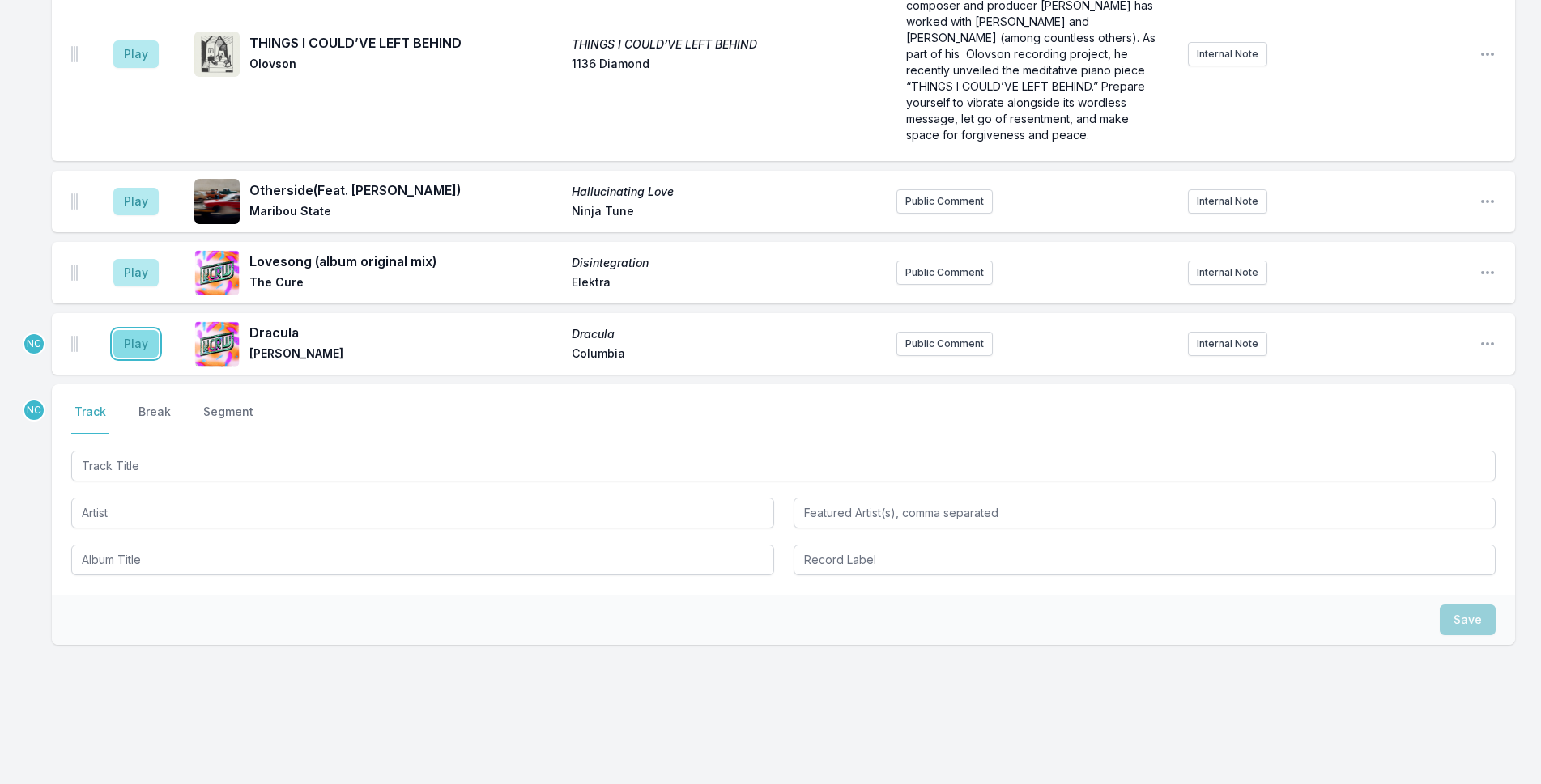
click at [124, 335] on button "Play" at bounding box center [136, 343] width 45 height 28
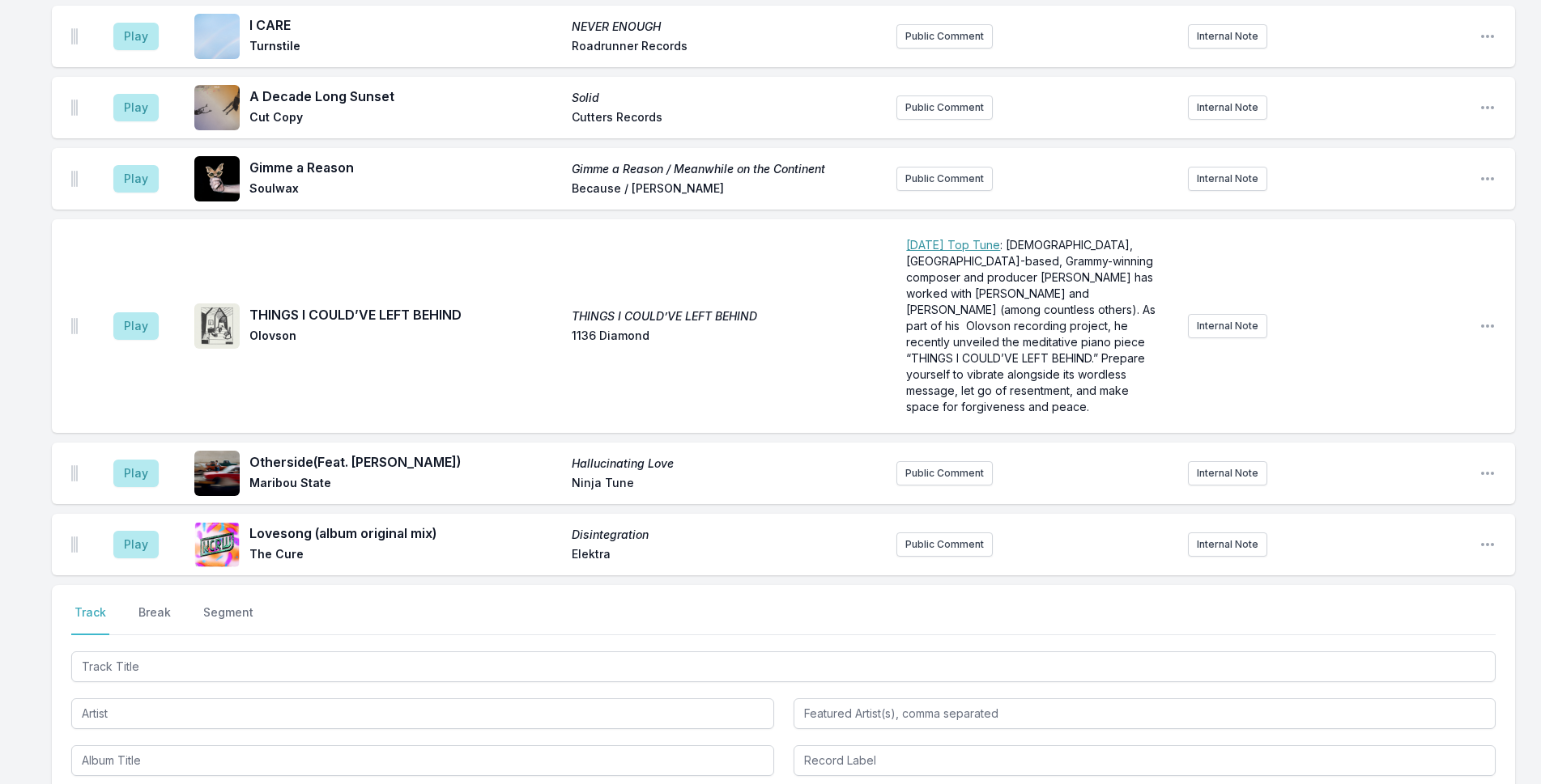
scroll to position [3881, 0]
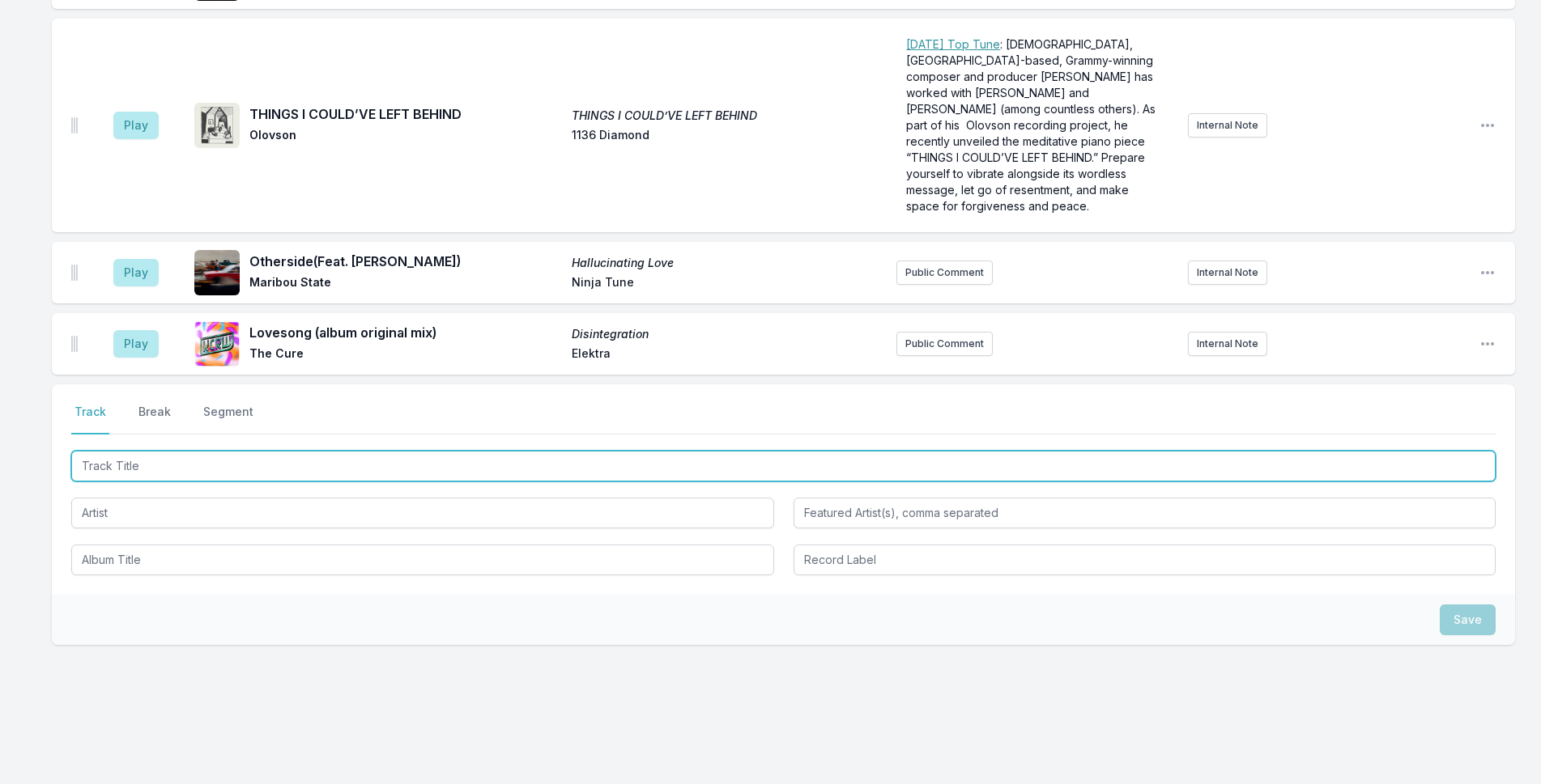
drag, startPoint x: 255, startPoint y: 451, endPoint x: 1554, endPoint y: 338, distance: 1303.9
click at [318, 458] on input "Track Title" at bounding box center [784, 466] width 1425 height 31
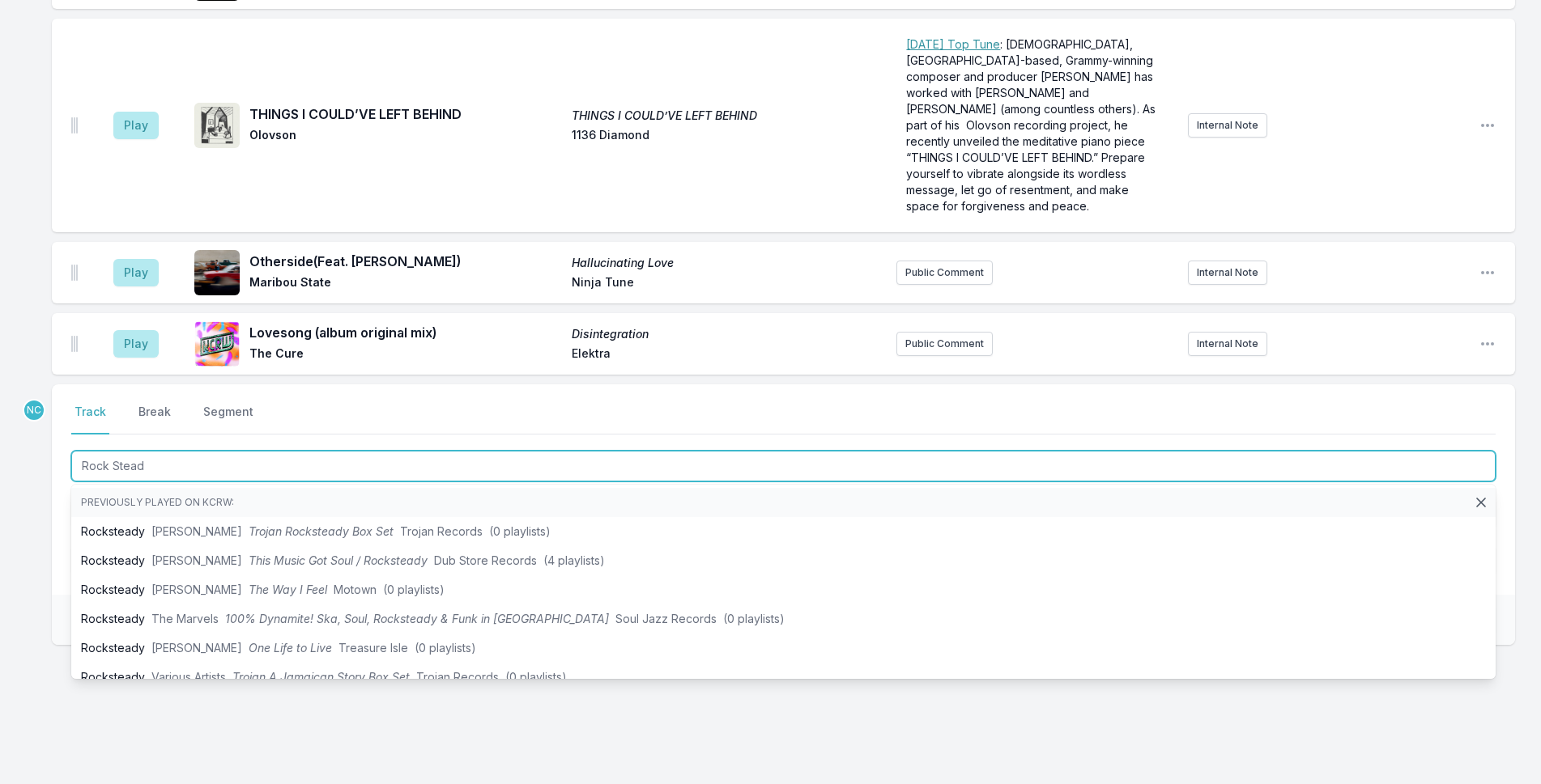
type input "Rock Steady"
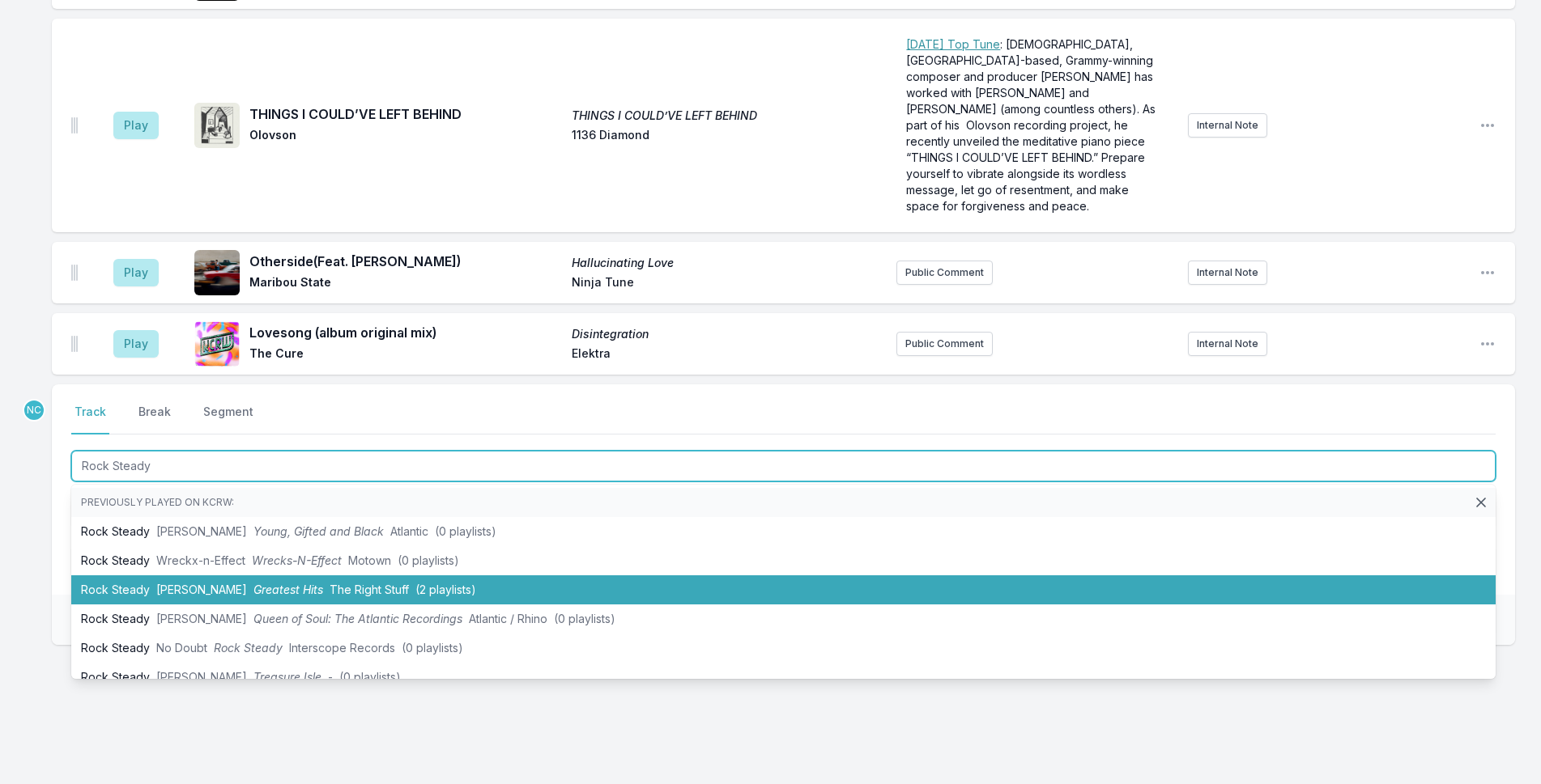
click at [268, 583] on span "Greatest Hits" at bounding box center [288, 589] width 69 height 14
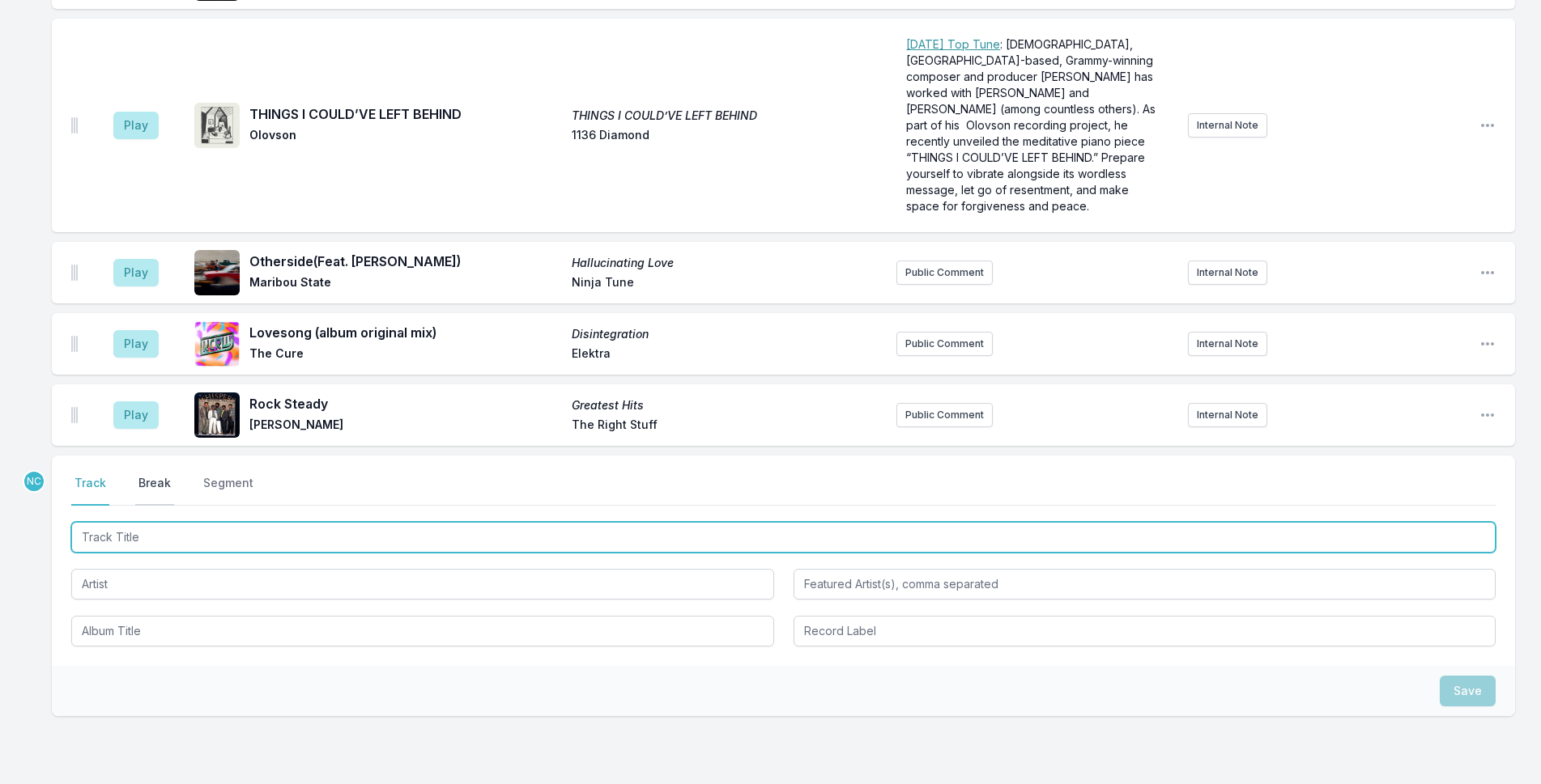
scroll to position [3953, 0]
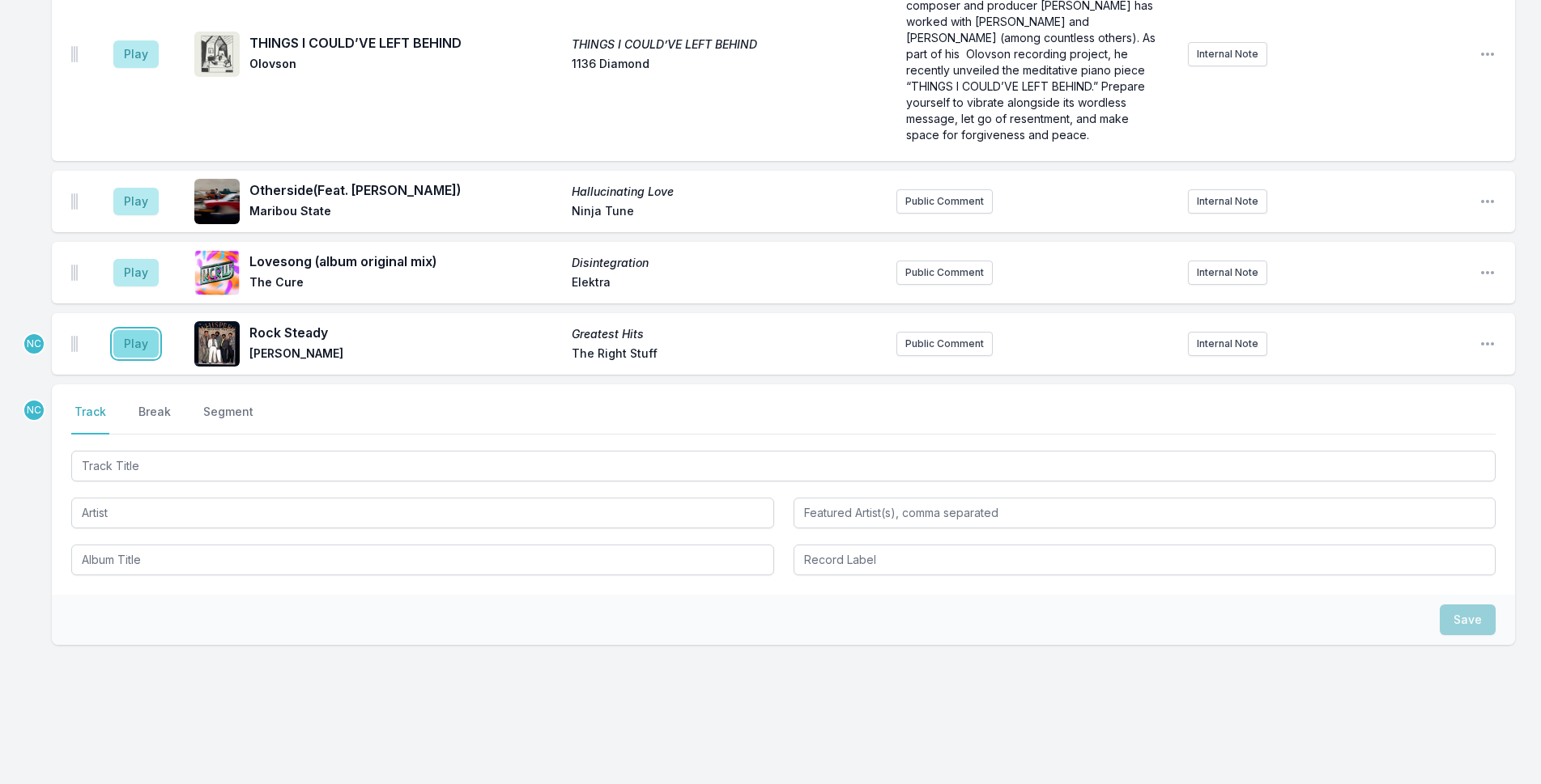
click at [135, 335] on button "Play" at bounding box center [136, 343] width 45 height 28
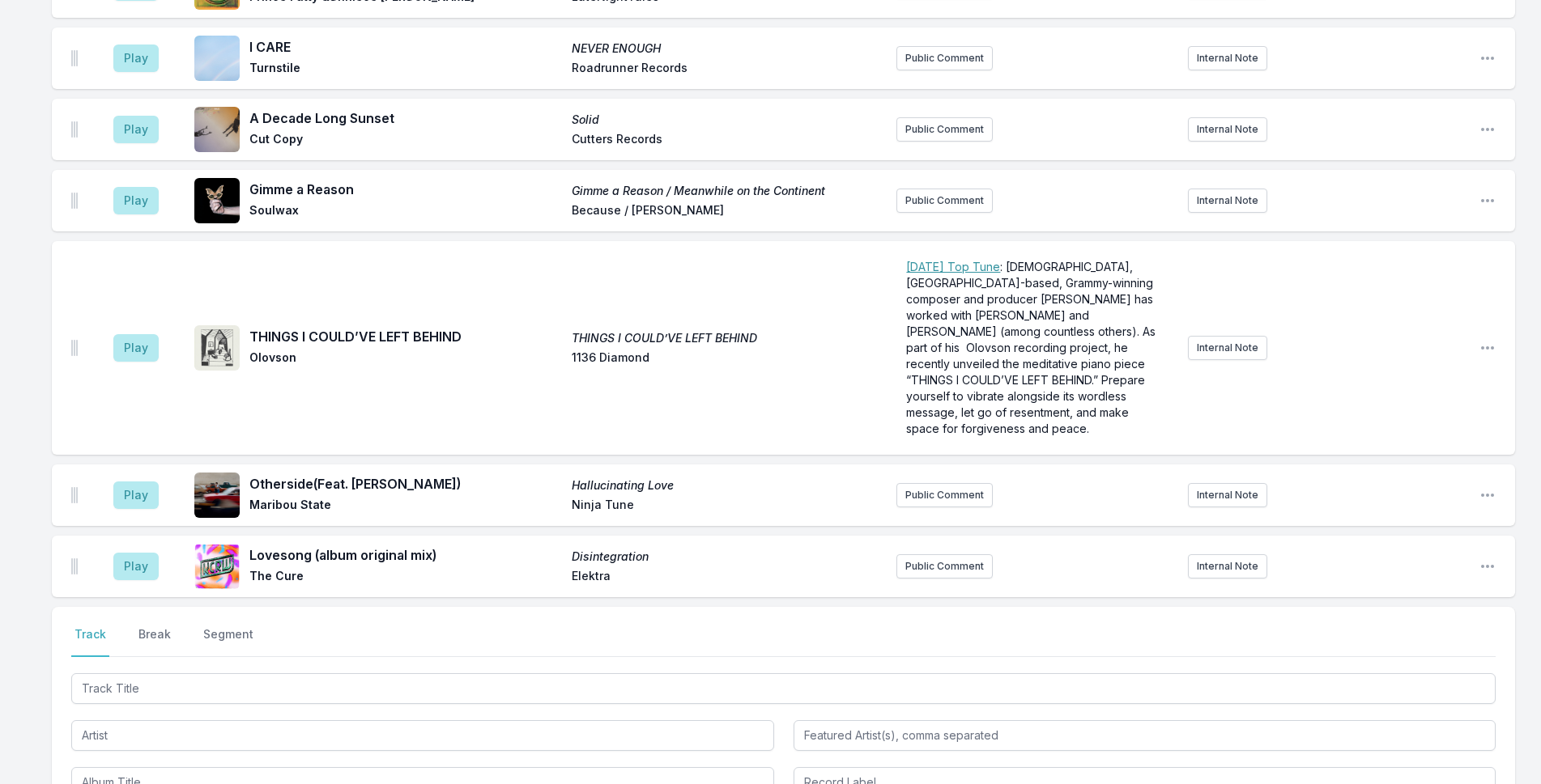
scroll to position [3791, 0]
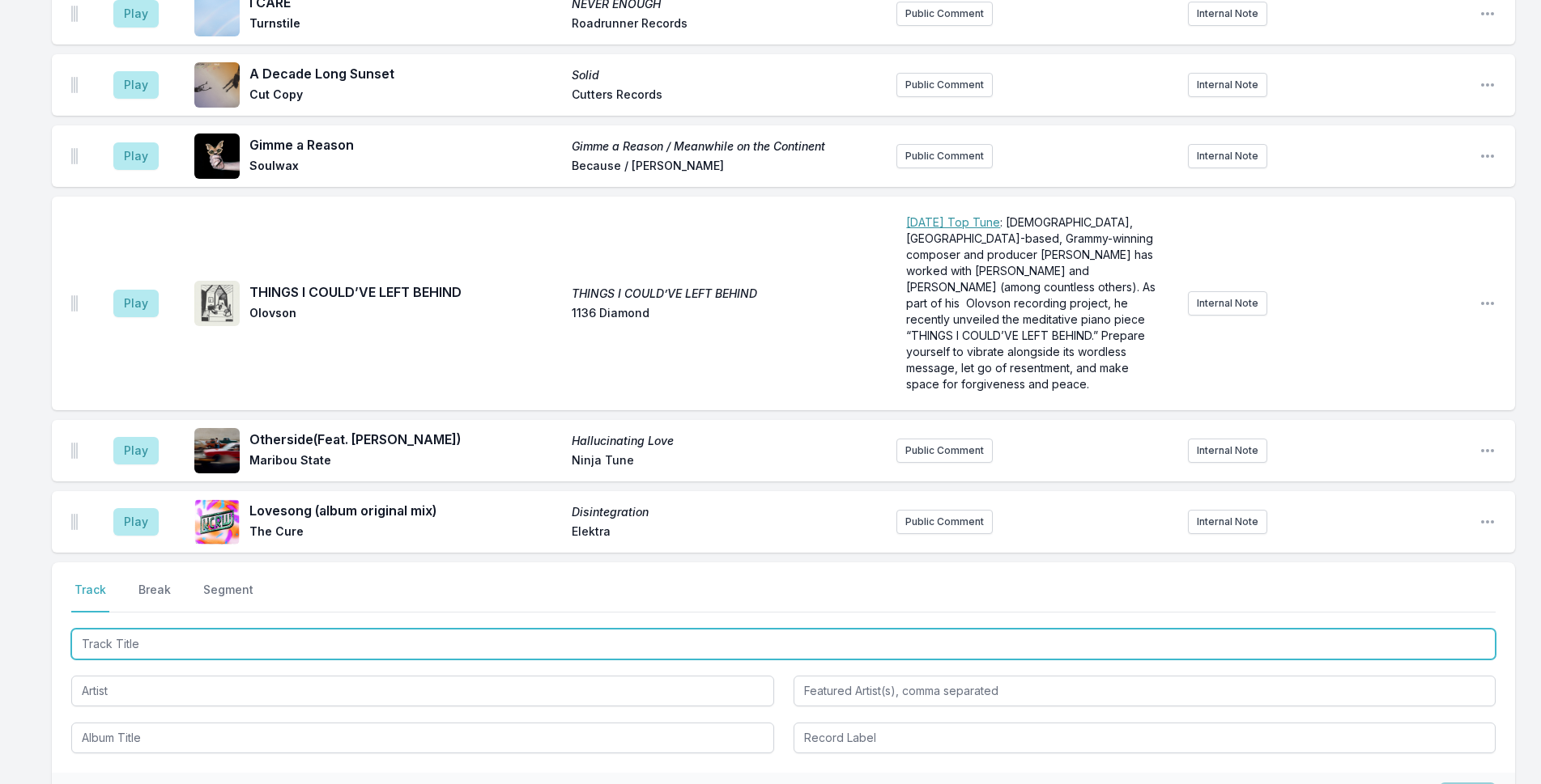
click at [687, 629] on input "Track Title" at bounding box center [784, 644] width 1425 height 31
type input "Angel"
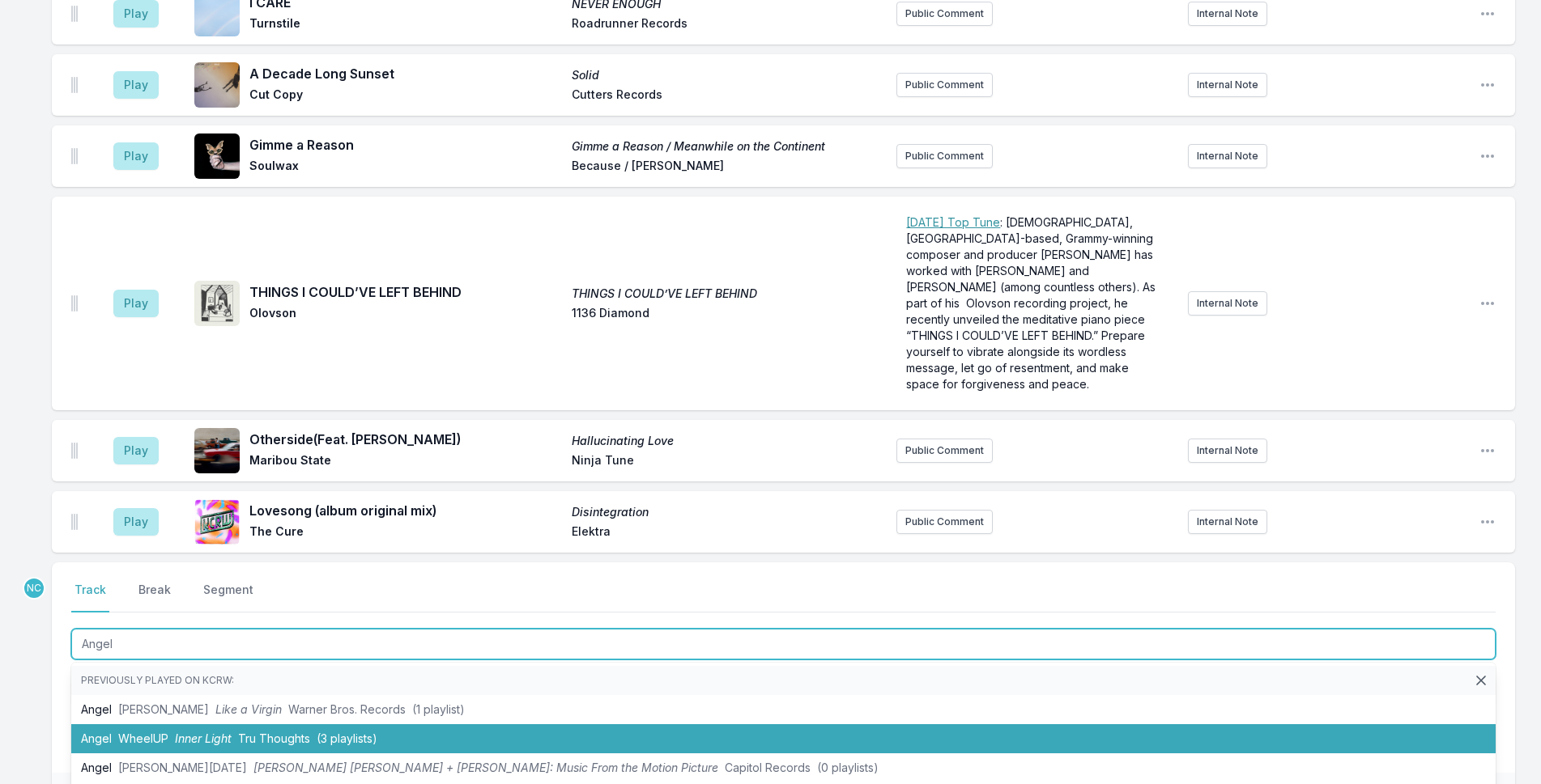
click at [274, 732] on span "Tru Thoughts" at bounding box center [274, 738] width 72 height 14
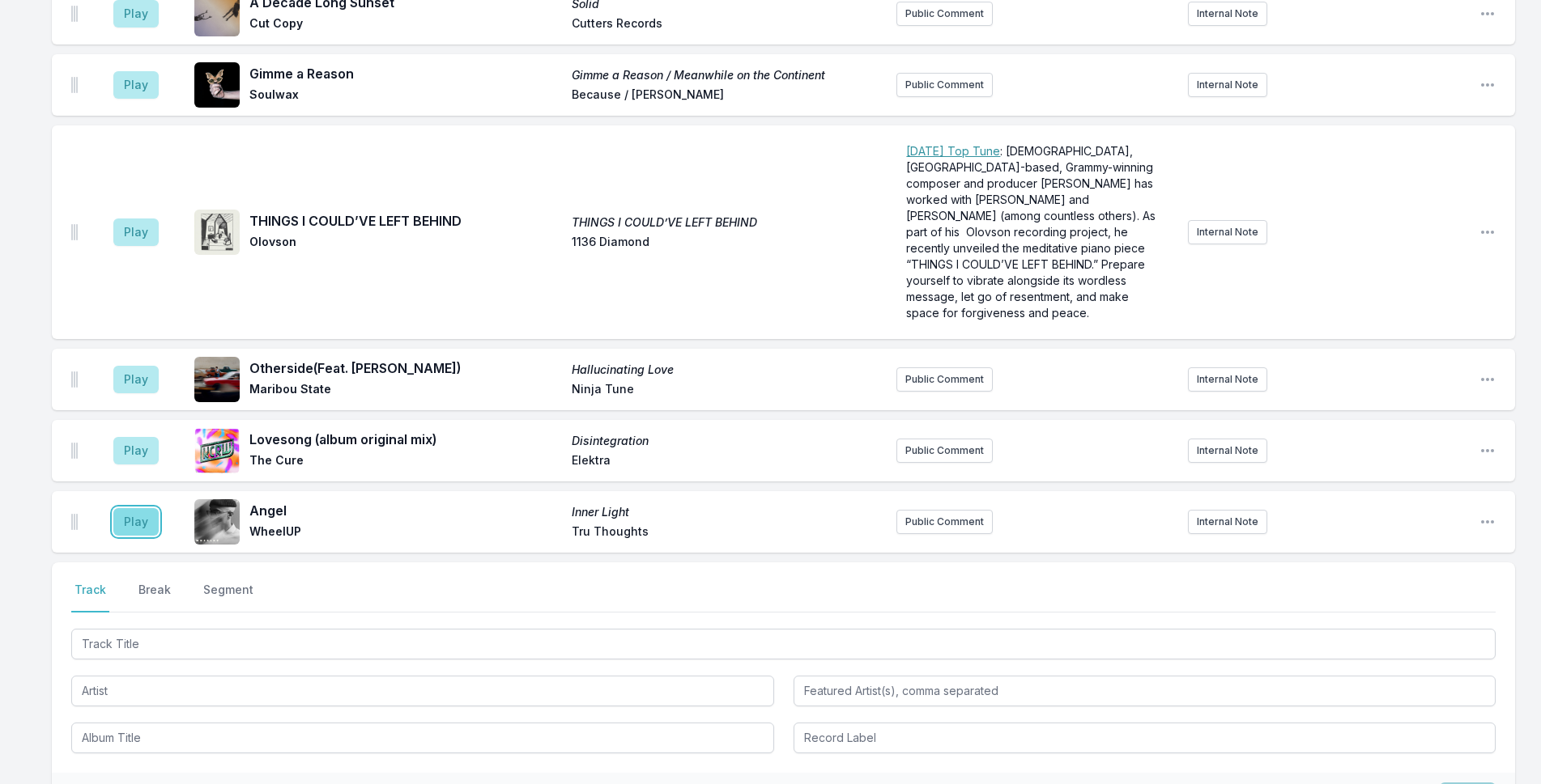
click at [143, 515] on button "Play" at bounding box center [136, 522] width 45 height 28
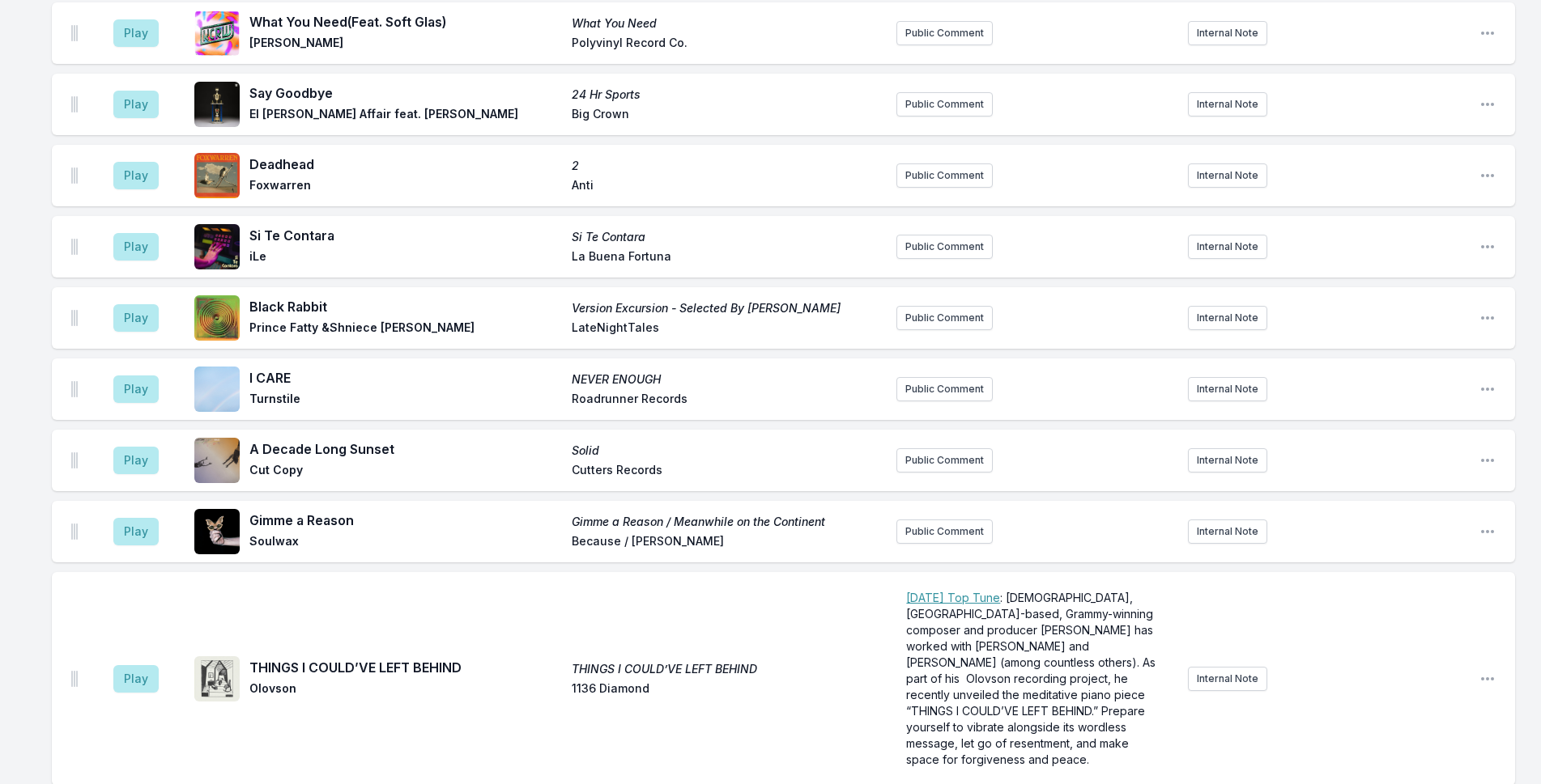
scroll to position [3458, 0]
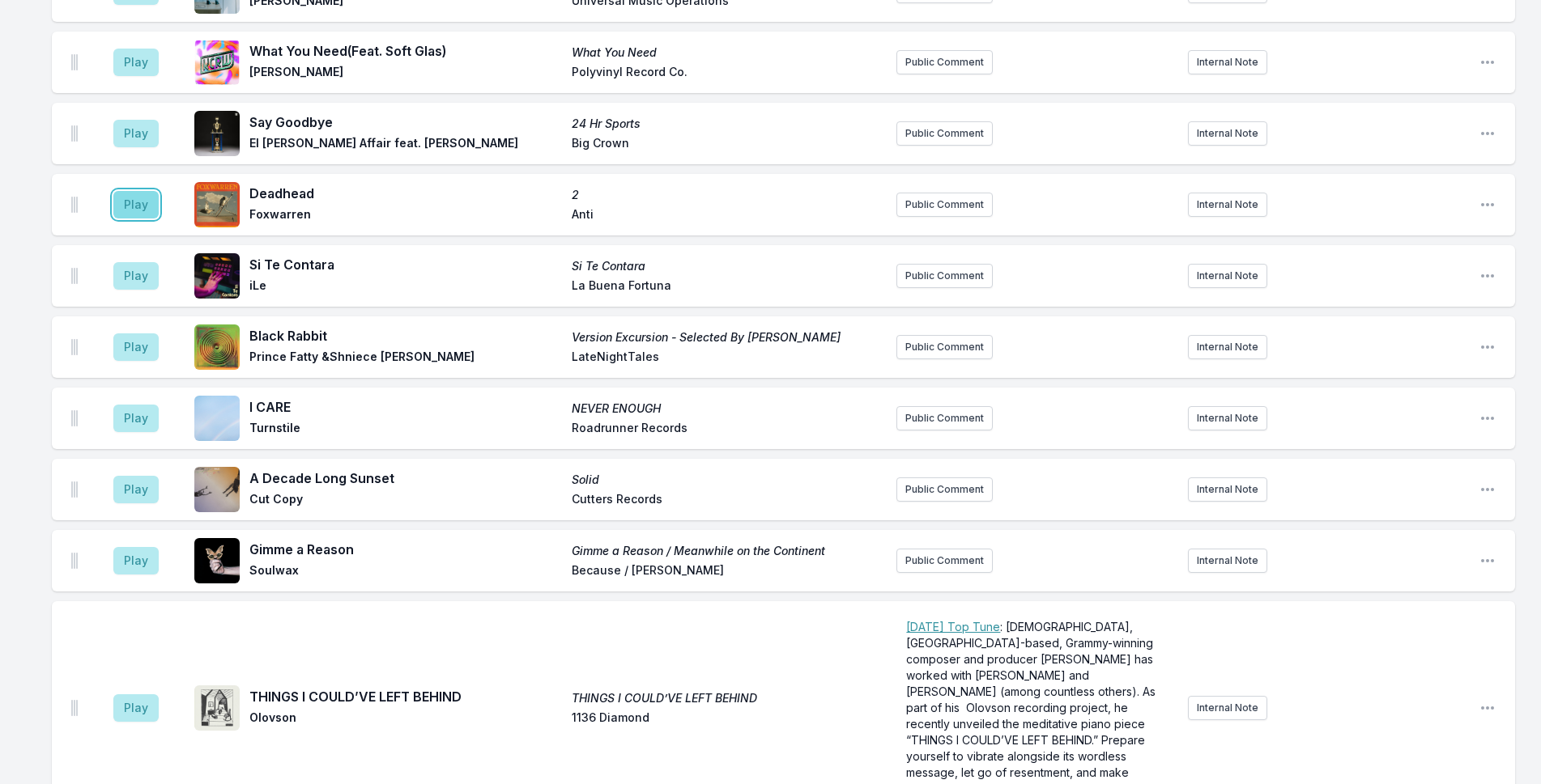
click at [150, 207] on button "Play" at bounding box center [136, 205] width 45 height 28
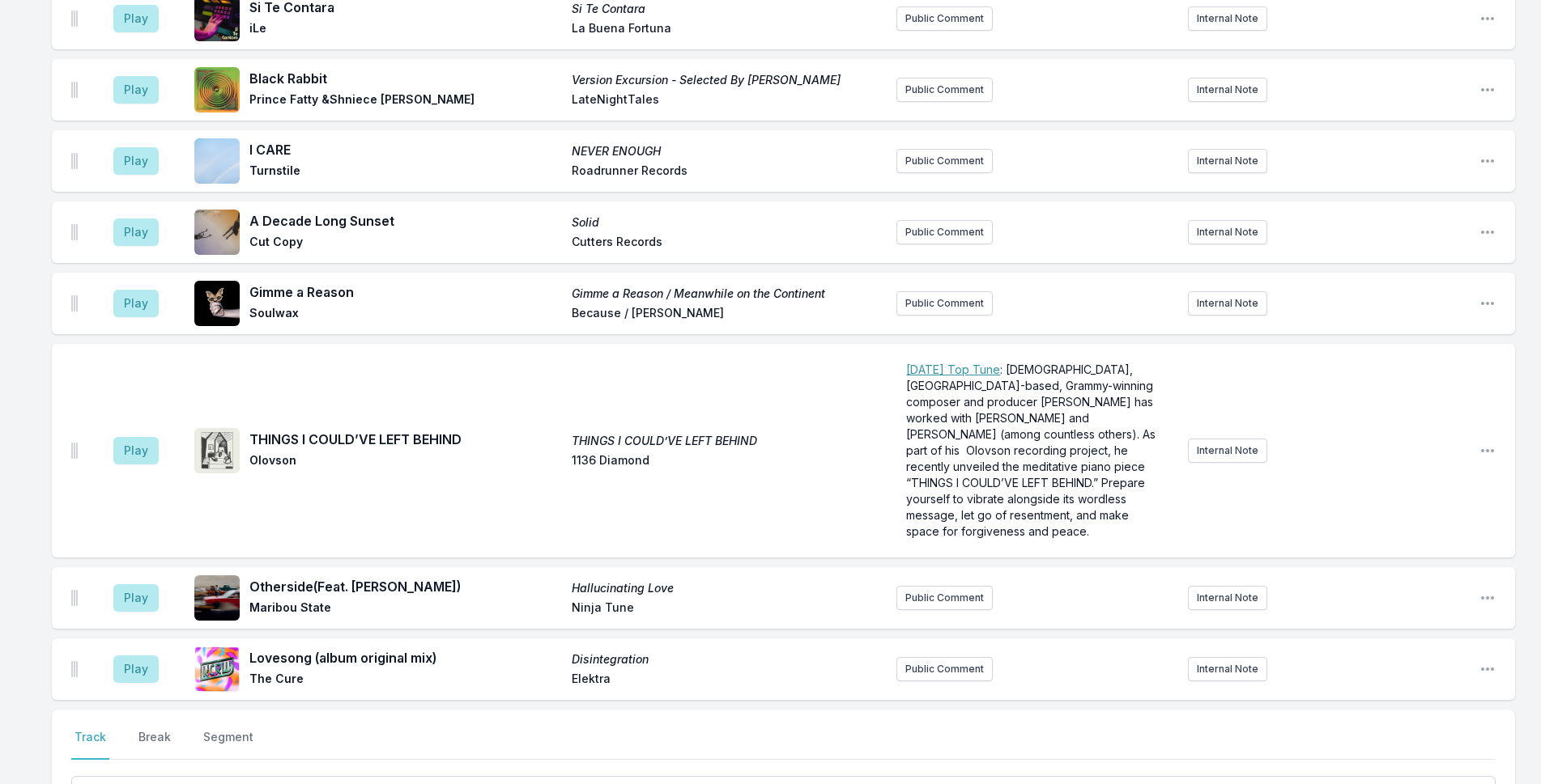
scroll to position [3781, 0]
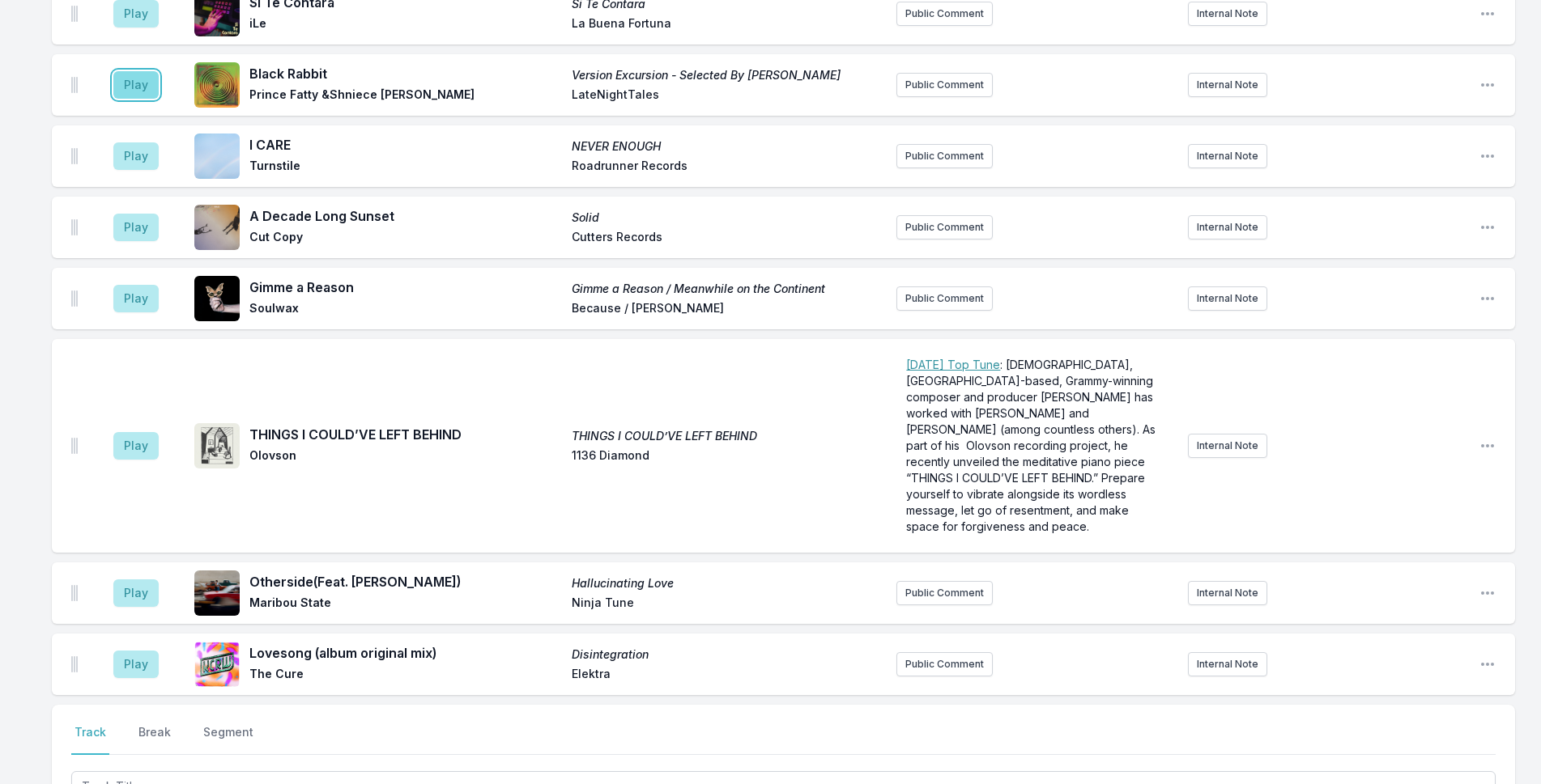
click at [130, 90] on button "Play" at bounding box center [136, 85] width 45 height 28
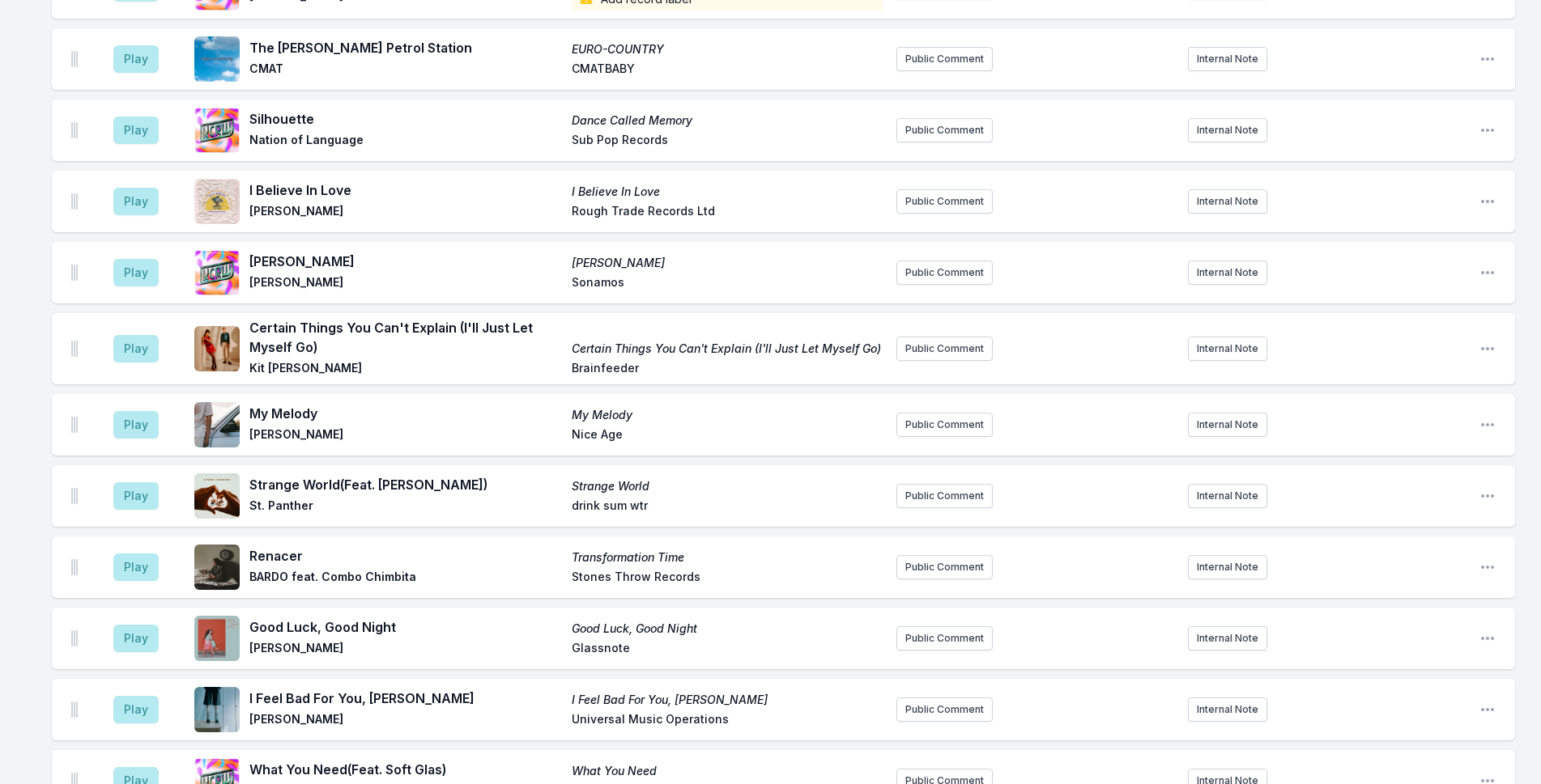
scroll to position [2972, 0]
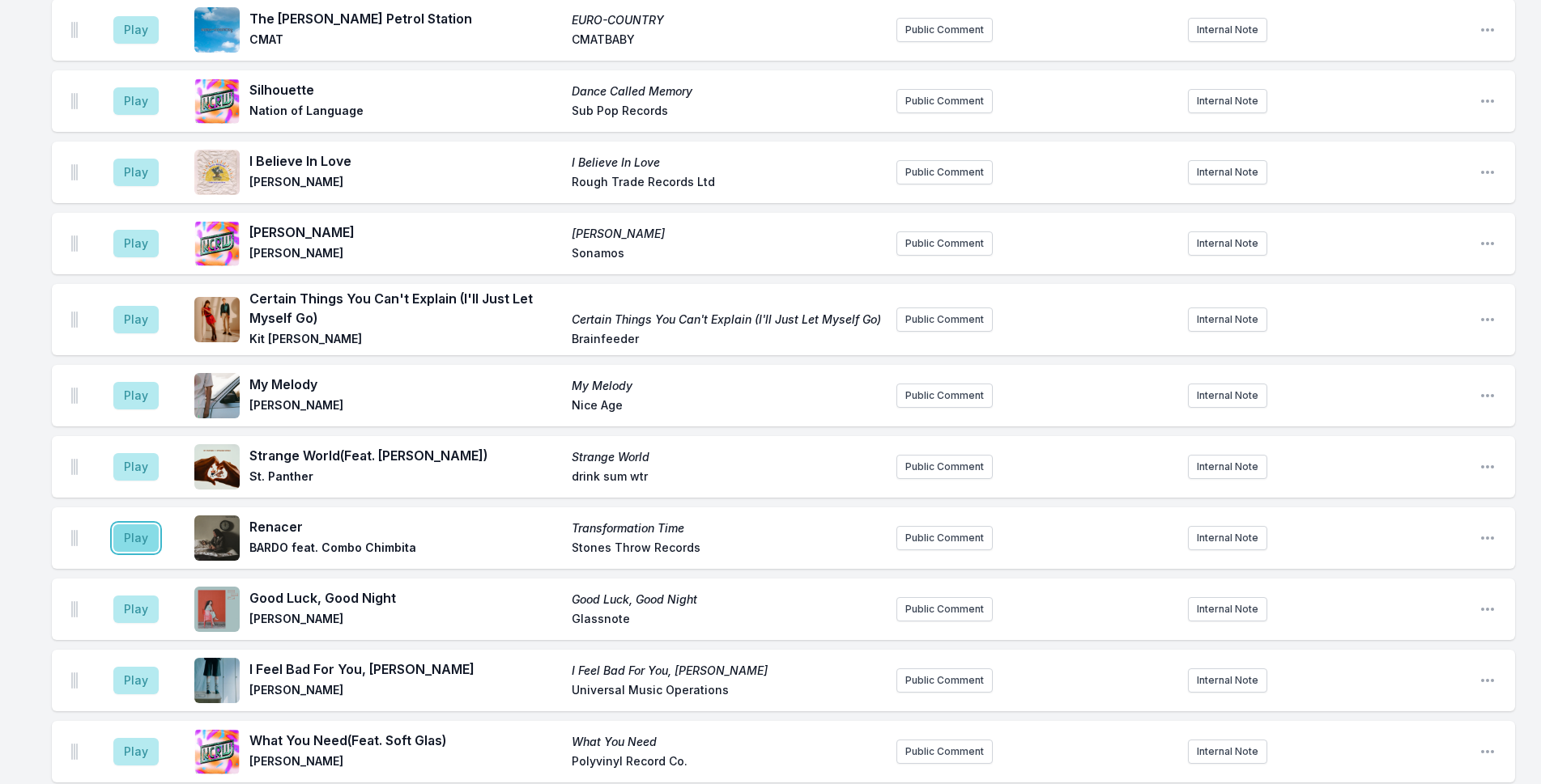
click at [129, 540] on button "Play" at bounding box center [136, 538] width 45 height 28
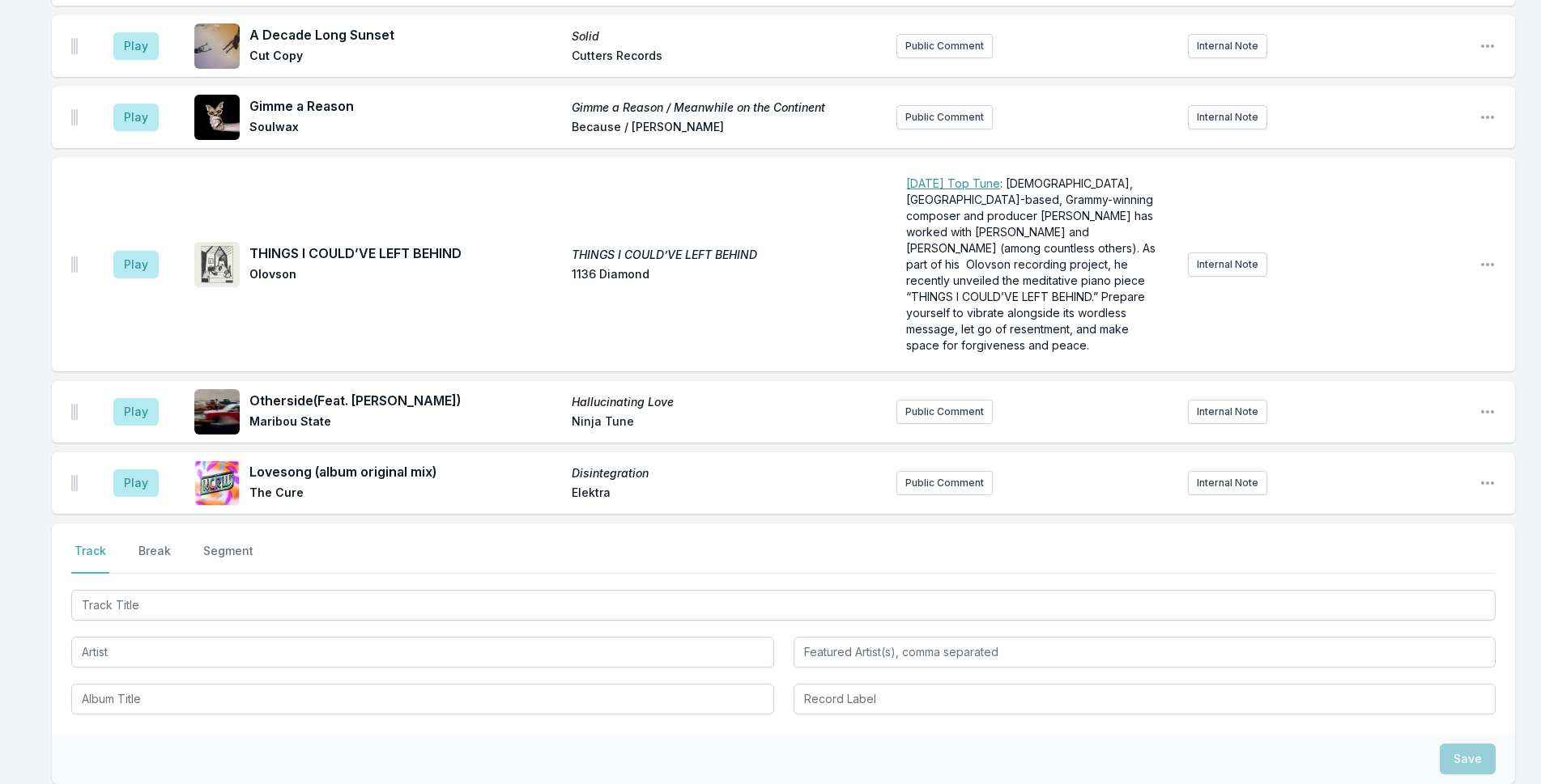
scroll to position [4163, 0]
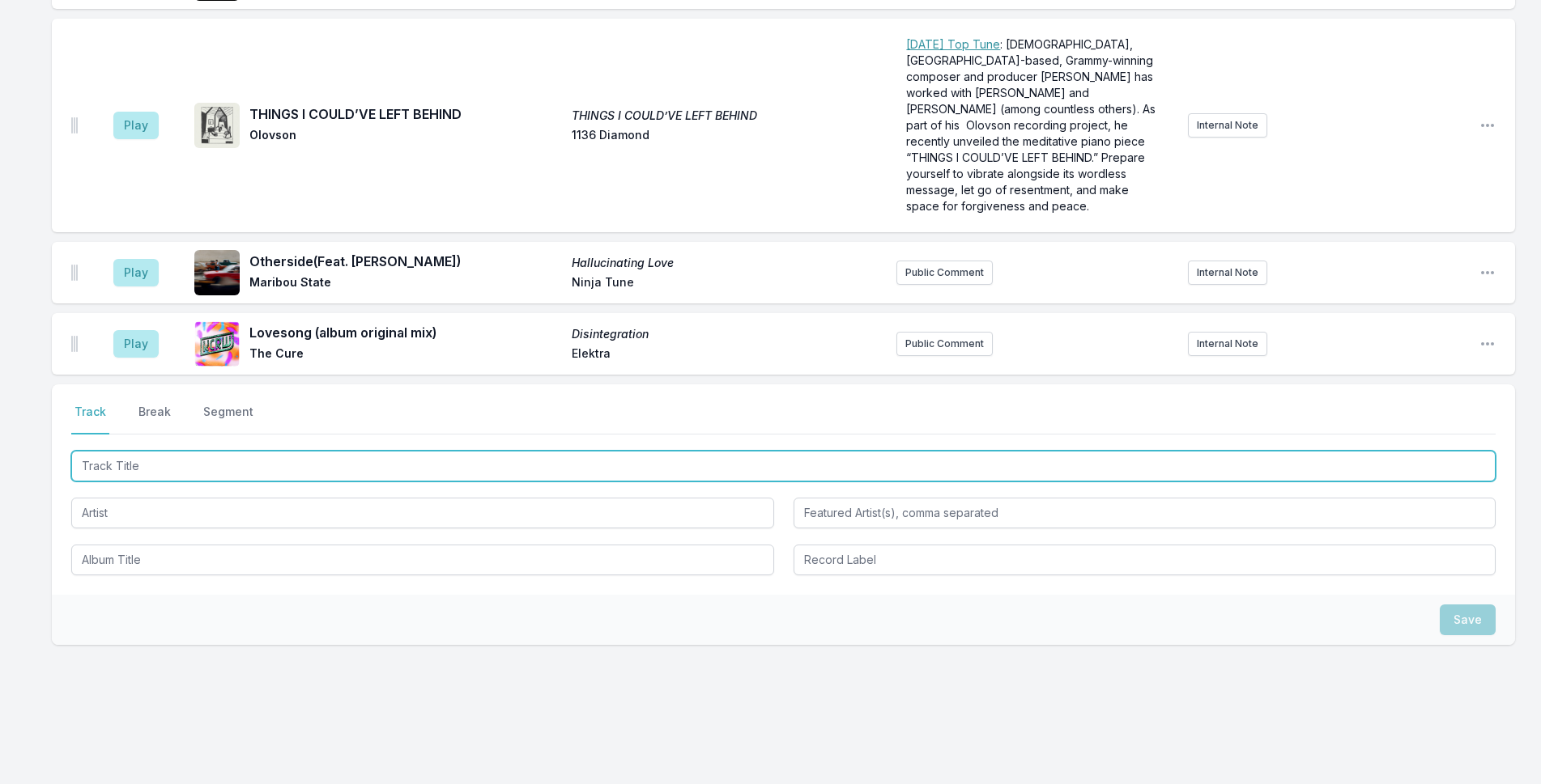
drag, startPoint x: 471, startPoint y: 460, endPoint x: 487, endPoint y: 460, distance: 16.0
click at [487, 460] on input "Track Title" at bounding box center [784, 466] width 1425 height 31
type input "l"
type input "Landslide"
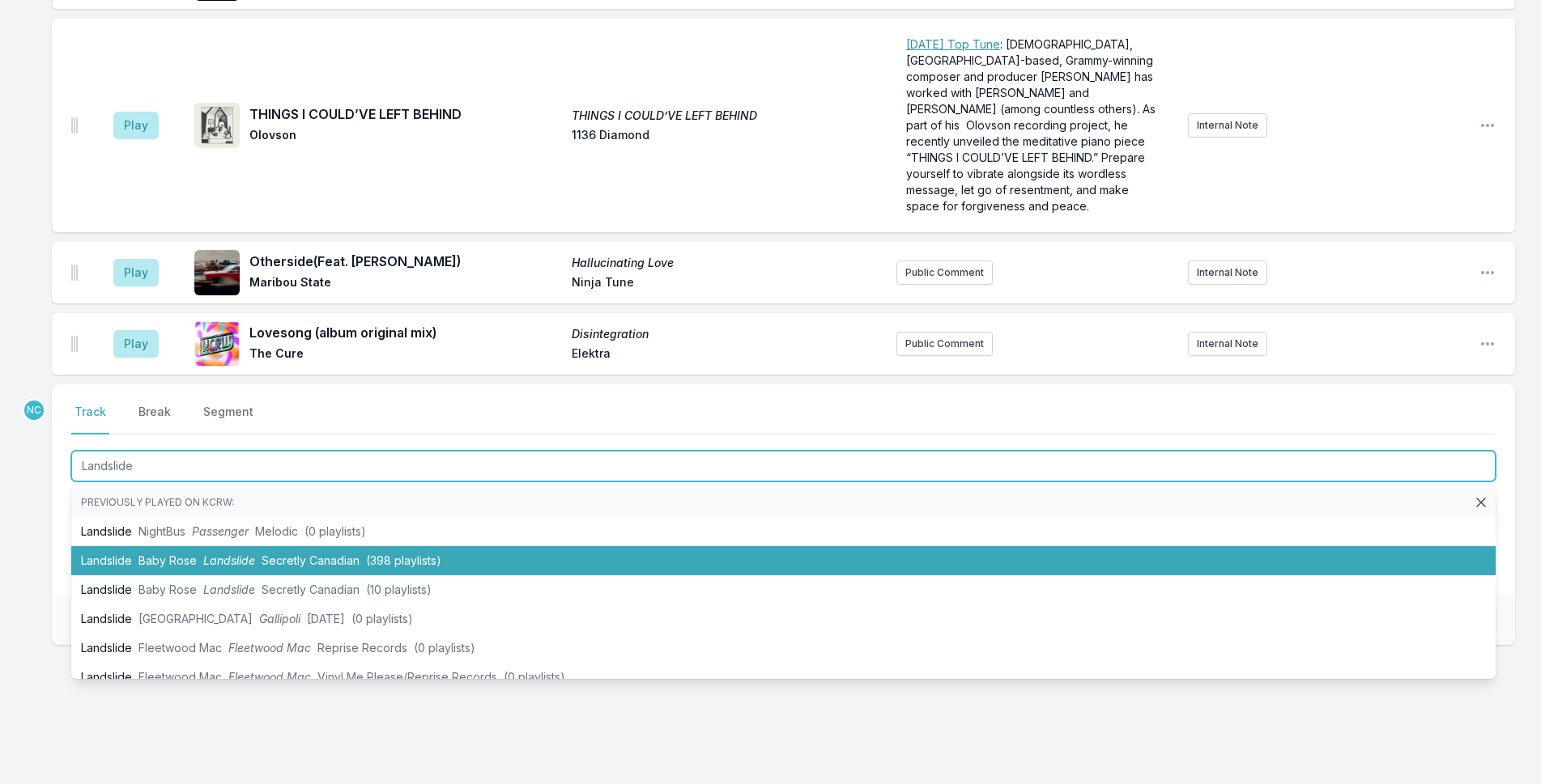
click at [263, 546] on li "Landslide Baby Rose Landslide Secretly Canadian (398 playlists)" at bounding box center [784, 561] width 1425 height 29
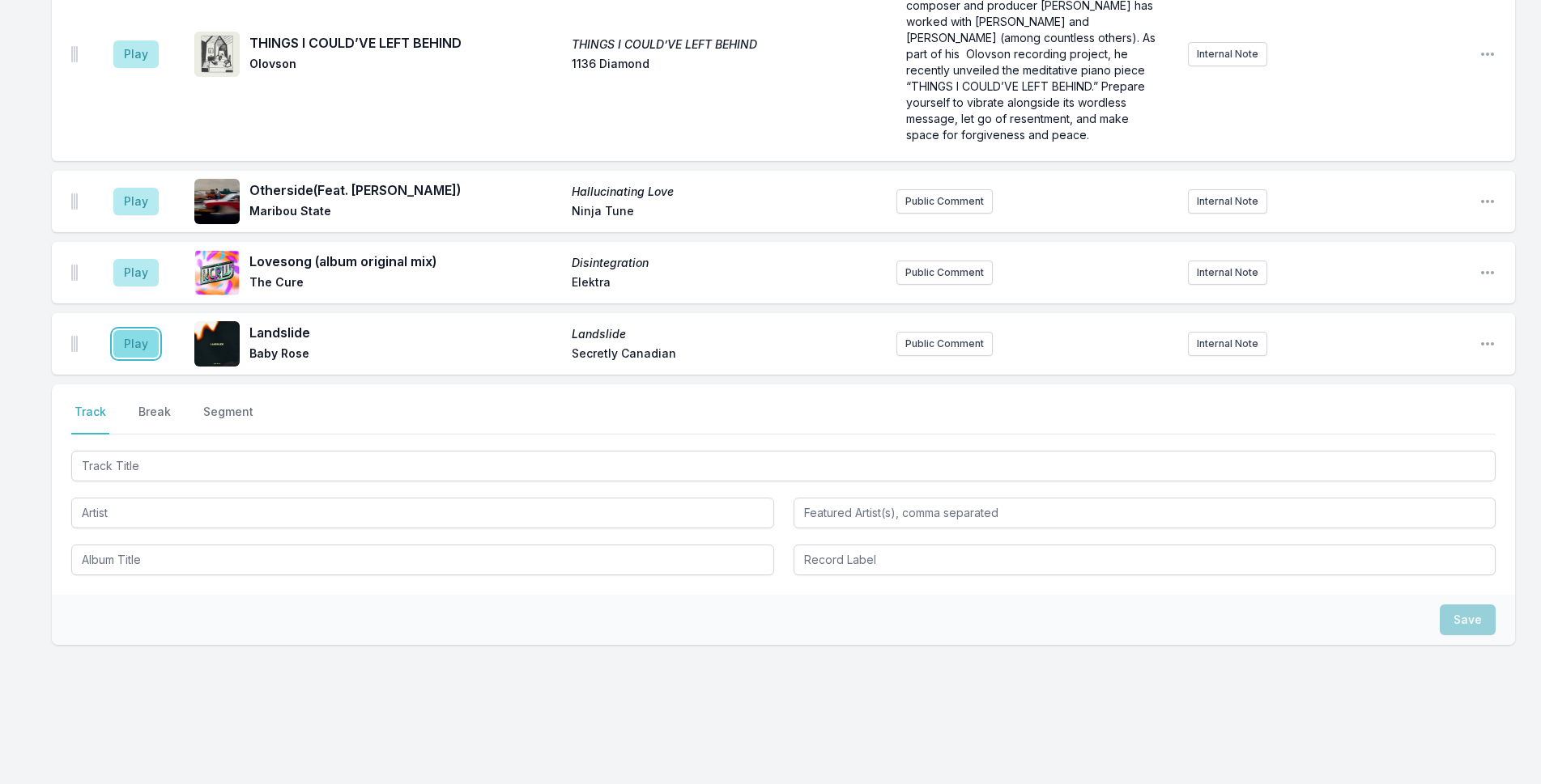
click at [133, 333] on button "Play" at bounding box center [136, 343] width 45 height 28
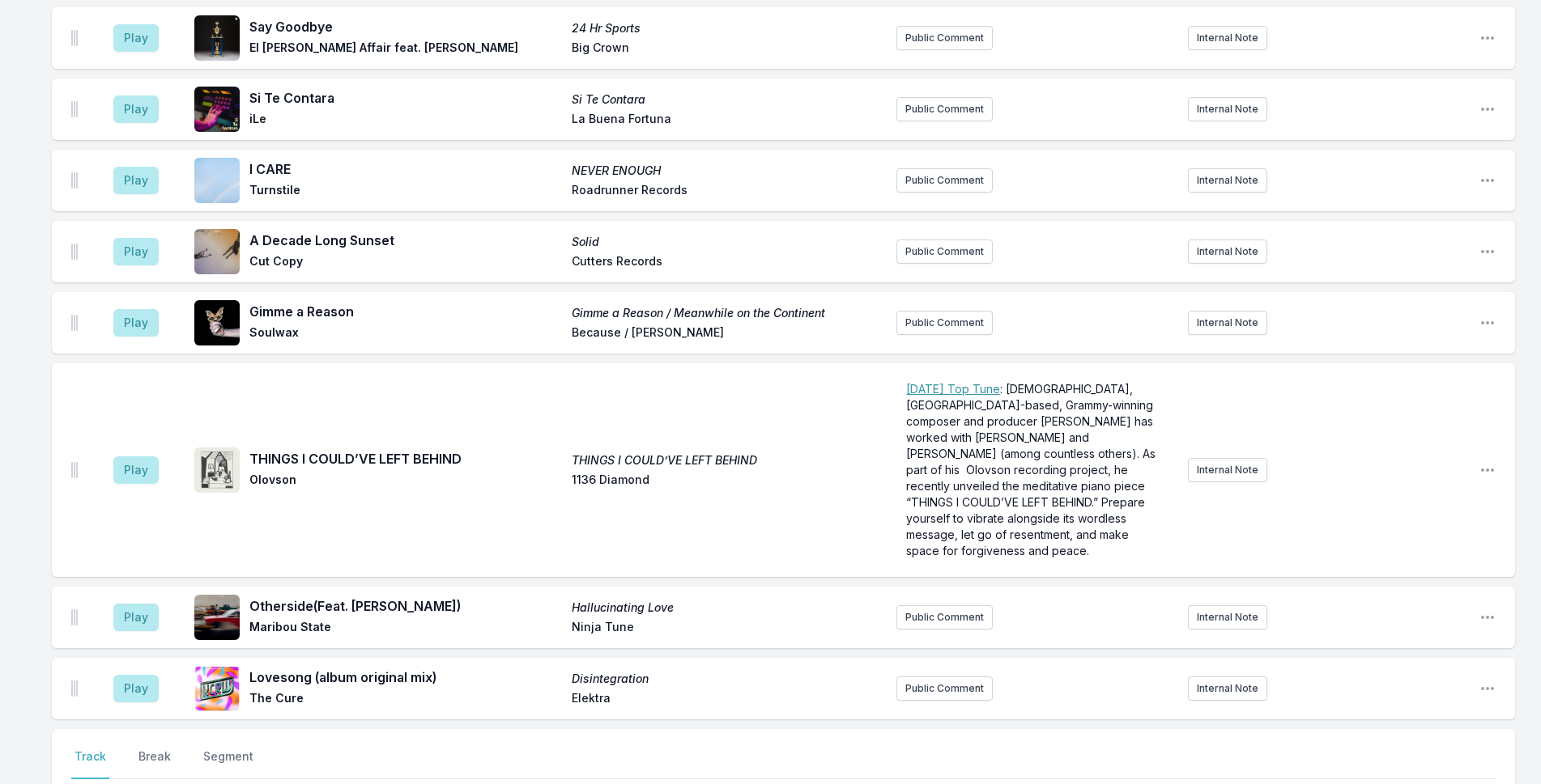
scroll to position [3668, 0]
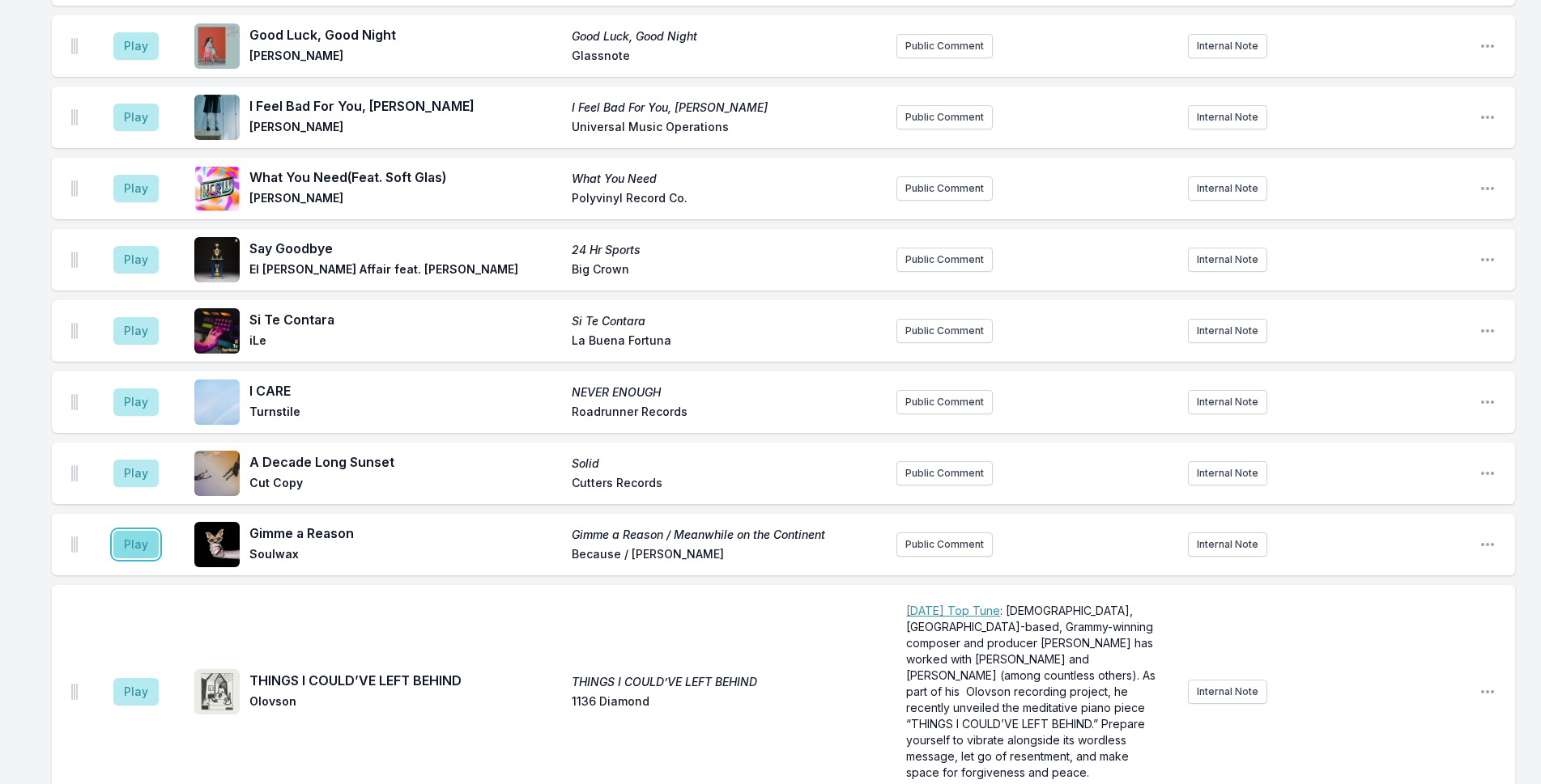
click at [136, 533] on button "Play" at bounding box center [136, 544] width 45 height 28
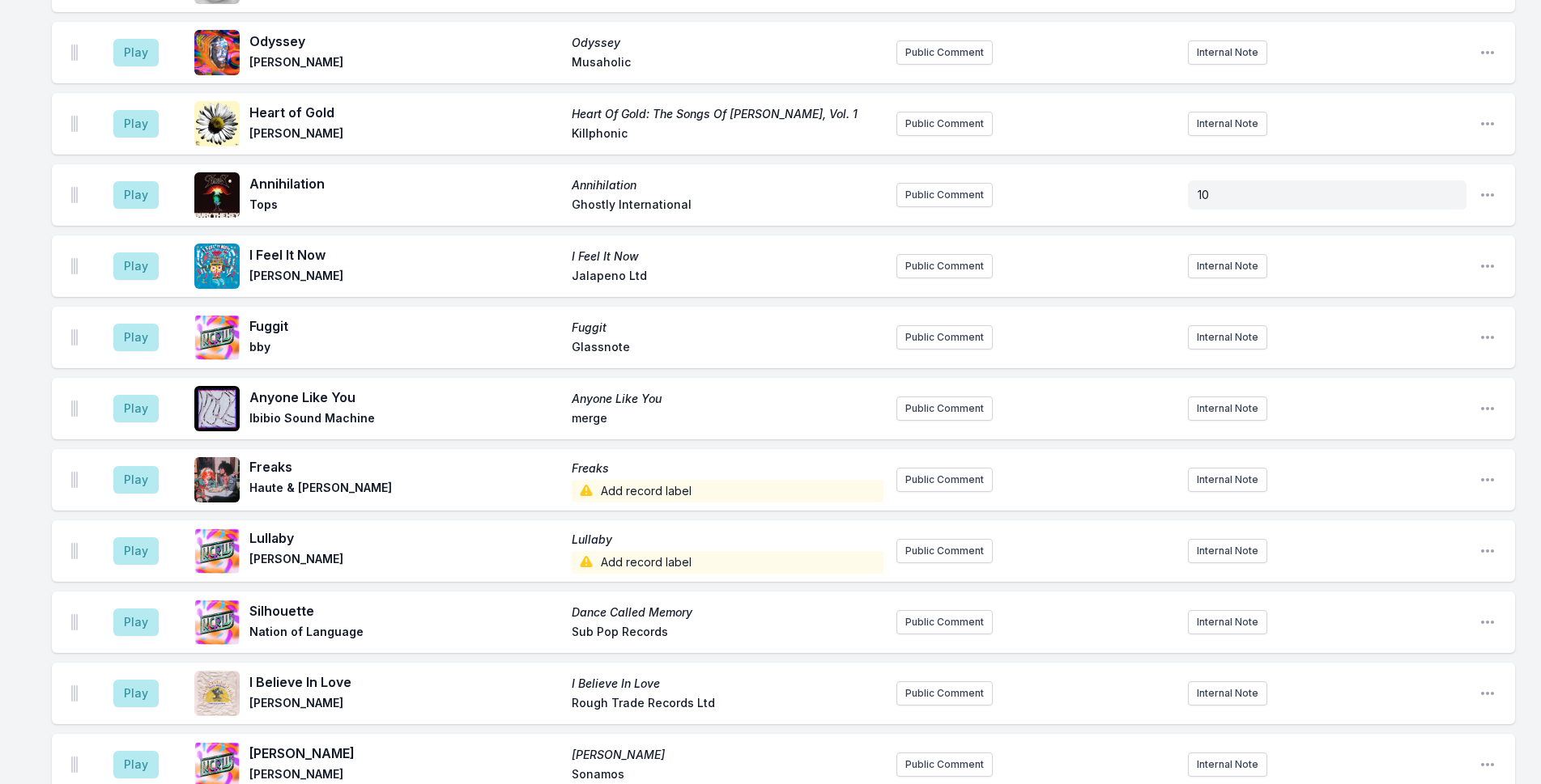
scroll to position [2778, 0]
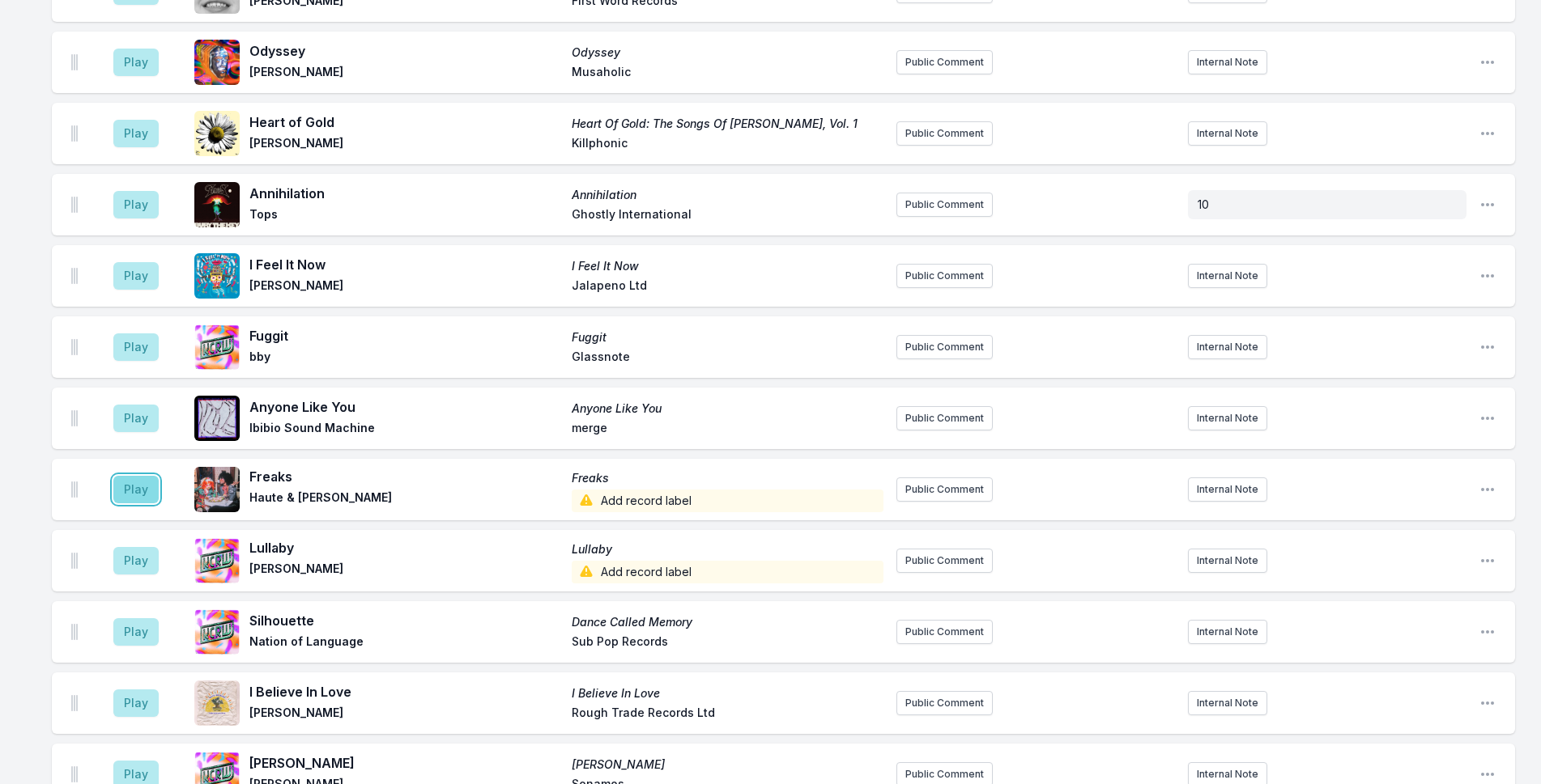
click at [142, 486] on button "Play" at bounding box center [136, 489] width 45 height 28
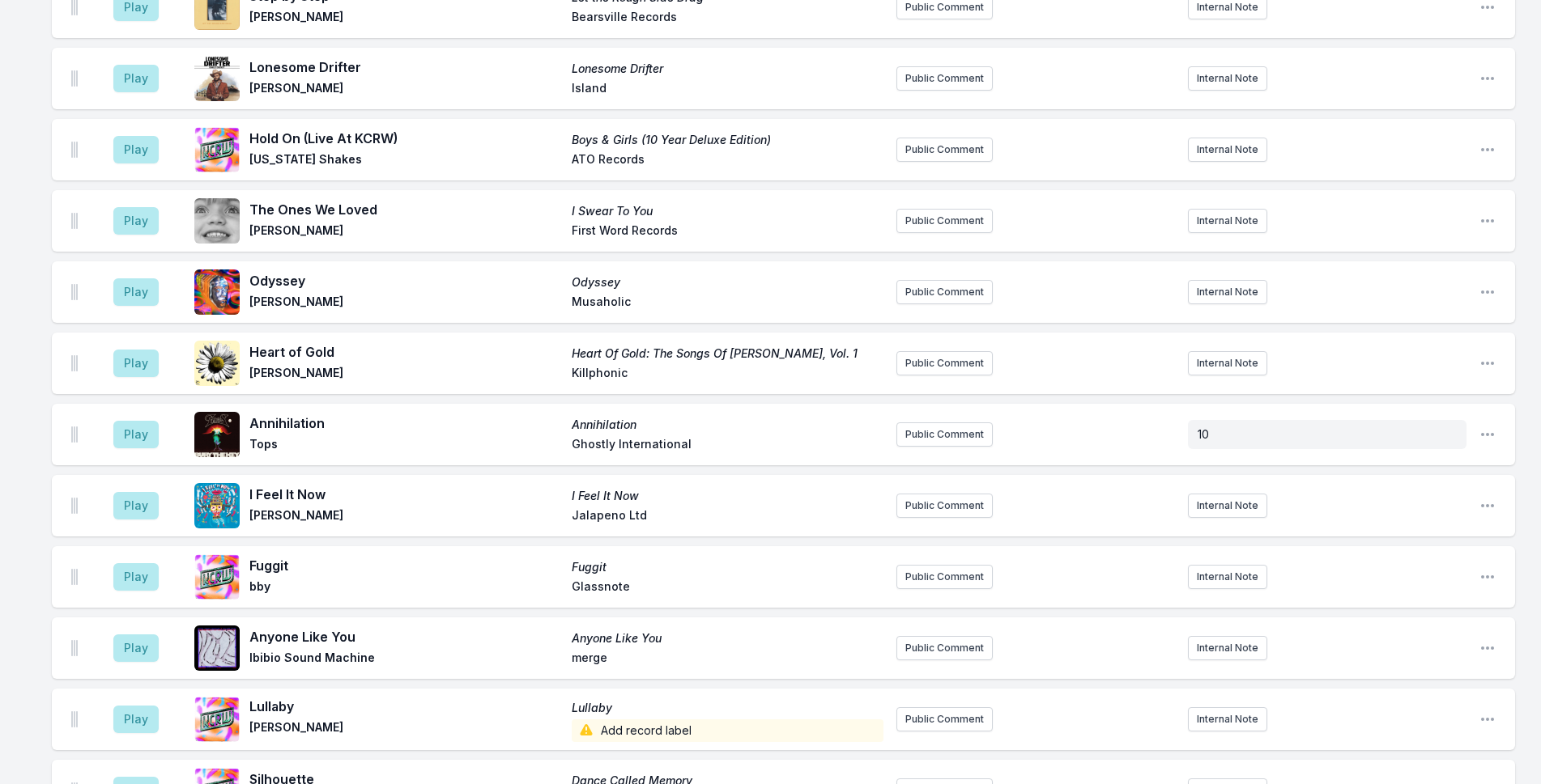
scroll to position [2616, 0]
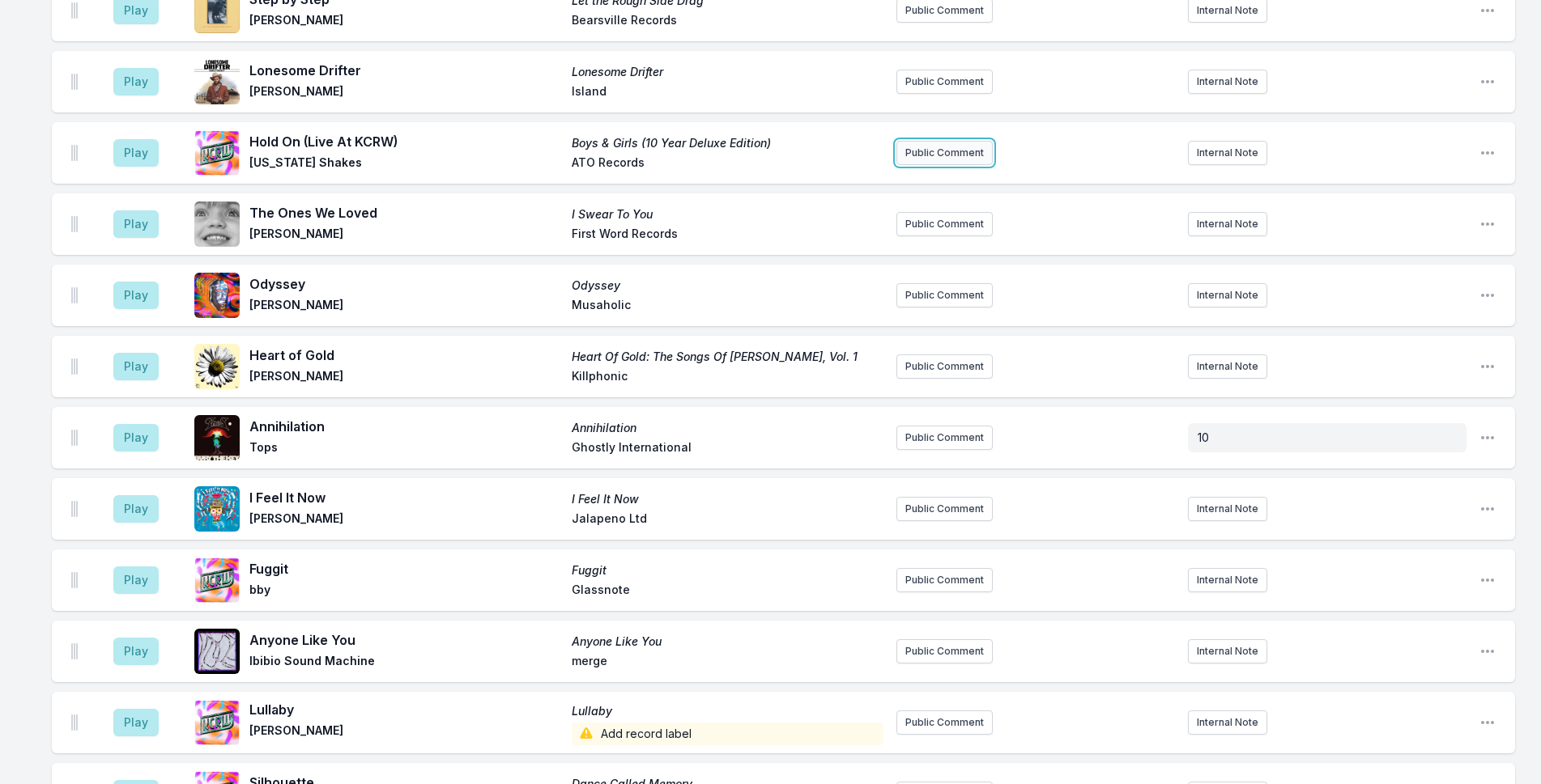
click at [937, 147] on button "Public Comment" at bounding box center [944, 152] width 96 height 24
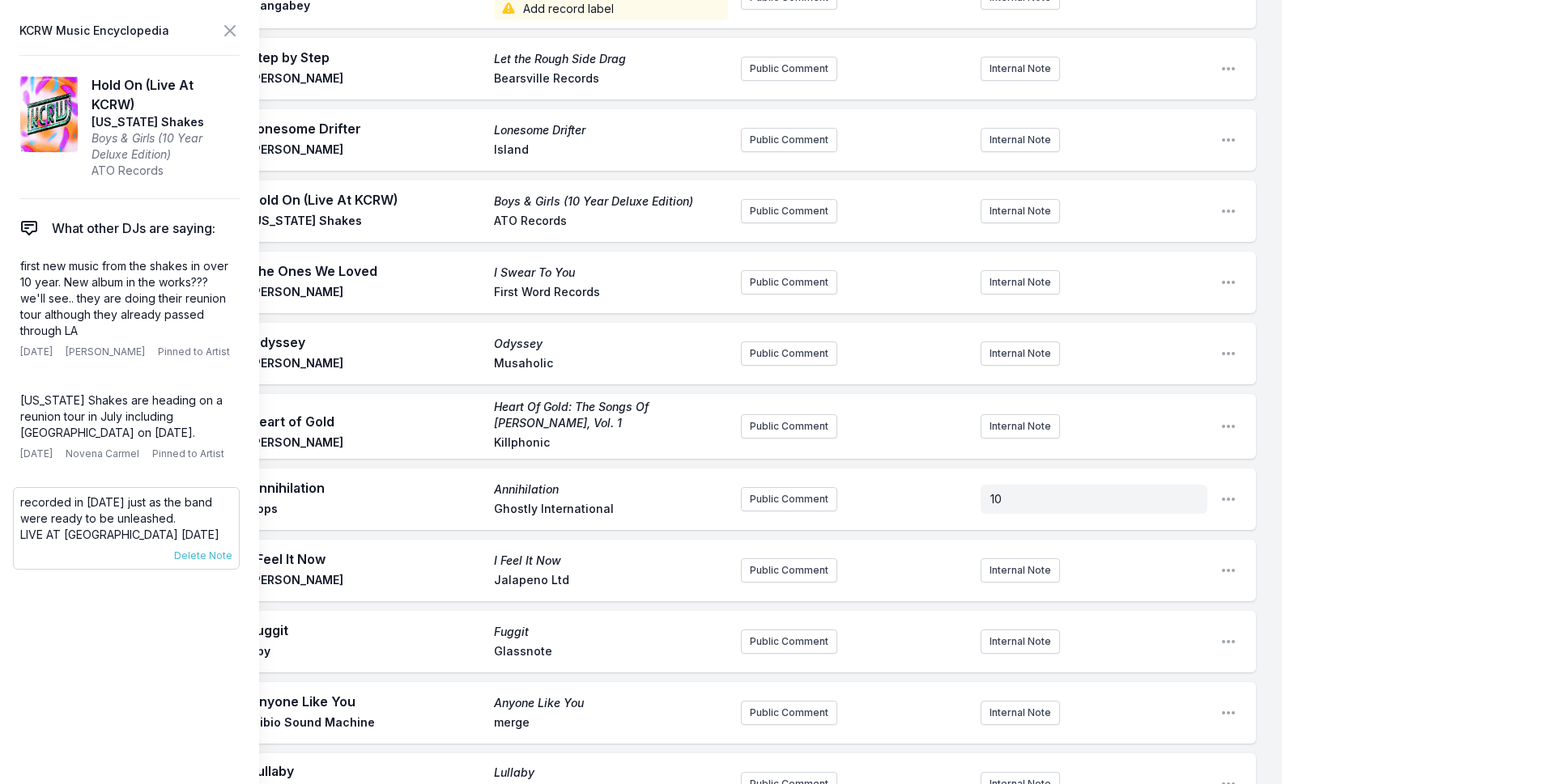
drag, startPoint x: 210, startPoint y: 530, endPoint x: 20, endPoint y: 517, distance: 190.4
click at [20, 517] on p "recorded in [DATE] just as the band were ready to be unleashed." at bounding box center [125, 511] width 212 height 32
click at [769, 199] on button "Public Comment" at bounding box center [789, 211] width 96 height 24
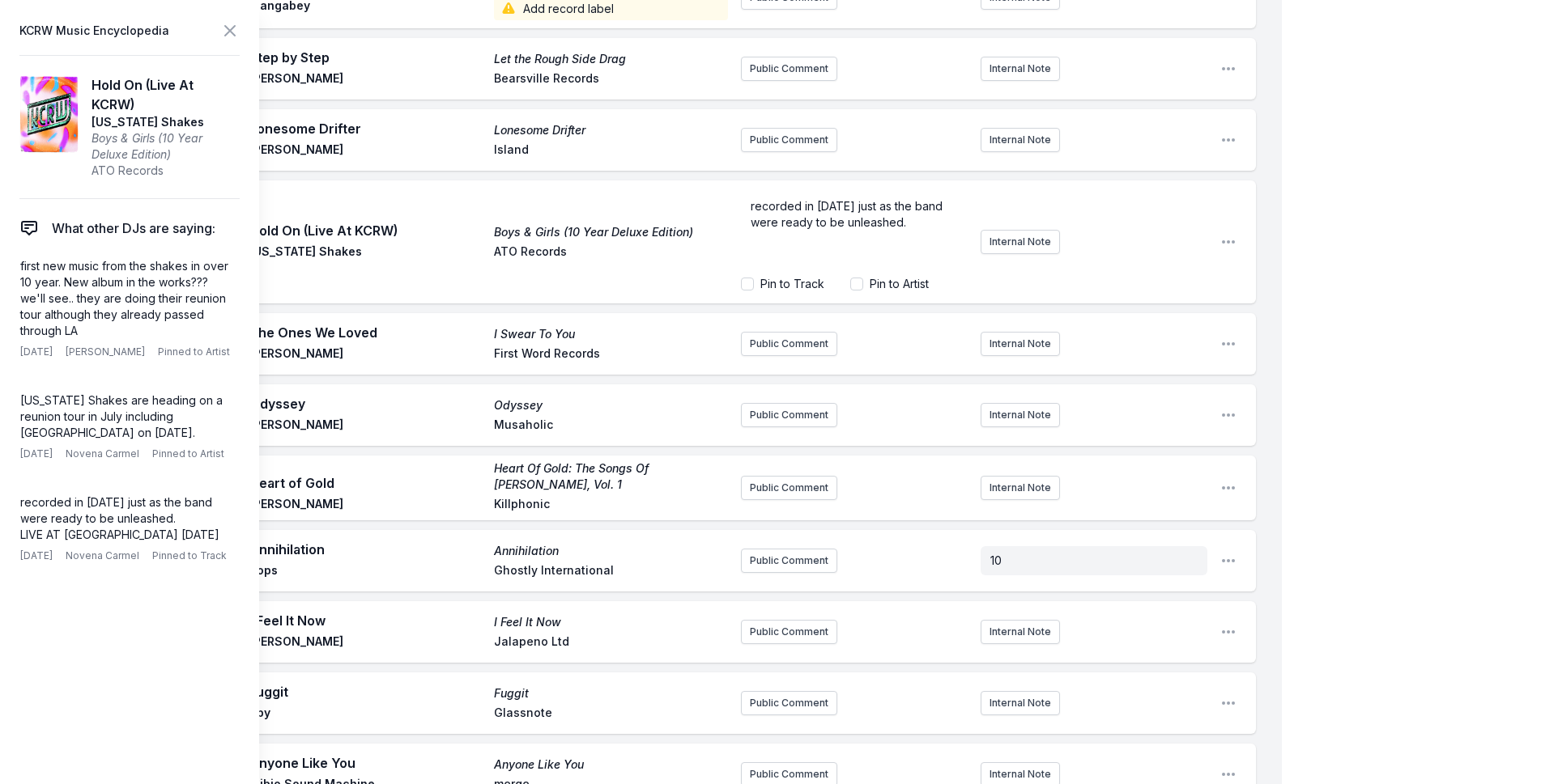
click at [1400, 241] on div "My Playlist KCRW Playlist Directory Reports NC NN User Guide Report Bug Sign ou…" at bounding box center [770, 32] width 1541 height 5297
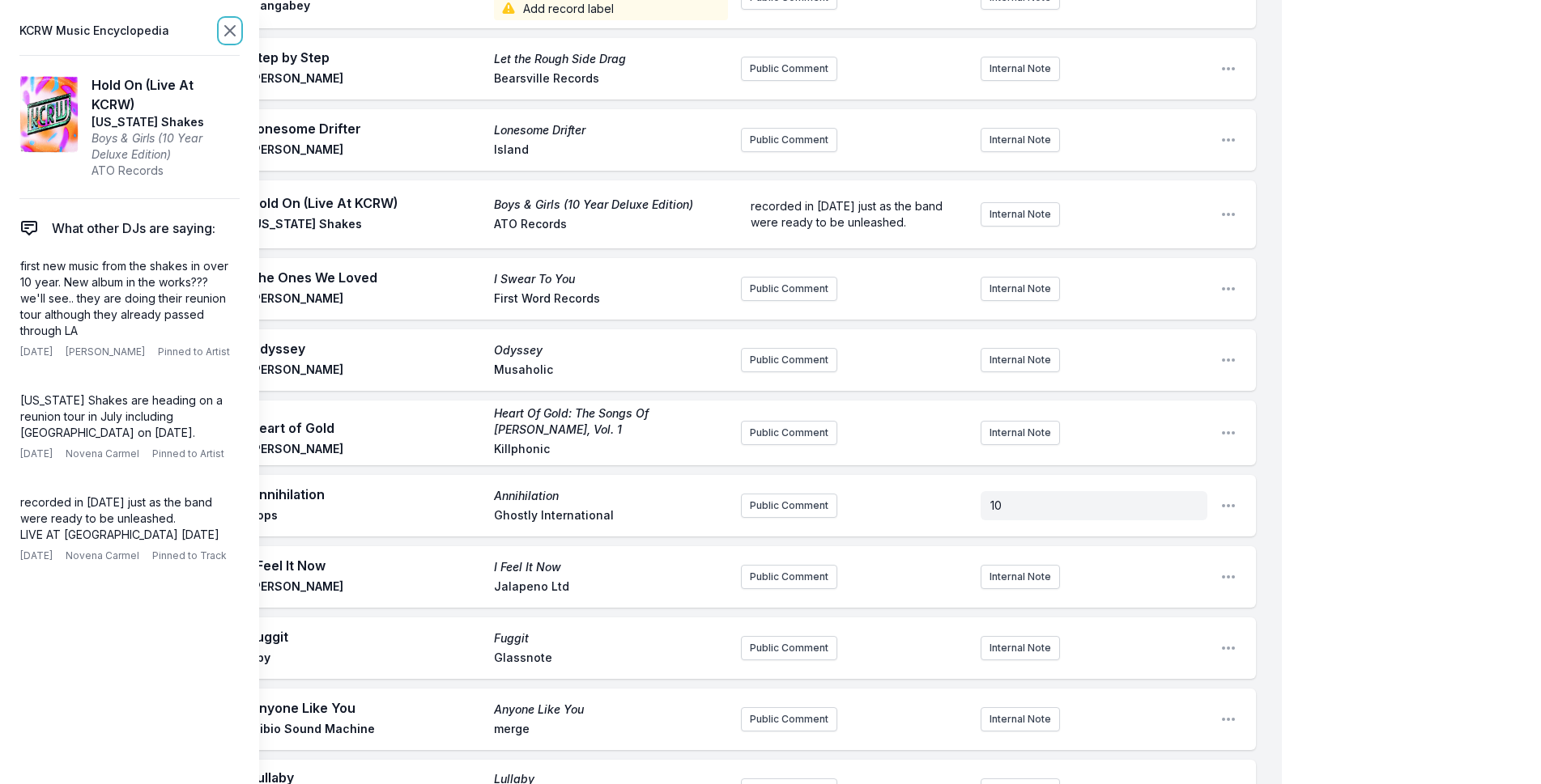
click at [223, 29] on icon at bounding box center [230, 31] width 20 height 20
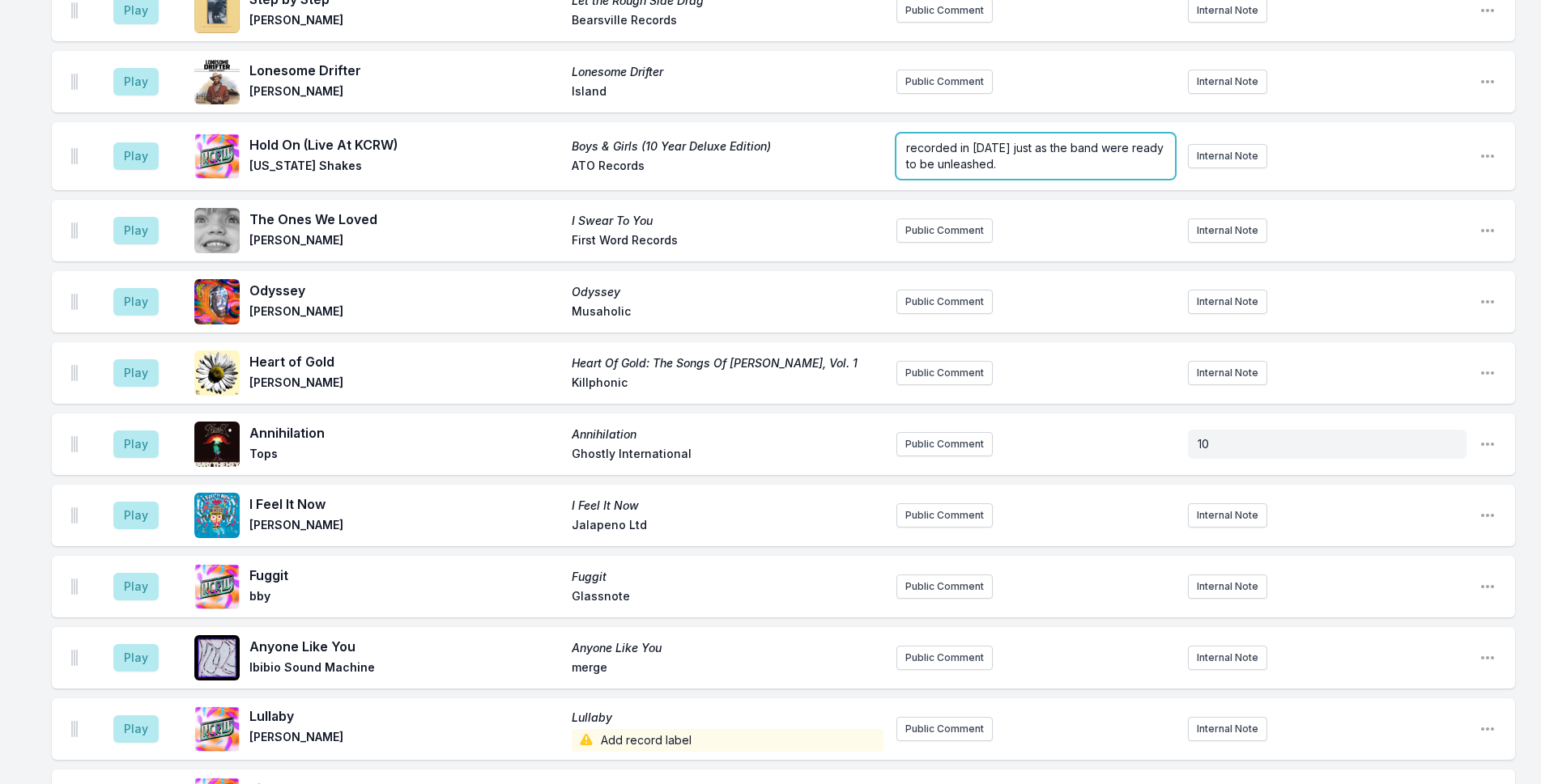
click at [1094, 161] on p "recorded in [DATE] just as the band were ready to be unleashed." at bounding box center [1035, 156] width 259 height 32
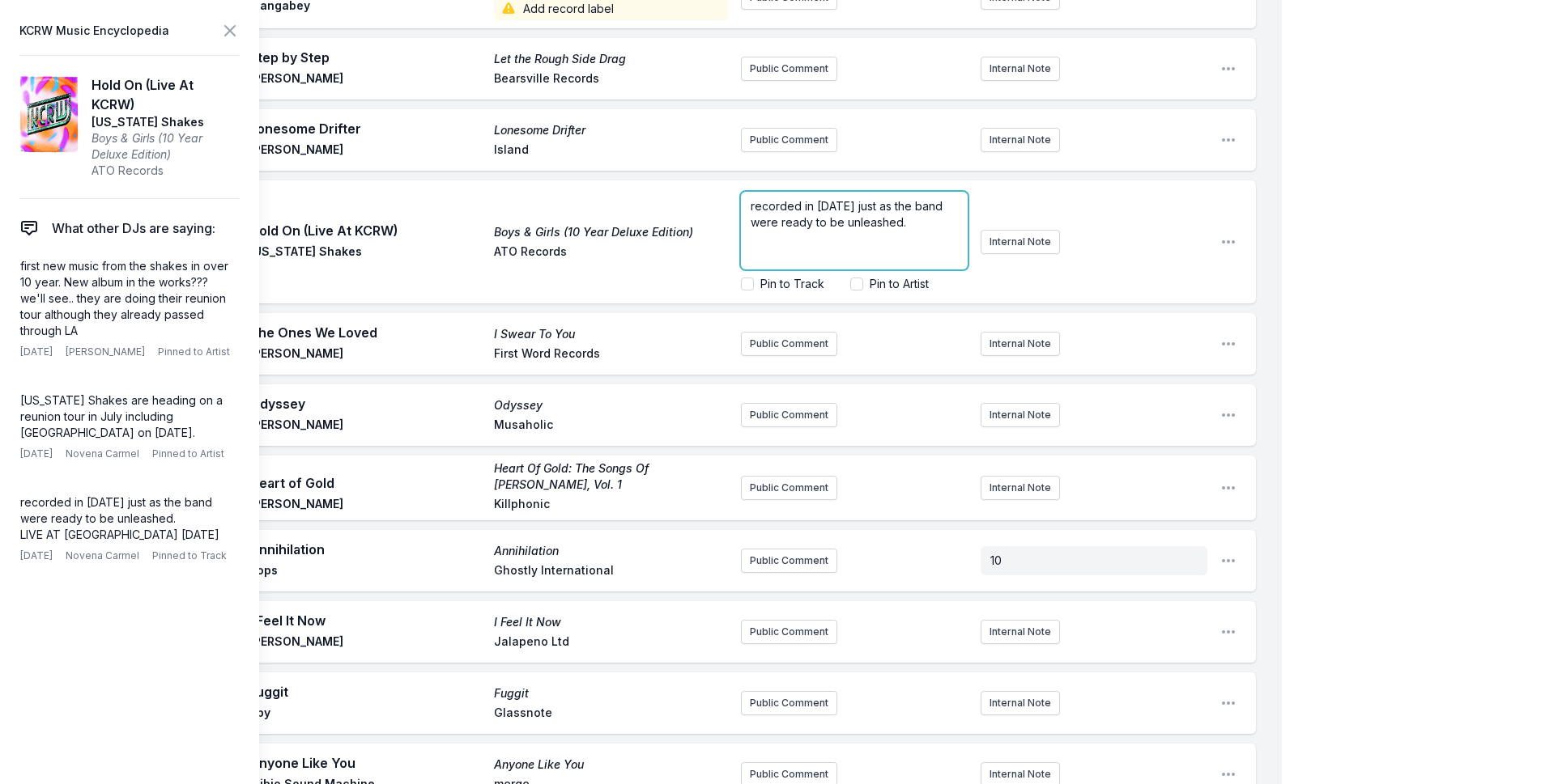
click at [936, 203] on span "recorded in [DATE] just as the band were ready to be unleashed." at bounding box center [848, 214] width 195 height 30
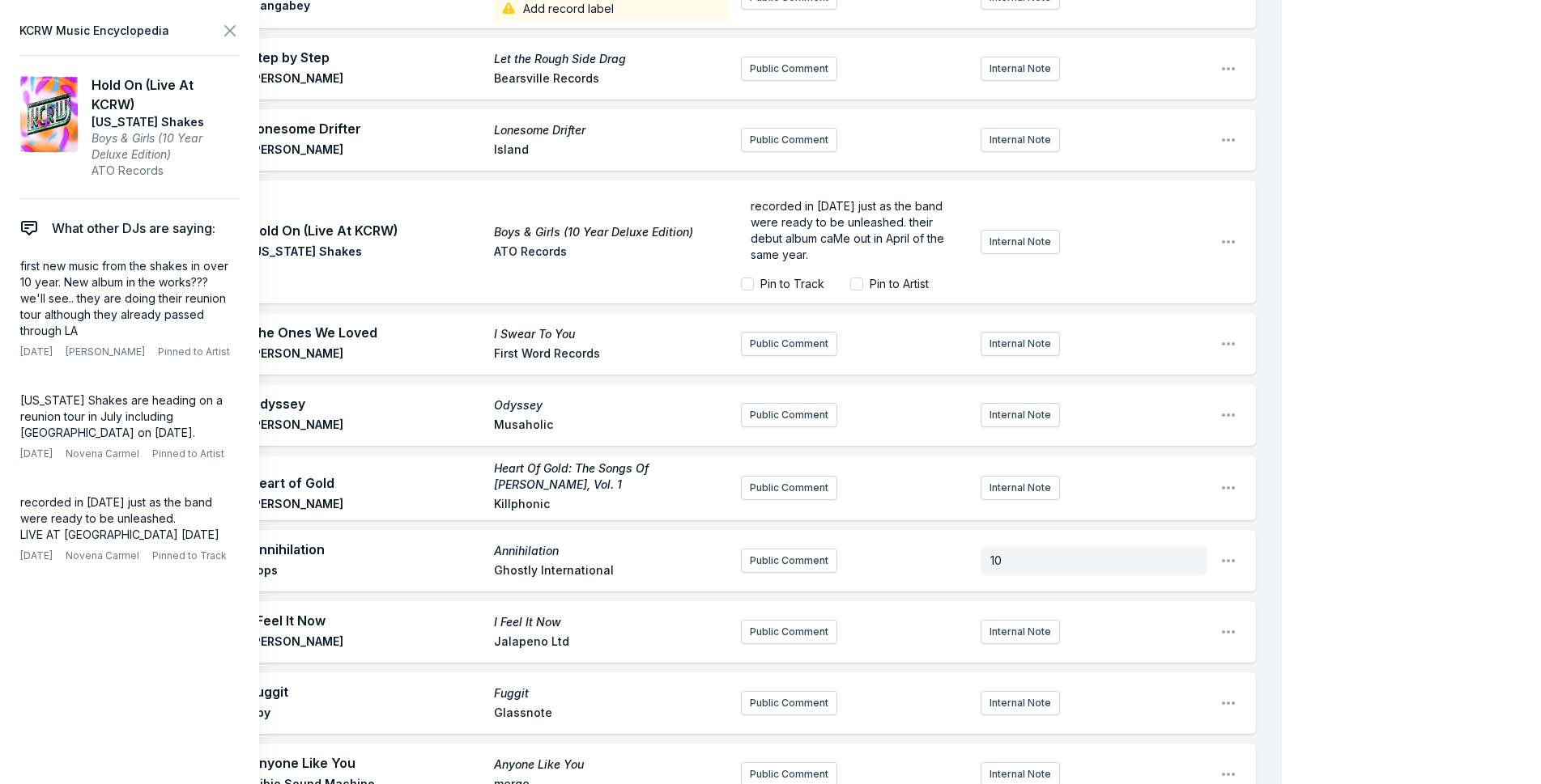
click at [1359, 144] on div "My Playlist KCRW Playlist Directory Reports NC NN User Guide Report Bug Sign ou…" at bounding box center [770, 32] width 1541 height 5297
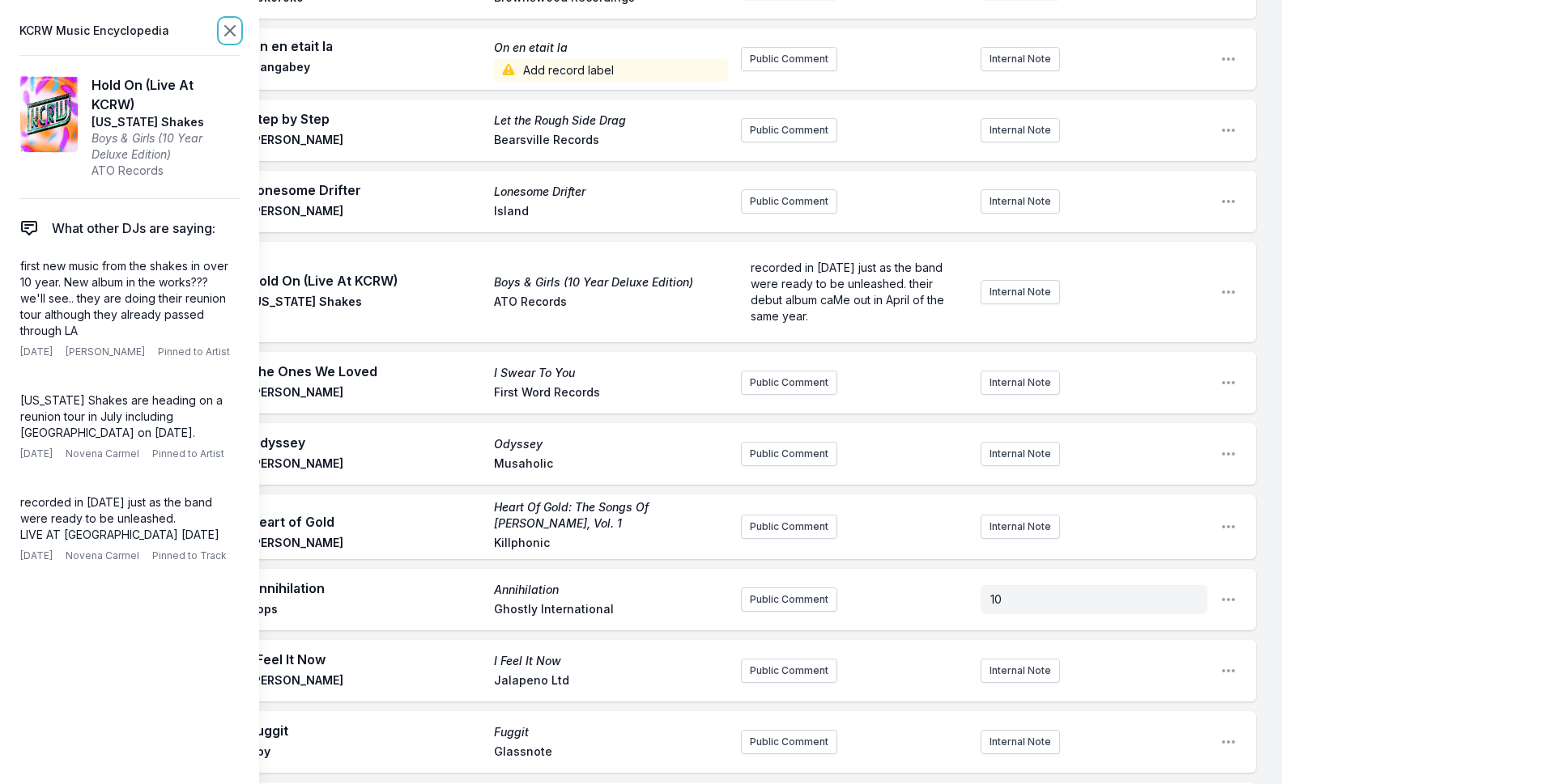
click at [228, 28] on icon at bounding box center [230, 31] width 20 height 20
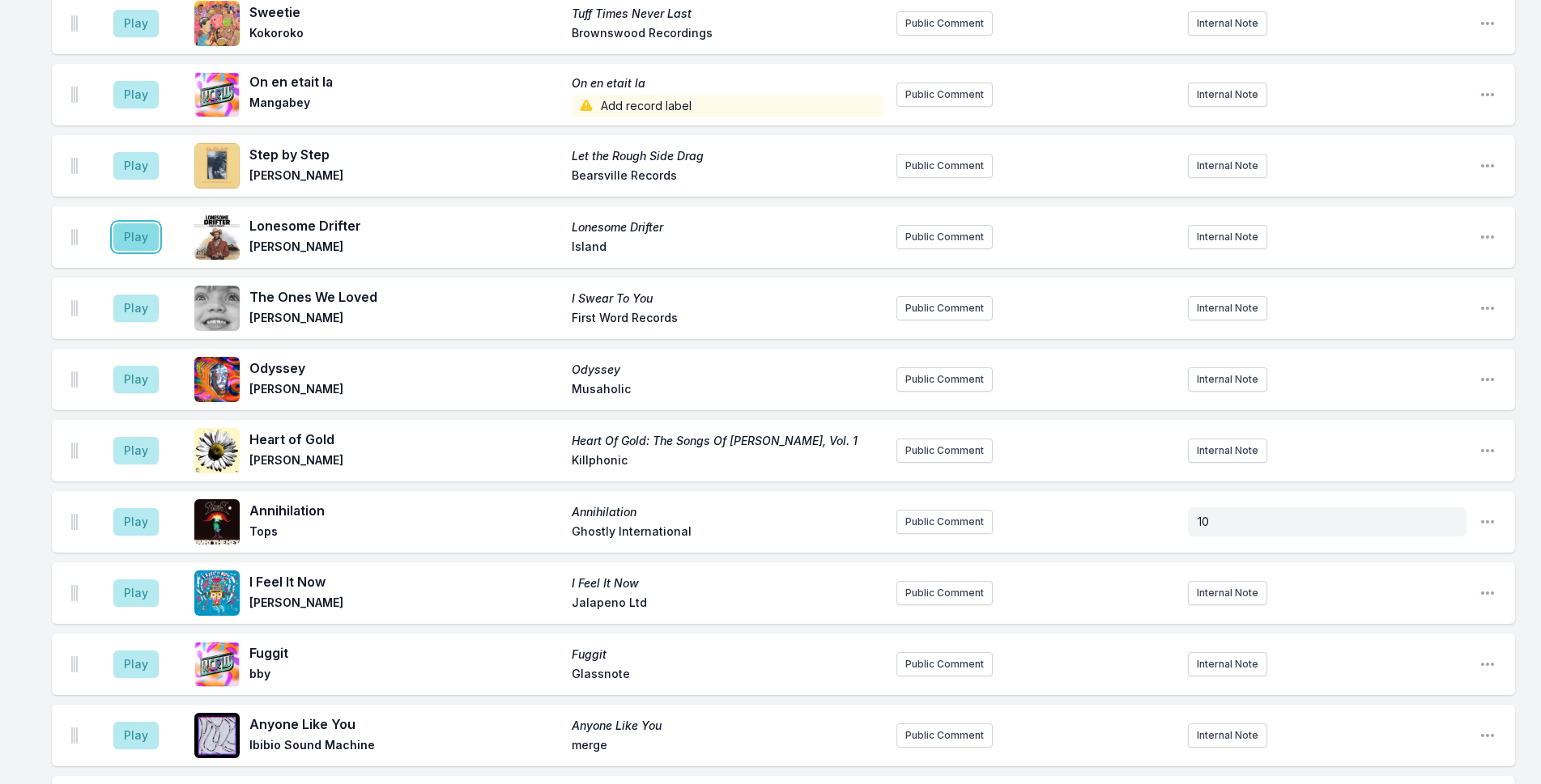
click at [143, 233] on button "Play" at bounding box center [136, 237] width 45 height 28
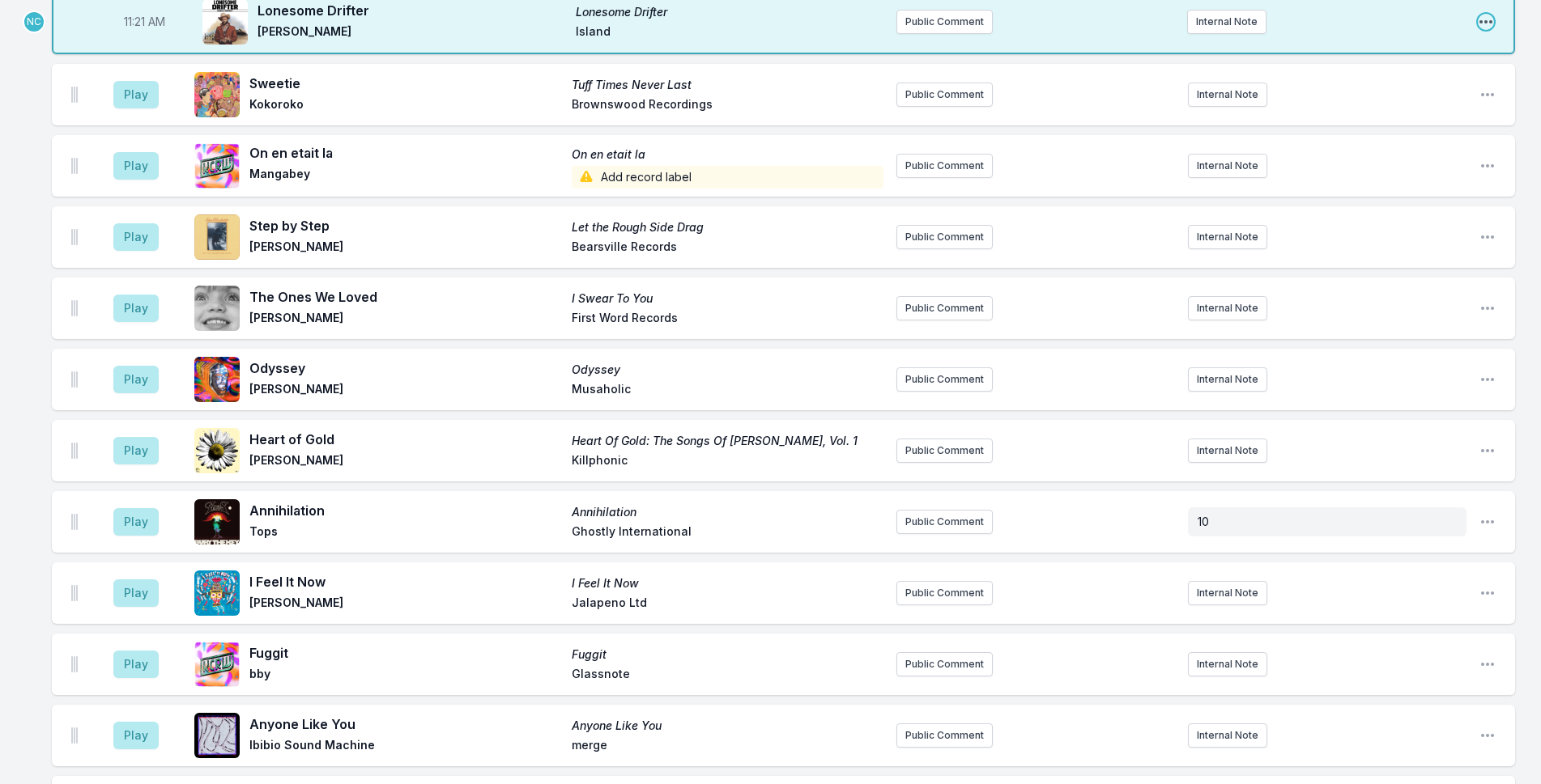
click at [1485, 21] on icon "Open playlist item options" at bounding box center [1486, 22] width 13 height 4
click at [1390, 111] on button "Delete Entry" at bounding box center [1403, 113] width 181 height 29
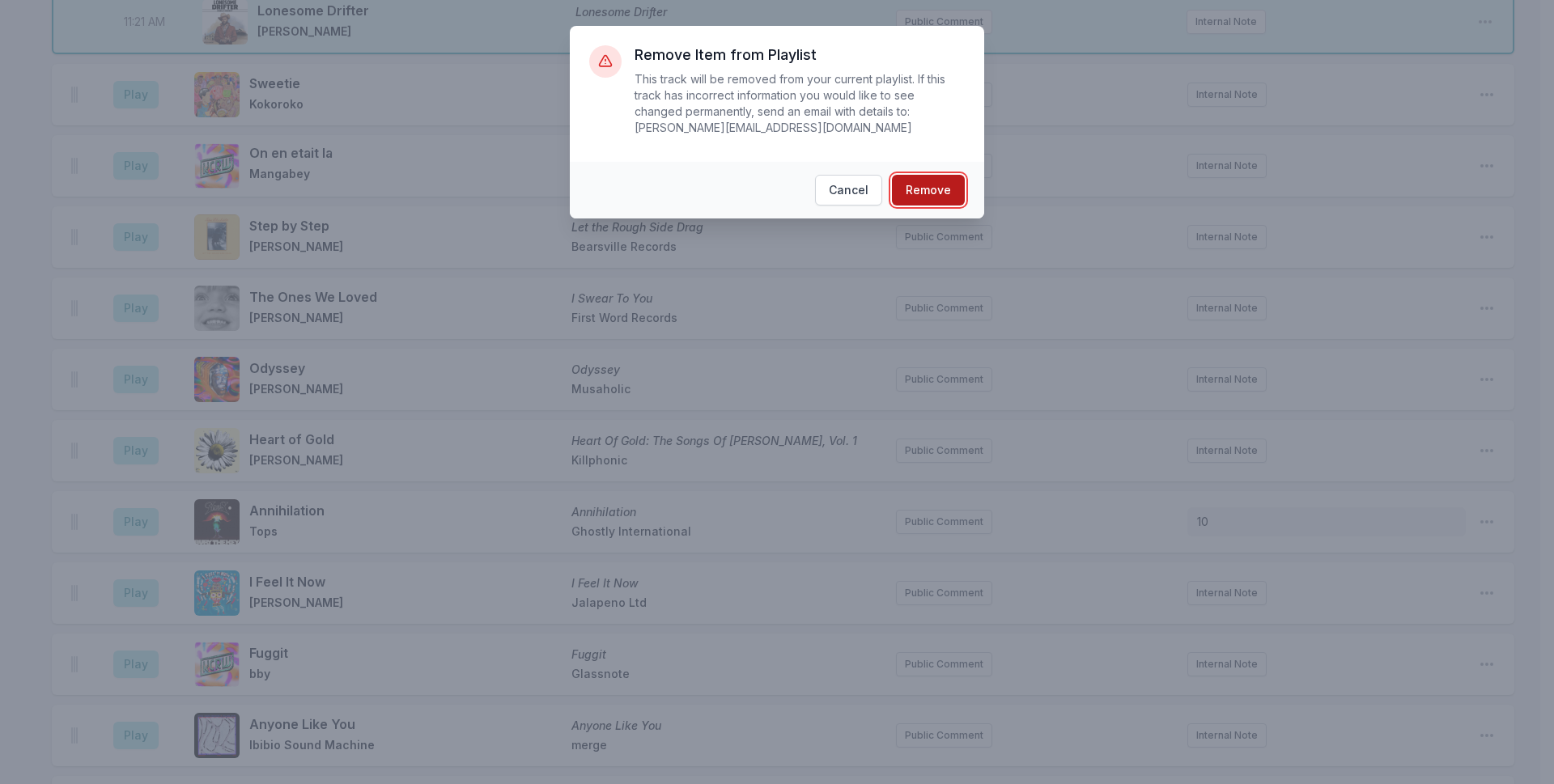
click at [914, 175] on button "Remove" at bounding box center [928, 190] width 73 height 31
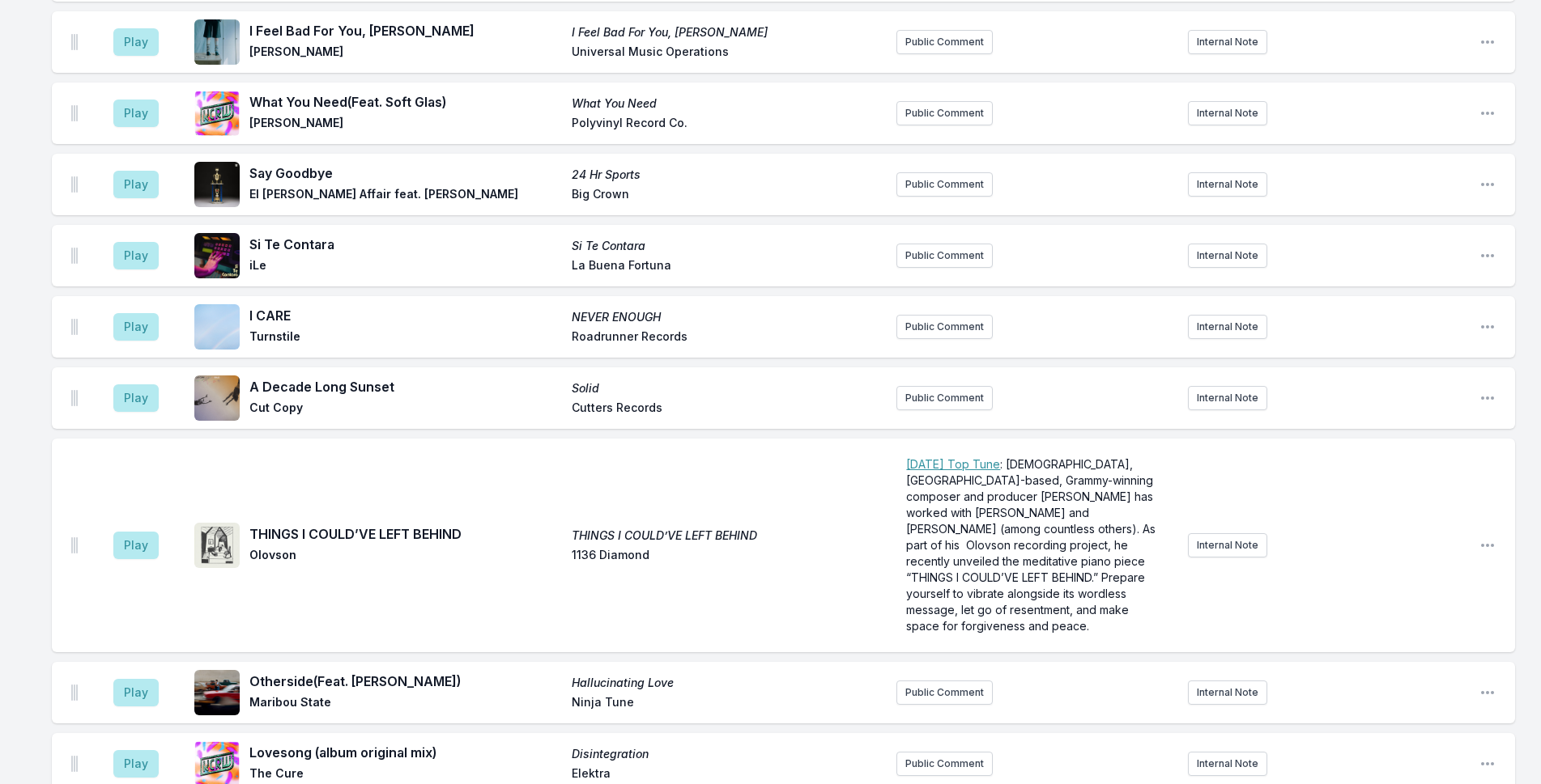
scroll to position [4309, 0]
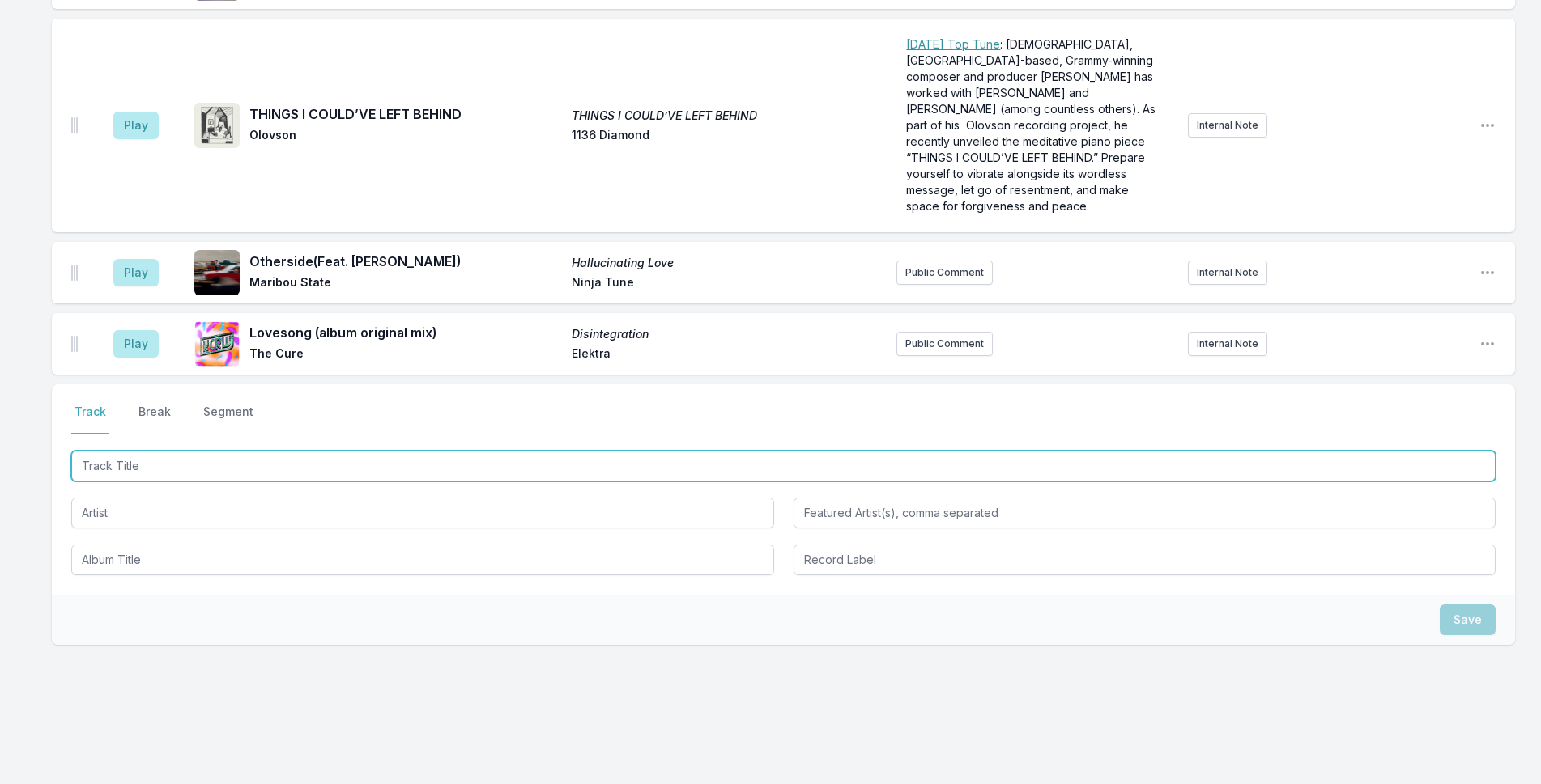
drag, startPoint x: 393, startPoint y: 457, endPoint x: 475, endPoint y: 450, distance: 82.3
click at [394, 456] on input "Track Title" at bounding box center [784, 466] width 1425 height 31
type input "[GEOGRAPHIC_DATA]"
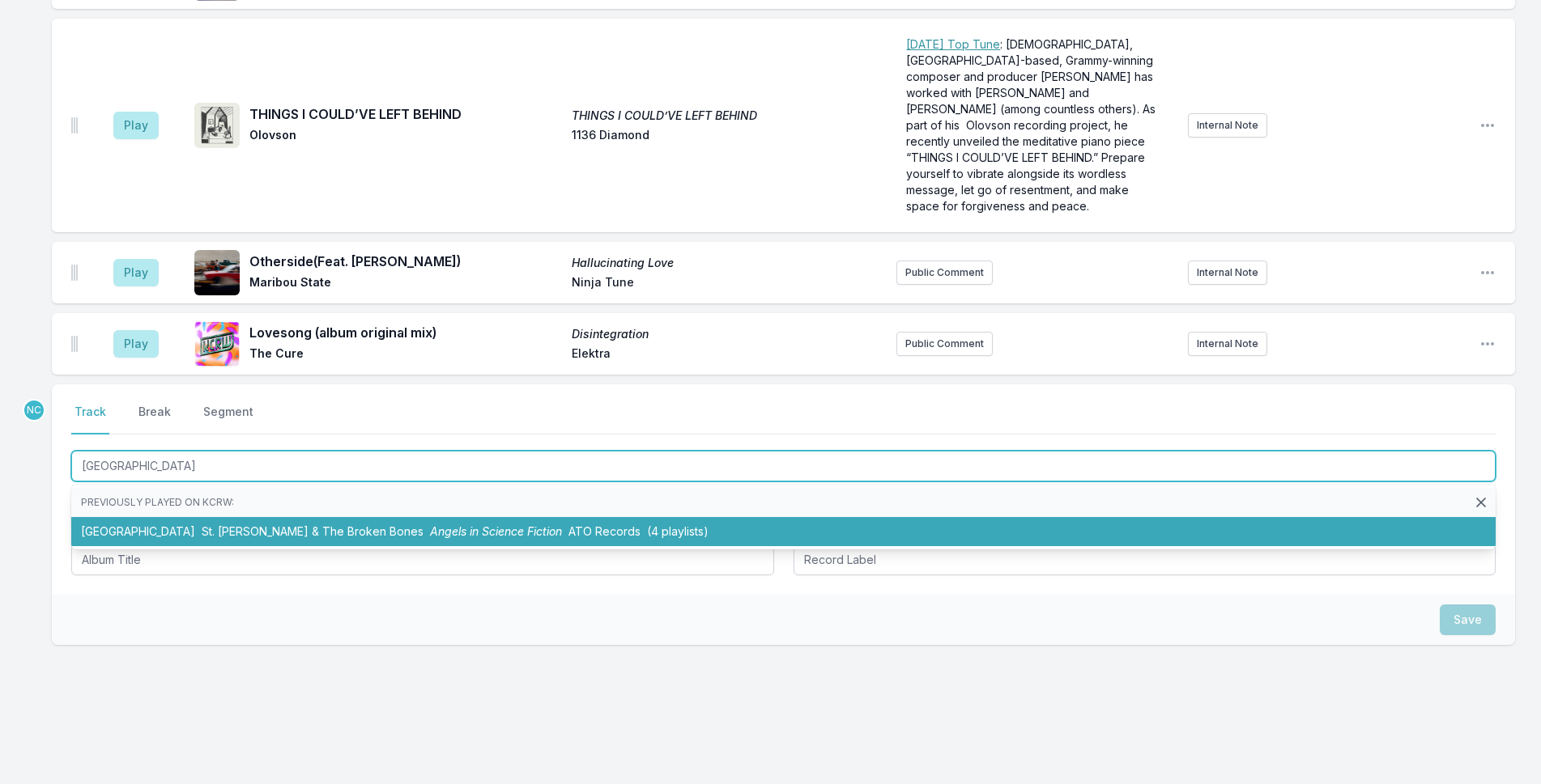
click at [437, 524] on span "Angels in Science Fiction" at bounding box center [496, 531] width 132 height 14
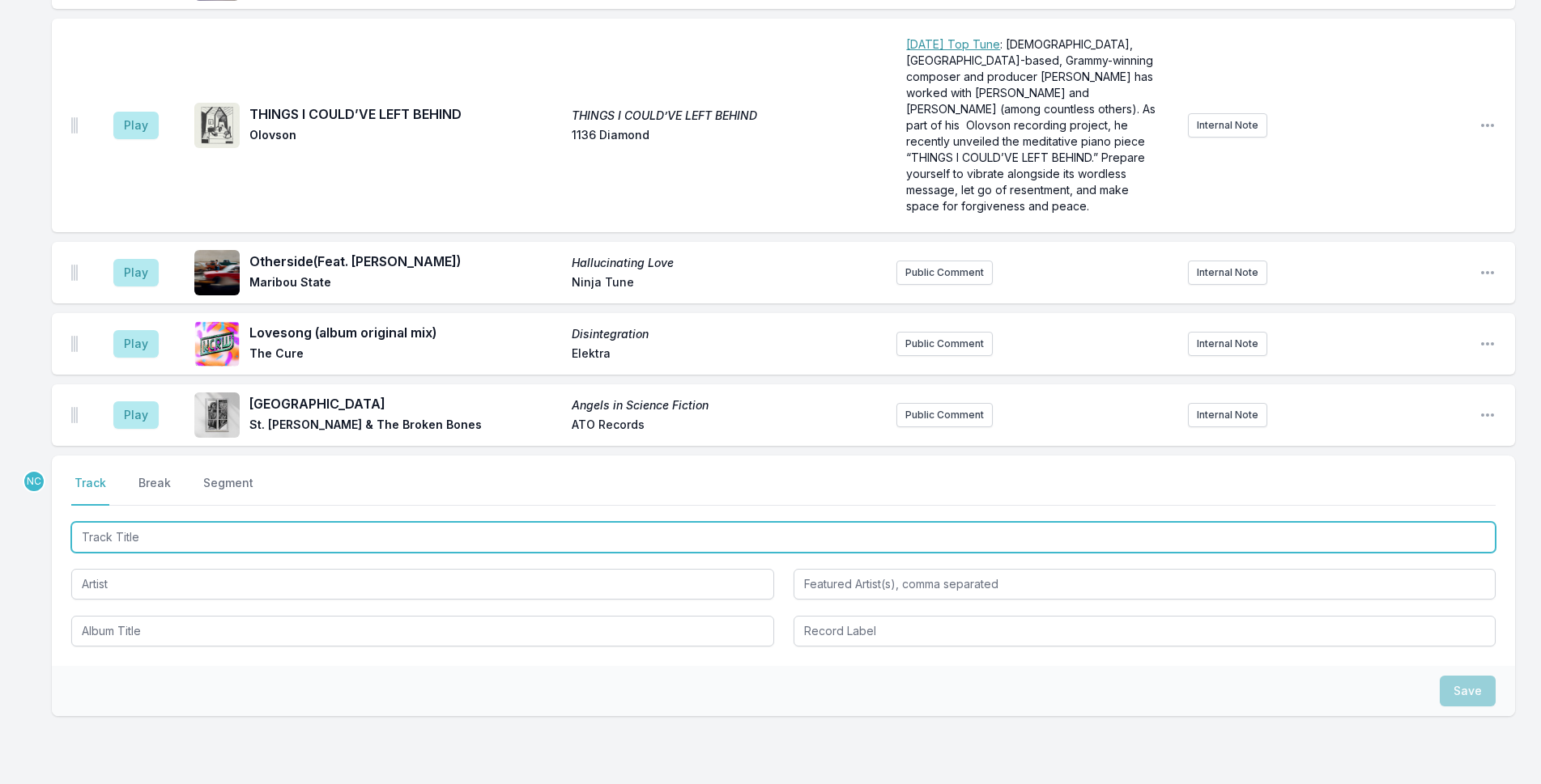
scroll to position [4380, 0]
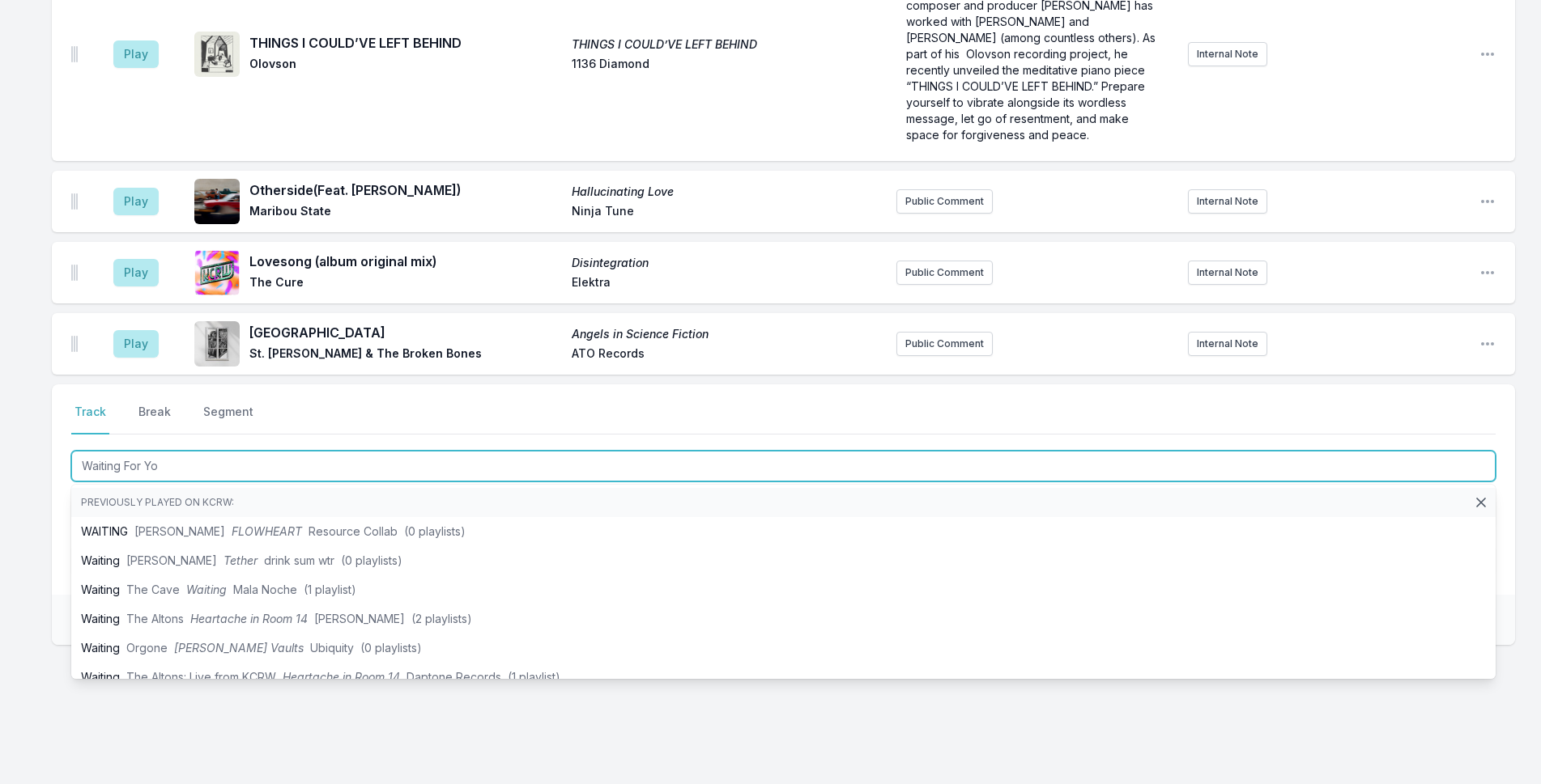
type input "Waiting For You"
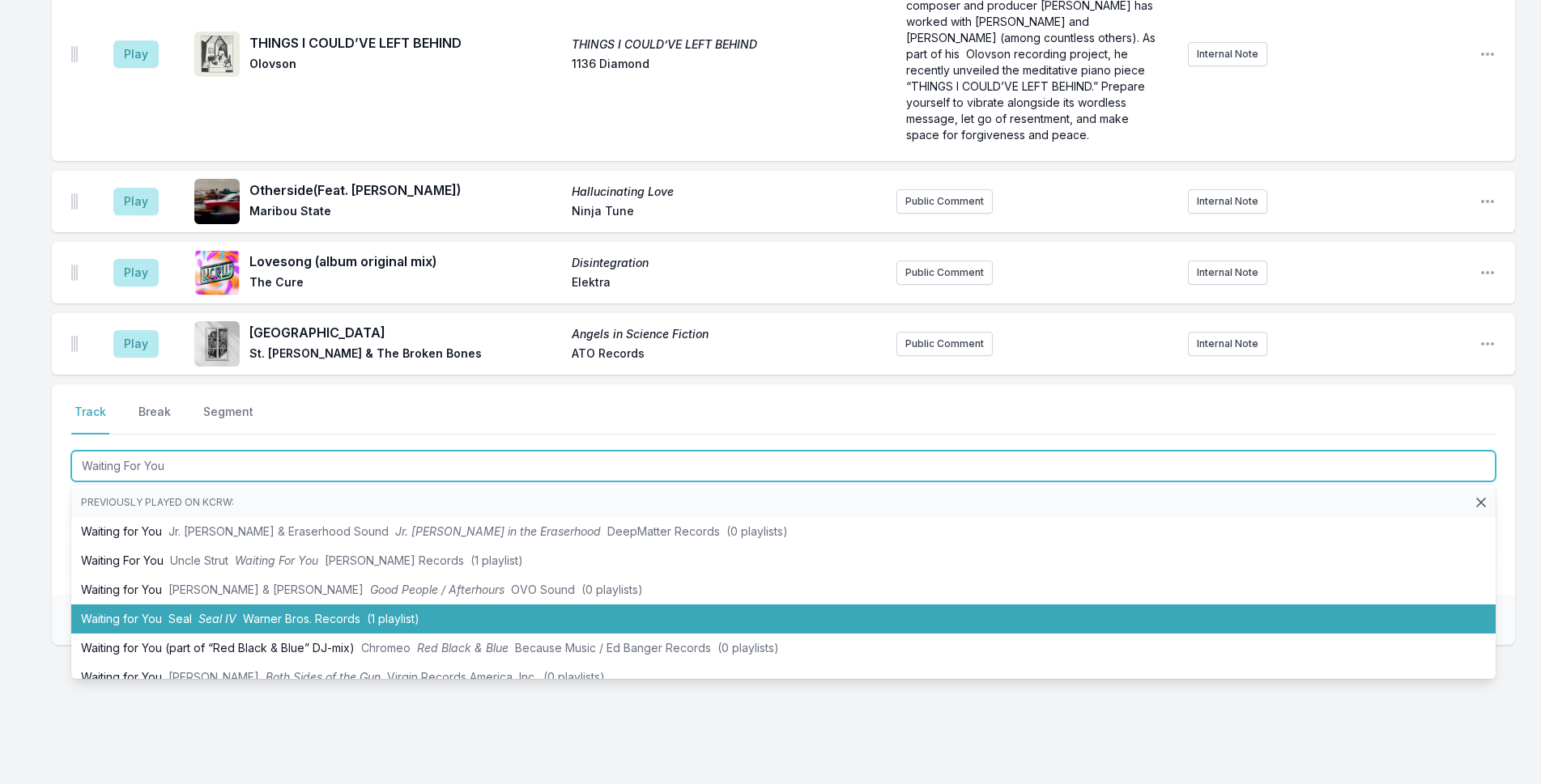
click at [461, 605] on li "Waiting for You Seal Seal IV Warner Bros. Records (1 playlist)" at bounding box center [784, 619] width 1425 height 29
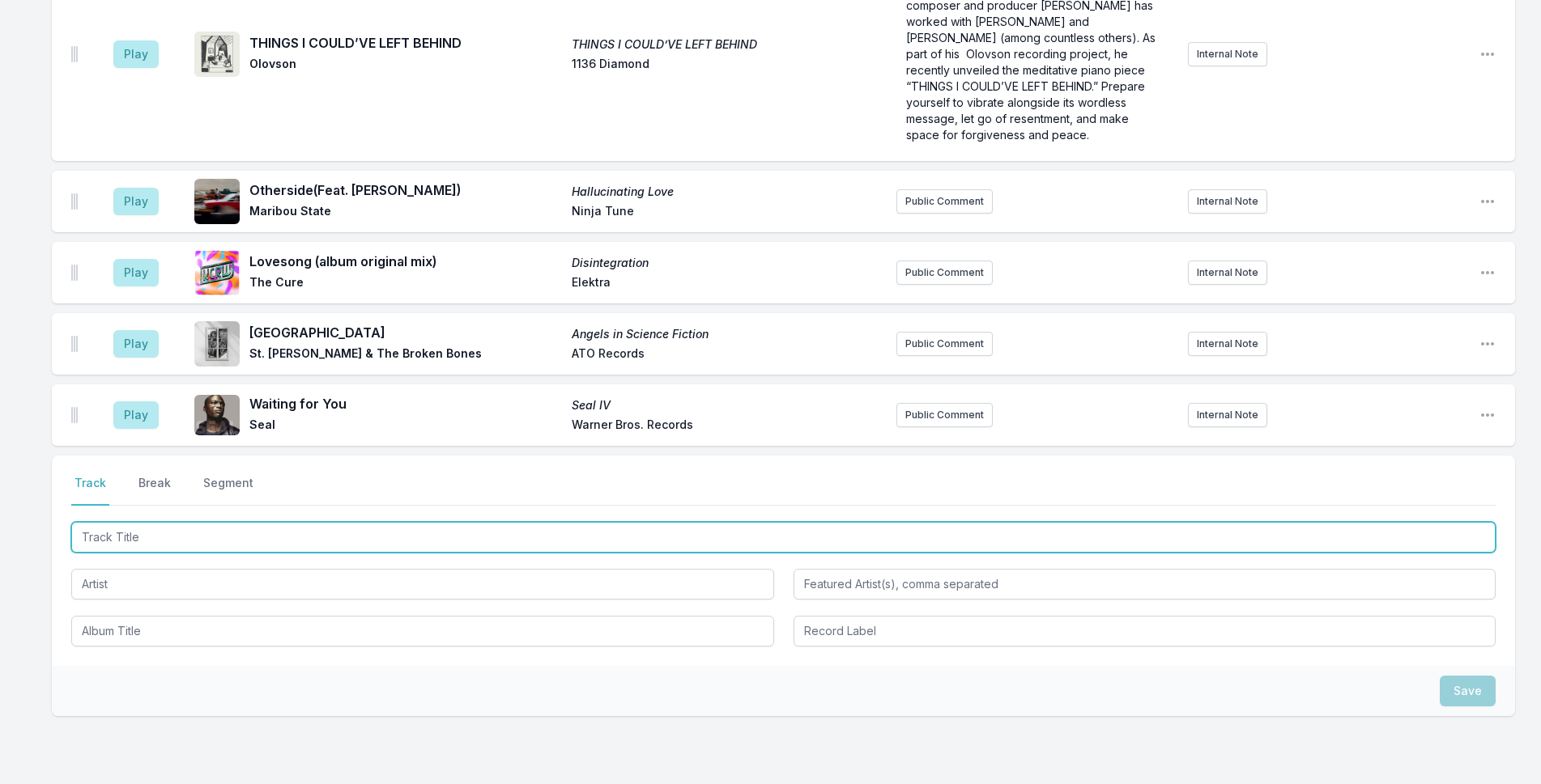
scroll to position [4452, 0]
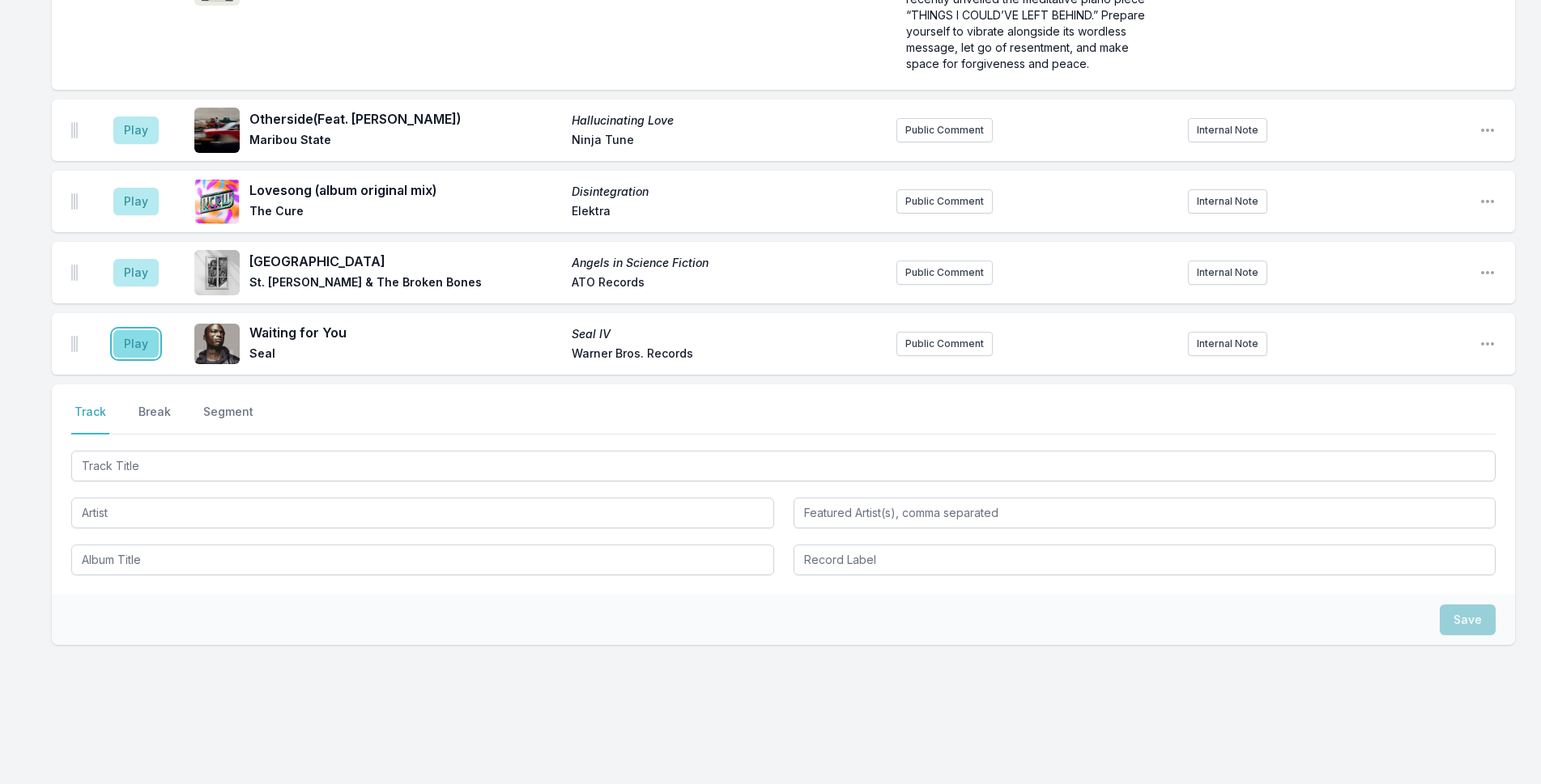
click at [143, 330] on button "Play" at bounding box center [136, 343] width 45 height 28
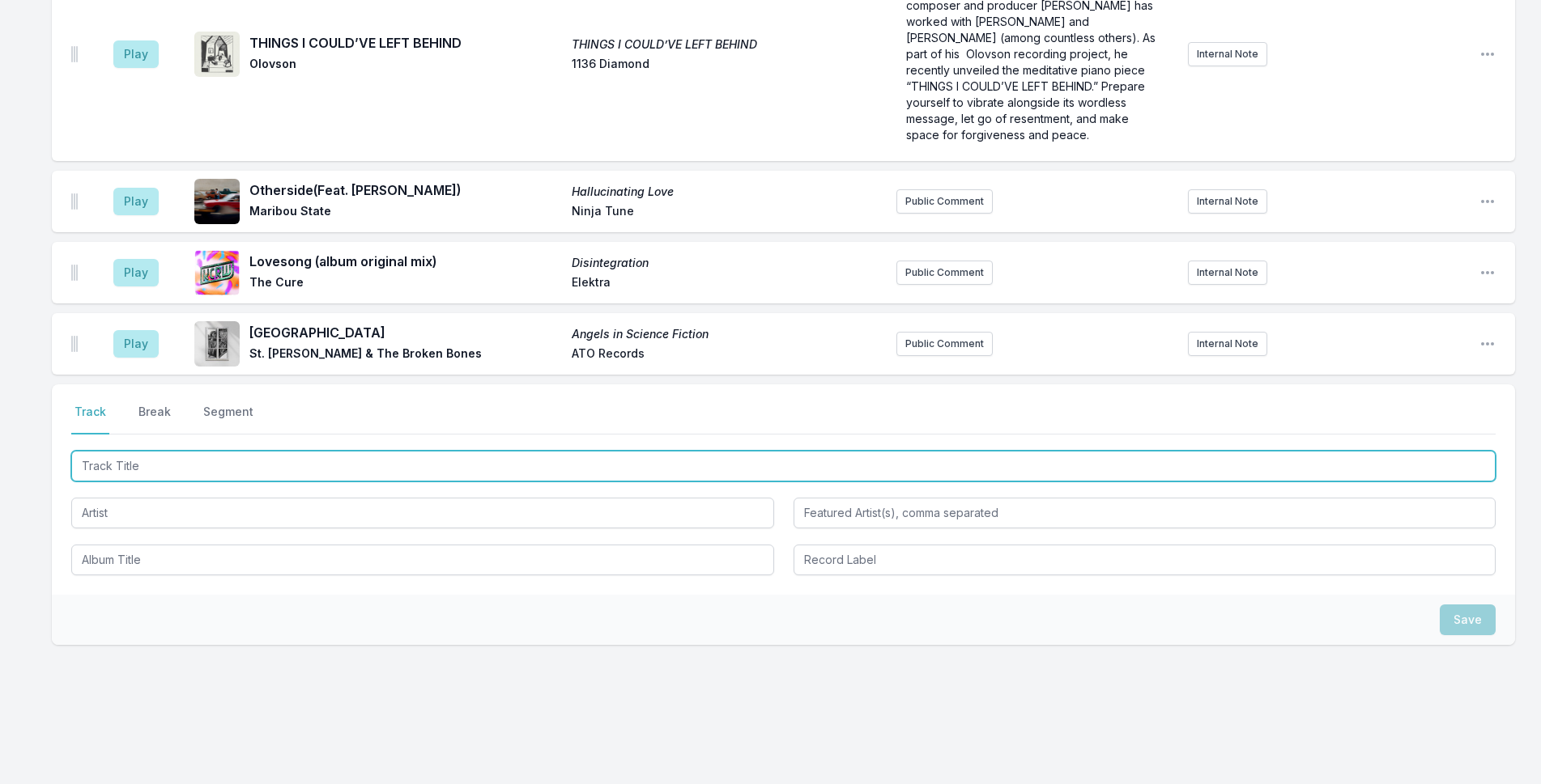
click at [252, 460] on input "Track Title" at bounding box center [784, 466] width 1425 height 31
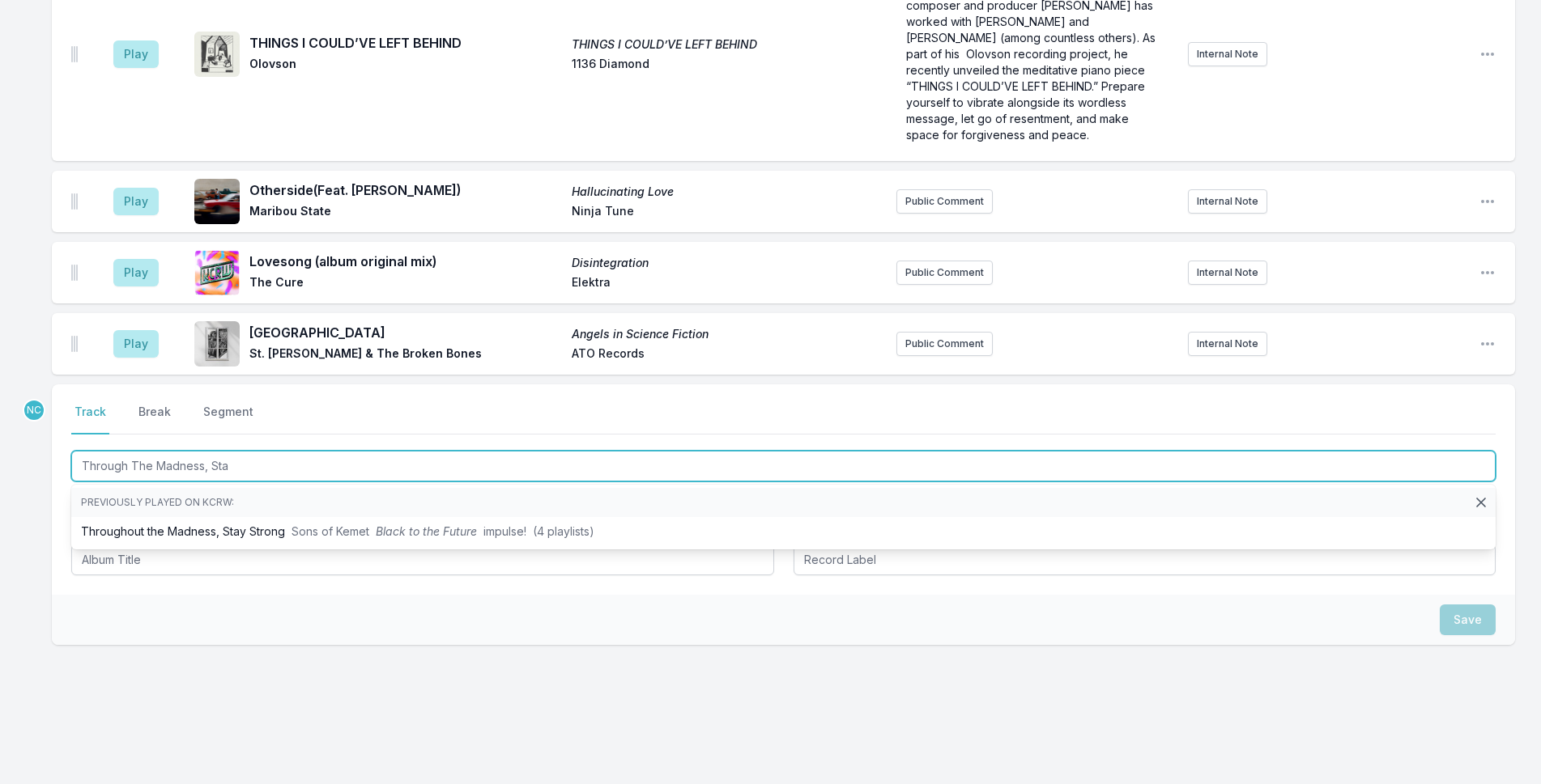
type input "Through The Madness, Stay"
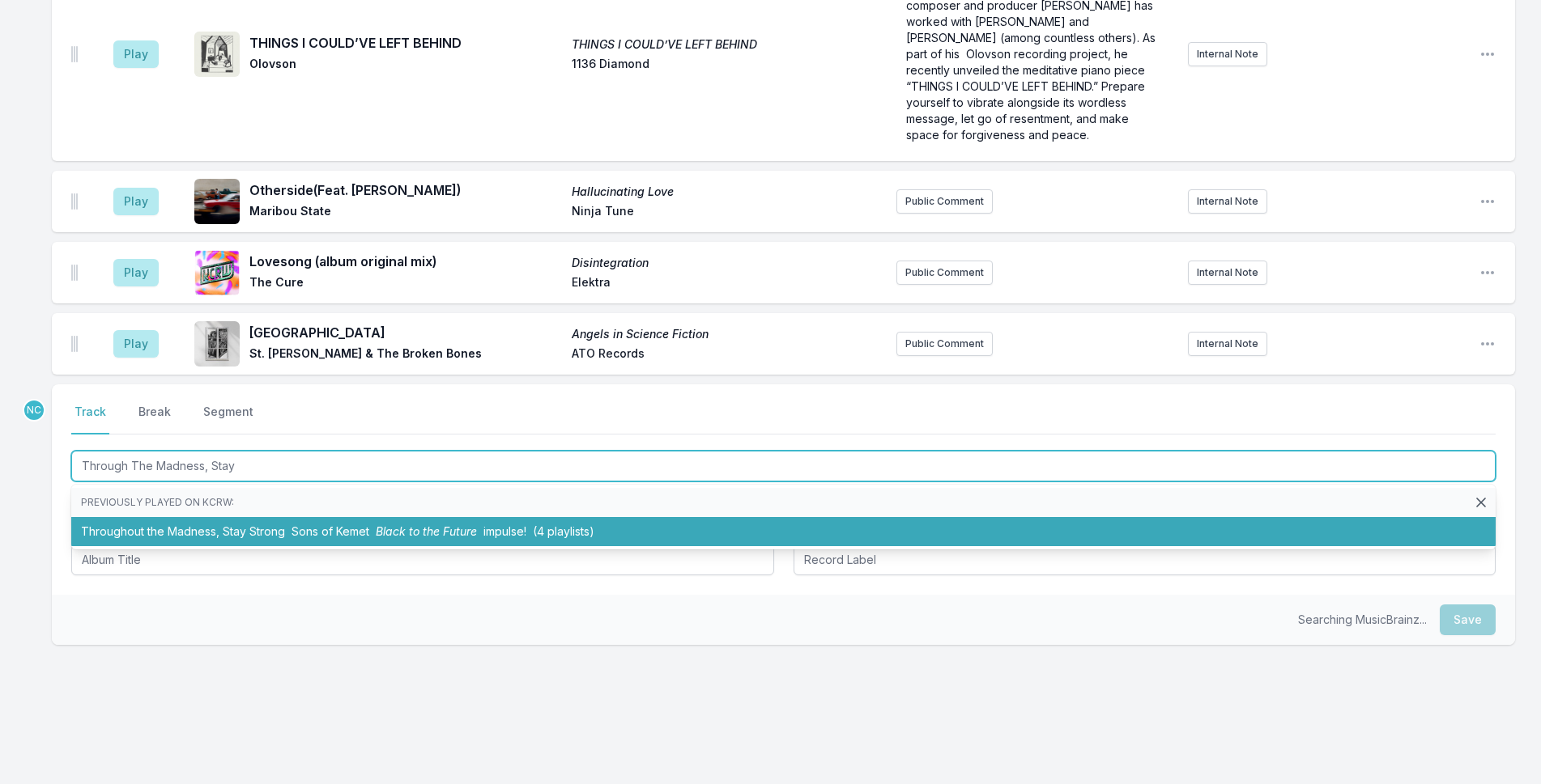
click at [289, 517] on li "Throughout the Madness, Stay Strong Sons of Kemet Black to the Future impulse! …" at bounding box center [784, 532] width 1425 height 29
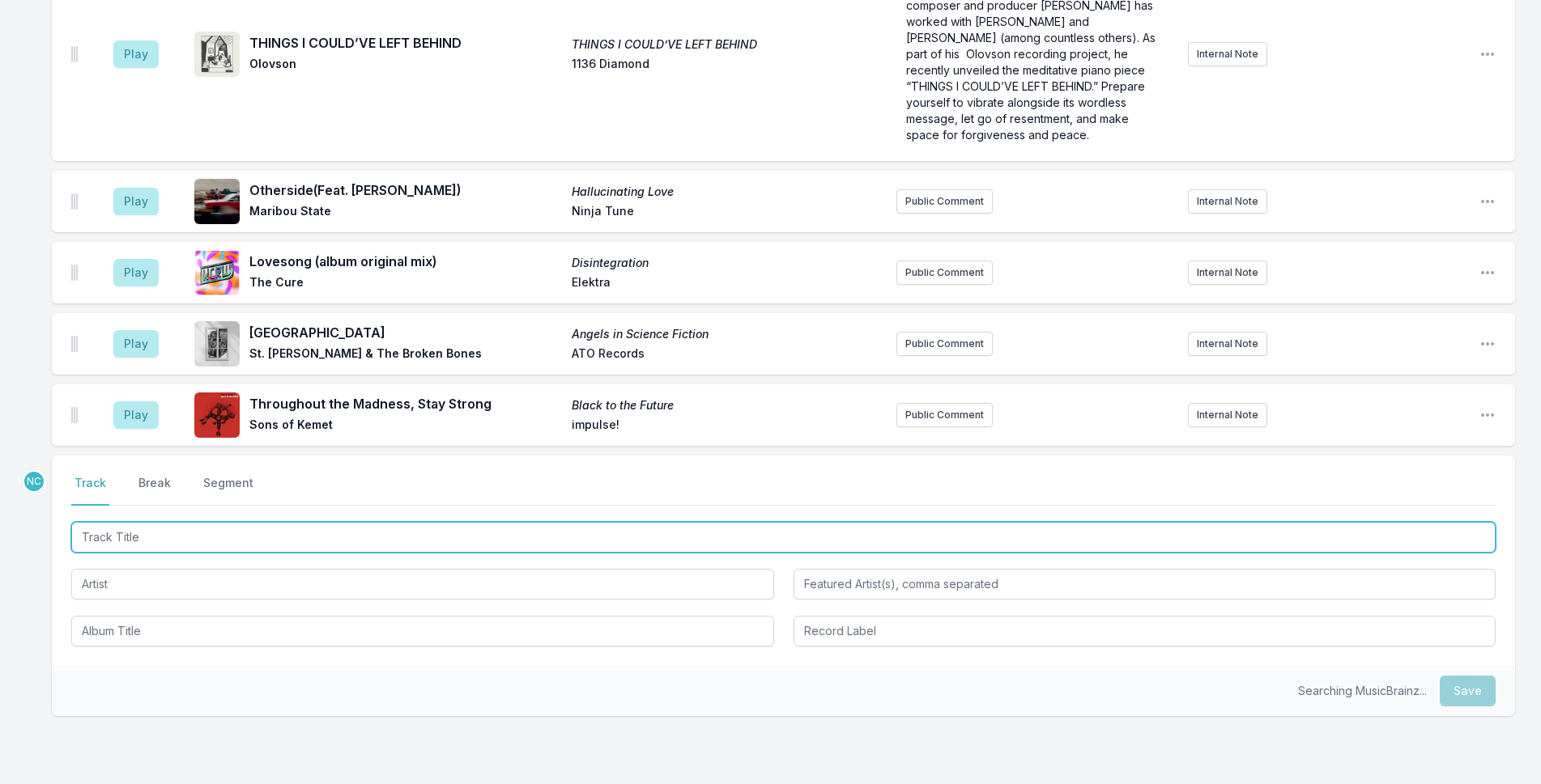
scroll to position [4523, 0]
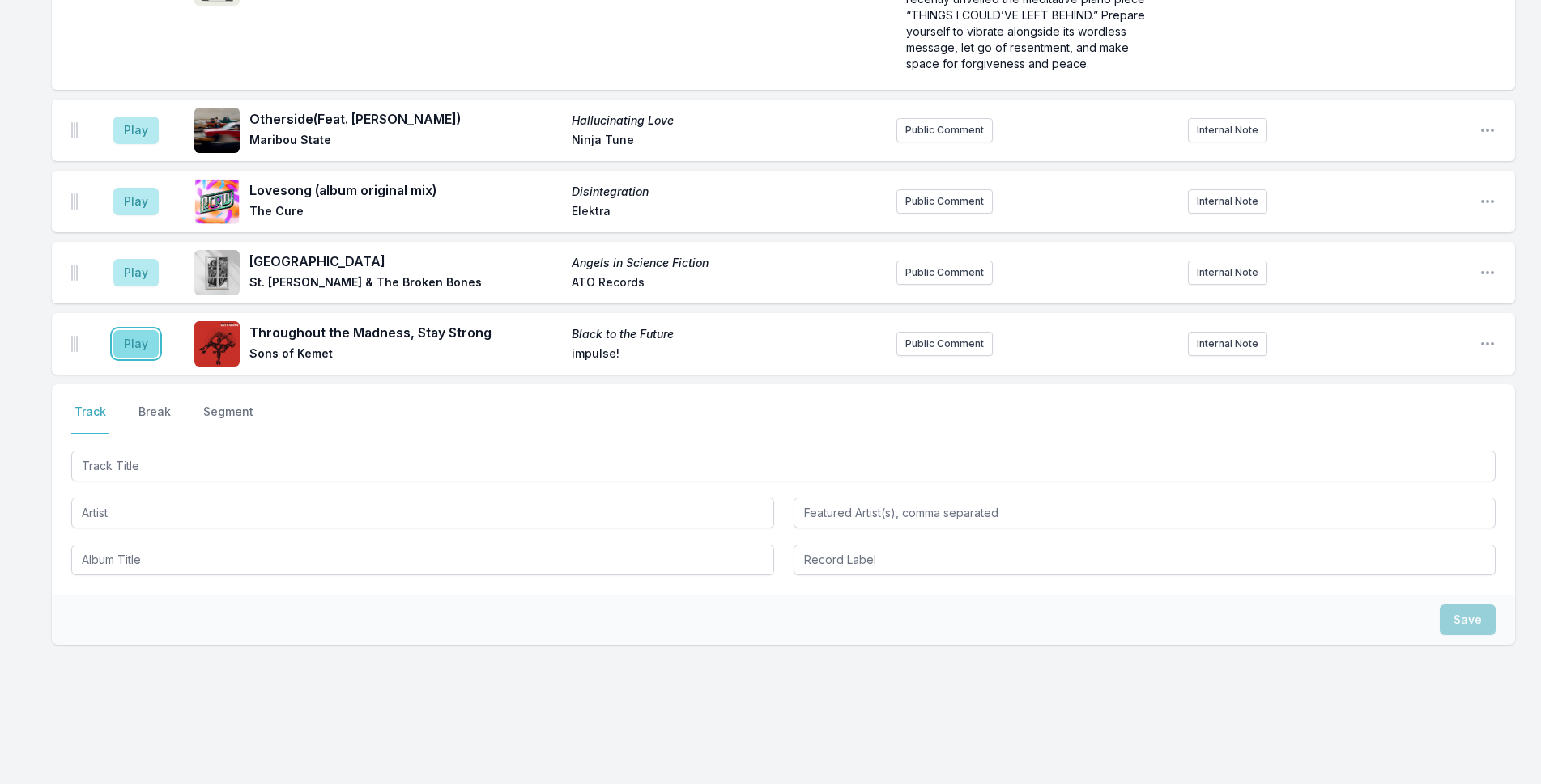
click at [151, 330] on button "Play" at bounding box center [136, 343] width 45 height 28
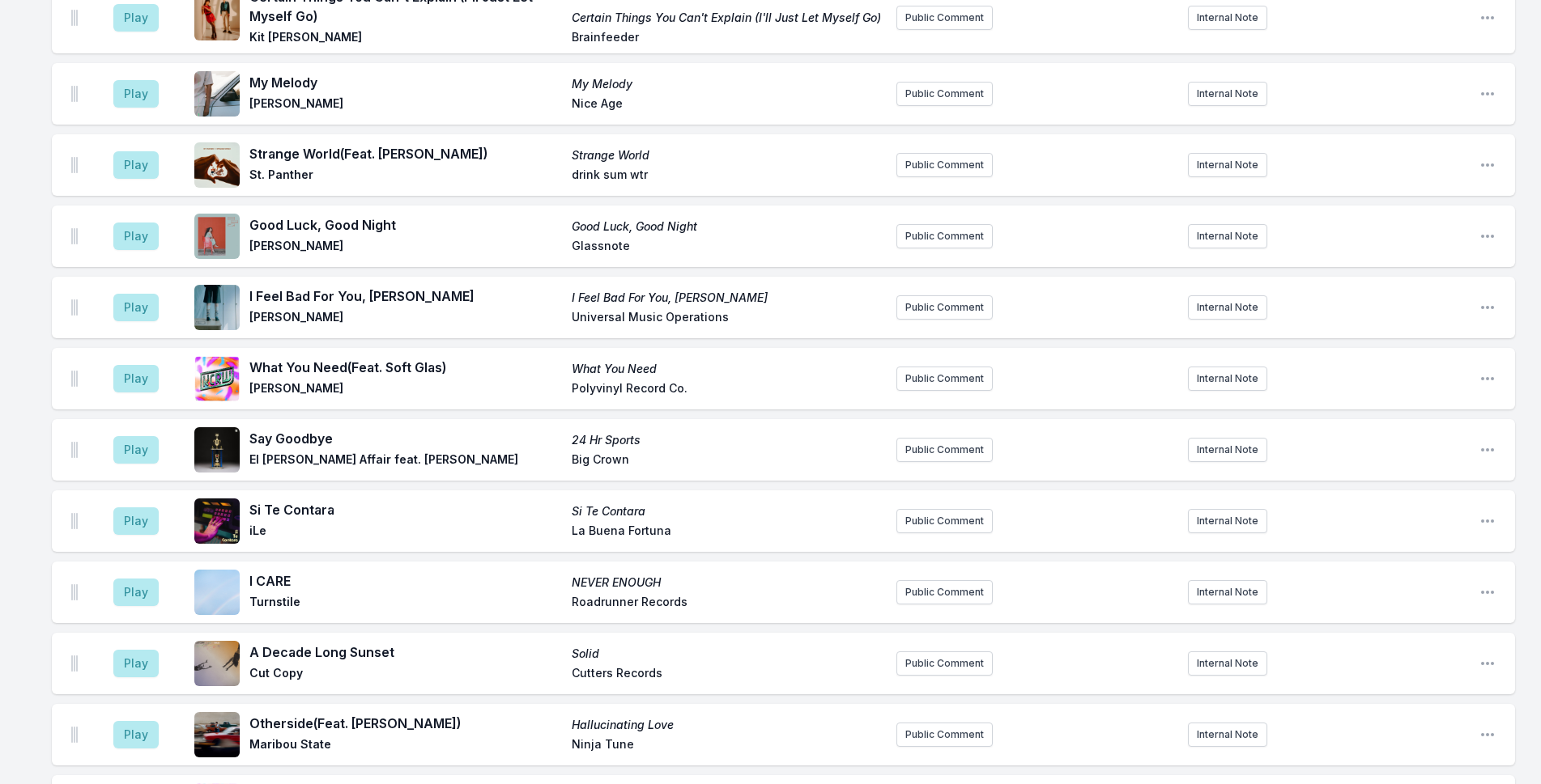
scroll to position [4017, 0]
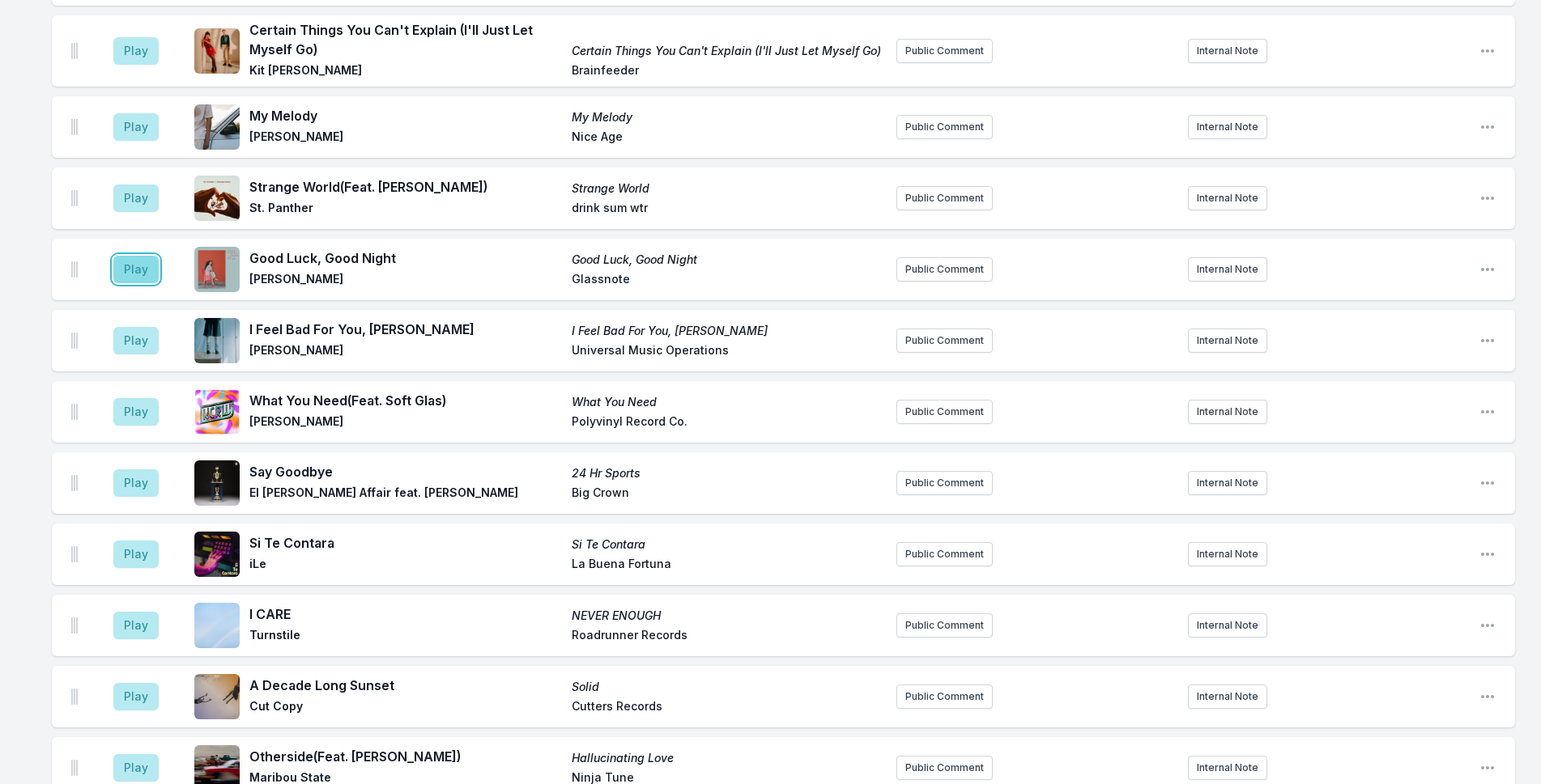
click at [122, 256] on button "Play" at bounding box center [136, 269] width 45 height 28
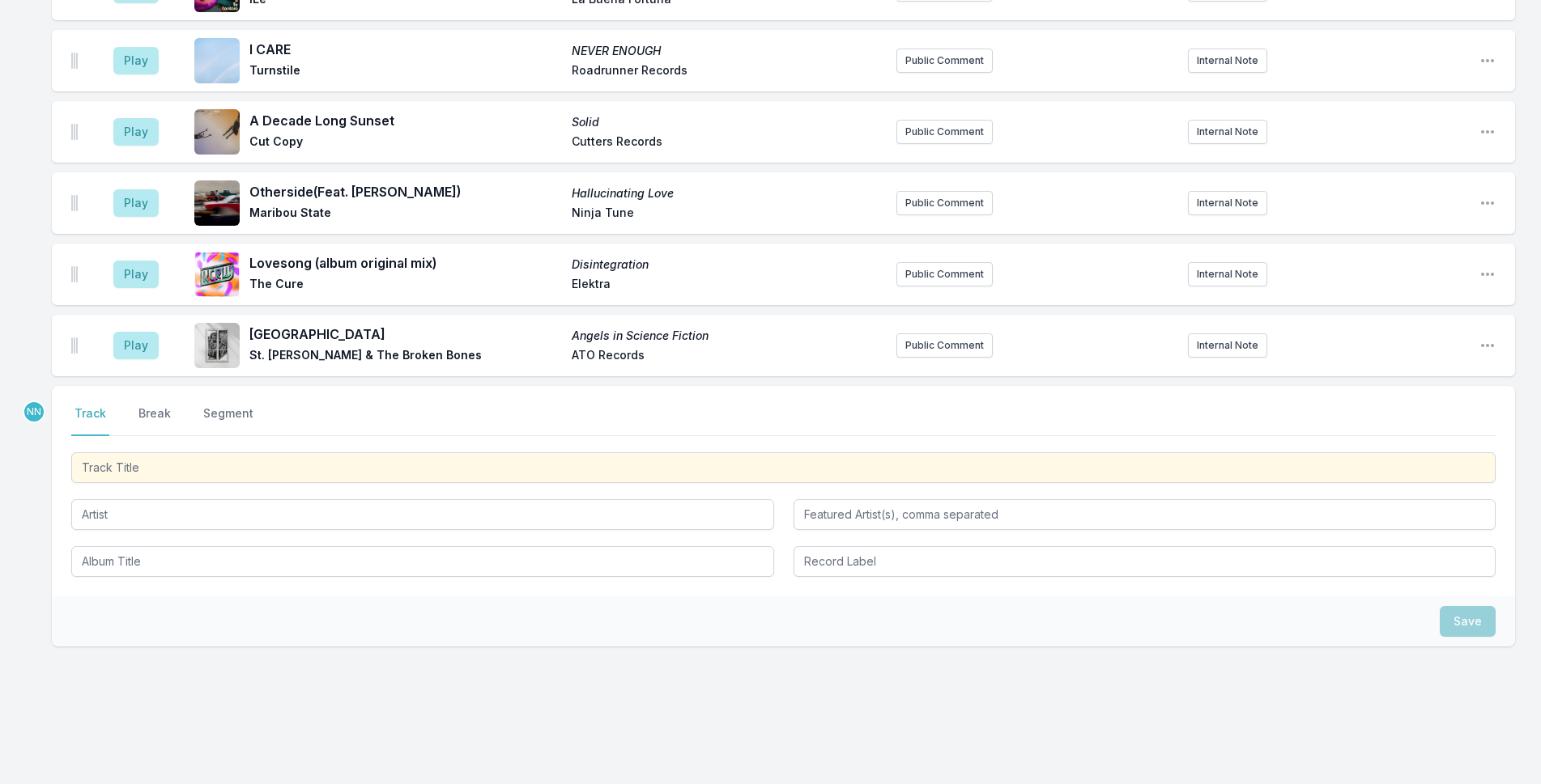
scroll to position [4668, 0]
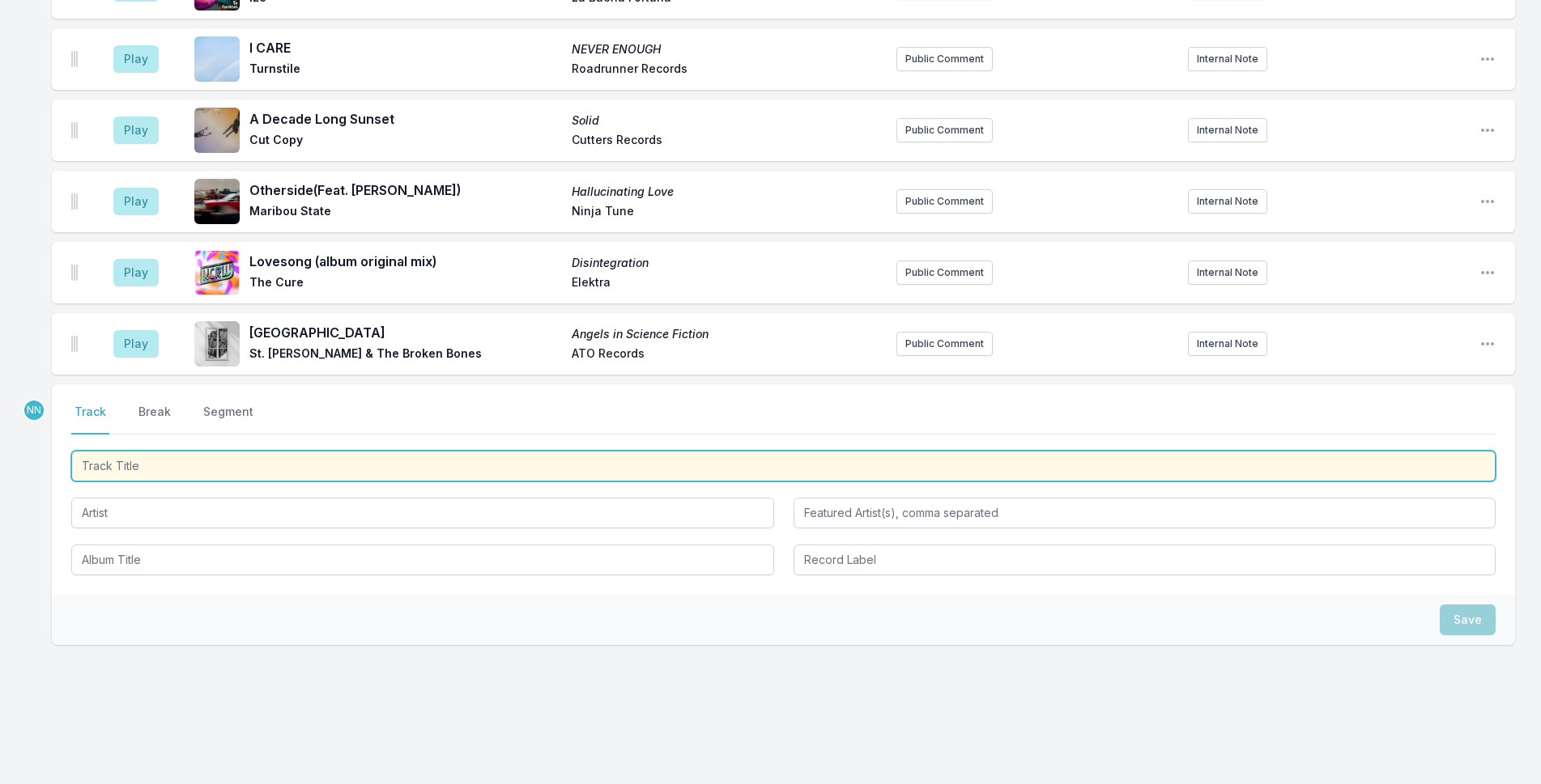
drag, startPoint x: 355, startPoint y: 440, endPoint x: 694, endPoint y: 383, distance: 343.8
click at [363, 451] on input "Track Title" at bounding box center [784, 466] width 1425 height 31
type input "Lost Girl"
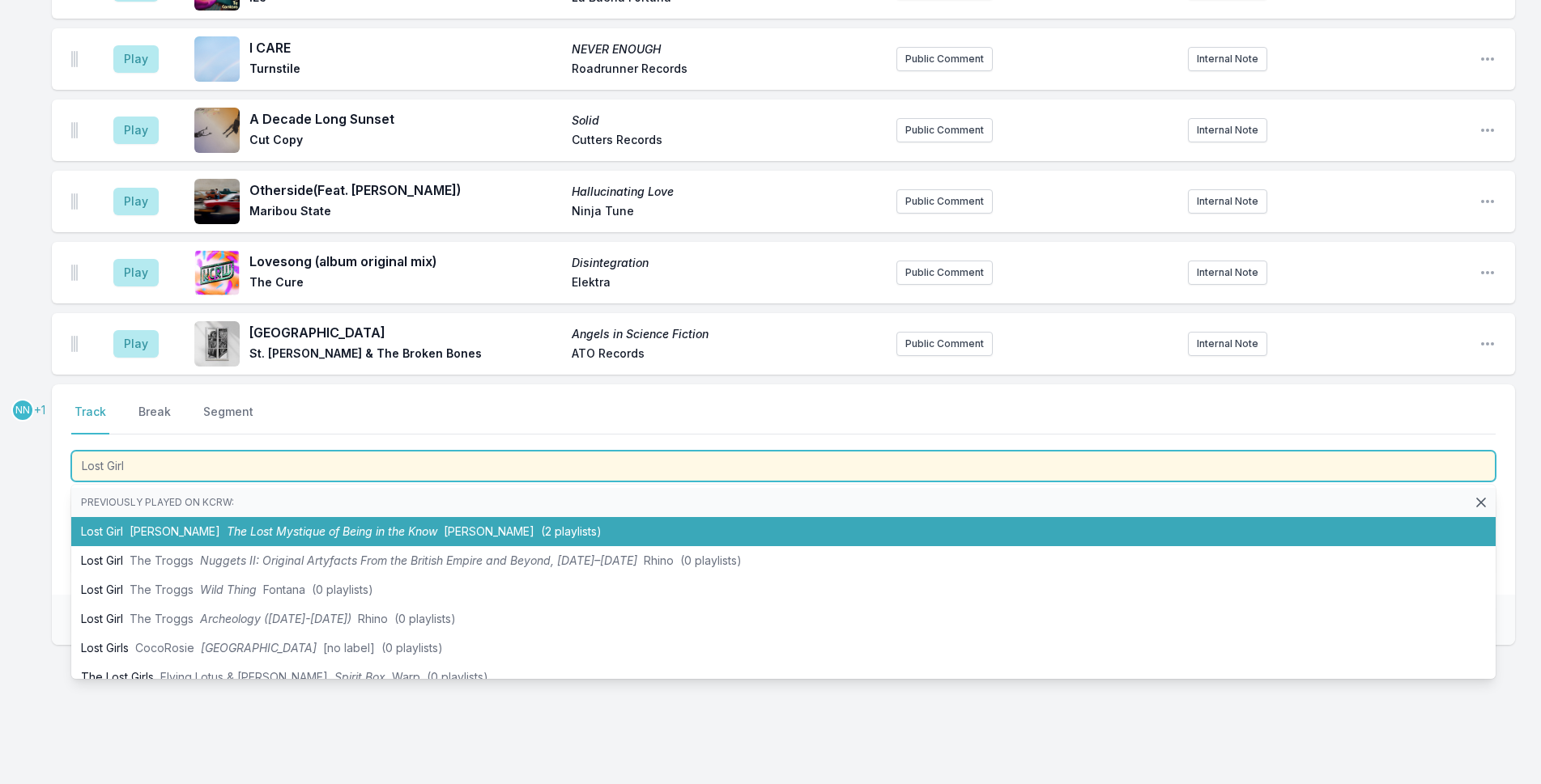
click at [190, 524] on span "[PERSON_NAME]" at bounding box center [175, 531] width 91 height 14
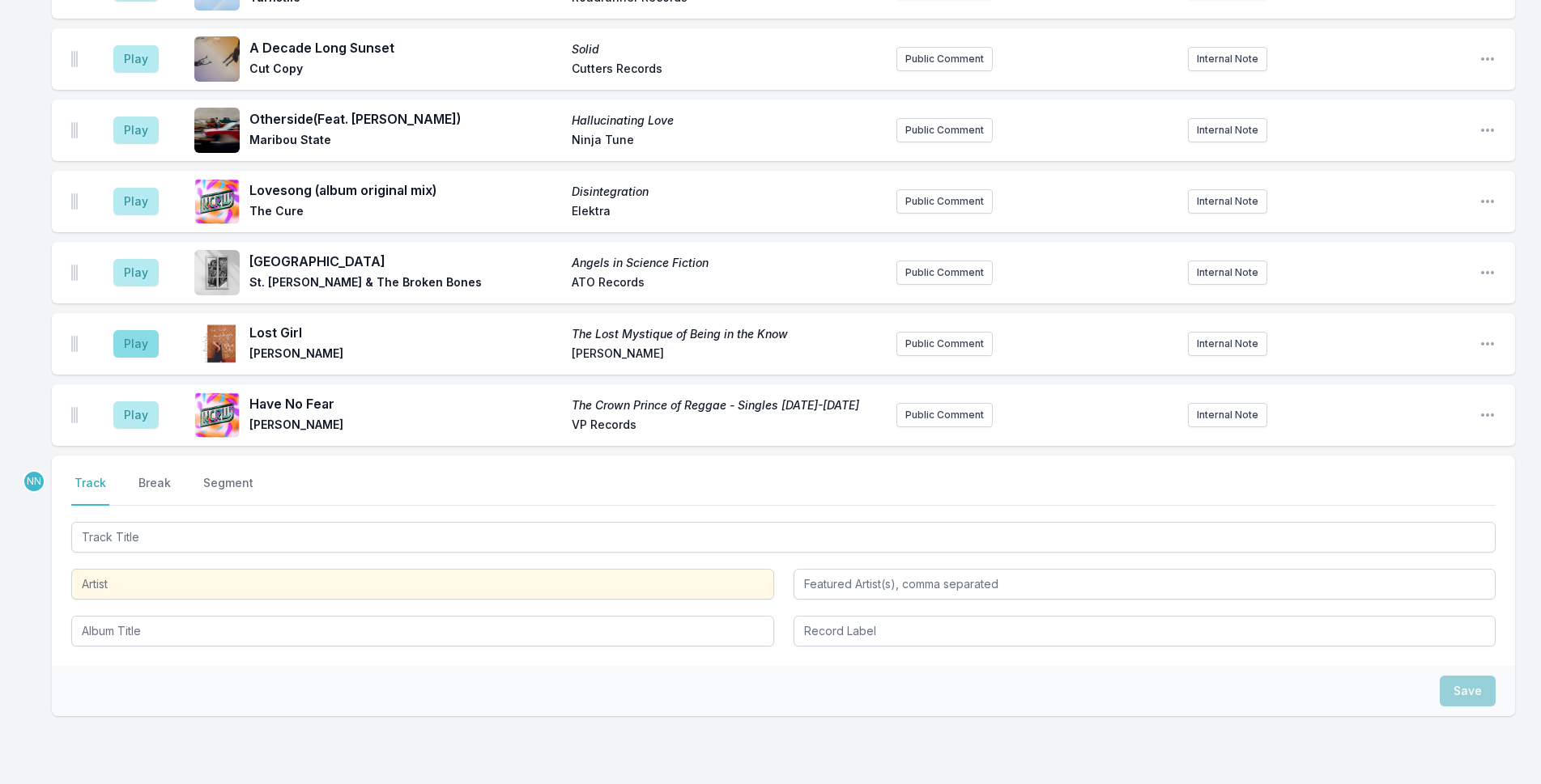
click at [124, 401] on button "Play" at bounding box center [136, 415] width 45 height 28
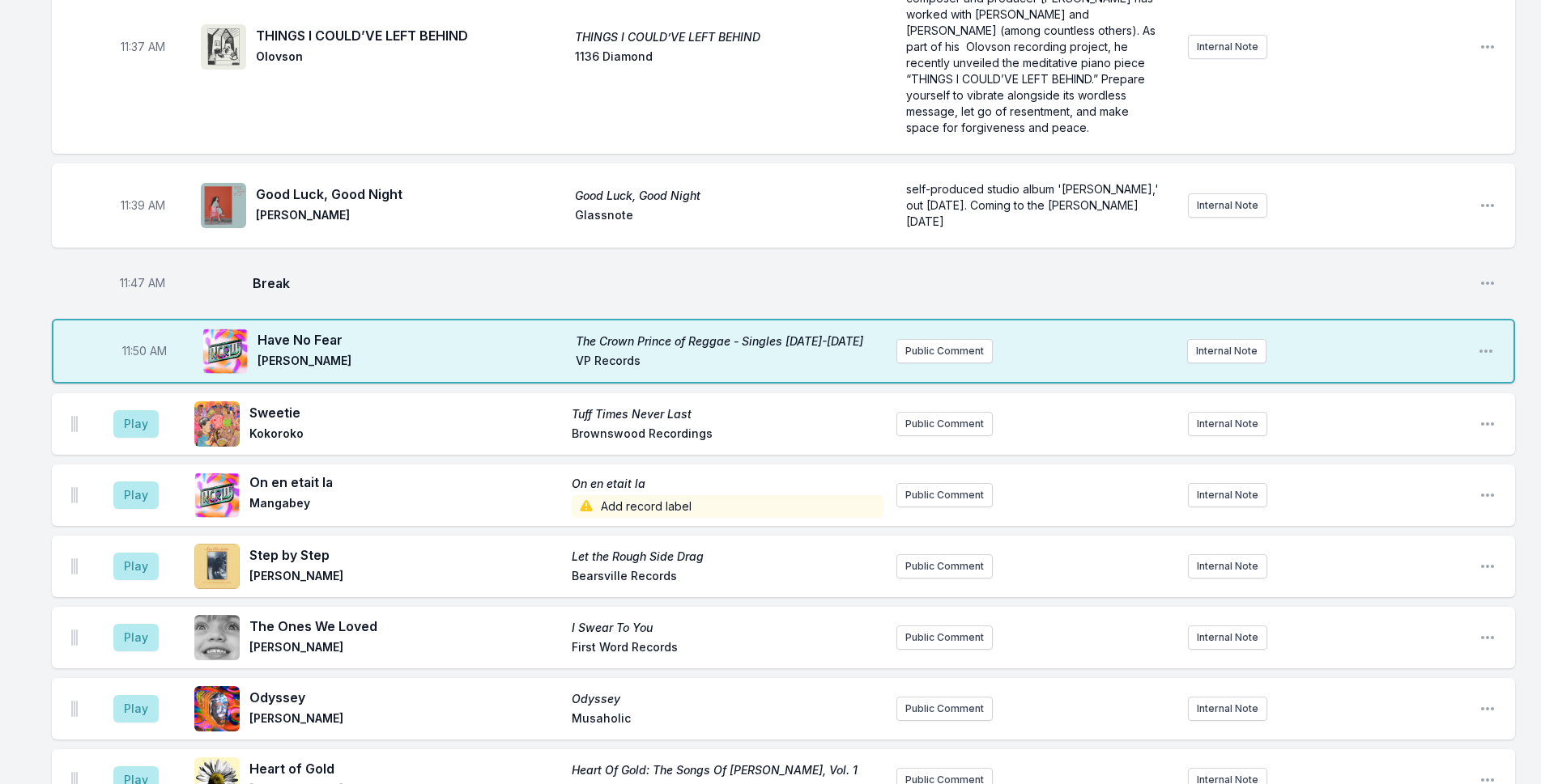
scroll to position [2868, 0]
click at [1488, 344] on icon "Open playlist item options" at bounding box center [1486, 352] width 16 height 16
click at [1321, 428] on button "Delete Entry" at bounding box center [1403, 442] width 181 height 29
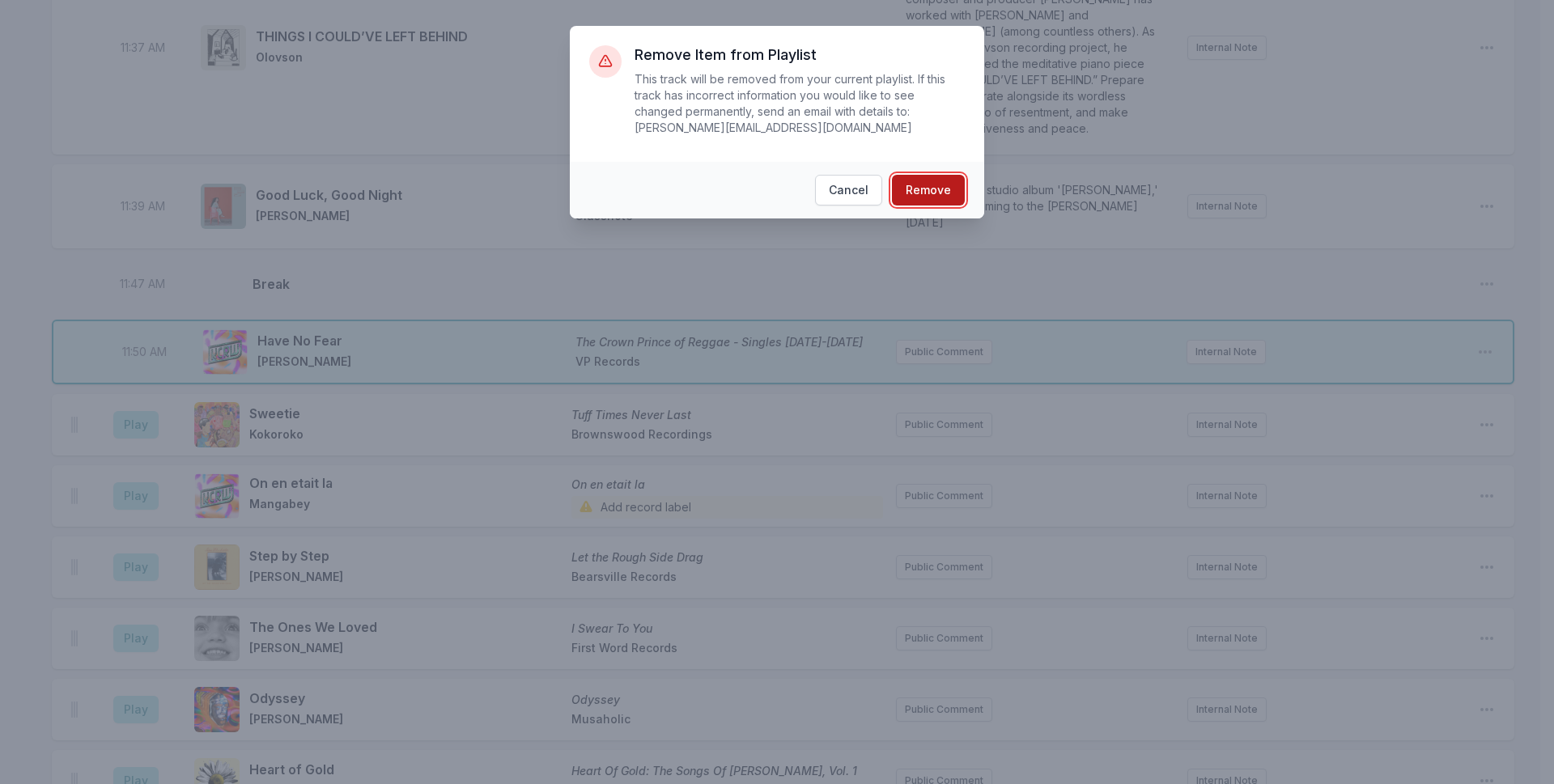
click at [913, 175] on button "Remove" at bounding box center [928, 190] width 73 height 31
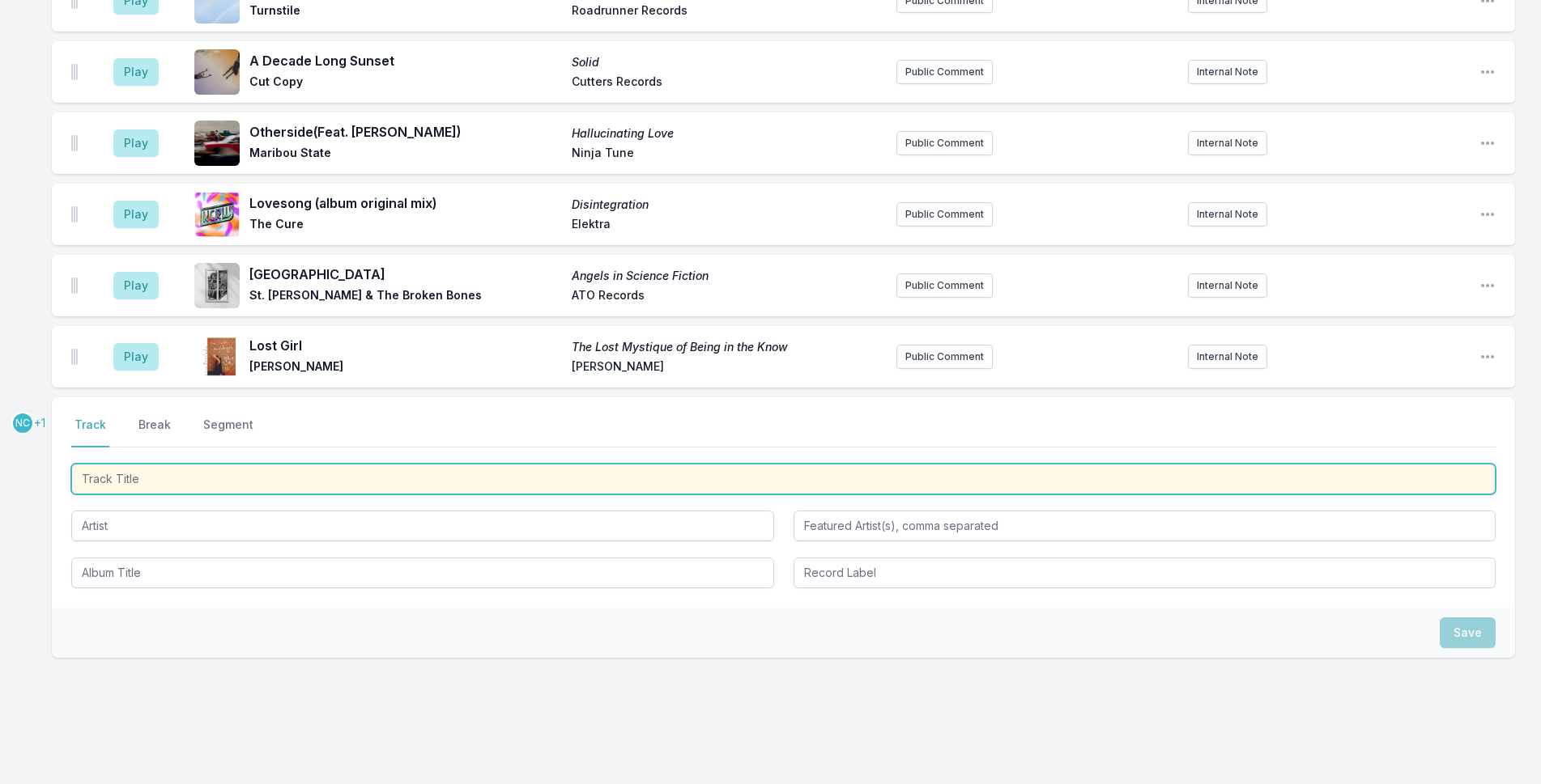
scroll to position [4739, 0]
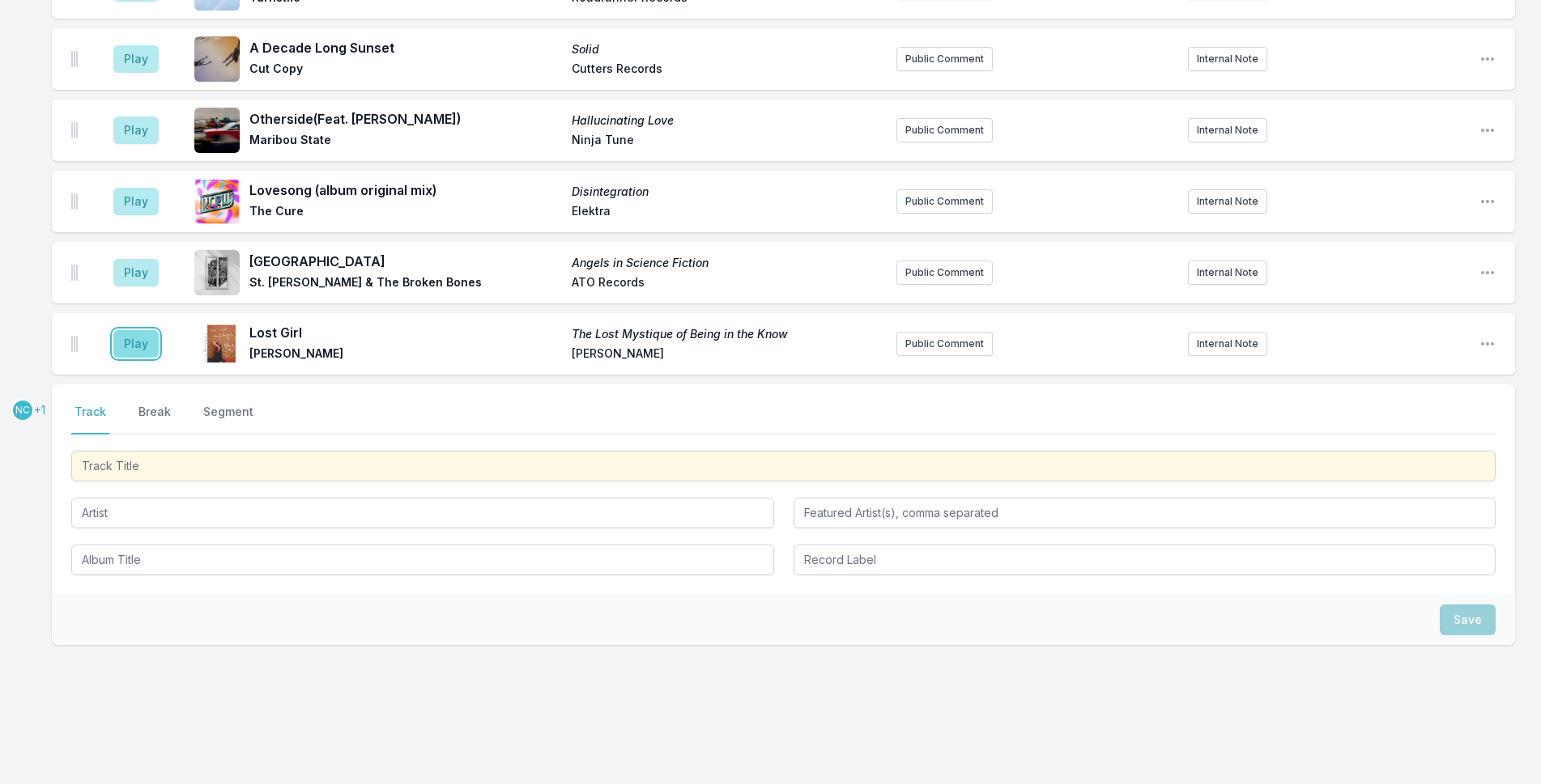
click at [141, 330] on button "Play" at bounding box center [136, 343] width 45 height 28
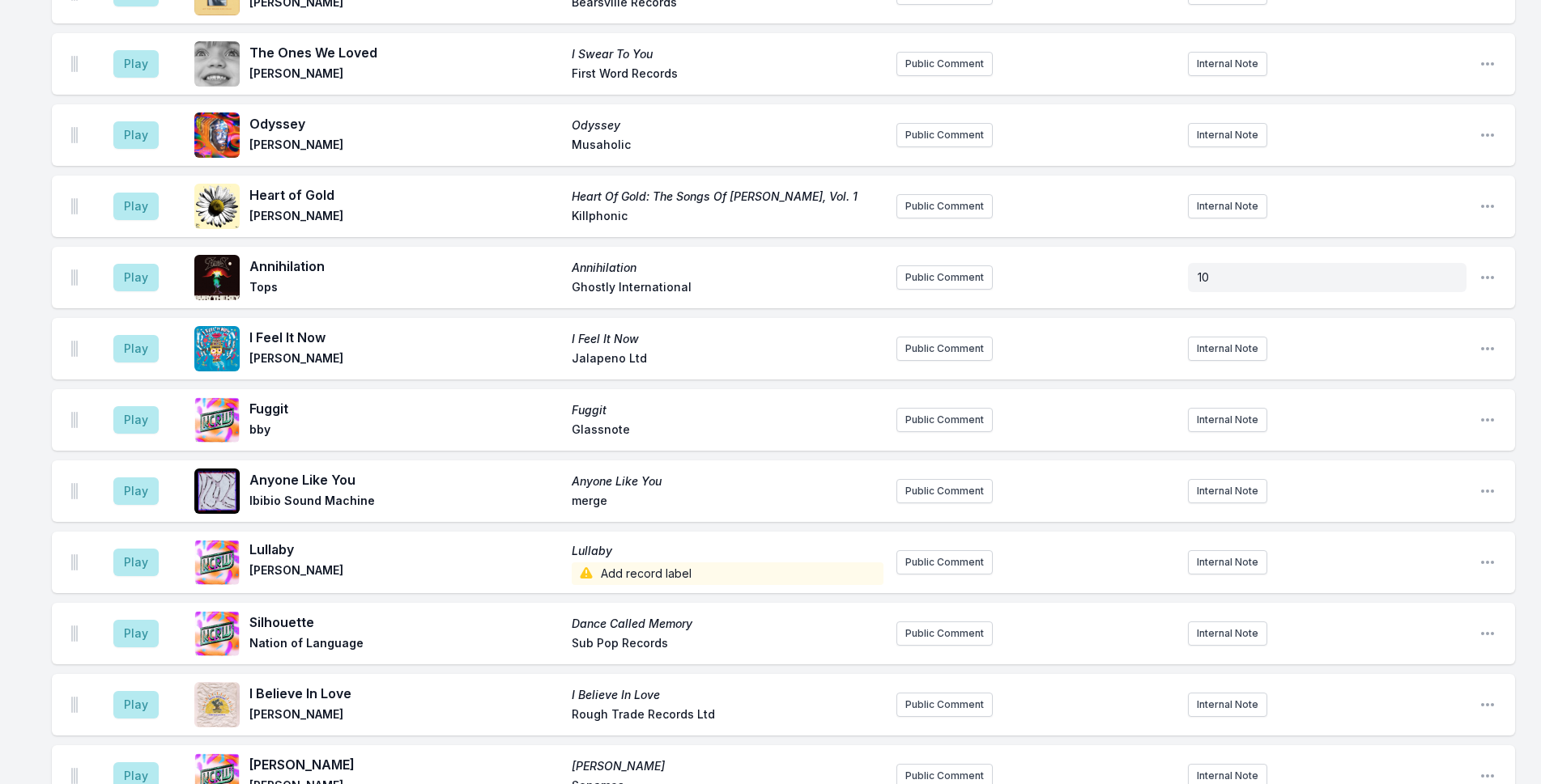
scroll to position [3445, 0]
click at [117, 479] on button "Play" at bounding box center [136, 489] width 45 height 28
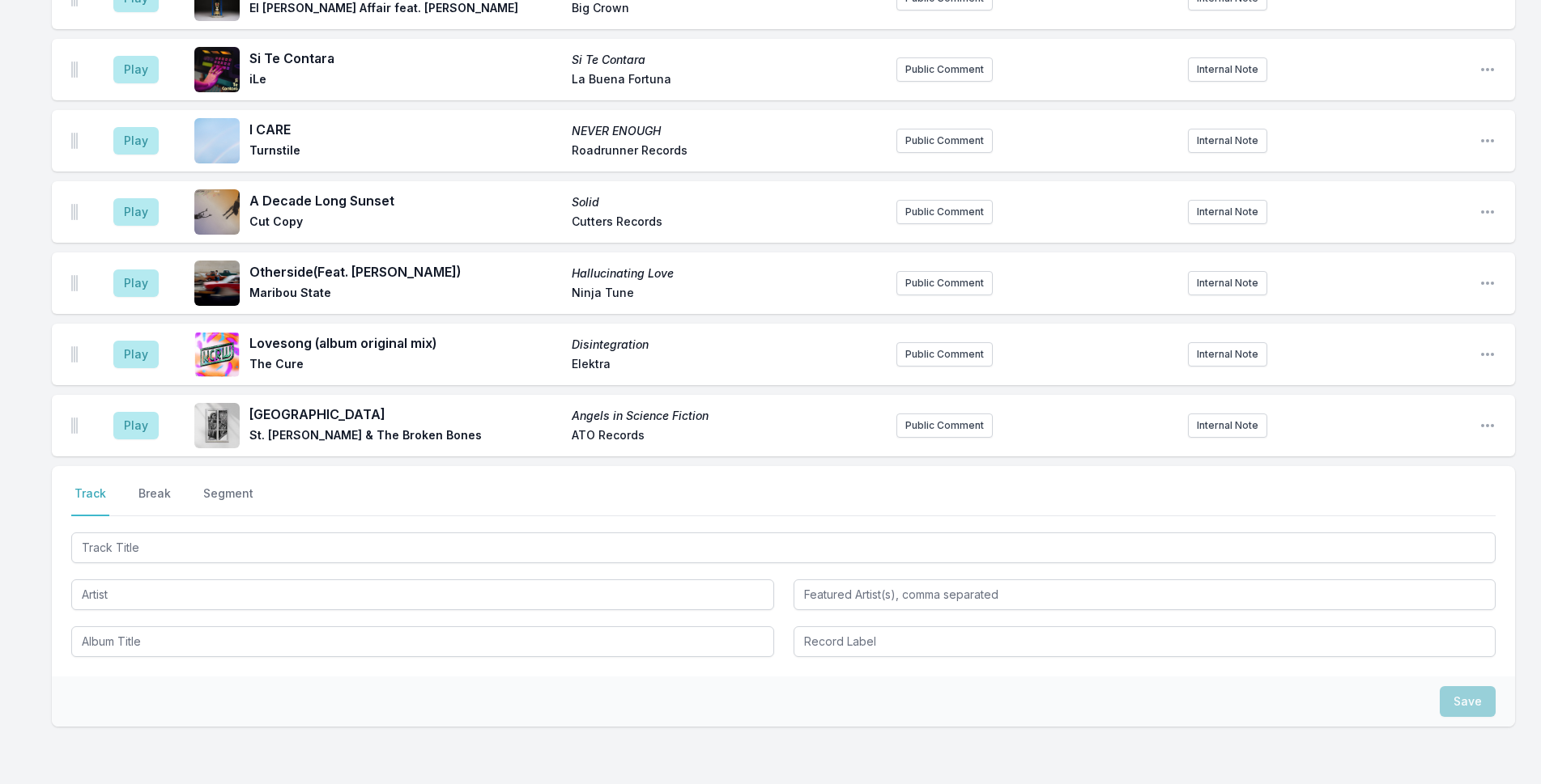
scroll to position [4739, 0]
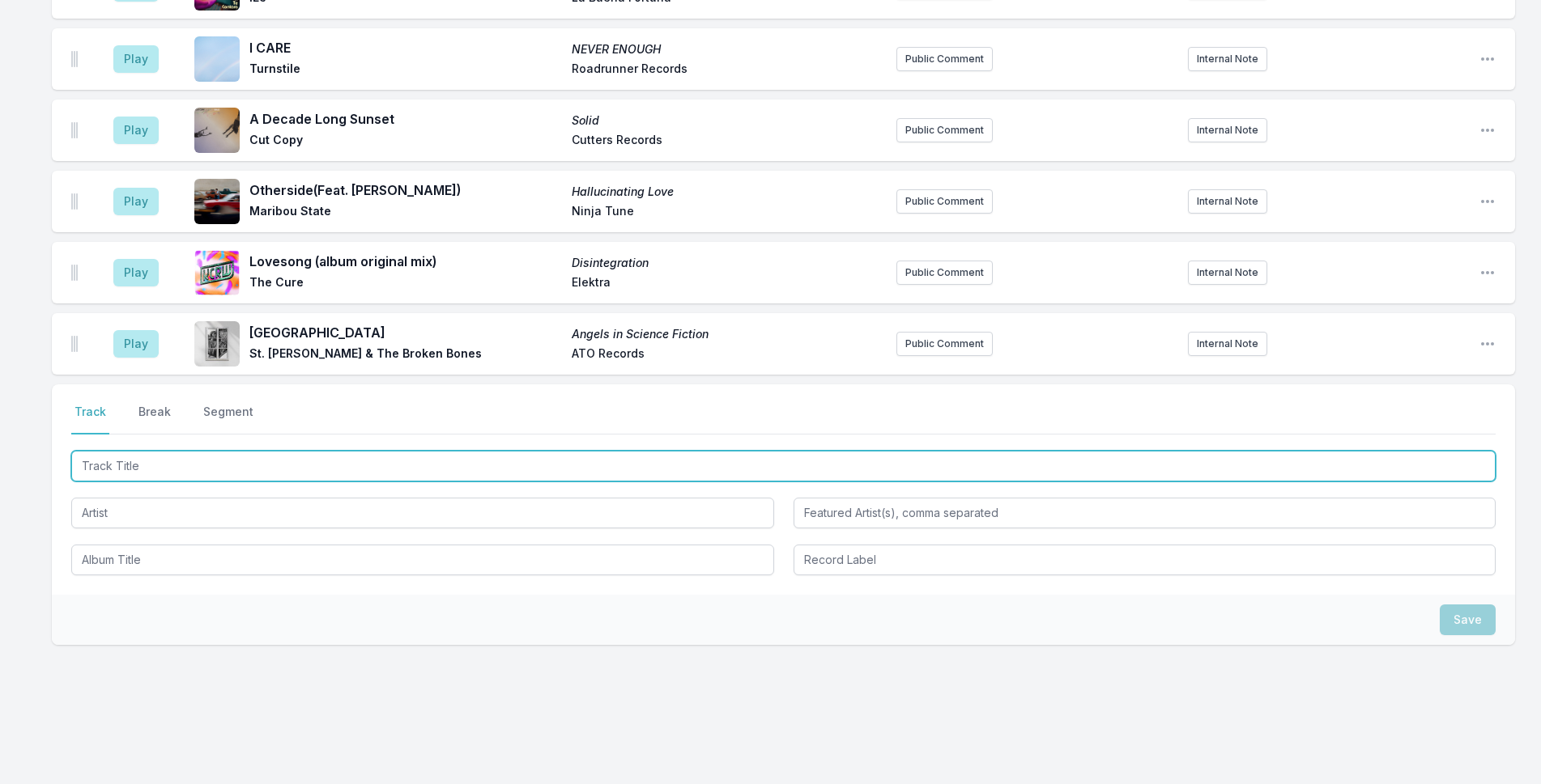
click at [332, 451] on input "Track Title" at bounding box center [784, 466] width 1425 height 31
type input "B"
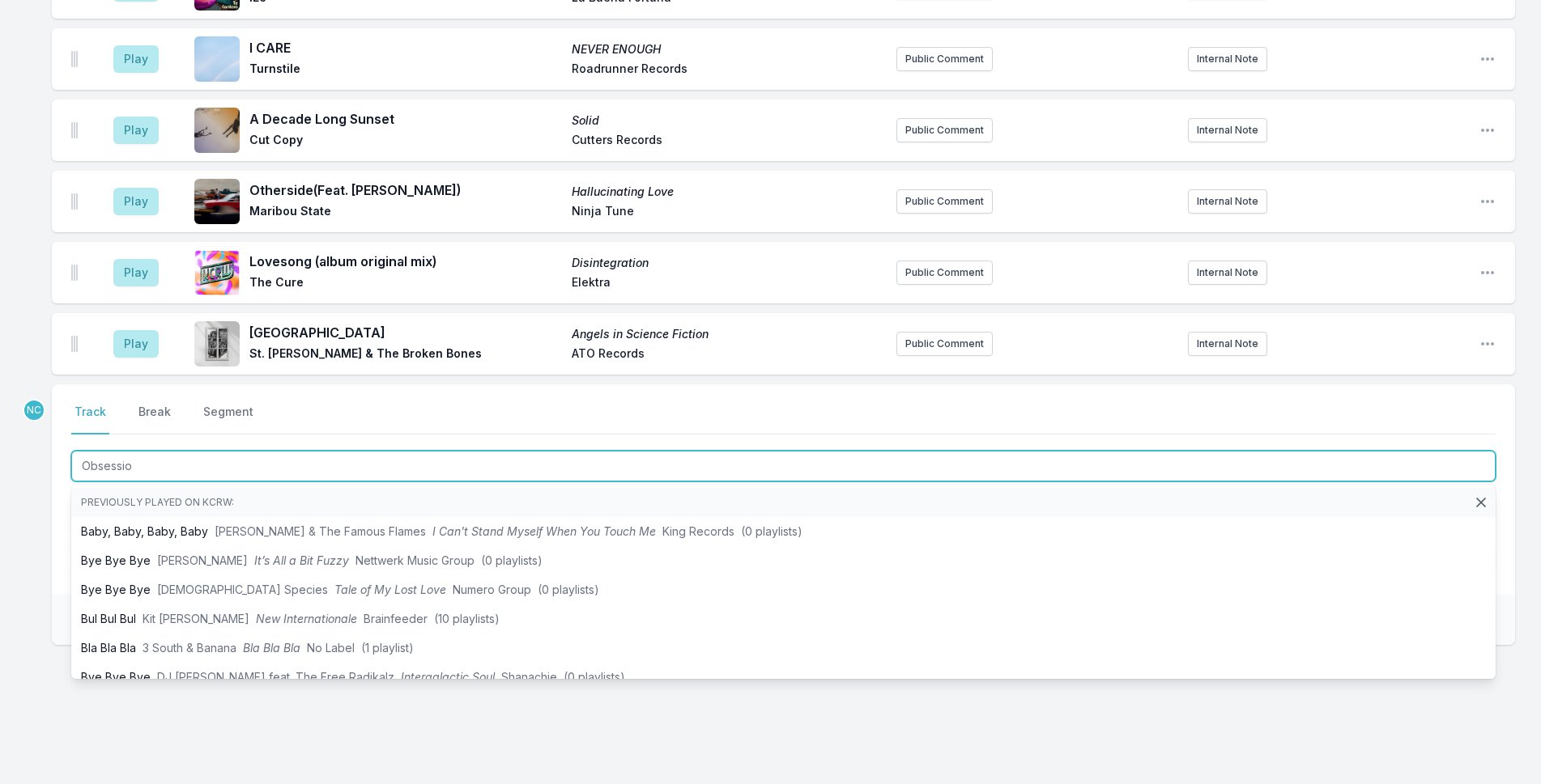
type input "Obsession"
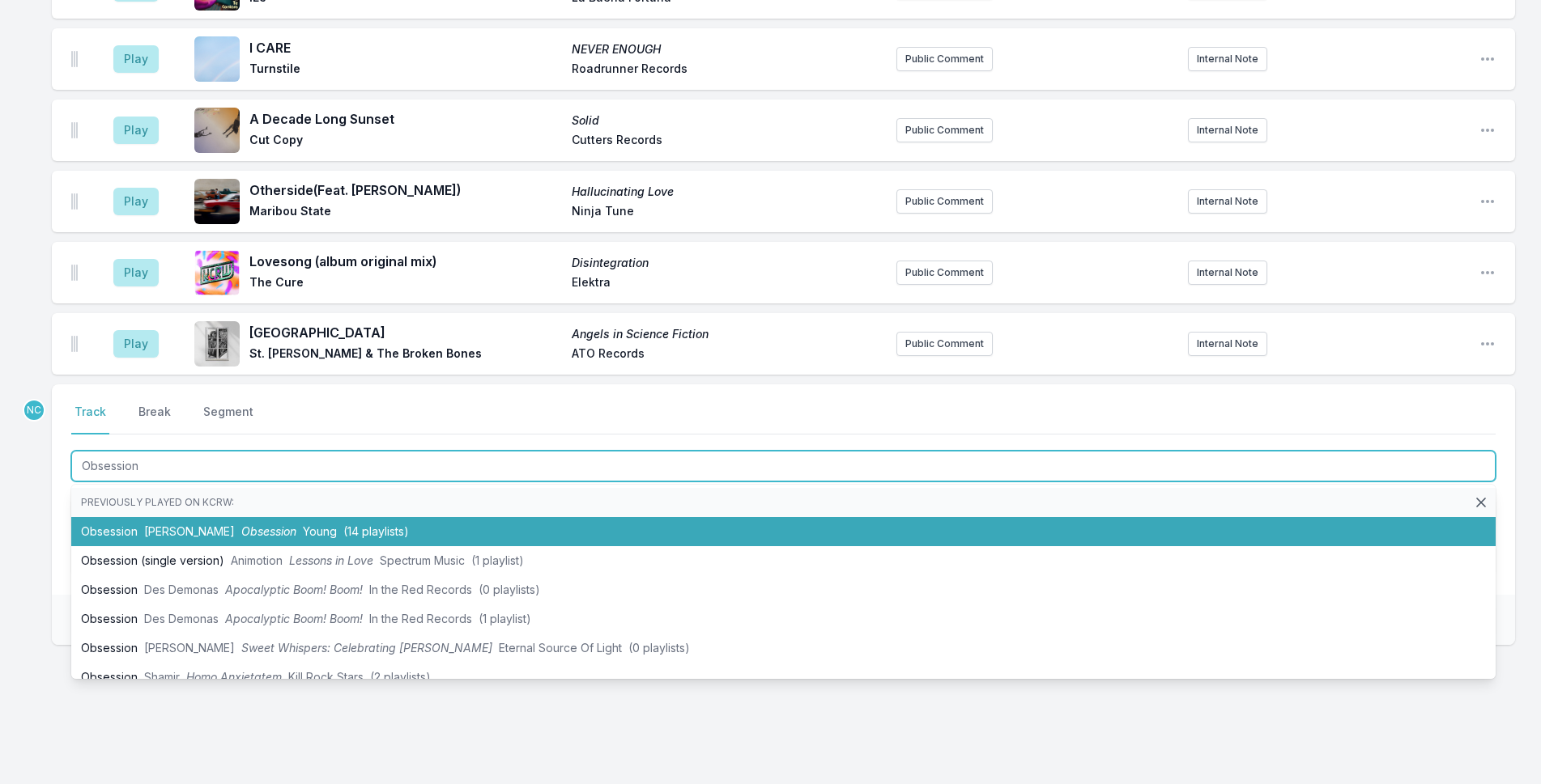
click at [420, 517] on li "Obsession [PERSON_NAME] Obsession Young (14 playlists)" at bounding box center [784, 532] width 1425 height 29
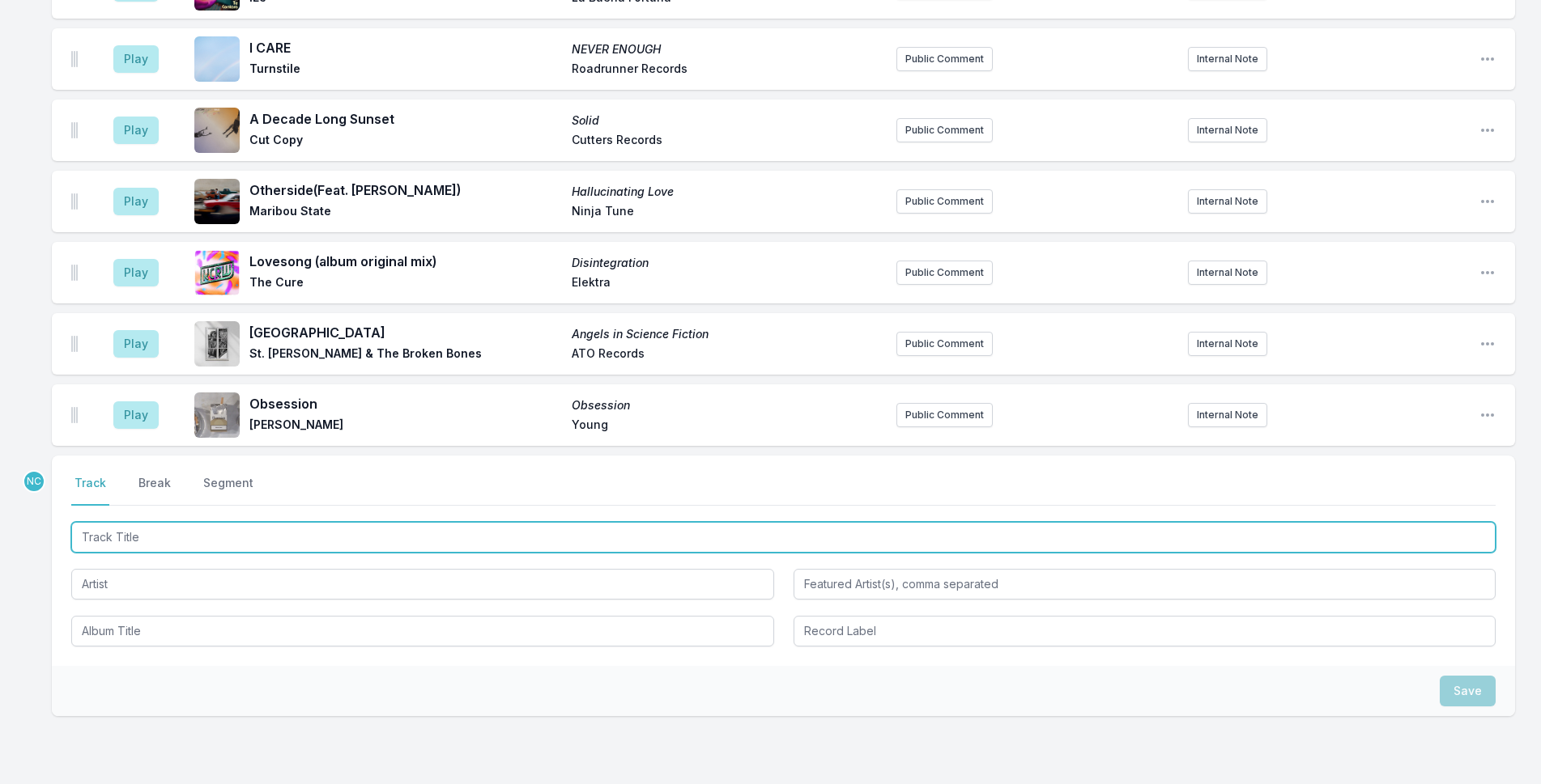
scroll to position [4810, 0]
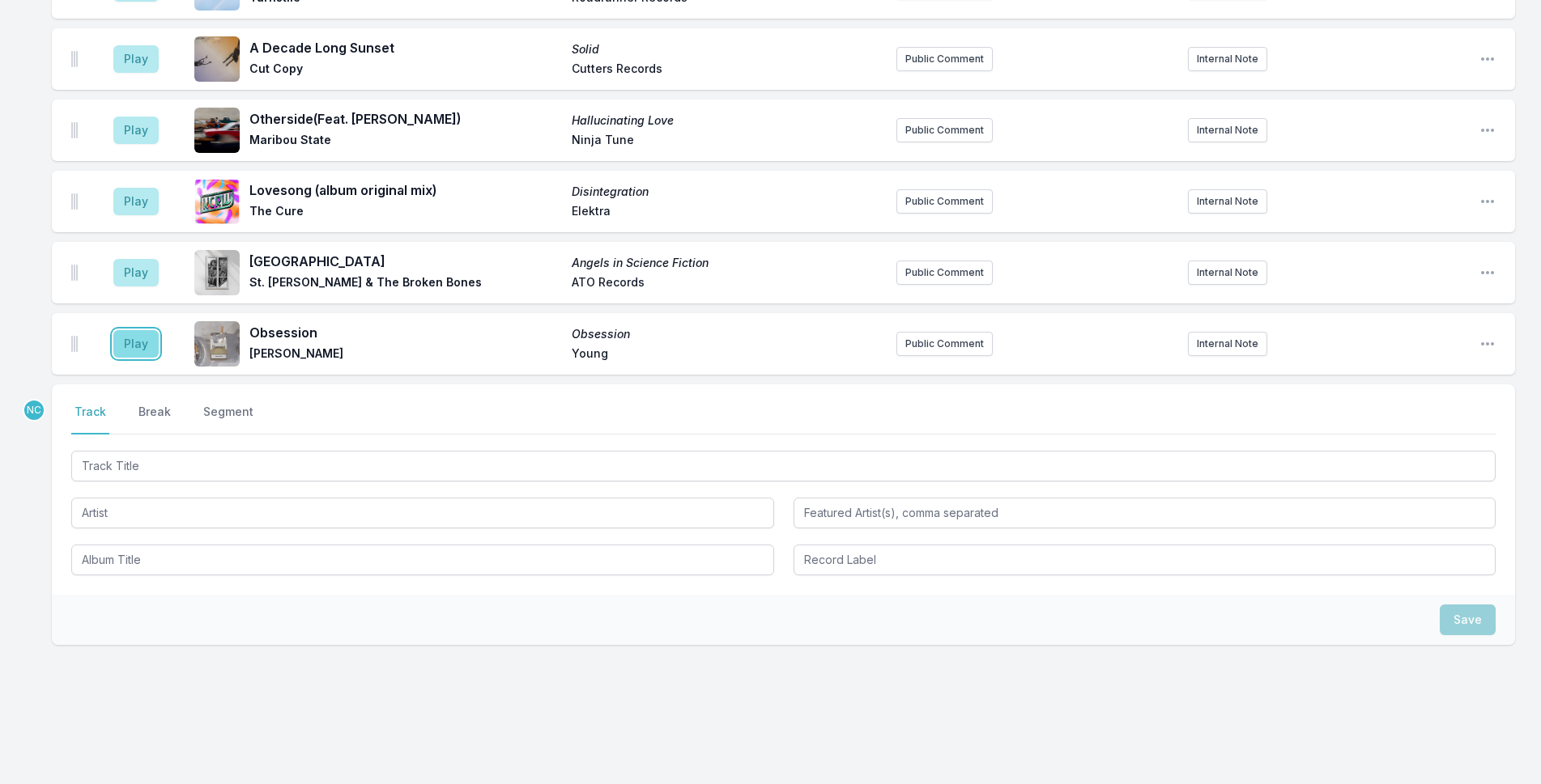
click at [141, 330] on button "Play" at bounding box center [136, 343] width 45 height 28
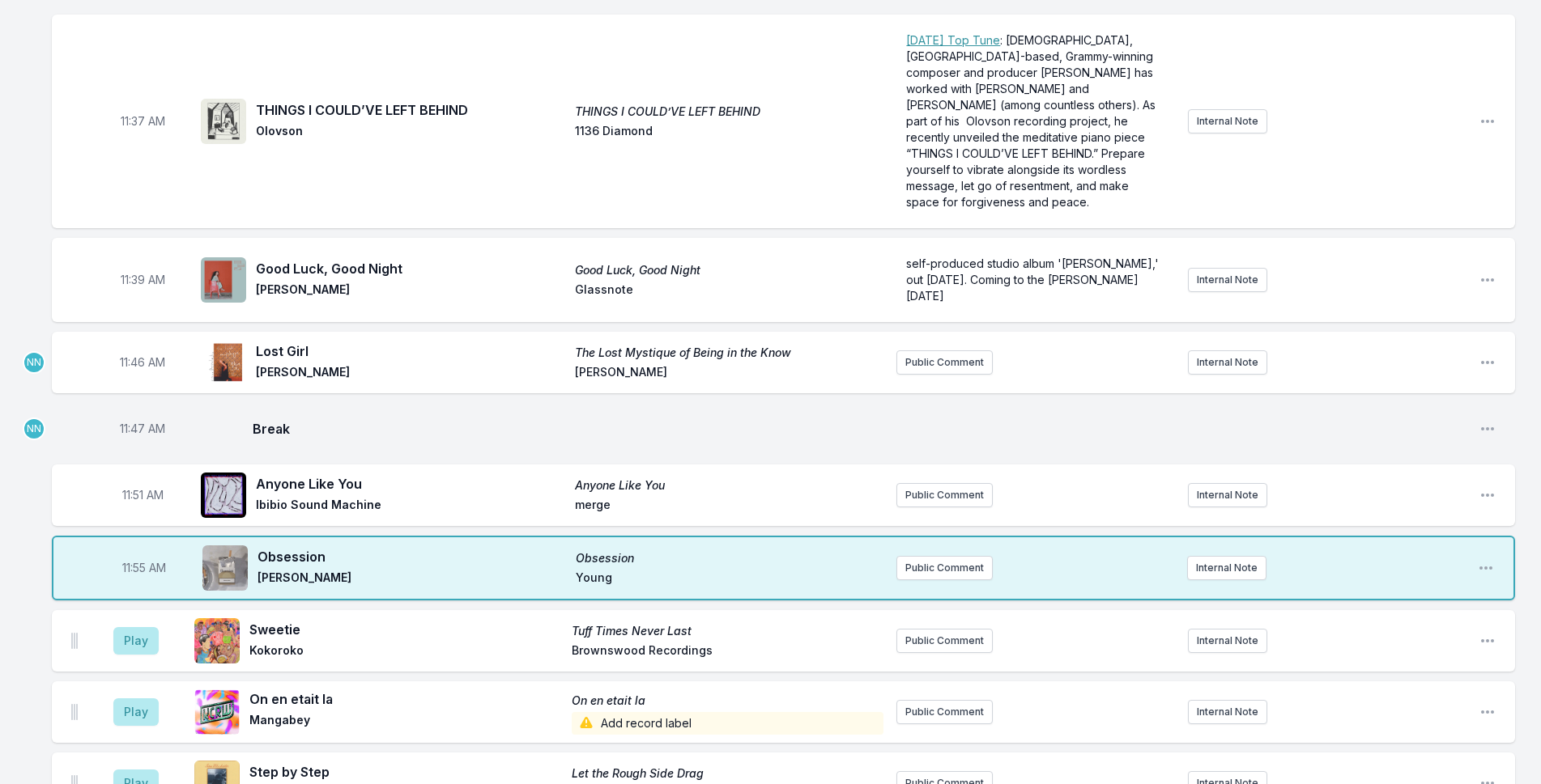
scroll to position [2868, 0]
